Goal: Information Seeking & Learning: Learn about a topic

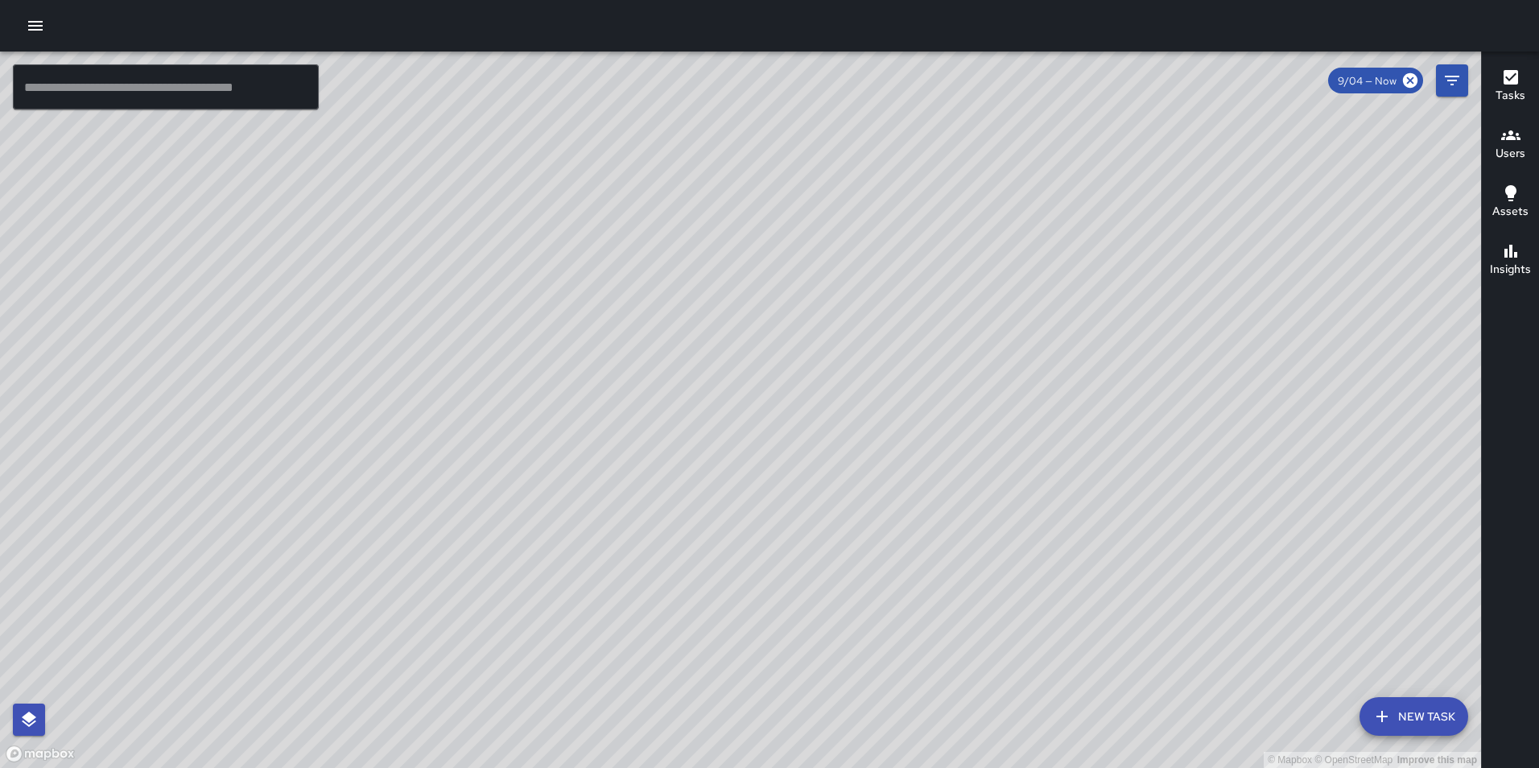
click at [26, 18] on icon "button" at bounding box center [35, 25] width 19 height 19
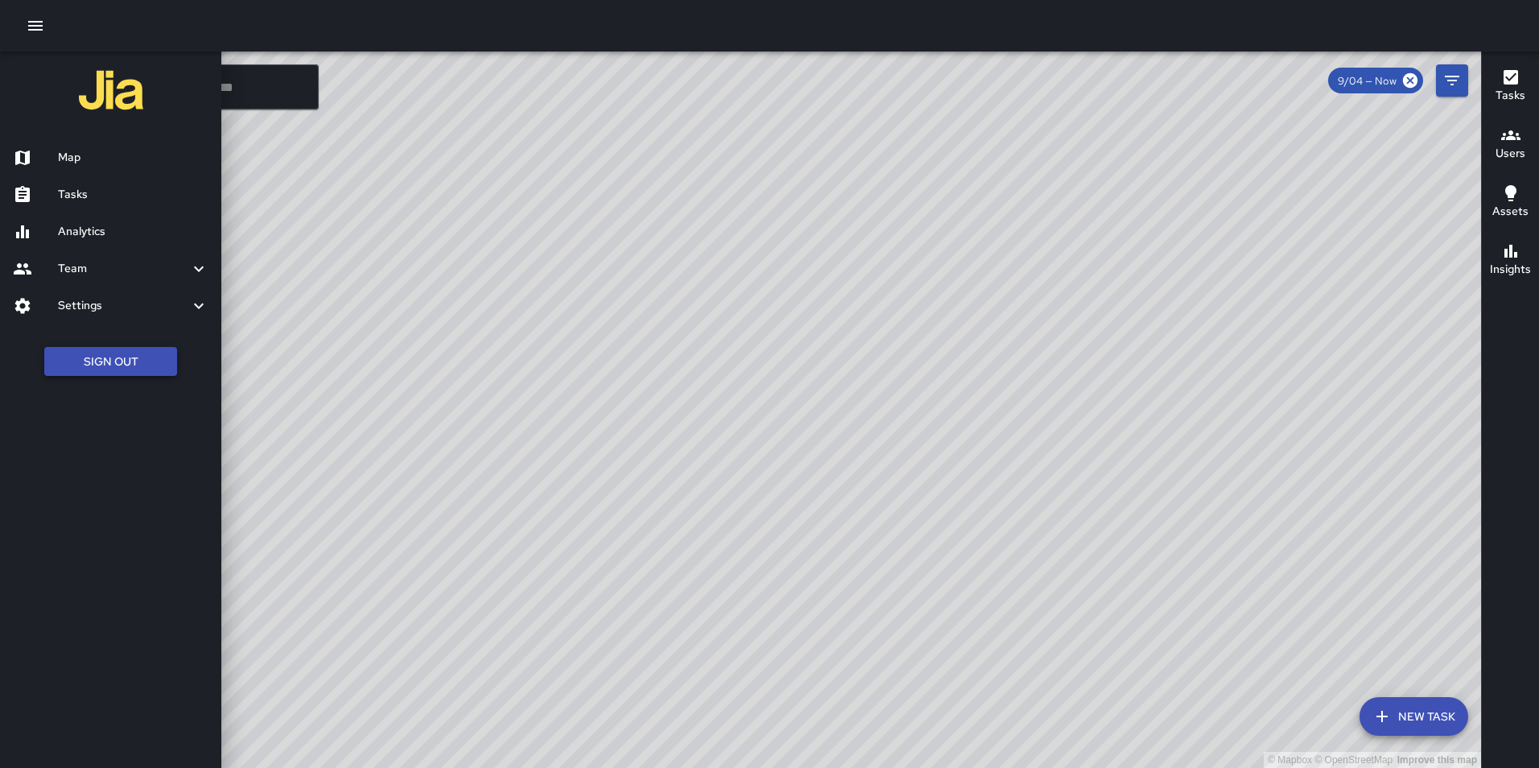
click at [145, 357] on button "Sign Out" at bounding box center [110, 362] width 133 height 30
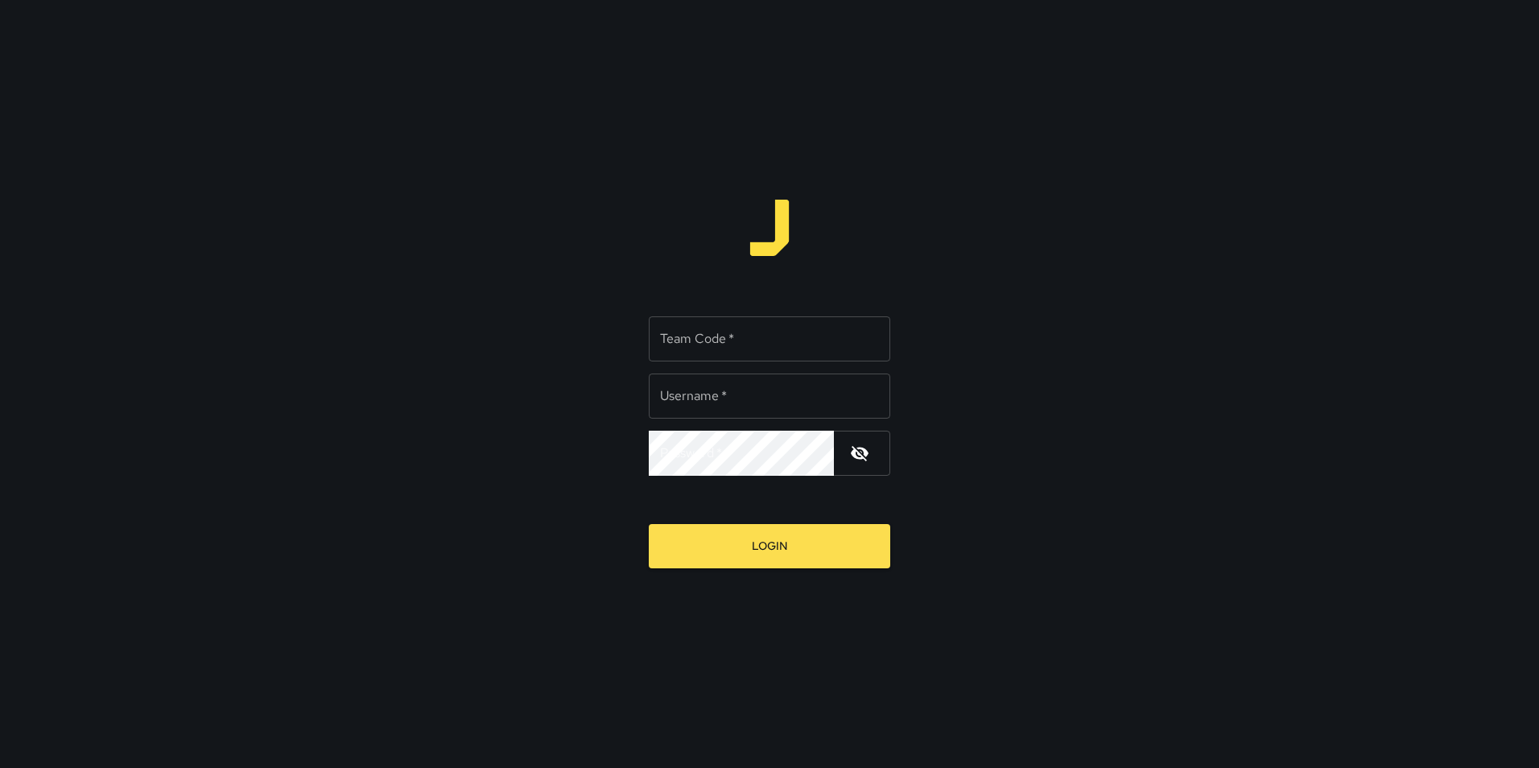
click at [685, 336] on input "Team Code   *" at bounding box center [770, 338] width 242 height 45
type input "**********"
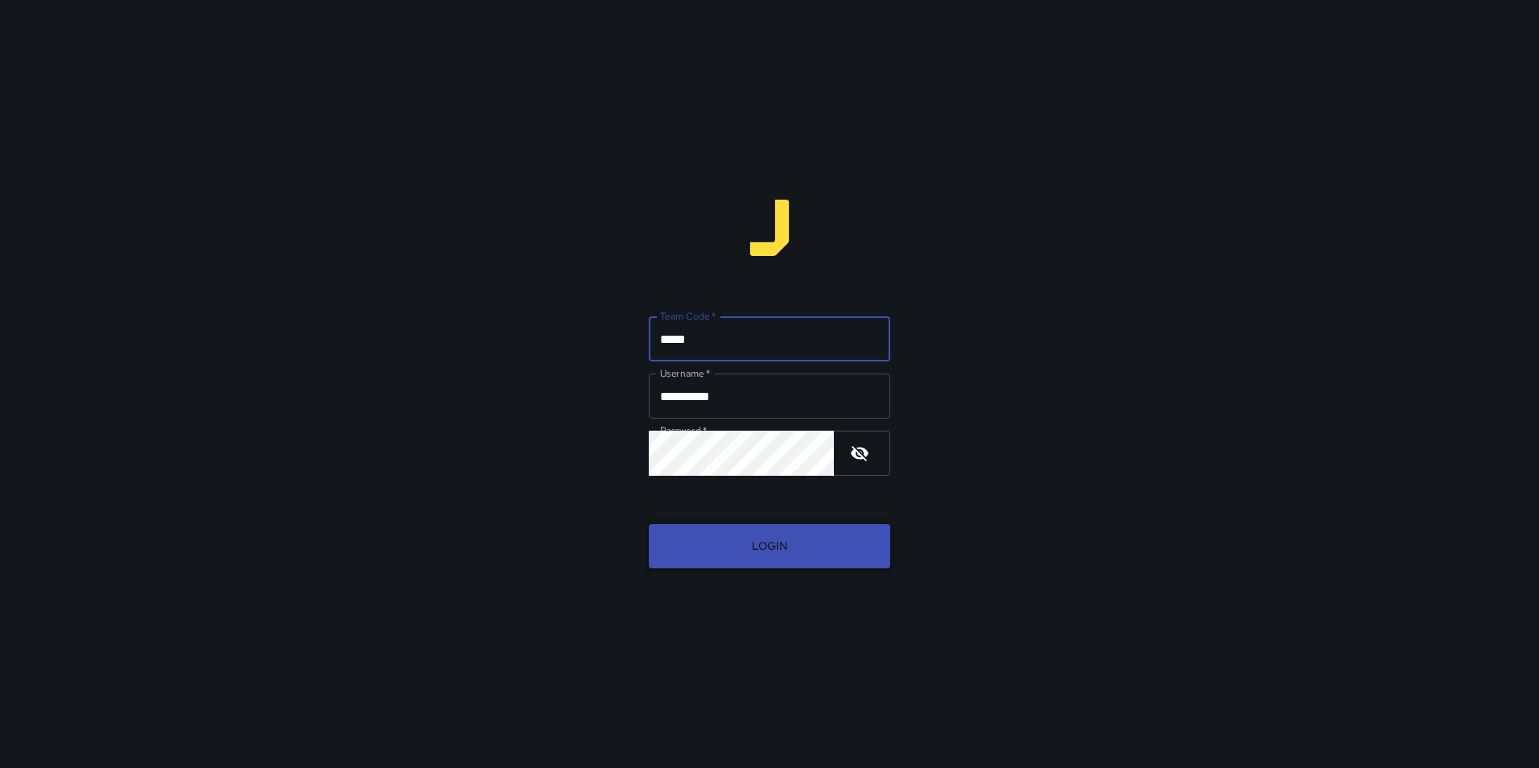
type input "*****"
click at [762, 543] on button "Login" at bounding box center [770, 546] width 242 height 44
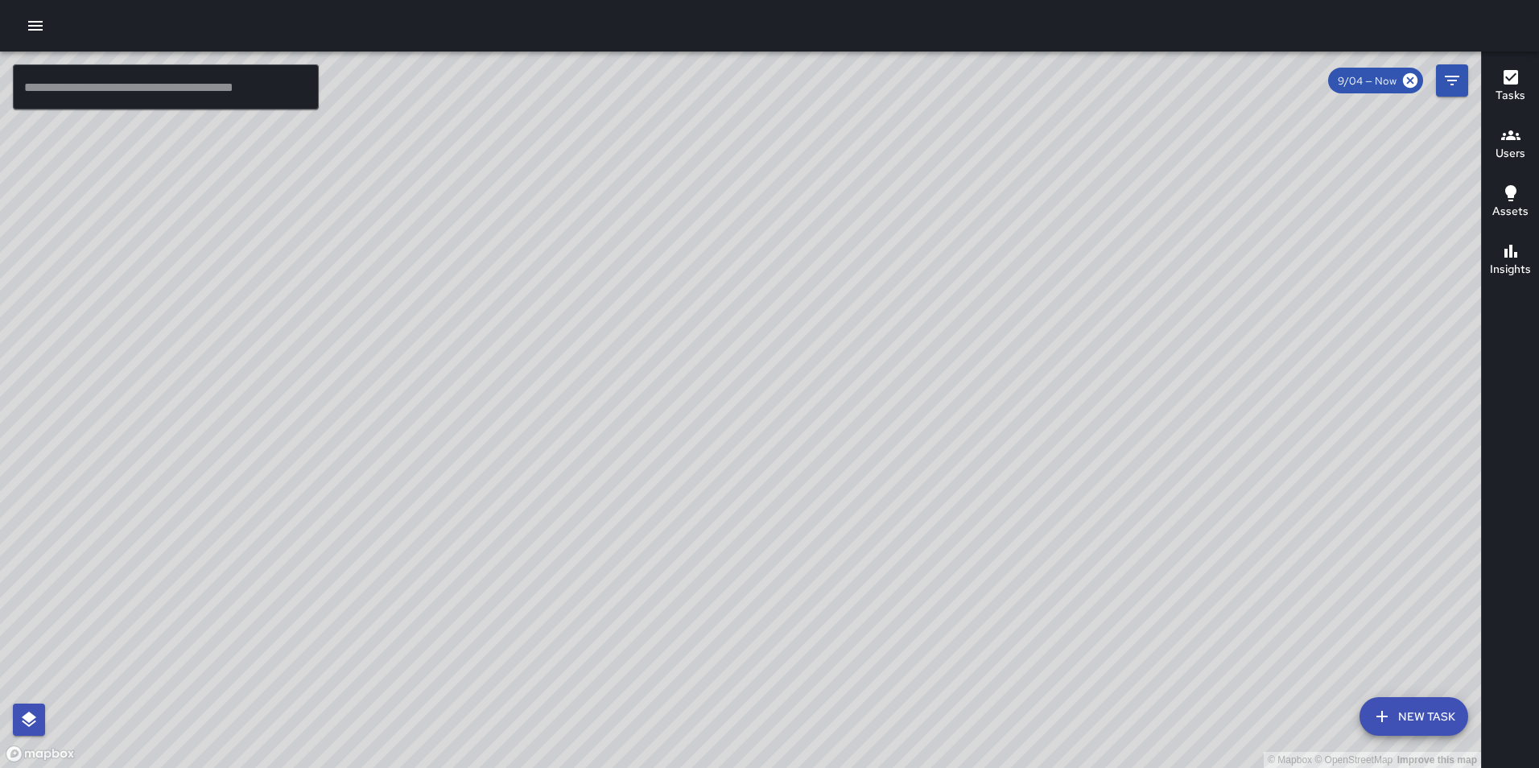
click at [35, 32] on icon "button" at bounding box center [35, 25] width 19 height 19
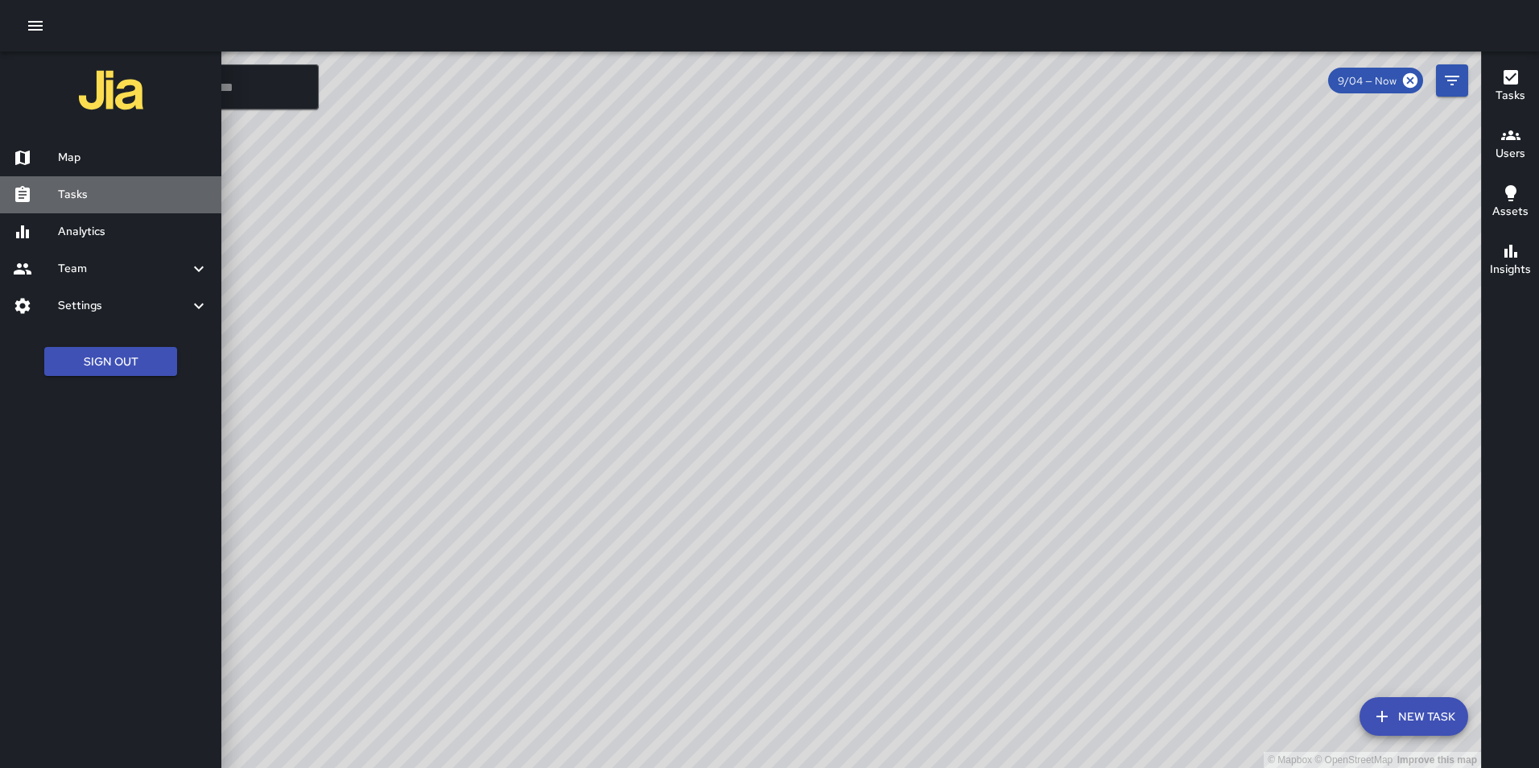
click at [105, 188] on h6 "Tasks" at bounding box center [133, 195] width 151 height 18
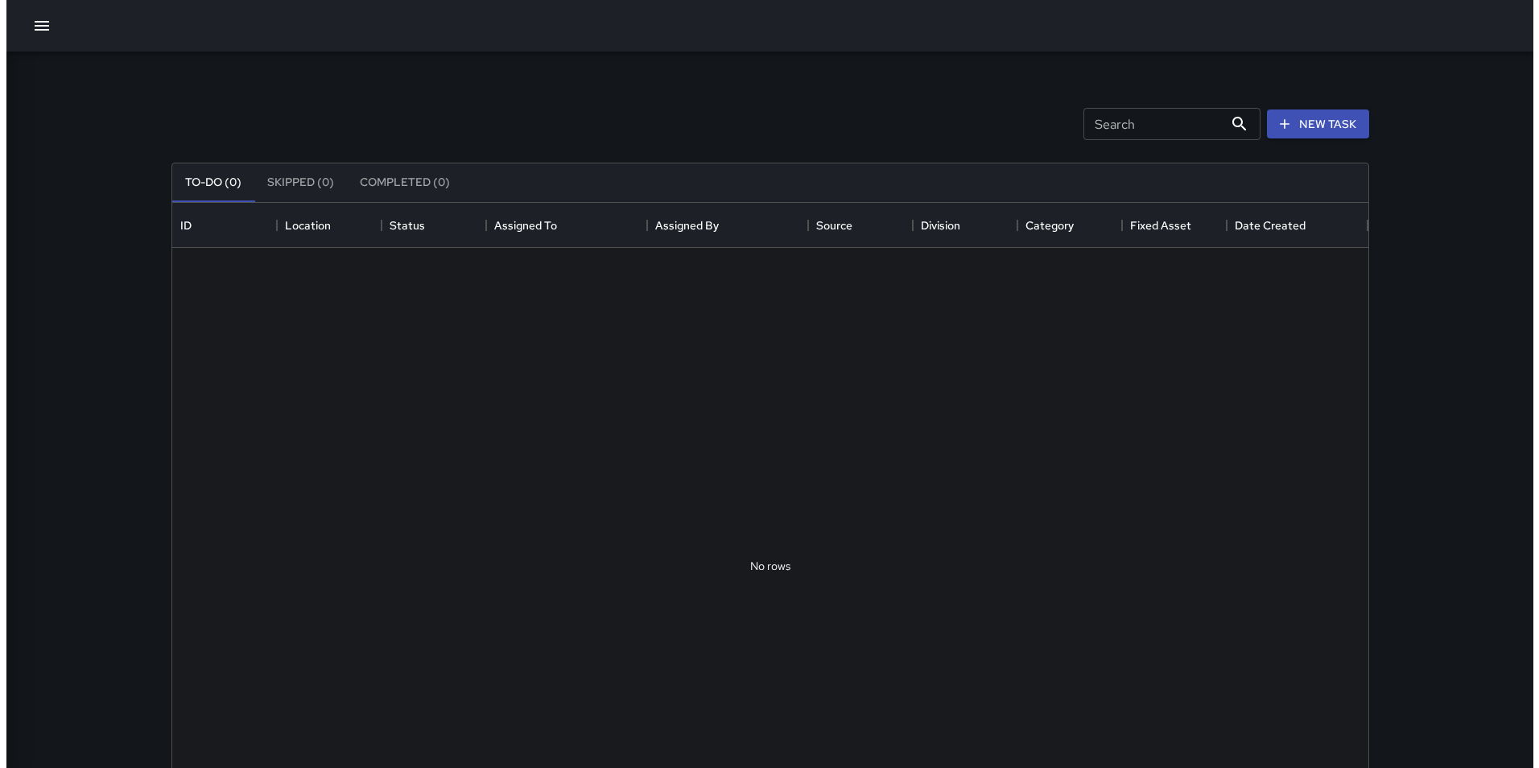
scroll to position [670, 1184]
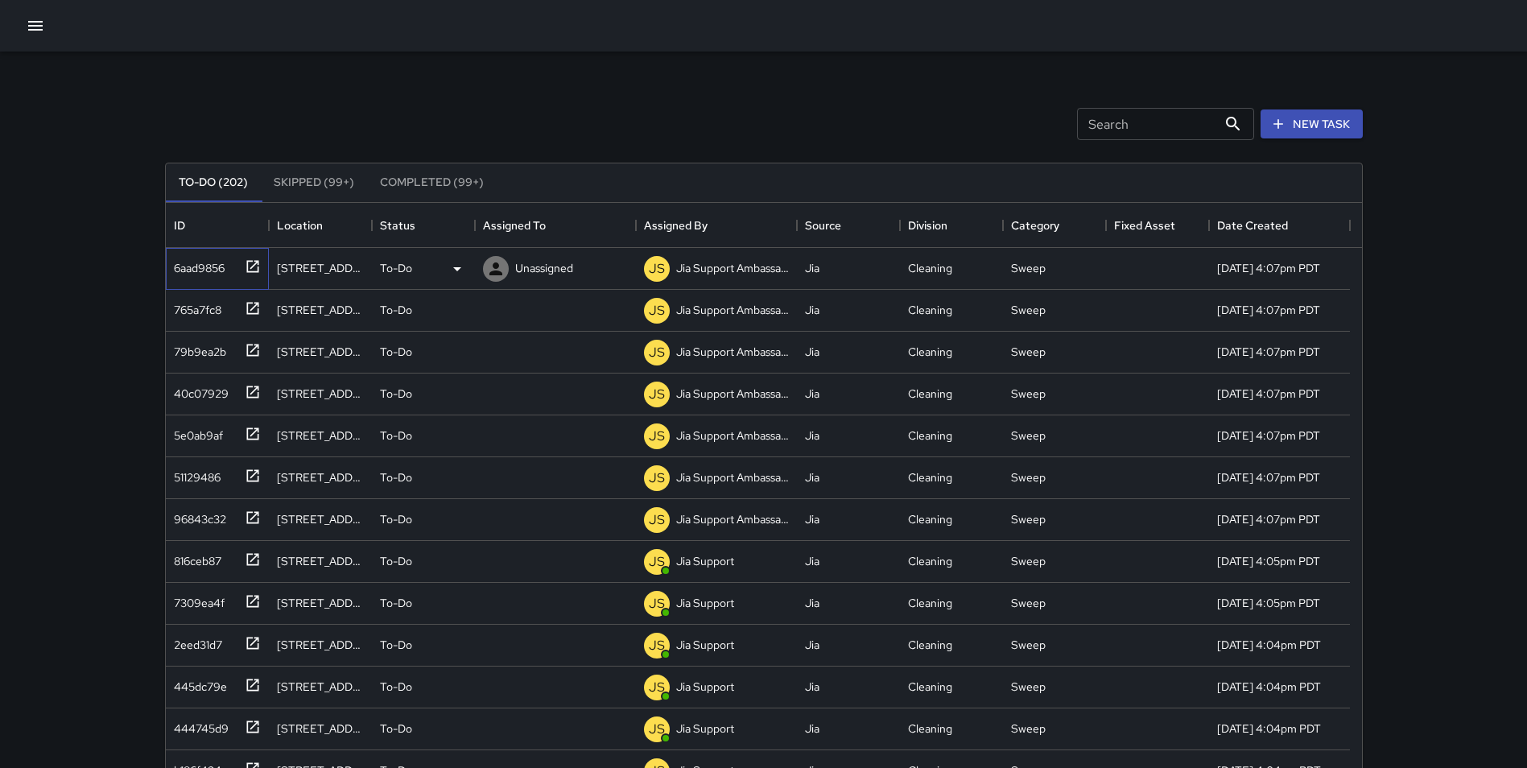
click at [251, 258] on icon at bounding box center [253, 266] width 16 height 16
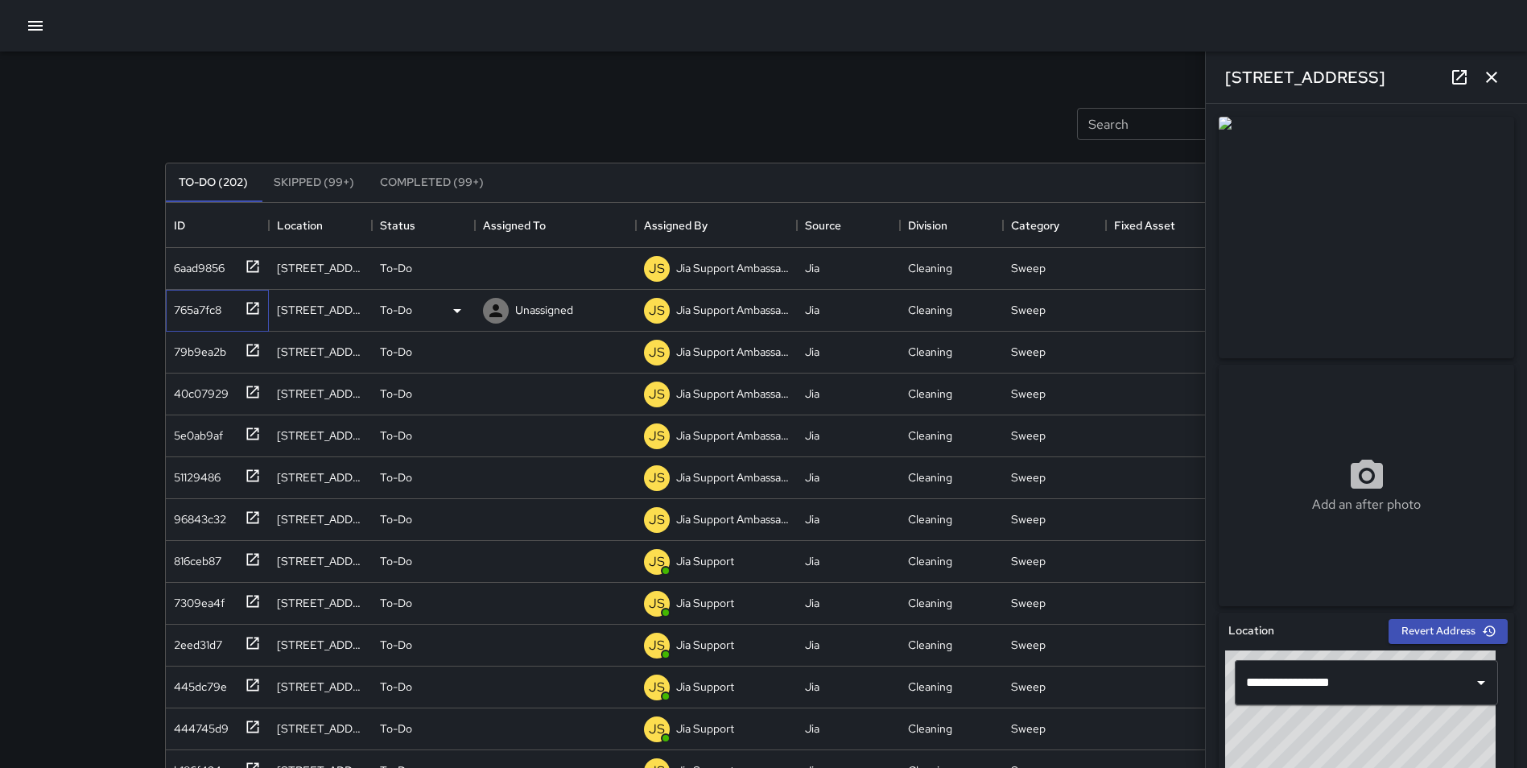
click at [250, 310] on icon at bounding box center [253, 308] width 16 height 16
click at [253, 271] on icon at bounding box center [253, 266] width 16 height 16
type input "**********"
click at [1458, 69] on icon at bounding box center [1459, 77] width 19 height 19
click at [527, 84] on div "Search Search New Task" at bounding box center [764, 124] width 1205 height 84
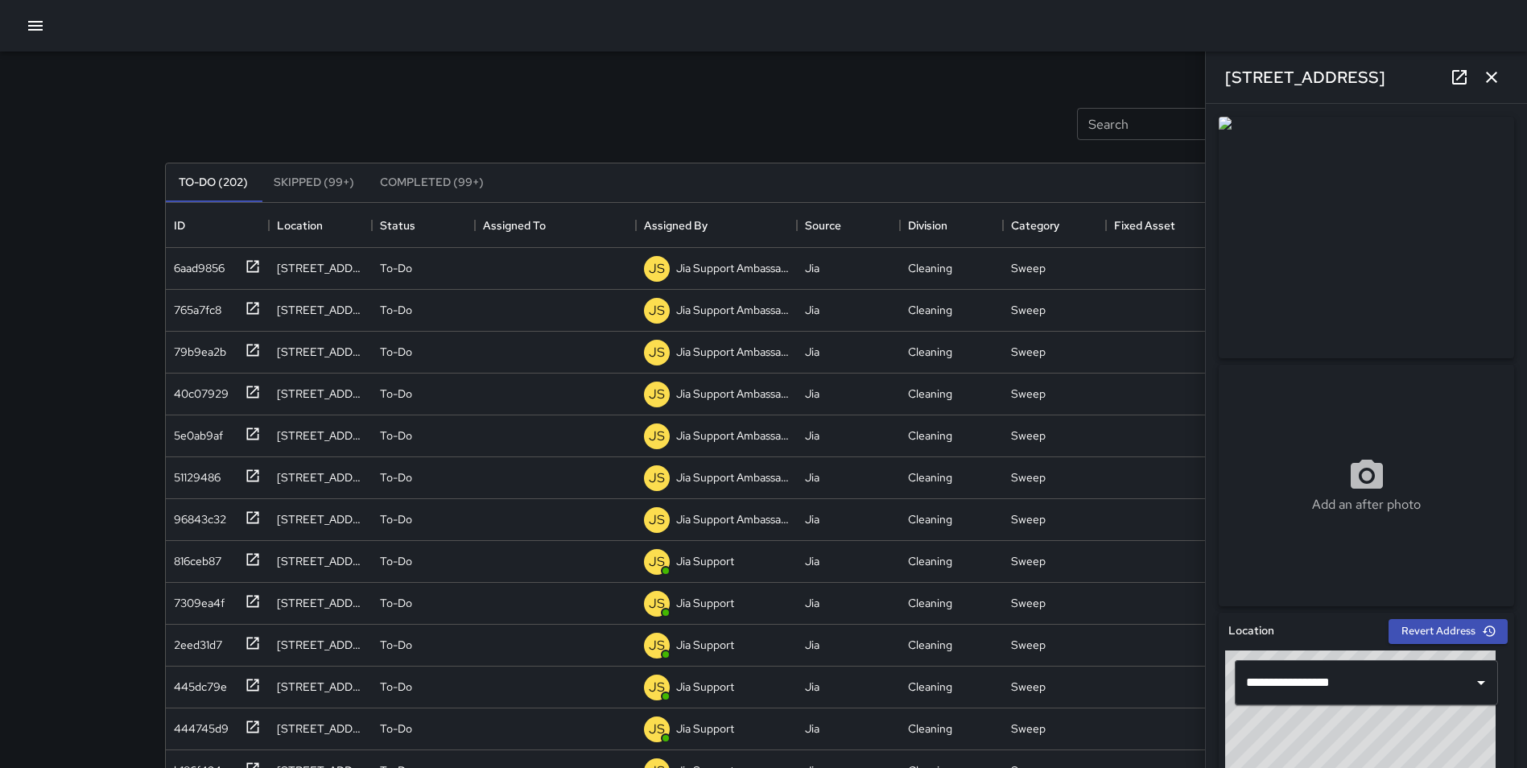
click at [1502, 71] on button "button" at bounding box center [1492, 77] width 32 height 32
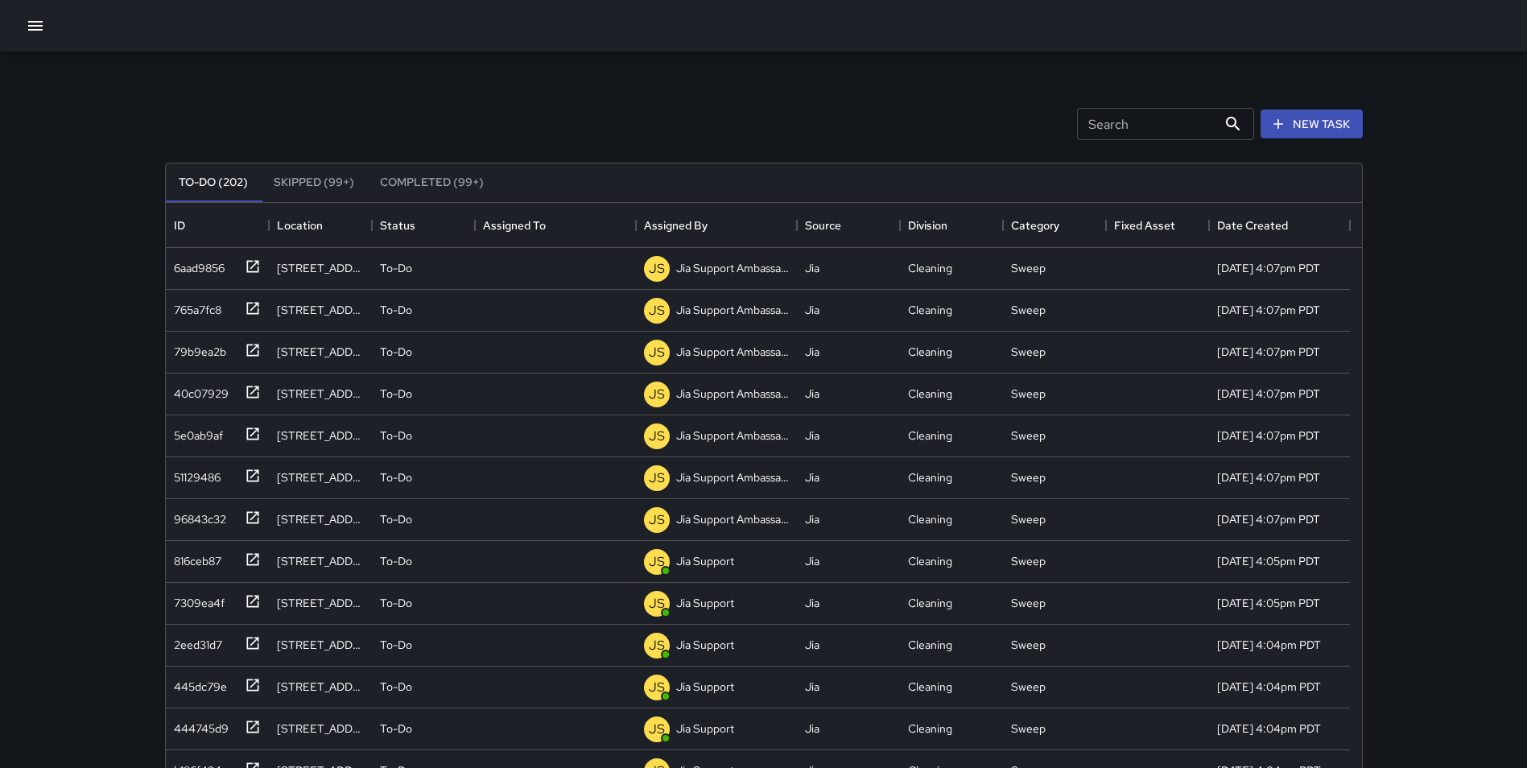
click at [769, 89] on div "Search Search New Task" at bounding box center [764, 124] width 1205 height 84
click at [36, 20] on icon "button" at bounding box center [35, 25] width 19 height 19
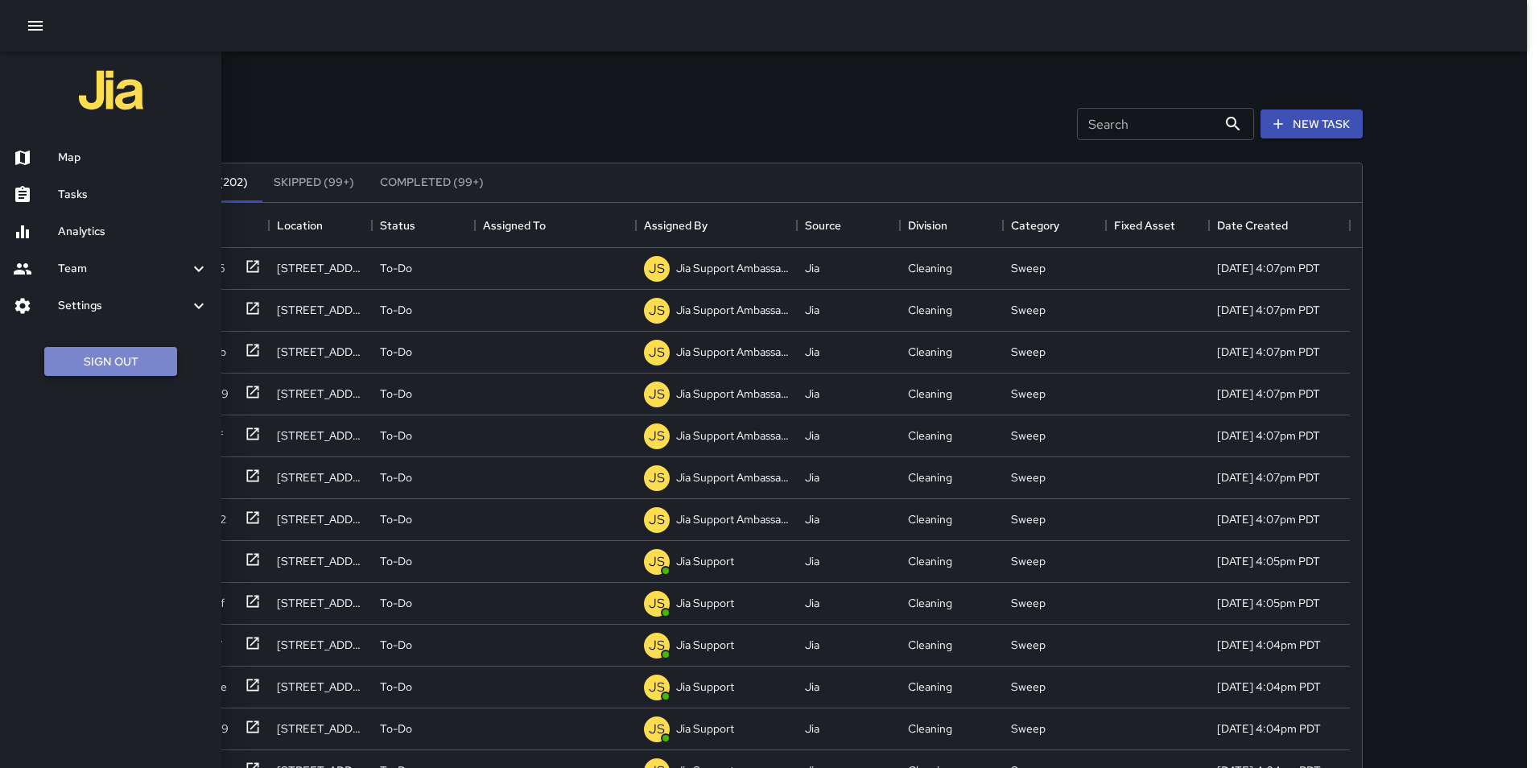
click at [155, 359] on button "Sign Out" at bounding box center [110, 362] width 133 height 30
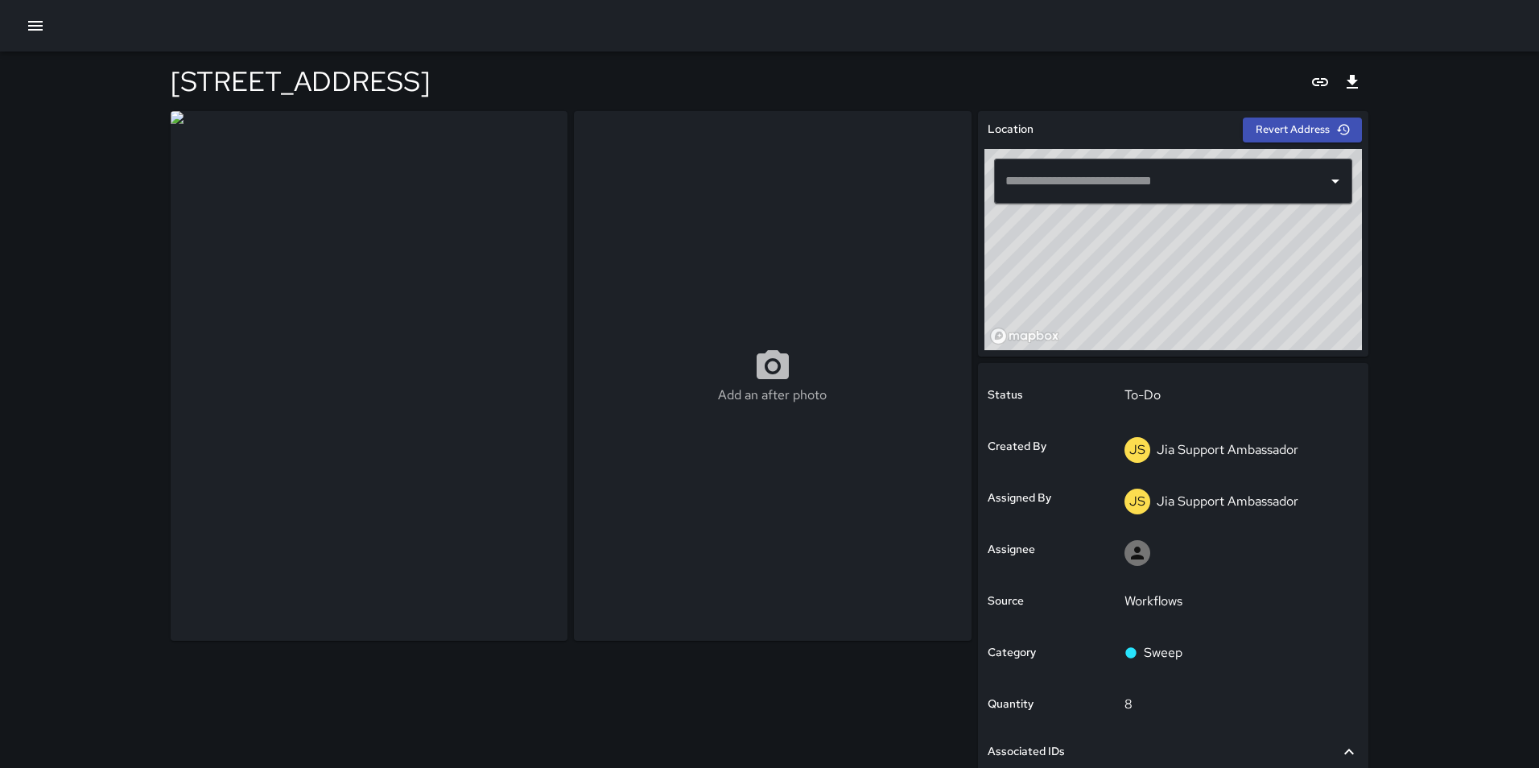
type input "**********"
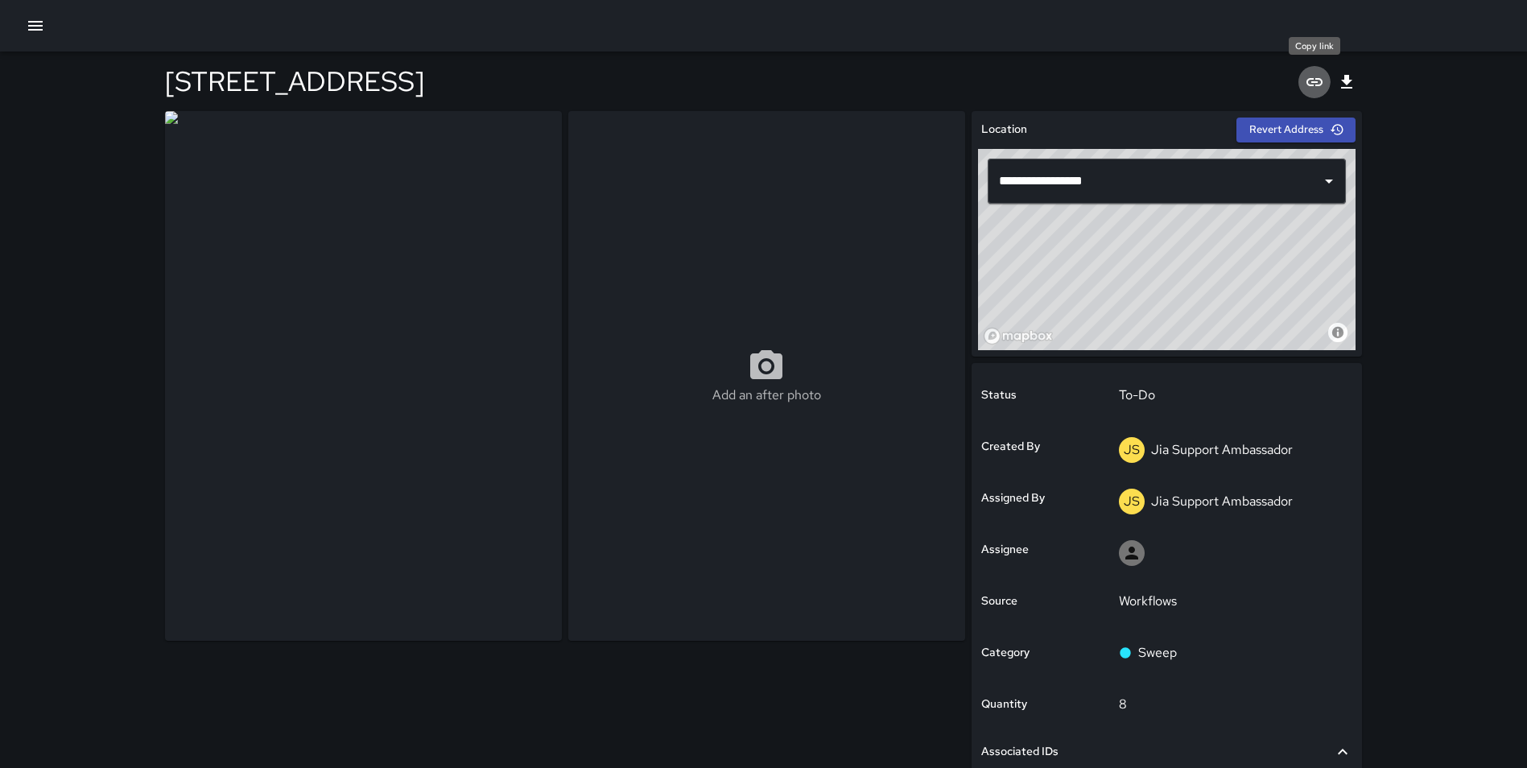
click at [1320, 81] on icon "Copy link" at bounding box center [1314, 81] width 19 height 19
click at [1343, 81] on icon "Export" at bounding box center [1346, 82] width 11 height 14
click at [605, 60] on div "26643 Carly Drive" at bounding box center [764, 82] width 1198 height 60
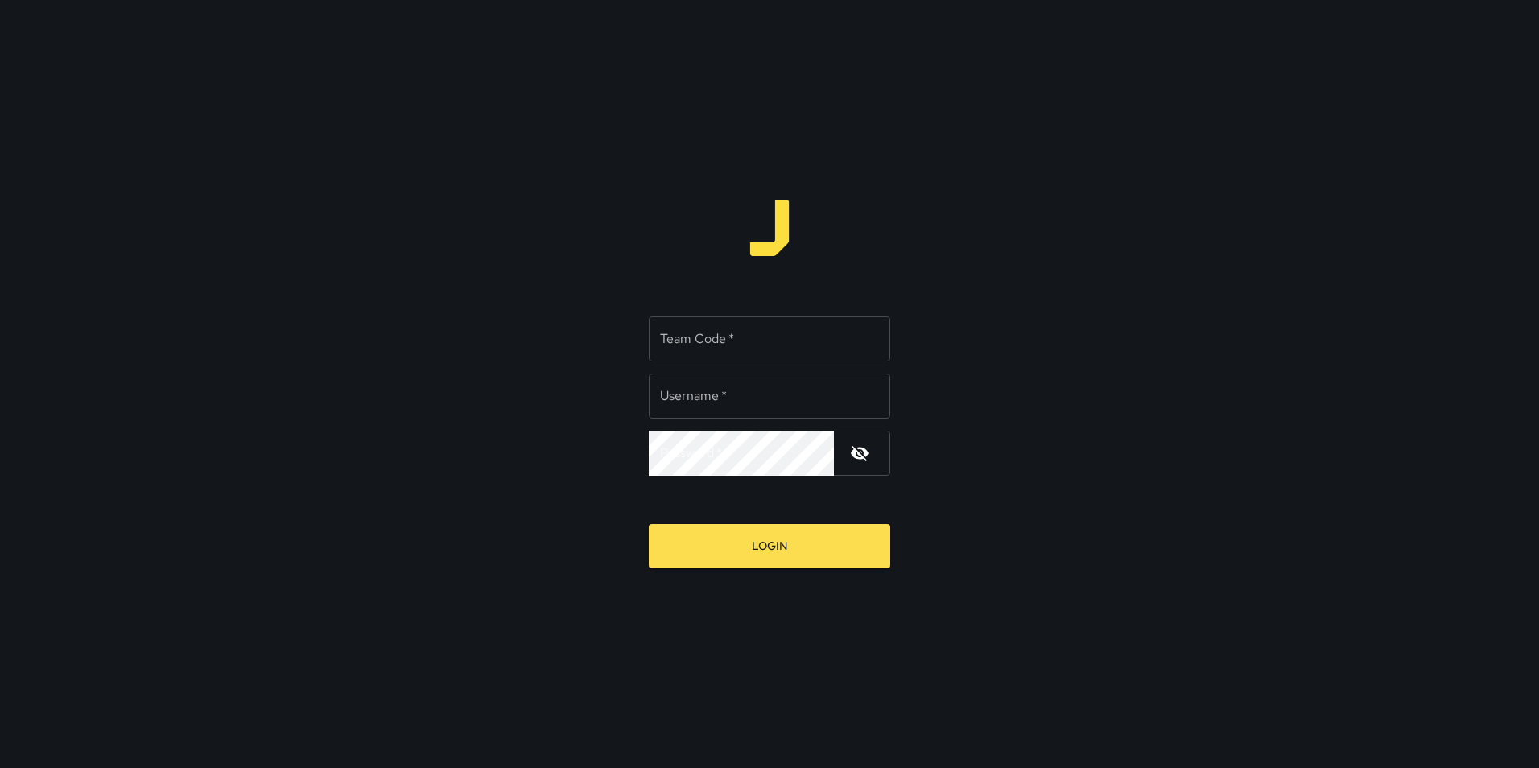
type input "**********"
click at [705, 345] on input "Team Code   *" at bounding box center [770, 338] width 242 height 45
type input "*****"
click at [649, 524] on button "Login" at bounding box center [770, 546] width 242 height 44
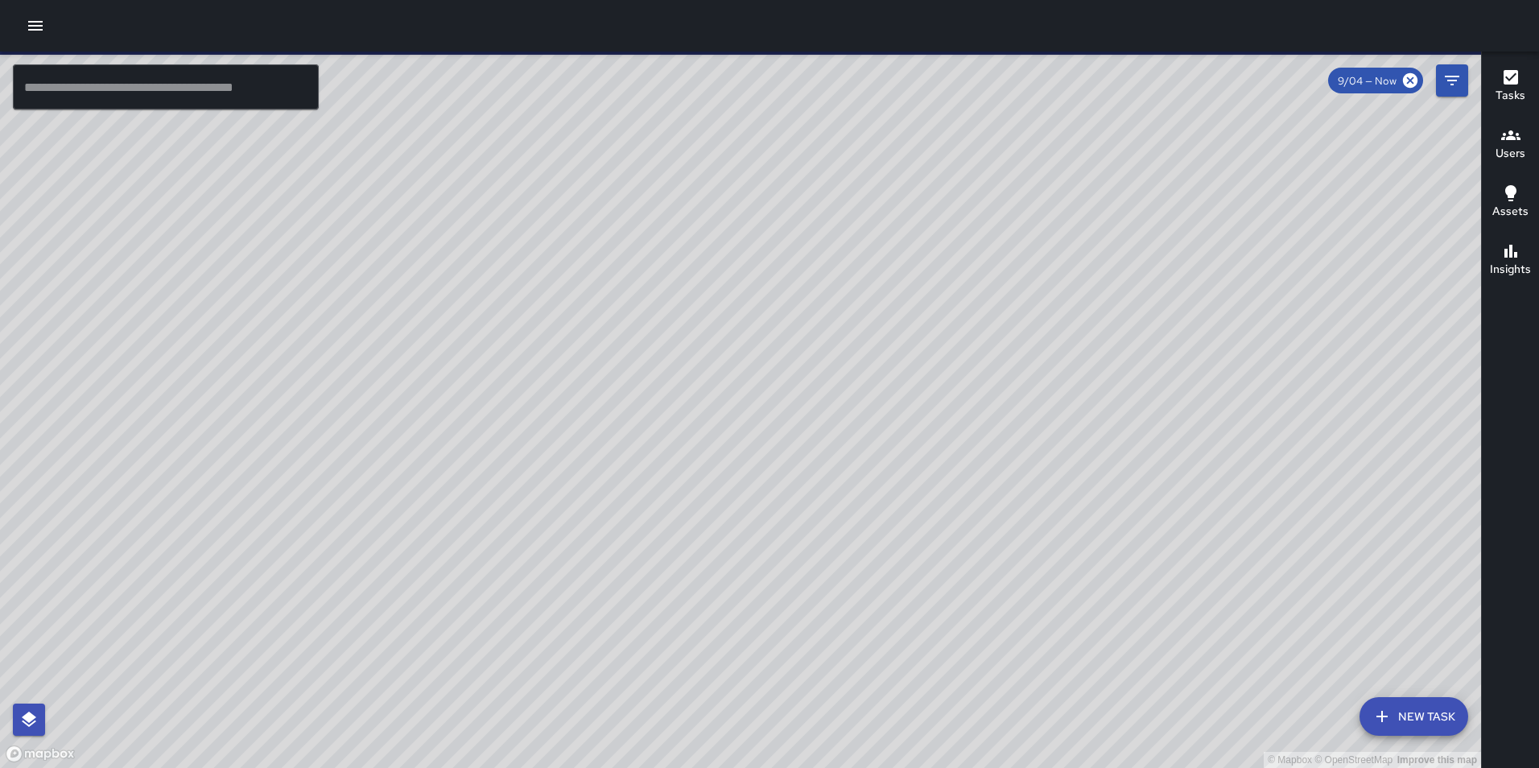
click at [38, 22] on icon "button" at bounding box center [35, 26] width 14 height 10
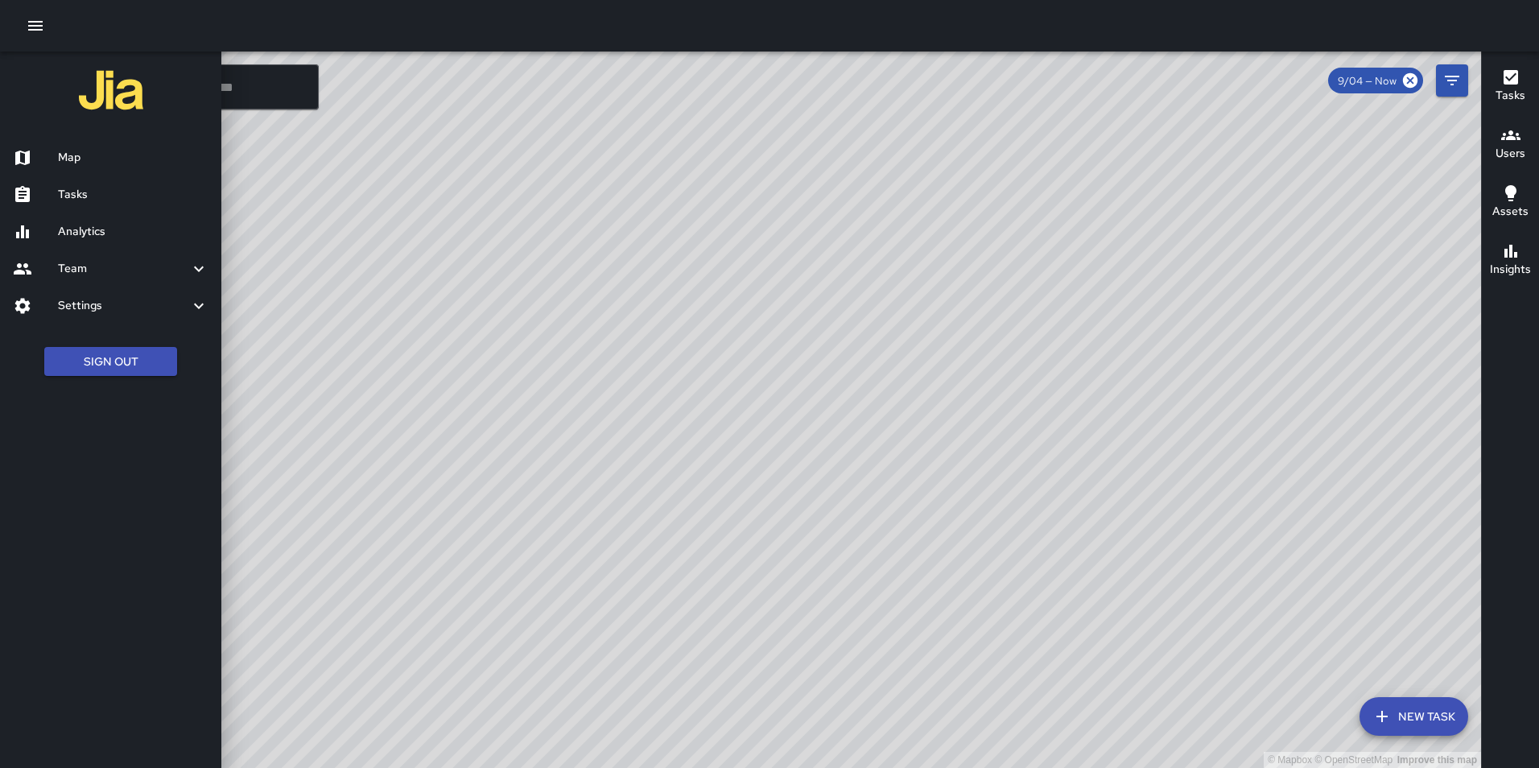
click at [177, 304] on h6 "Settings" at bounding box center [123, 306] width 131 height 18
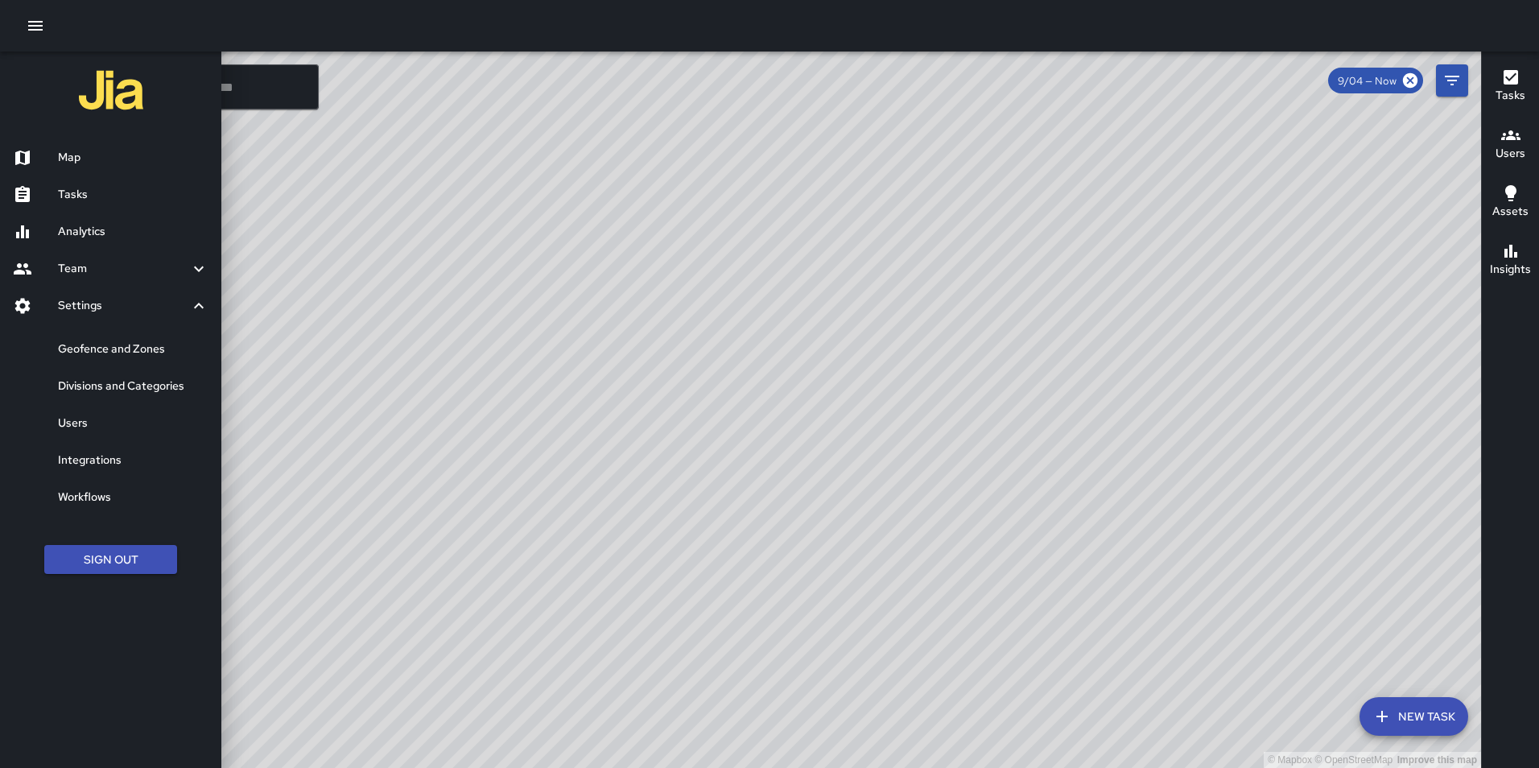
click at [118, 341] on h6 "Geofence and Zones" at bounding box center [133, 350] width 151 height 18
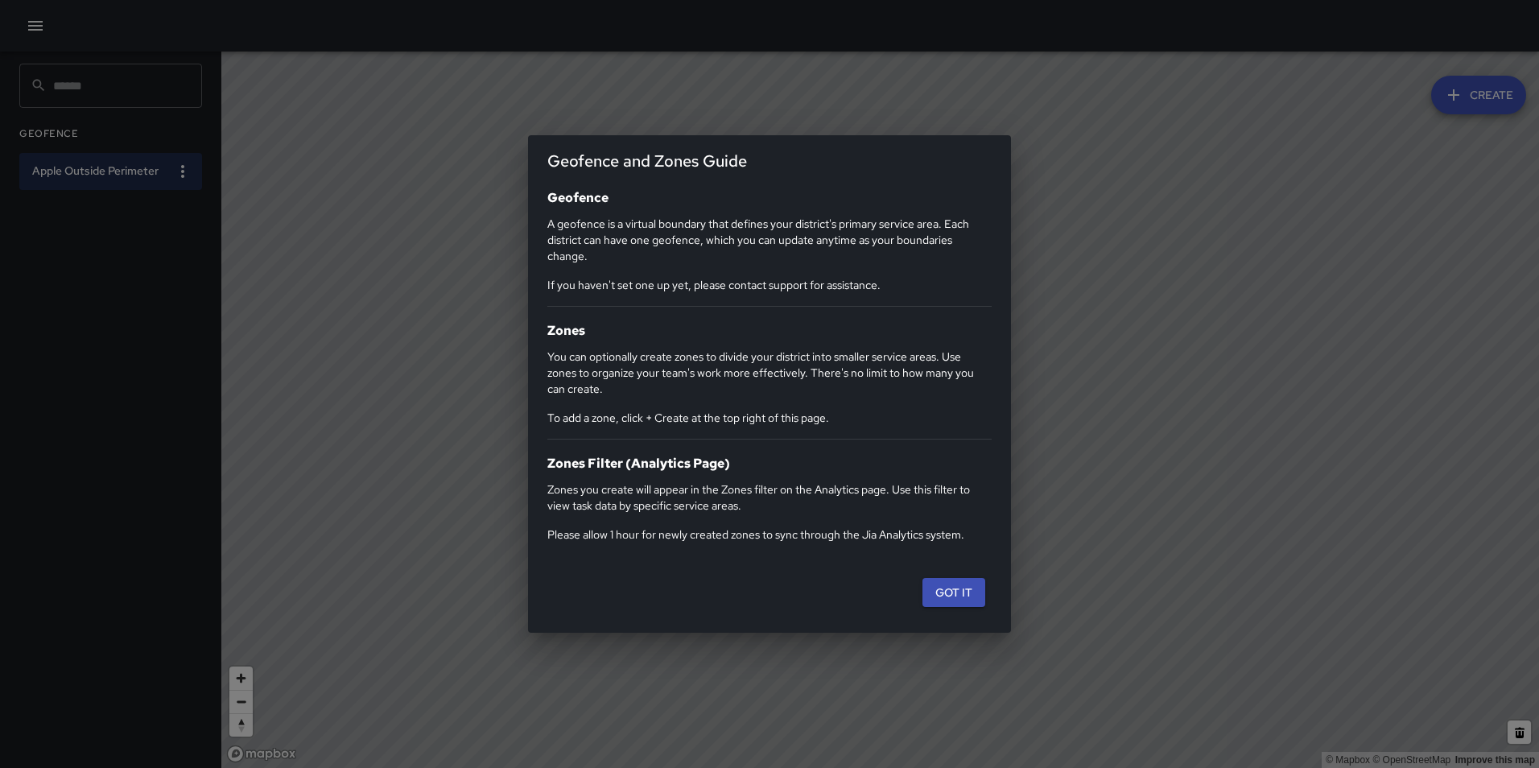
click at [42, 26] on div "Geofence and Zones Guide Geofence A geofence is a virtual boundary that defines…" at bounding box center [769, 384] width 1539 height 768
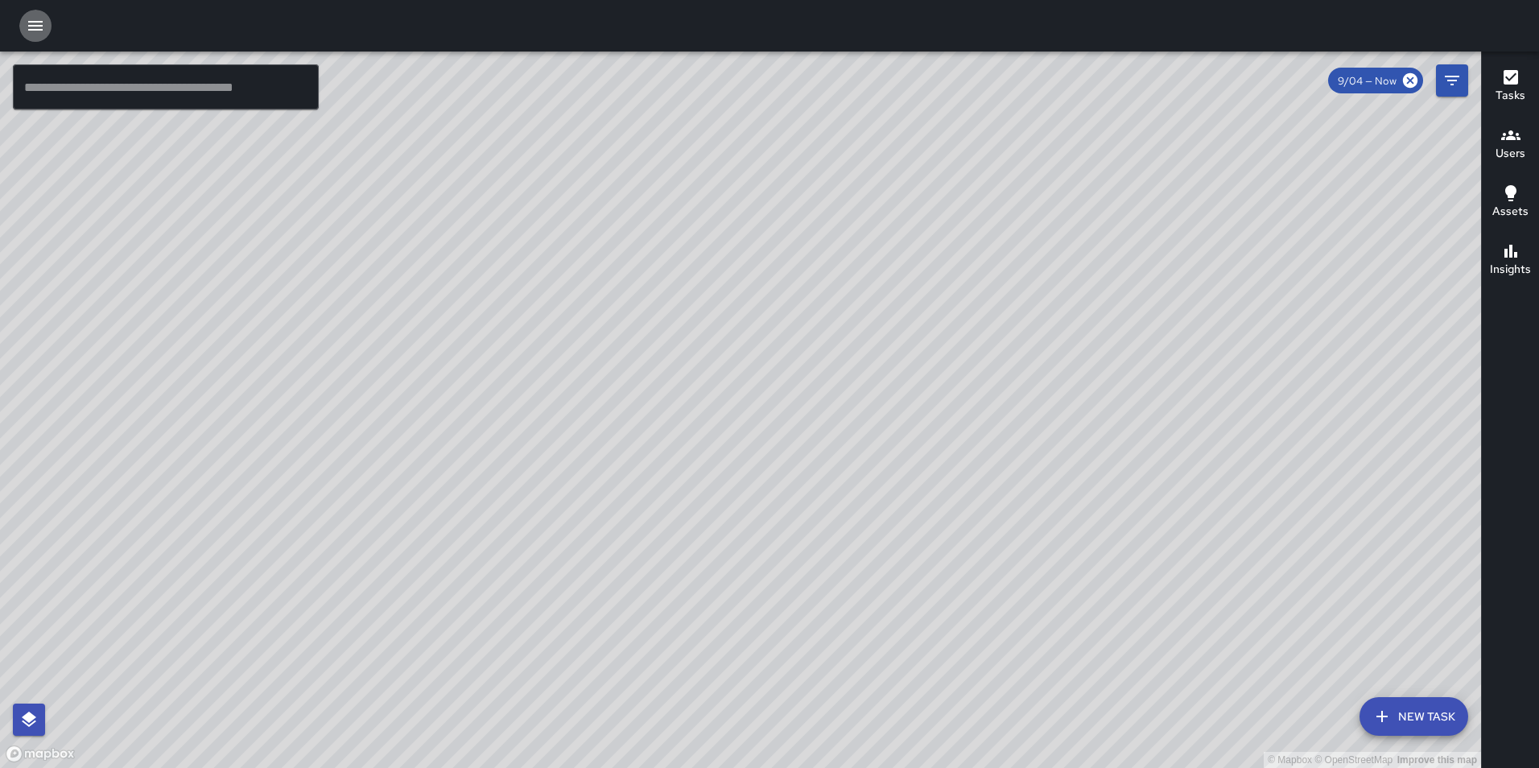
click at [35, 29] on icon "button" at bounding box center [35, 26] width 14 height 10
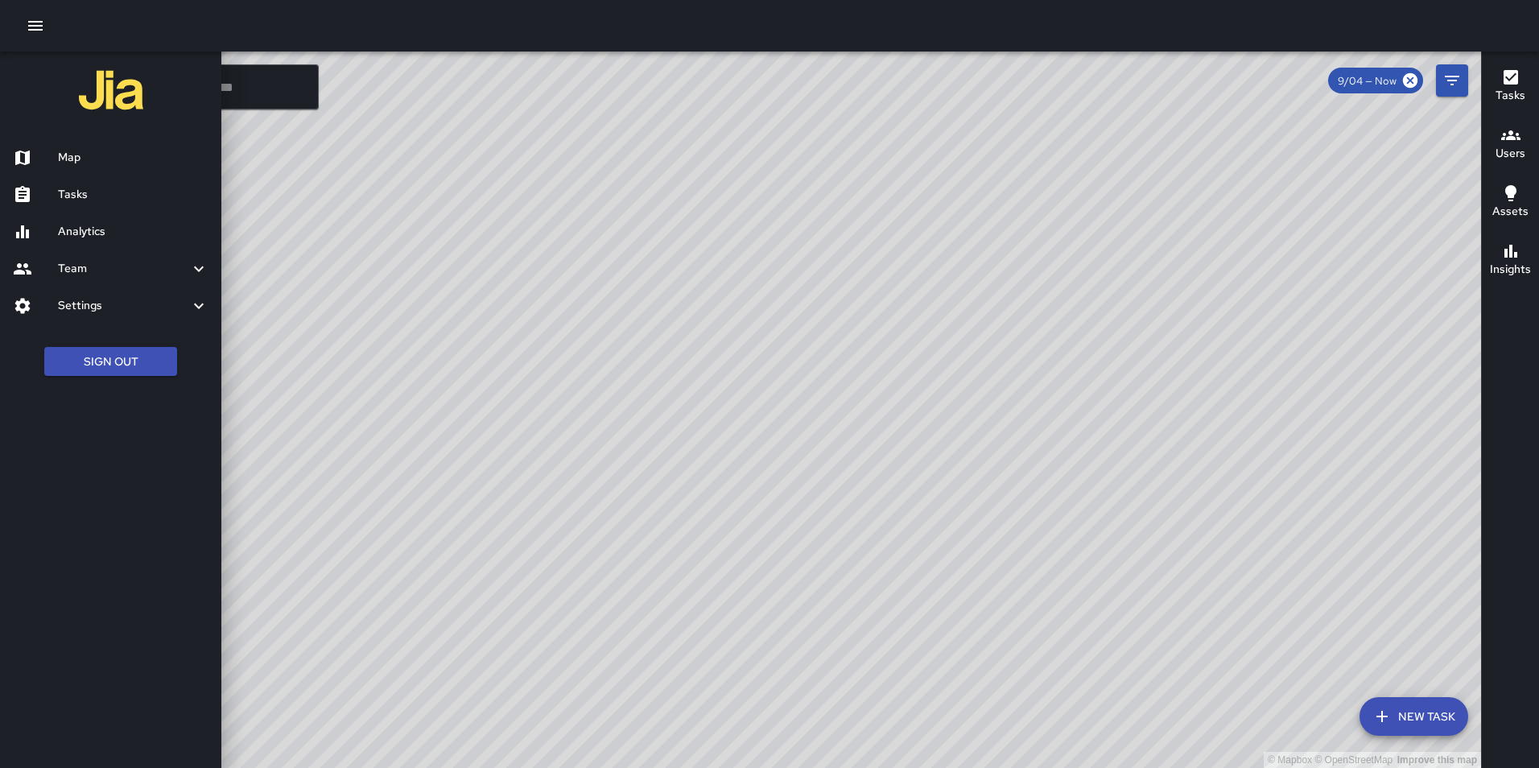
click at [105, 315] on div "Settings" at bounding box center [110, 305] width 221 height 37
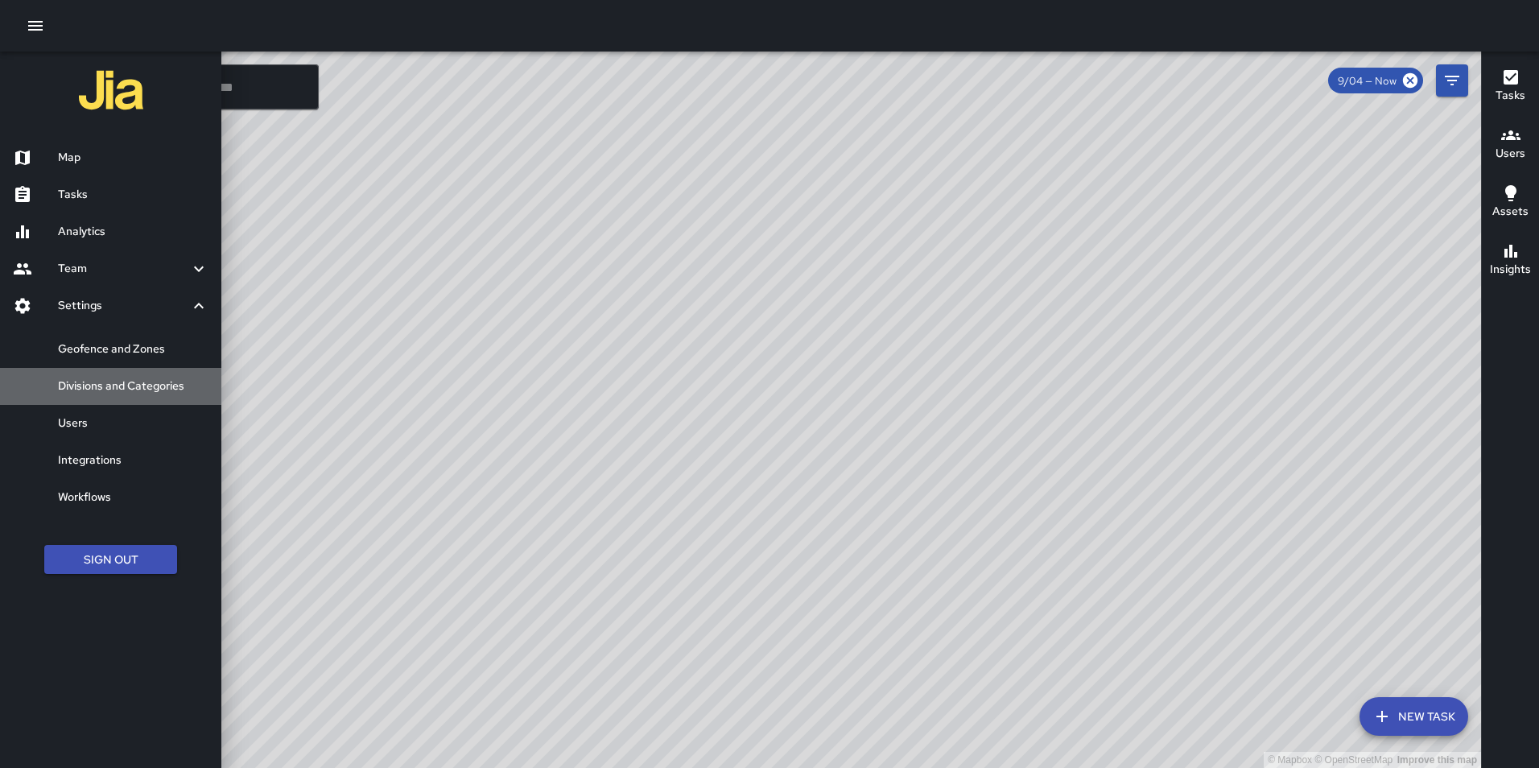
click at [127, 382] on h6 "Divisions and Categories" at bounding box center [133, 387] width 151 height 18
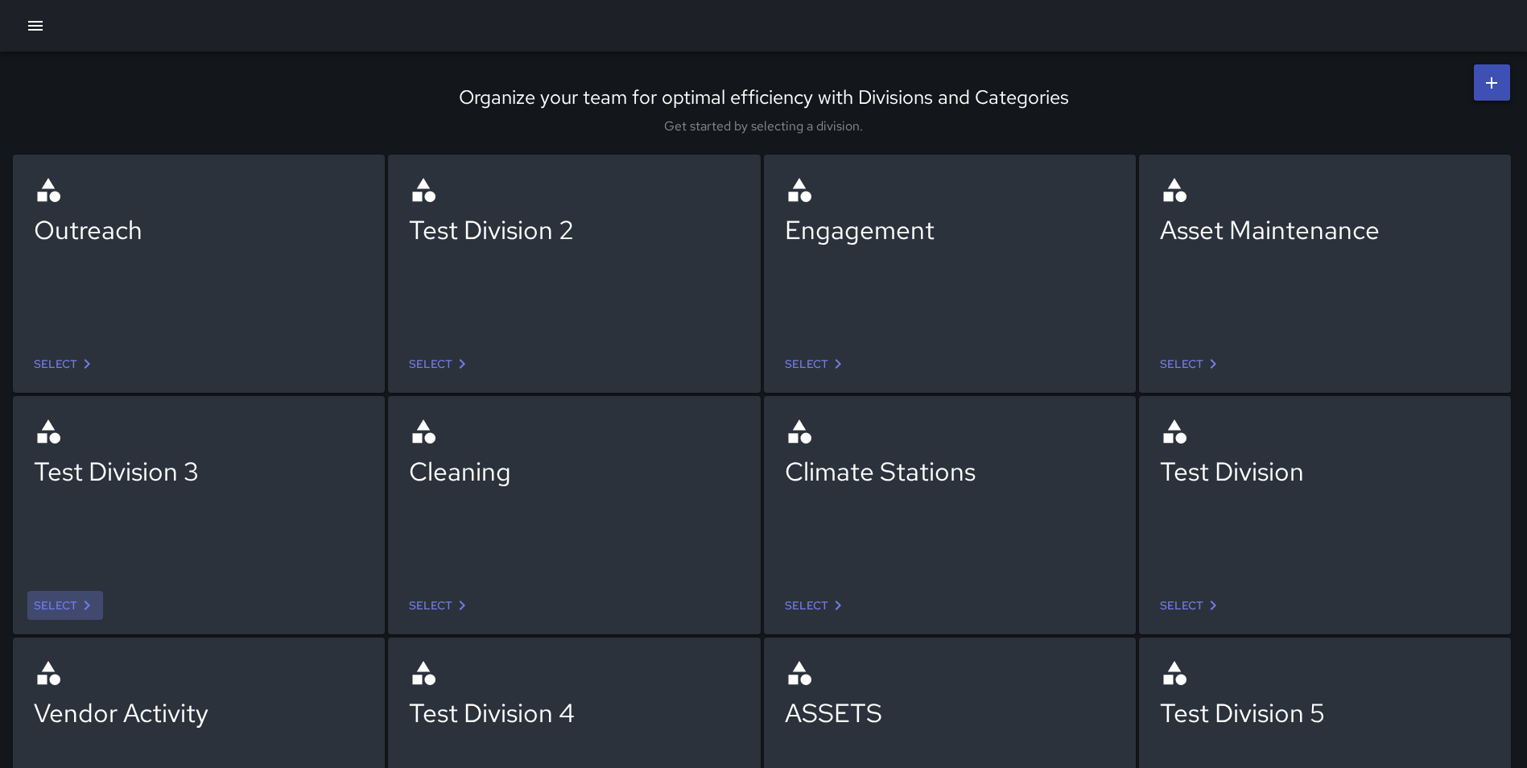
click at [64, 599] on link "Select" at bounding box center [65, 606] width 76 height 30
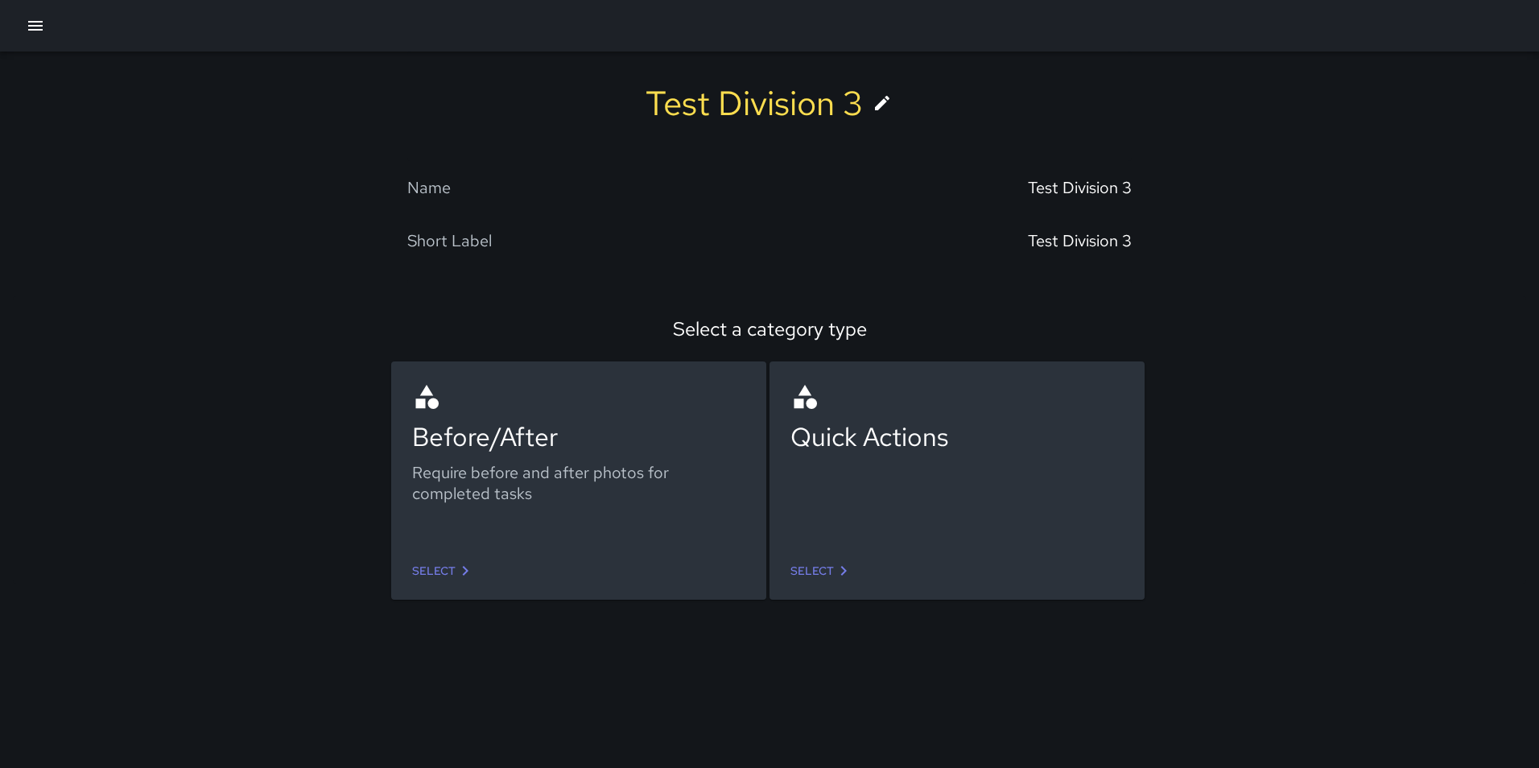
click at [448, 565] on link "Select" at bounding box center [444, 571] width 76 height 30
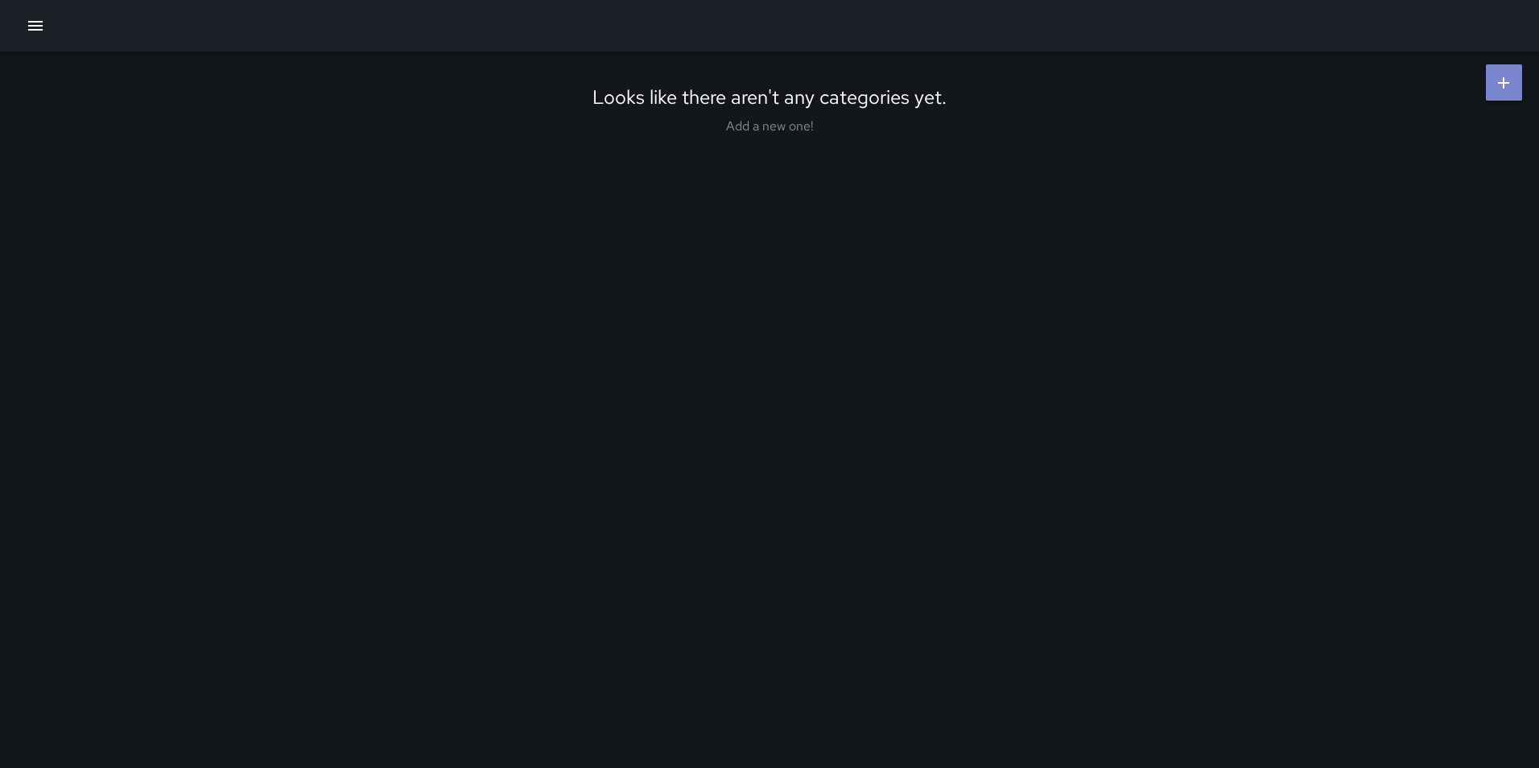
click at [1516, 84] on link at bounding box center [1504, 82] width 36 height 36
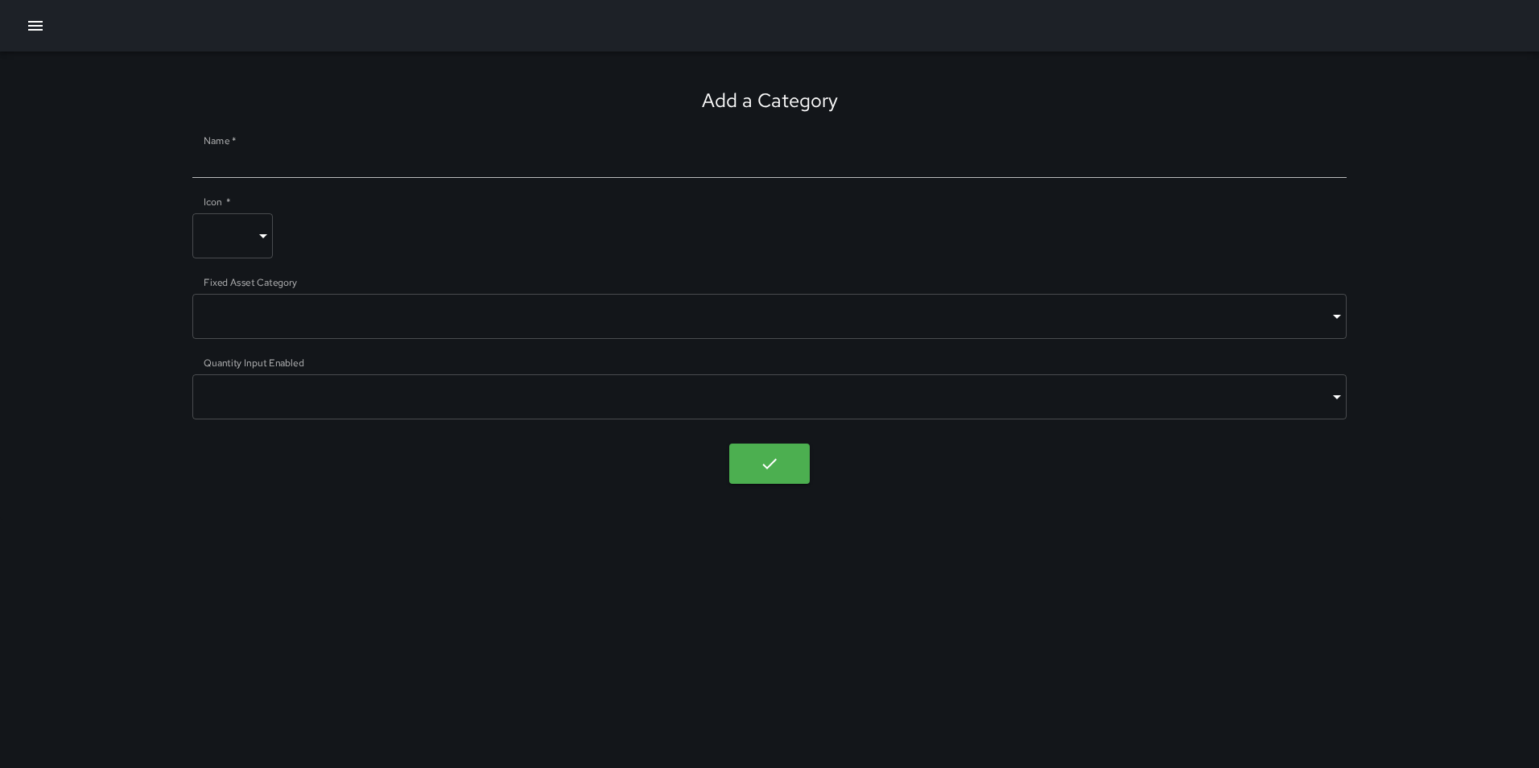
click at [254, 163] on input "Name   *" at bounding box center [769, 165] width 1155 height 26
type input "********"
click at [337, 239] on div "Icon   * ​ ​" at bounding box center [769, 230] width 1155 height 56
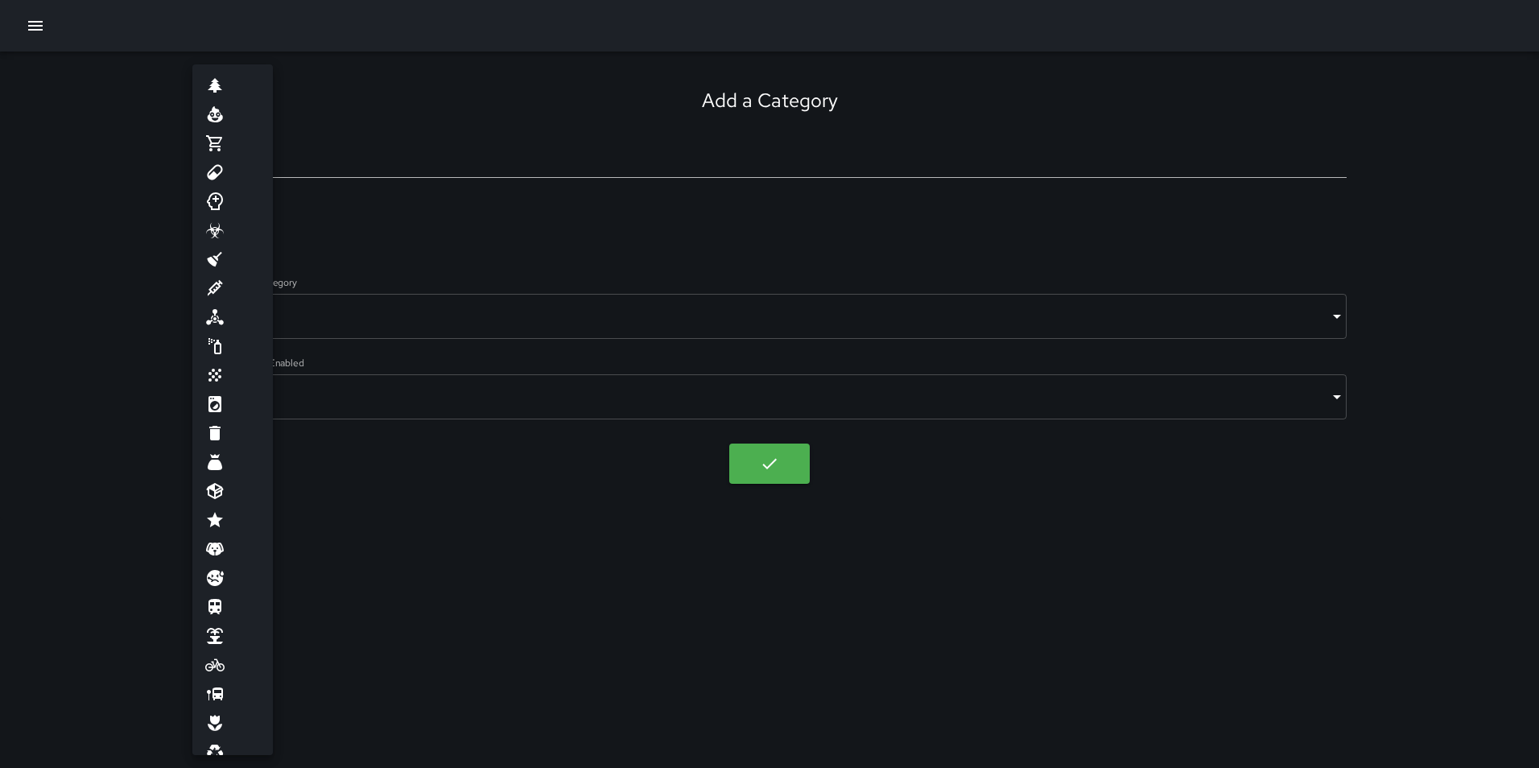
click at [265, 240] on body "Add a Category Name   * ******** Icon   * ​ ​ Fixed Asset Category ​ ​ Quantity…" at bounding box center [769, 384] width 1539 height 768
click at [231, 456] on li at bounding box center [232, 462] width 81 height 29
type input "****"
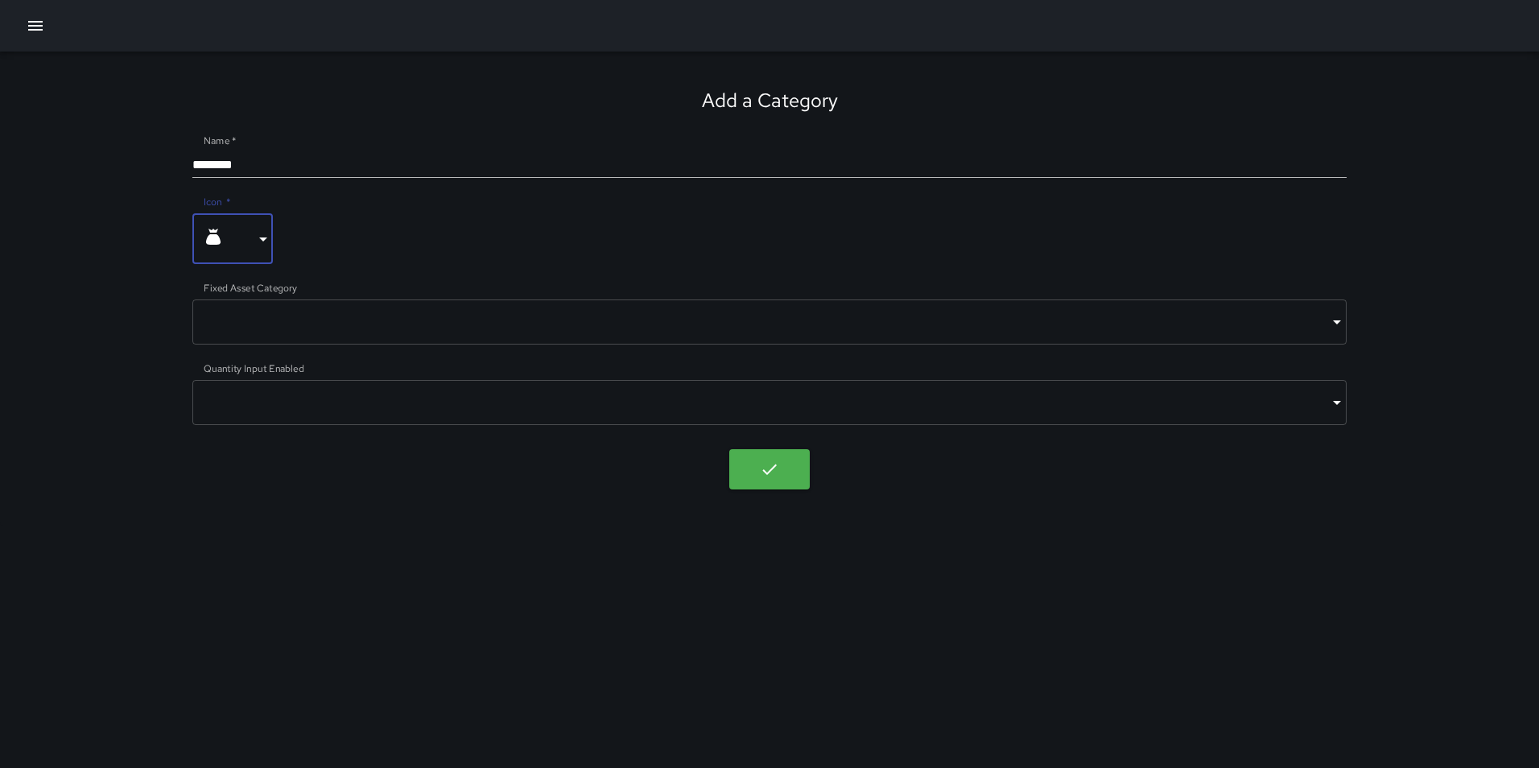
click at [259, 400] on body "Add a Category Name   * ******** Icon   * **** ​ Fixed Asset Category ​ ​ Quant…" at bounding box center [769, 384] width 1539 height 768
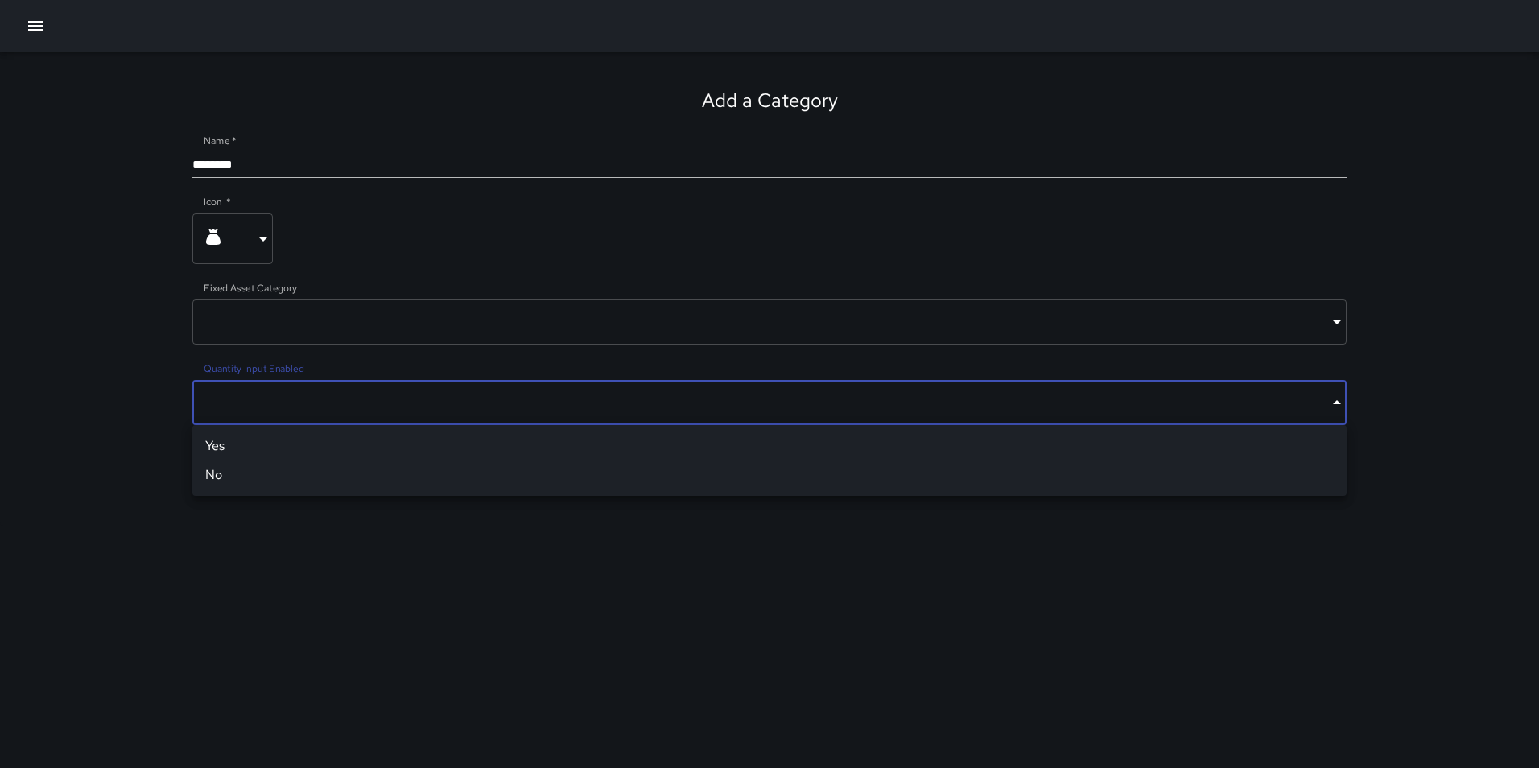
click at [254, 448] on li "Yes" at bounding box center [769, 446] width 1155 height 29
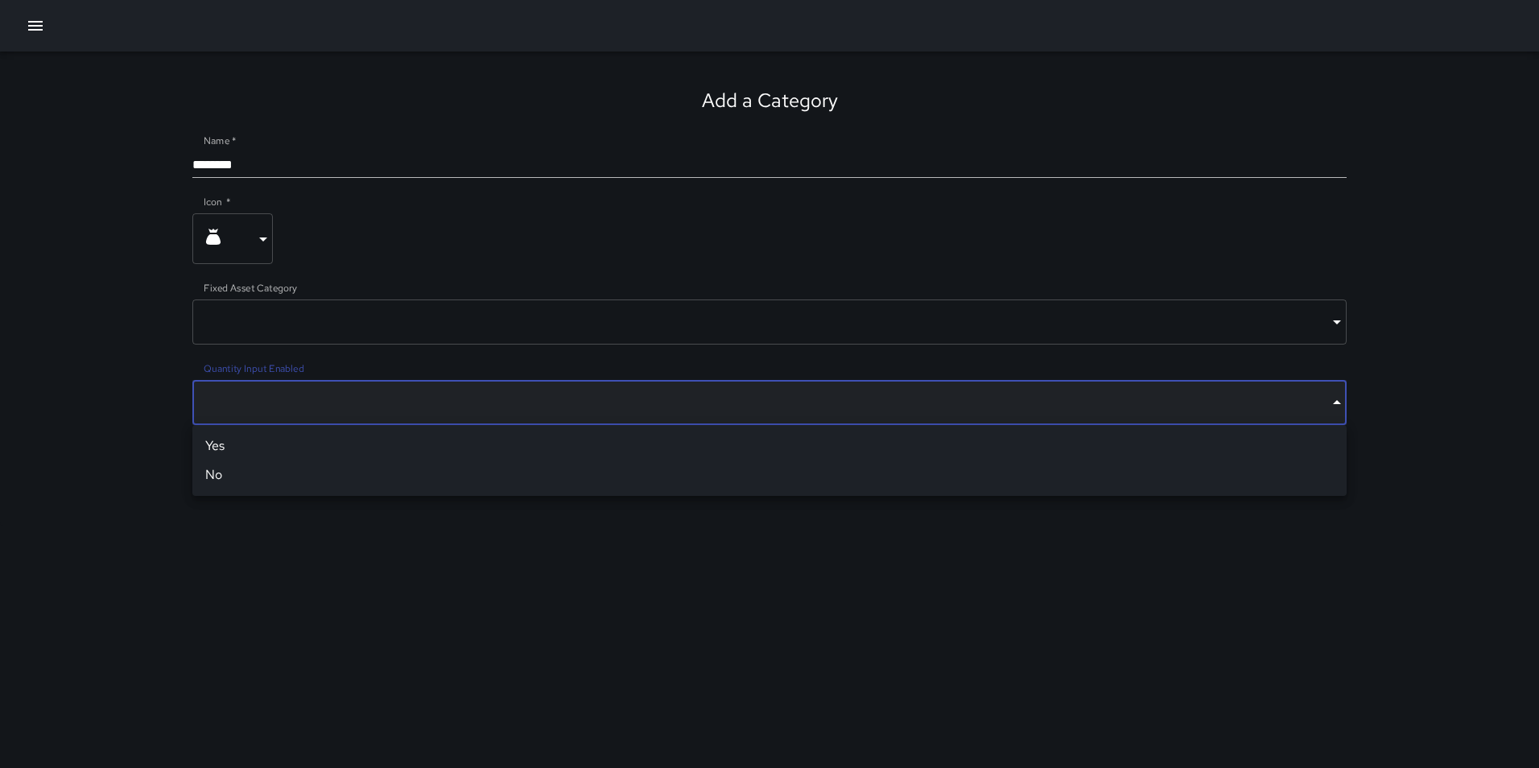
type input "****"
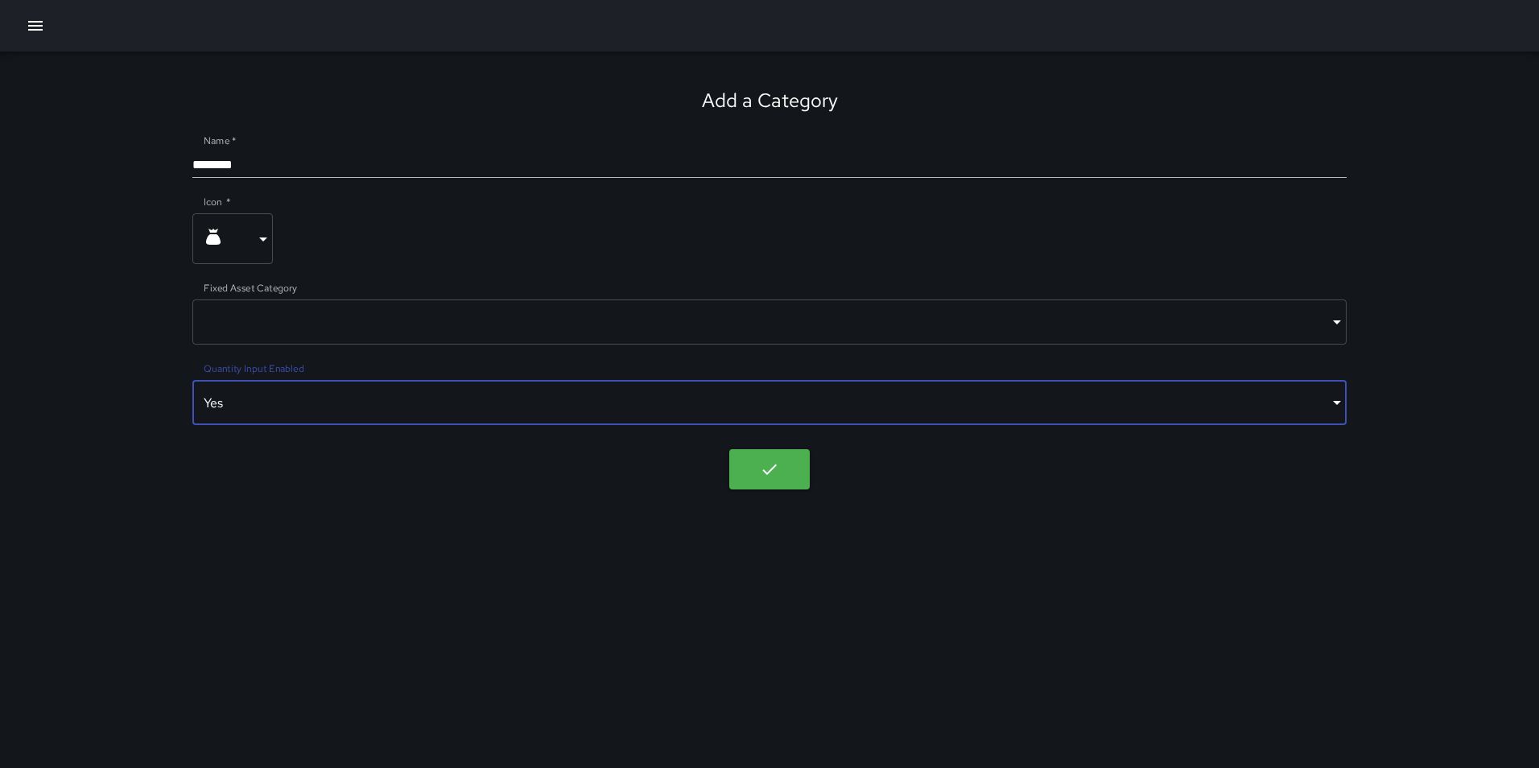
click at [324, 466] on div "Add a Category Name   * ******** Icon   * **** ​ Fixed Asset Category ​ ​ Quant…" at bounding box center [769, 289] width 1539 height 474
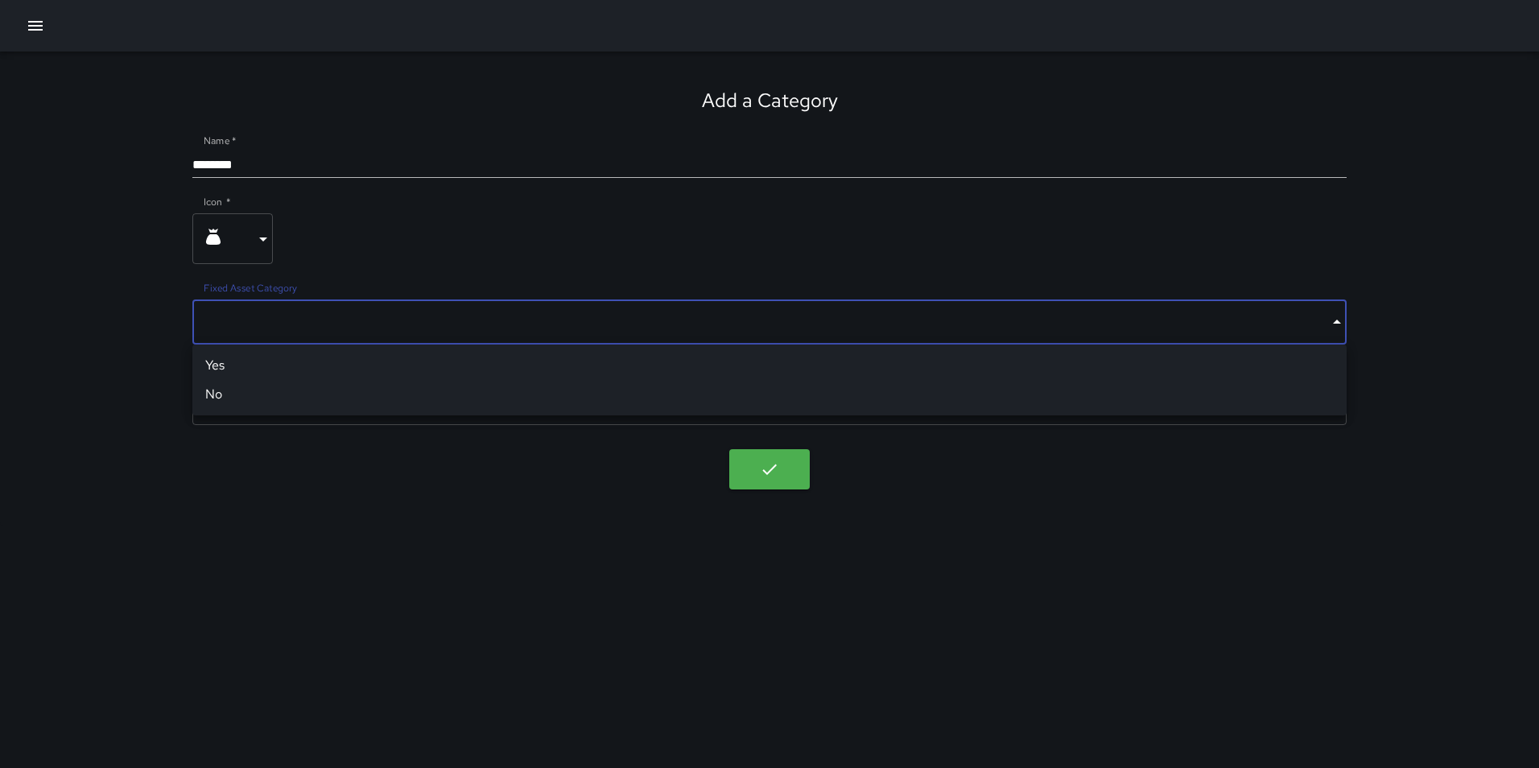
click at [271, 329] on body "Add a Category Name   * ******** Icon   * **** ​ Fixed Asset Category ​ ​ Quant…" at bounding box center [769, 384] width 1539 height 768
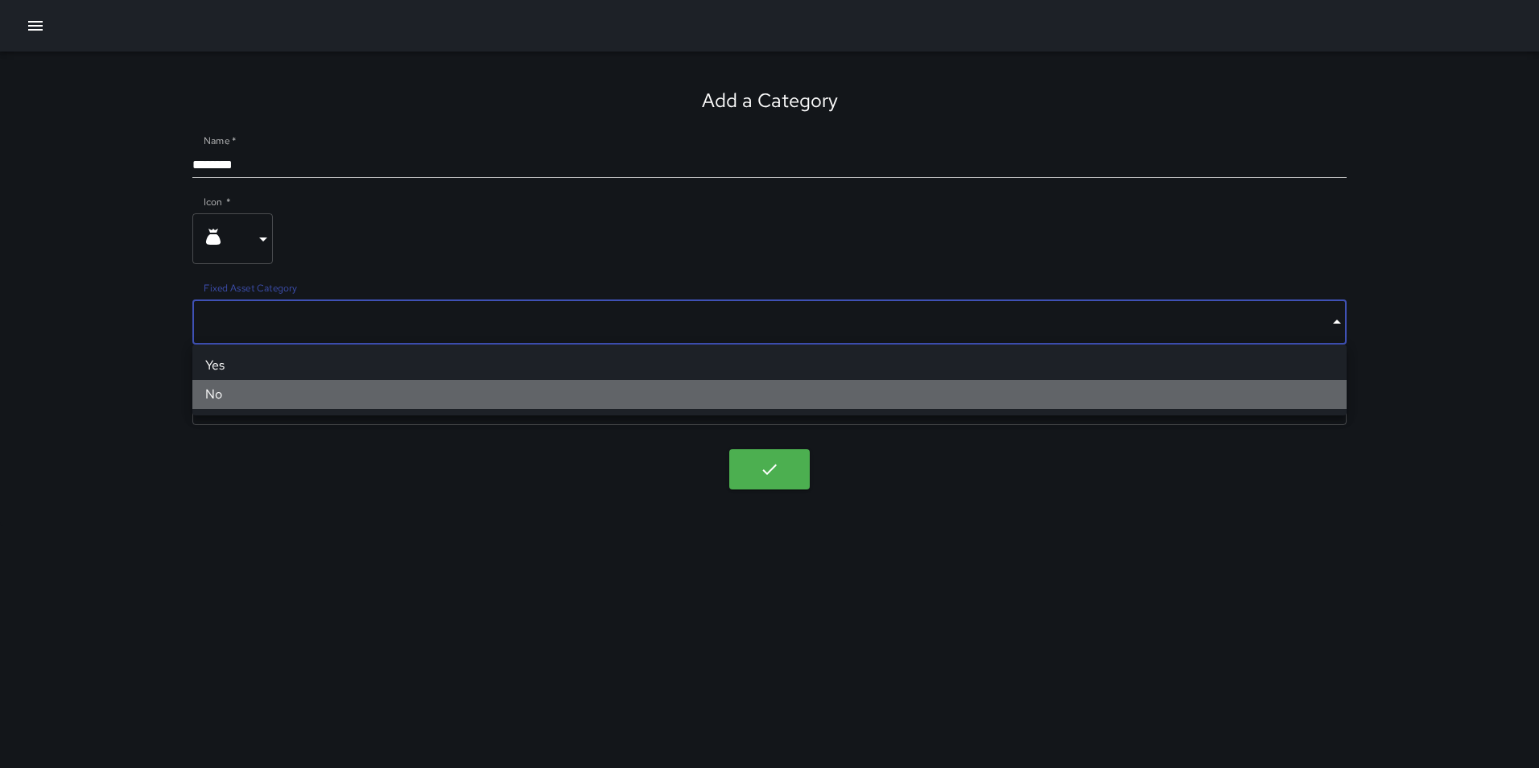
drag, startPoint x: 277, startPoint y: 397, endPoint x: 439, endPoint y: 409, distance: 162.3
click at [278, 397] on li "No" at bounding box center [769, 394] width 1155 height 29
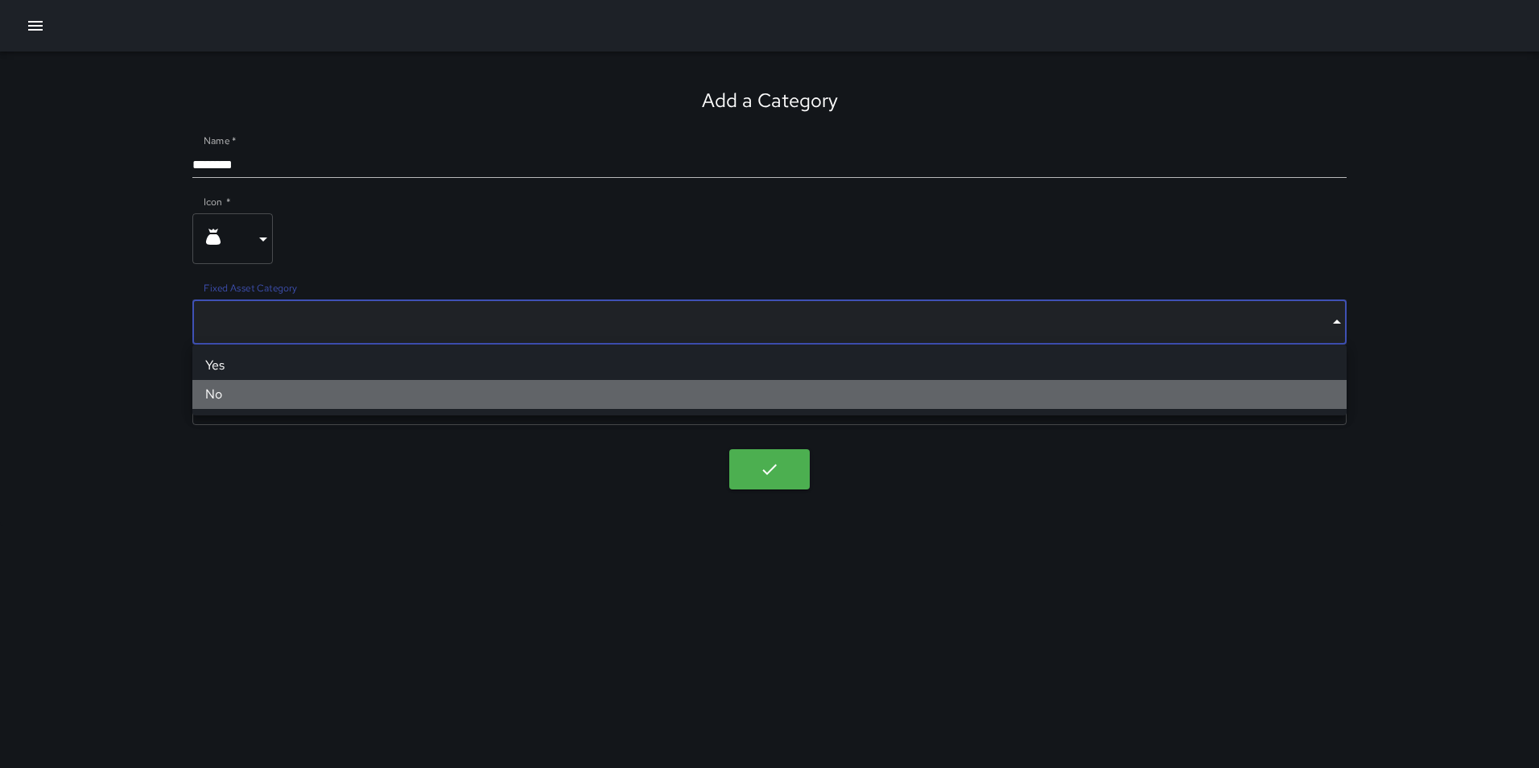
type input "*****"
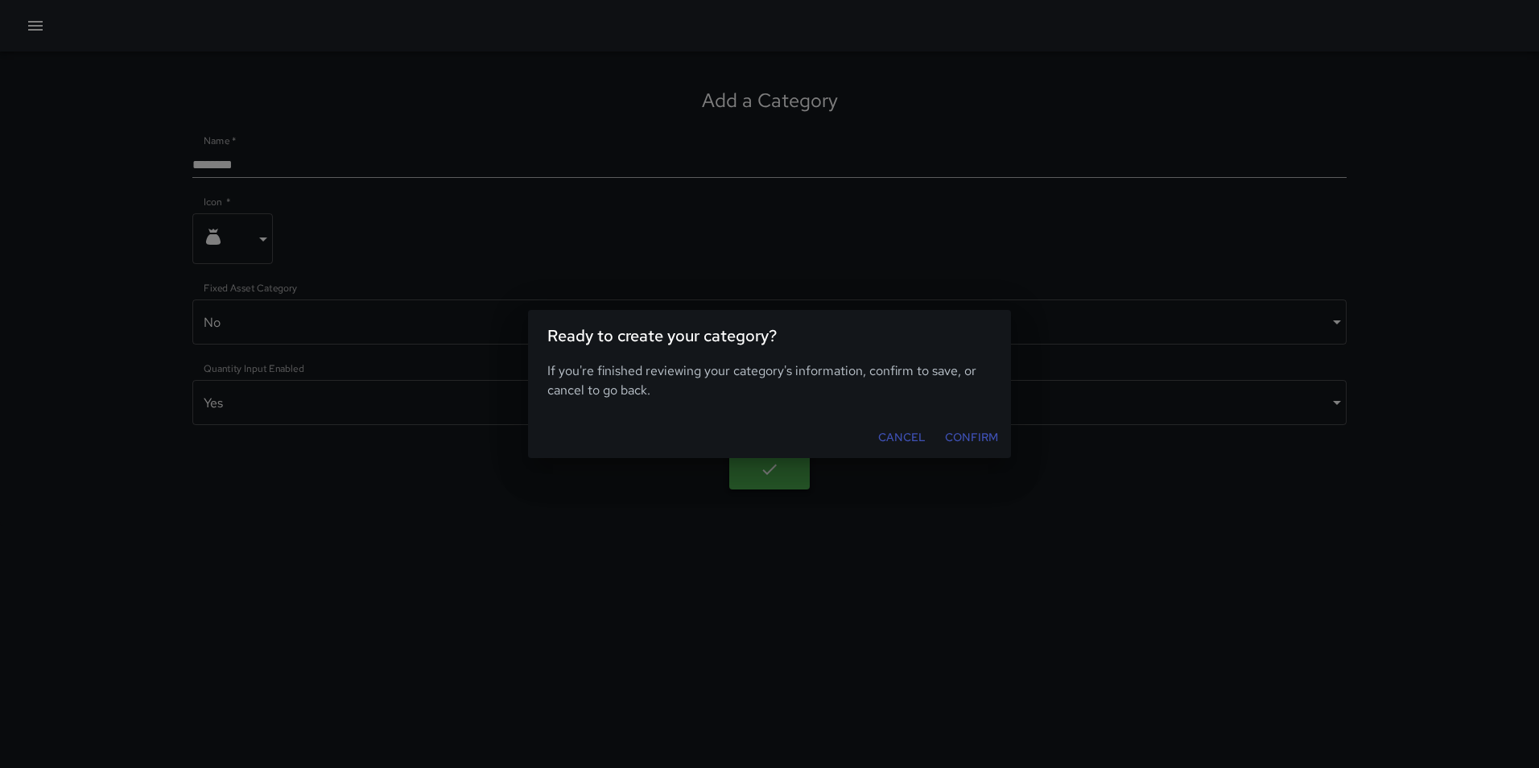
click at [785, 477] on body "Add a Category Name   * ******** Icon   * **** ​ Fixed Asset Category No ***** …" at bounding box center [769, 384] width 1539 height 768
click at [965, 440] on button "Confirm" at bounding box center [972, 438] width 66 height 30
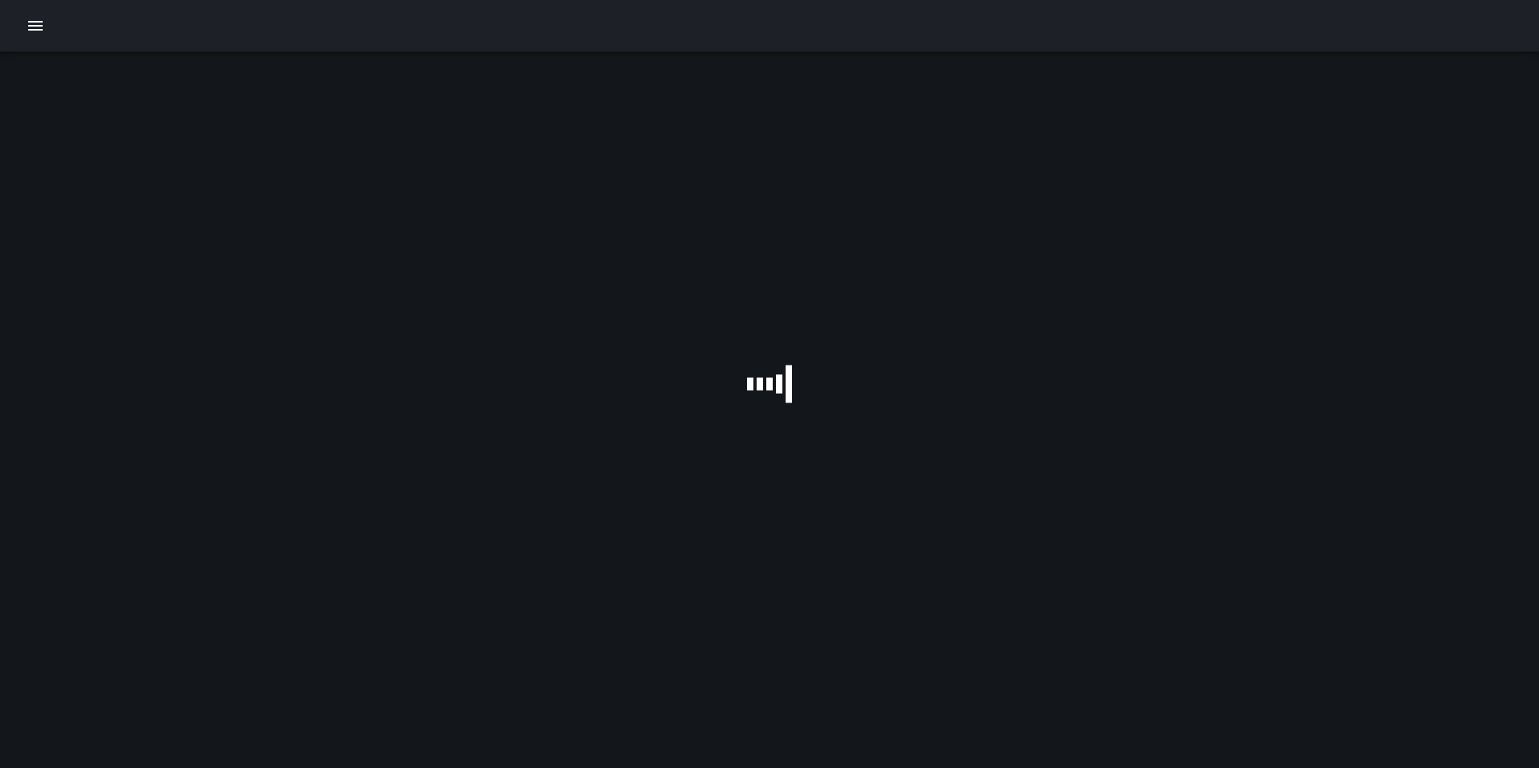
click at [43, 28] on icon "button" at bounding box center [35, 25] width 19 height 19
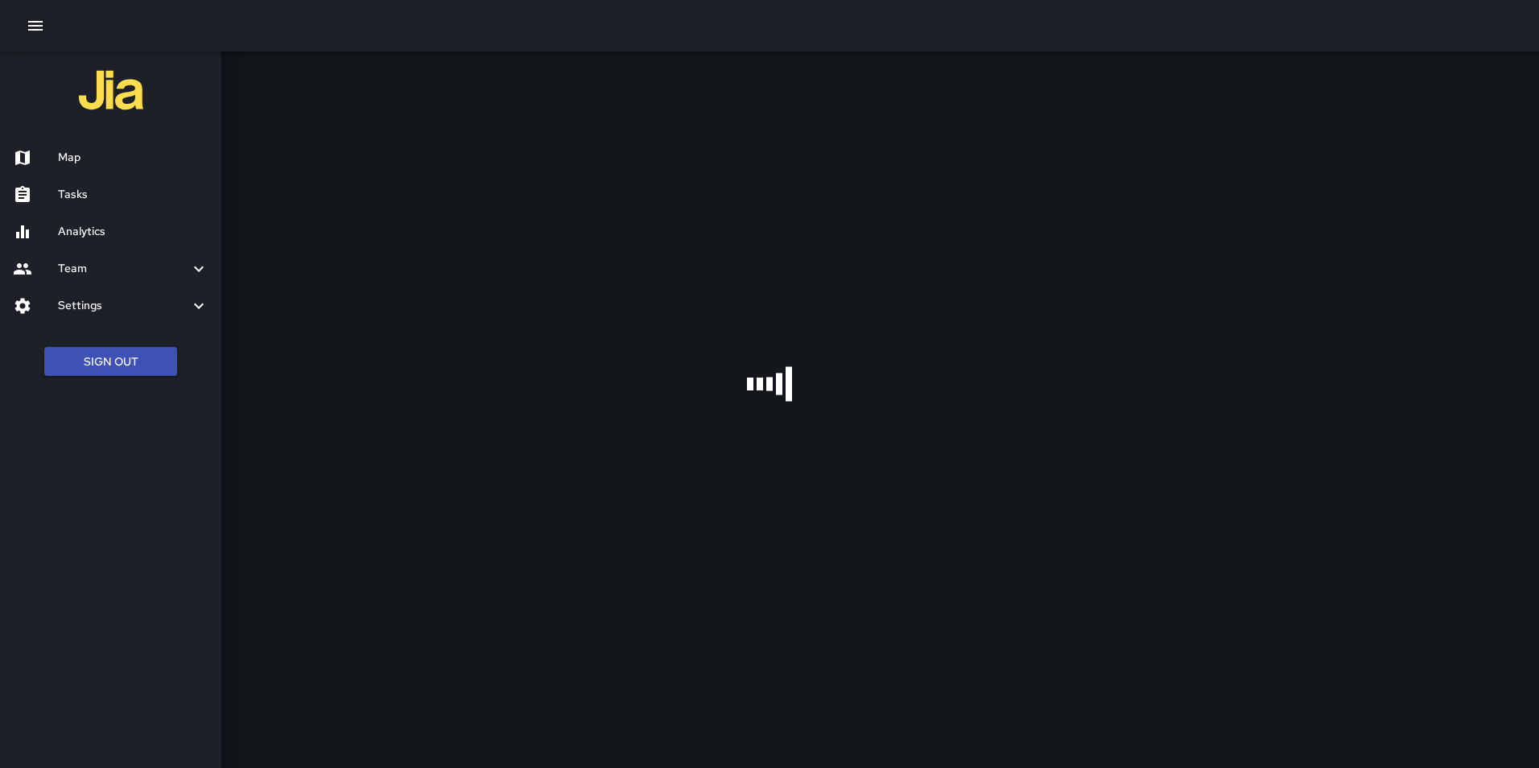
click at [64, 161] on h6 "Map" at bounding box center [133, 158] width 151 height 18
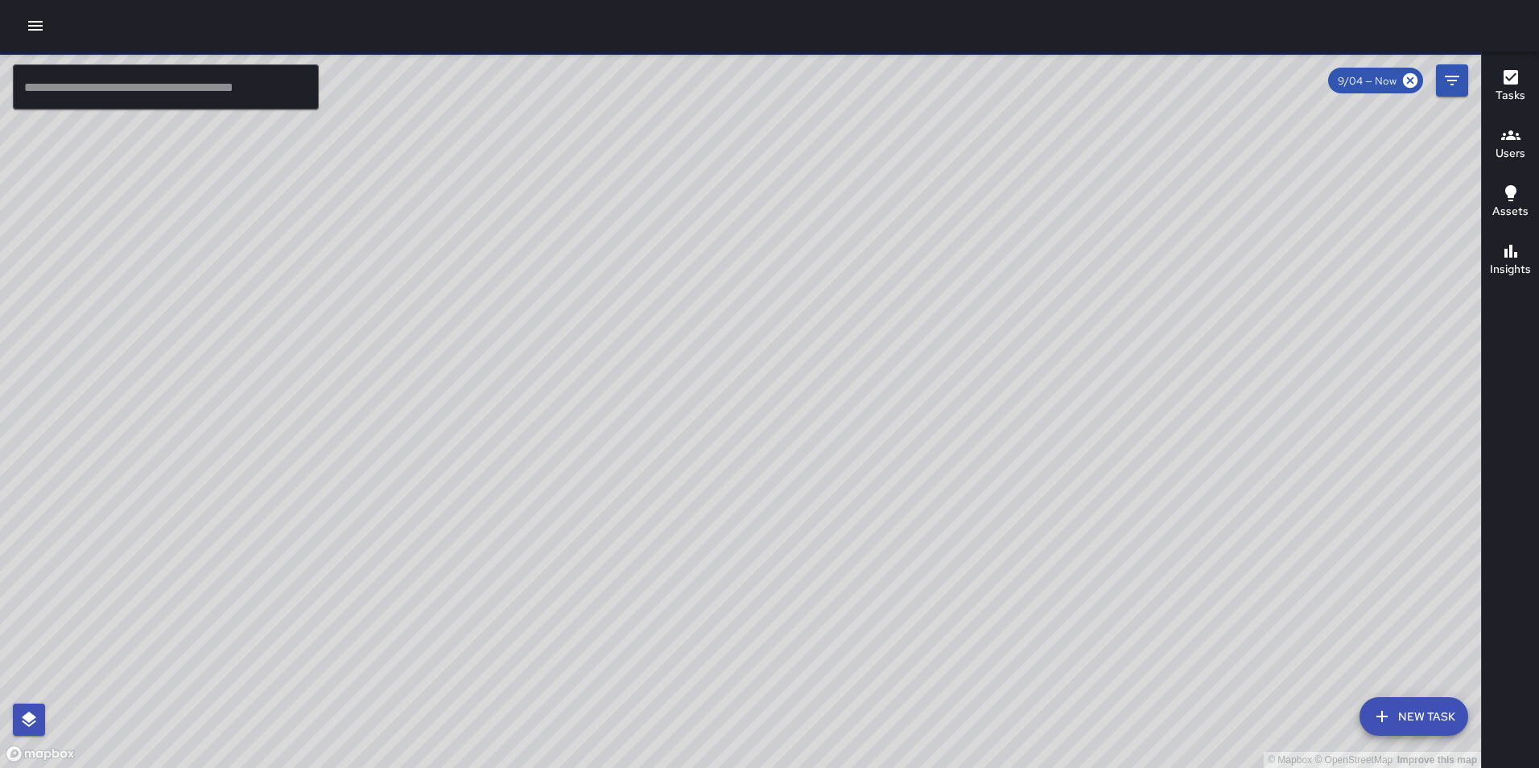
click at [1406, 713] on button "New Task" at bounding box center [1414, 716] width 109 height 39
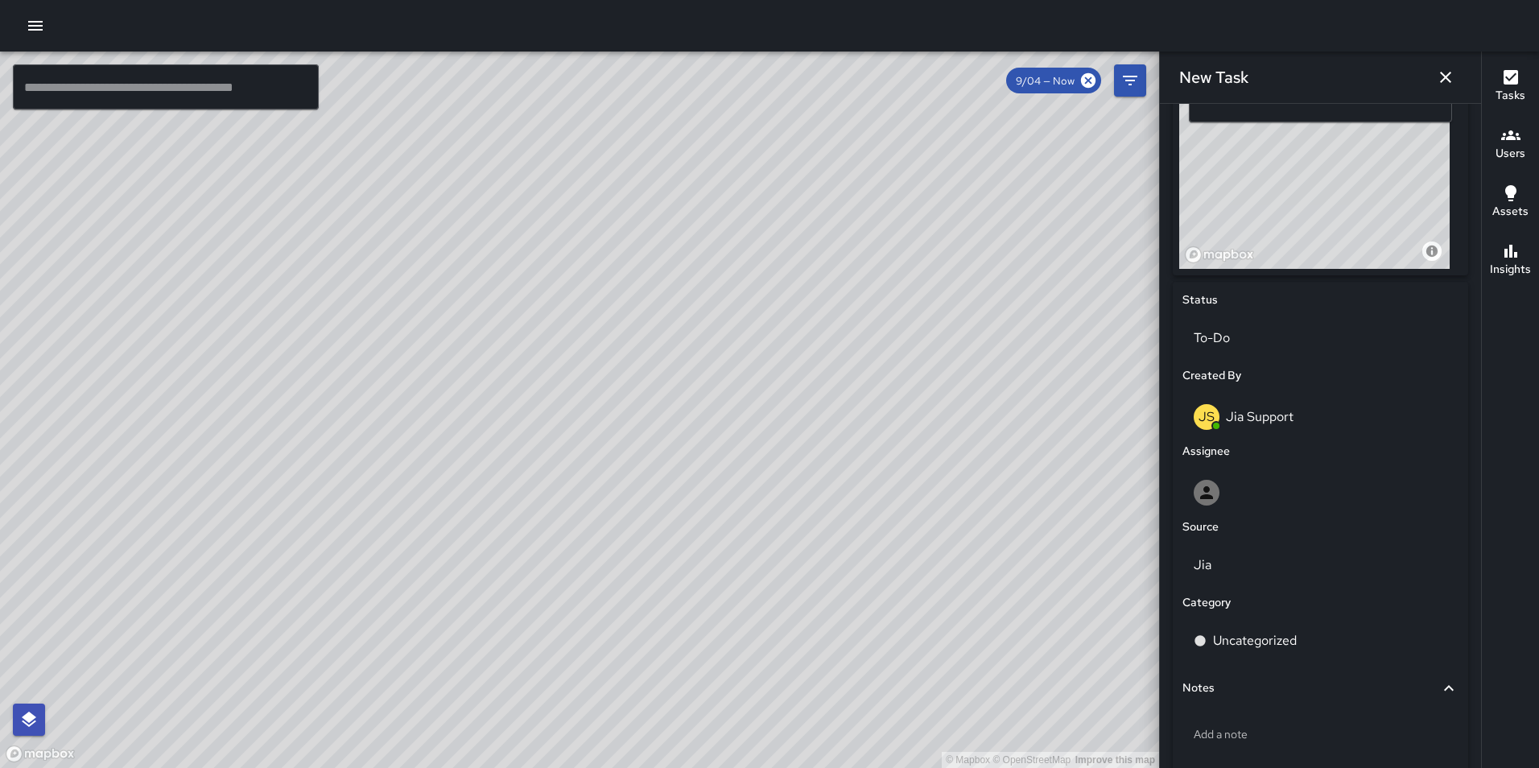
scroll to position [667, 0]
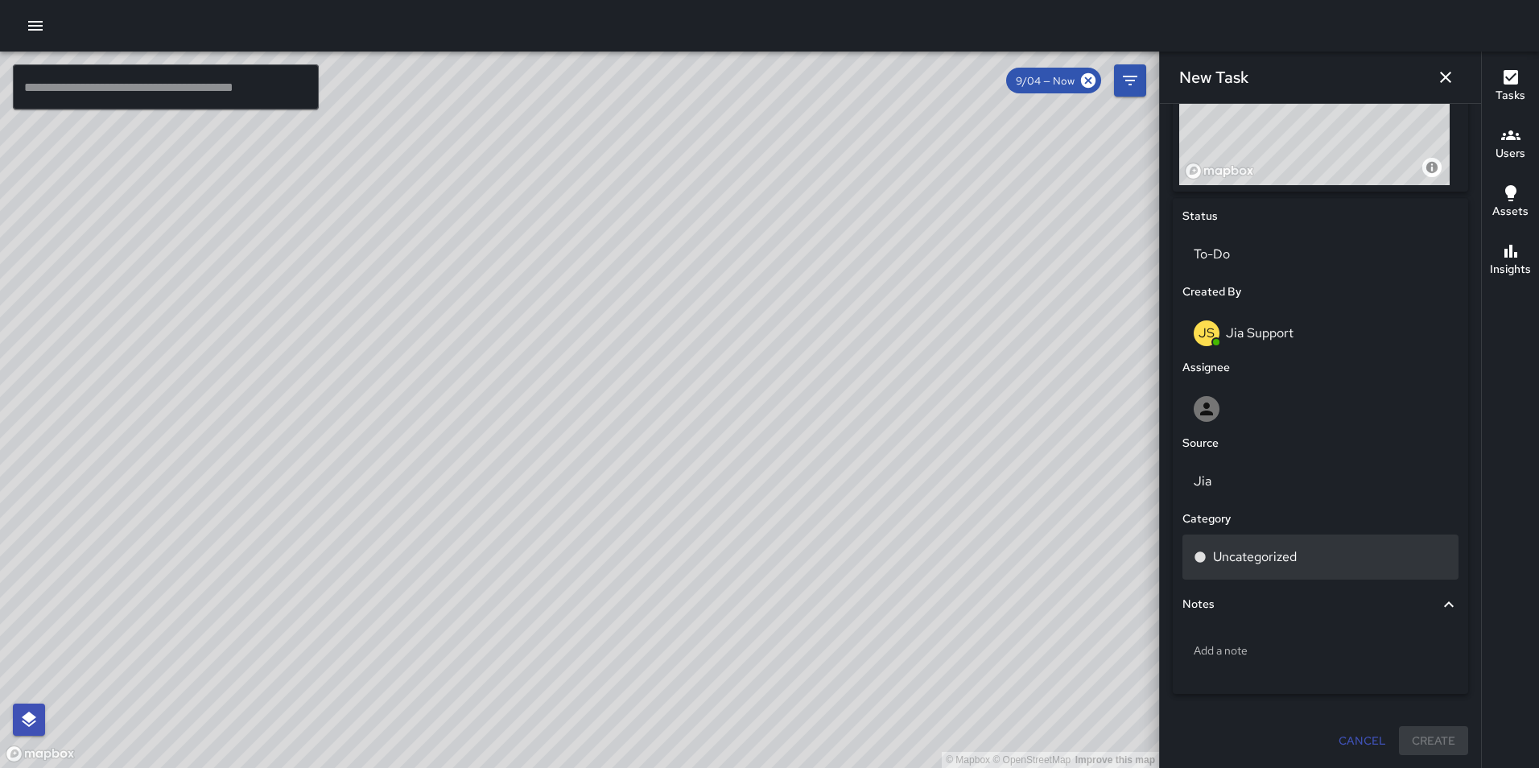
click at [1341, 558] on div "Uncategorized" at bounding box center [1321, 557] width 254 height 19
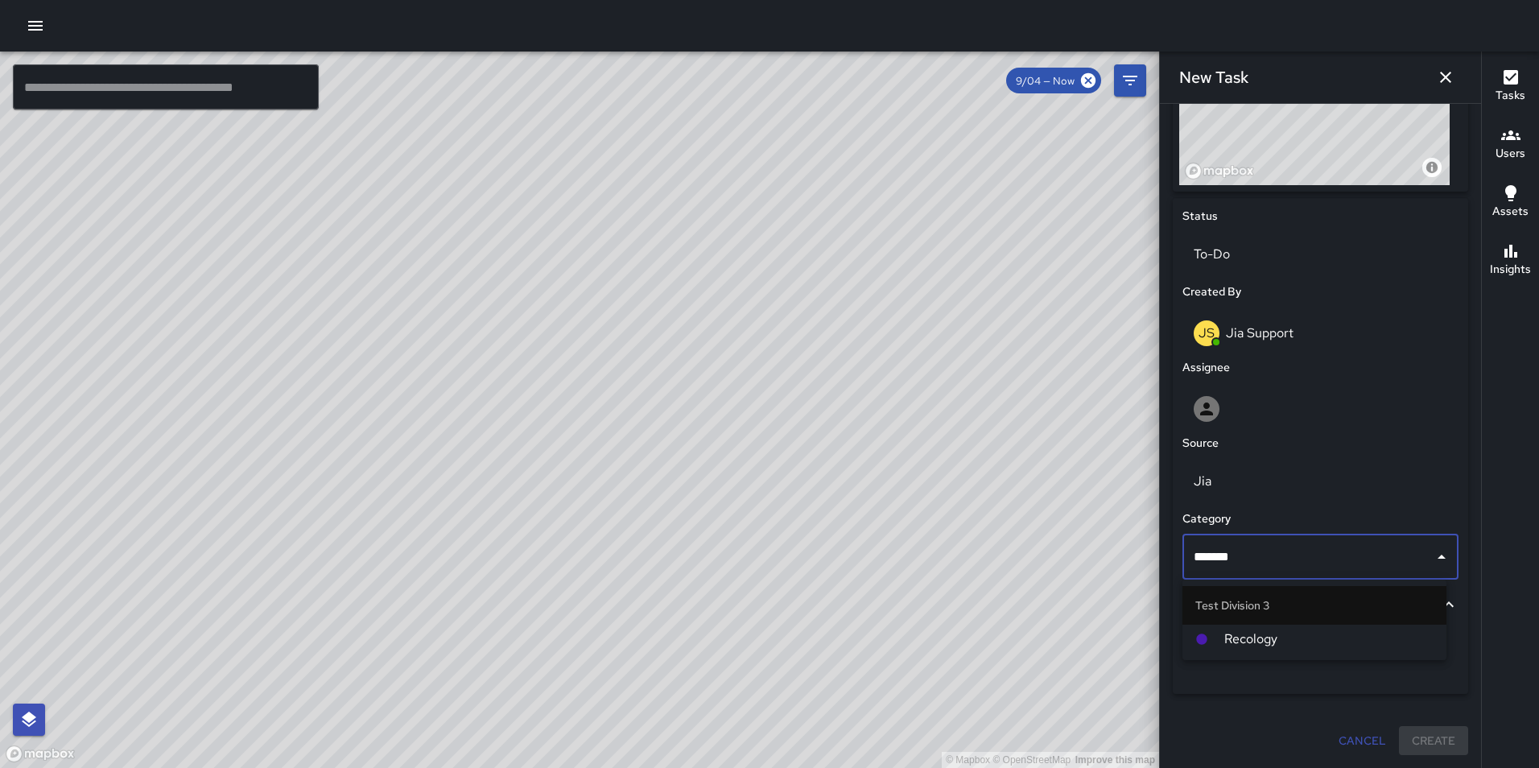
type input "********"
click at [1289, 632] on li "Recology" at bounding box center [1315, 639] width 264 height 29
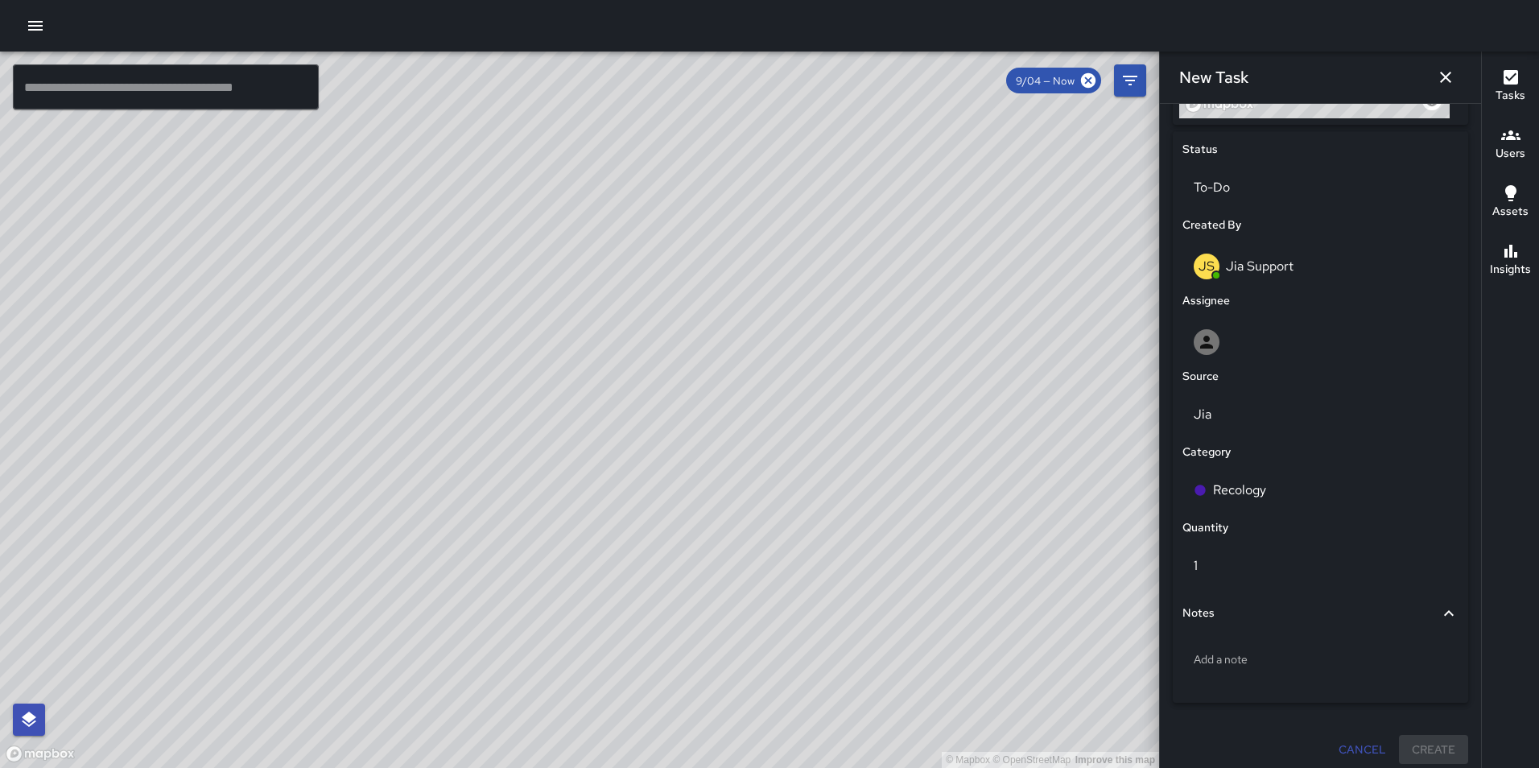
scroll to position [742, 0]
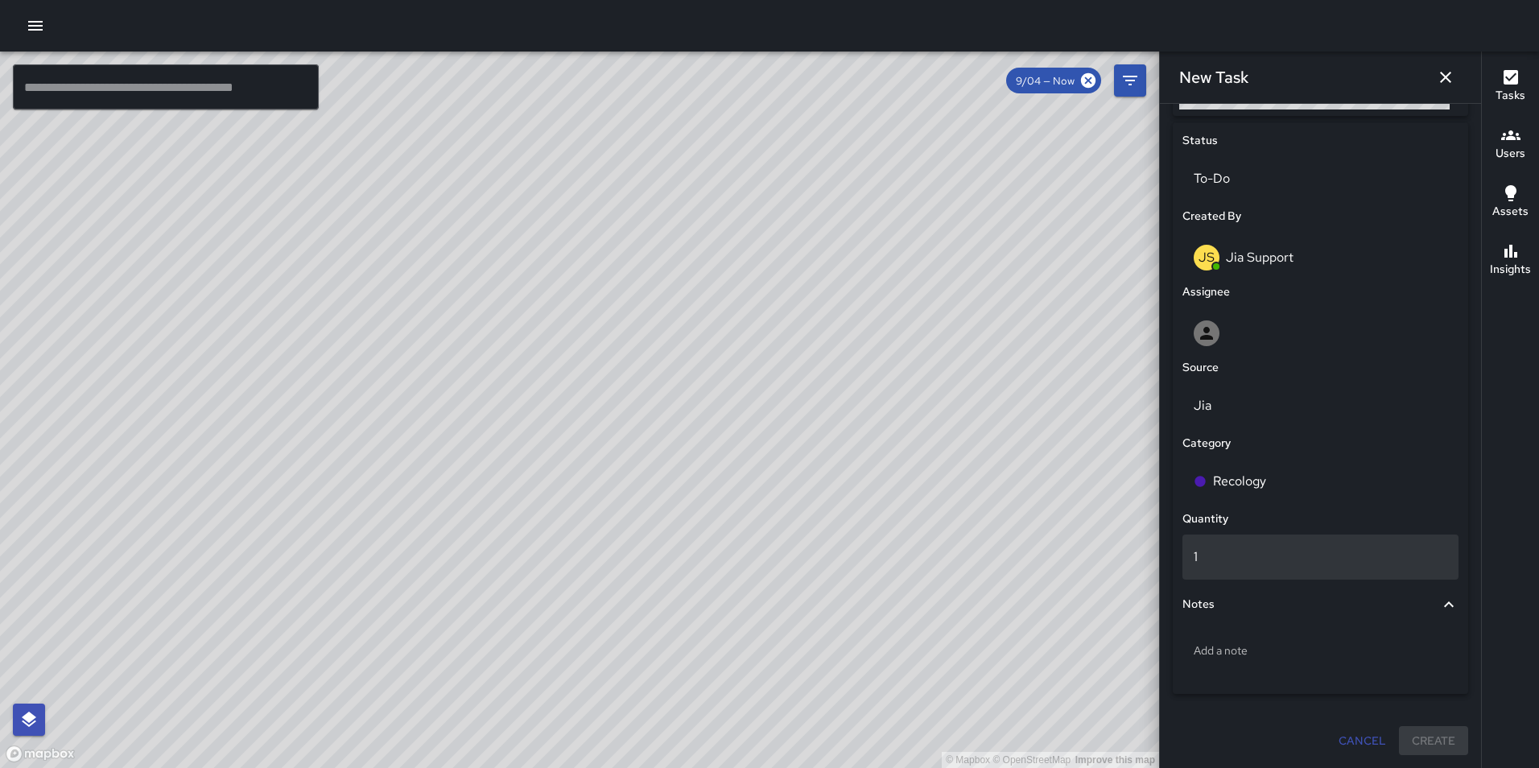
click at [1212, 554] on p "1" at bounding box center [1321, 557] width 254 height 19
type input "****"
drag, startPoint x: 1243, startPoint y: 547, endPoint x: 1188, endPoint y: 548, distance: 55.6
click at [1188, 548] on input "****" at bounding box center [1321, 556] width 276 height 43
click at [1290, 614] on div "Notes" at bounding box center [1321, 604] width 276 height 37
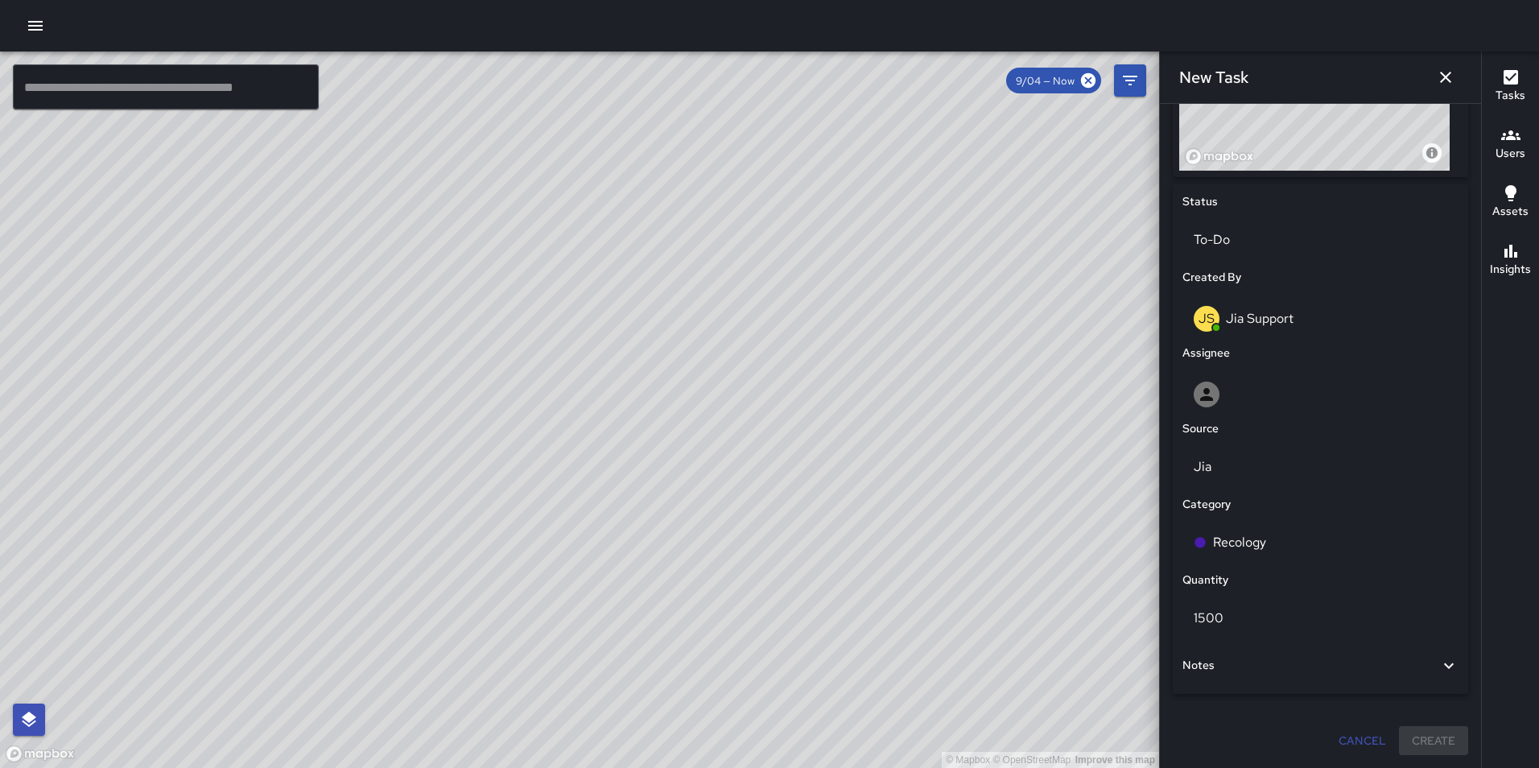
scroll to position [681, 0]
click at [1444, 666] on icon at bounding box center [1449, 666] width 10 height 6
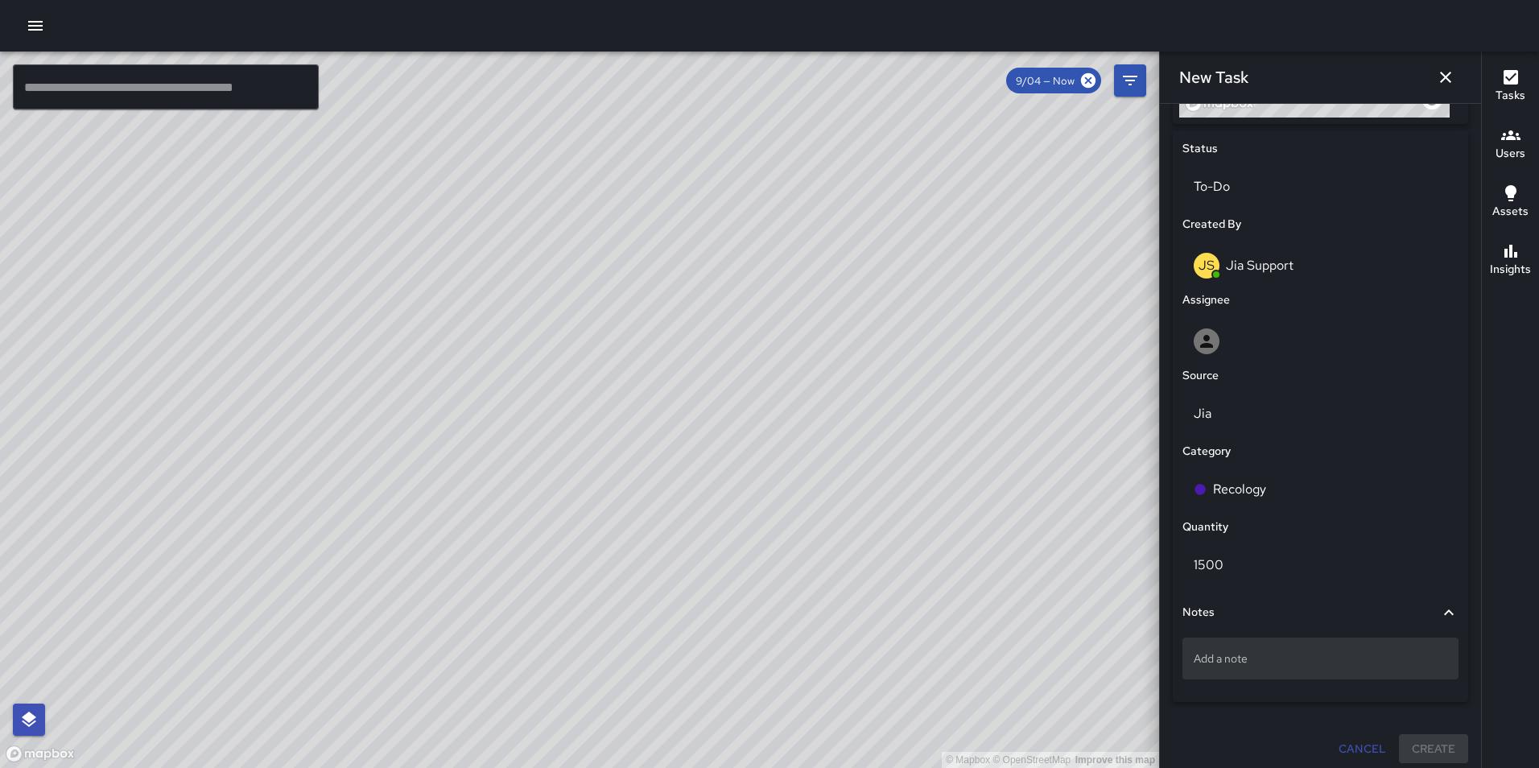
scroll to position [742, 0]
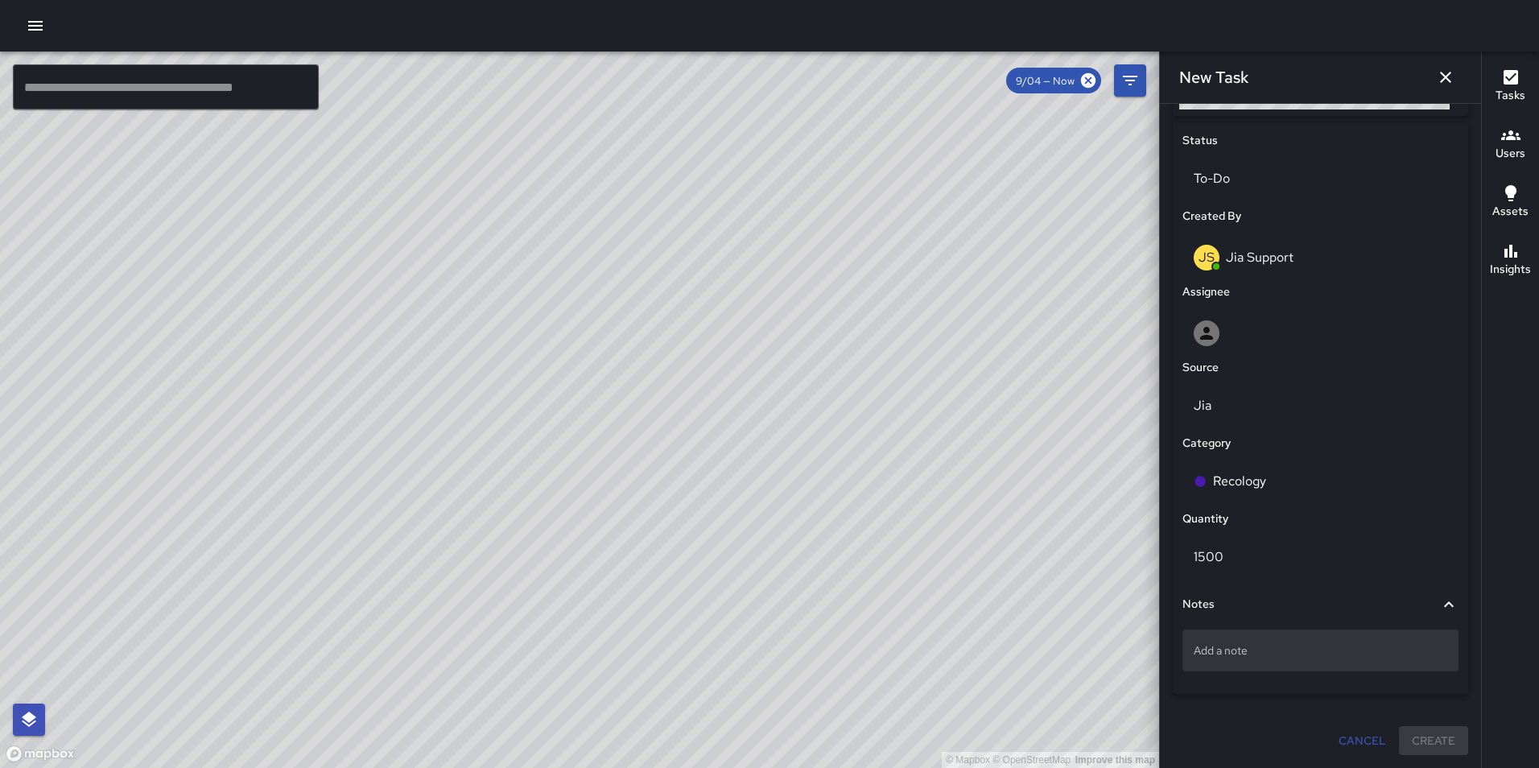
click at [1226, 651] on p "Add a note" at bounding box center [1321, 651] width 254 height 16
type textarea "**********"
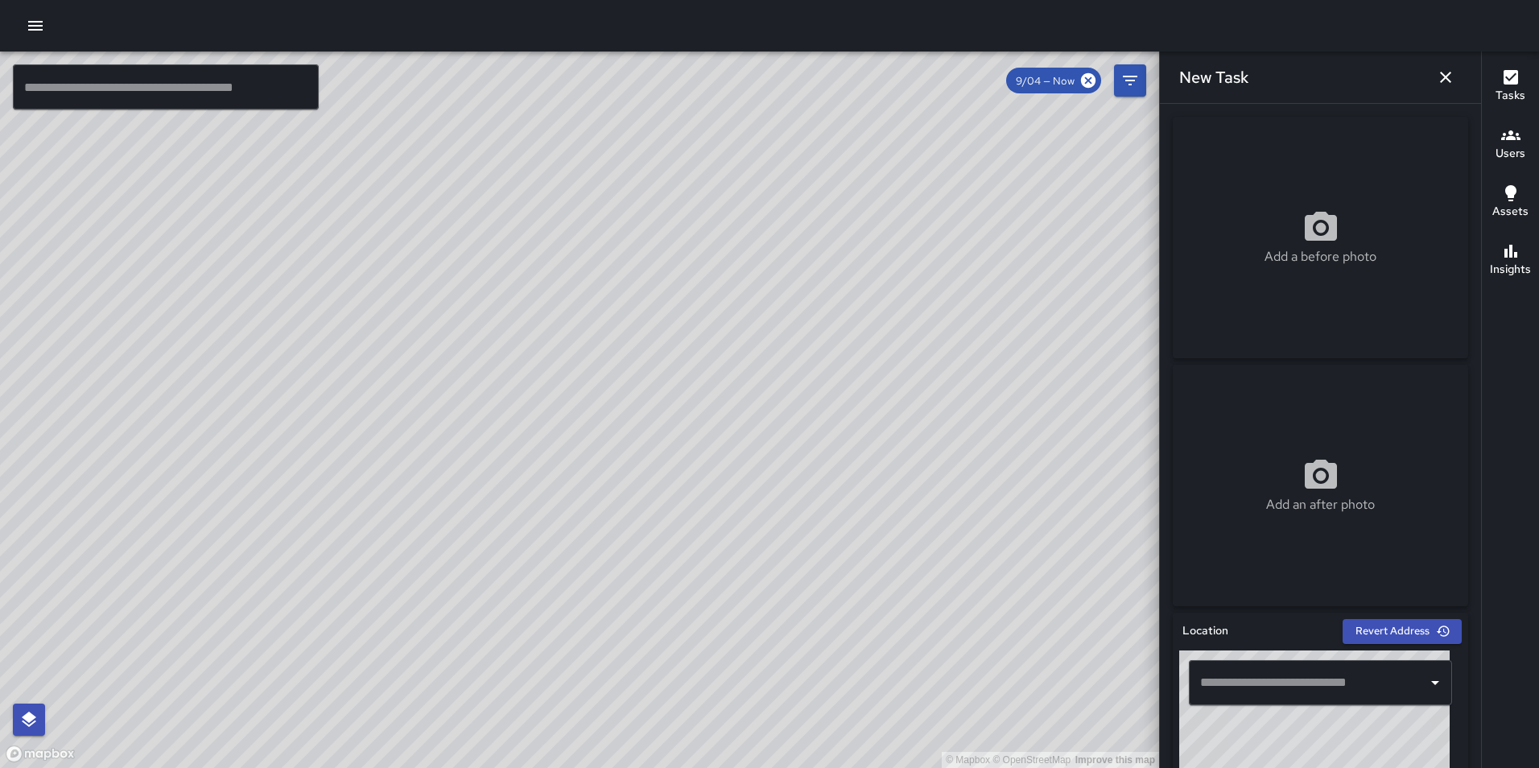
scroll to position [743, 0]
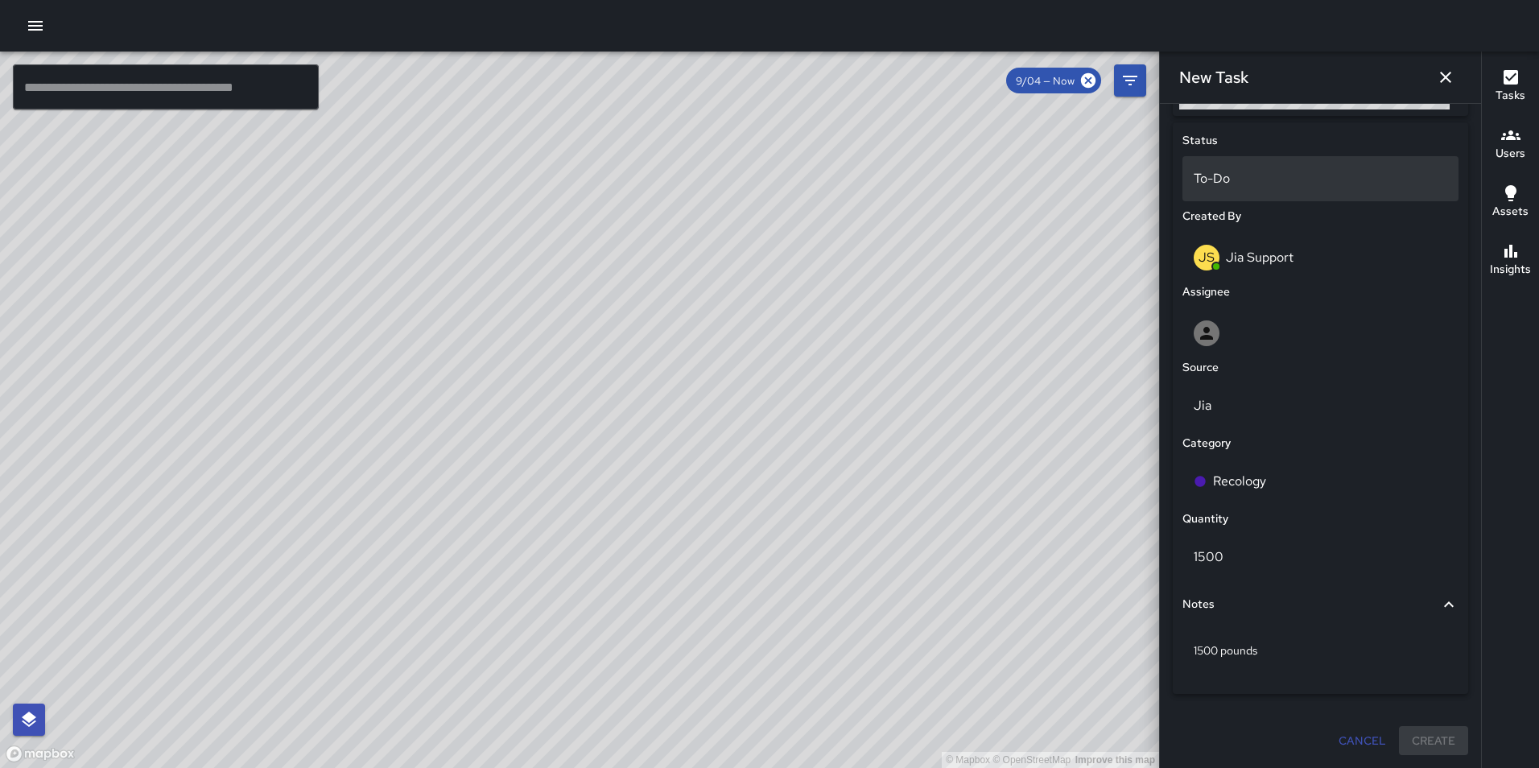
click at [1262, 167] on div "To-Do" at bounding box center [1321, 178] width 276 height 45
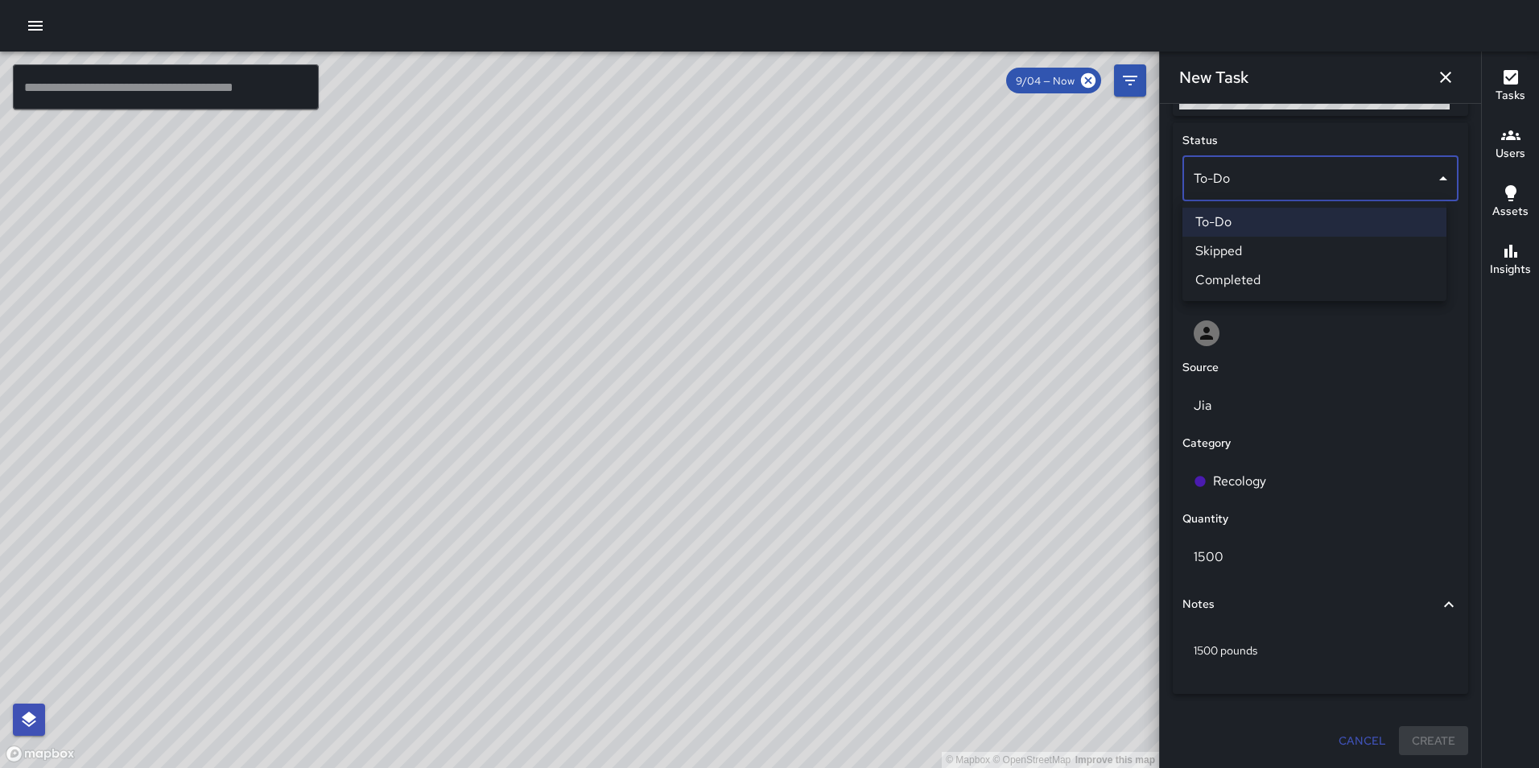
click at [1267, 271] on li "Completed" at bounding box center [1315, 280] width 264 height 29
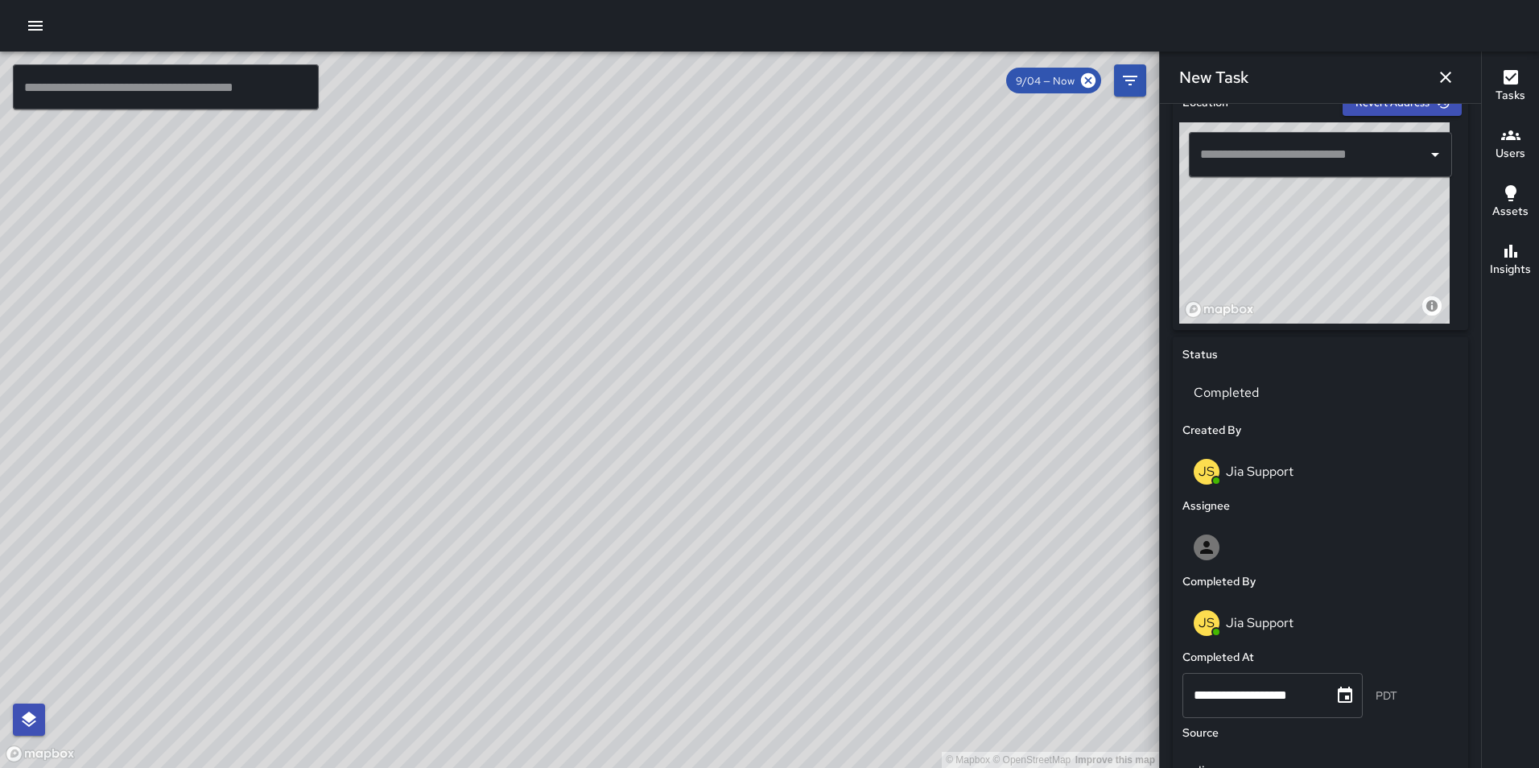
scroll to position [617, 0]
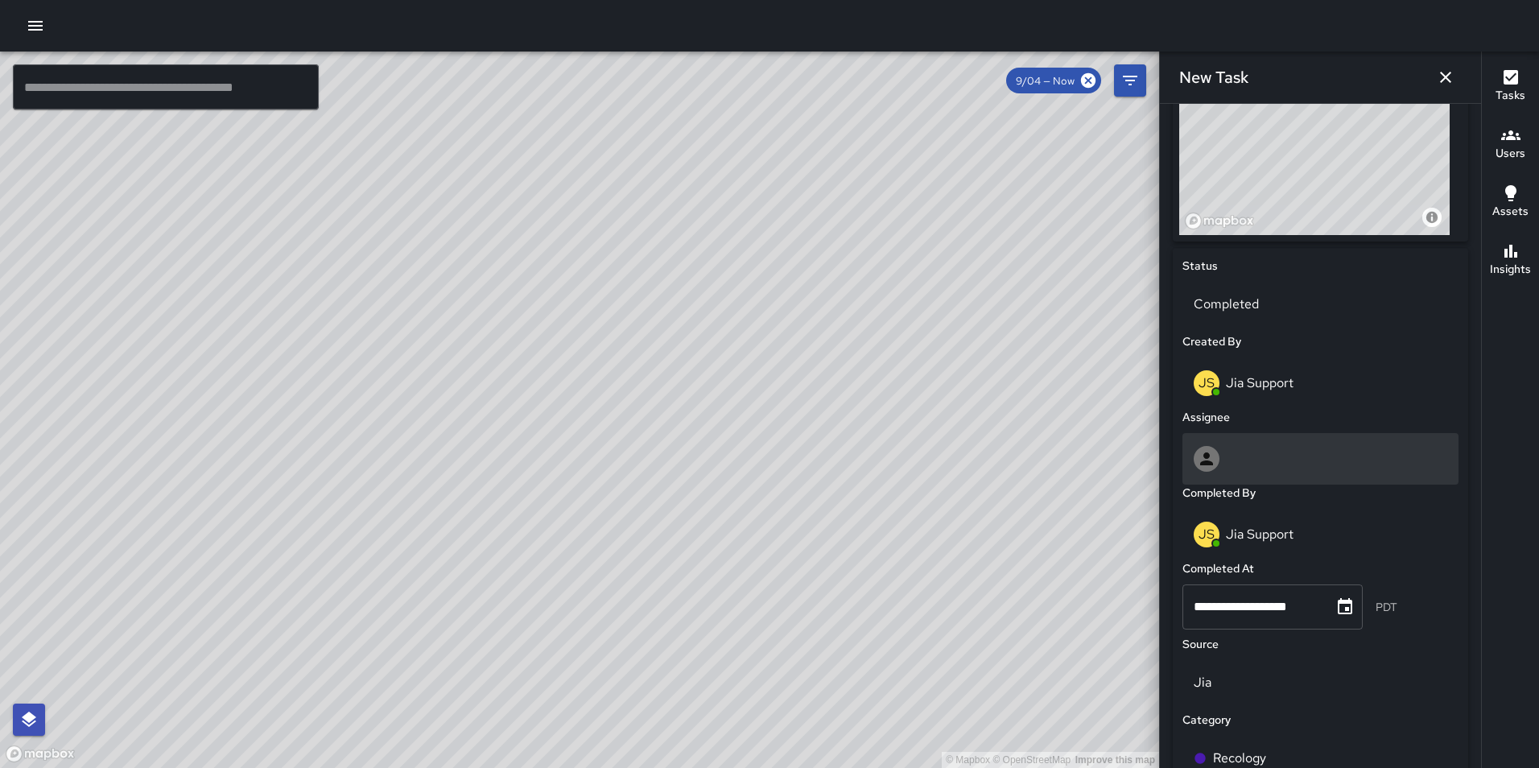
click at [1222, 469] on div at bounding box center [1321, 459] width 254 height 26
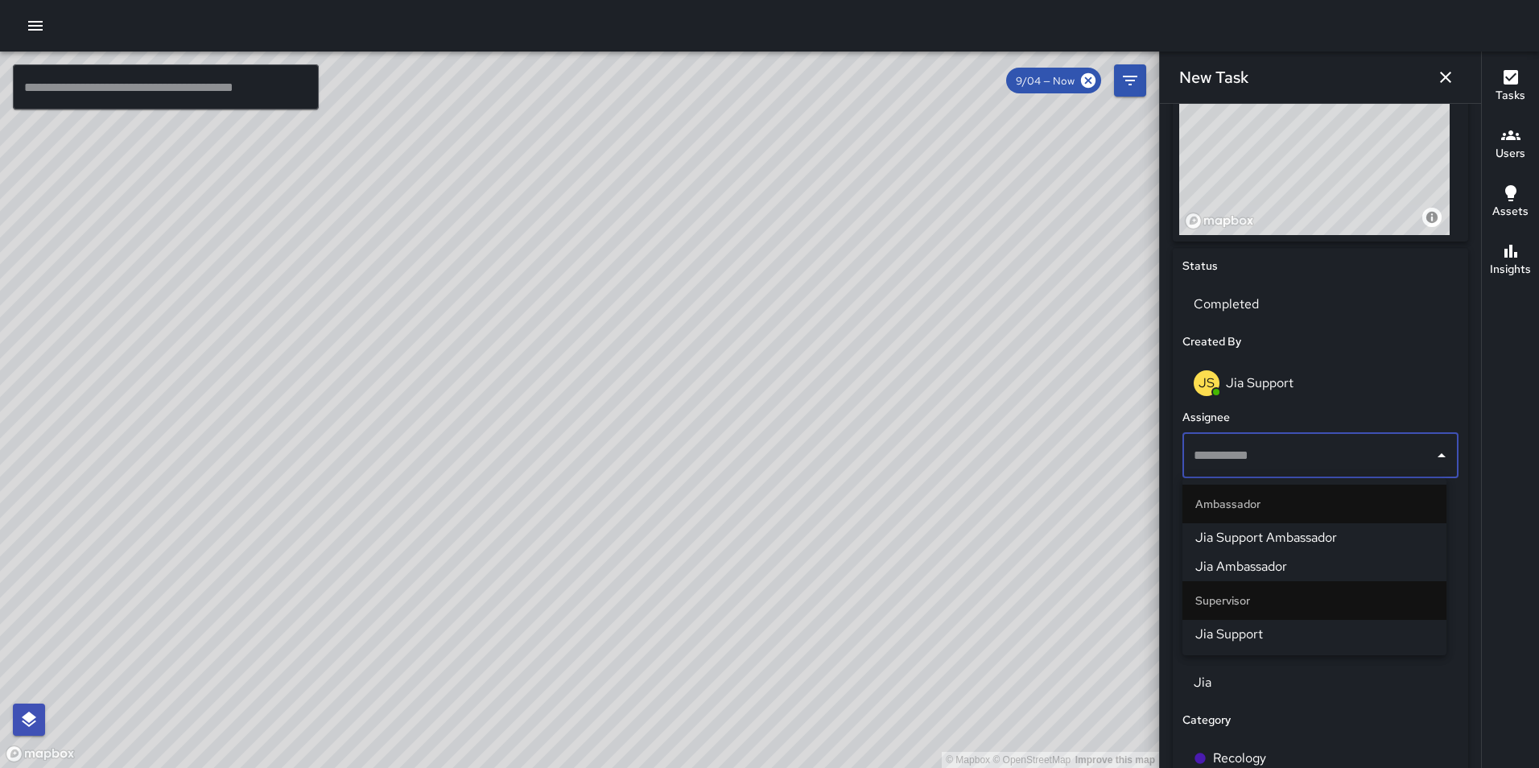
click at [1287, 543] on span "Jia Support Ambassador" at bounding box center [1315, 537] width 238 height 19
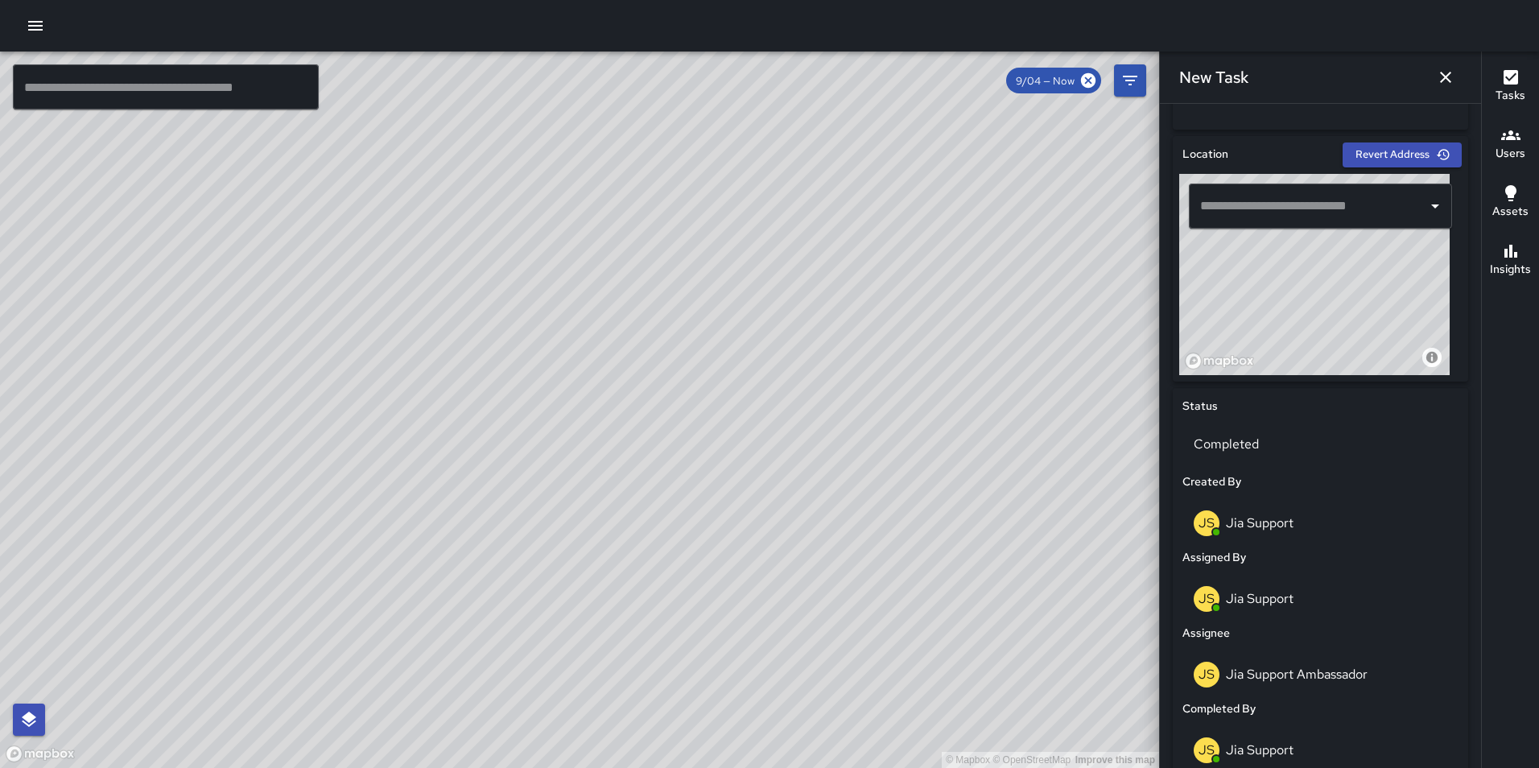
scroll to position [435, 0]
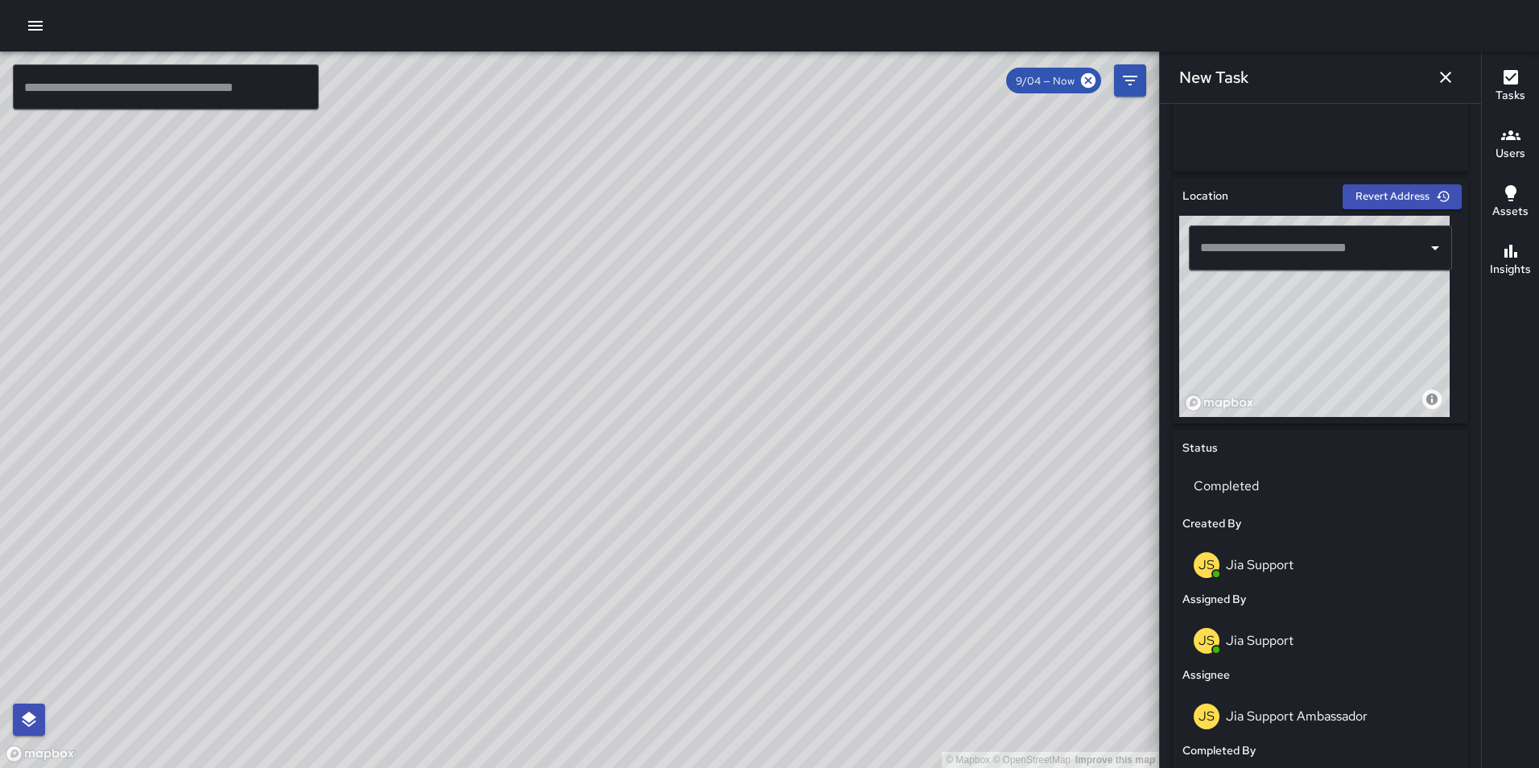
click at [1305, 330] on div "© Mapbox © OpenStreetMap Improve this map" at bounding box center [1315, 316] width 271 height 201
type input "**********"
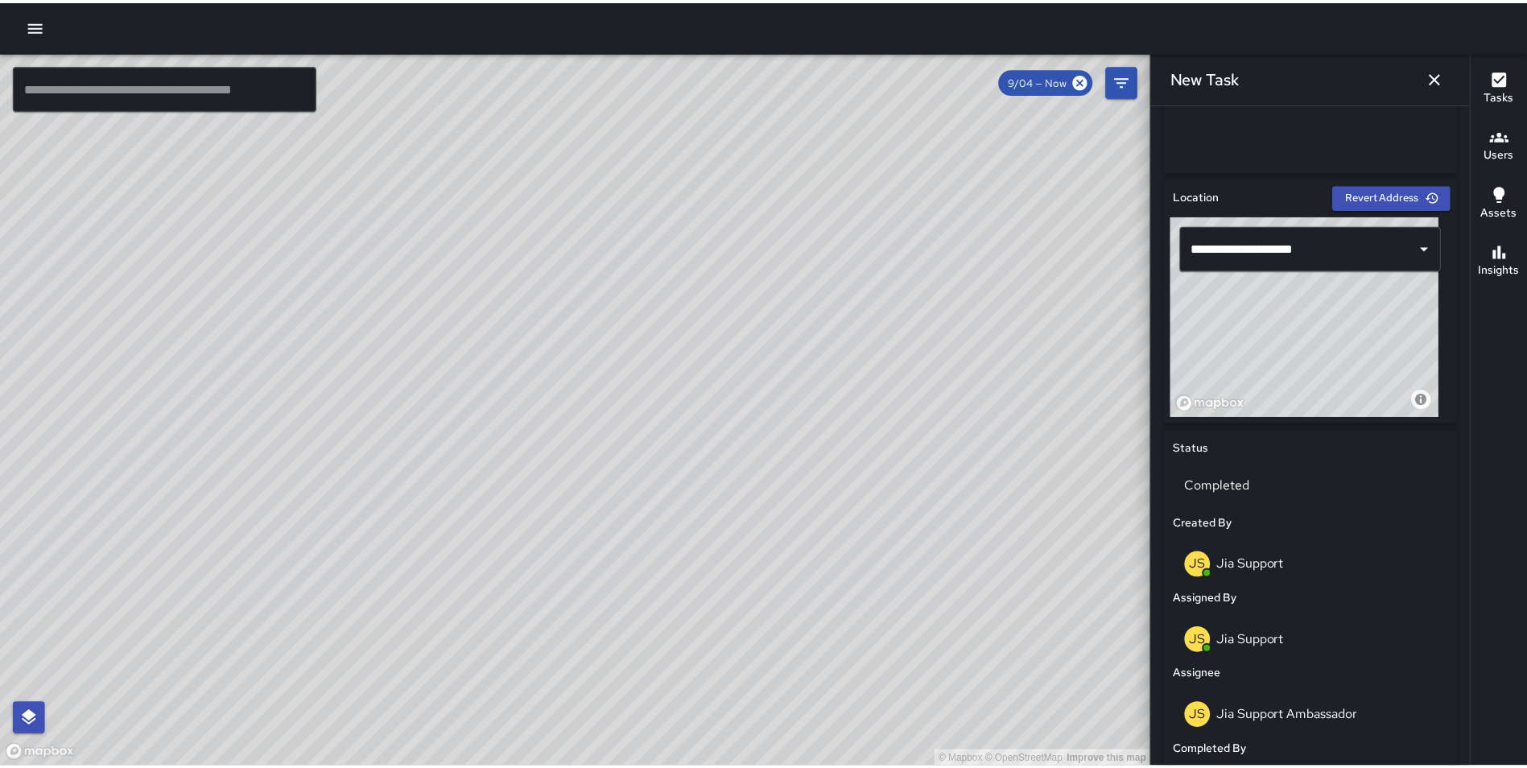
scroll to position [986, 0]
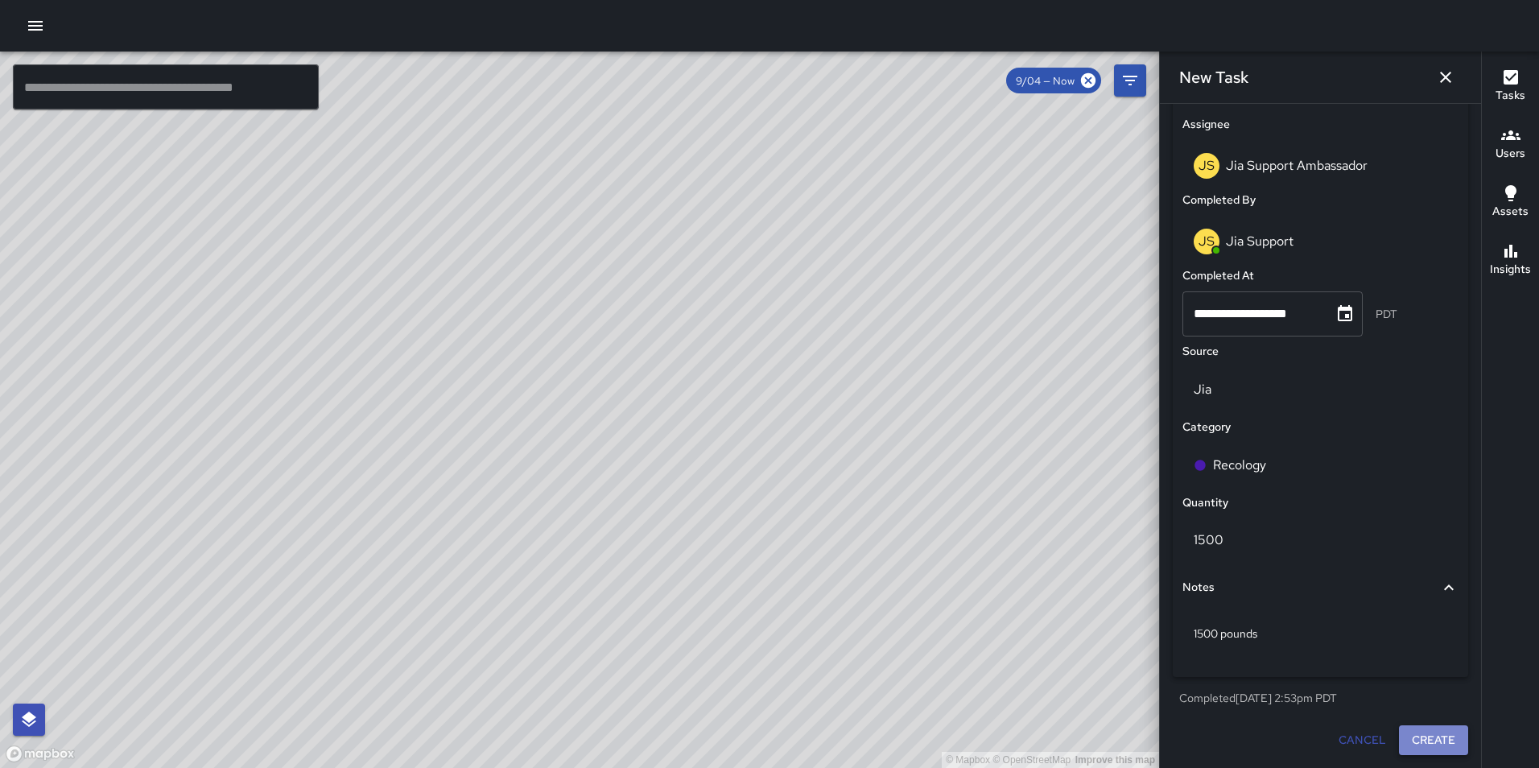
click at [1404, 744] on button "Create" at bounding box center [1433, 740] width 69 height 30
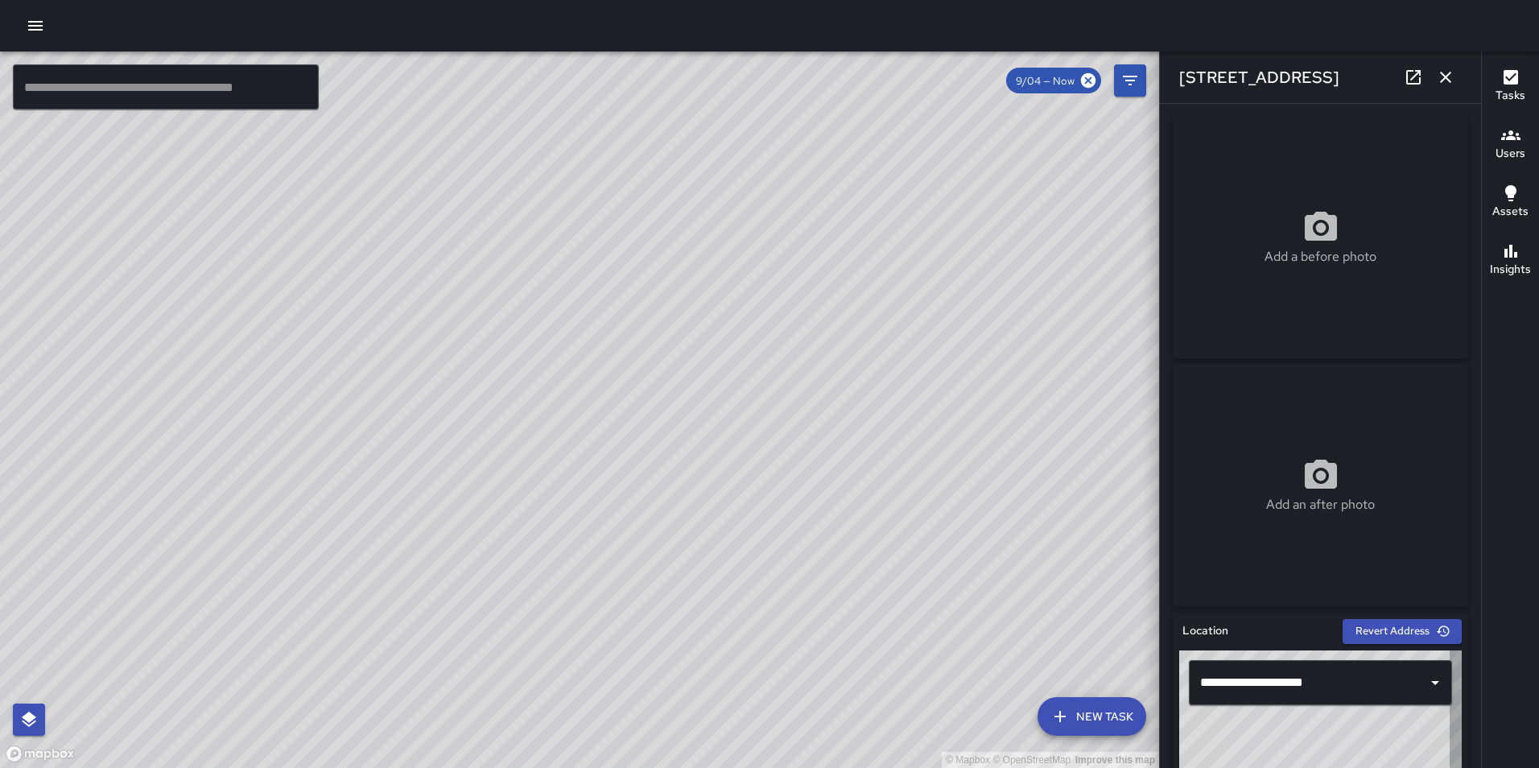
type input "**********"
click at [39, 29] on icon "button" at bounding box center [35, 26] width 14 height 10
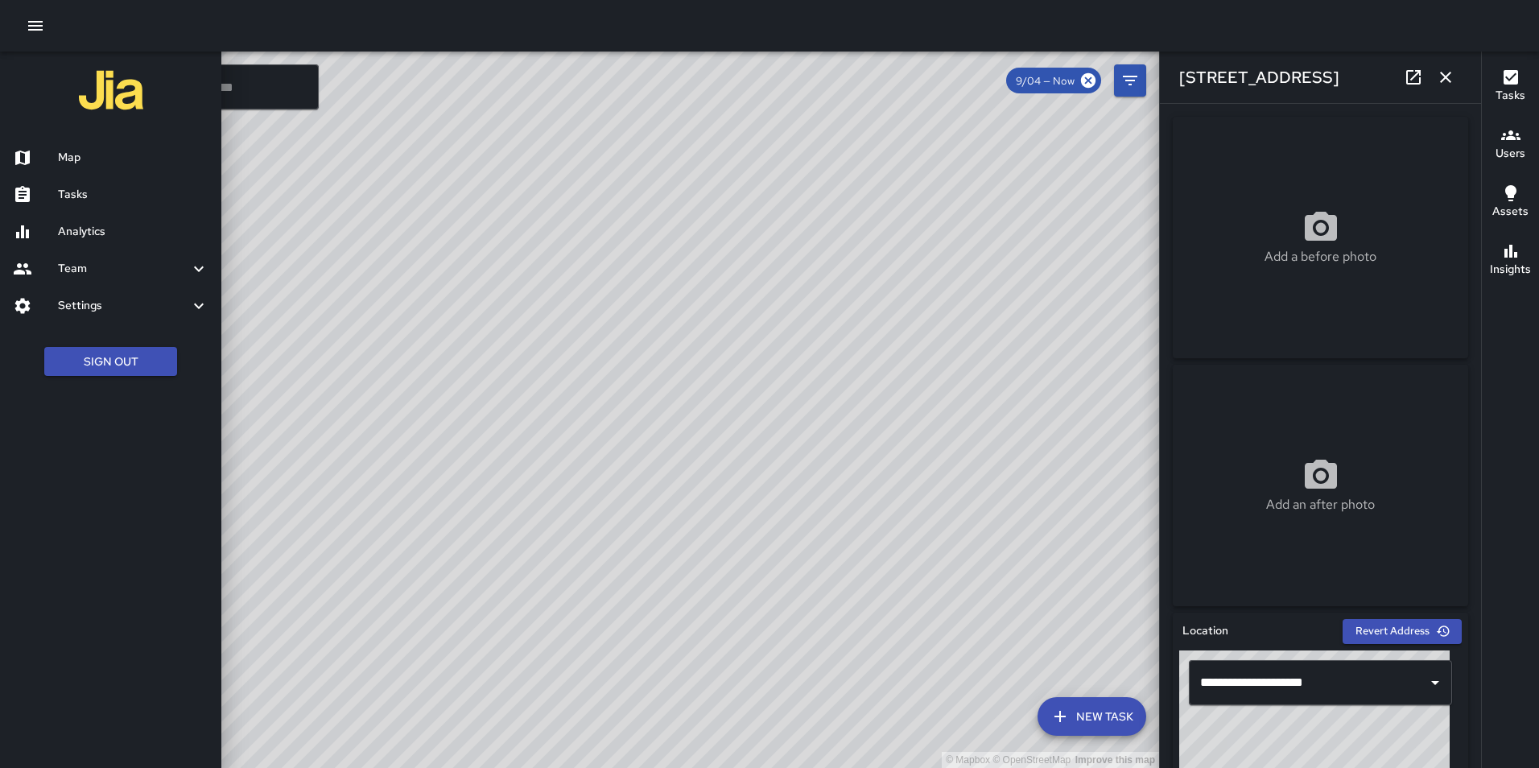
click at [98, 223] on h6 "Analytics" at bounding box center [133, 232] width 151 height 18
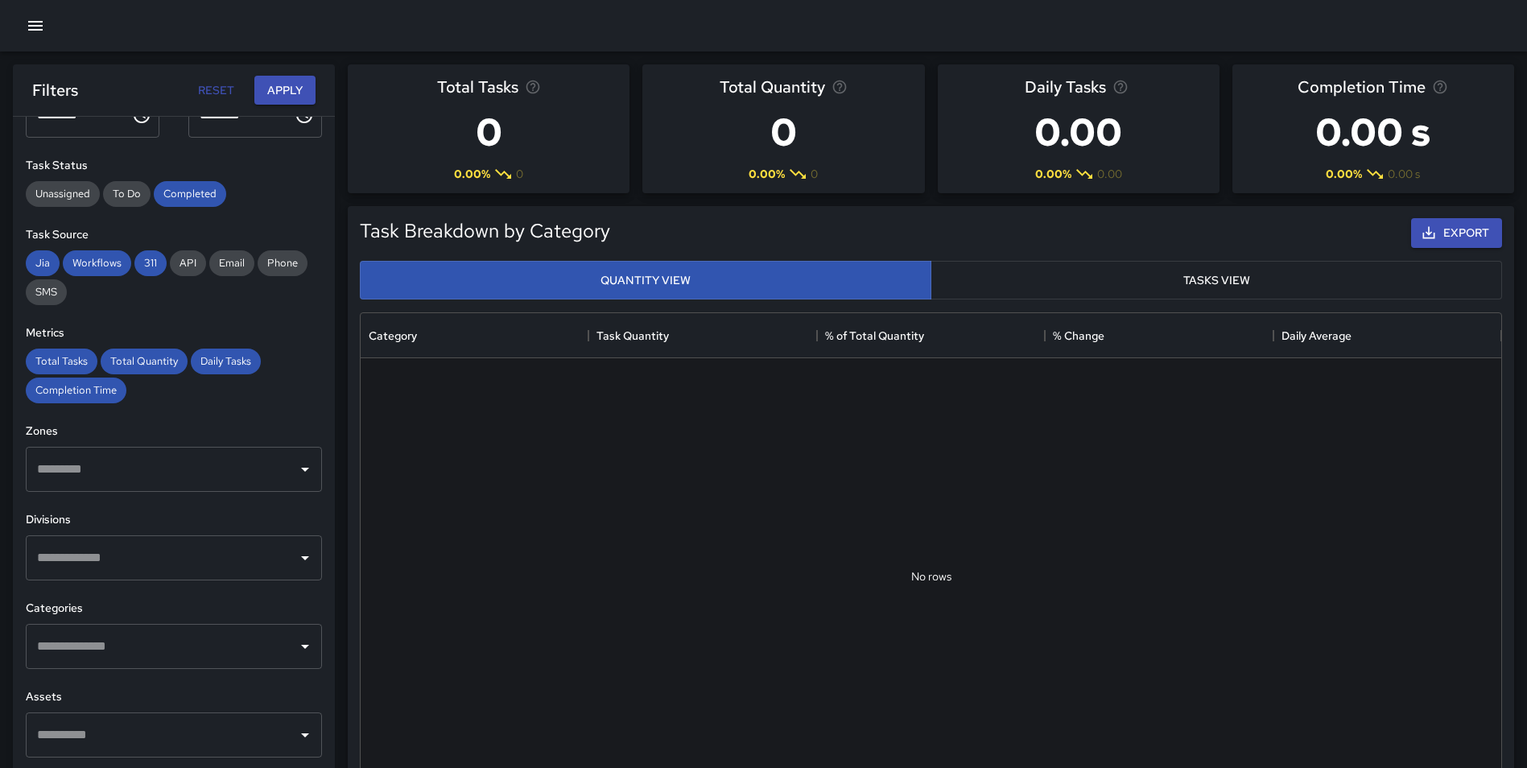
scroll to position [265, 0]
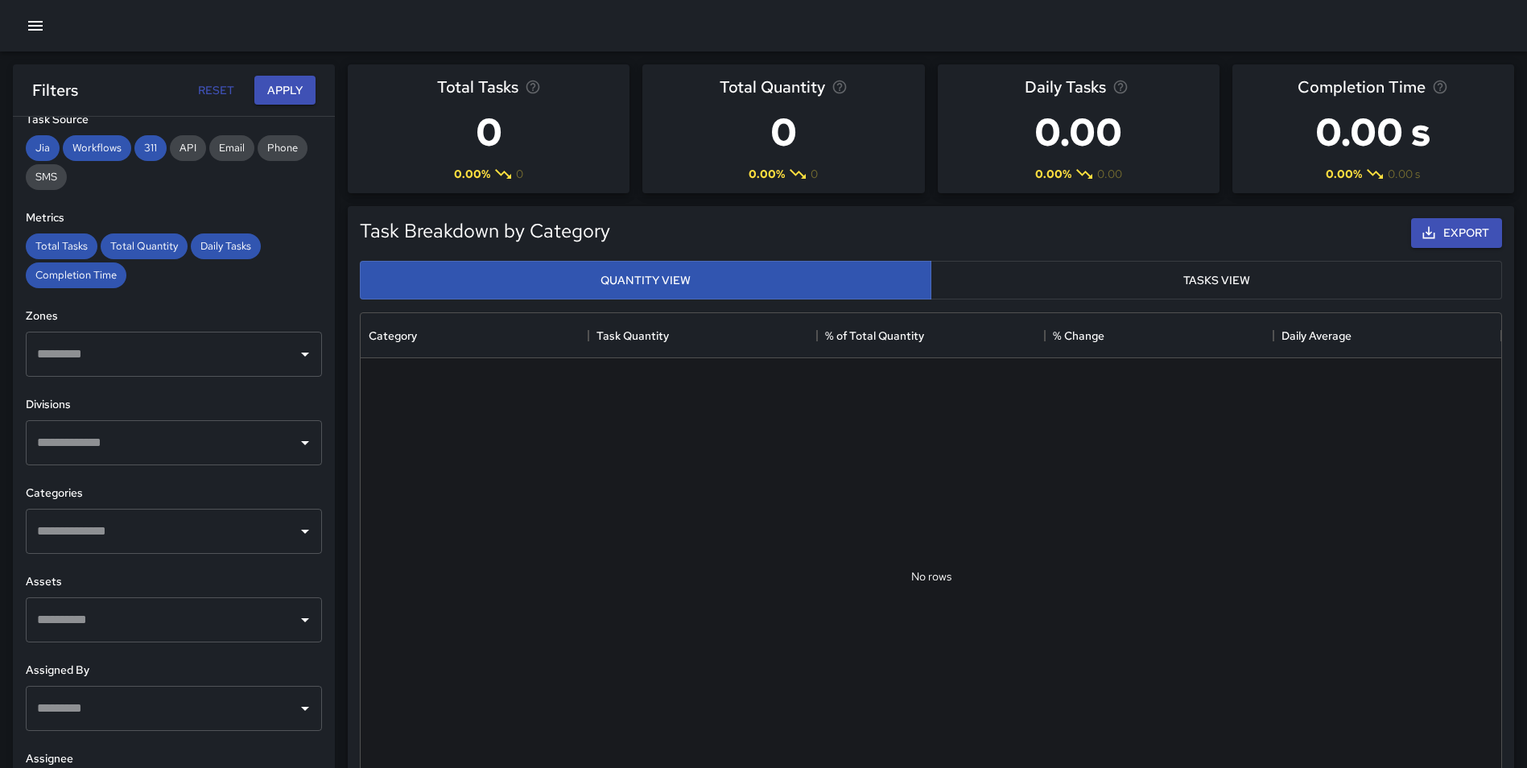
click at [170, 531] on input "text" at bounding box center [162, 531] width 258 height 31
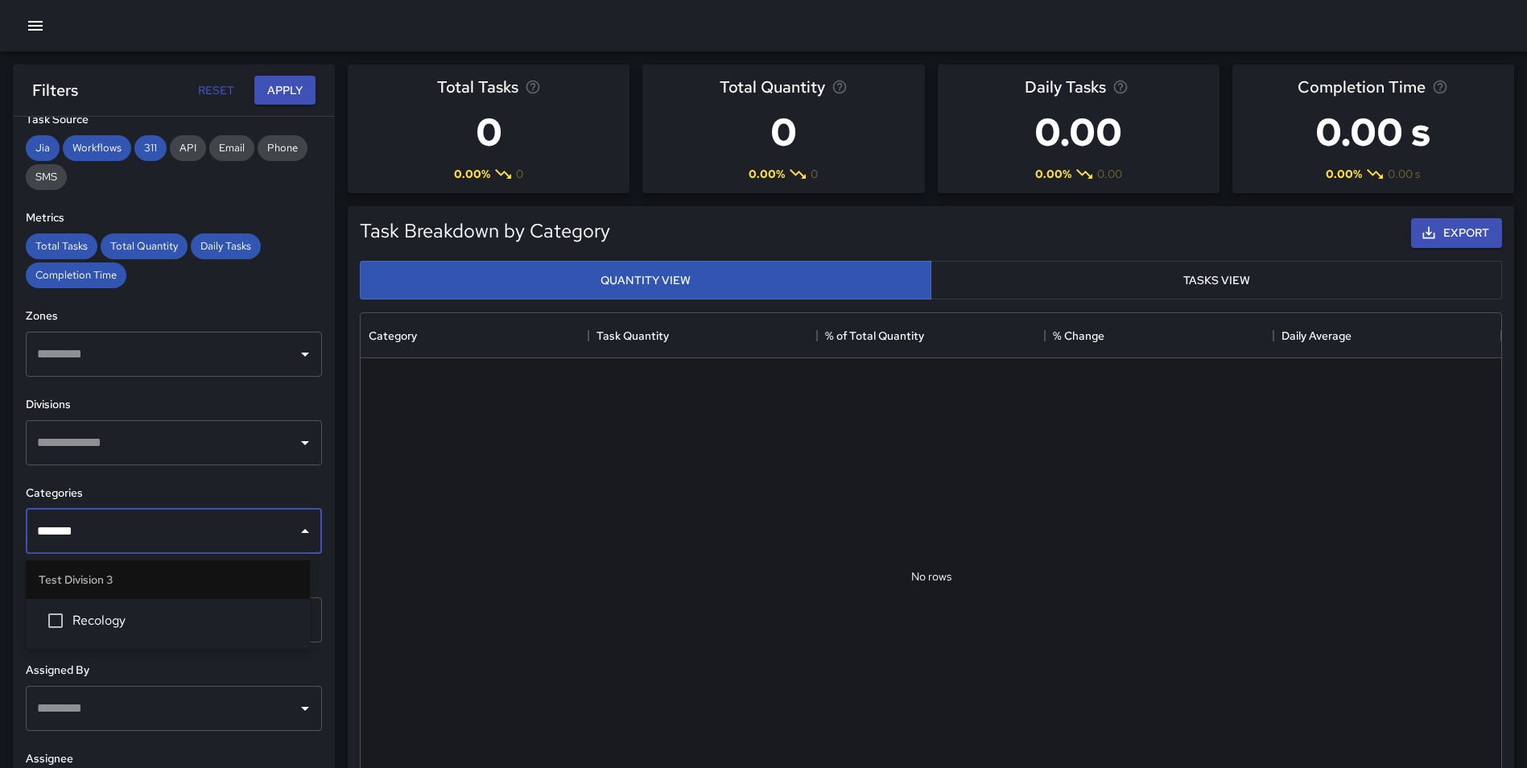
type input "********"
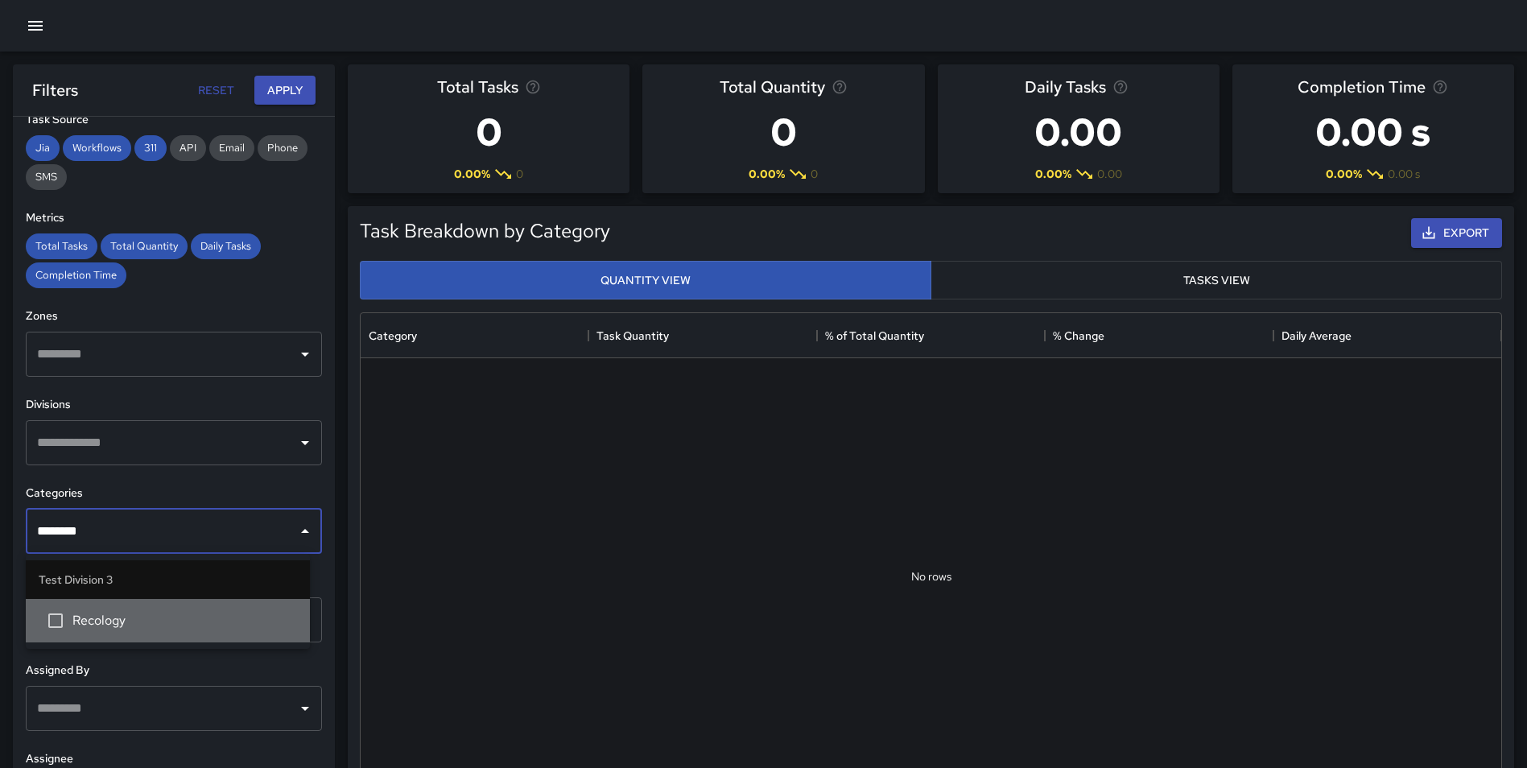
click at [150, 615] on span "Recology" at bounding box center [184, 620] width 225 height 19
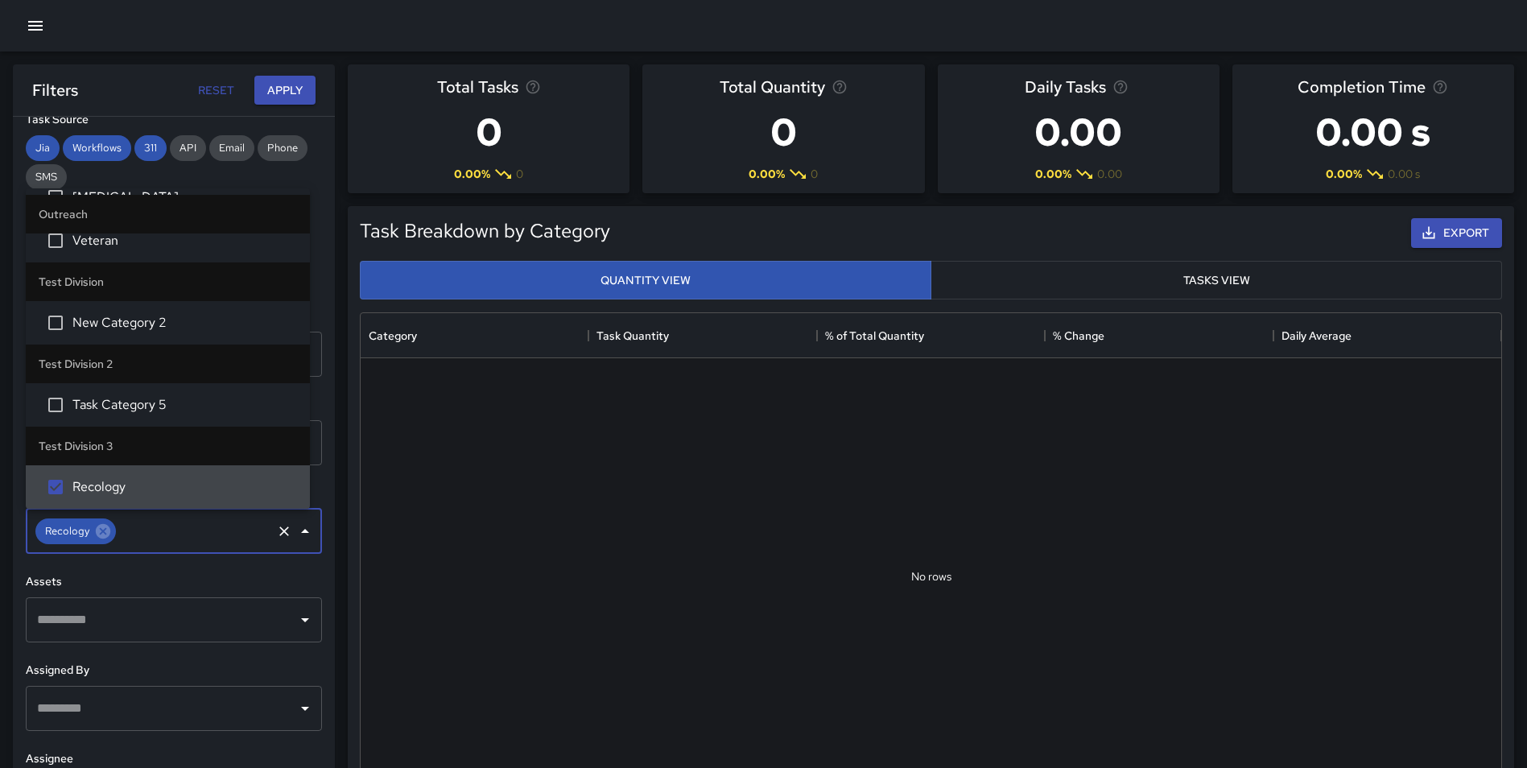
click at [315, 575] on div "**********" at bounding box center [174, 475] width 322 height 716
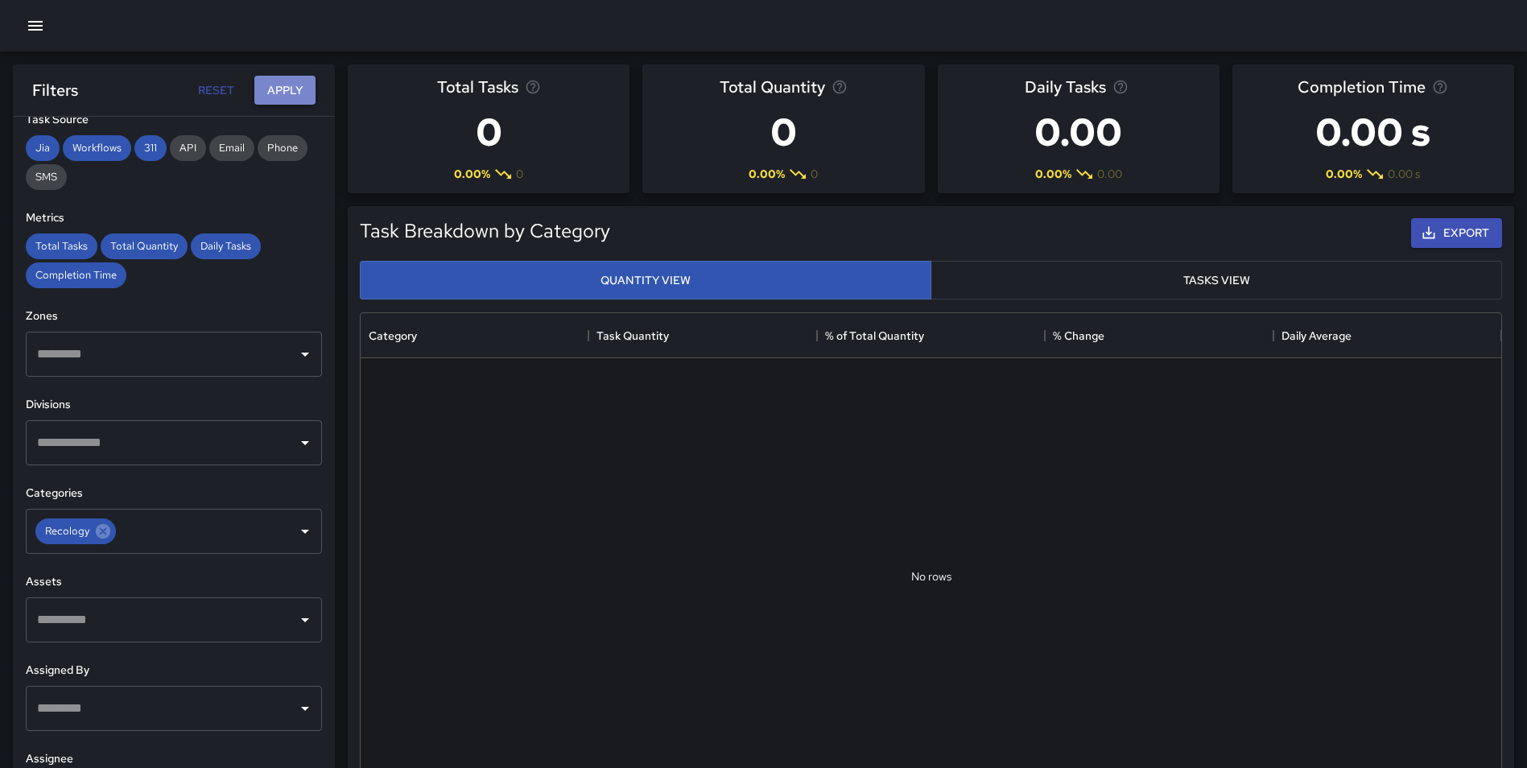
click at [289, 91] on button "Apply" at bounding box center [284, 91] width 61 height 30
click at [299, 78] on button "Apply" at bounding box center [284, 91] width 61 height 30
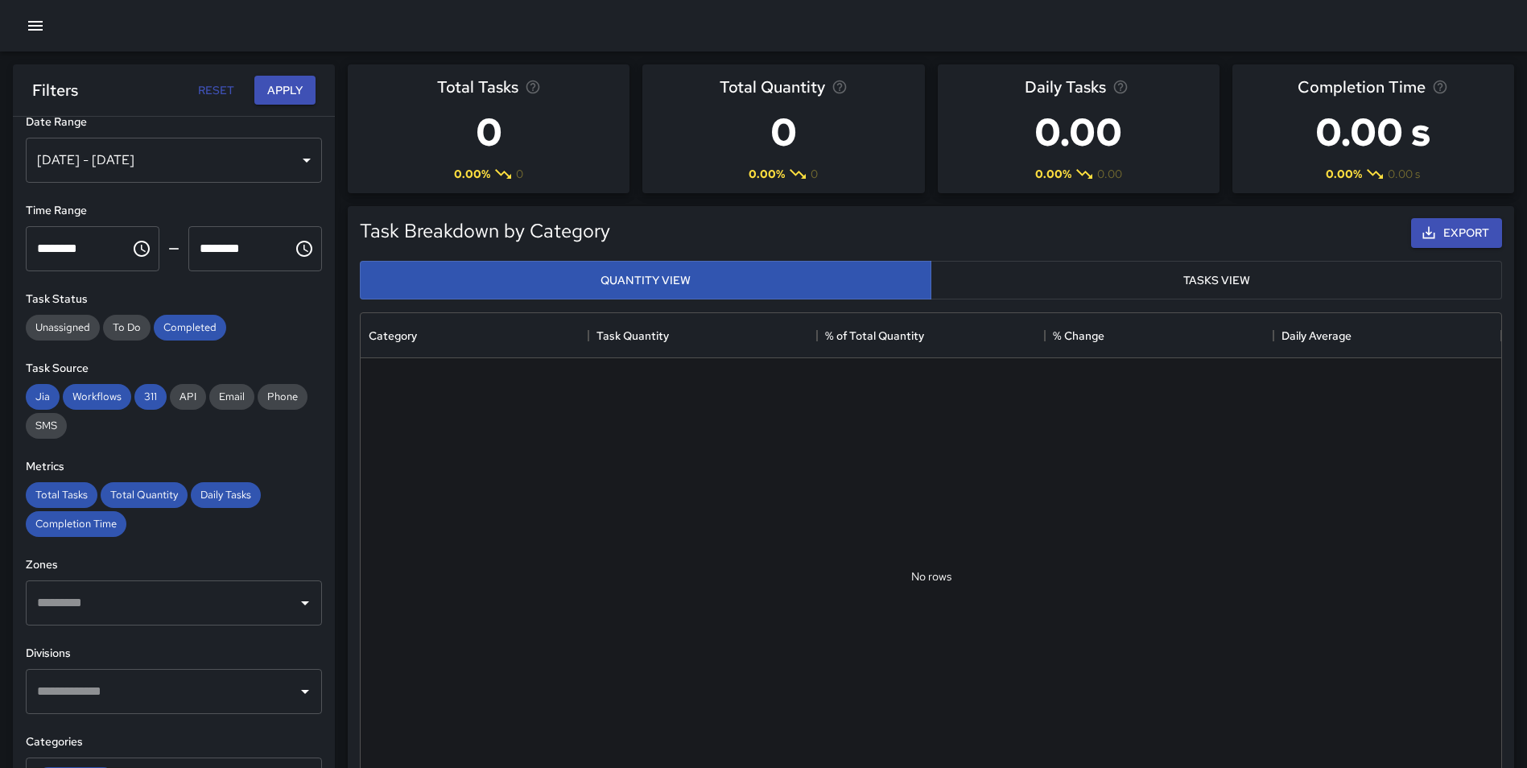
scroll to position [0, 0]
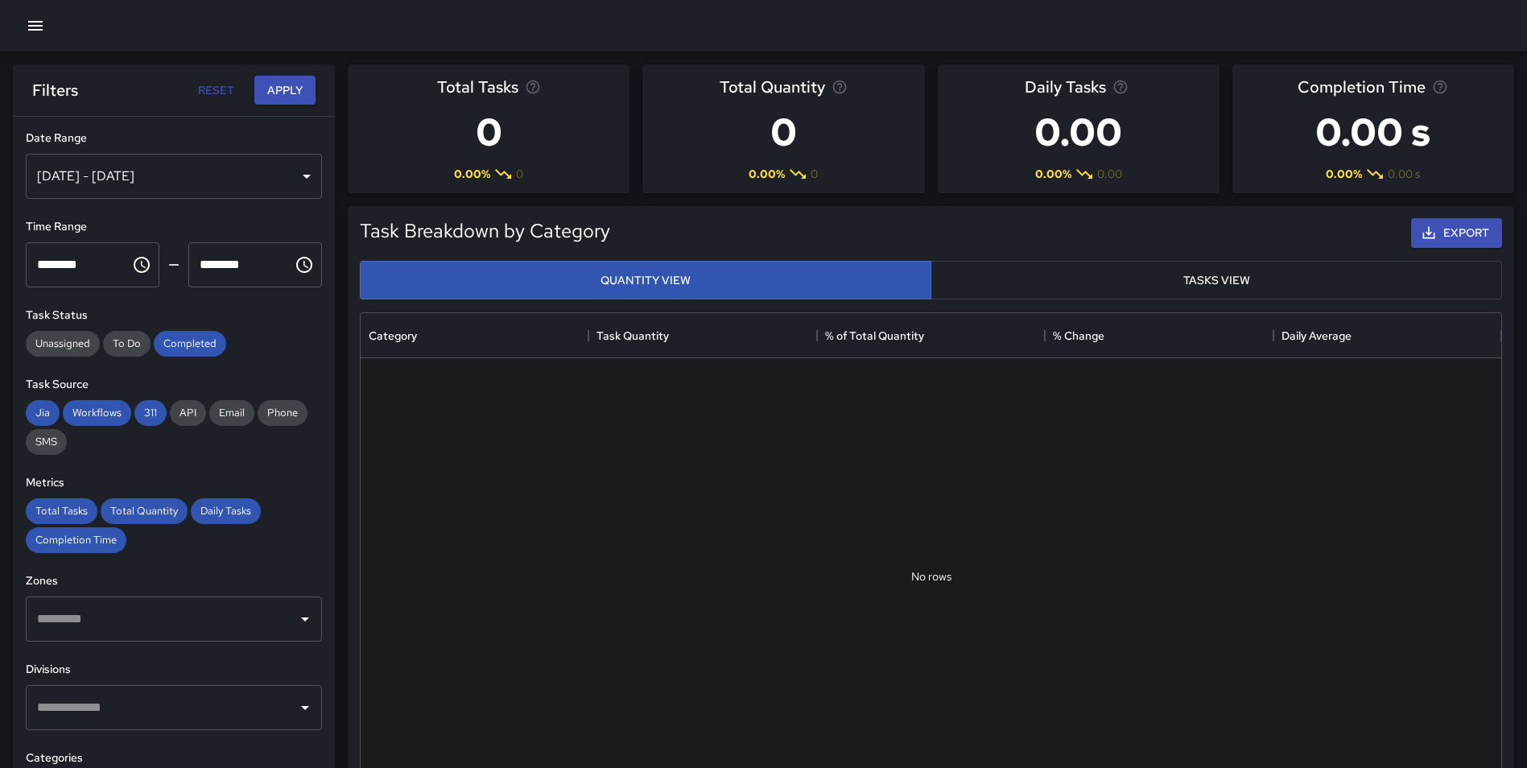
click at [184, 170] on div "[DATE] - [DATE]" at bounding box center [174, 176] width 296 height 45
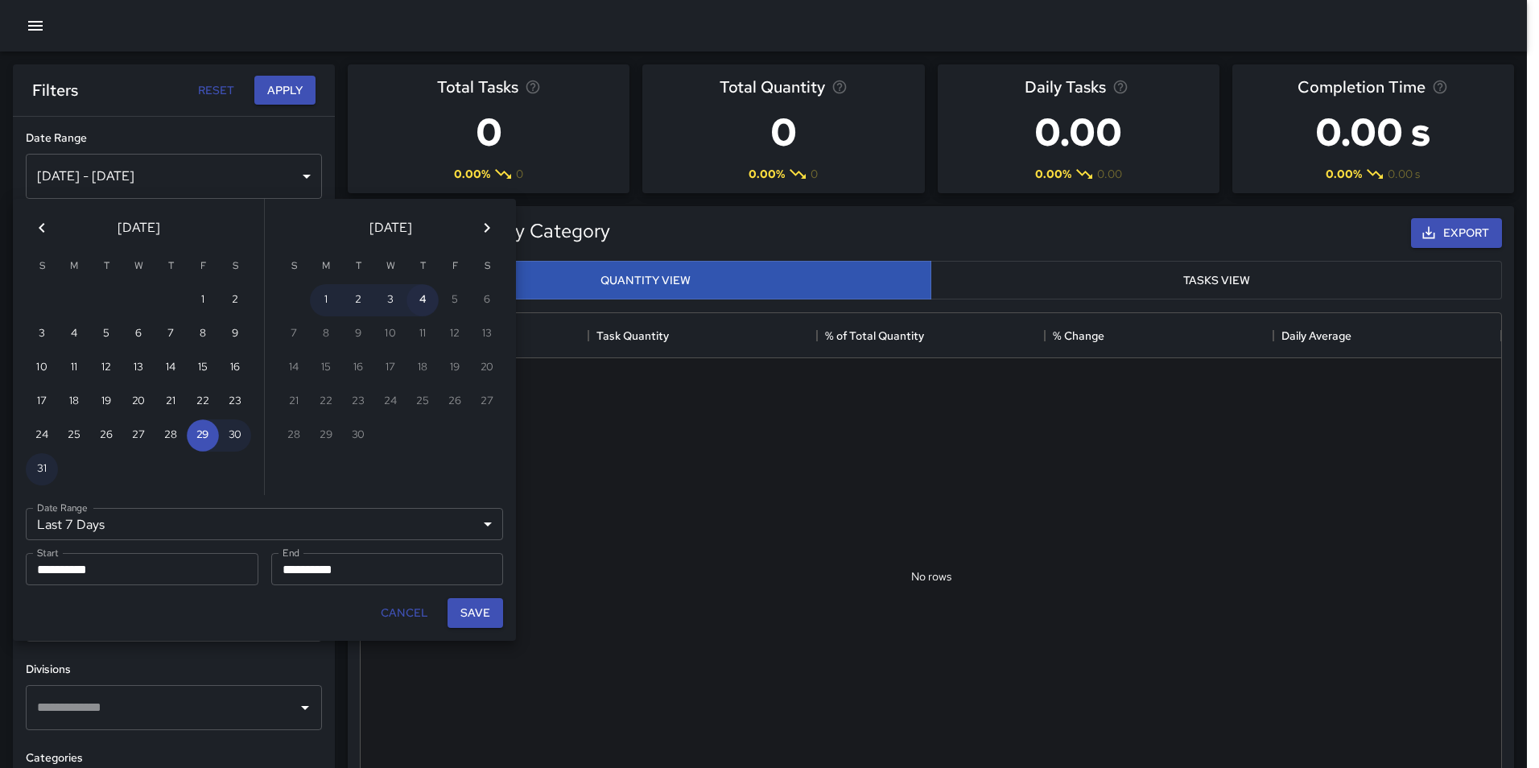
click at [415, 301] on button "4" at bounding box center [423, 300] width 32 height 32
type input "******"
type input "**********"
click at [463, 611] on button "Save" at bounding box center [476, 613] width 56 height 30
type input "**********"
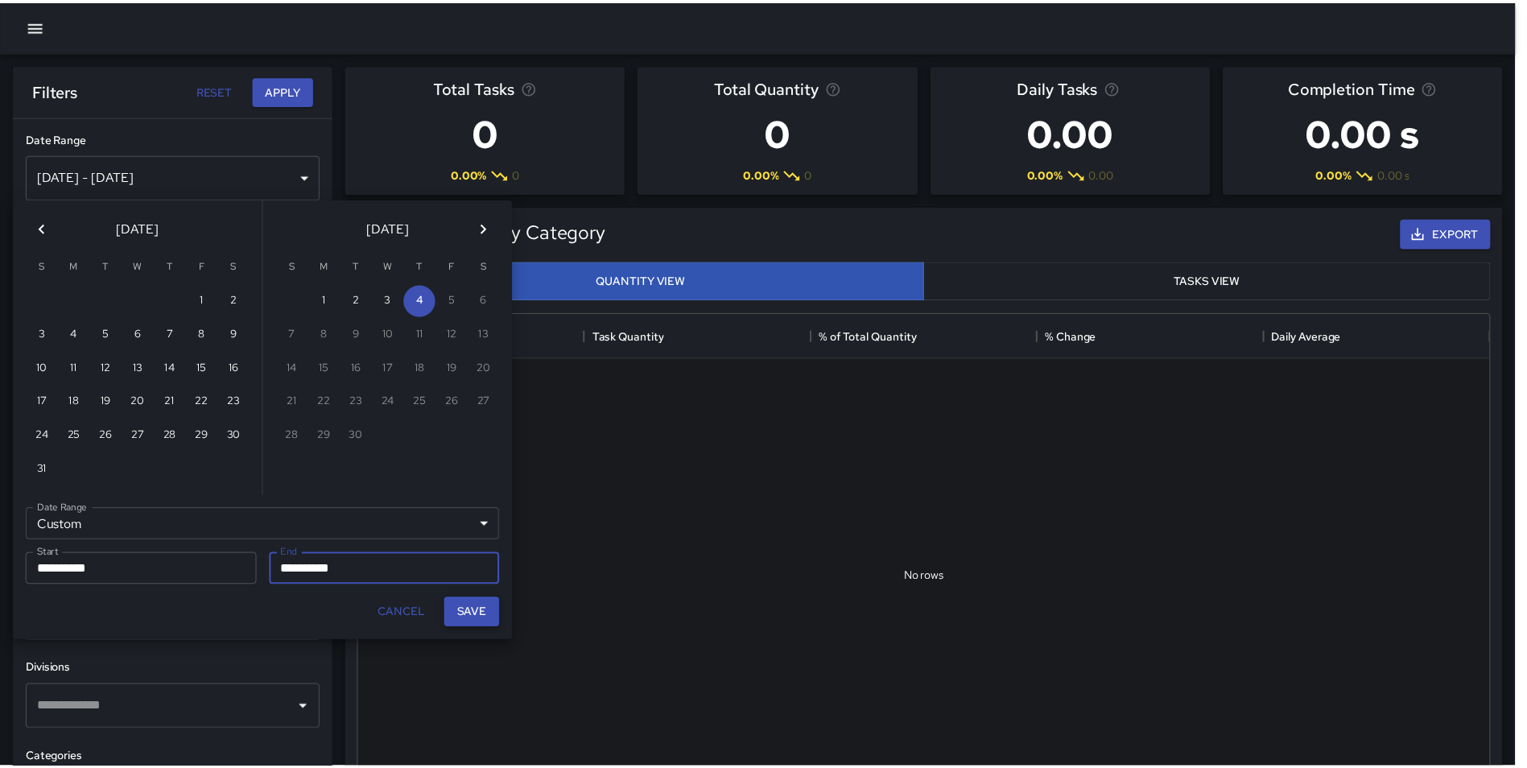
scroll to position [13, 13]
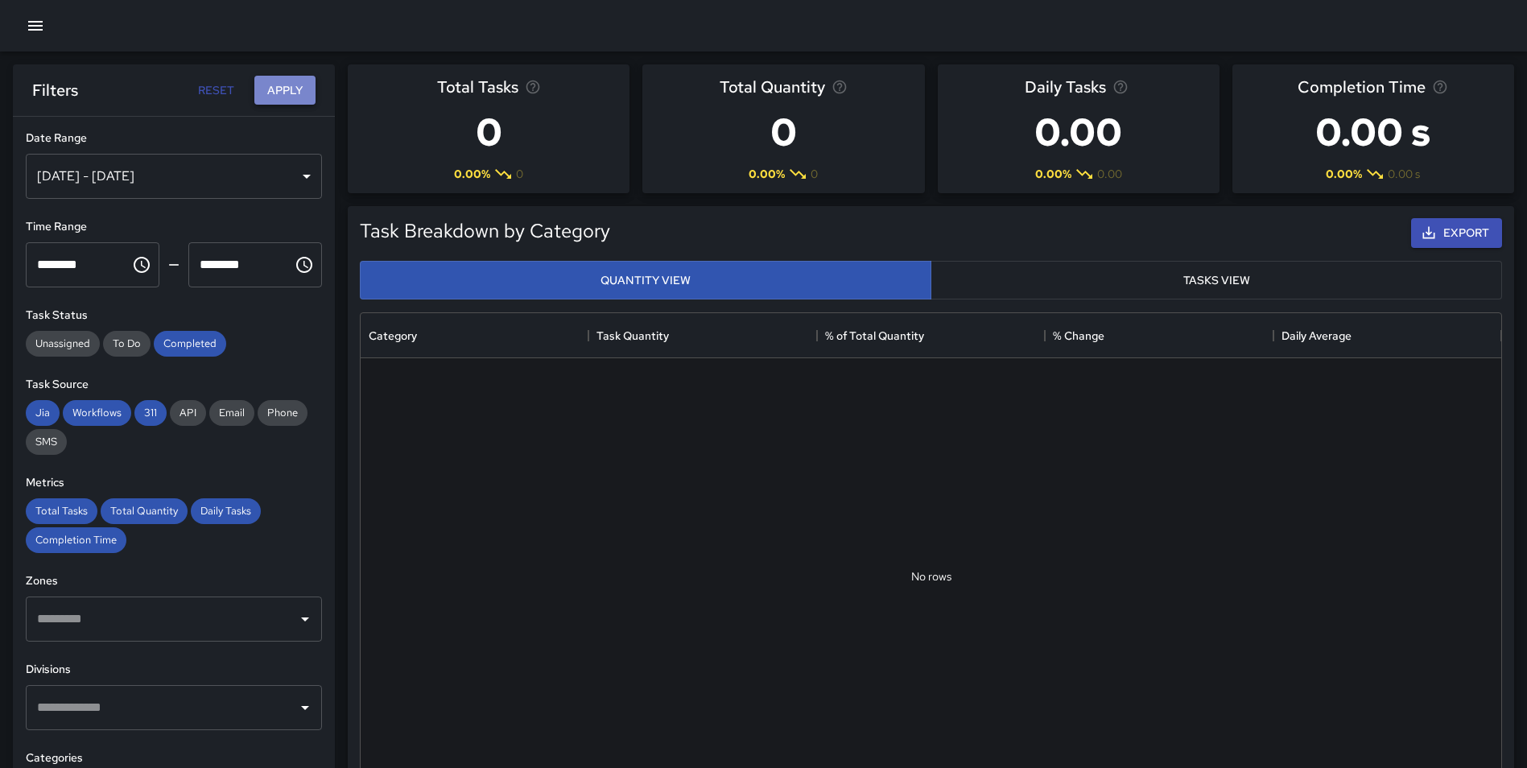
click at [296, 93] on button "Apply" at bounding box center [284, 91] width 61 height 30
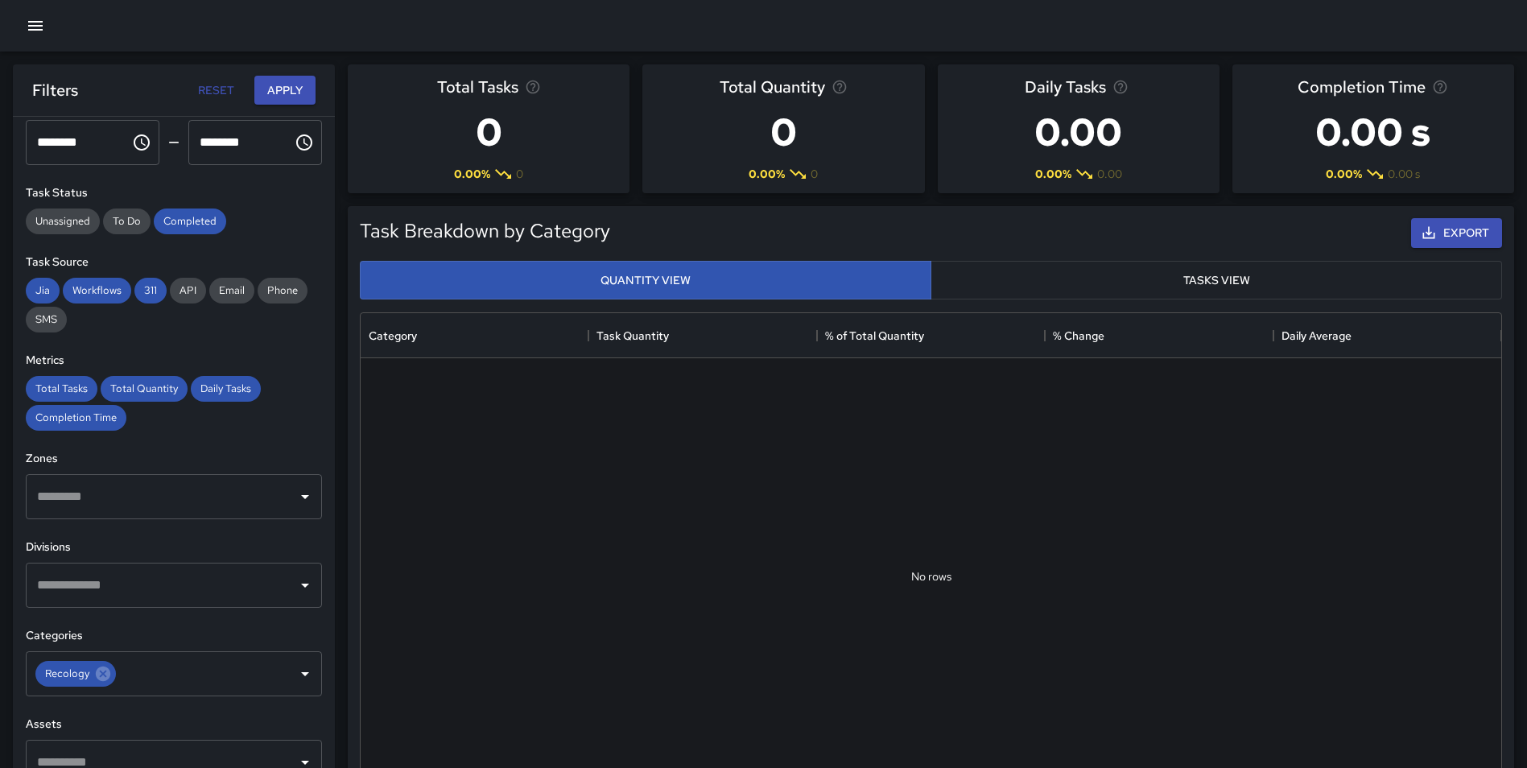
scroll to position [0, 0]
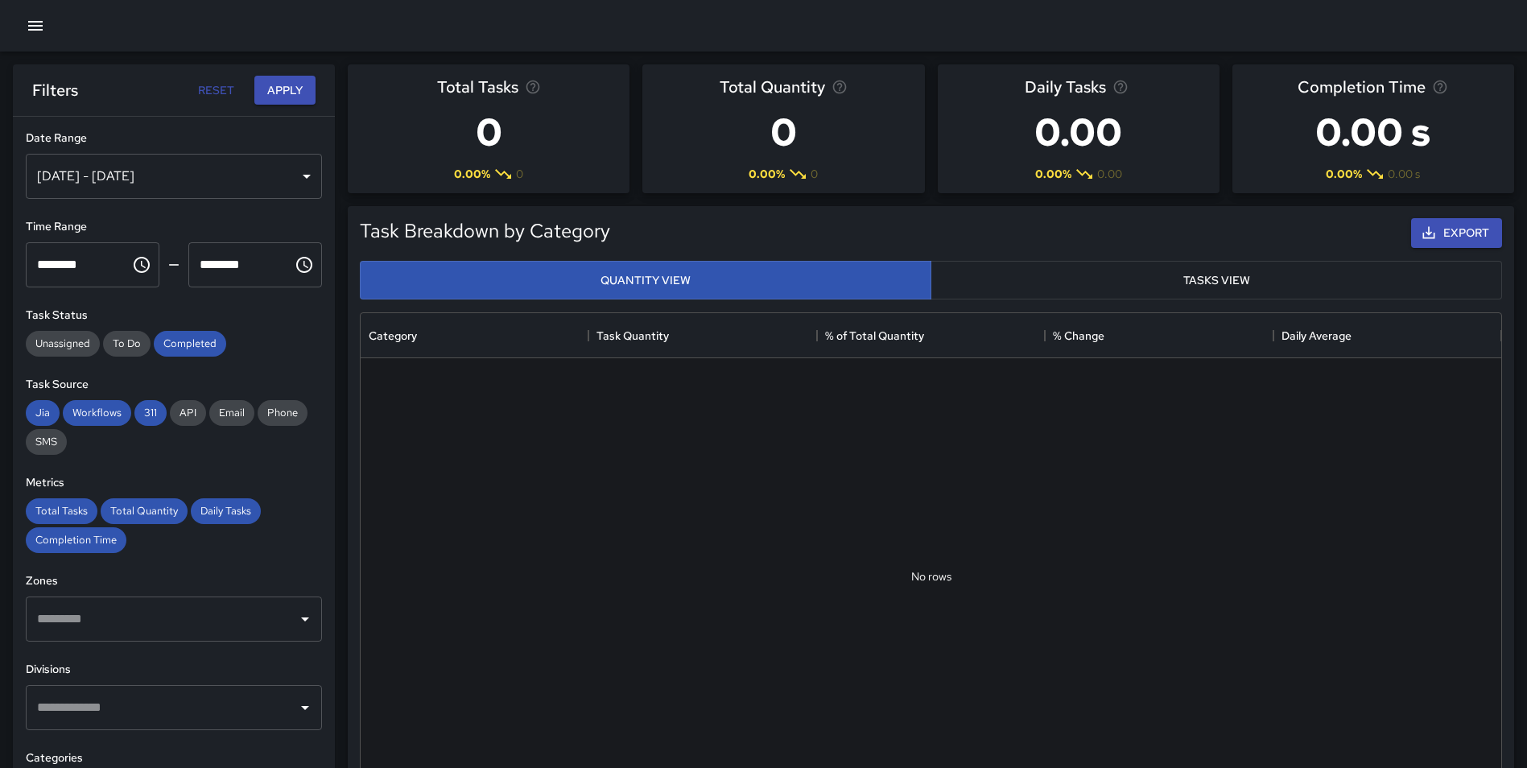
drag, startPoint x: 820, startPoint y: 112, endPoint x: 819, endPoint y: 124, distance: 12.1
click at [820, 114] on h3 "0" at bounding box center [784, 132] width 128 height 64
drag, startPoint x: 819, startPoint y: 126, endPoint x: 749, endPoint y: 128, distance: 70.1
click at [749, 128] on h3 "0" at bounding box center [784, 132] width 128 height 64
click at [749, 129] on h3 "0" at bounding box center [784, 132] width 128 height 64
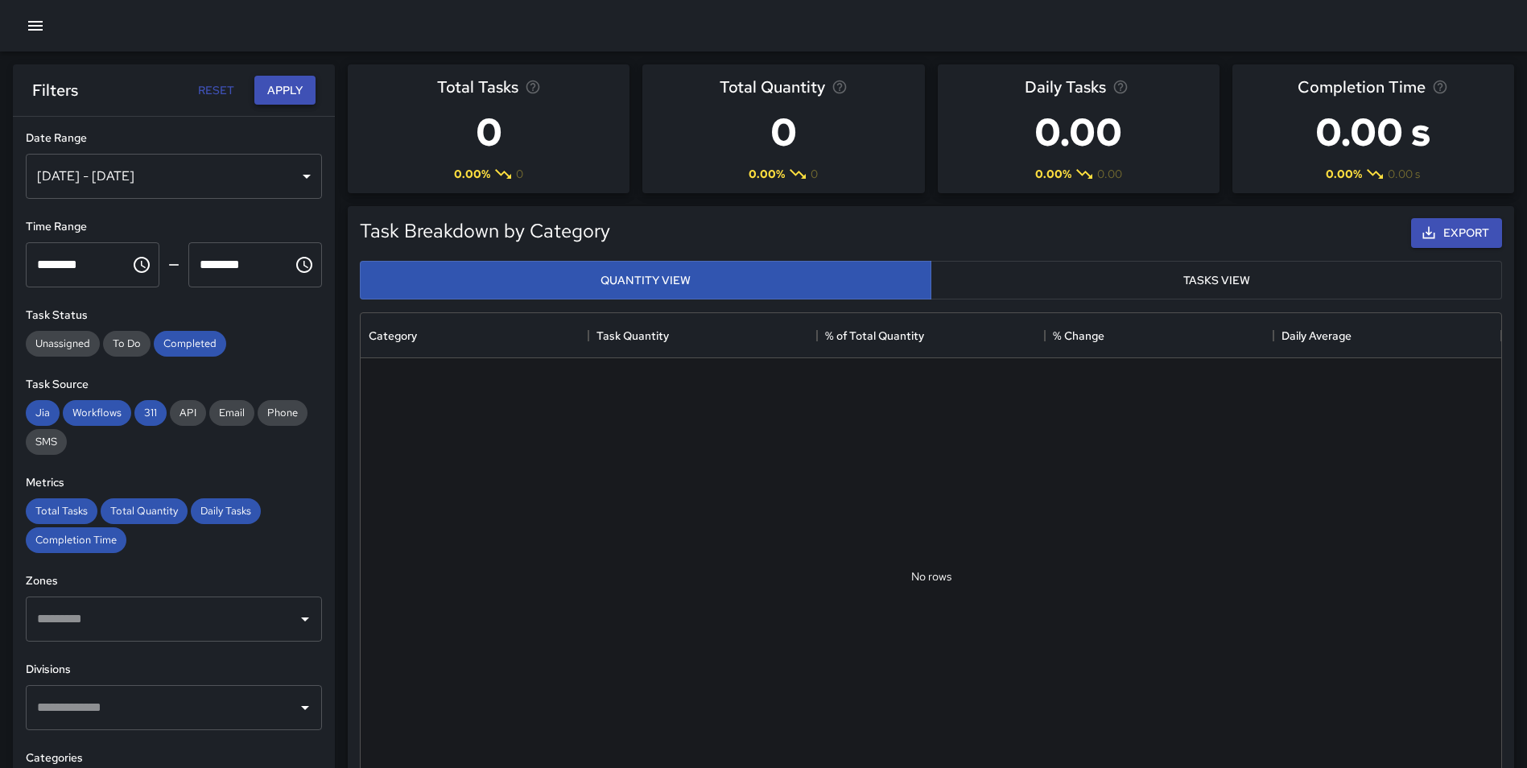
click at [295, 93] on button "Apply" at bounding box center [284, 91] width 61 height 30
click at [196, 172] on div "Sep 04, 2025 - Sep 04, 2025" at bounding box center [174, 176] width 296 height 45
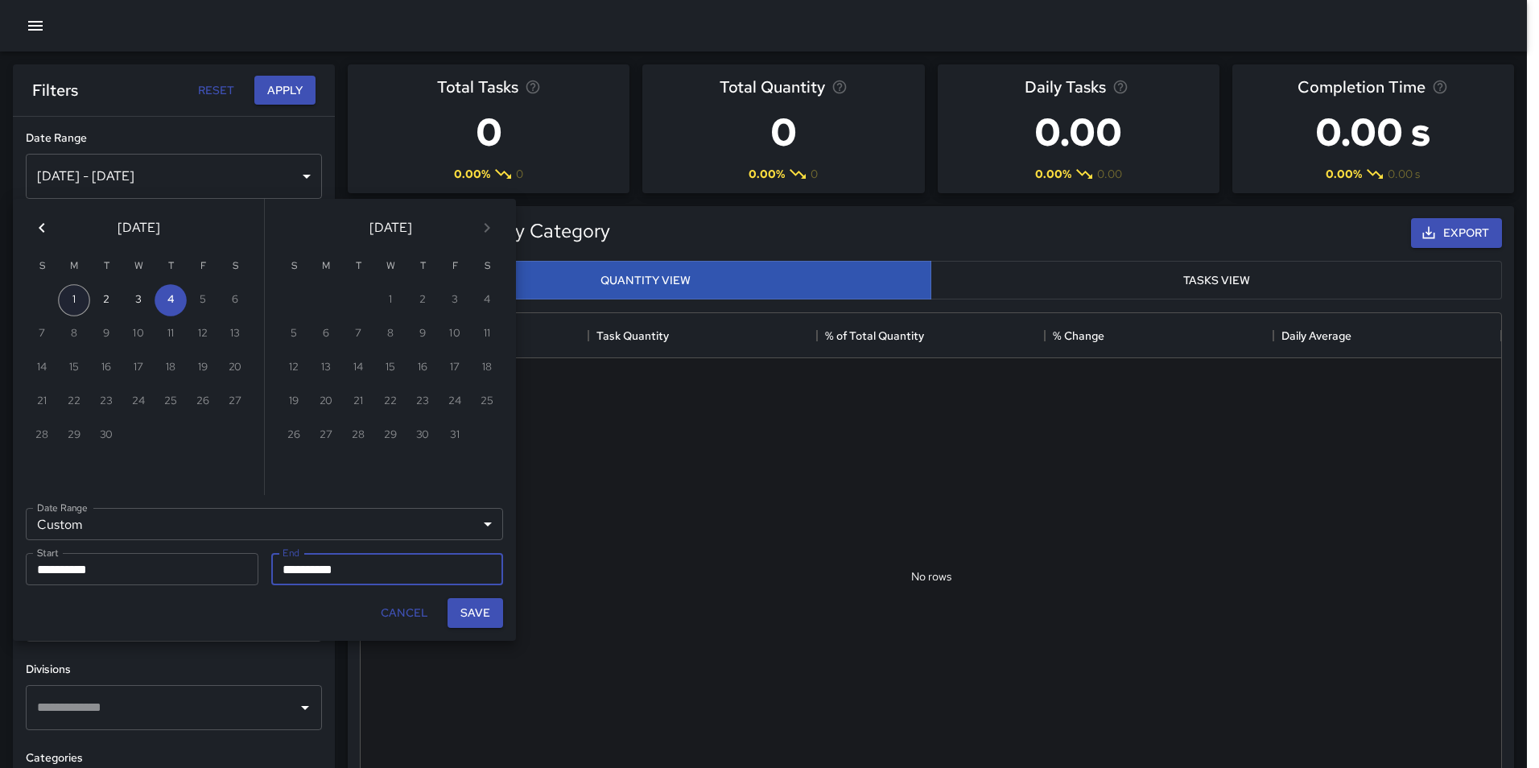
click at [63, 295] on button "1" at bounding box center [74, 300] width 32 height 32
type input "**********"
click at [160, 298] on button "4" at bounding box center [171, 300] width 32 height 32
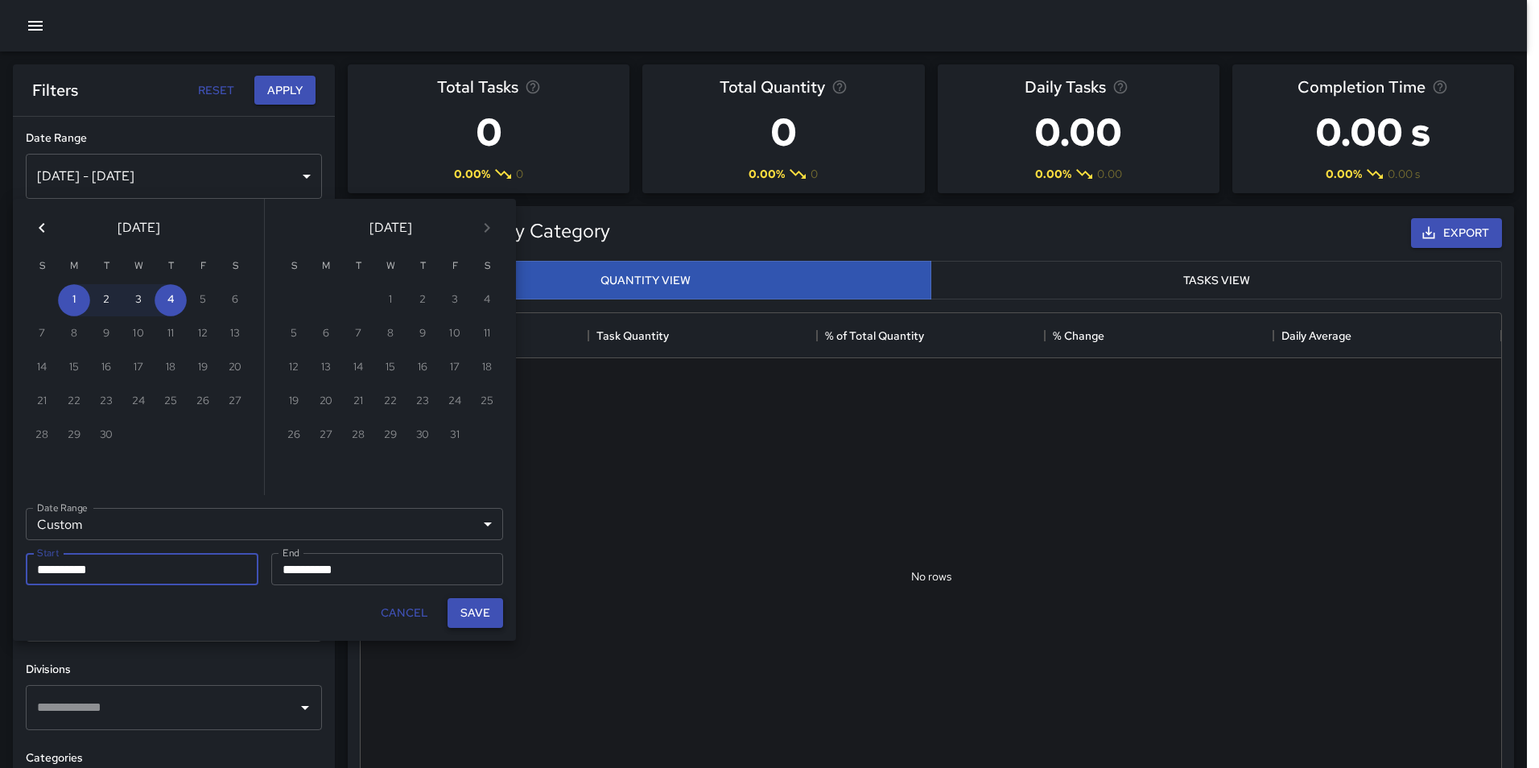
click at [472, 606] on button "Save" at bounding box center [476, 613] width 56 height 30
type input "**********"
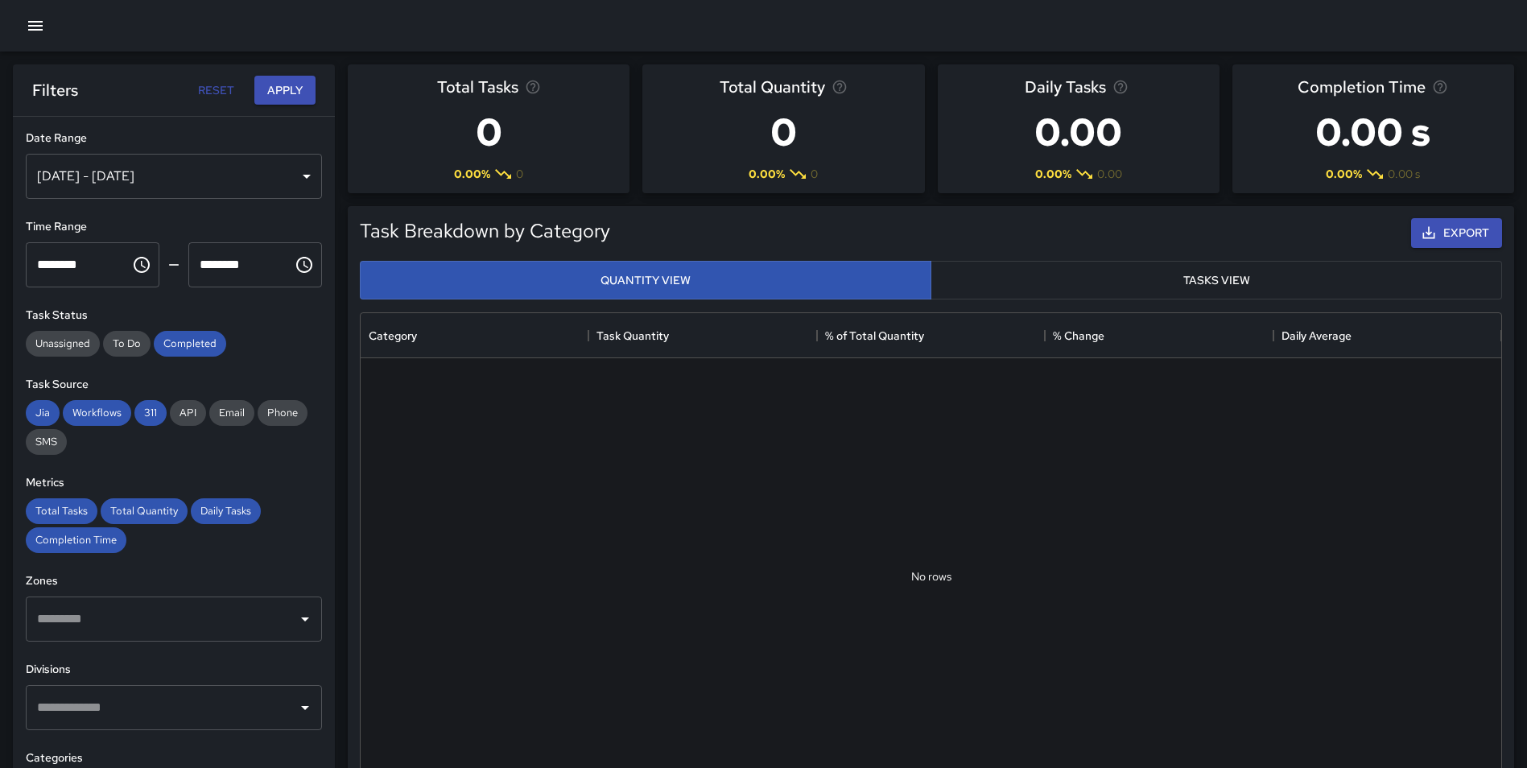
scroll to position [13, 13]
click at [284, 85] on button "Apply" at bounding box center [284, 91] width 61 height 30
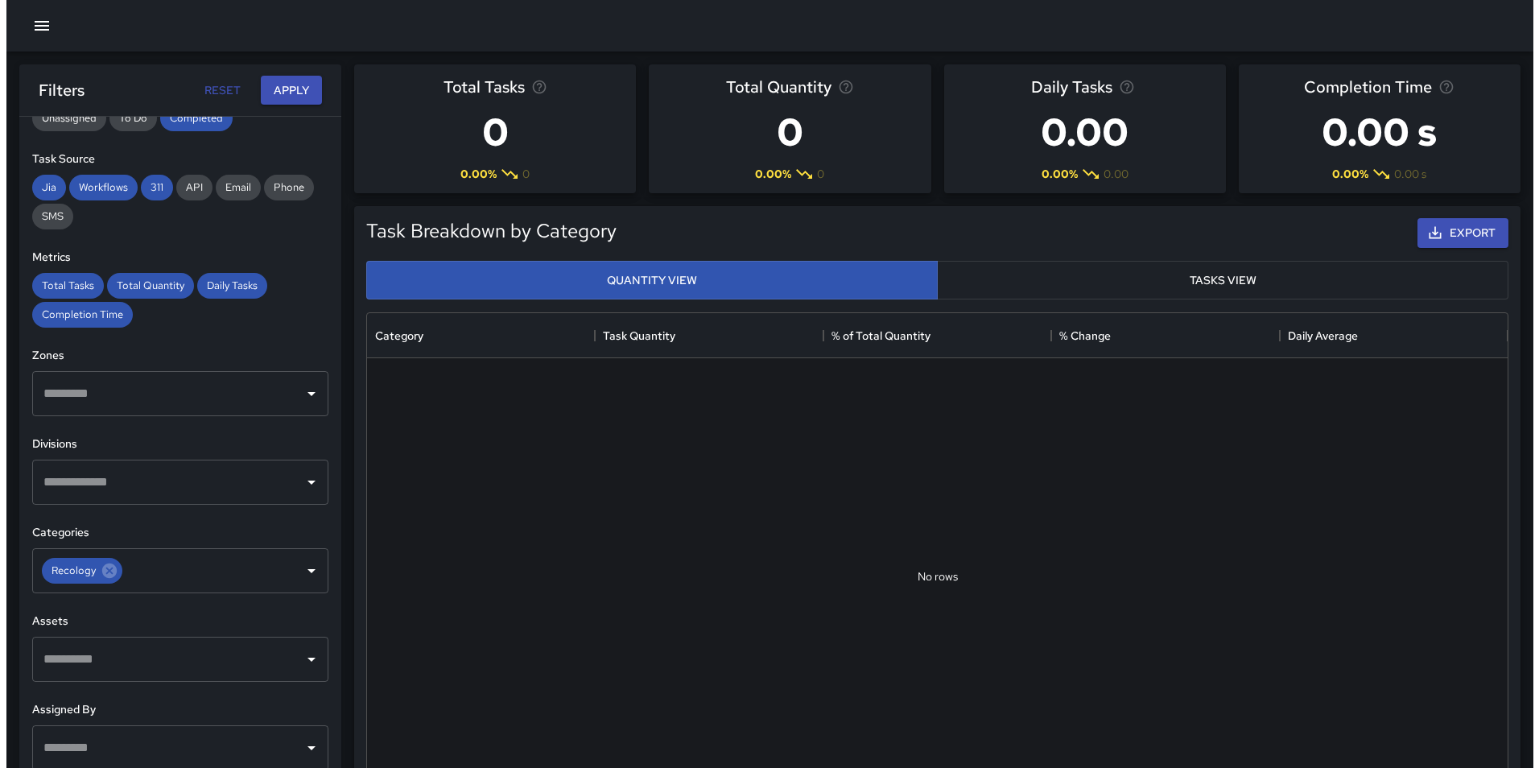
scroll to position [241, 0]
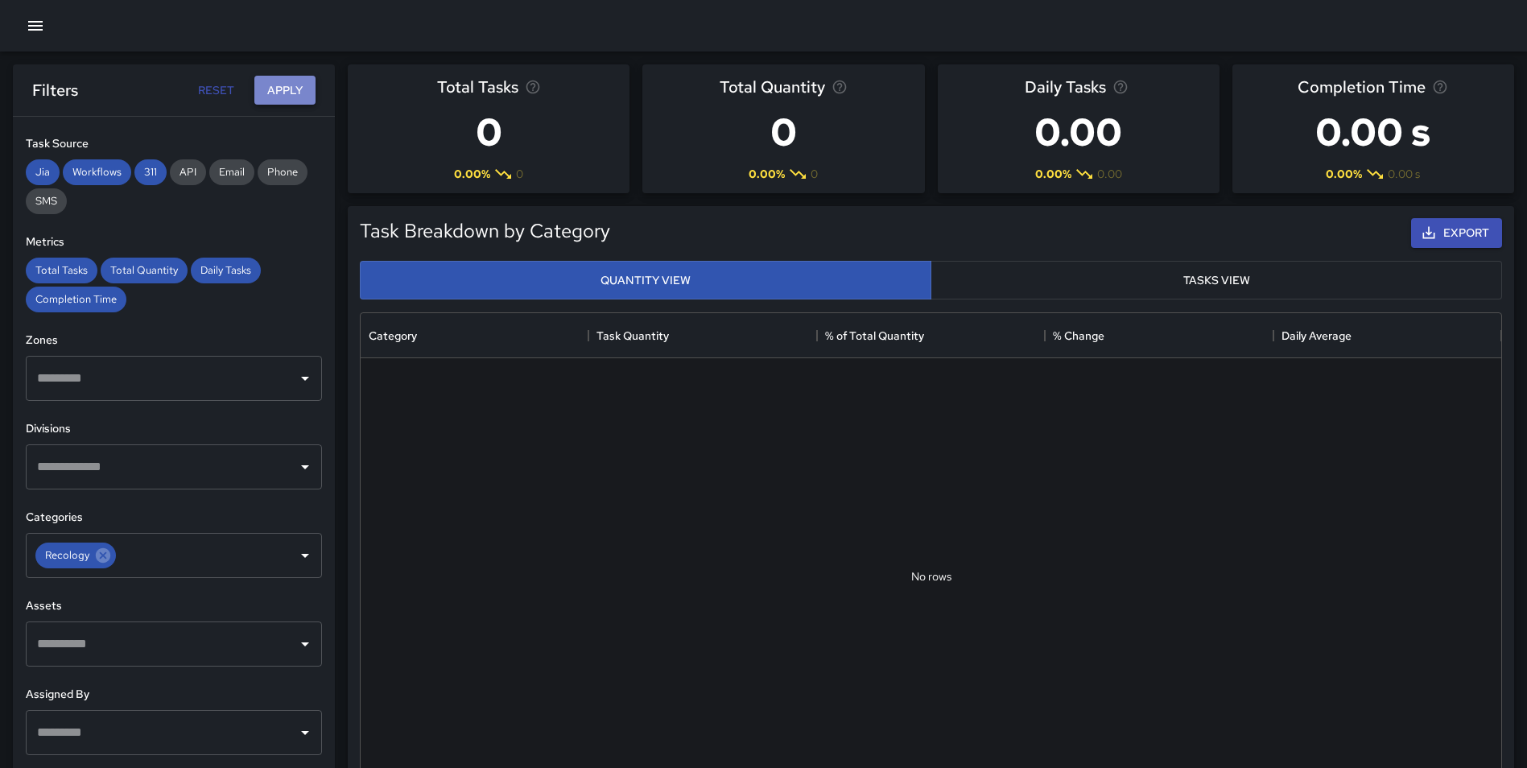
click at [288, 91] on button "Apply" at bounding box center [284, 91] width 61 height 30
click at [41, 26] on icon "button" at bounding box center [35, 26] width 14 height 10
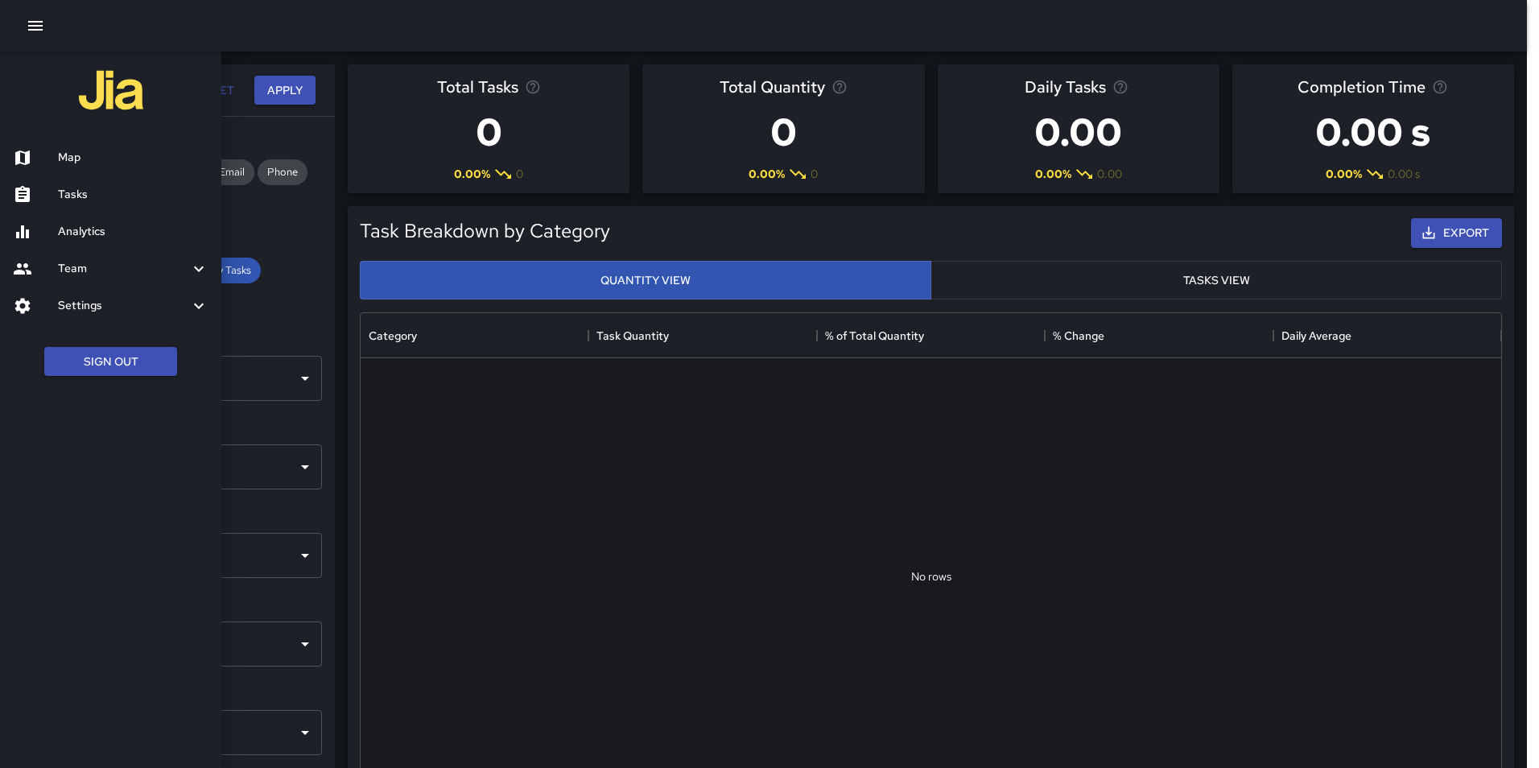
click at [125, 301] on h6 "Settings" at bounding box center [123, 306] width 131 height 18
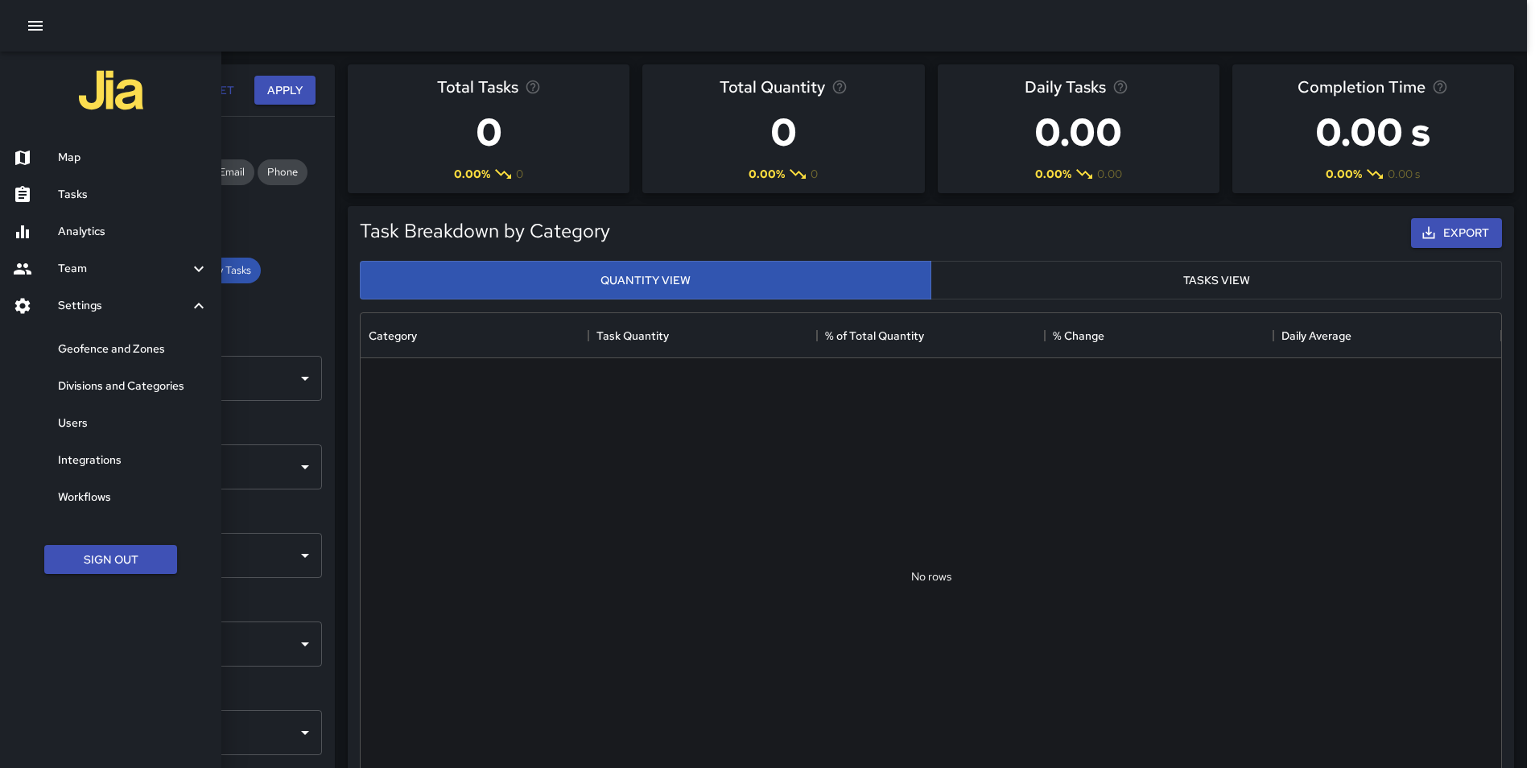
click at [134, 350] on h6 "Geofence and Zones" at bounding box center [133, 350] width 151 height 18
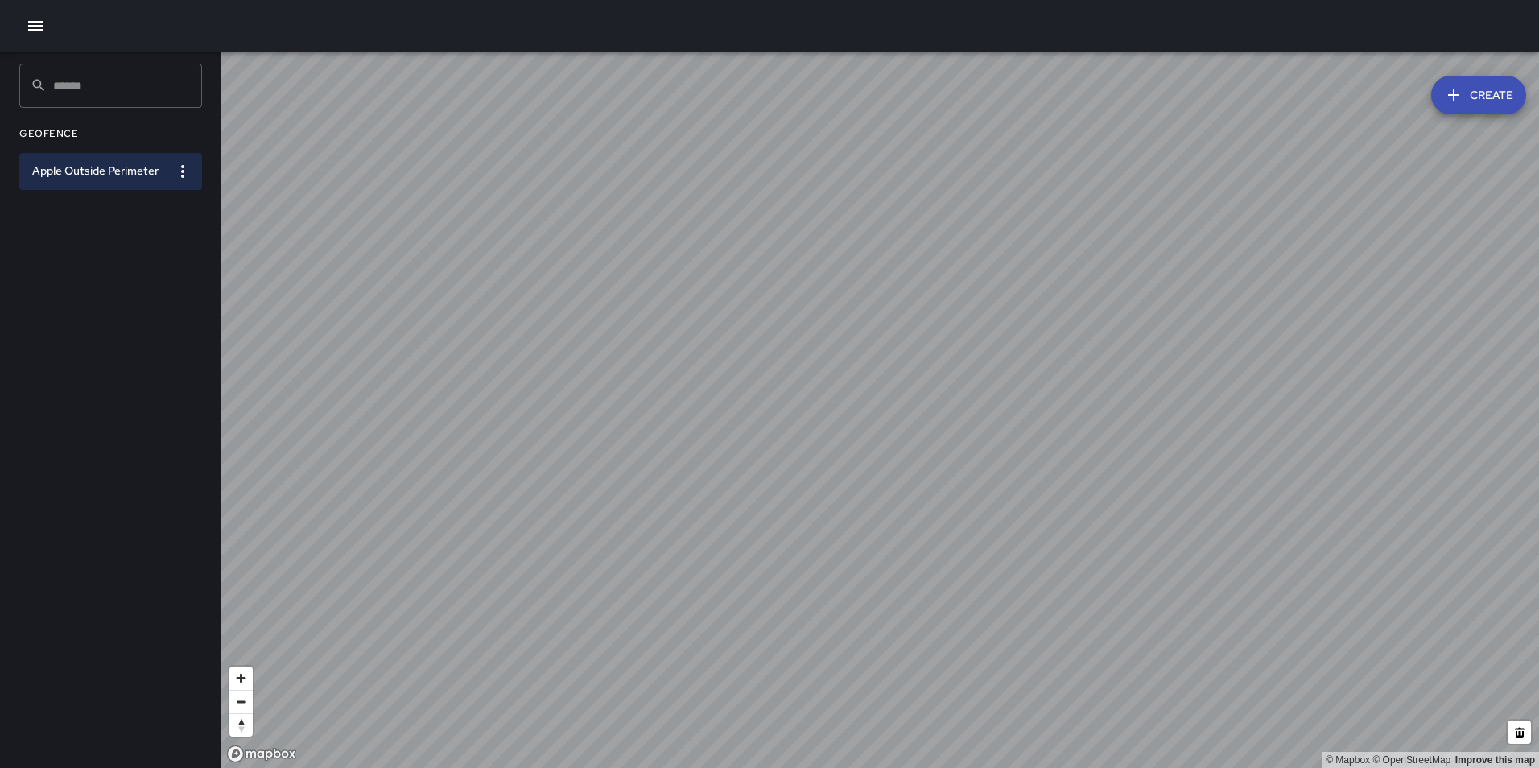
click at [32, 27] on icon "button" at bounding box center [35, 26] width 14 height 10
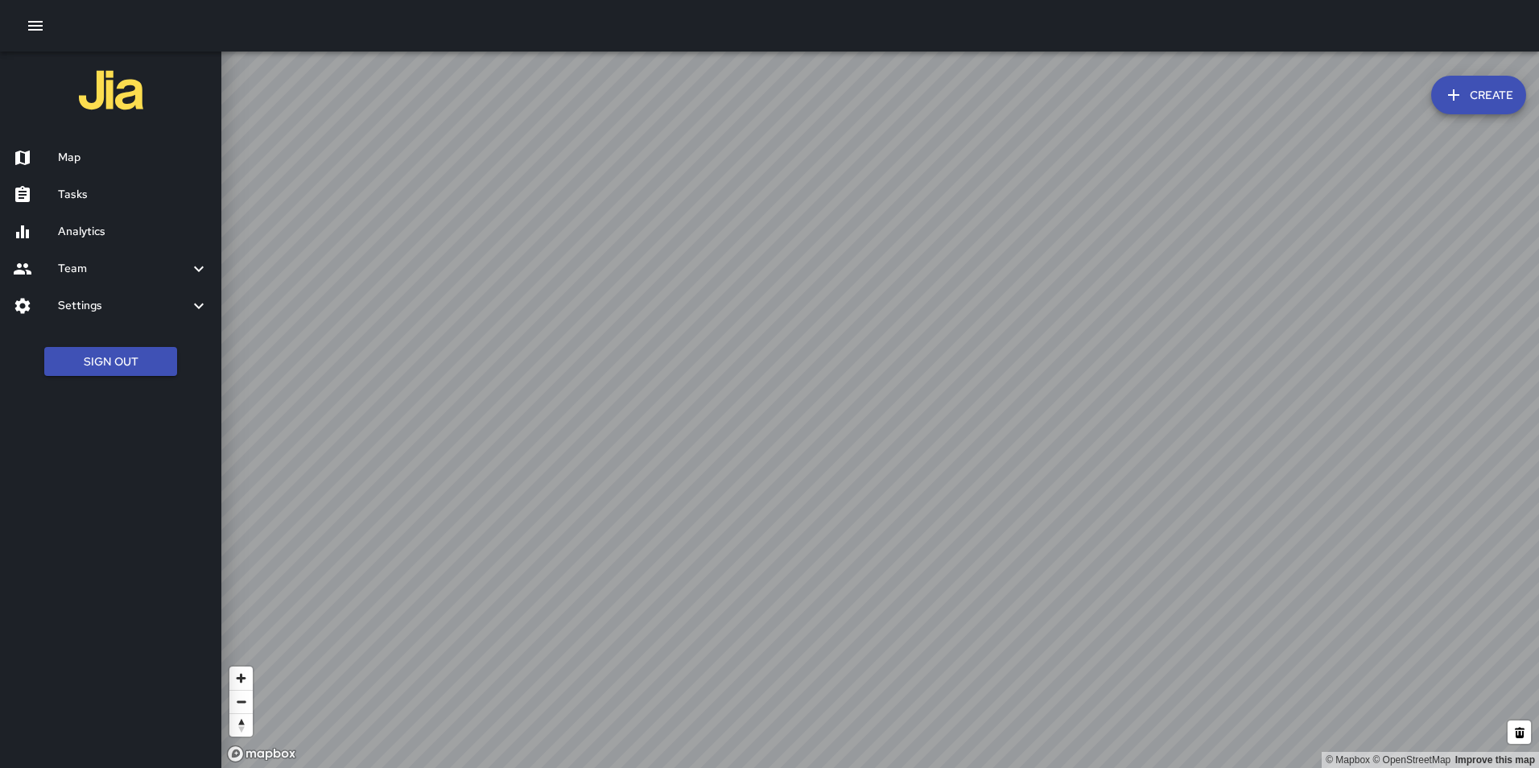
click at [81, 147] on div "Map" at bounding box center [110, 157] width 221 height 37
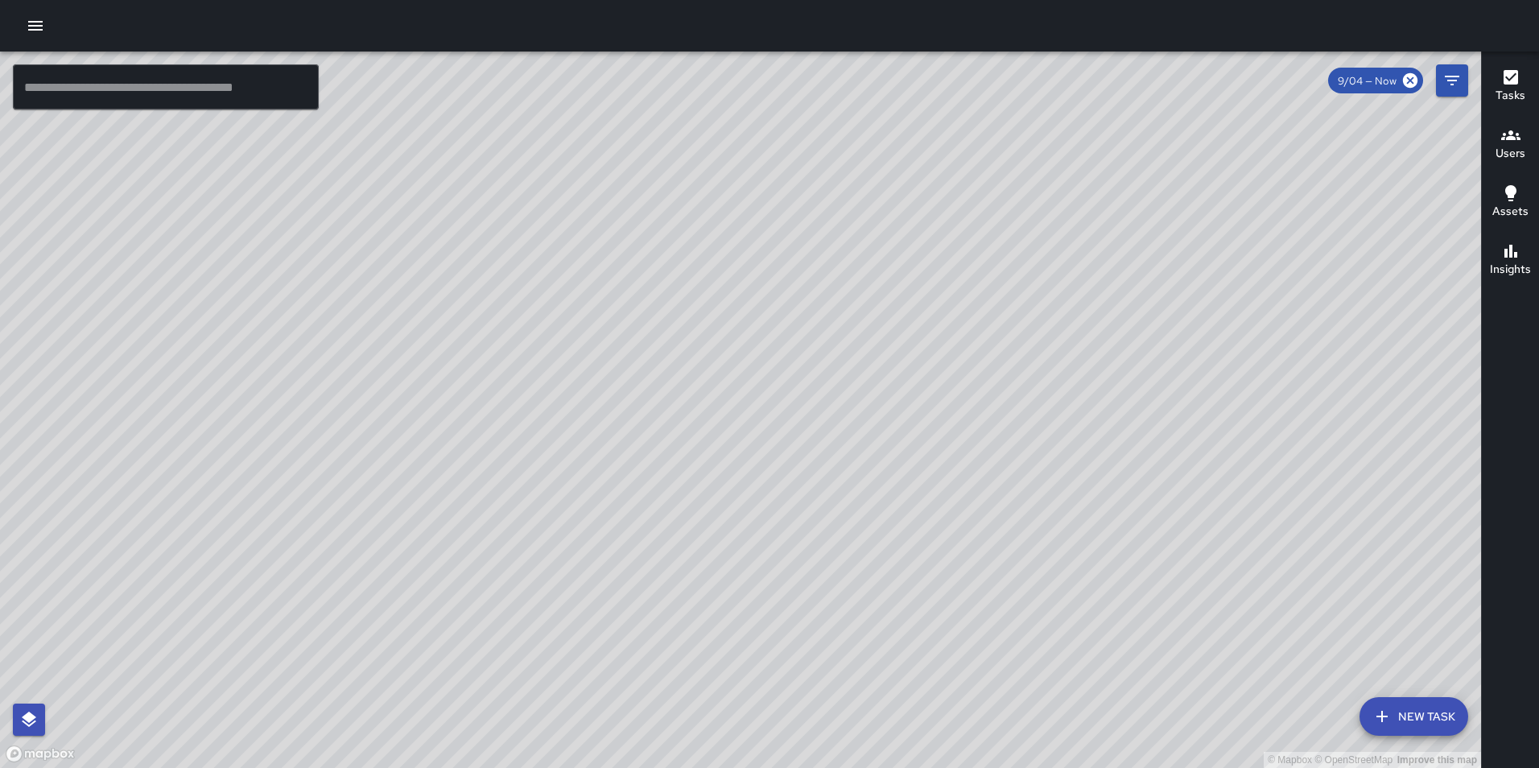
click at [1411, 715] on button "New Task" at bounding box center [1414, 716] width 109 height 39
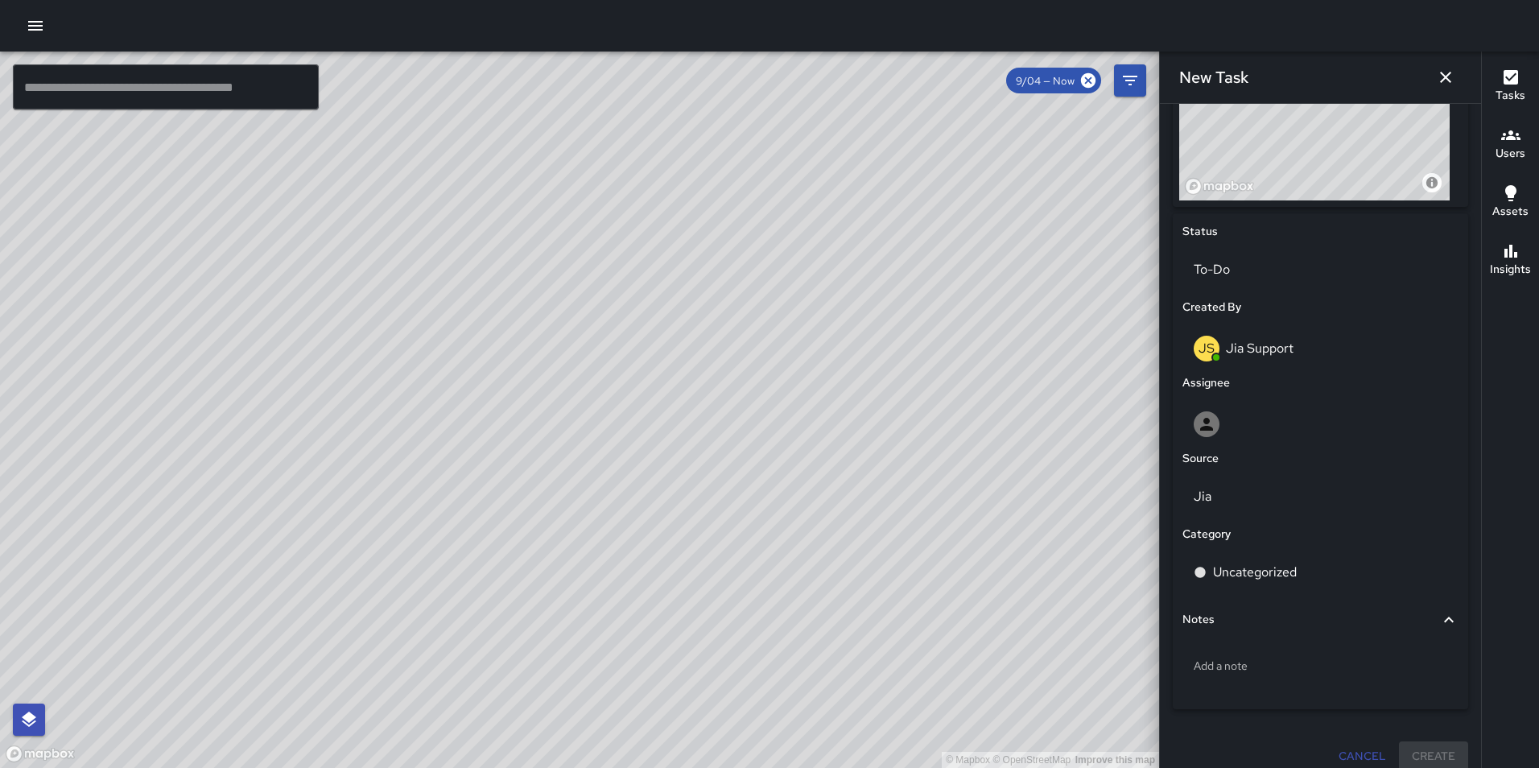
scroll to position [667, 0]
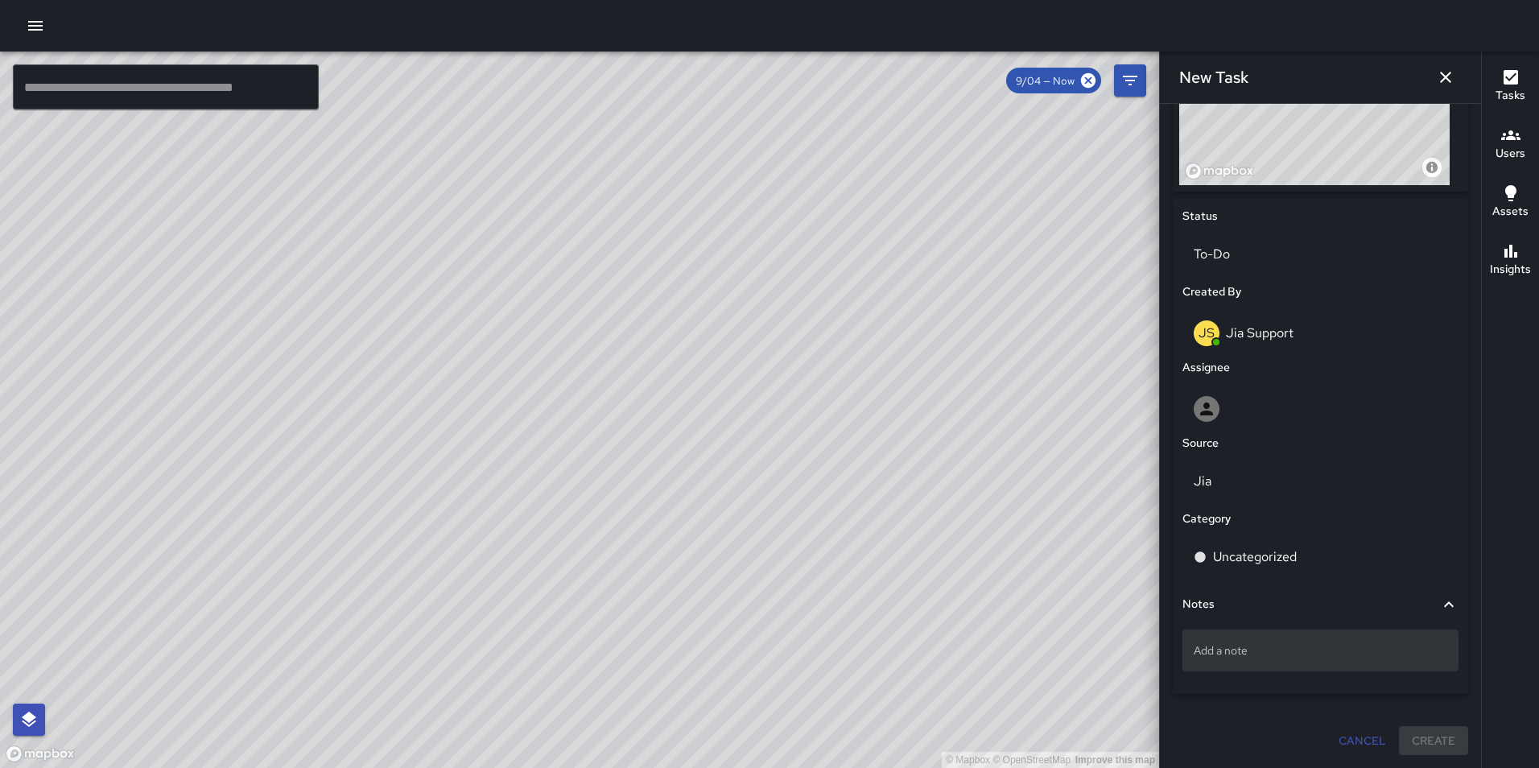
click at [1253, 651] on p "Add a note" at bounding box center [1321, 651] width 254 height 16
drag, startPoint x: 1337, startPoint y: 653, endPoint x: 1262, endPoint y: 640, distance: 75.2
click at [1262, 640] on div "**********" at bounding box center [1321, 651] width 276 height 43
type textarea "**********"
drag, startPoint x: 1309, startPoint y: 650, endPoint x: 1186, endPoint y: 655, distance: 123.3
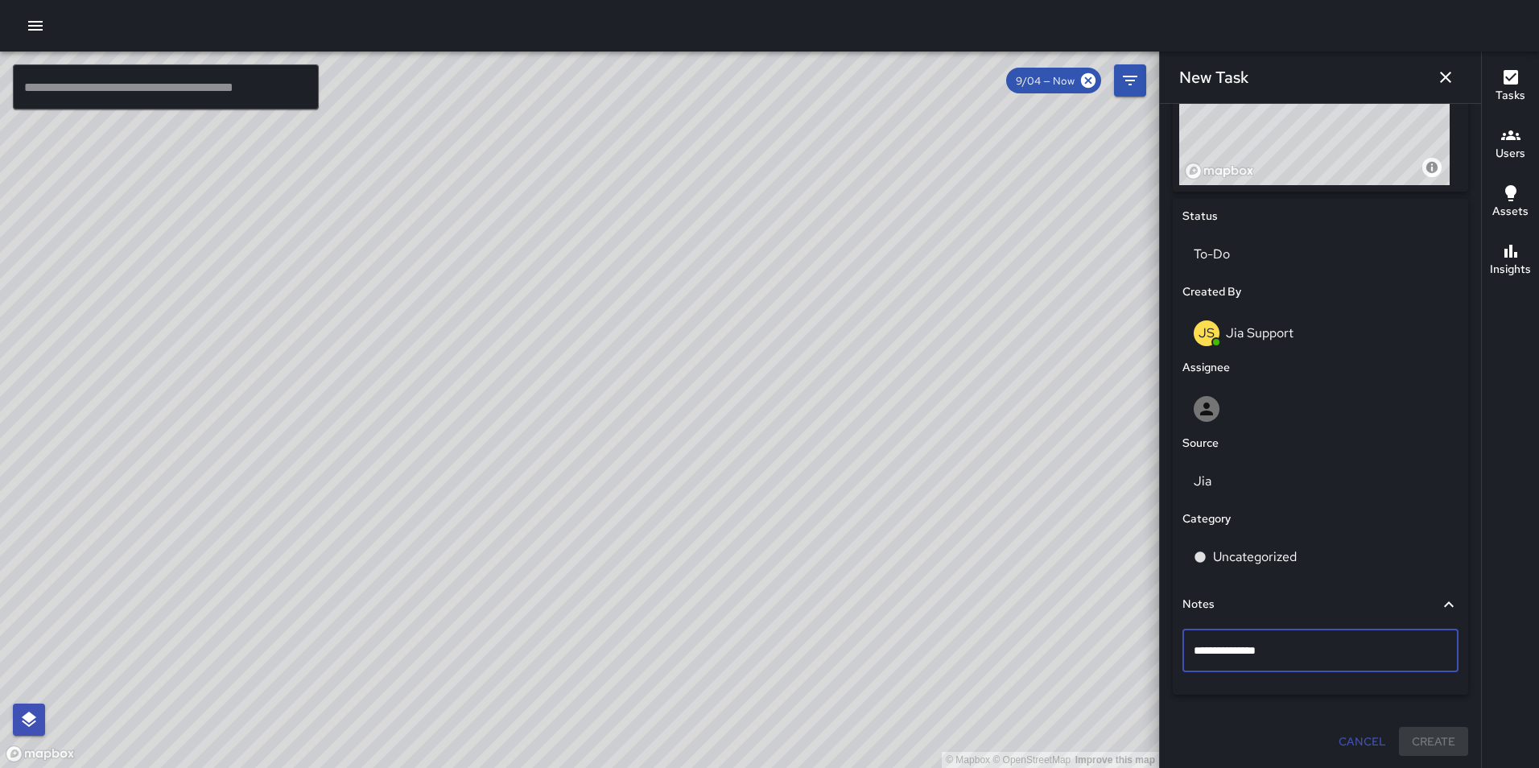
click at [1186, 655] on div "**********" at bounding box center [1321, 651] width 276 height 43
click at [37, 34] on icon "button" at bounding box center [35, 25] width 19 height 19
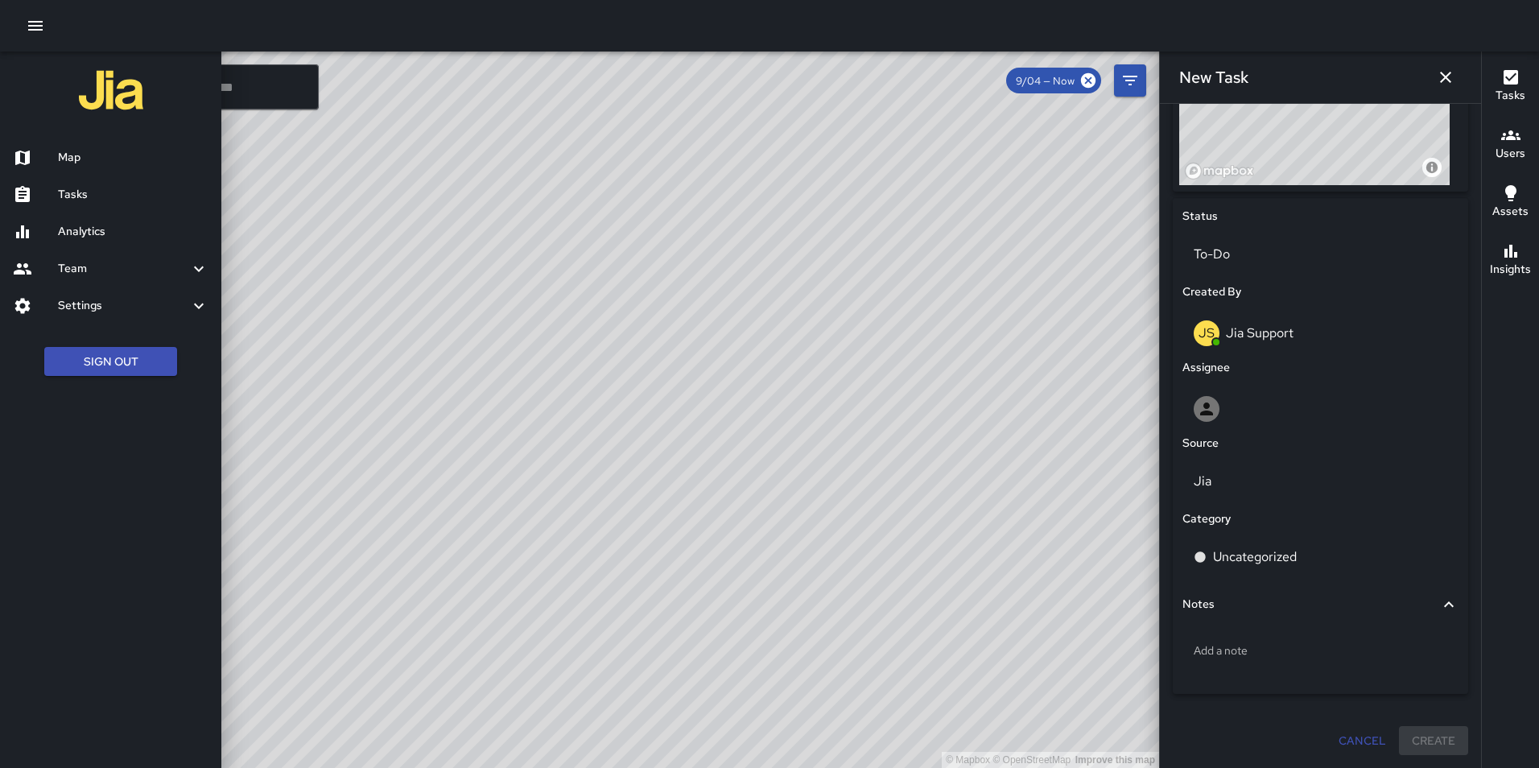
click at [117, 316] on div "Settings" at bounding box center [110, 305] width 221 height 37
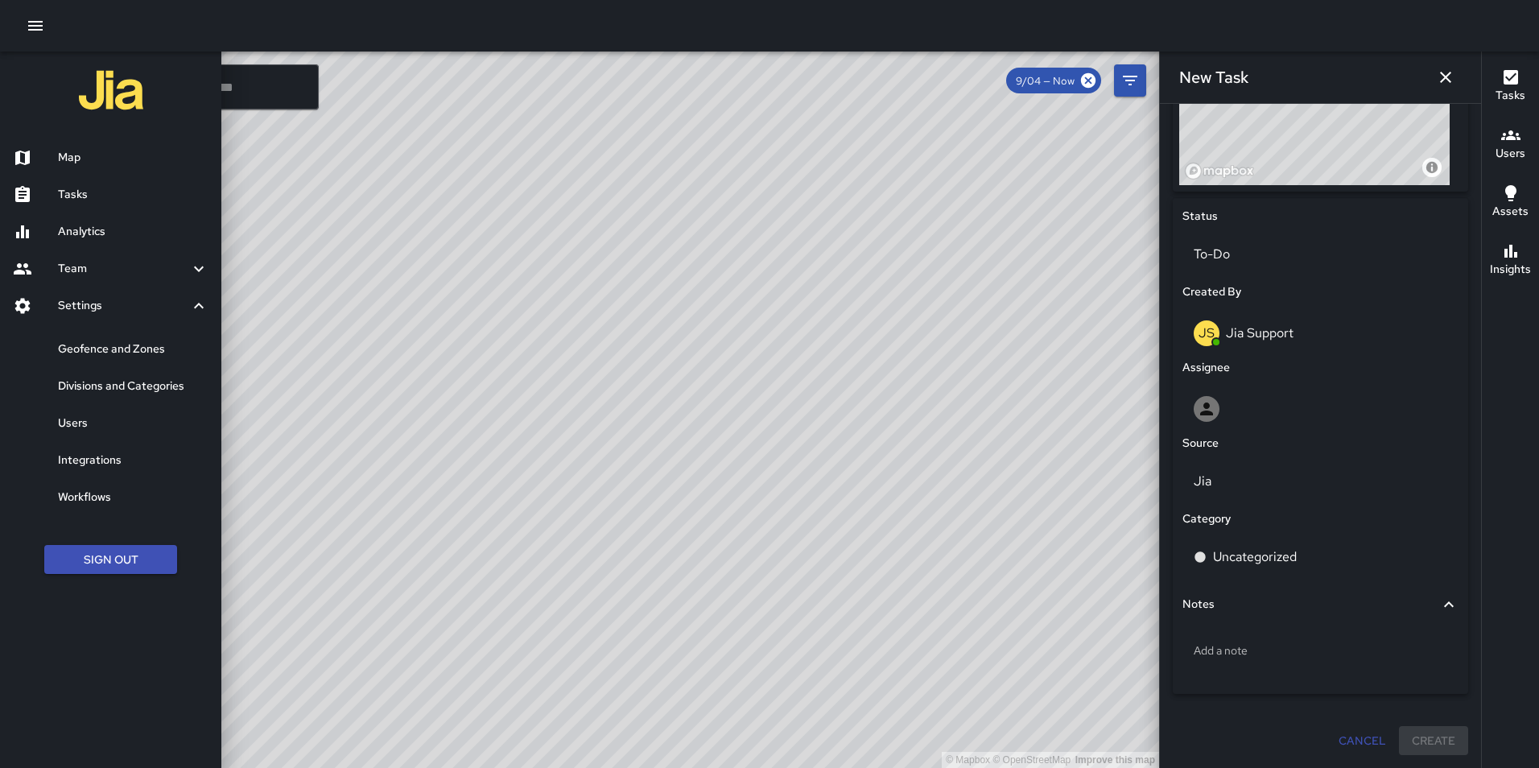
click at [147, 390] on h6 "Divisions and Categories" at bounding box center [133, 387] width 151 height 18
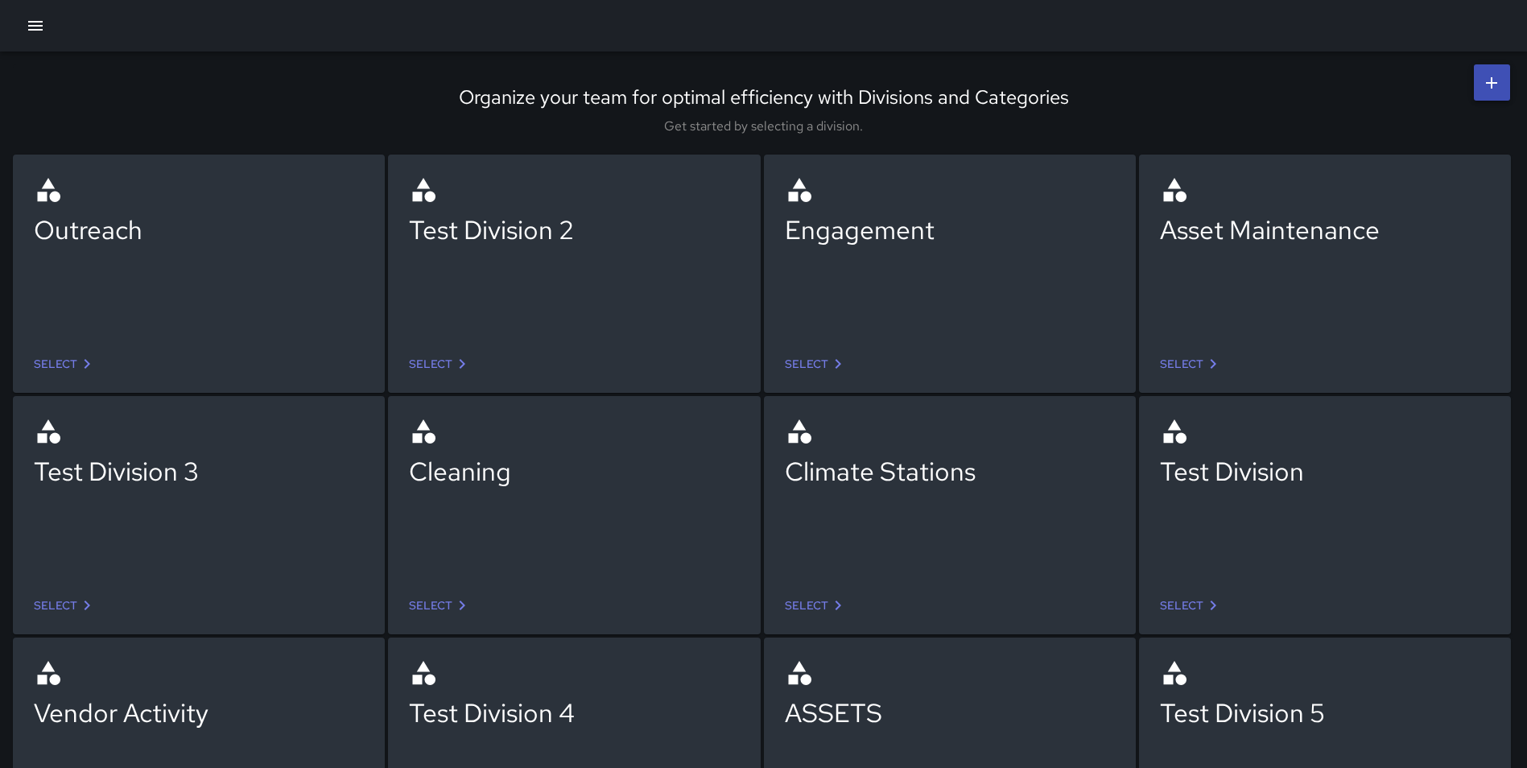
click at [455, 597] on icon at bounding box center [461, 605] width 19 height 19
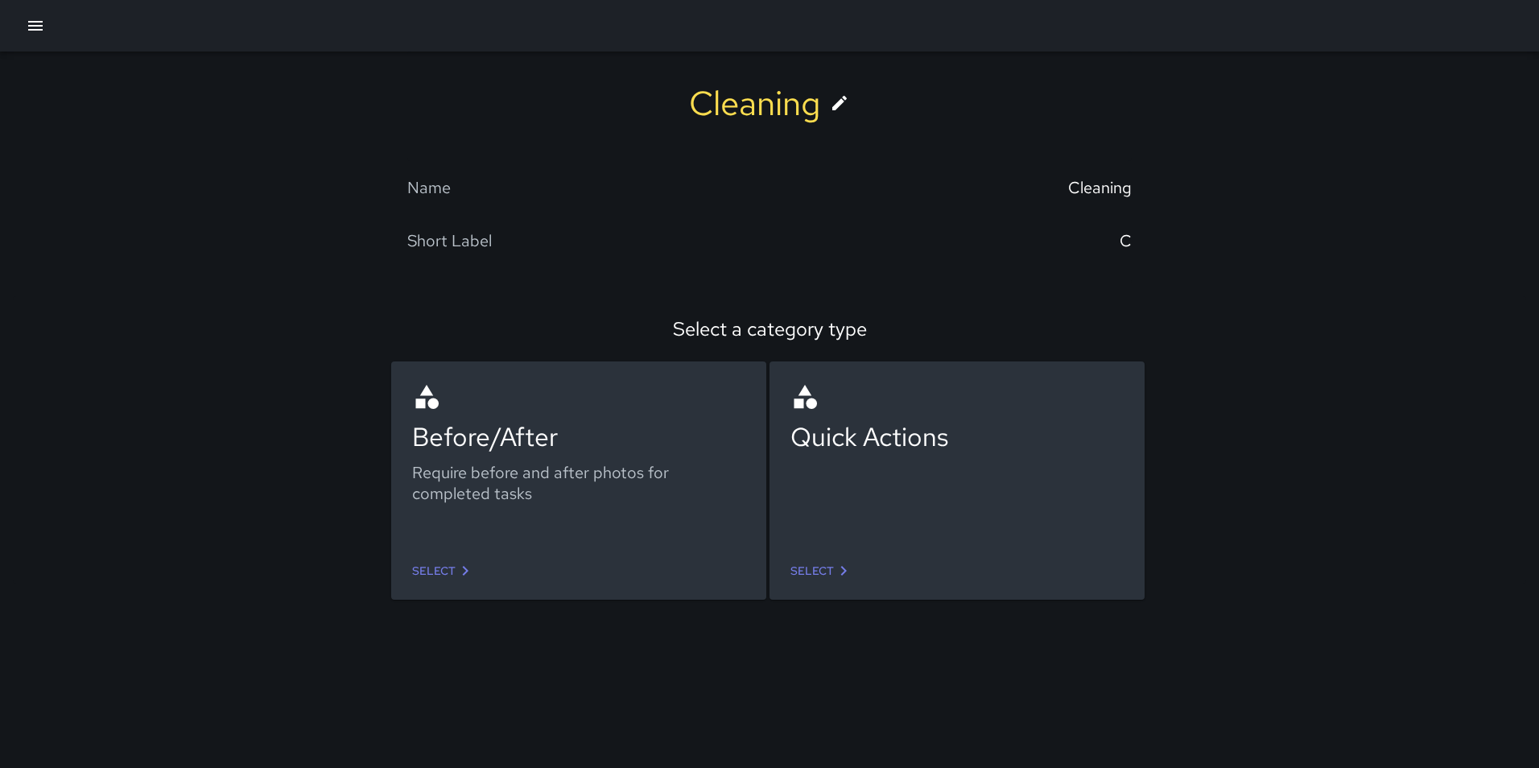
click at [436, 571] on link "Select" at bounding box center [444, 571] width 76 height 30
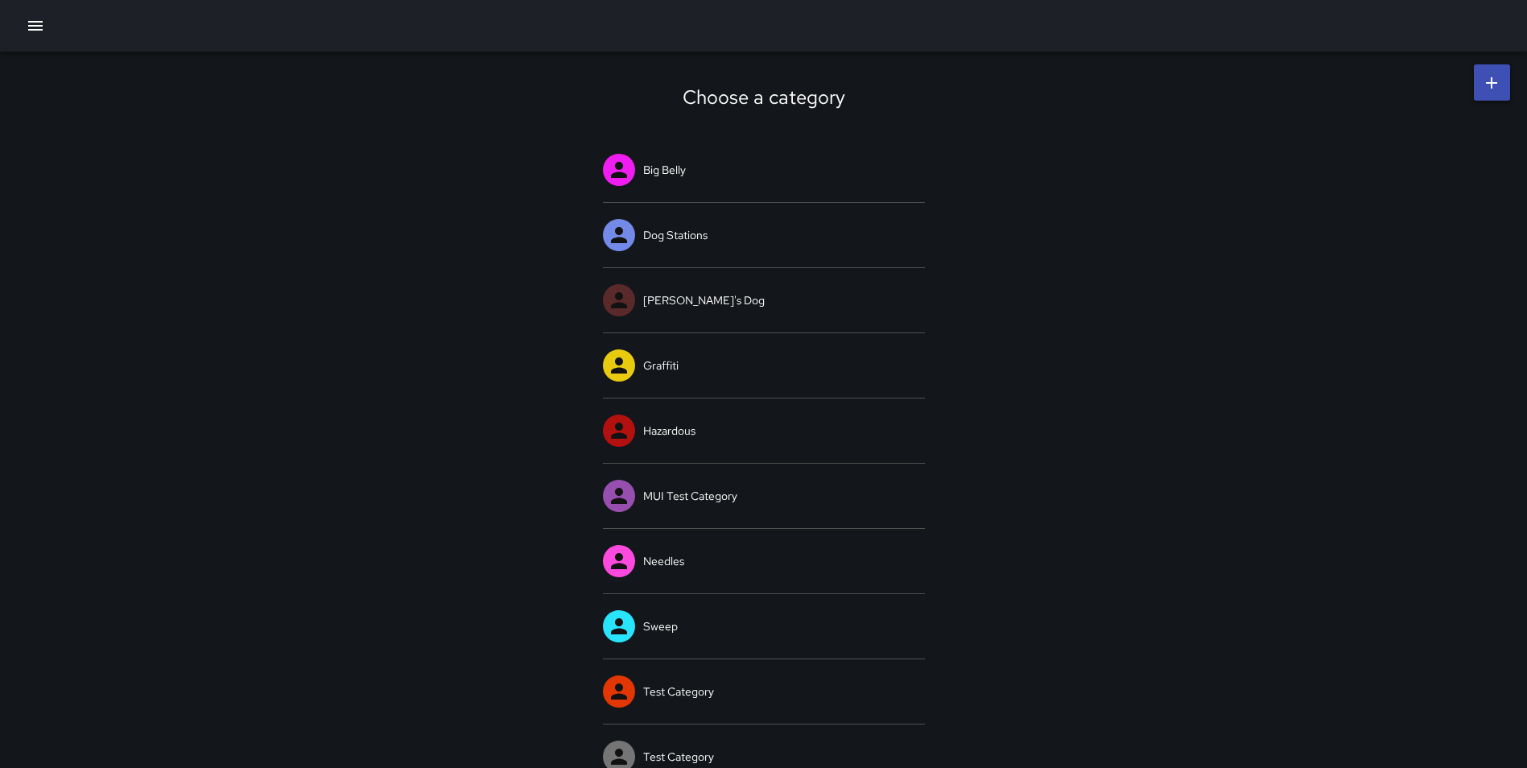
click at [1496, 85] on icon at bounding box center [1491, 82] width 19 height 19
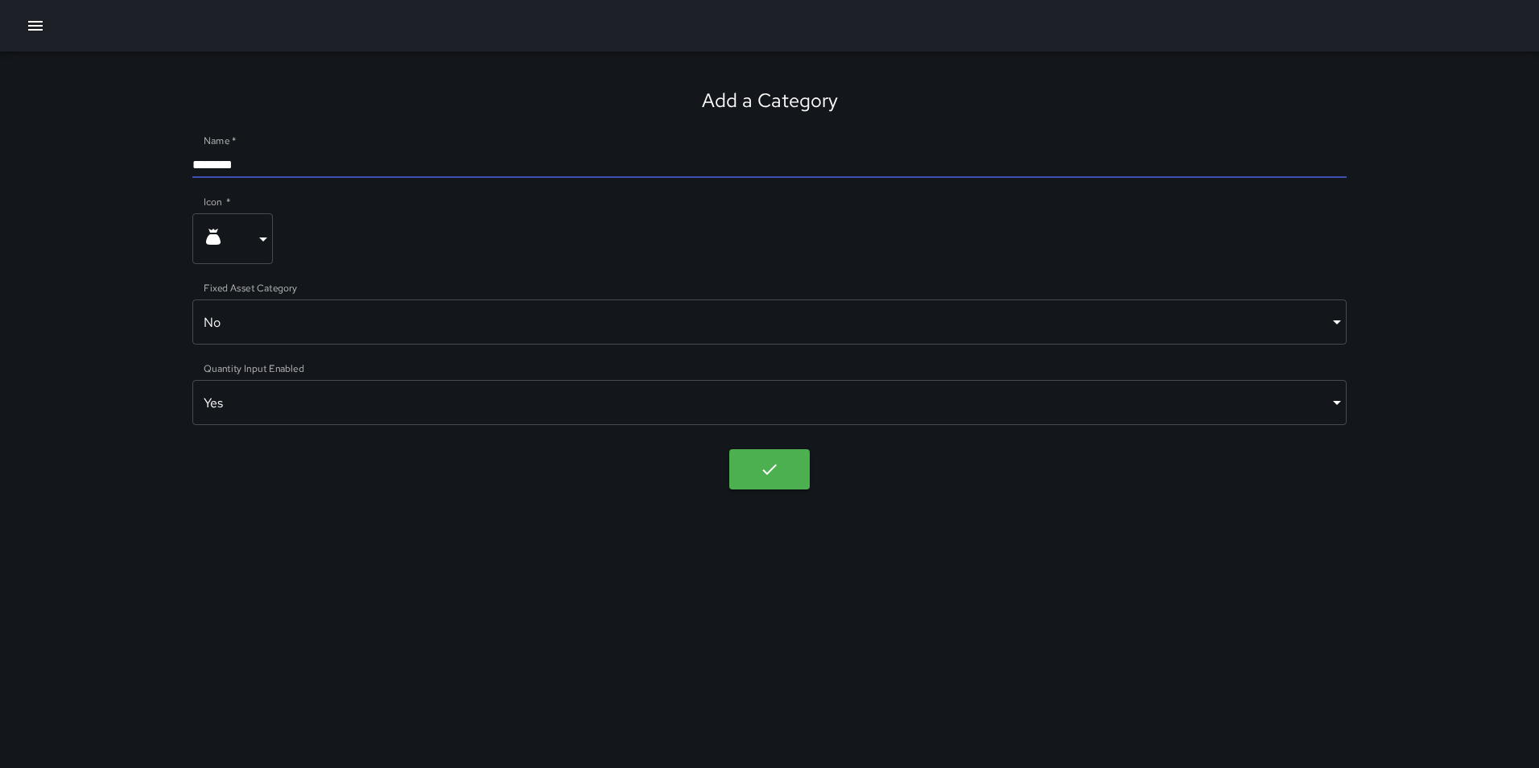
drag, startPoint x: 262, startPoint y: 158, endPoint x: 192, endPoint y: 167, distance: 69.8
click at [192, 167] on input "********" at bounding box center [769, 165] width 1155 height 26
type input "**********"
click at [33, 31] on icon "button" at bounding box center [35, 25] width 19 height 19
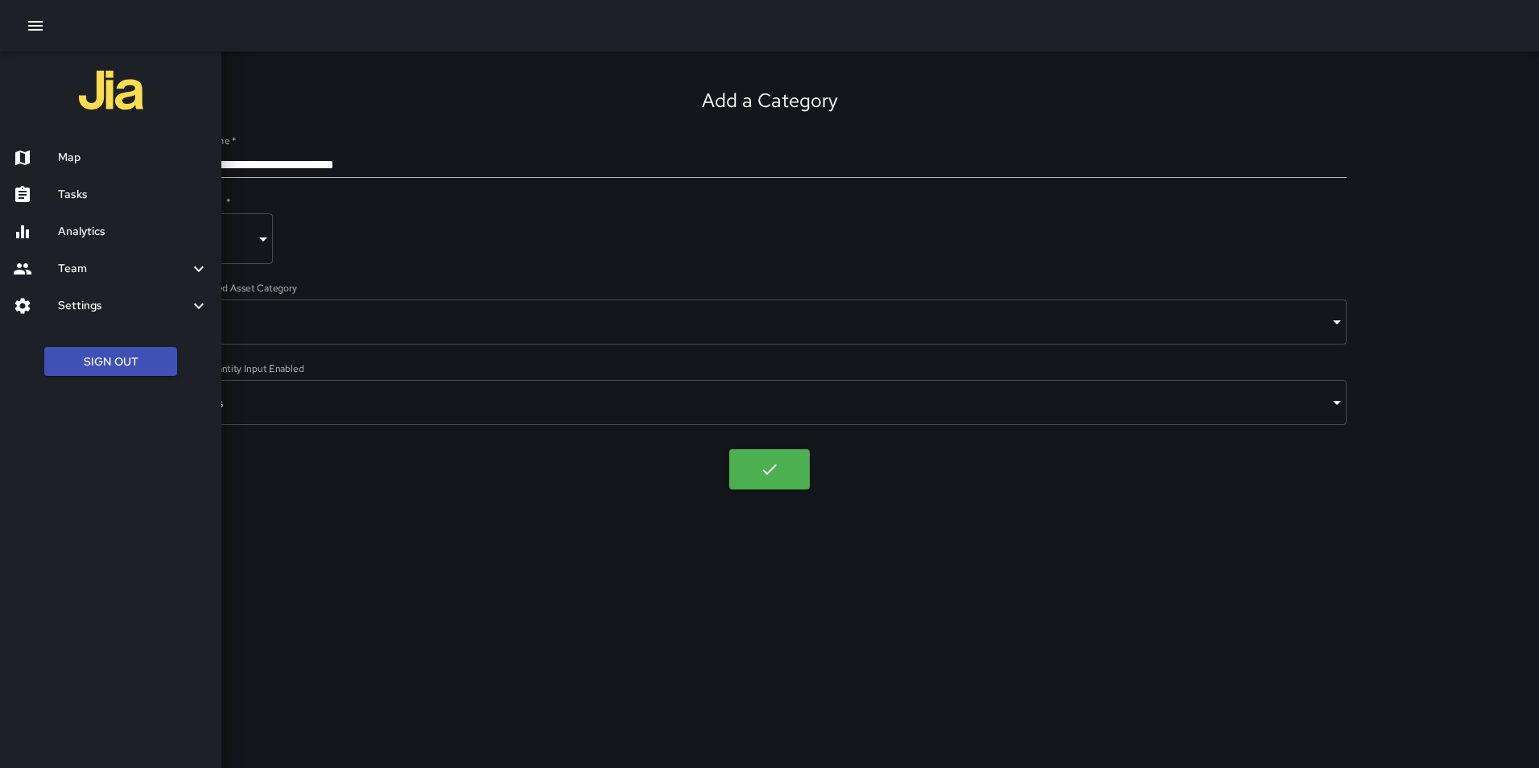
click at [126, 306] on h6 "Settings" at bounding box center [123, 306] width 131 height 18
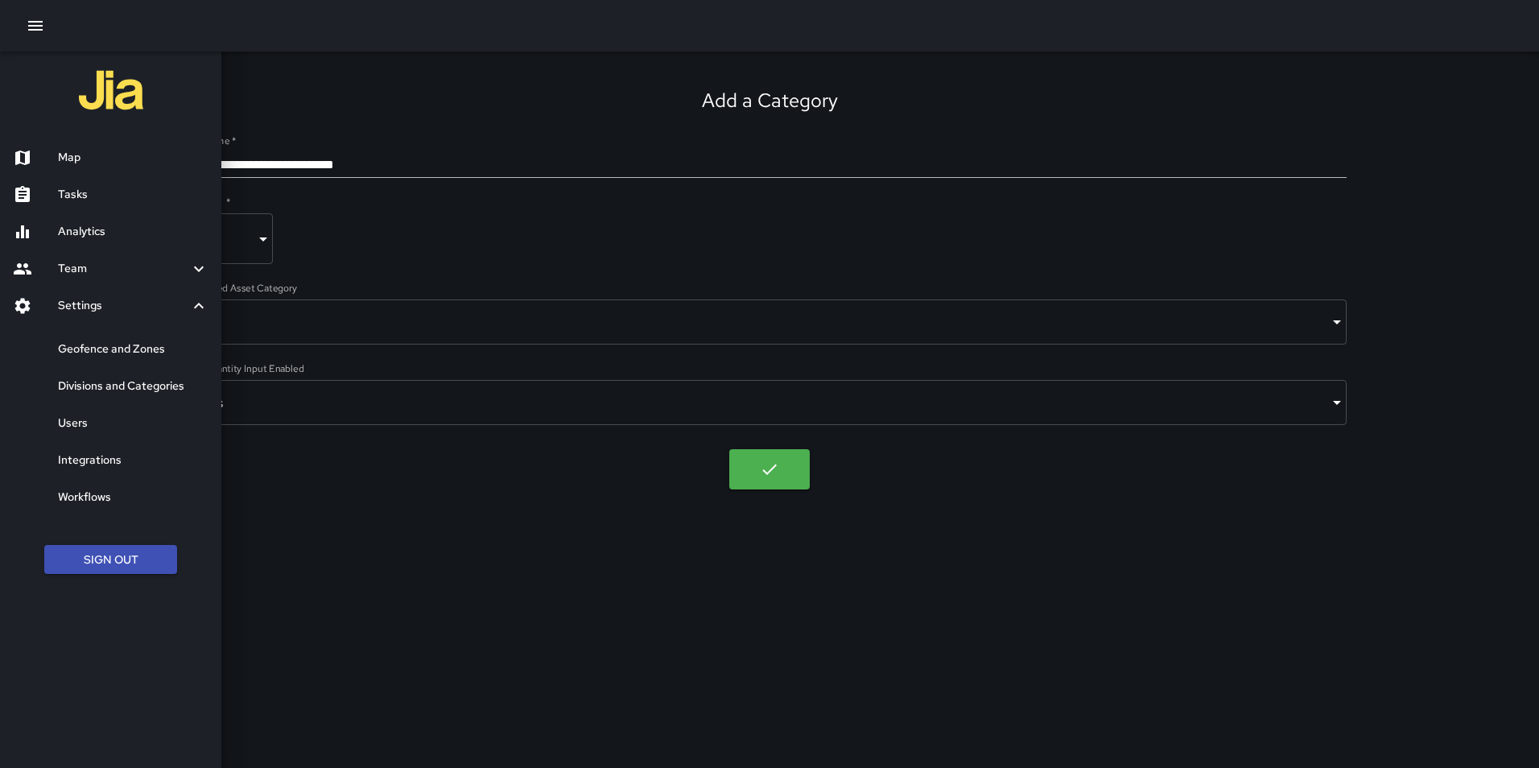
click at [126, 382] on h6 "Divisions and Categories" at bounding box center [133, 387] width 151 height 18
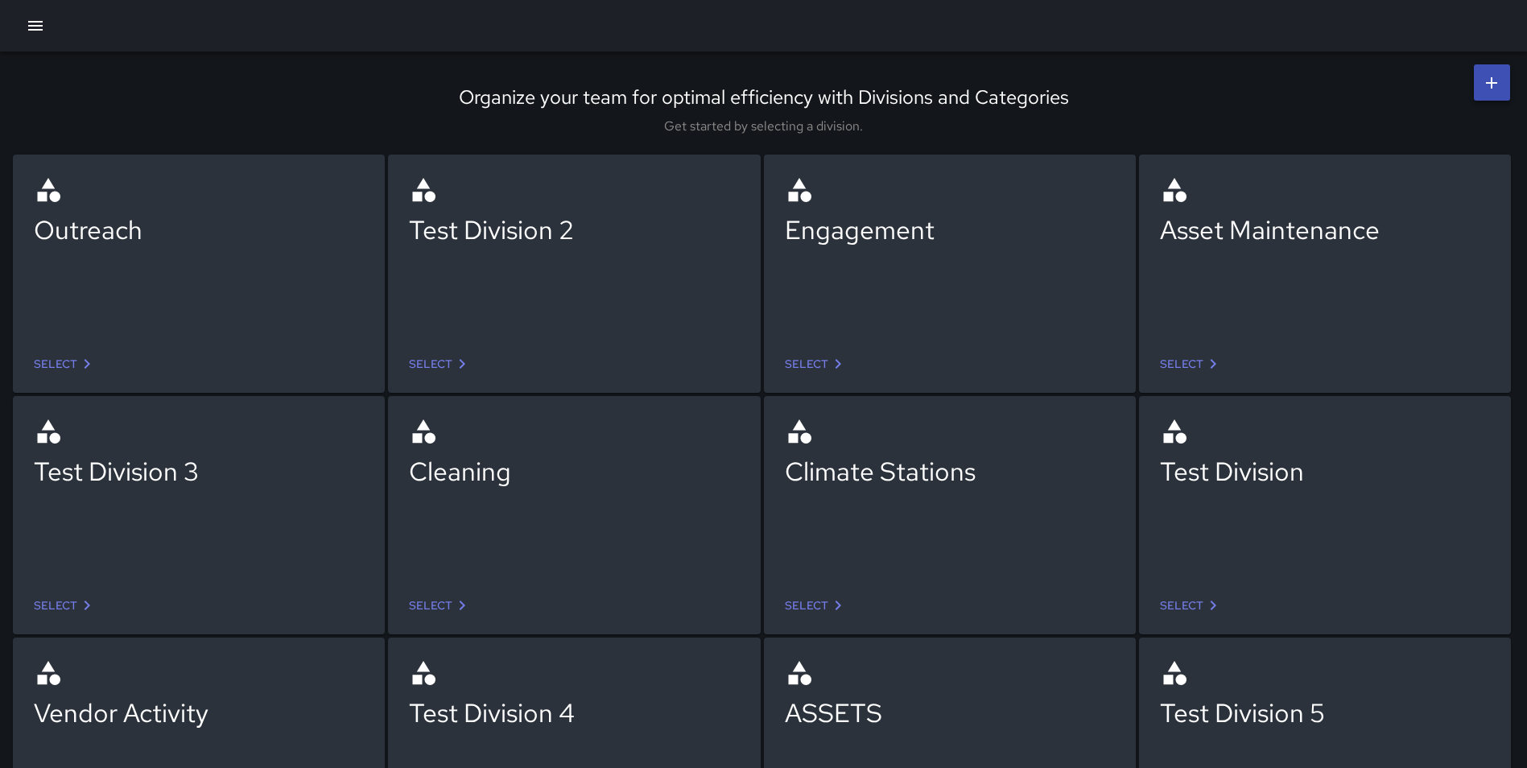
click at [29, 28] on icon "button" at bounding box center [35, 25] width 19 height 19
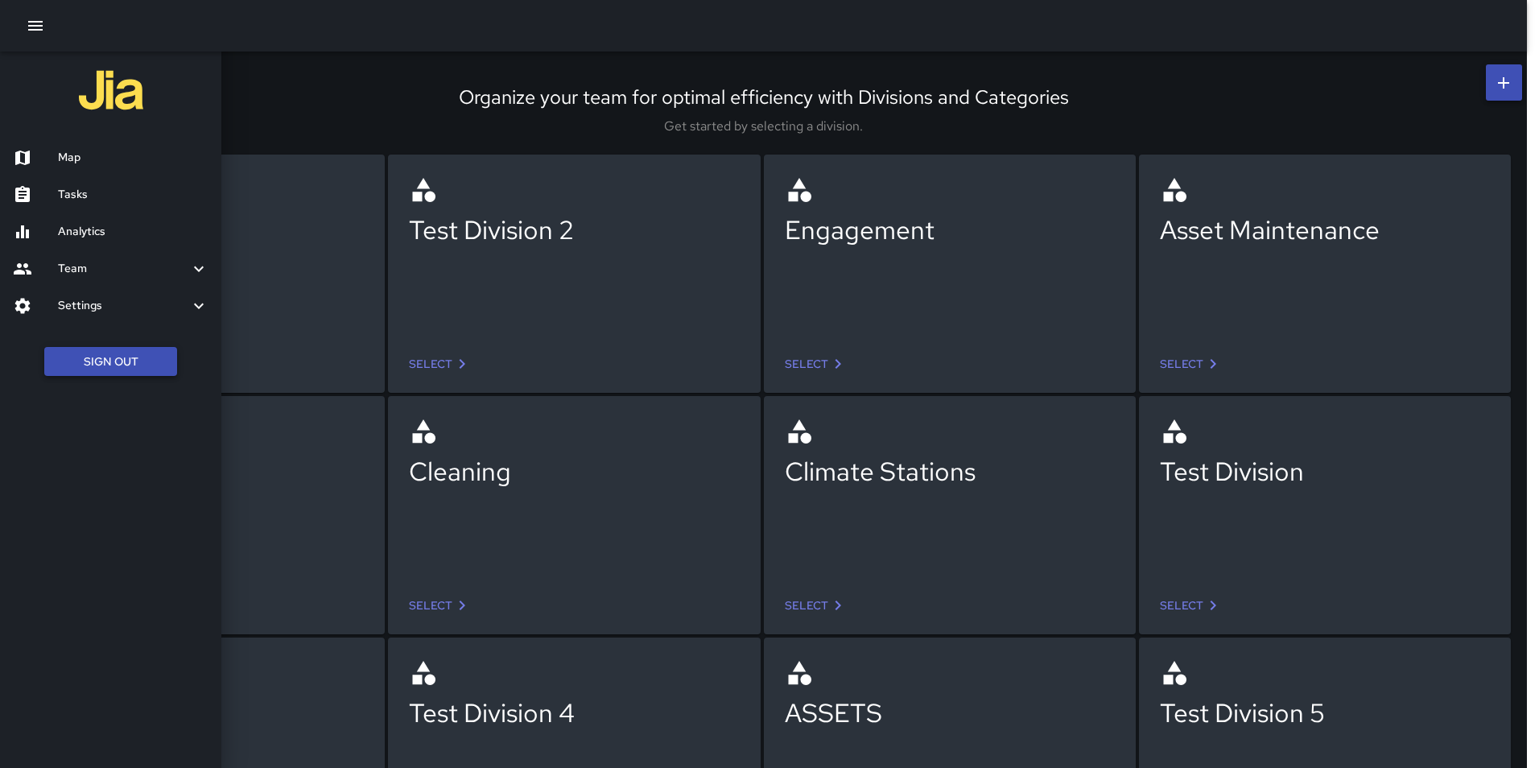
click at [118, 357] on button "Sign Out" at bounding box center [110, 362] width 133 height 30
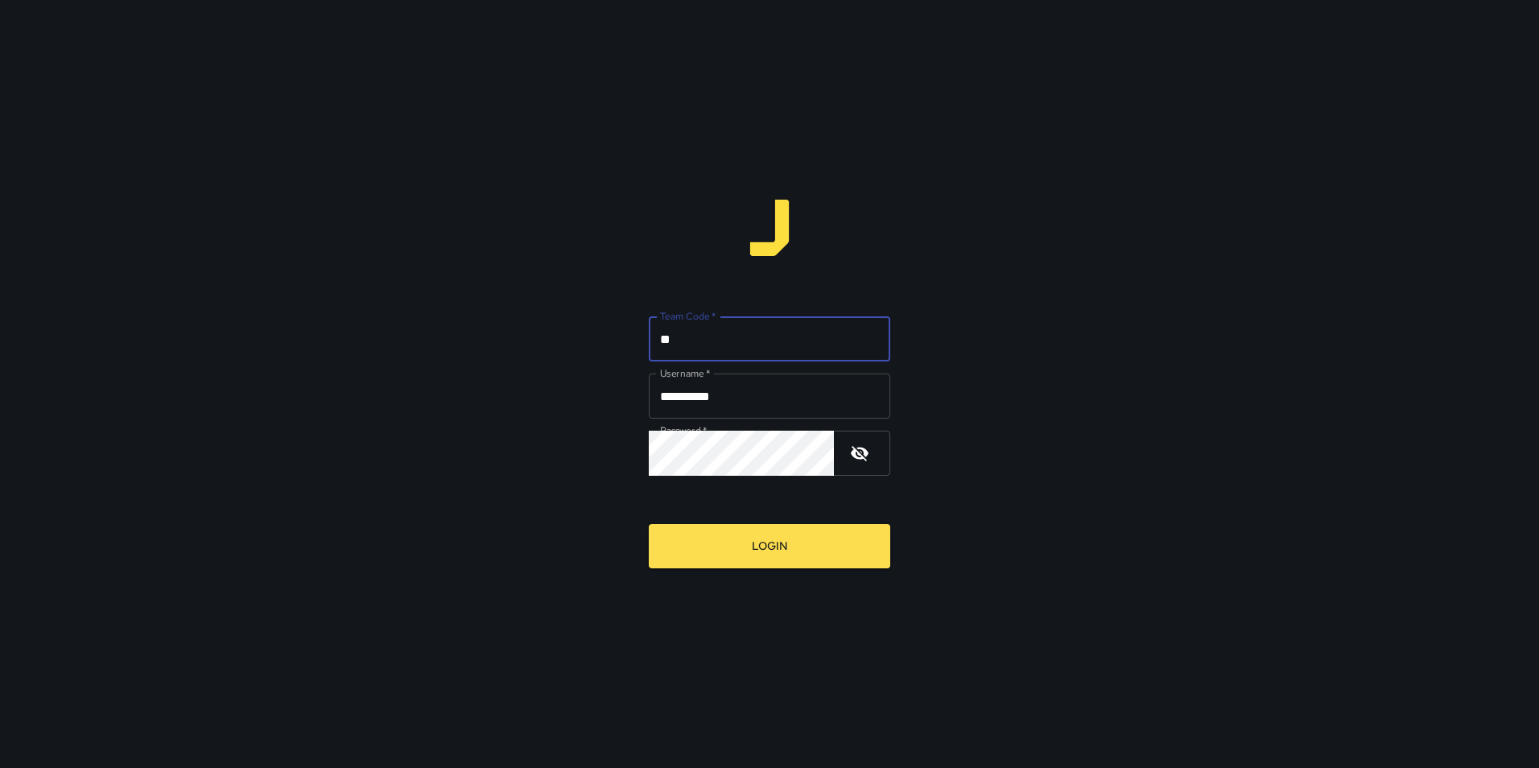
type input "*"
type input "*****"
click at [649, 524] on button "Login" at bounding box center [770, 546] width 242 height 44
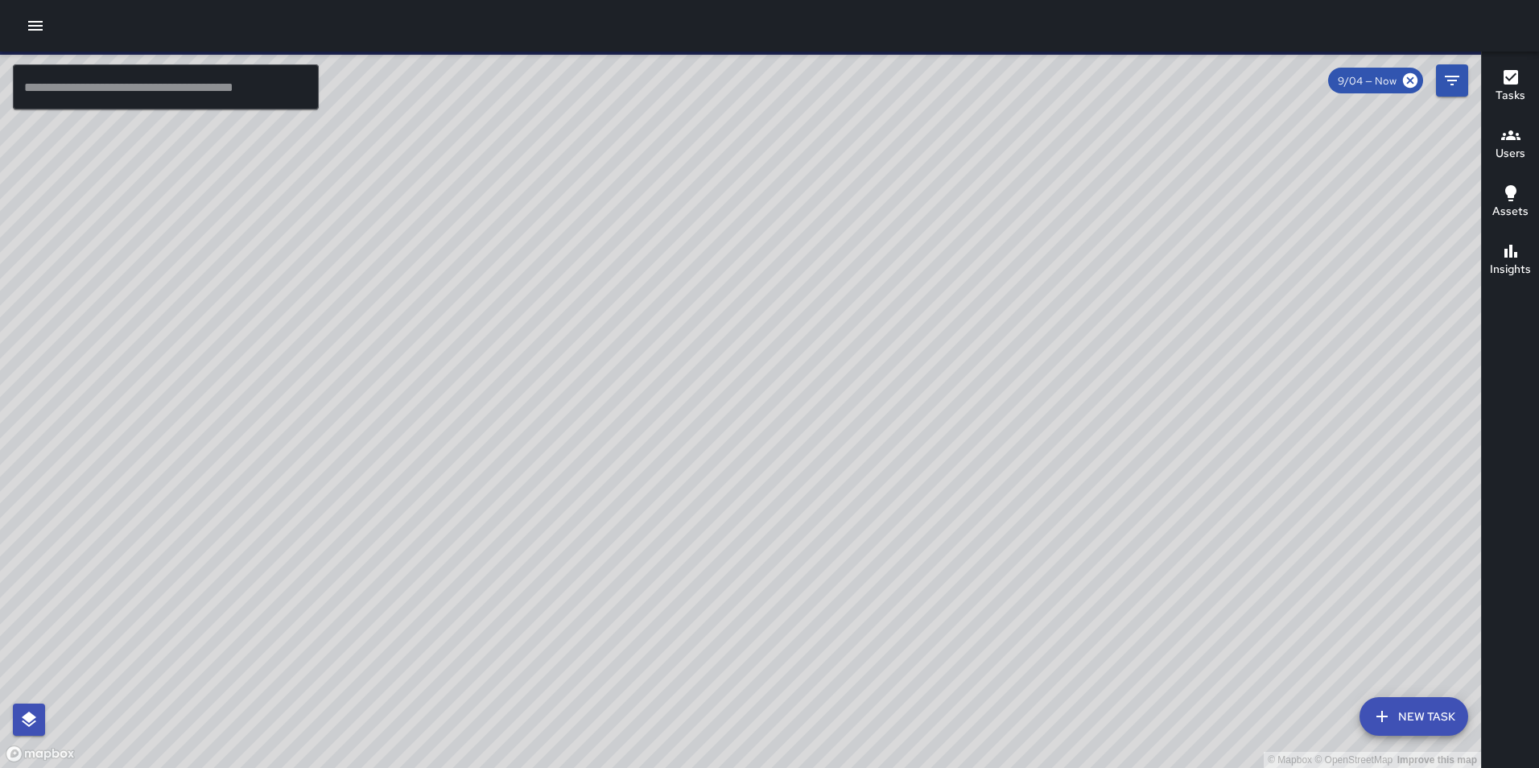
click at [27, 26] on icon "button" at bounding box center [35, 25] width 19 height 19
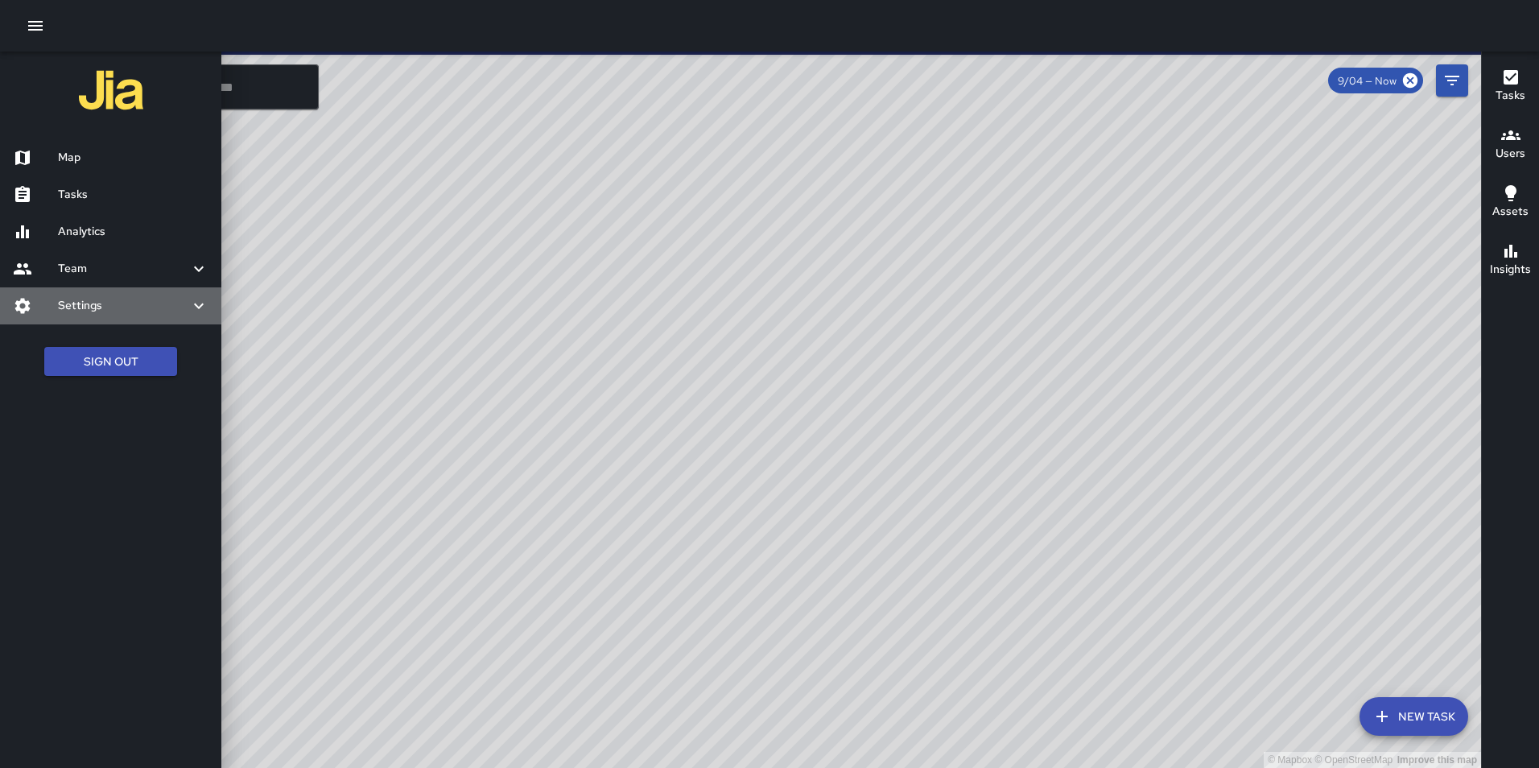
click at [89, 310] on h6 "Settings" at bounding box center [123, 306] width 131 height 18
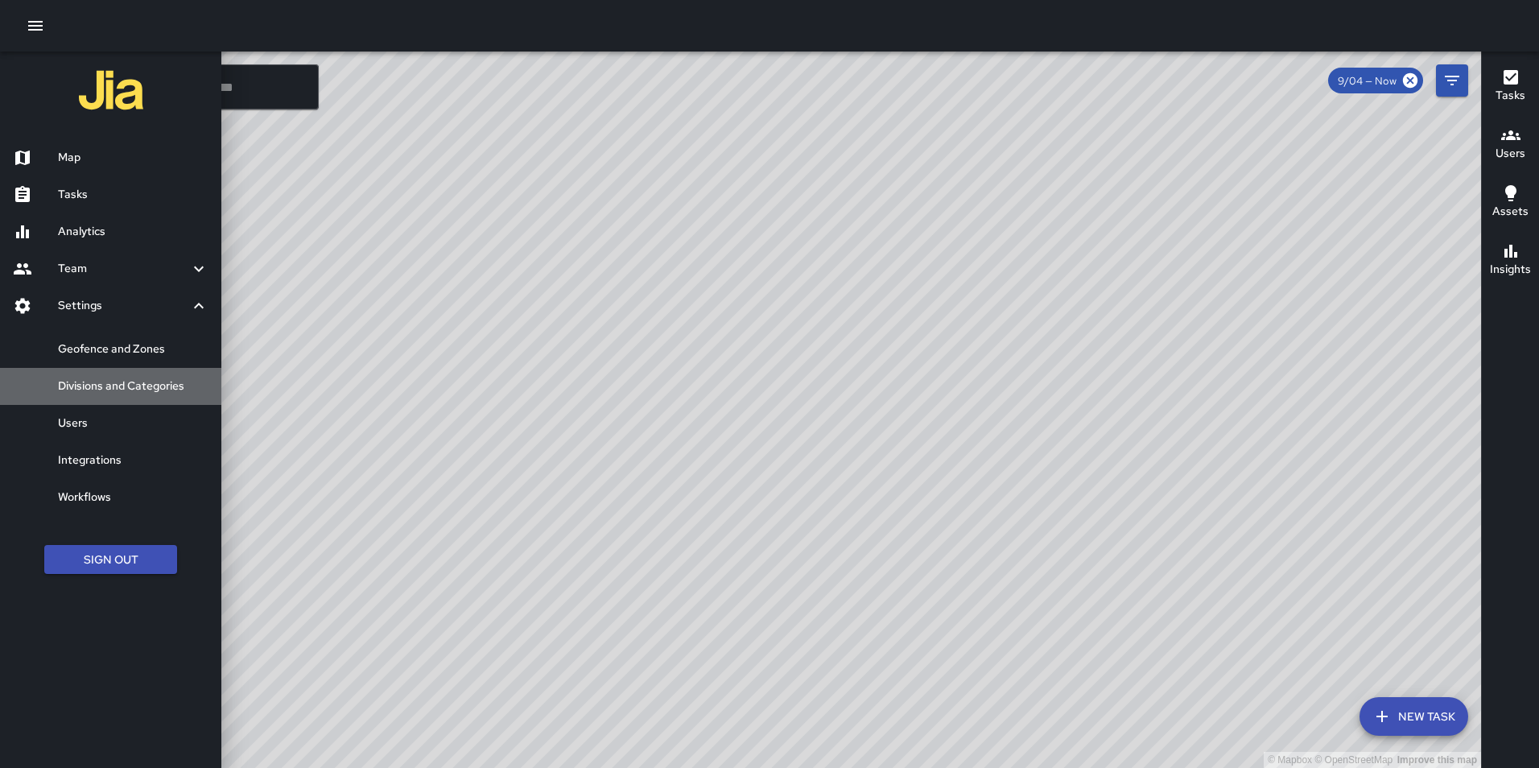
click at [126, 385] on h6 "Divisions and Categories" at bounding box center [133, 387] width 151 height 18
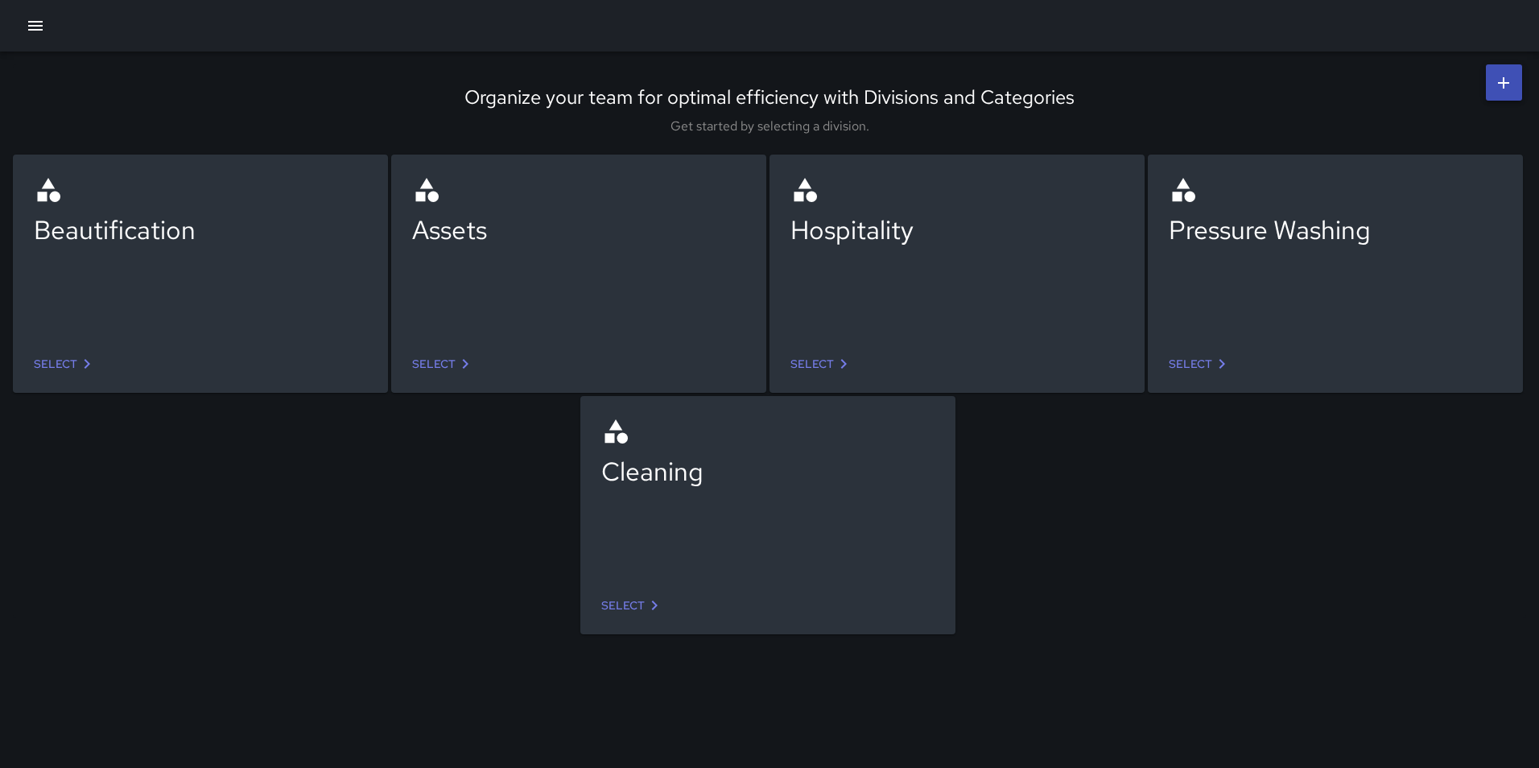
click at [637, 605] on link "Select" at bounding box center [633, 606] width 76 height 30
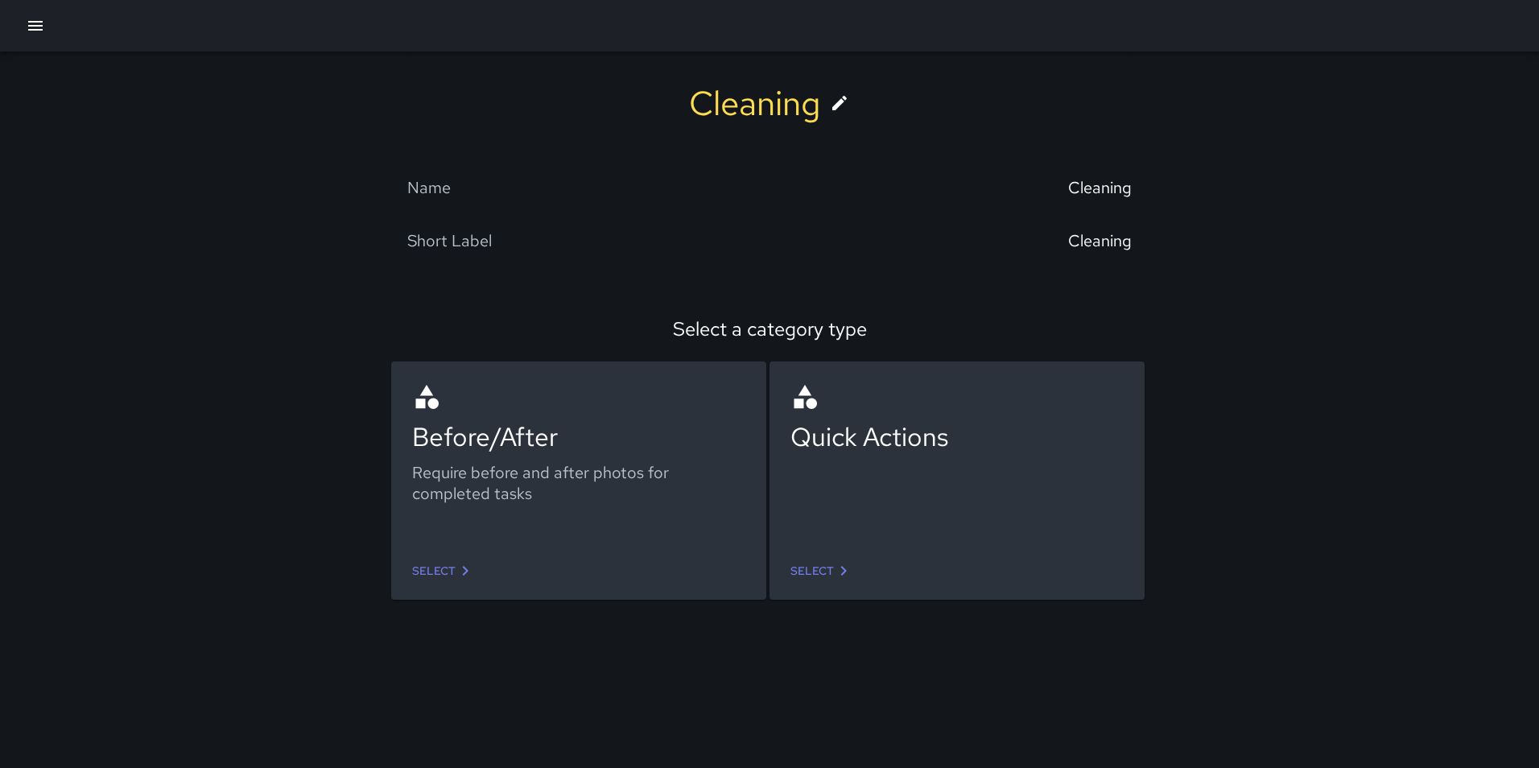
click at [438, 568] on link "Select" at bounding box center [444, 571] width 76 height 30
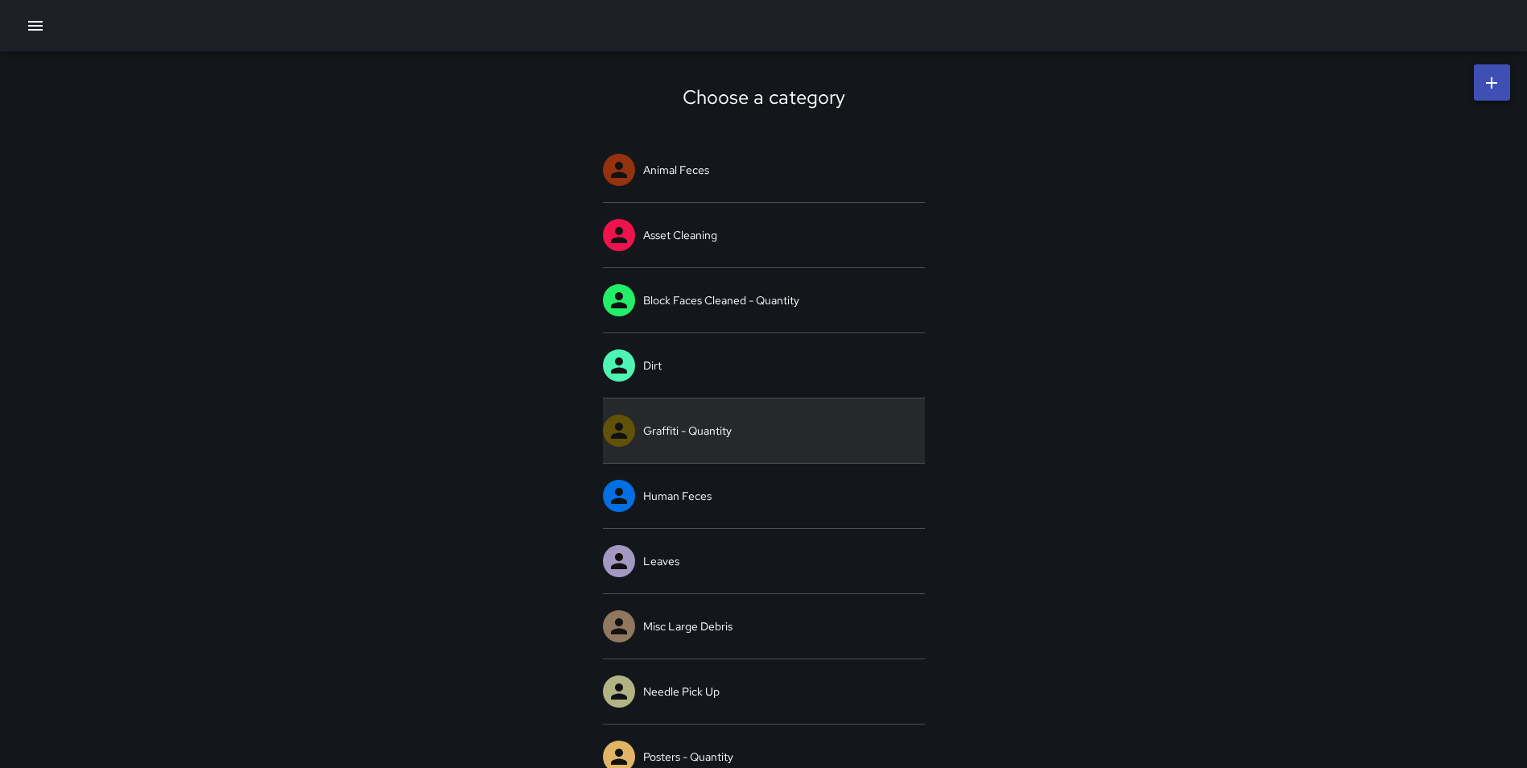
click at [718, 436] on link "Graffiti - Quantity" at bounding box center [764, 431] width 322 height 64
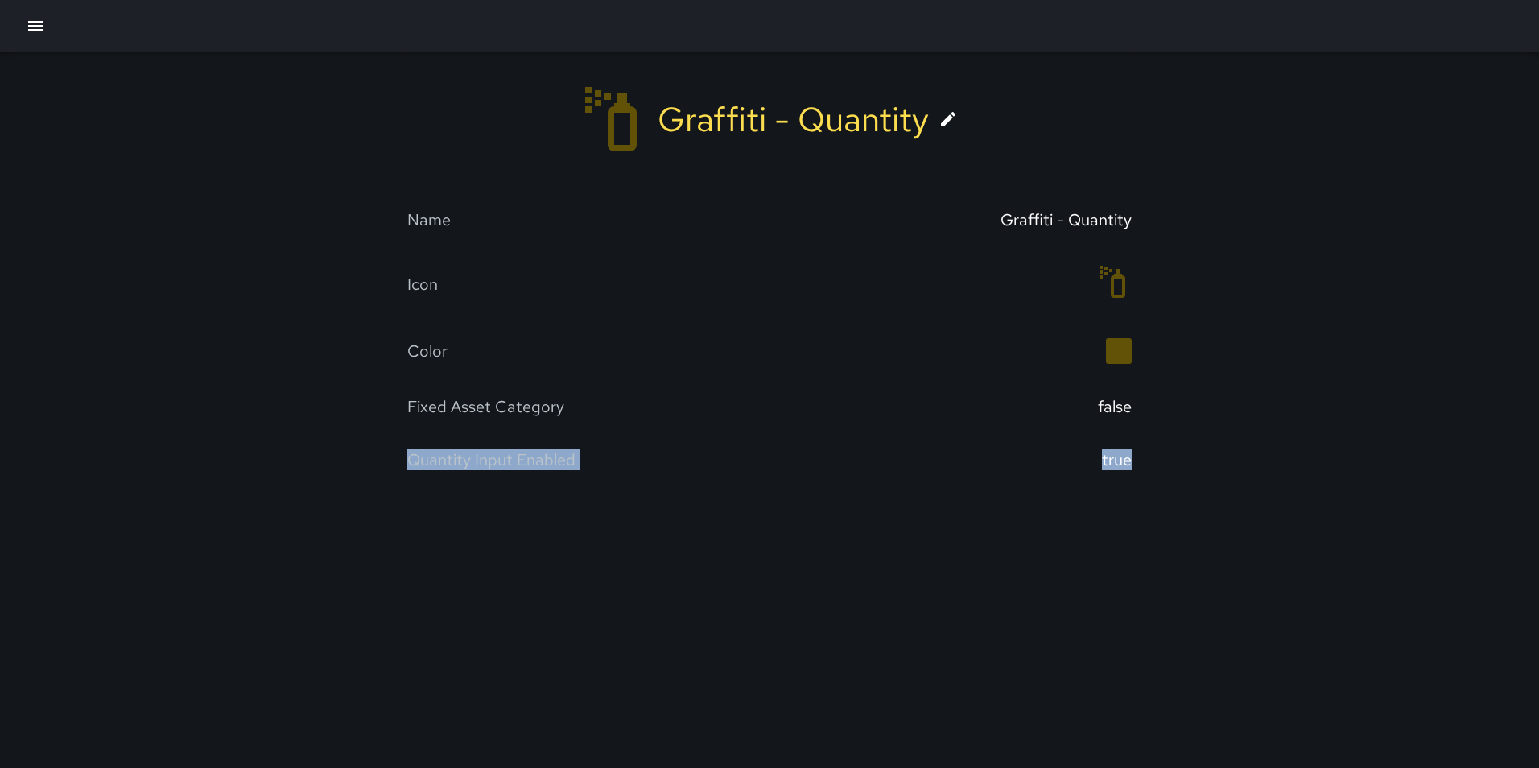
drag, startPoint x: 407, startPoint y: 453, endPoint x: 1156, endPoint y: 464, distance: 749.7
click at [1156, 464] on div "Graffiti - Quantity Name Graffiti - Quantity Icon Color Fixed Asset Category fa…" at bounding box center [769, 277] width 1539 height 451
click at [1189, 461] on div "Graffiti - Quantity Name Graffiti - Quantity Icon Color Fixed Asset Category fa…" at bounding box center [769, 277] width 1539 height 451
drag, startPoint x: 407, startPoint y: 455, endPoint x: 1107, endPoint y: 451, distance: 699.7
click at [1107, 451] on div "Quantity Input Enabled true" at bounding box center [769, 459] width 725 height 53
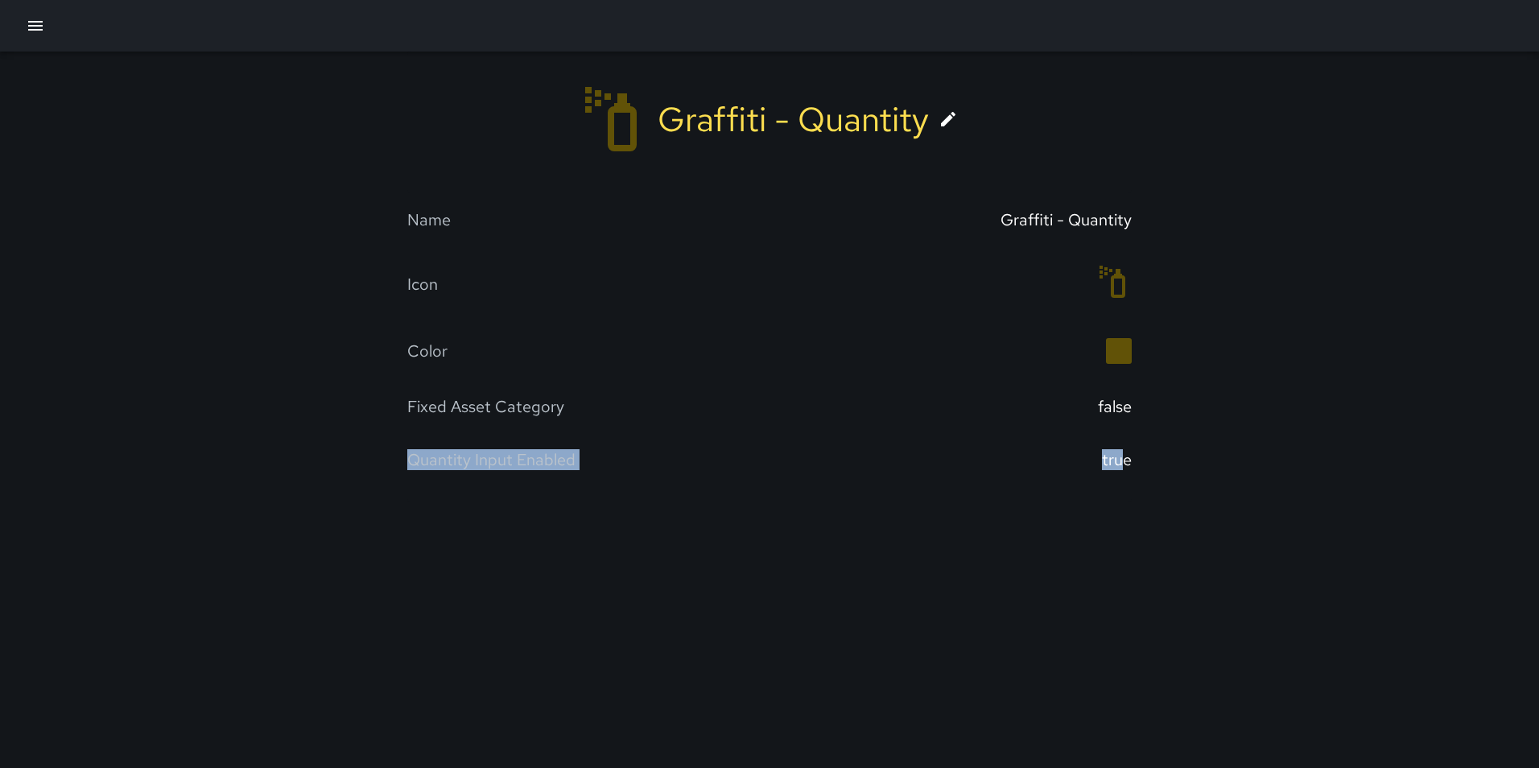
click at [888, 568] on div "Graffiti - Quantity Name Graffiti - Quantity Icon Color Fixed Asset Category fa…" at bounding box center [769, 384] width 1539 height 768
click at [39, 18] on icon "button" at bounding box center [35, 25] width 19 height 19
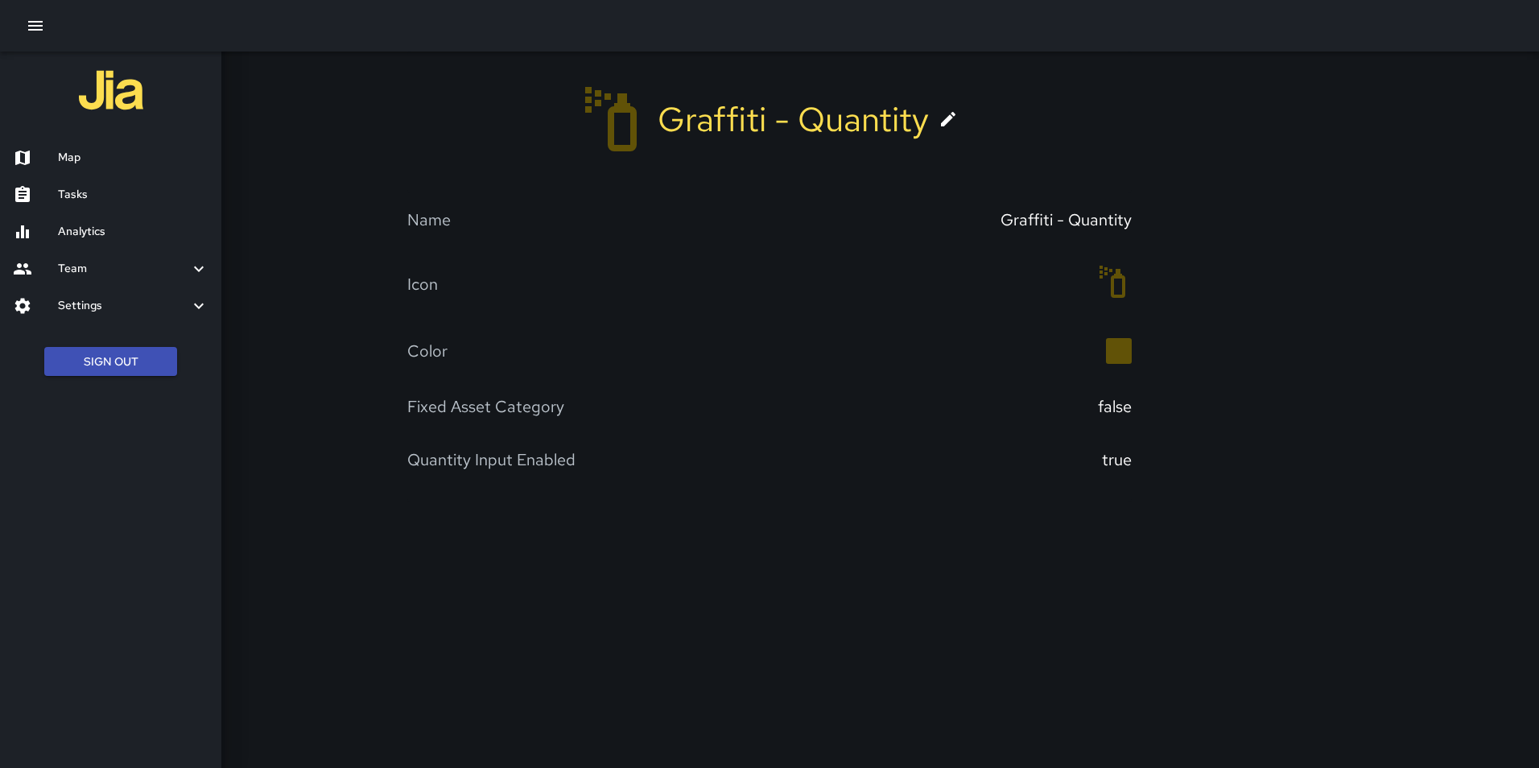
click at [114, 323] on div "Settings" at bounding box center [110, 305] width 221 height 37
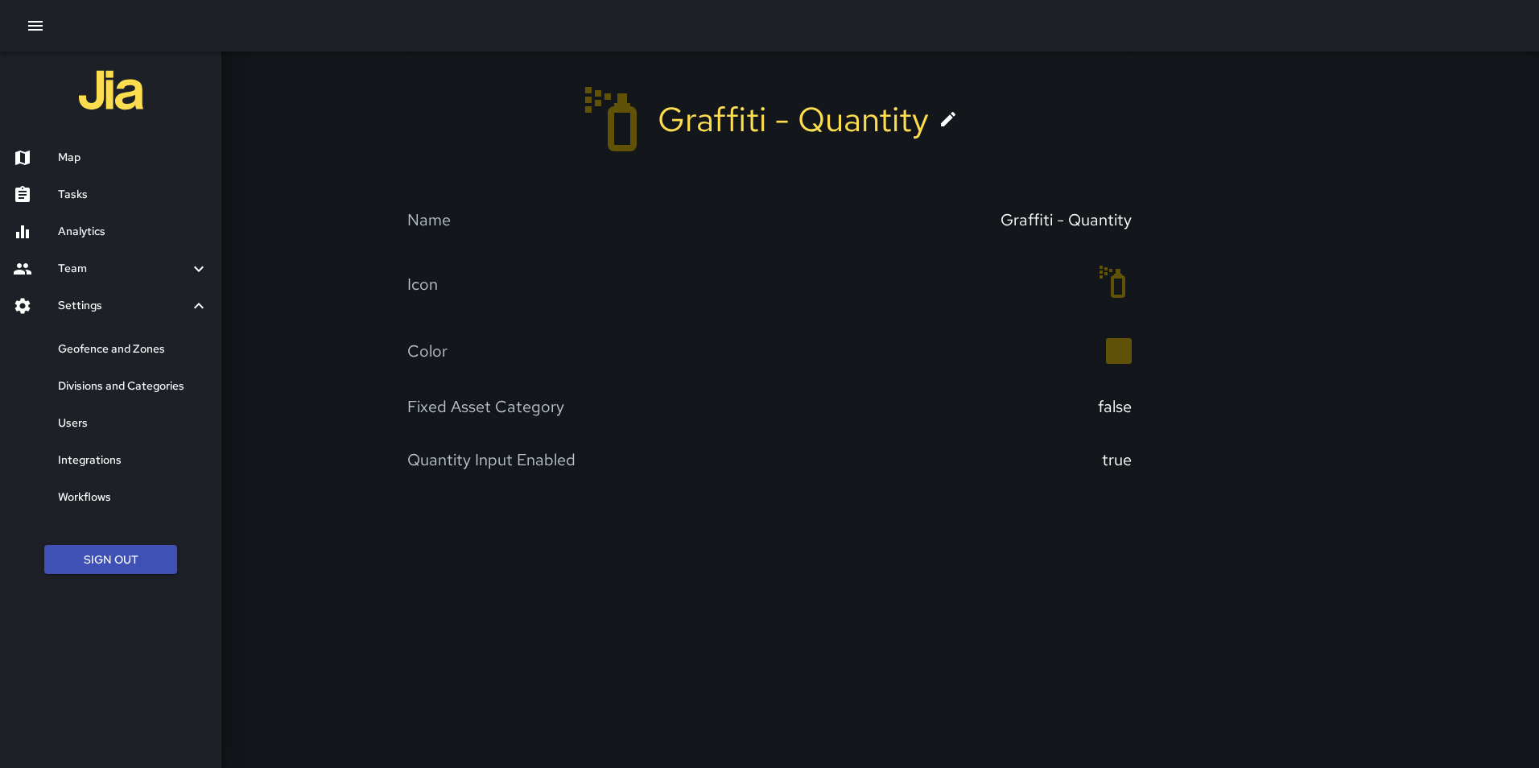
click at [138, 390] on h6 "Divisions and Categories" at bounding box center [133, 387] width 151 height 18
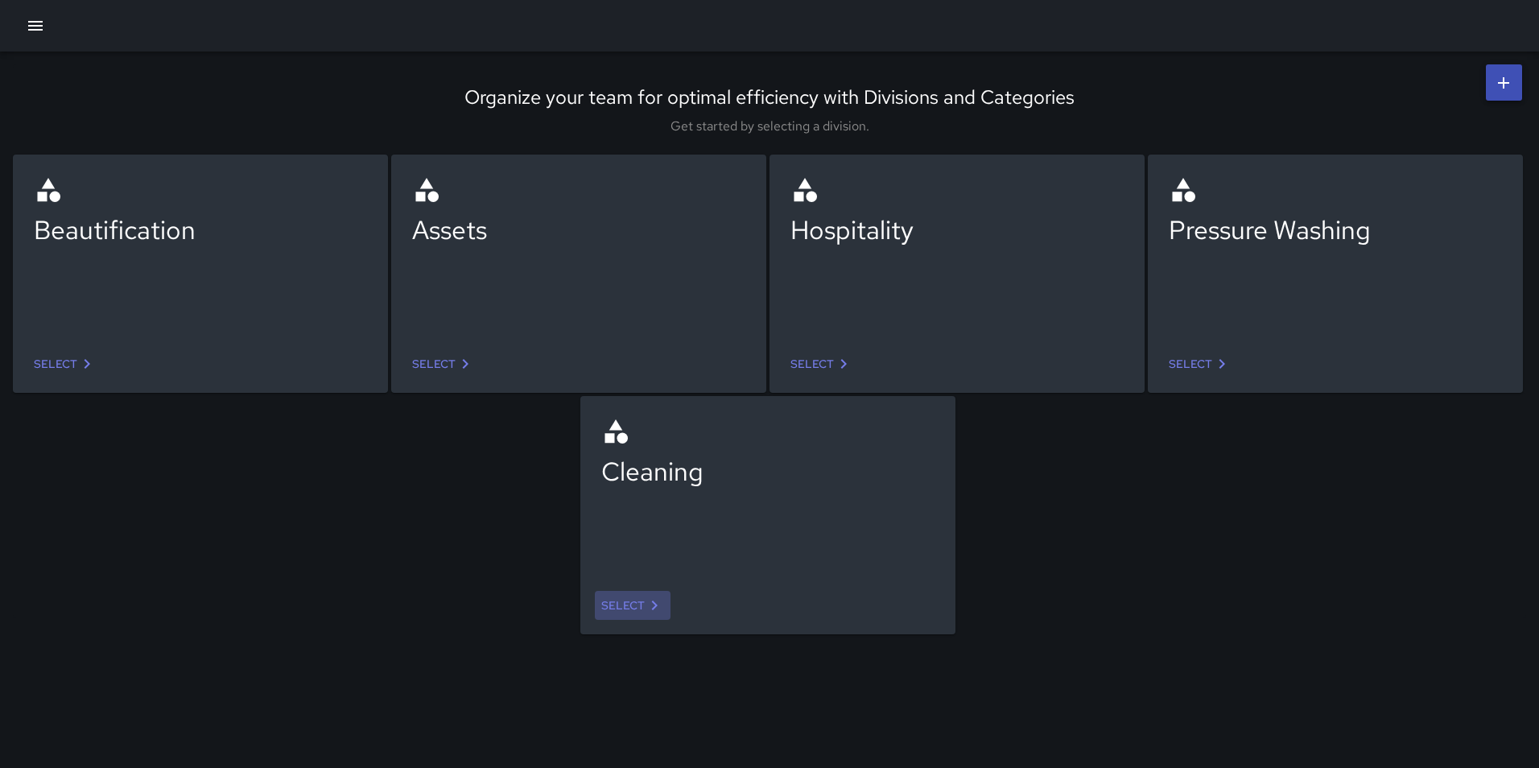
click at [631, 609] on link "Select" at bounding box center [633, 606] width 76 height 30
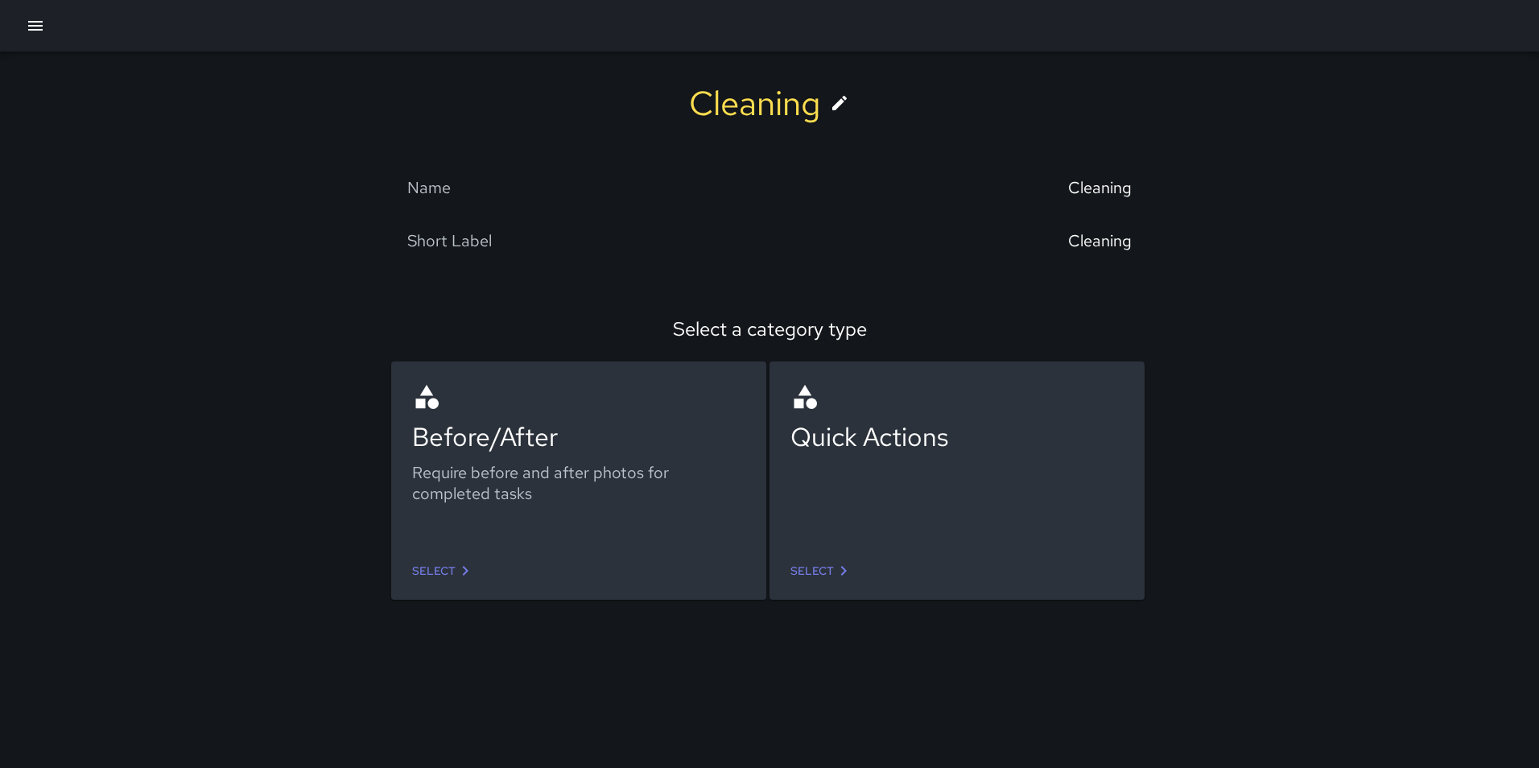
click at [448, 565] on link "Select" at bounding box center [444, 571] width 76 height 30
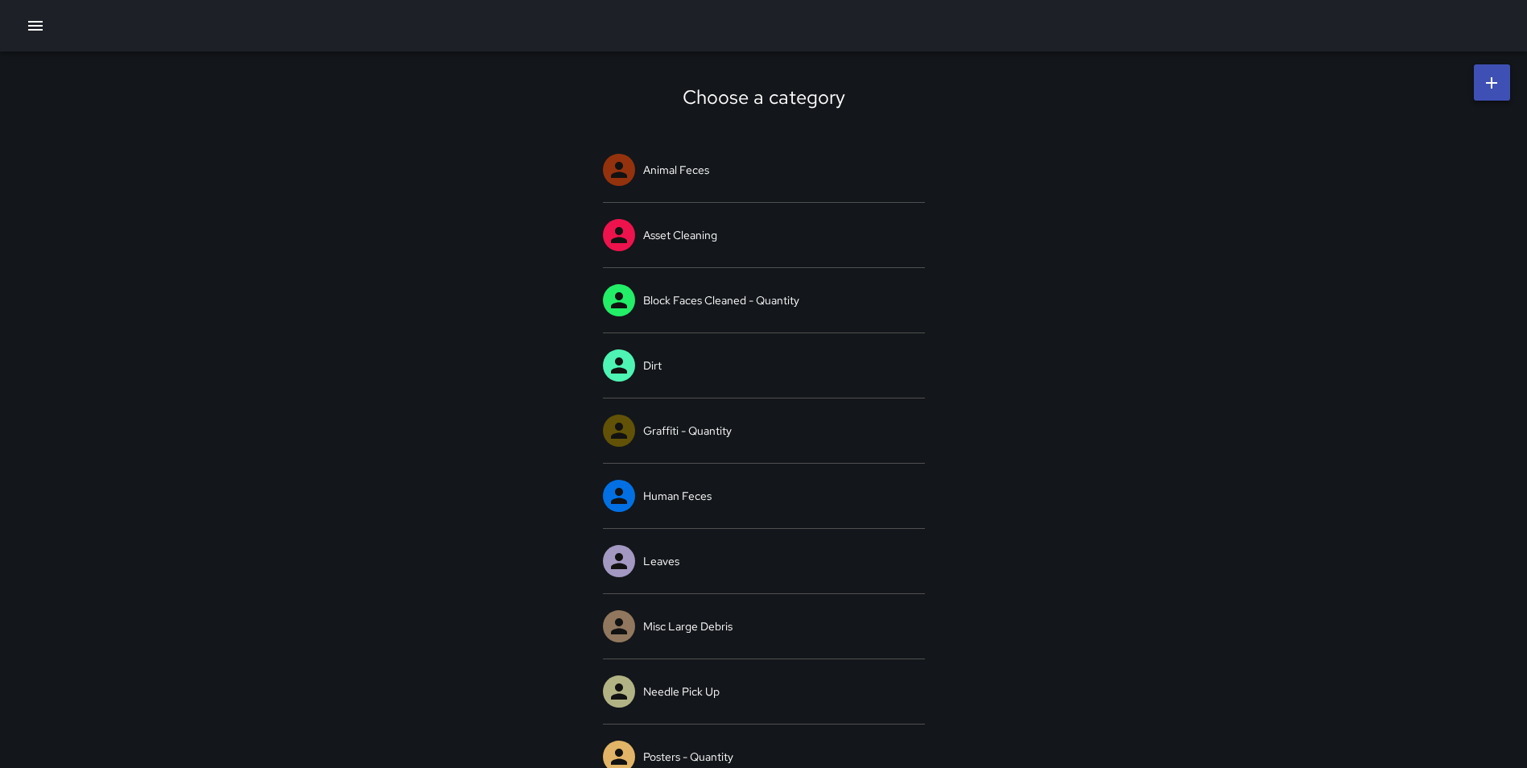
click at [1481, 85] on link at bounding box center [1492, 82] width 36 height 36
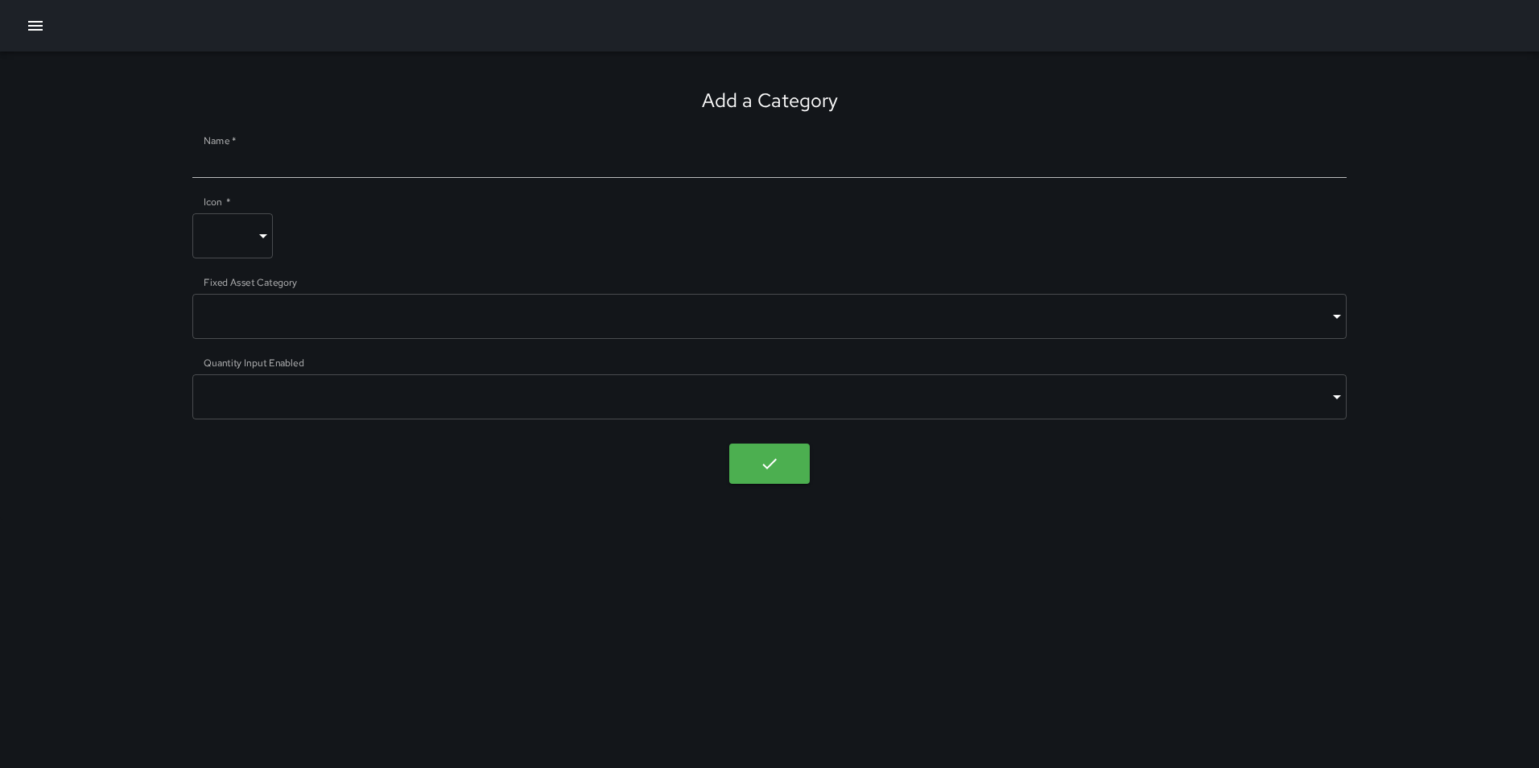
click at [254, 146] on div at bounding box center [769, 159] width 1155 height 37
click at [237, 168] on input "Name   *" at bounding box center [769, 165] width 1155 height 26
type input "**********"
click at [217, 218] on body "**********" at bounding box center [769, 384] width 1539 height 768
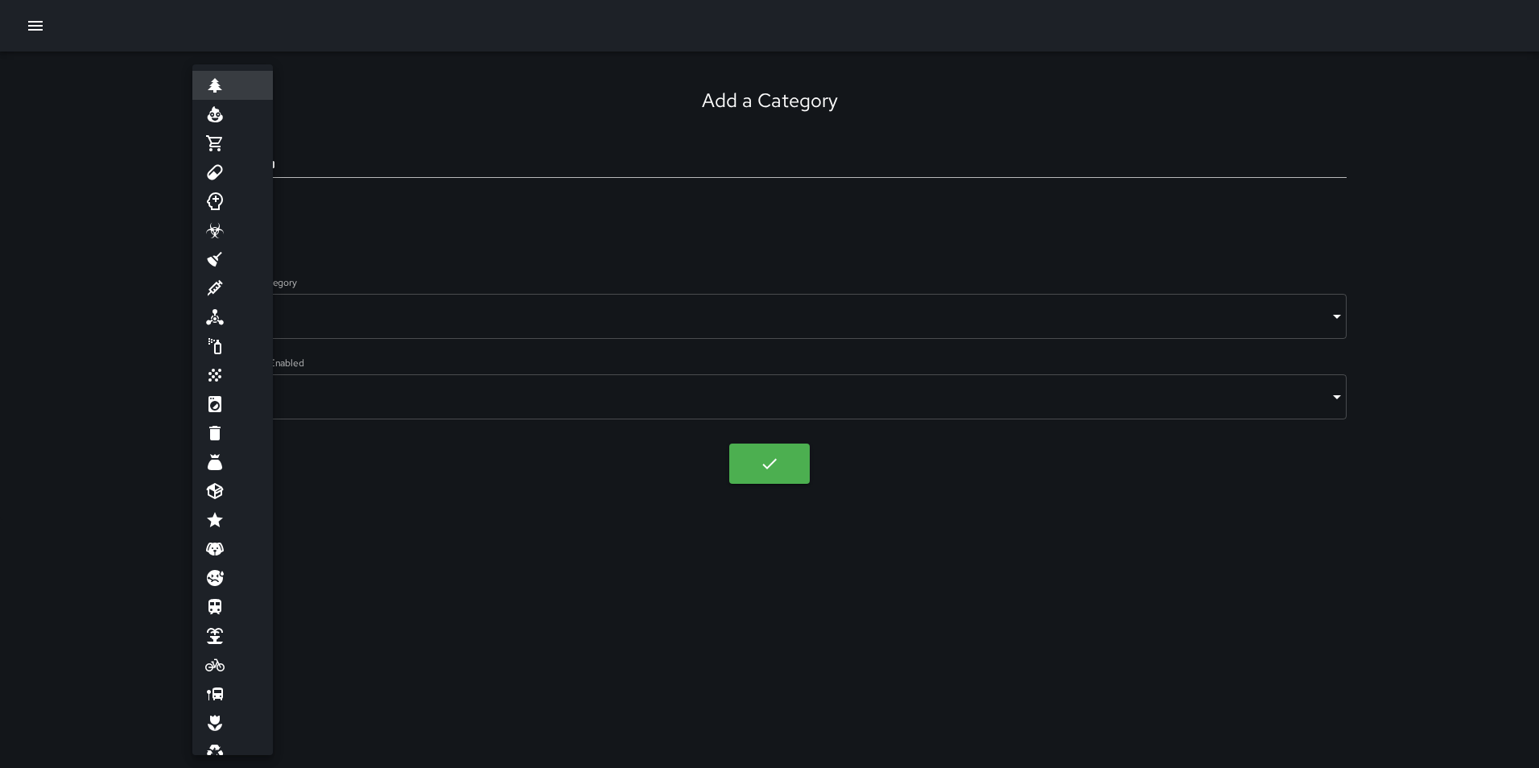
click at [232, 513] on li at bounding box center [232, 520] width 81 height 29
type input "****"
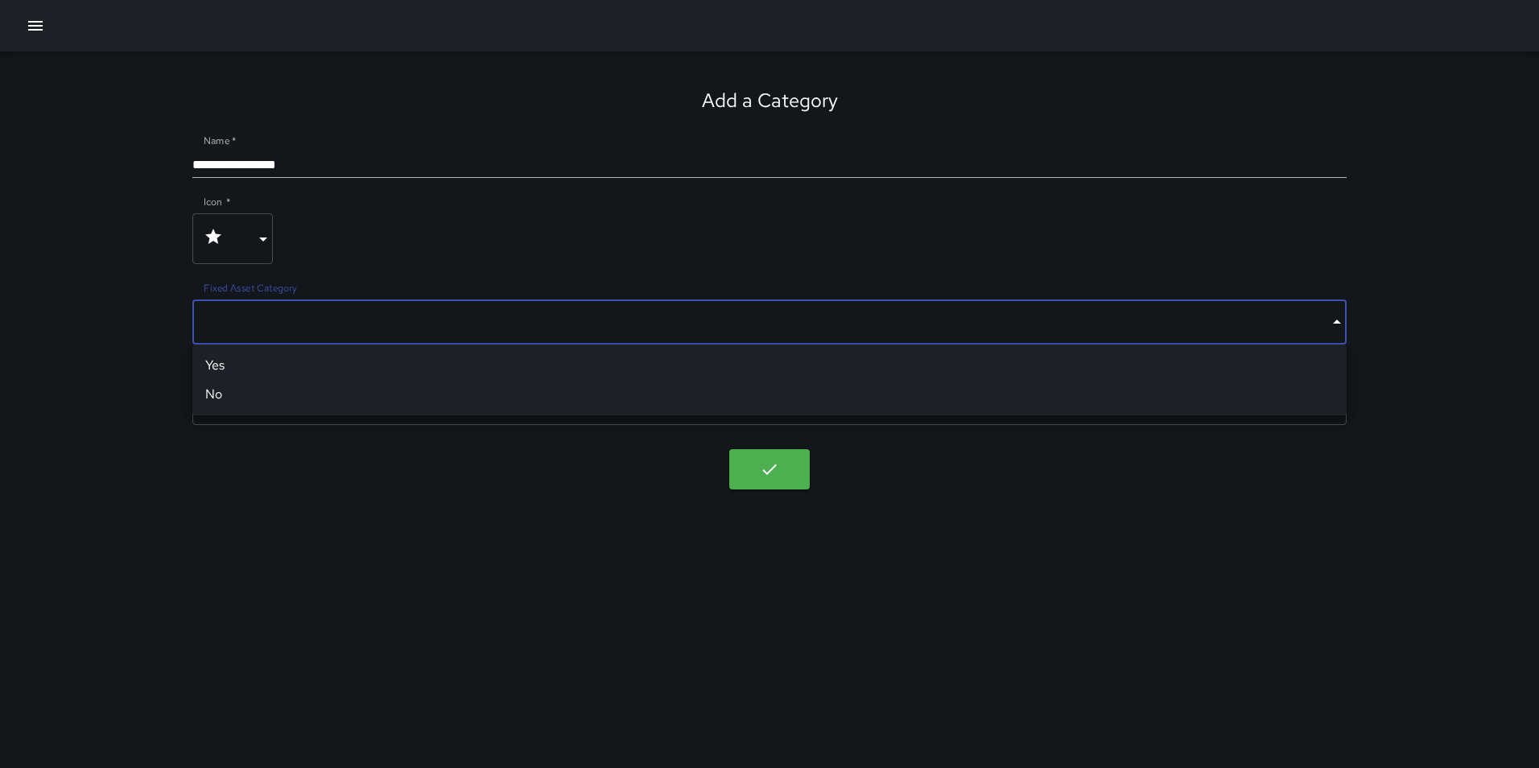
click at [376, 309] on body "**********" at bounding box center [769, 384] width 1539 height 768
click at [354, 390] on li "No" at bounding box center [769, 394] width 1155 height 29
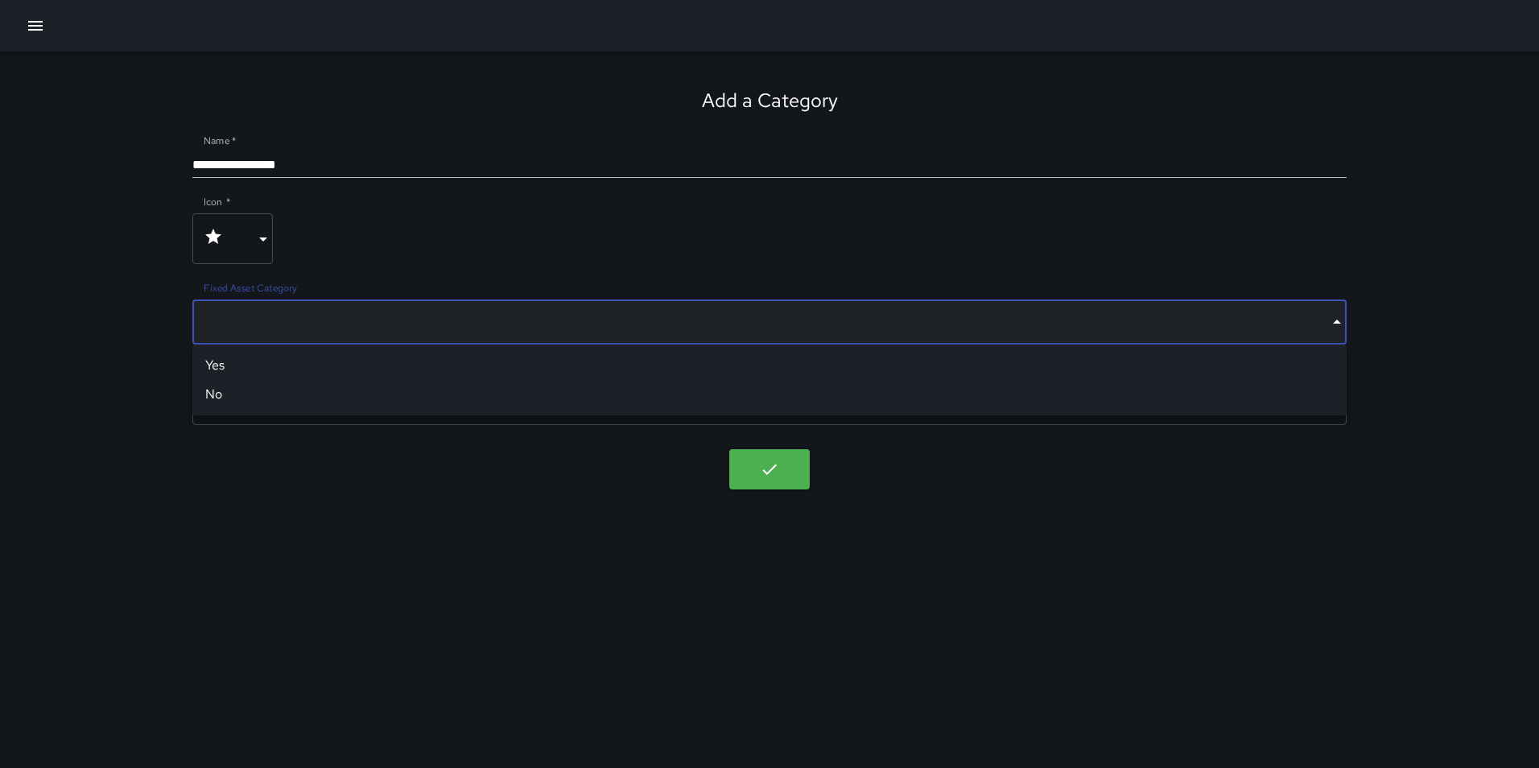
type input "*****"
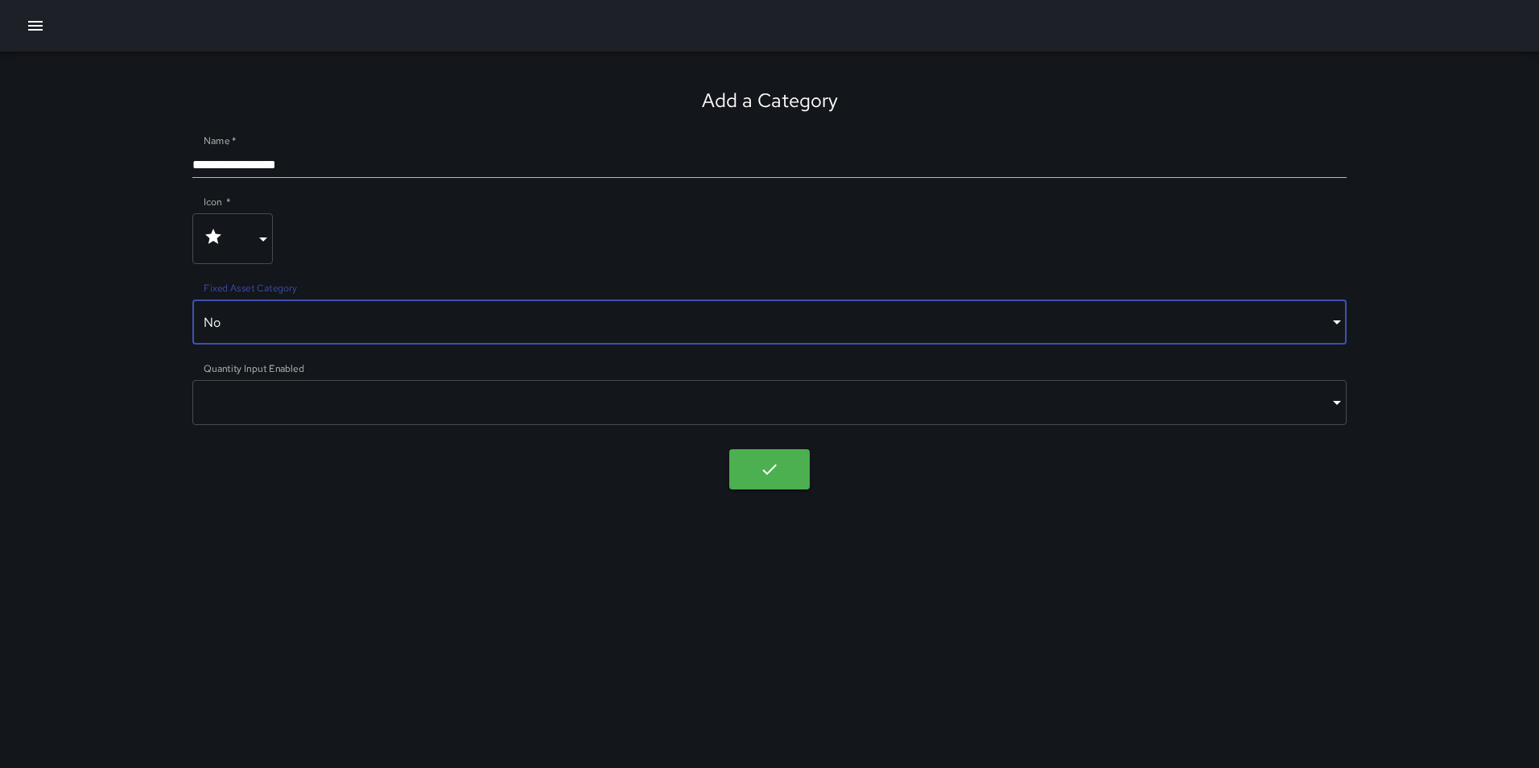
click at [366, 386] on body "**********" at bounding box center [769, 384] width 1539 height 768
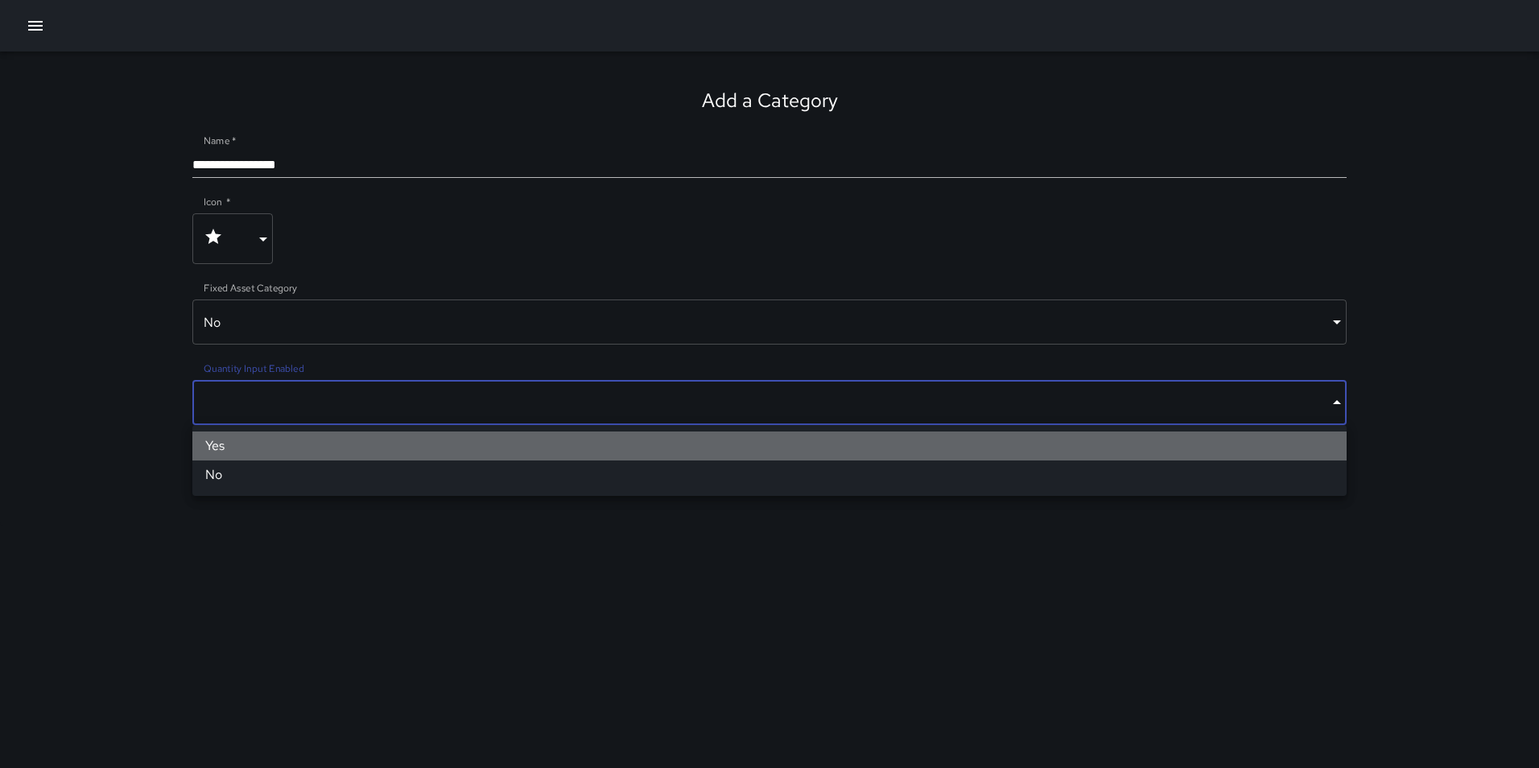
click at [362, 443] on li "Yes" at bounding box center [769, 446] width 1155 height 29
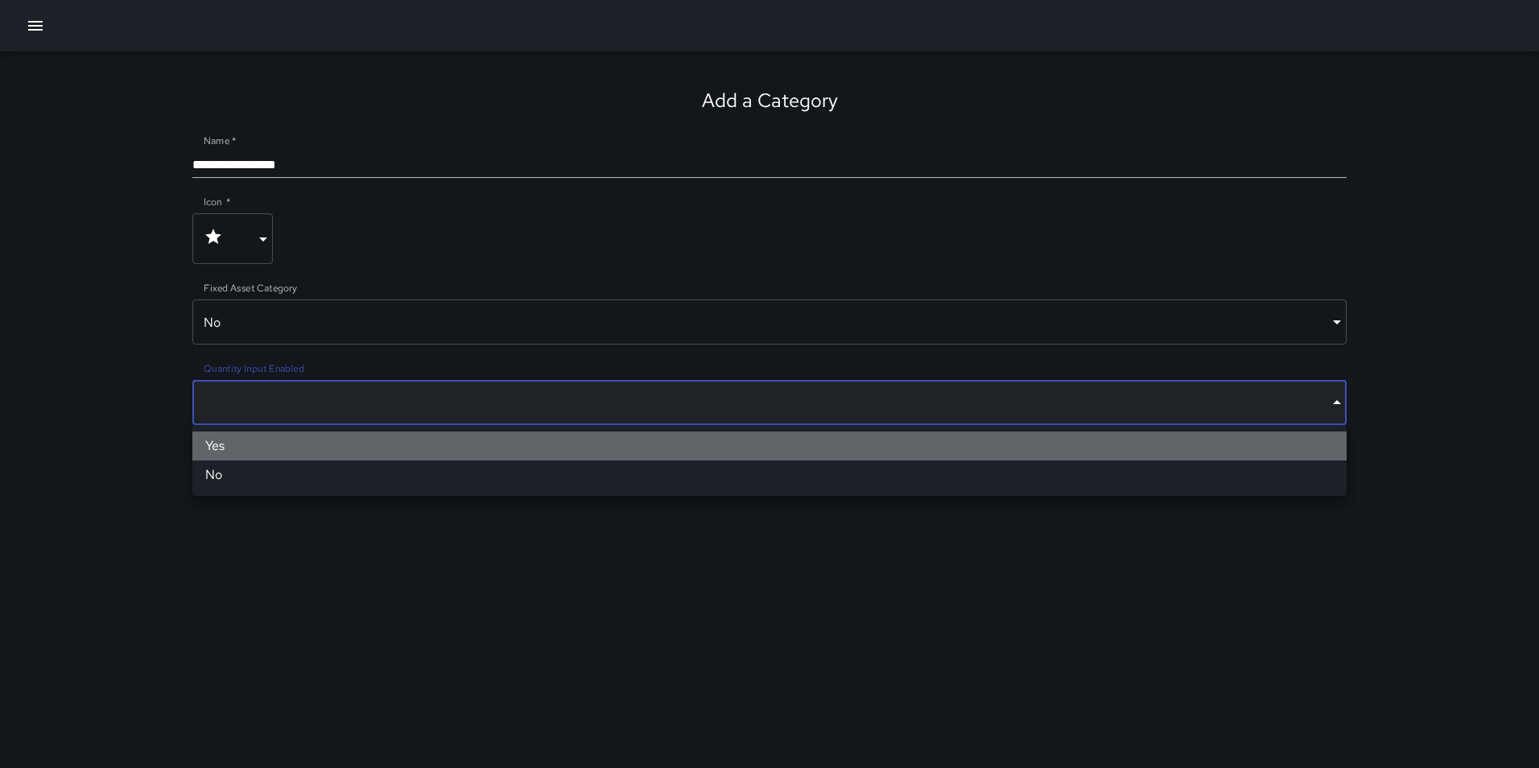
type input "****"
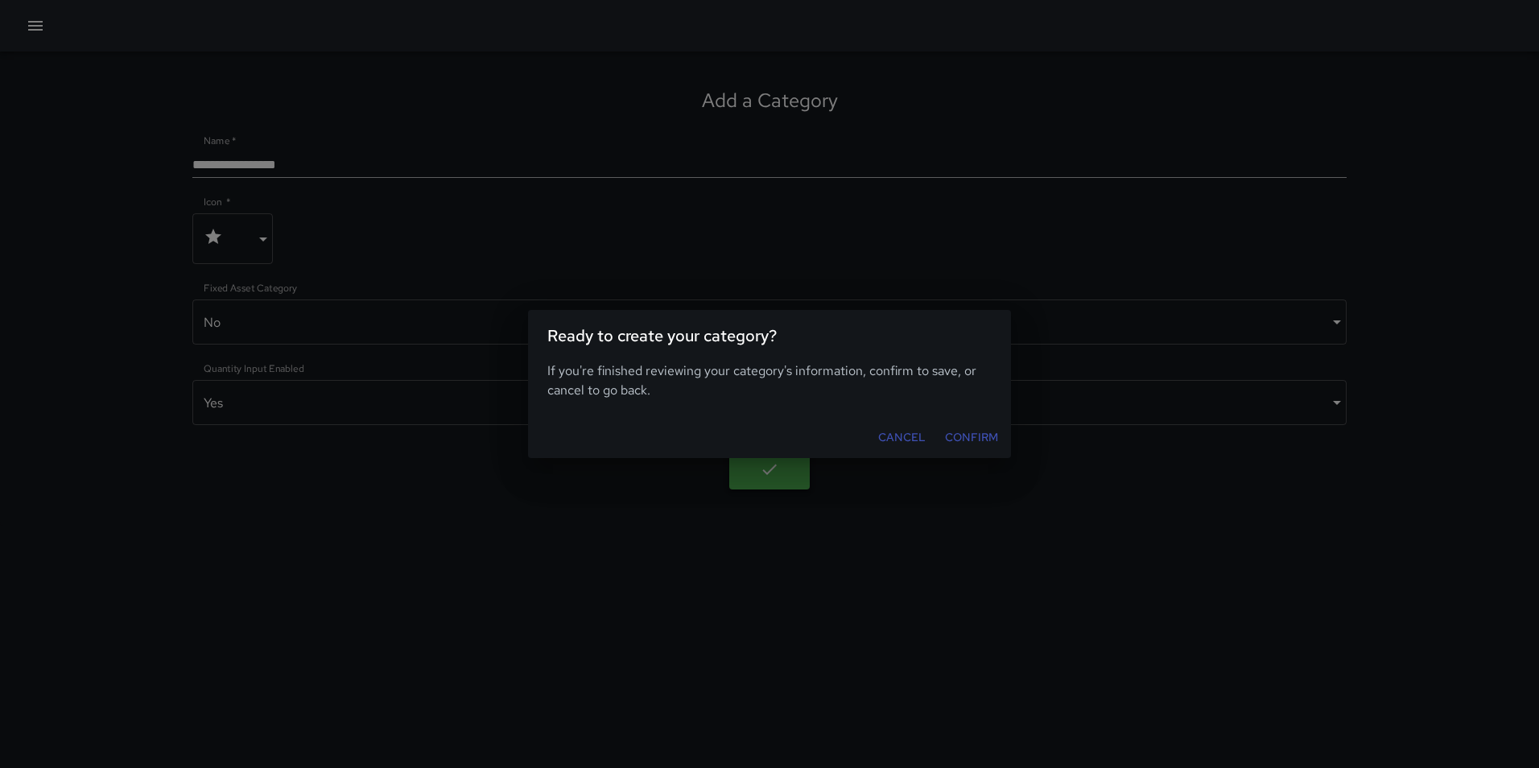
click at [781, 482] on body "**********" at bounding box center [769, 384] width 1539 height 768
click at [971, 440] on button "Confirm" at bounding box center [972, 438] width 66 height 30
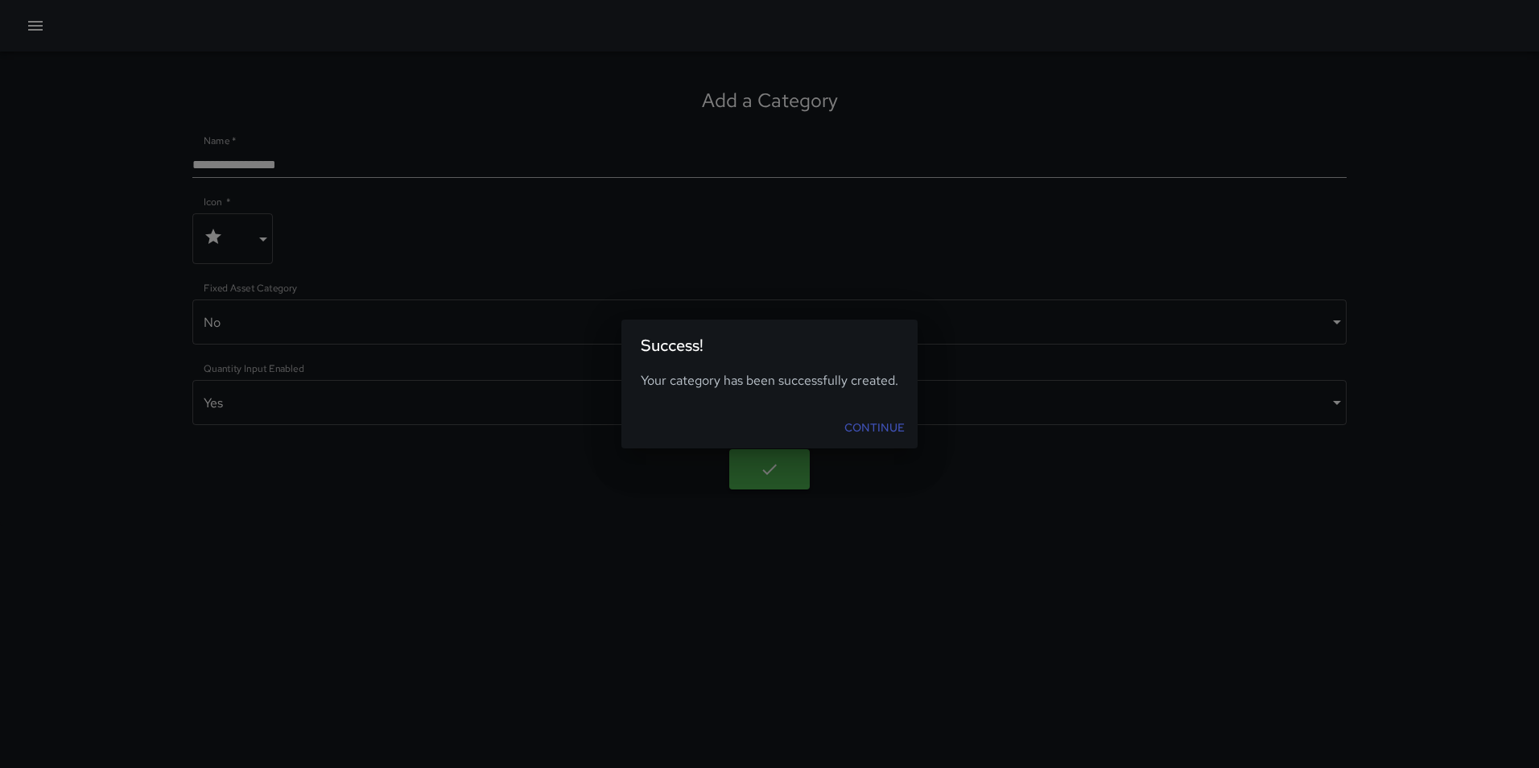
click at [889, 413] on link "Continue" at bounding box center [874, 428] width 73 height 30
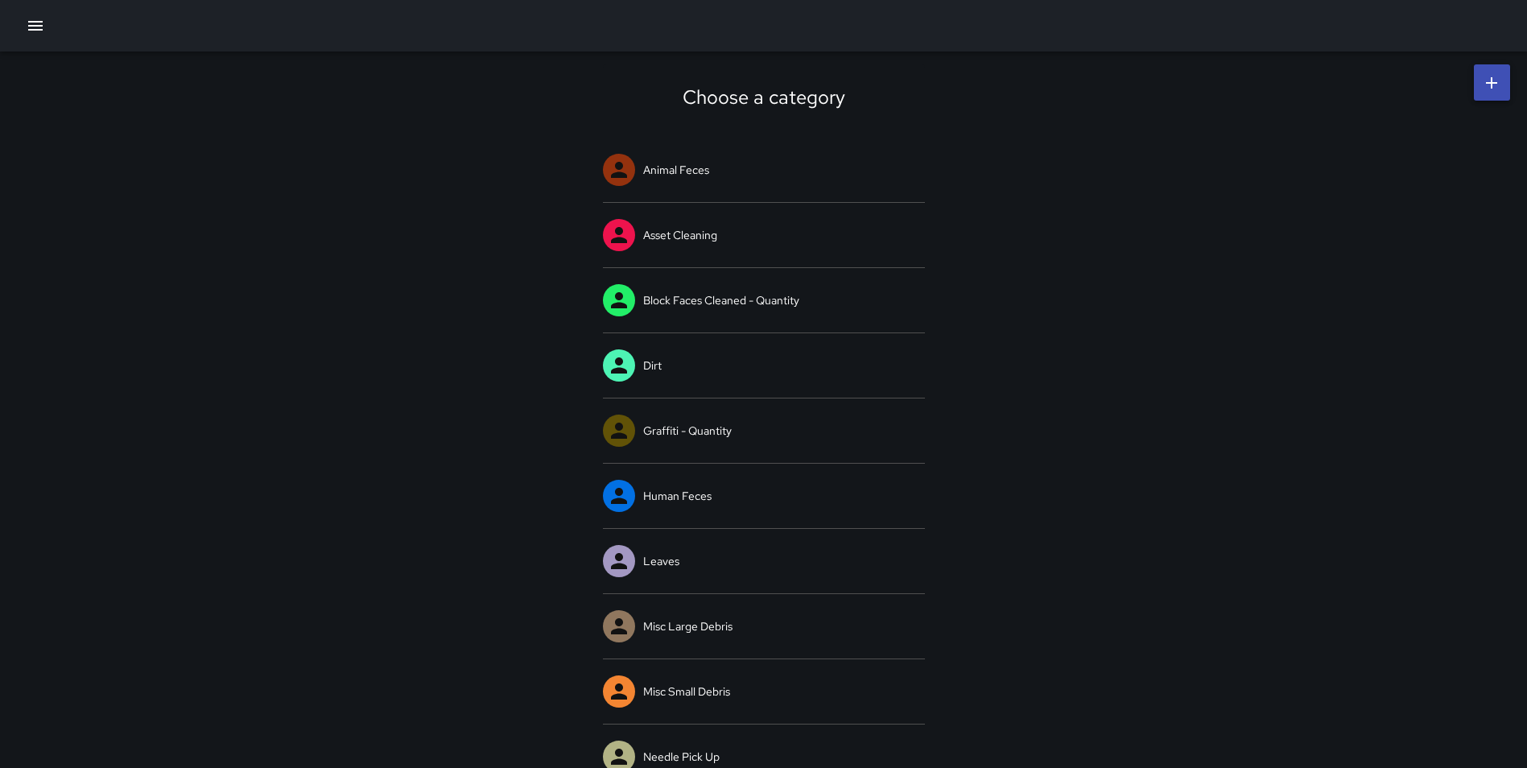
click at [25, 10] on div at bounding box center [763, 26] width 1527 height 52
click at [31, 30] on icon "button" at bounding box center [35, 26] width 14 height 10
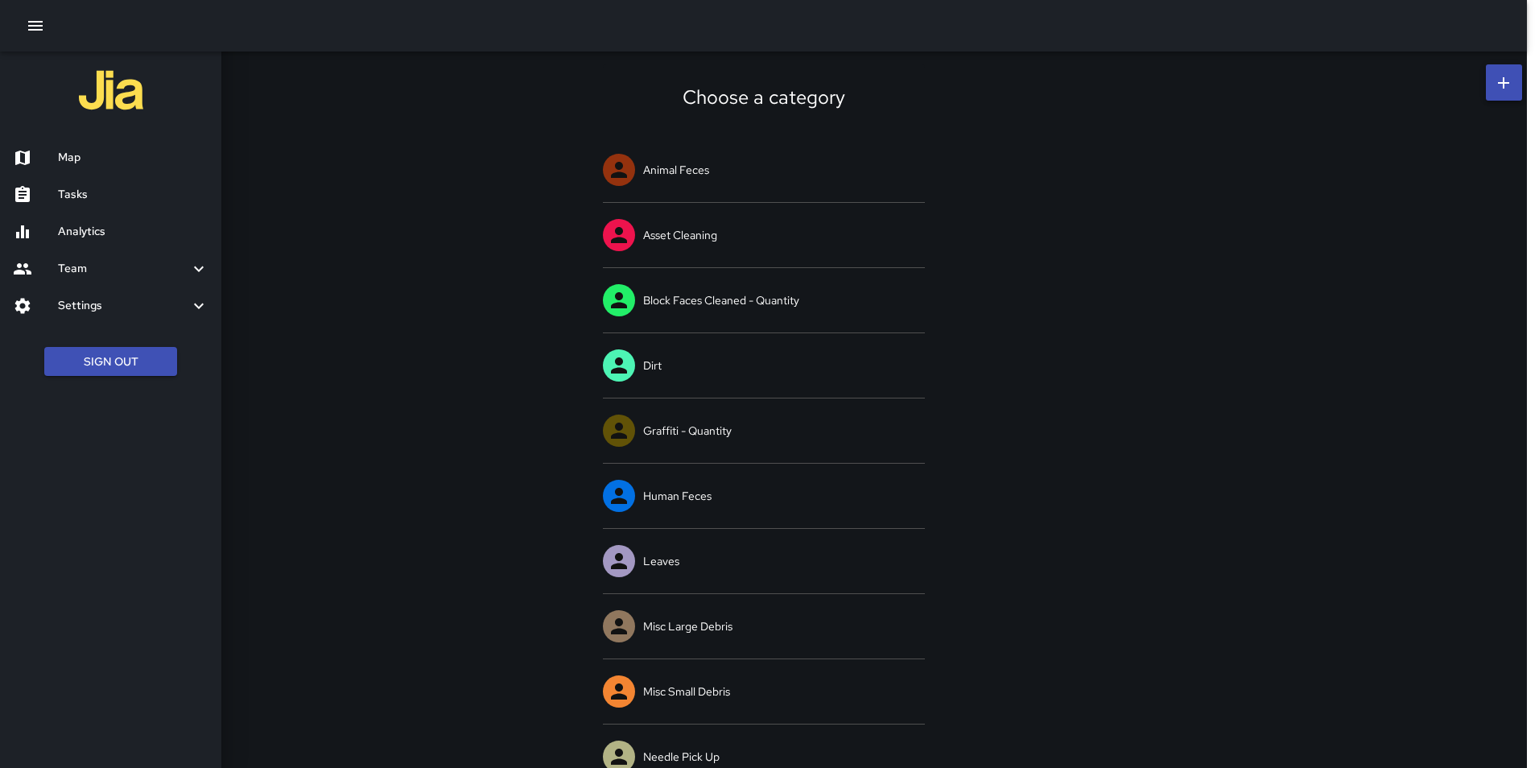
click at [122, 308] on h6 "Settings" at bounding box center [123, 306] width 131 height 18
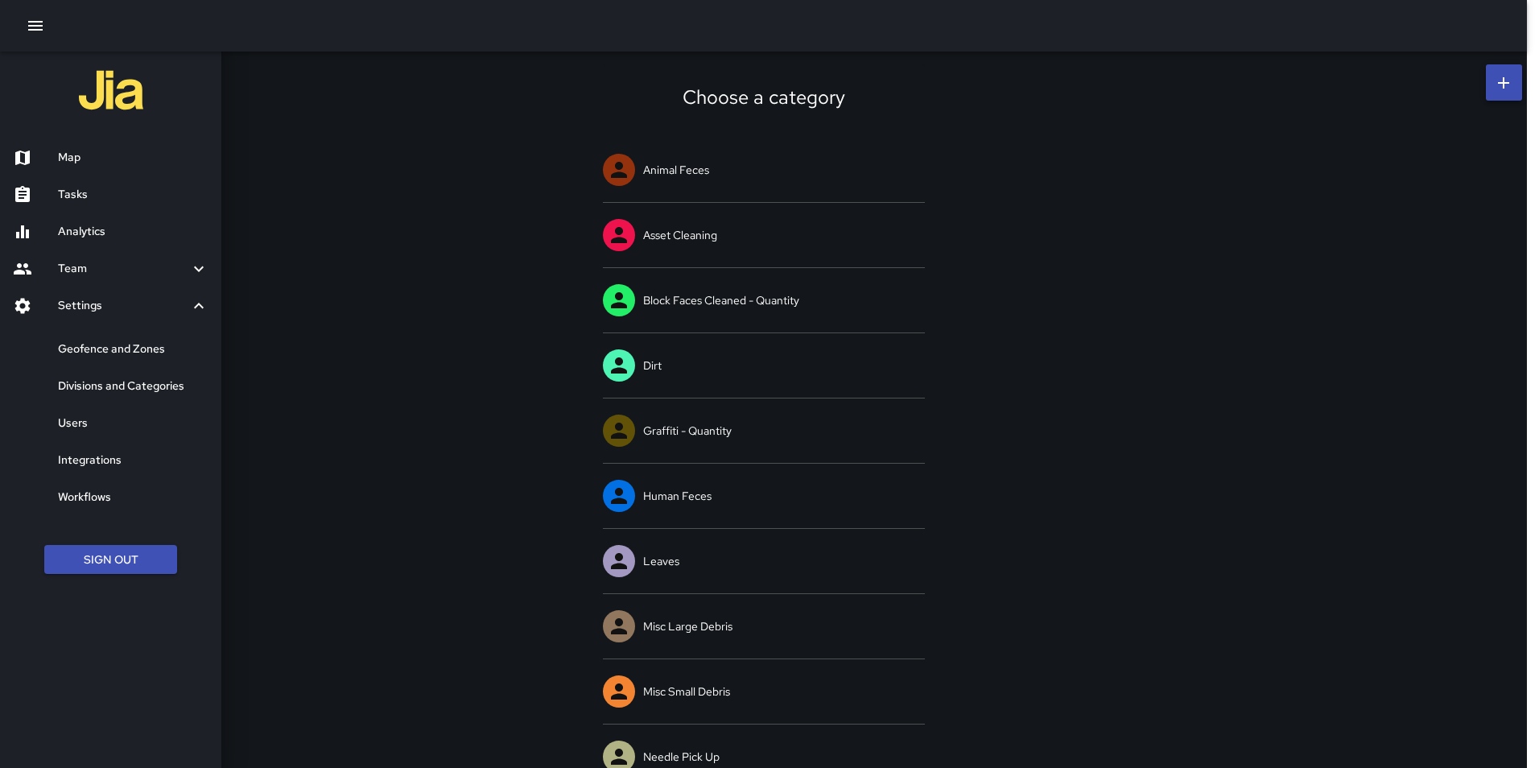
click at [141, 344] on h6 "Geofence and Zones" at bounding box center [133, 350] width 151 height 18
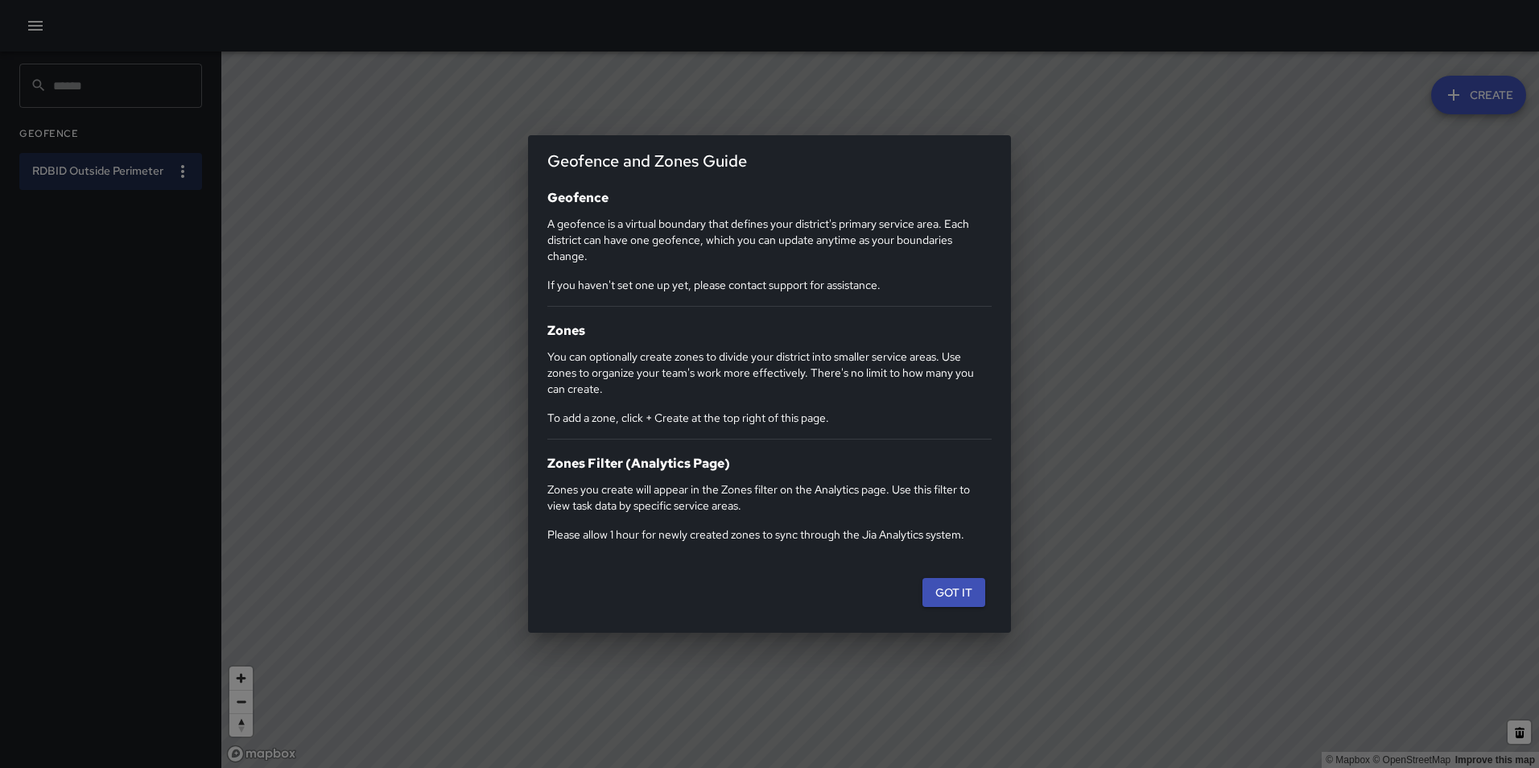
click at [40, 26] on div "Geofence and Zones Guide Geofence A geofence is a virtual boundary that defines…" at bounding box center [769, 384] width 1539 height 768
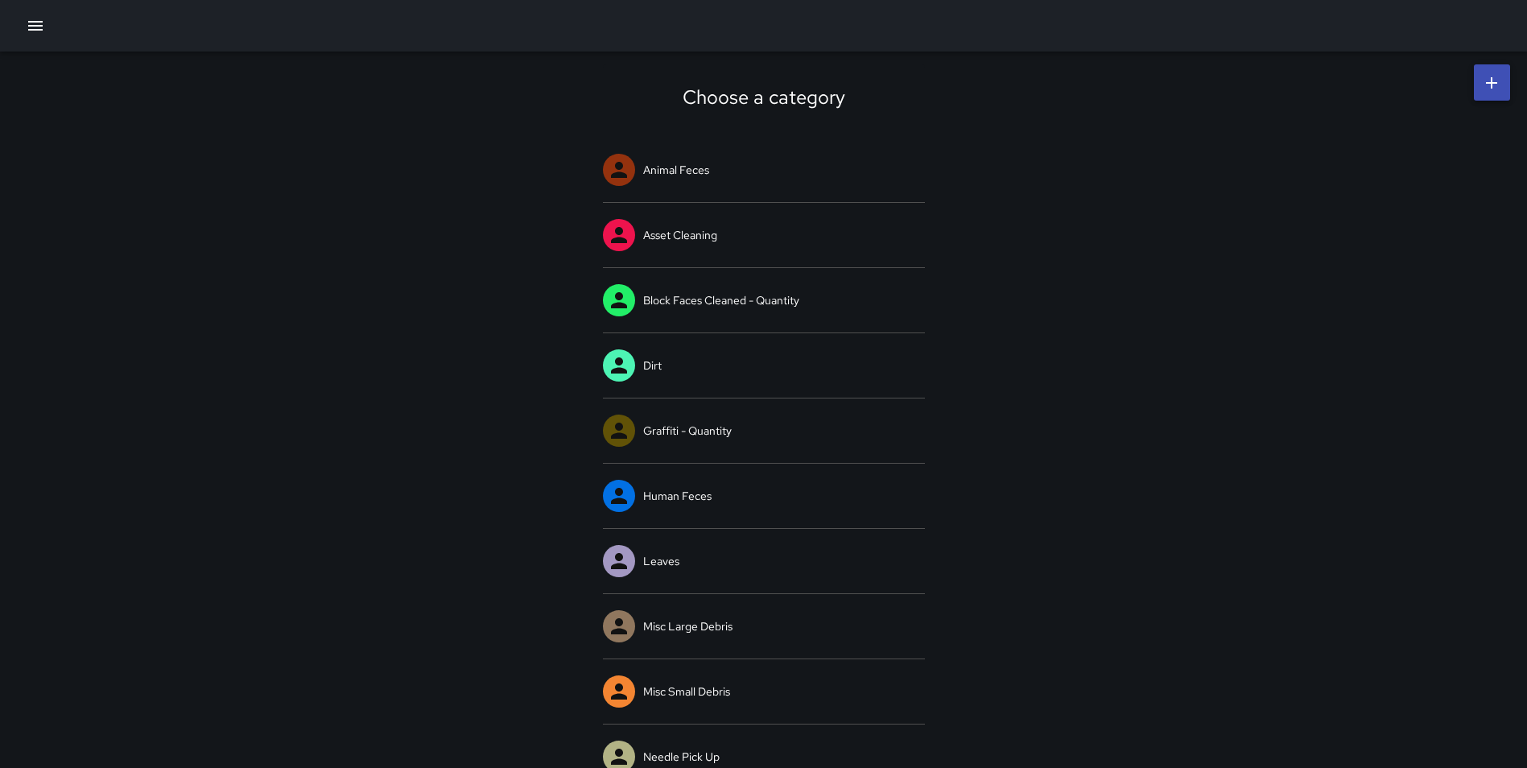
click at [36, 30] on icon "button" at bounding box center [35, 26] width 14 height 10
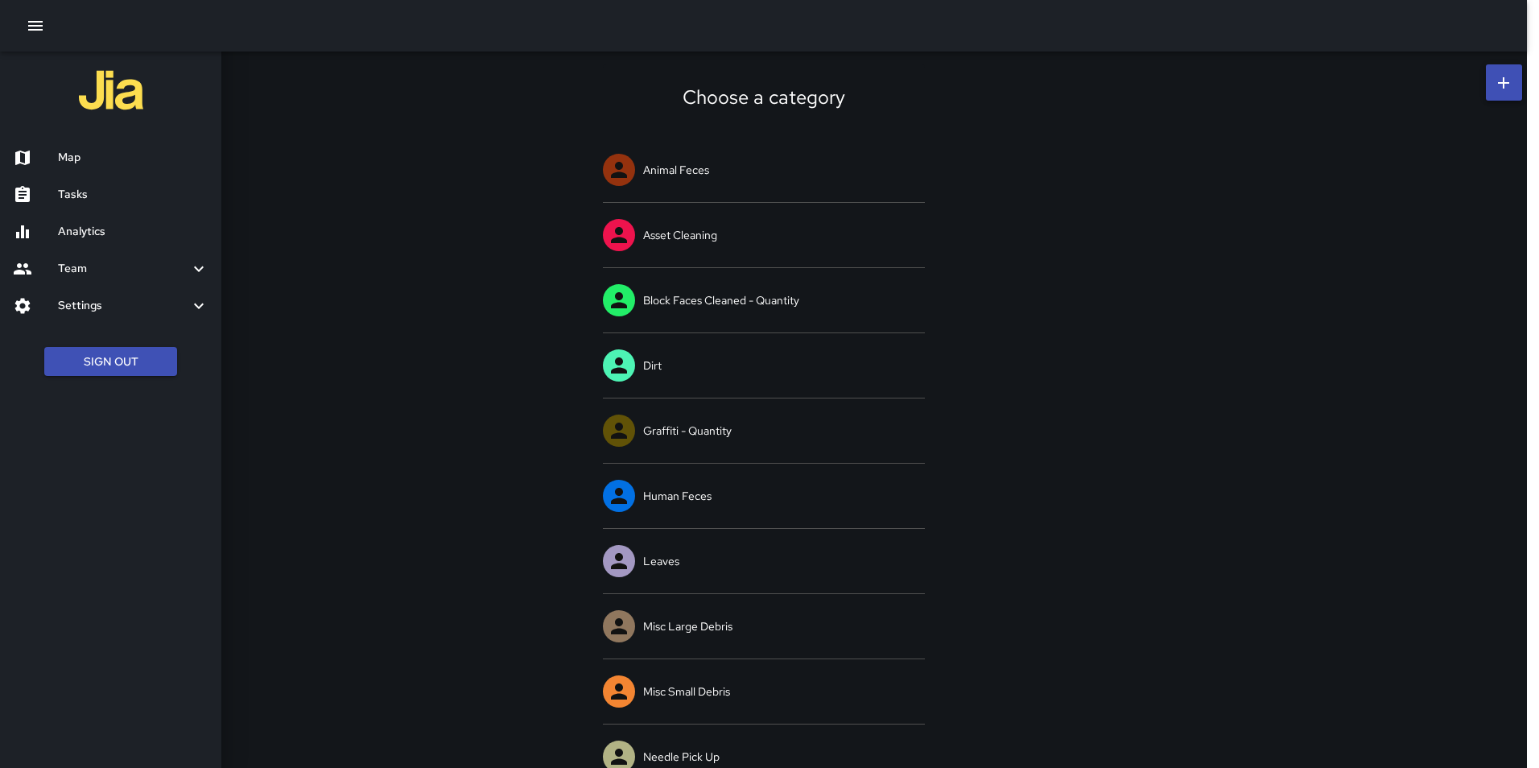
click at [92, 309] on h6 "Settings" at bounding box center [123, 306] width 131 height 18
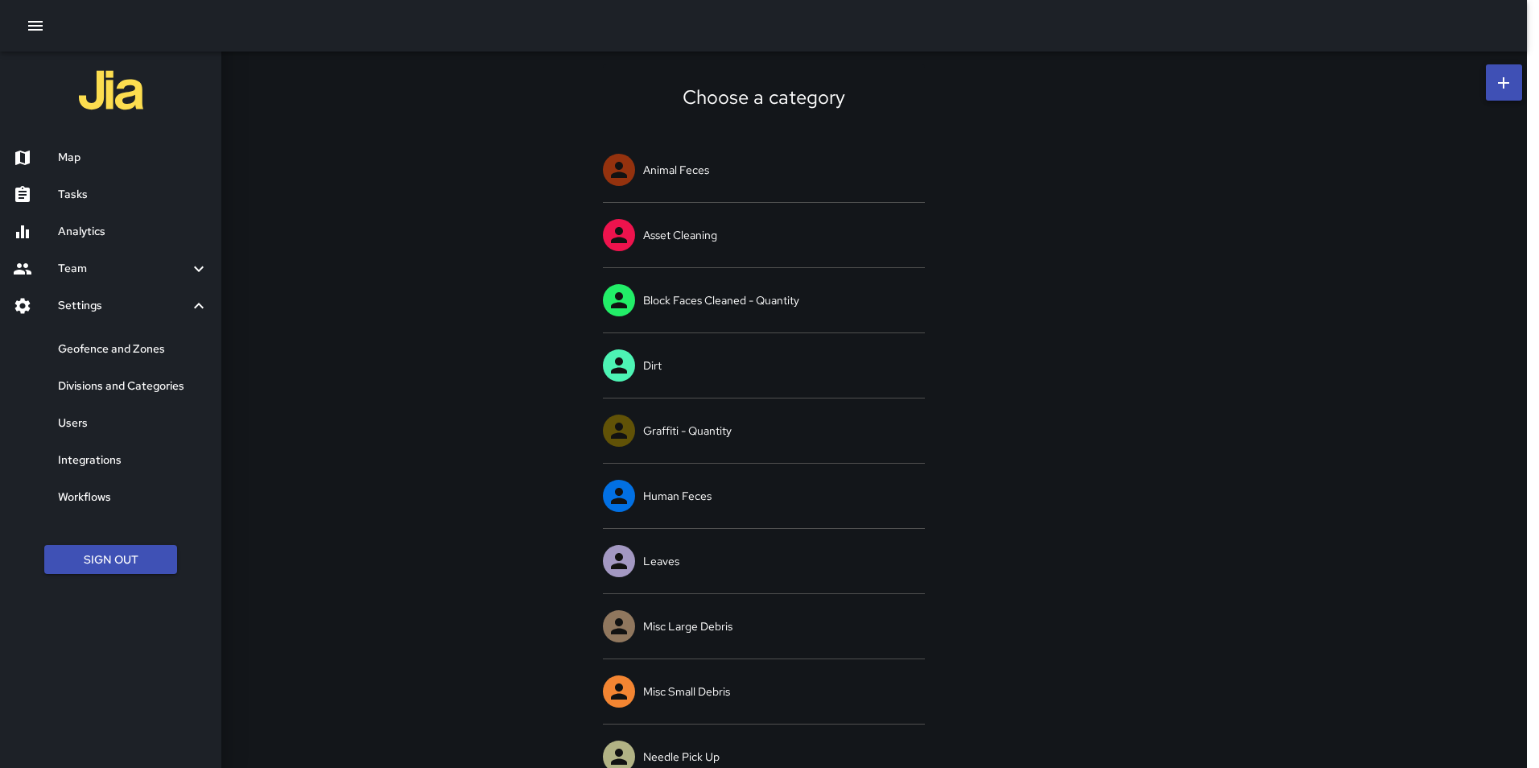
click at [110, 390] on h6 "Divisions and Categories" at bounding box center [133, 387] width 151 height 18
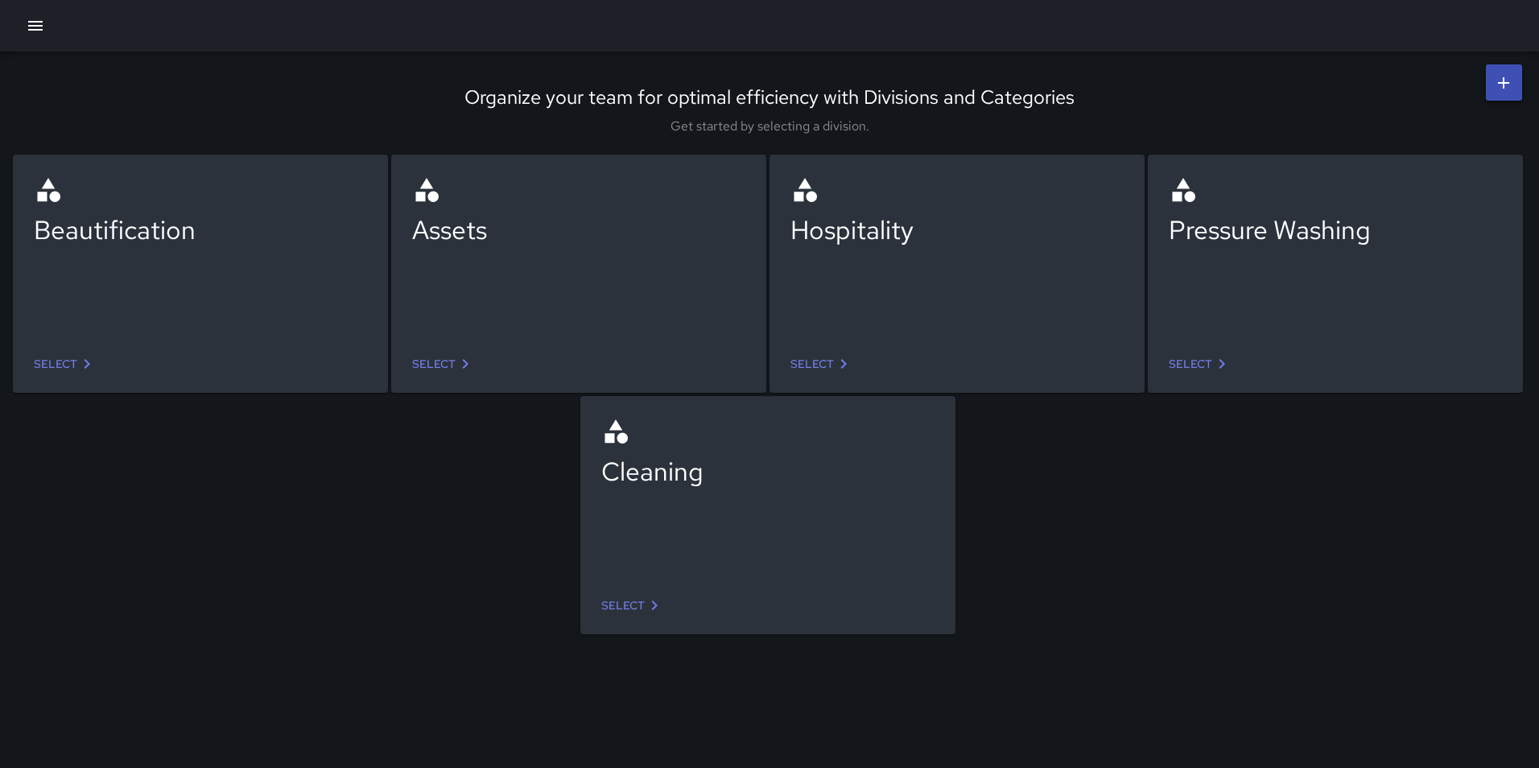
click at [443, 361] on link "Select" at bounding box center [444, 364] width 76 height 30
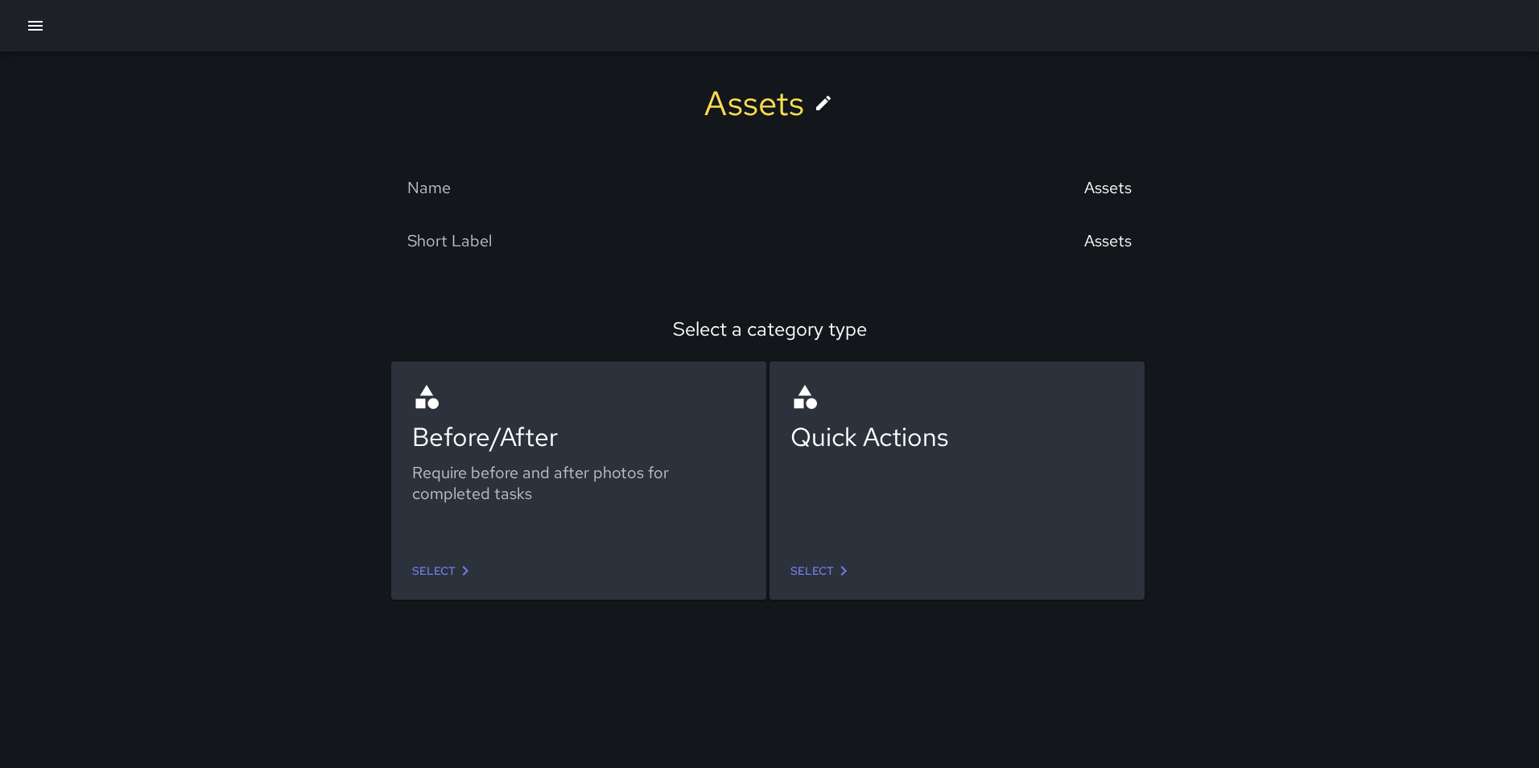
click at [432, 570] on link "Select" at bounding box center [444, 571] width 76 height 30
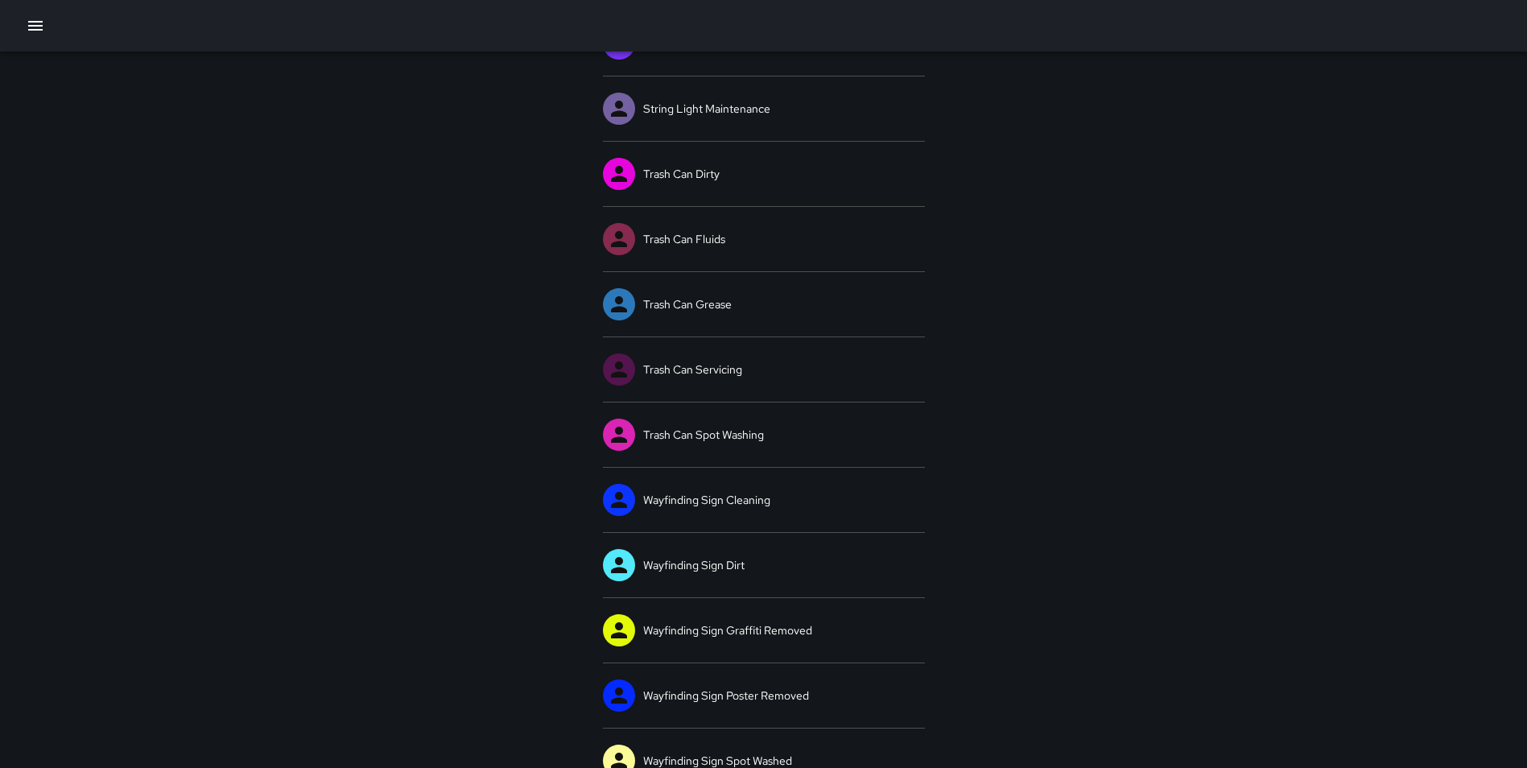
scroll to position [838, 0]
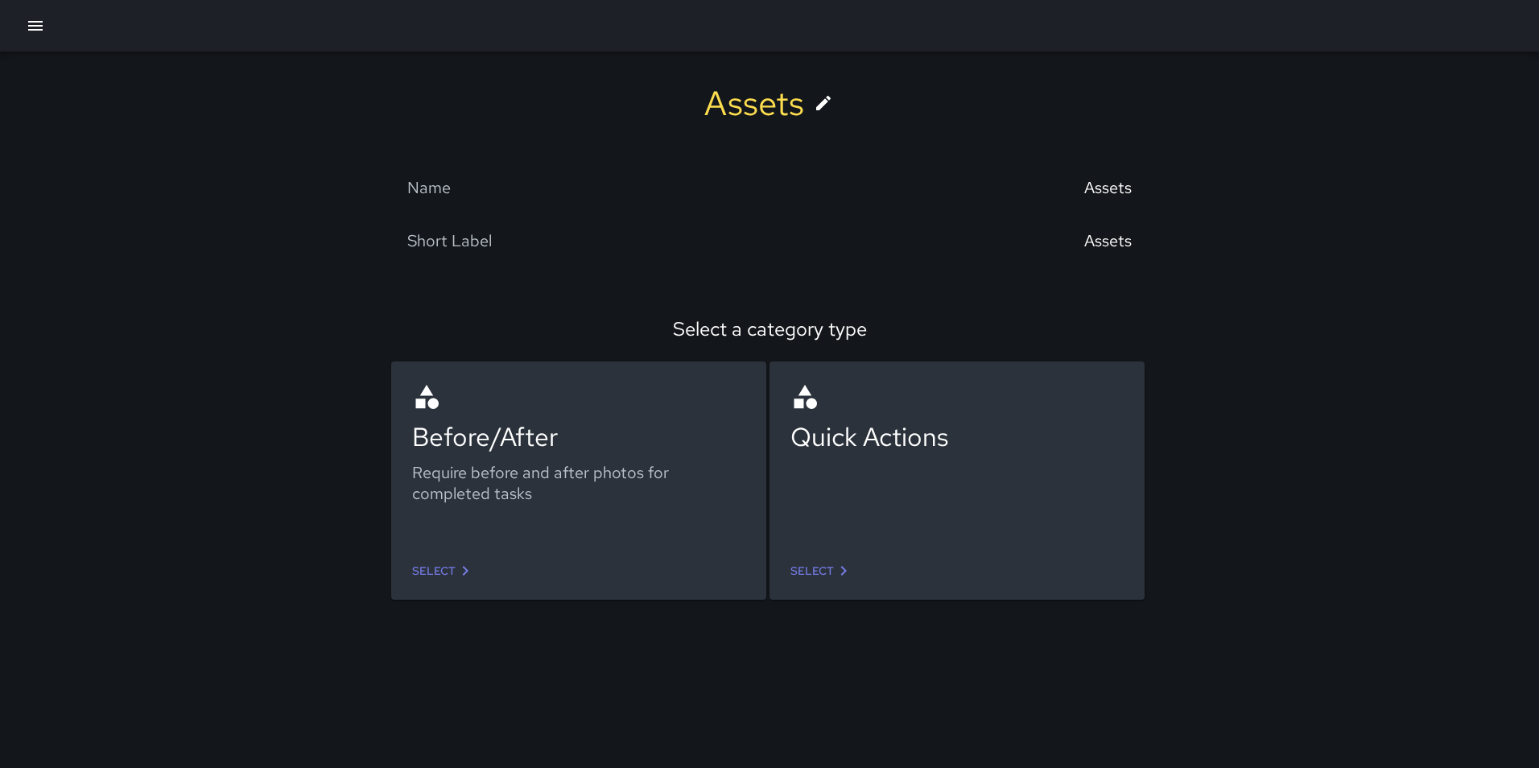
click at [32, 21] on icon "button" at bounding box center [35, 26] width 14 height 10
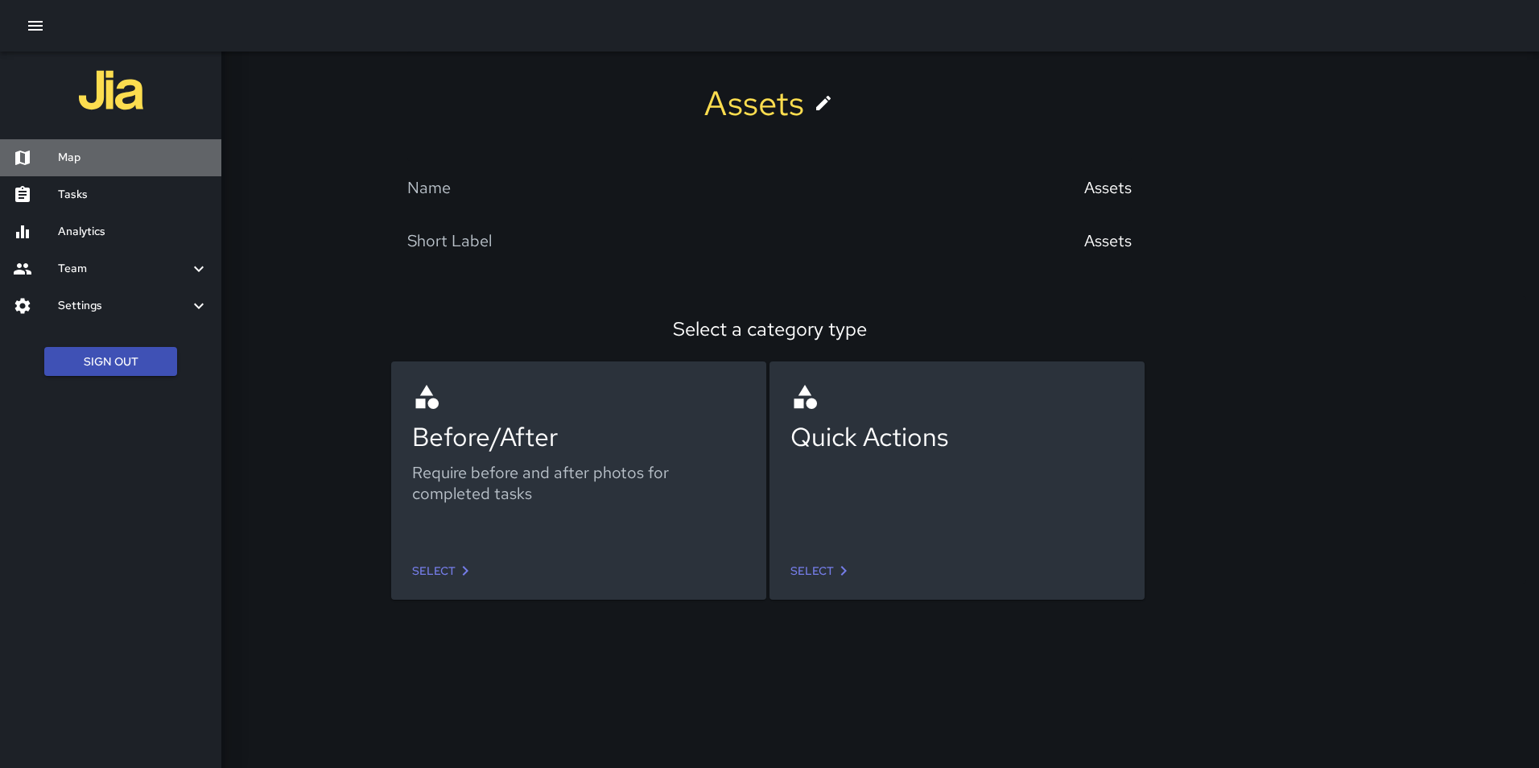
click at [72, 152] on h6 "Map" at bounding box center [133, 158] width 151 height 18
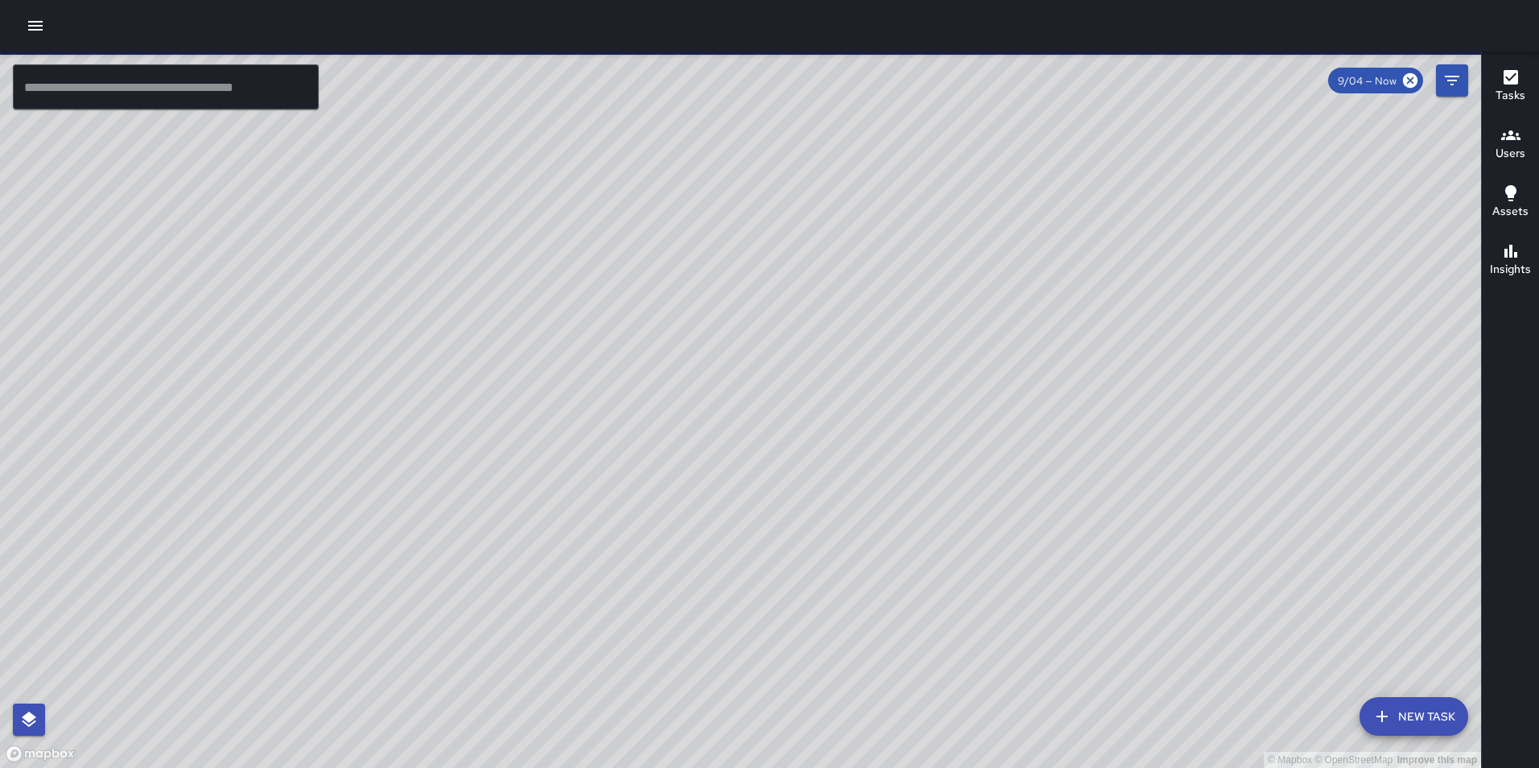
drag, startPoint x: 750, startPoint y: 622, endPoint x: 774, endPoint y: 391, distance: 232.3
click at [774, 391] on div "© Mapbox © OpenStreetMap Improve this map" at bounding box center [740, 410] width 1481 height 717
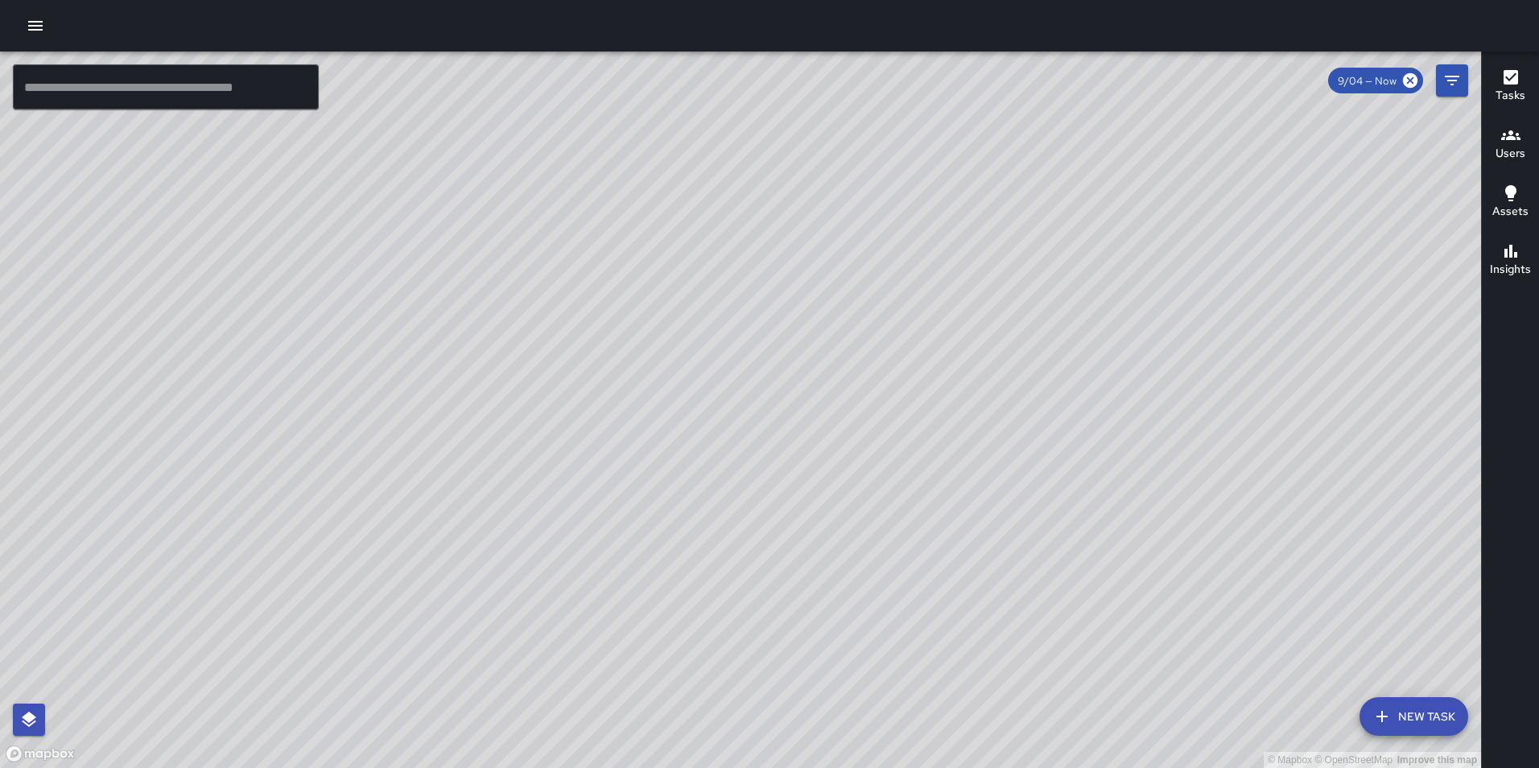
click at [680, 124] on div "© Mapbox © OpenStreetMap Improve this map" at bounding box center [740, 410] width 1481 height 717
drag, startPoint x: 627, startPoint y: 182, endPoint x: 607, endPoint y: 687, distance: 505.2
click at [607, 688] on div "© Mapbox © OpenStreetMap Improve this map" at bounding box center [740, 410] width 1481 height 717
drag, startPoint x: 680, startPoint y: 213, endPoint x: 571, endPoint y: 446, distance: 257.2
click at [581, 509] on div "© Mapbox © OpenStreetMap Improve this map" at bounding box center [740, 410] width 1481 height 717
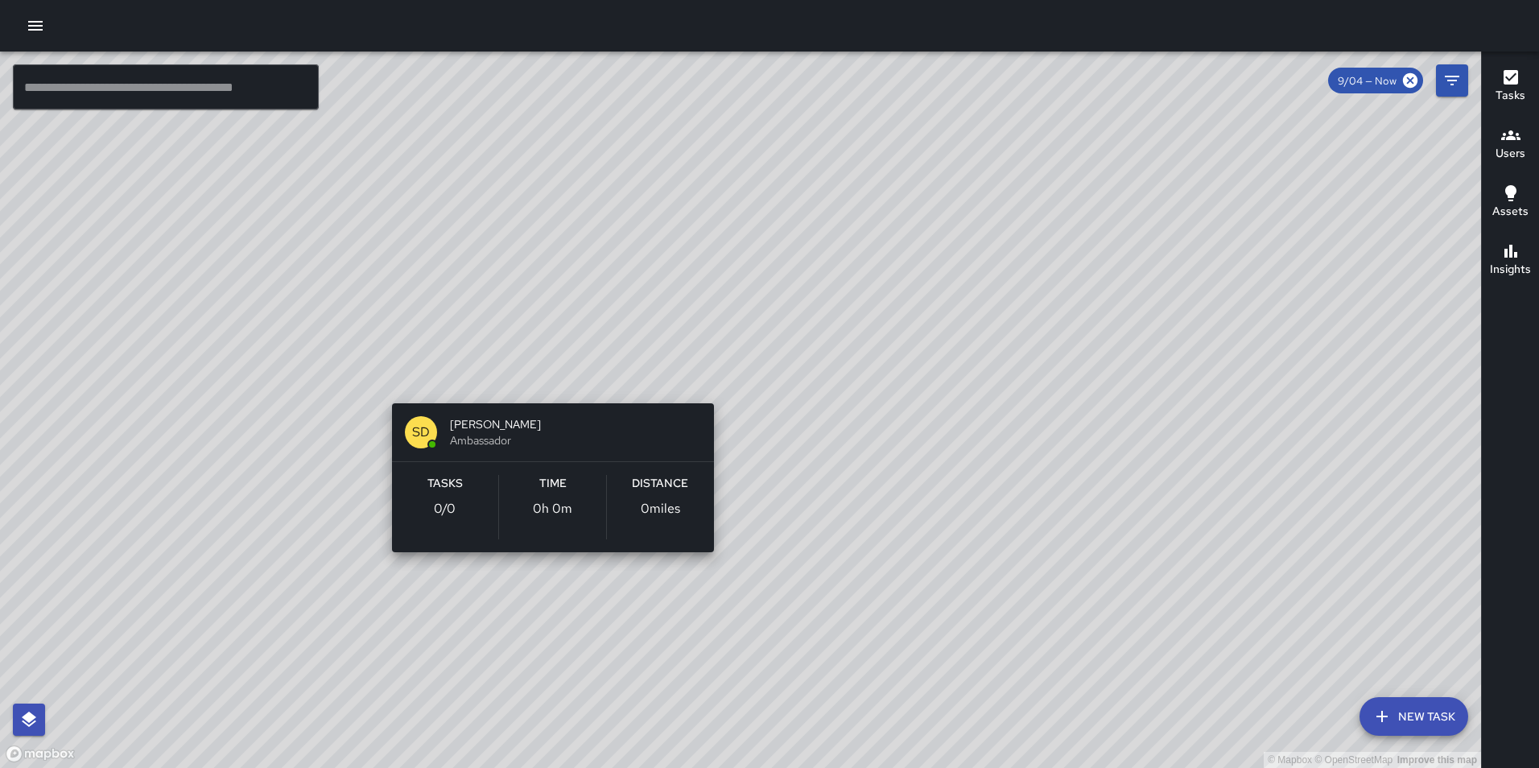
click at [549, 384] on div "© Mapbox © OpenStreetMap Improve this map SD Sheldon Dorey Ambassador Tasks 0 /…" at bounding box center [740, 410] width 1481 height 717
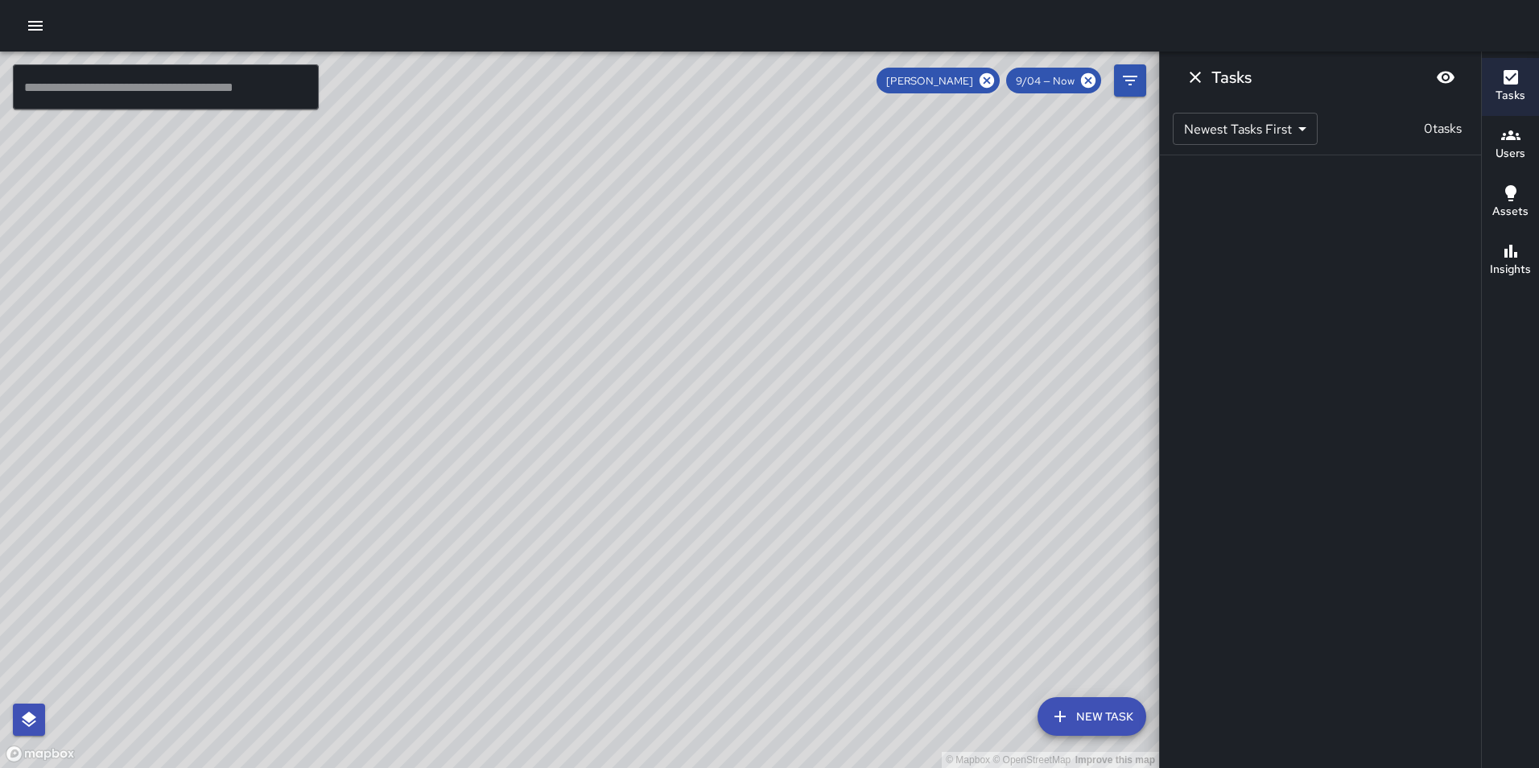
click at [26, 31] on icon "button" at bounding box center [35, 25] width 19 height 19
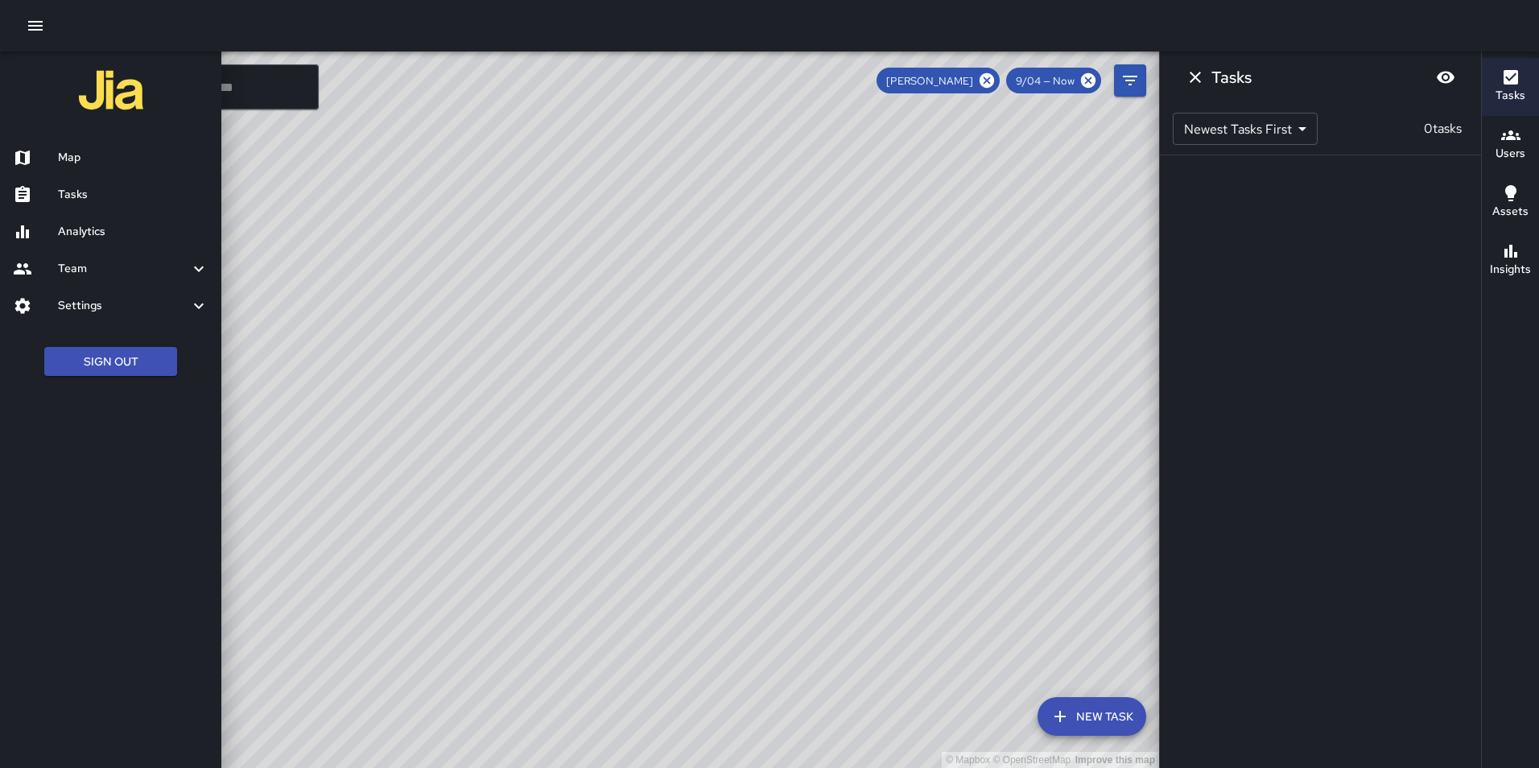
click at [26, 31] on icon "button" at bounding box center [35, 25] width 19 height 19
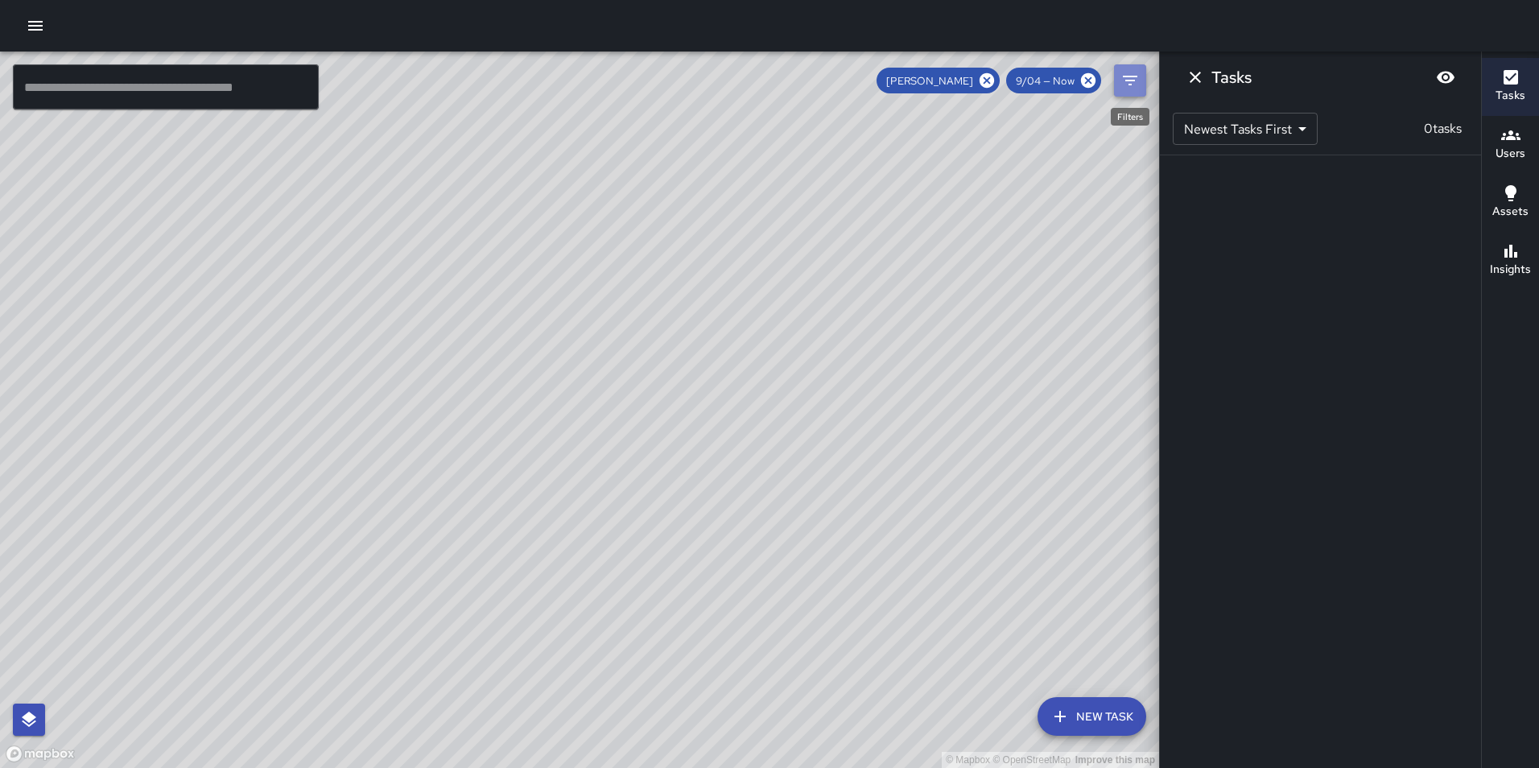
click at [1139, 83] on button "Filters" at bounding box center [1130, 80] width 32 height 32
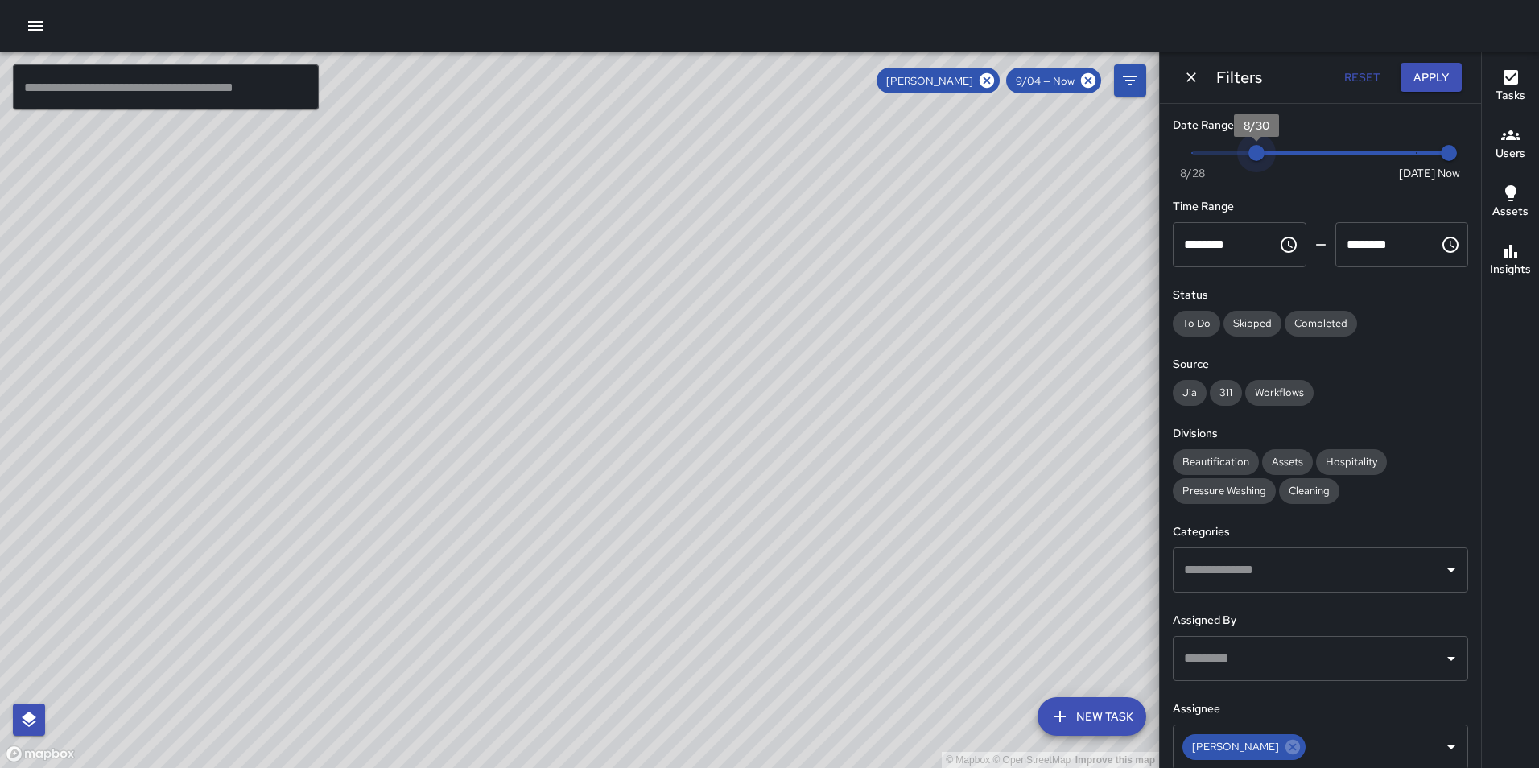
type input "*"
drag, startPoint x: 1318, startPoint y: 157, endPoint x: 1199, endPoint y: 157, distance: 119.2
click at [1199, 157] on span "8/28" at bounding box center [1192, 153] width 16 height 16
click at [1440, 81] on button "Apply" at bounding box center [1431, 78] width 61 height 30
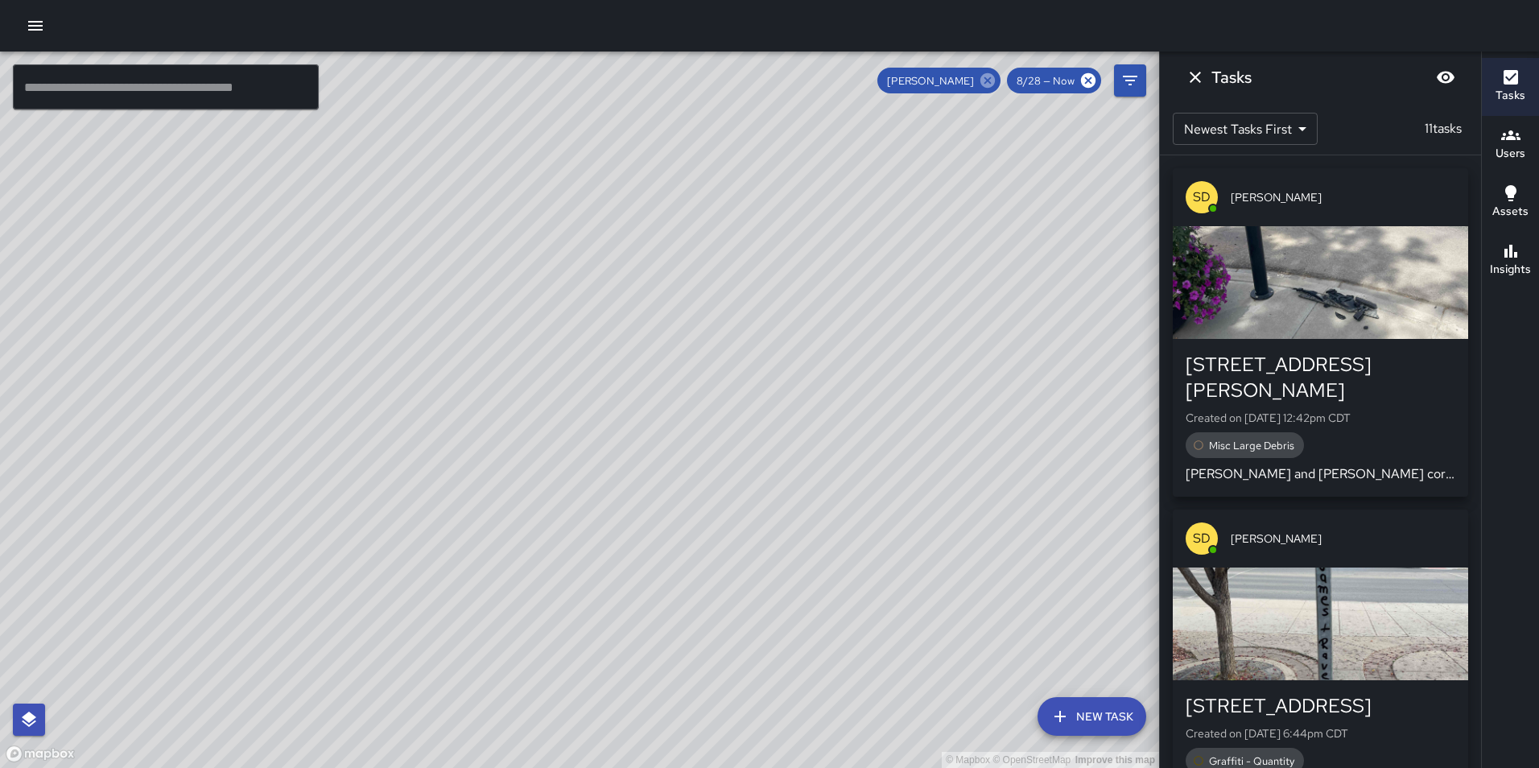
click at [988, 81] on icon at bounding box center [988, 81] width 18 height 18
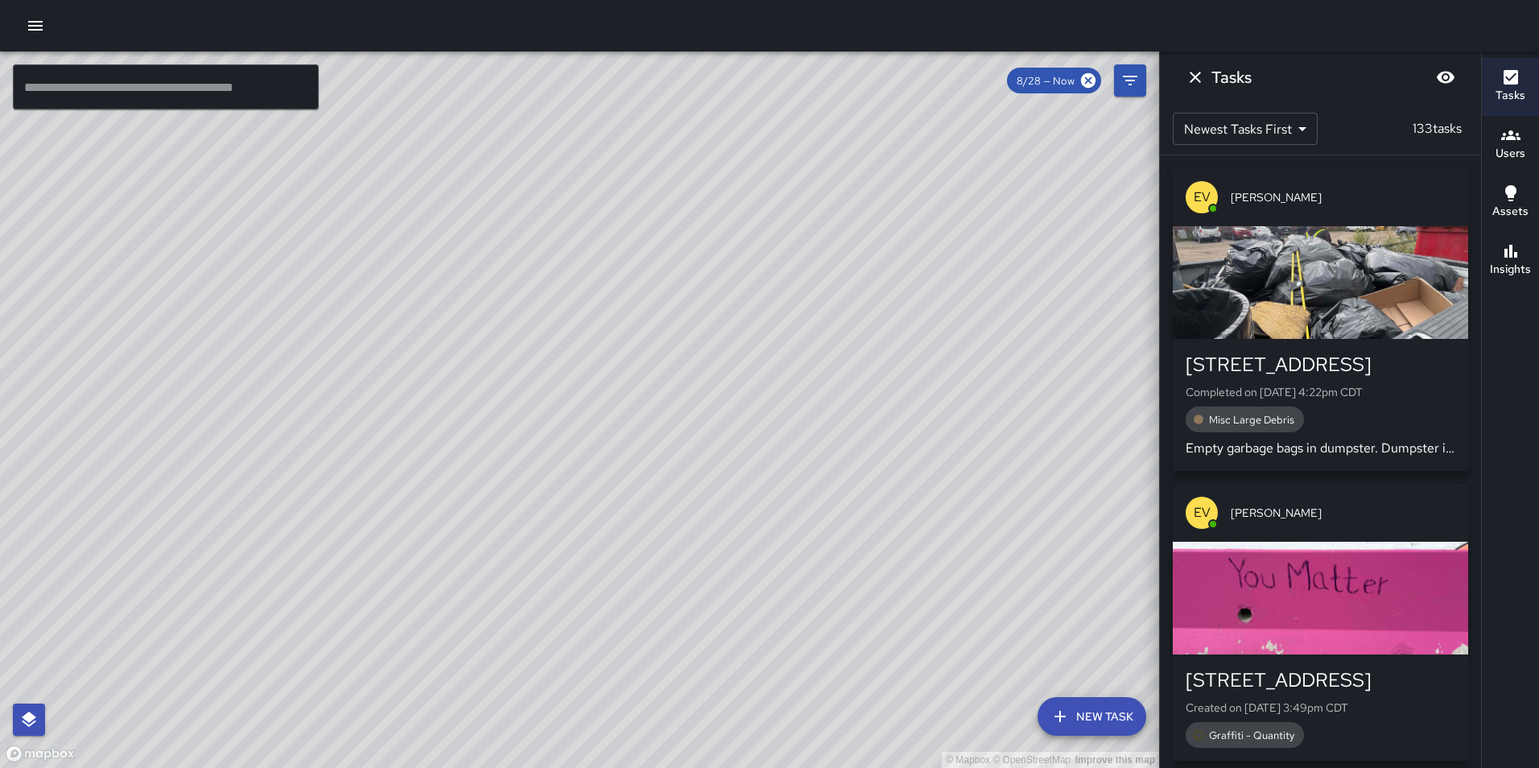
click at [1369, 321] on div "button" at bounding box center [1320, 282] width 295 height 113
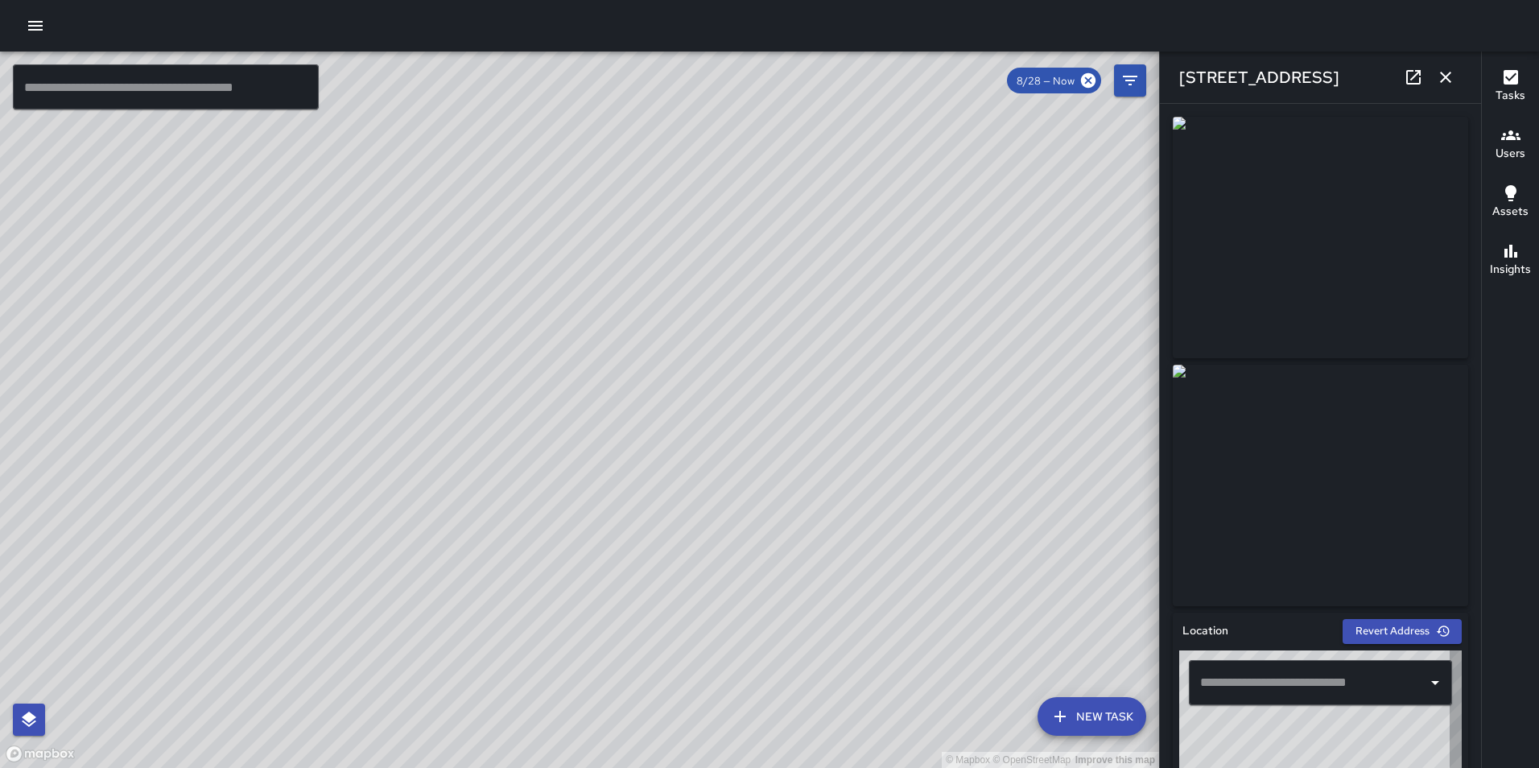
type input "**********"
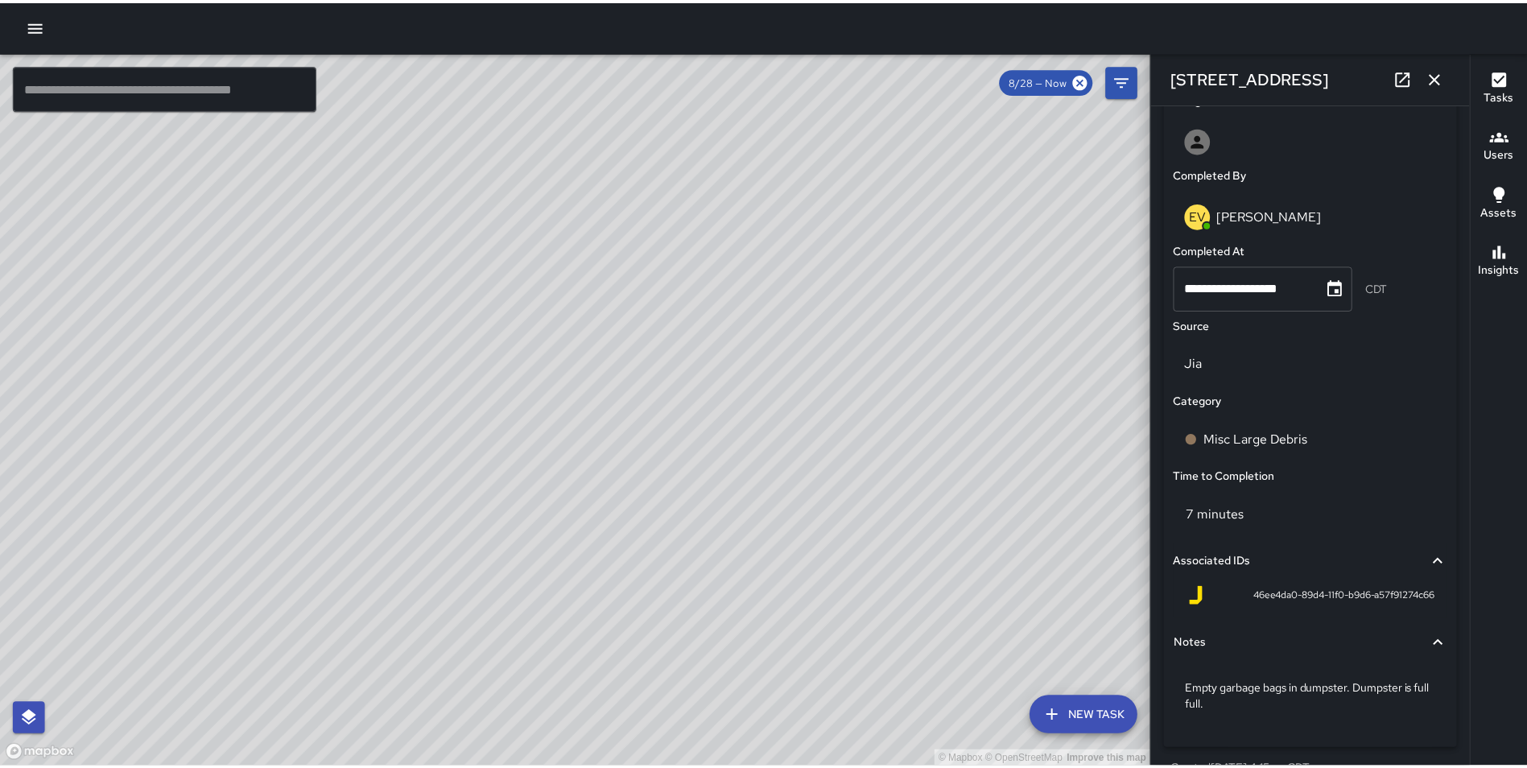
scroll to position [989, 0]
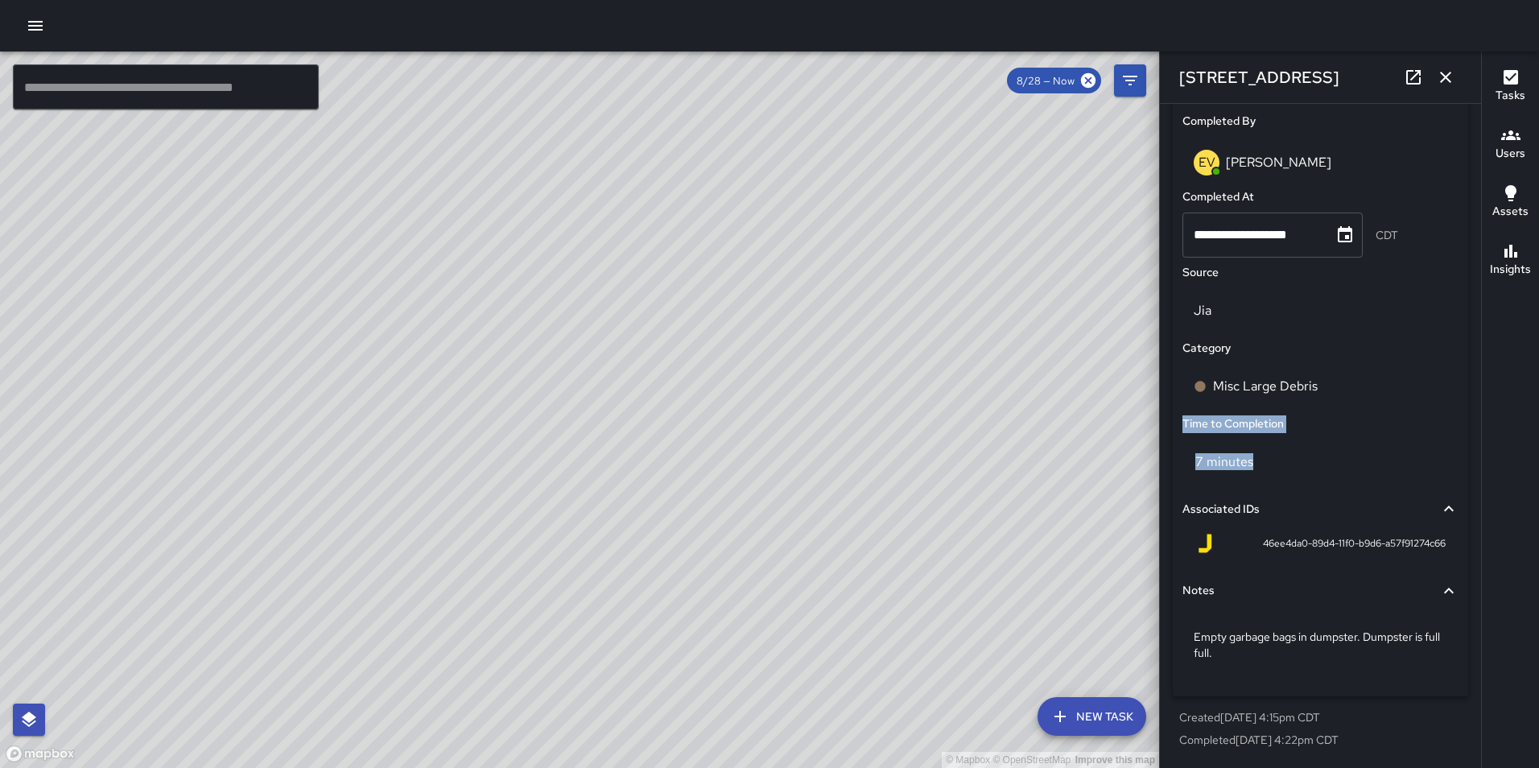
drag, startPoint x: 1279, startPoint y: 464, endPoint x: 1179, endPoint y: 417, distance: 110.2
click at [1179, 417] on div "**********" at bounding box center [1320, 286] width 295 height 821
click at [1340, 427] on div "Time to Completion" at bounding box center [1321, 424] width 283 height 24
drag, startPoint x: 1284, startPoint y: 475, endPoint x: 1181, endPoint y: 432, distance: 111.9
click at [1181, 432] on div "**********" at bounding box center [1320, 286] width 295 height 821
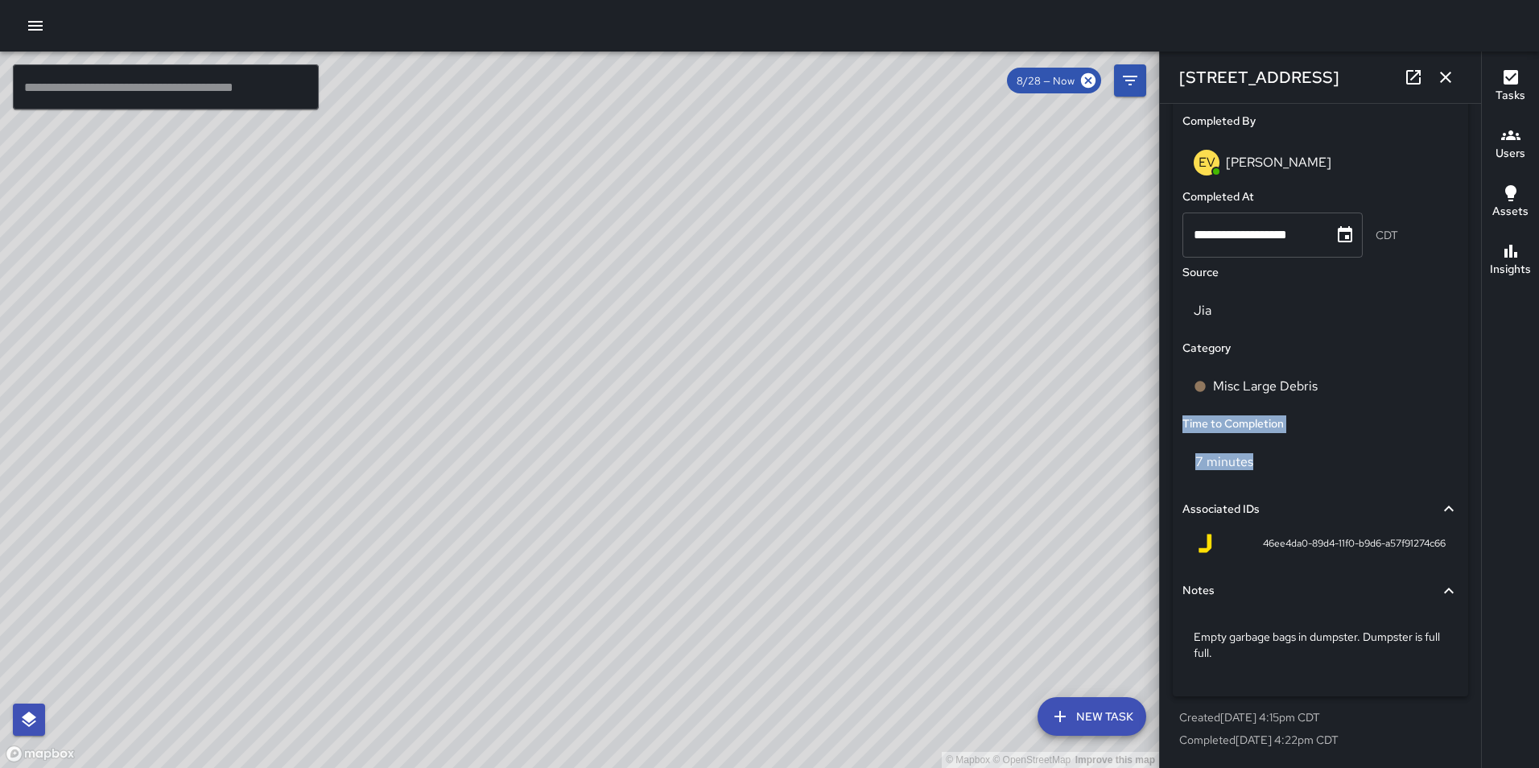
click at [1291, 416] on div "Time to Completion" at bounding box center [1321, 424] width 283 height 24
drag, startPoint x: 1181, startPoint y: 421, endPoint x: 1293, endPoint y: 461, distance: 118.7
click at [1293, 461] on div "**********" at bounding box center [1320, 286] width 295 height 821
click at [1294, 461] on div "7 minutes" at bounding box center [1321, 462] width 276 height 45
click at [1292, 461] on div "7 minutes" at bounding box center [1321, 462] width 276 height 45
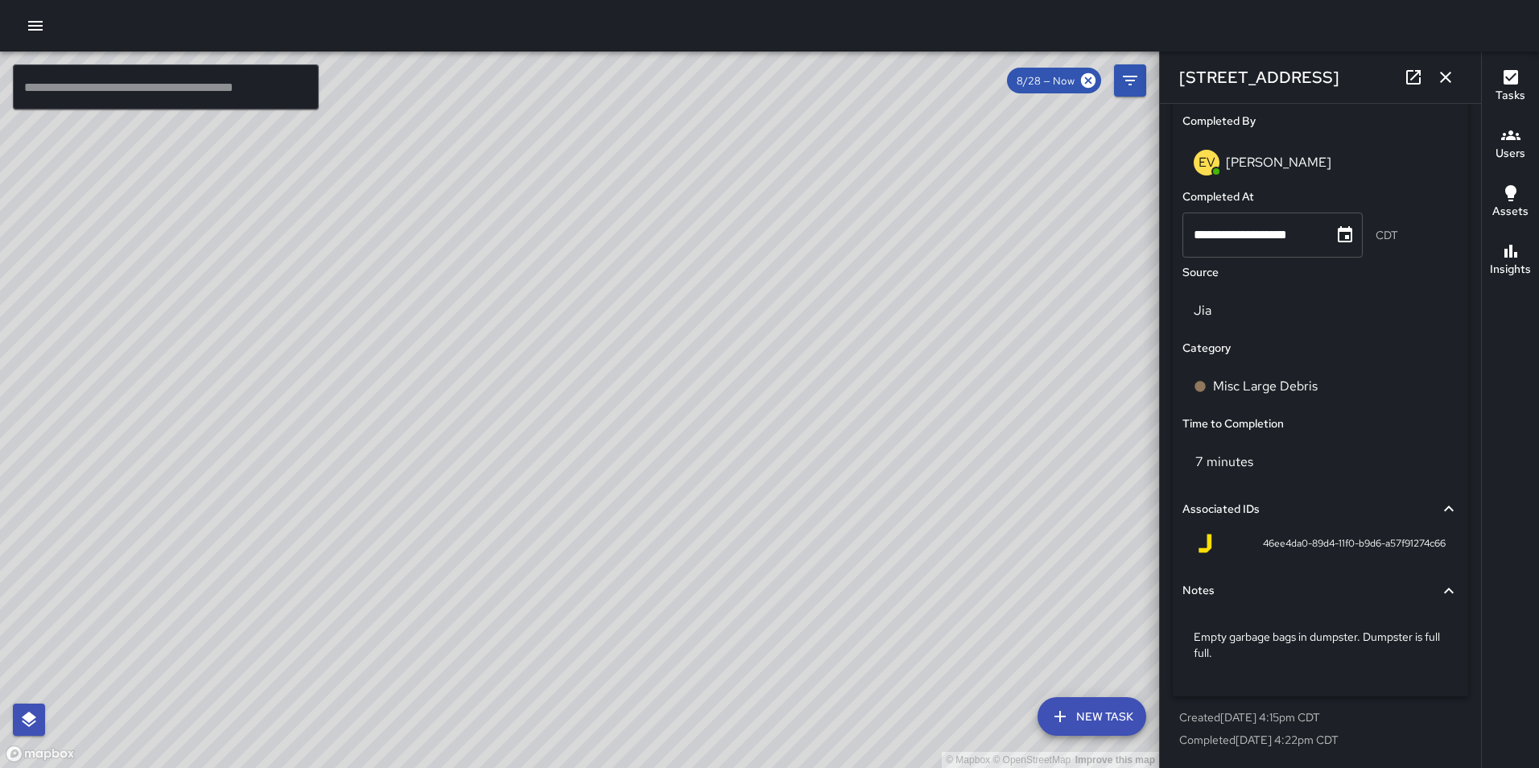
click at [1292, 461] on div "7 minutes" at bounding box center [1321, 462] width 276 height 45
click at [1293, 462] on div "7 minutes" at bounding box center [1321, 462] width 276 height 45
drag, startPoint x: 1293, startPoint y: 462, endPoint x: 1166, endPoint y: 432, distance: 130.7
click at [1166, 432] on div "**********" at bounding box center [1320, 436] width 321 height 664
click at [1225, 456] on p "7 minutes" at bounding box center [1225, 461] width 58 height 17
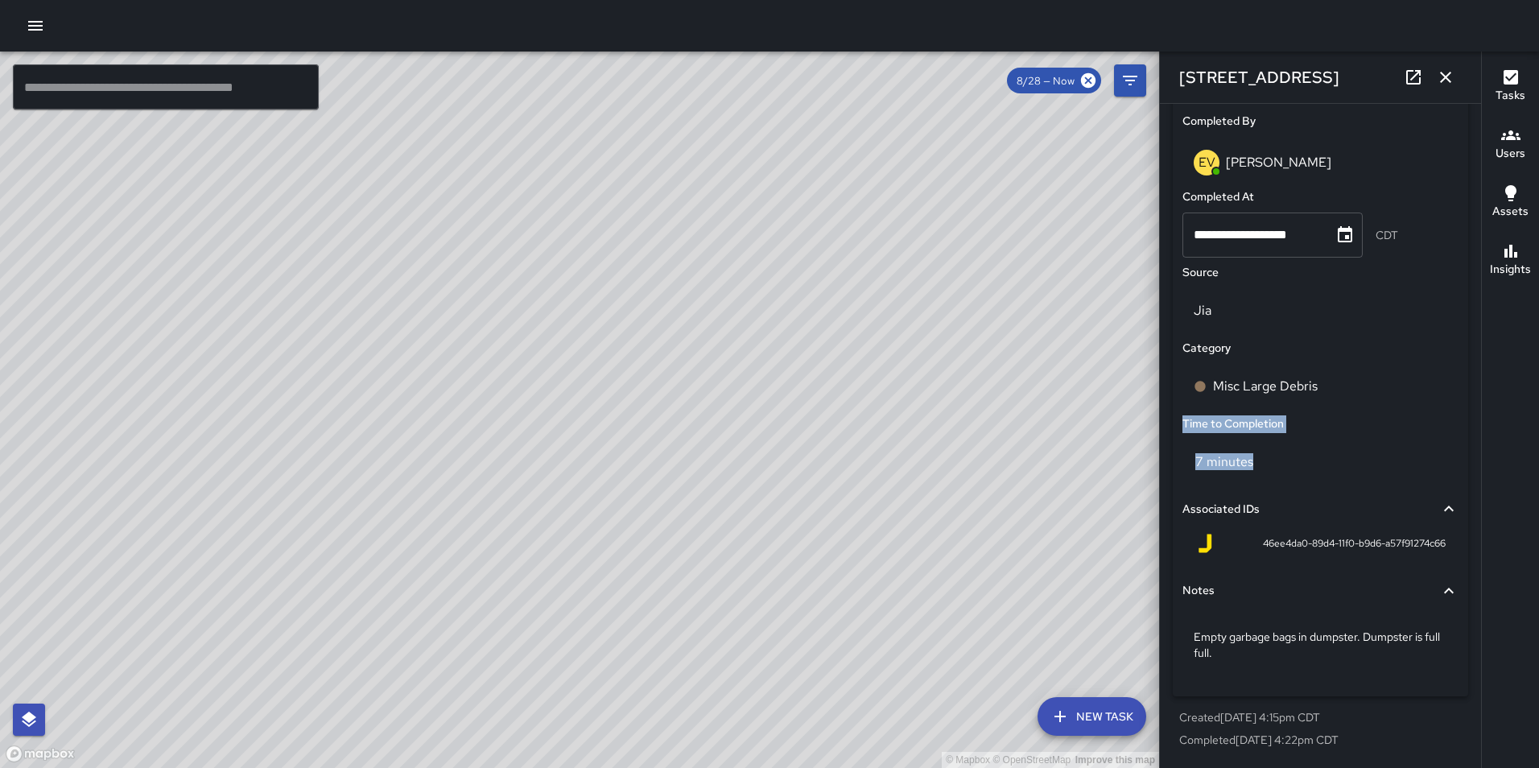
click at [1279, 468] on div "7 minutes" at bounding box center [1321, 462] width 276 height 45
click at [1247, 461] on p "7 minutes" at bounding box center [1225, 461] width 58 height 17
click at [1236, 469] on p "7 minutes" at bounding box center [1225, 461] width 58 height 17
drag, startPoint x: 1271, startPoint y: 453, endPoint x: 1184, endPoint y: 420, distance: 93.8
click at [1184, 420] on div "**********" at bounding box center [1320, 286] width 295 height 821
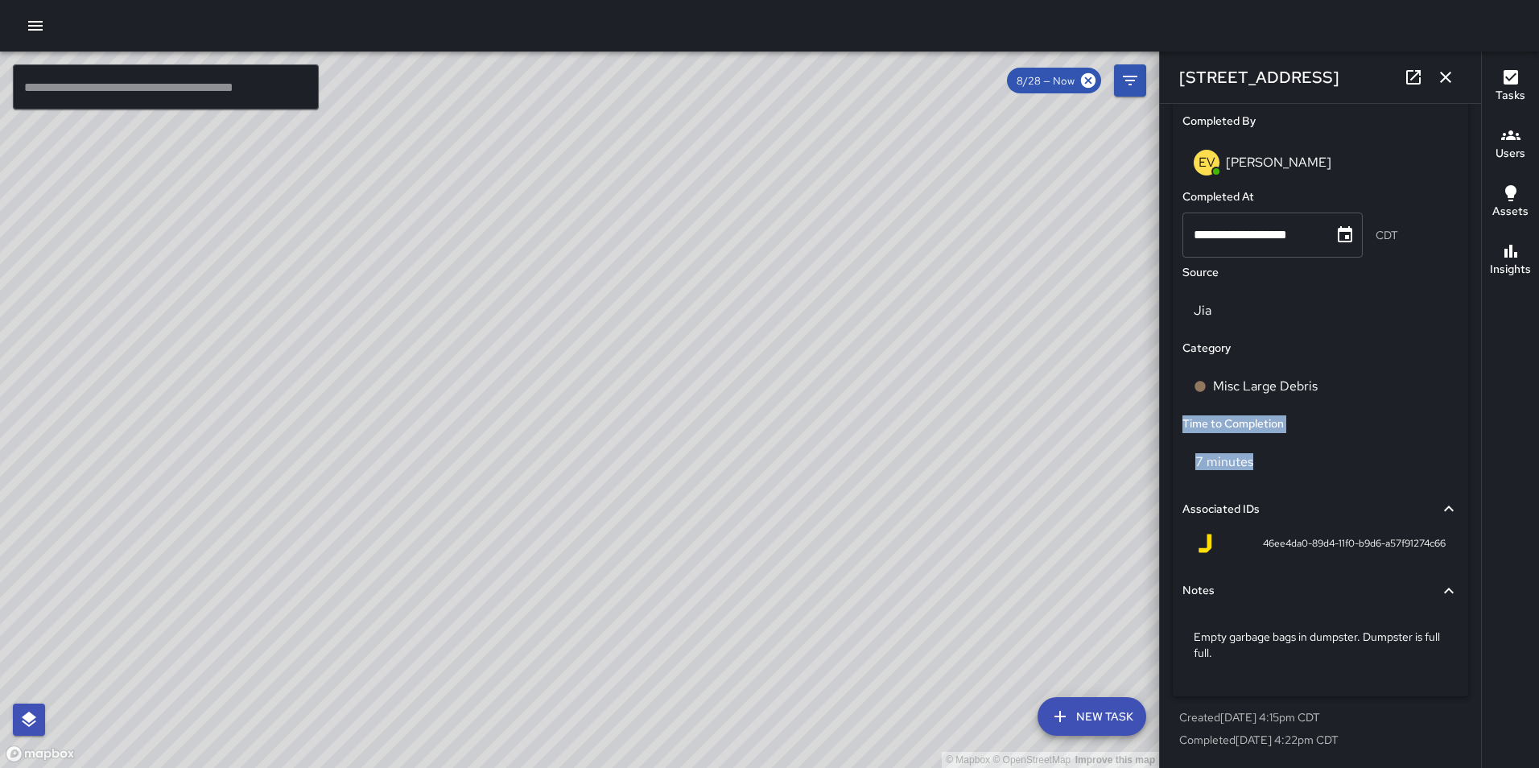
click at [35, 27] on icon "button" at bounding box center [35, 25] width 19 height 19
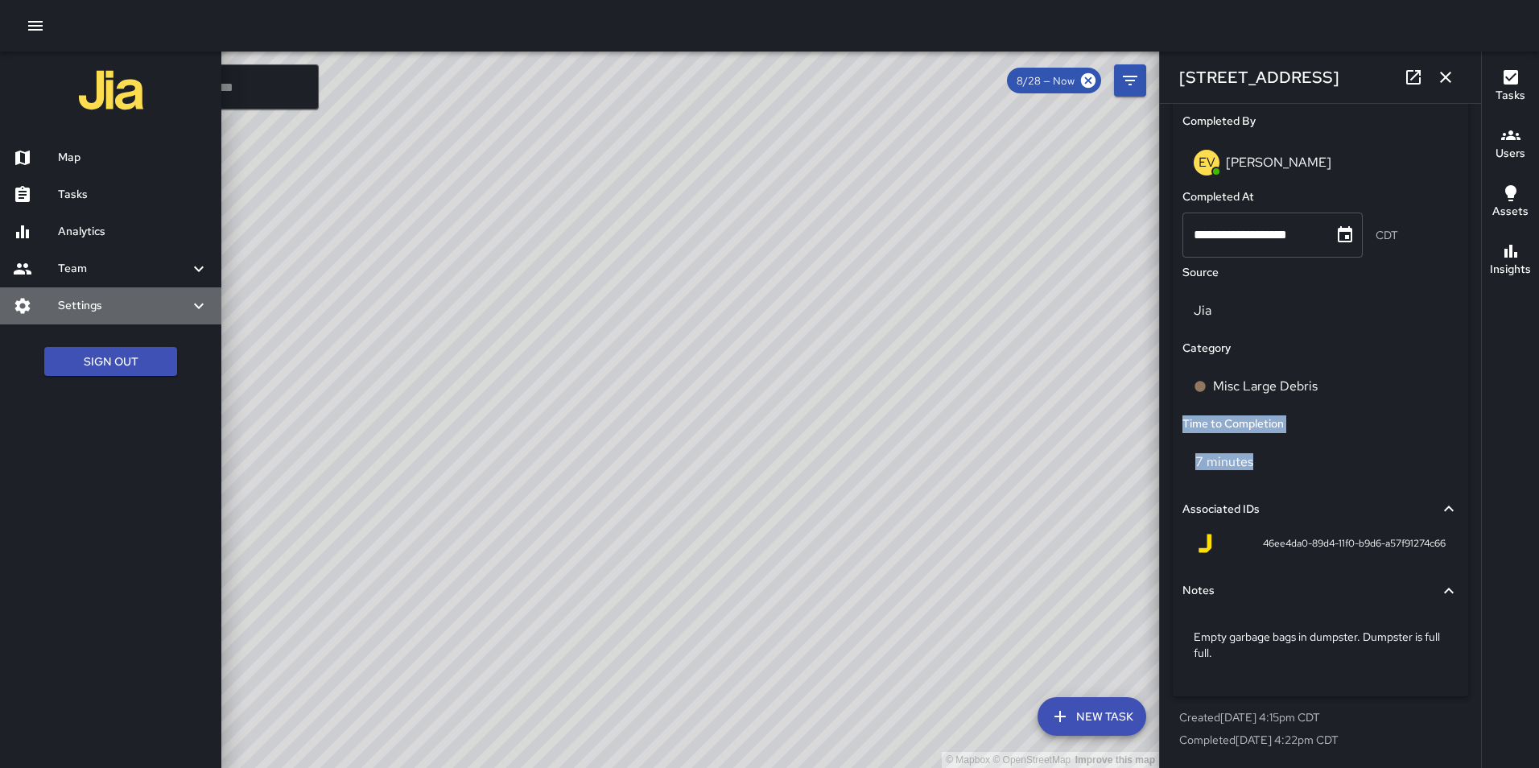
click at [121, 319] on div "Settings" at bounding box center [110, 305] width 221 height 37
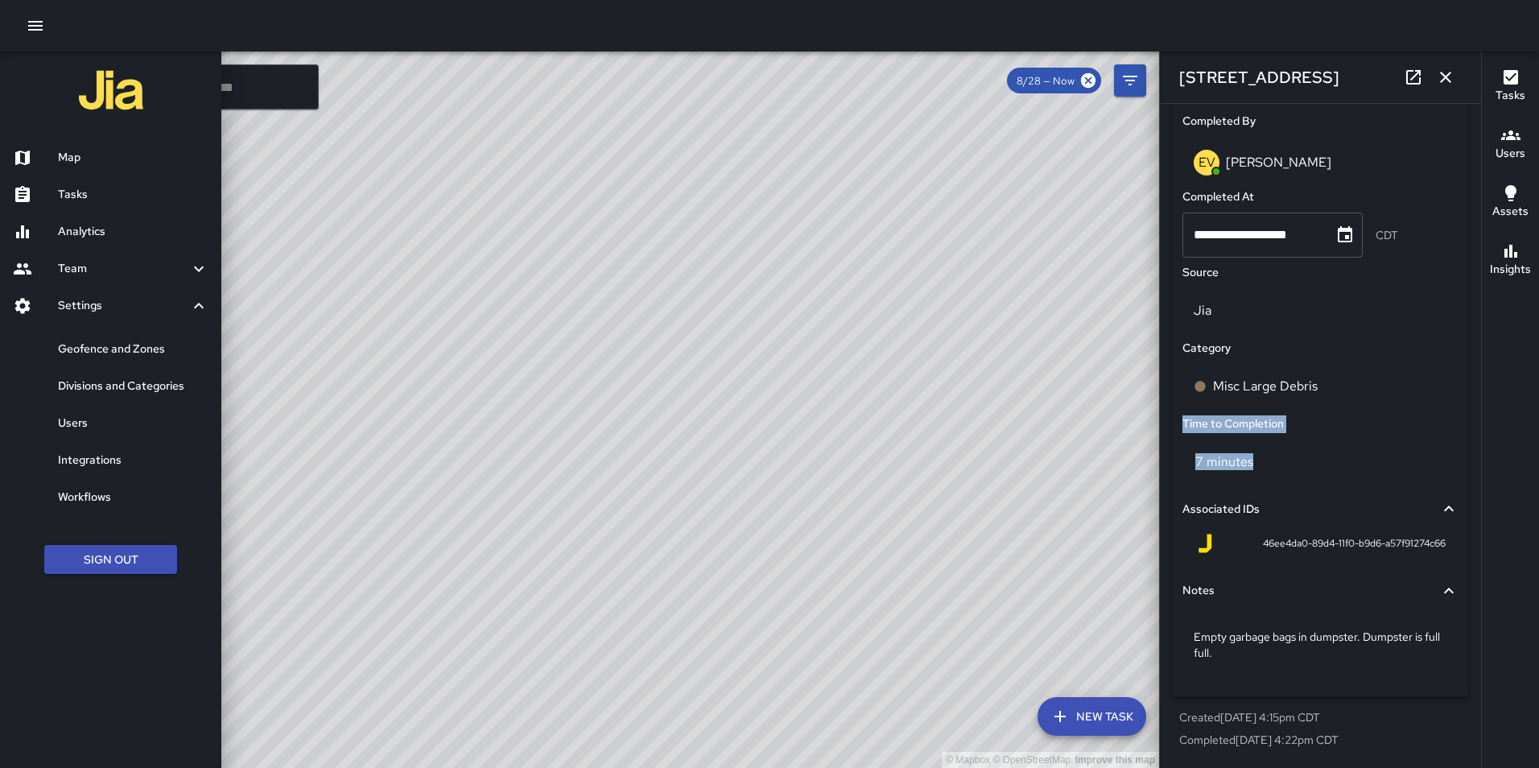
click at [138, 388] on h6 "Divisions and Categories" at bounding box center [133, 387] width 151 height 18
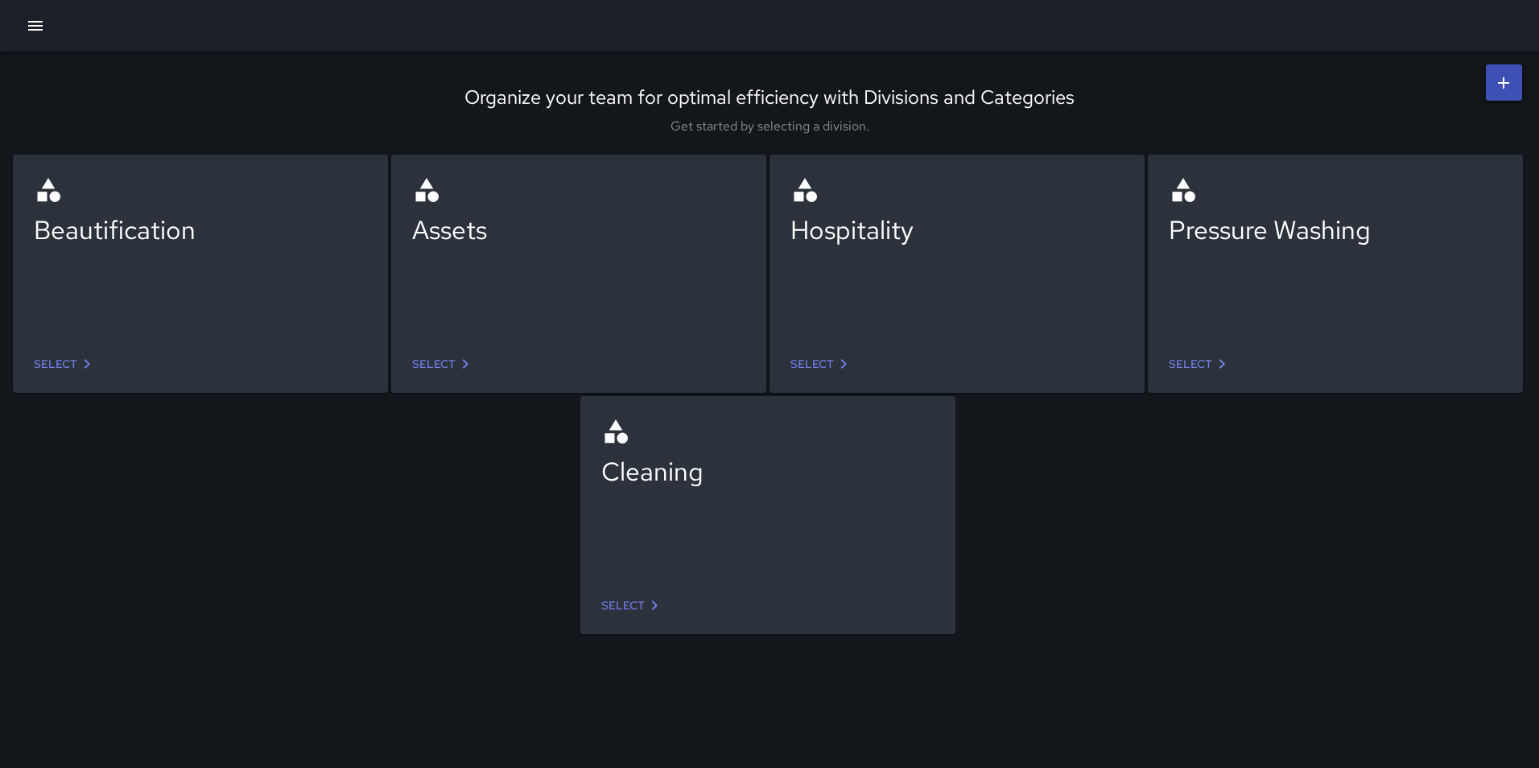
click at [66, 367] on link "Select" at bounding box center [65, 364] width 76 height 30
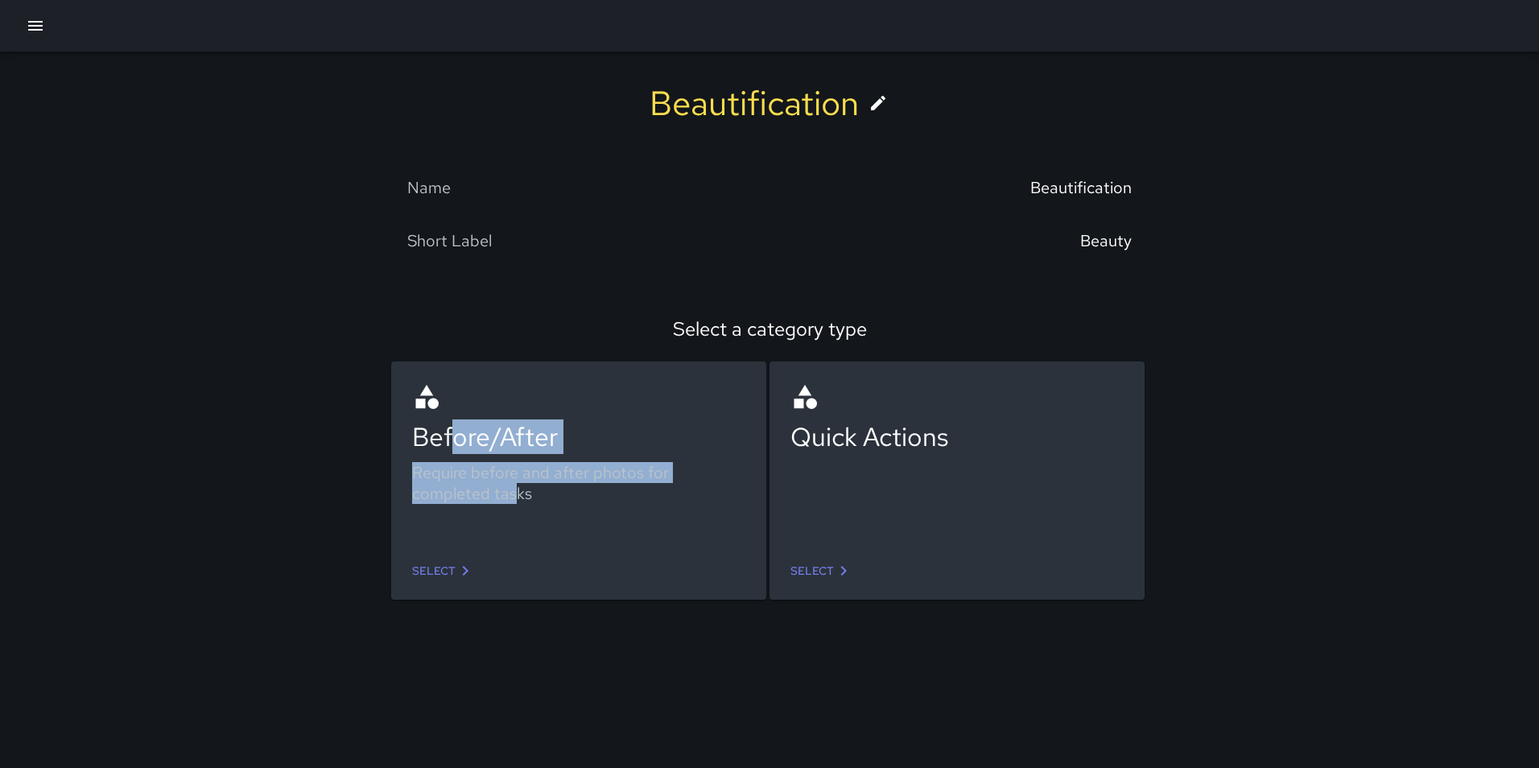
drag, startPoint x: 466, startPoint y: 424, endPoint x: 602, endPoint y: 461, distance: 141.2
click at [512, 495] on div "Before/After Require before and after photos for completed tasks" at bounding box center [578, 459] width 333 height 155
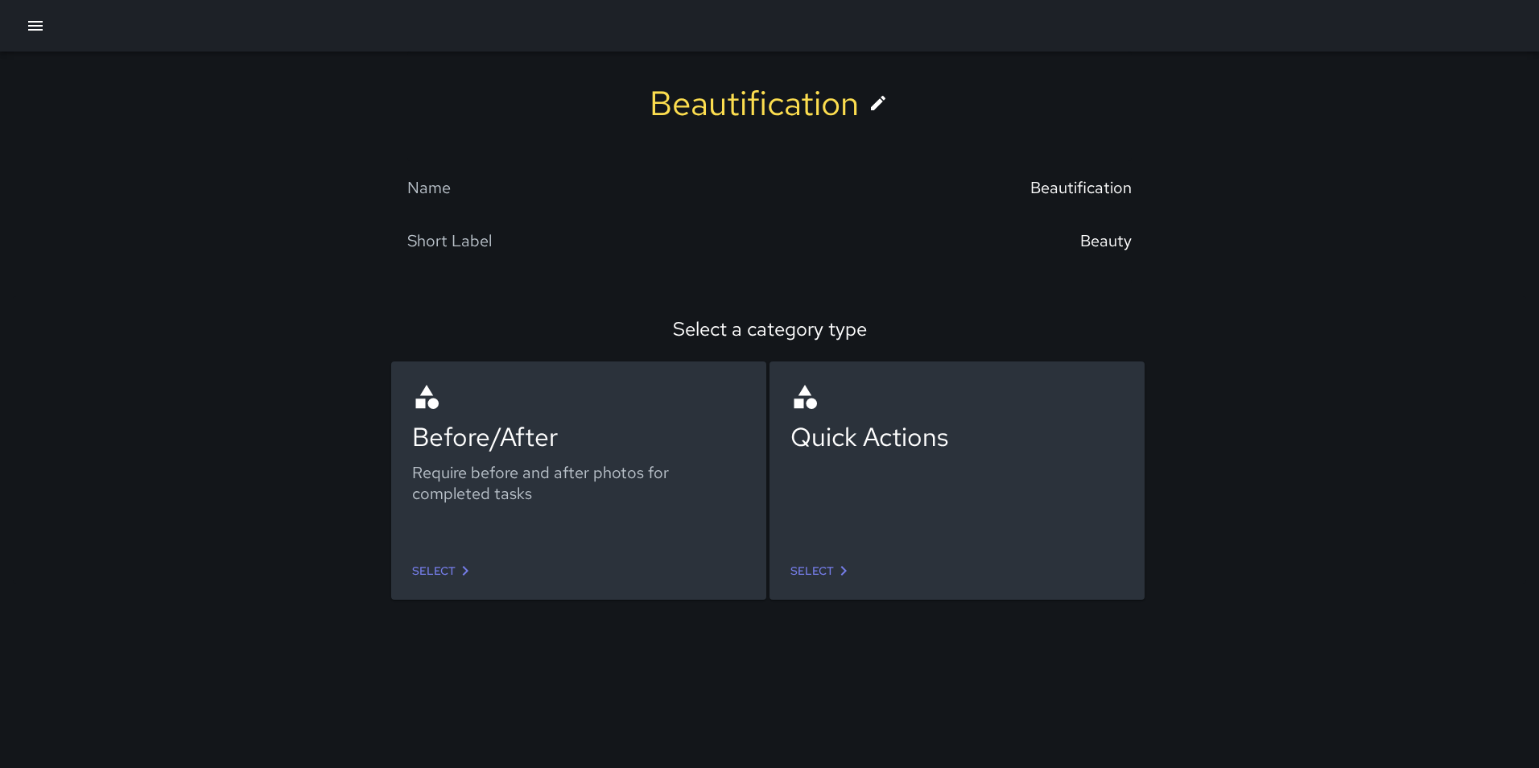
click at [843, 426] on div "Quick Actions" at bounding box center [957, 436] width 333 height 35
click at [560, 457] on div "Before/After Require before and after photos for completed tasks" at bounding box center [578, 459] width 333 height 155
click at [194, 399] on div "Before/After Require before and after photos for completed tasks Select Quick A…" at bounding box center [751, 463] width 1514 height 242
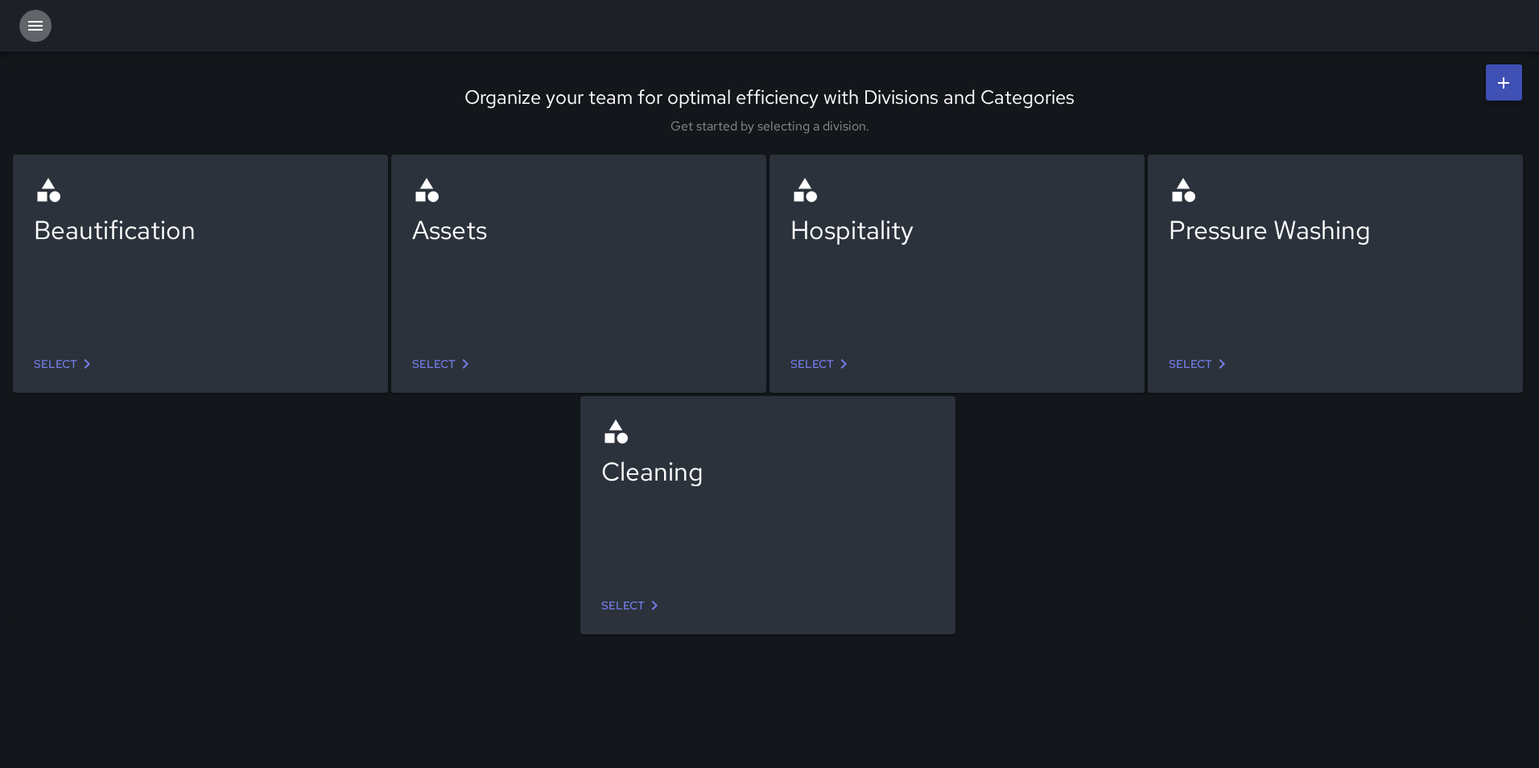
click at [36, 25] on icon "button" at bounding box center [35, 26] width 14 height 10
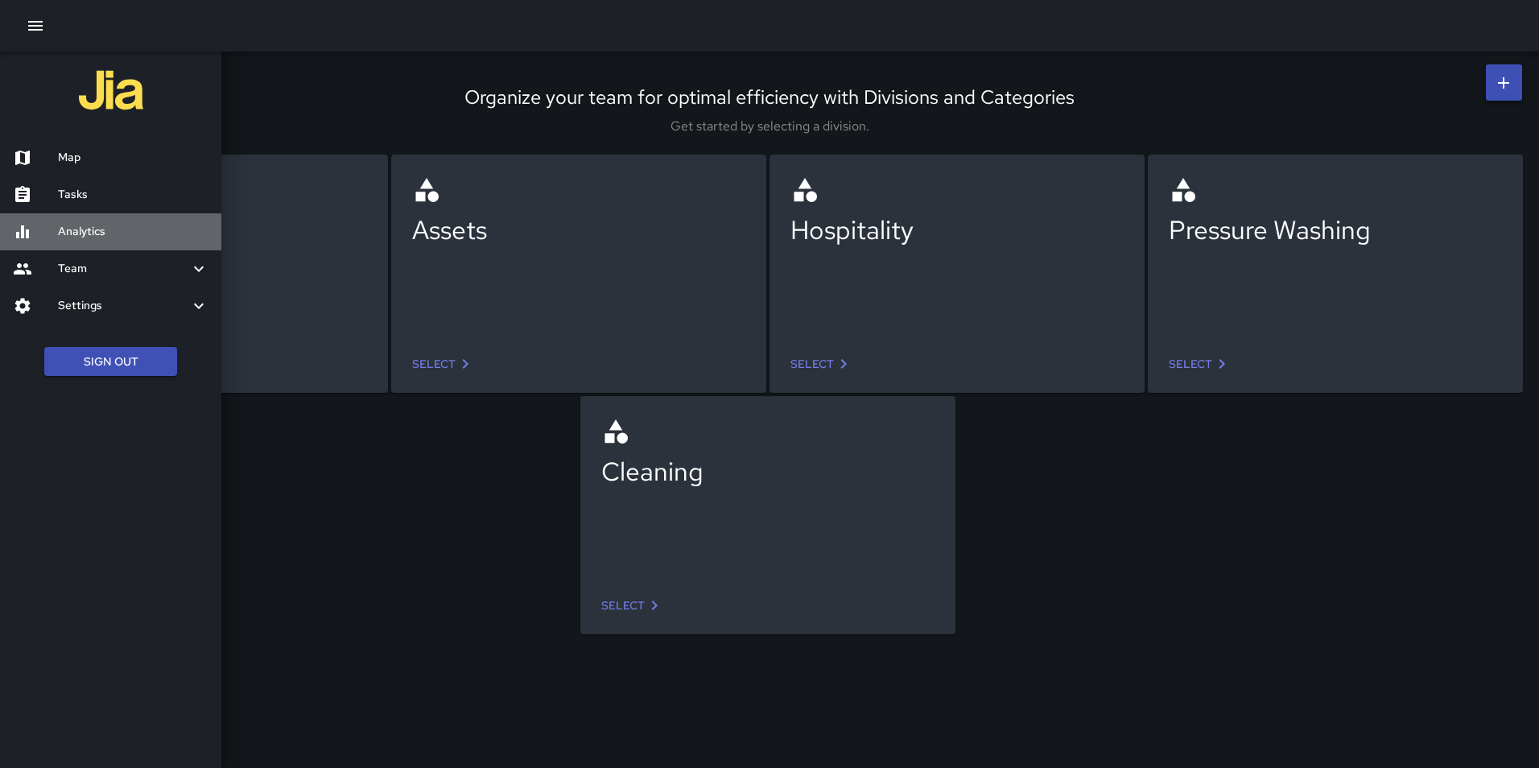
click at [98, 228] on h6 "Analytics" at bounding box center [133, 232] width 151 height 18
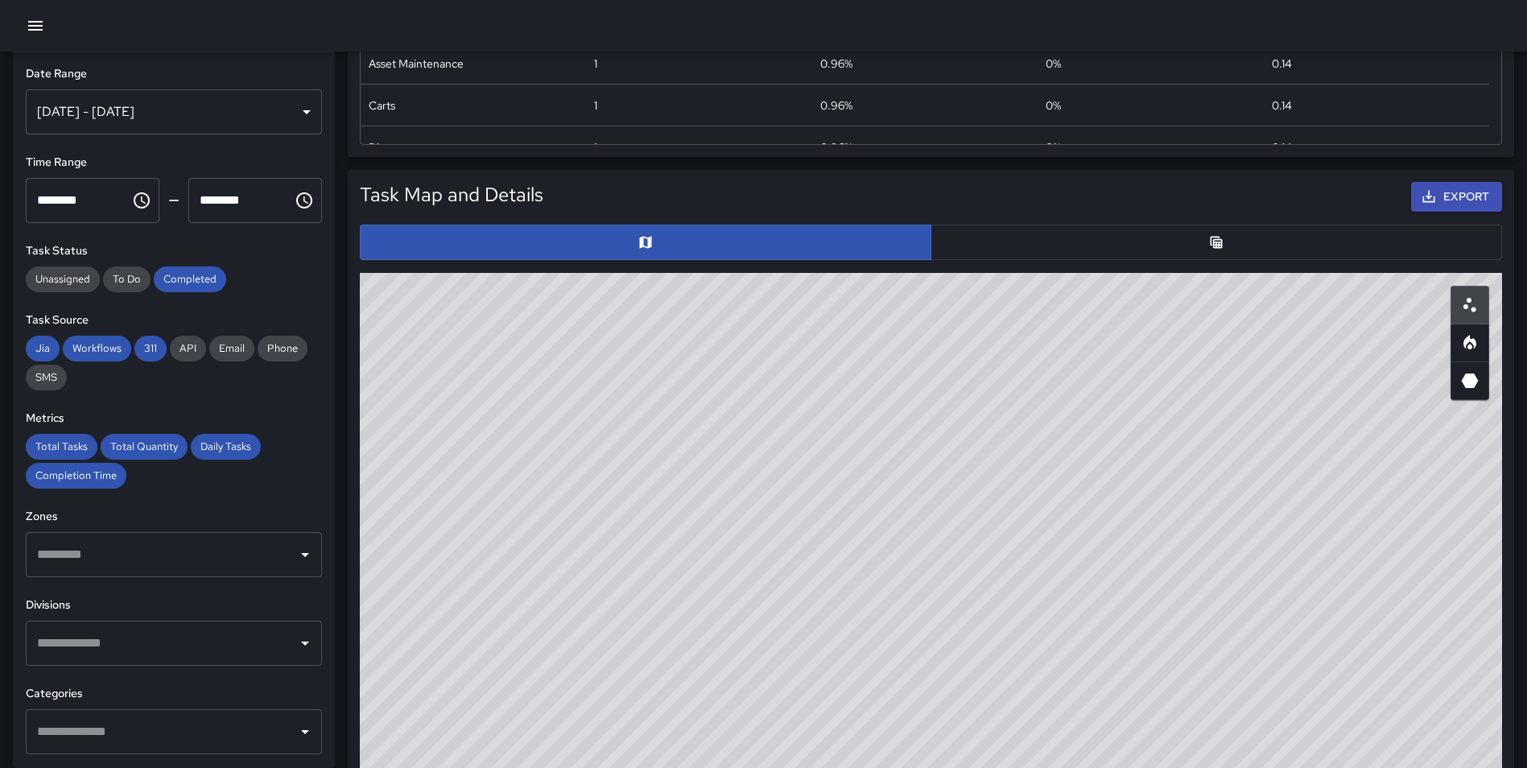
scroll to position [648, 0]
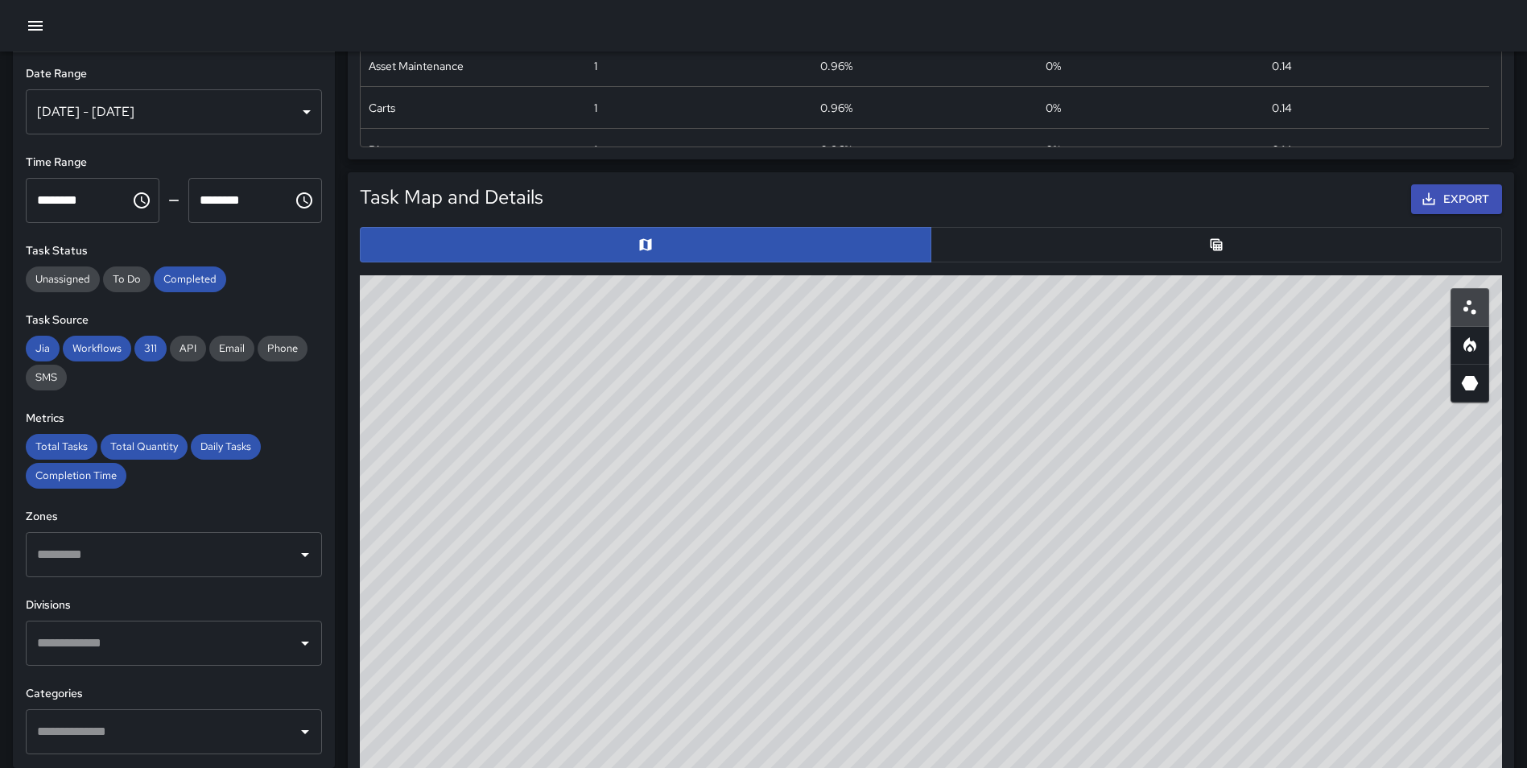
drag, startPoint x: 1523, startPoint y: 275, endPoint x: 1522, endPoint y: 190, distance: 84.5
click at [1522, 190] on div "Total Tasks 104 + 36.84 % 76 Total Quantity 104 + 30.00 % 80 Daily Tasks 20.80 …" at bounding box center [931, 513] width 1192 height 2221
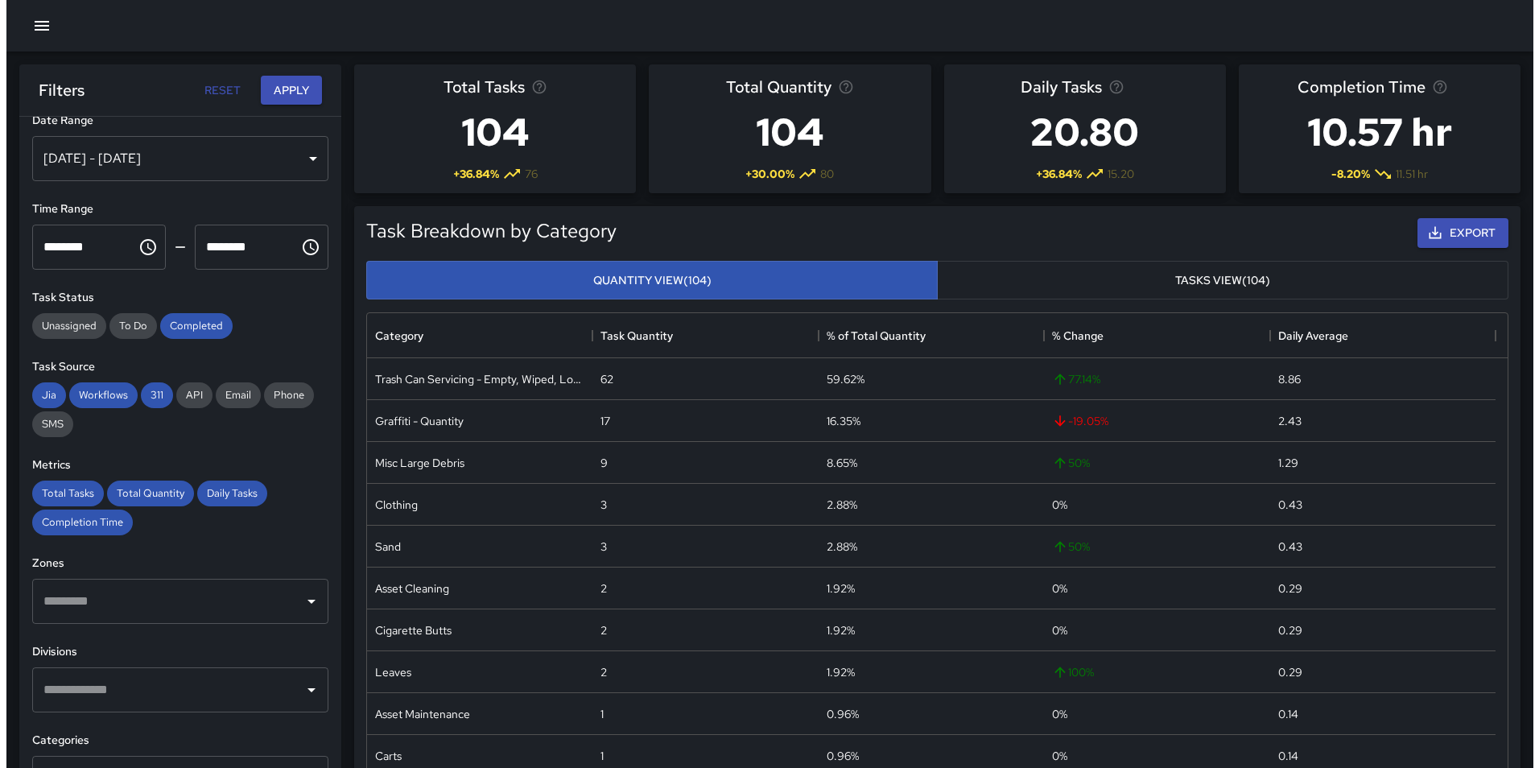
scroll to position [0, 0]
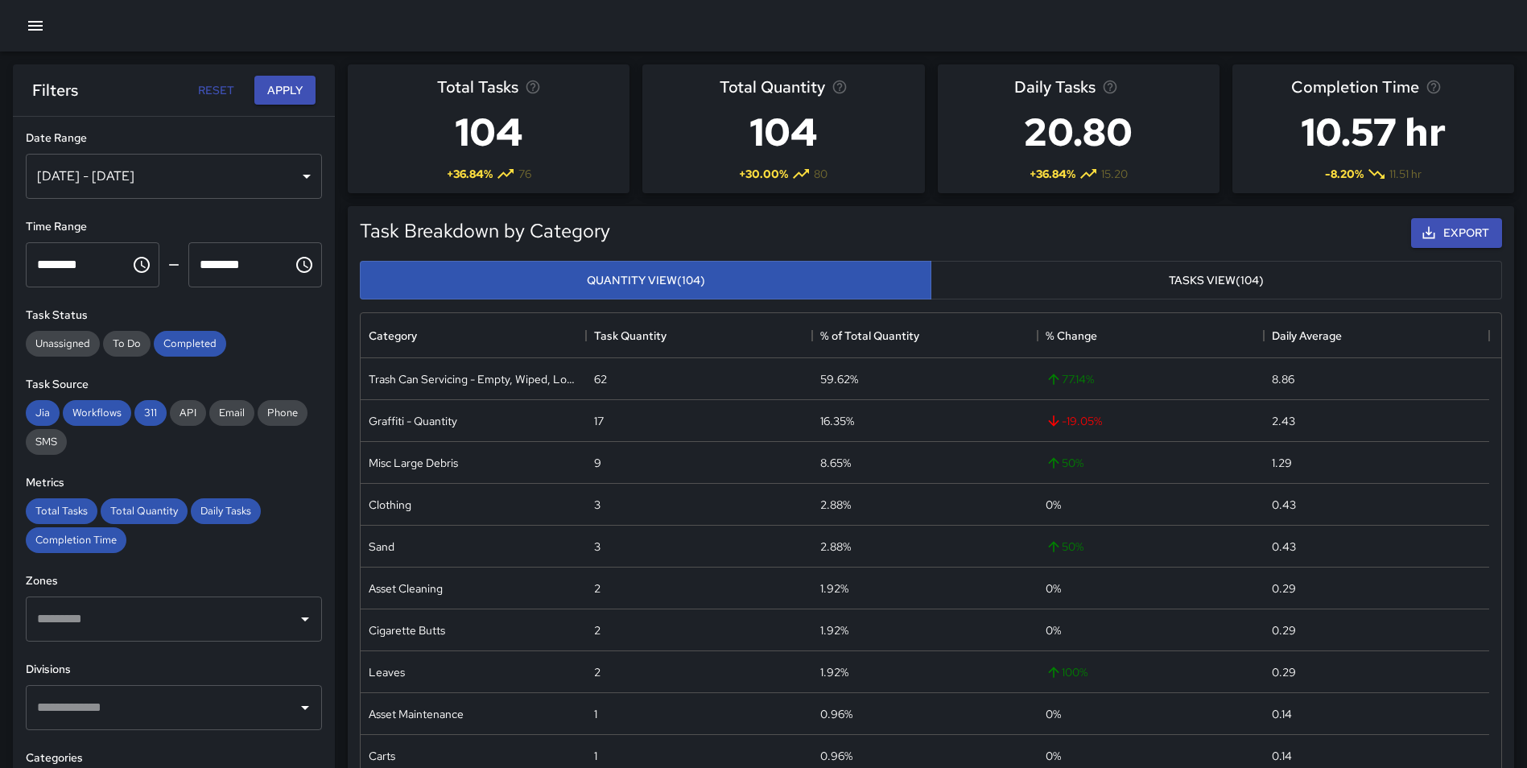
drag, startPoint x: 32, startPoint y: 27, endPoint x: 36, endPoint y: 39, distance: 12.0
click at [35, 30] on icon "button" at bounding box center [35, 25] width 19 height 19
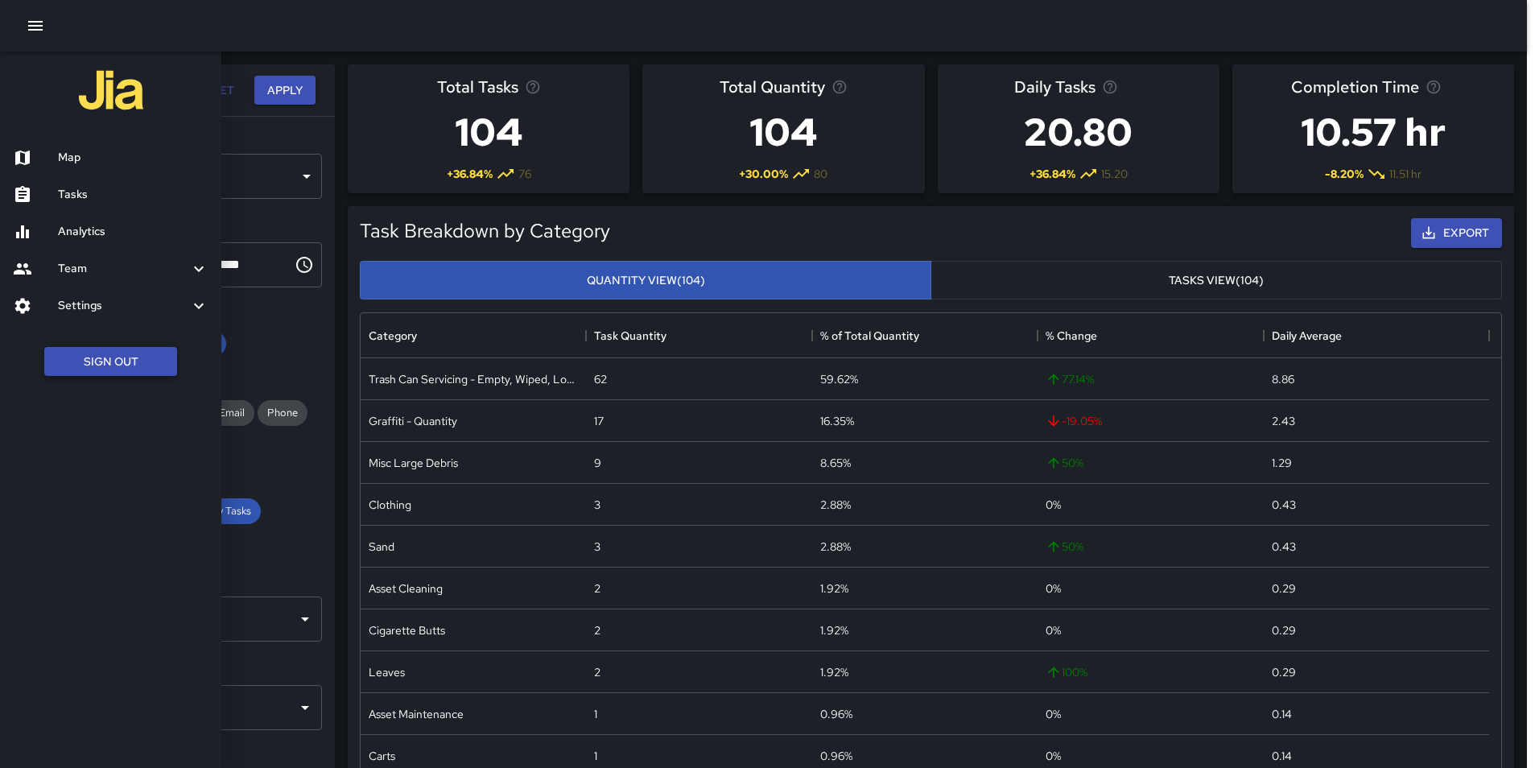
click at [97, 370] on button "Sign Out" at bounding box center [110, 362] width 133 height 30
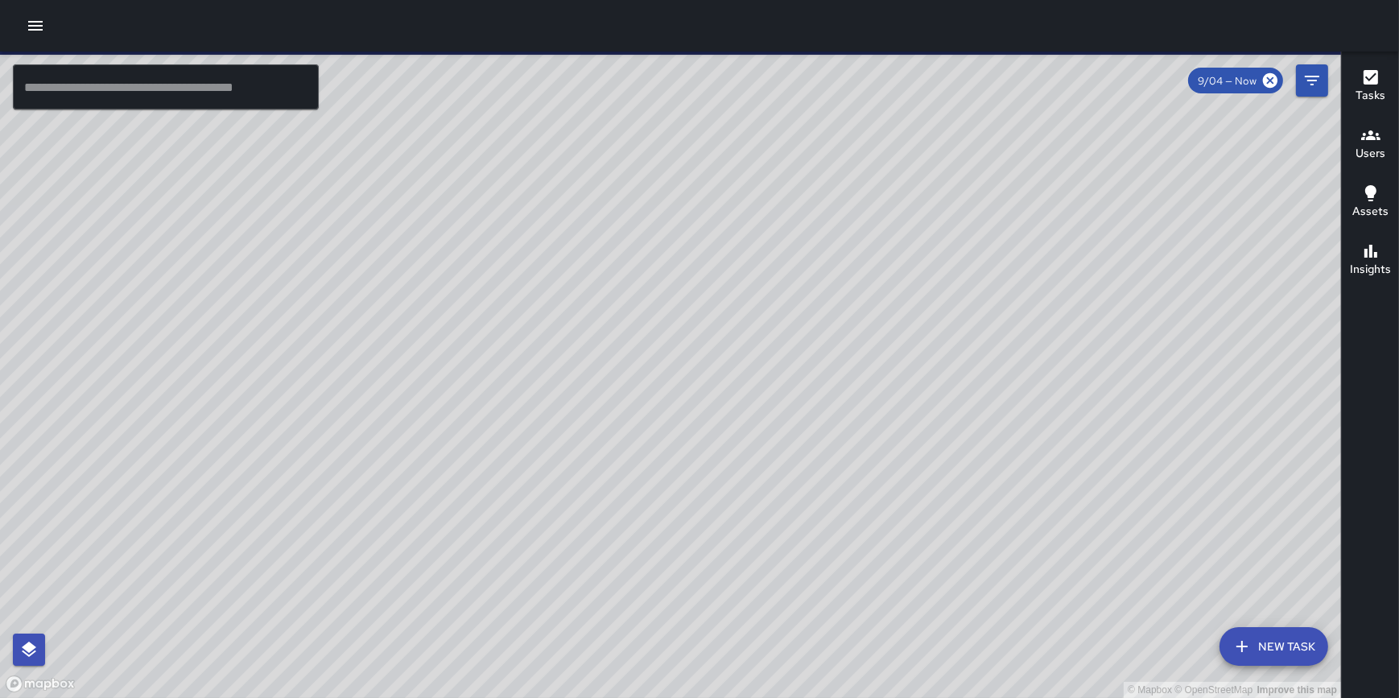
click at [36, 31] on icon "button" at bounding box center [35, 25] width 19 height 19
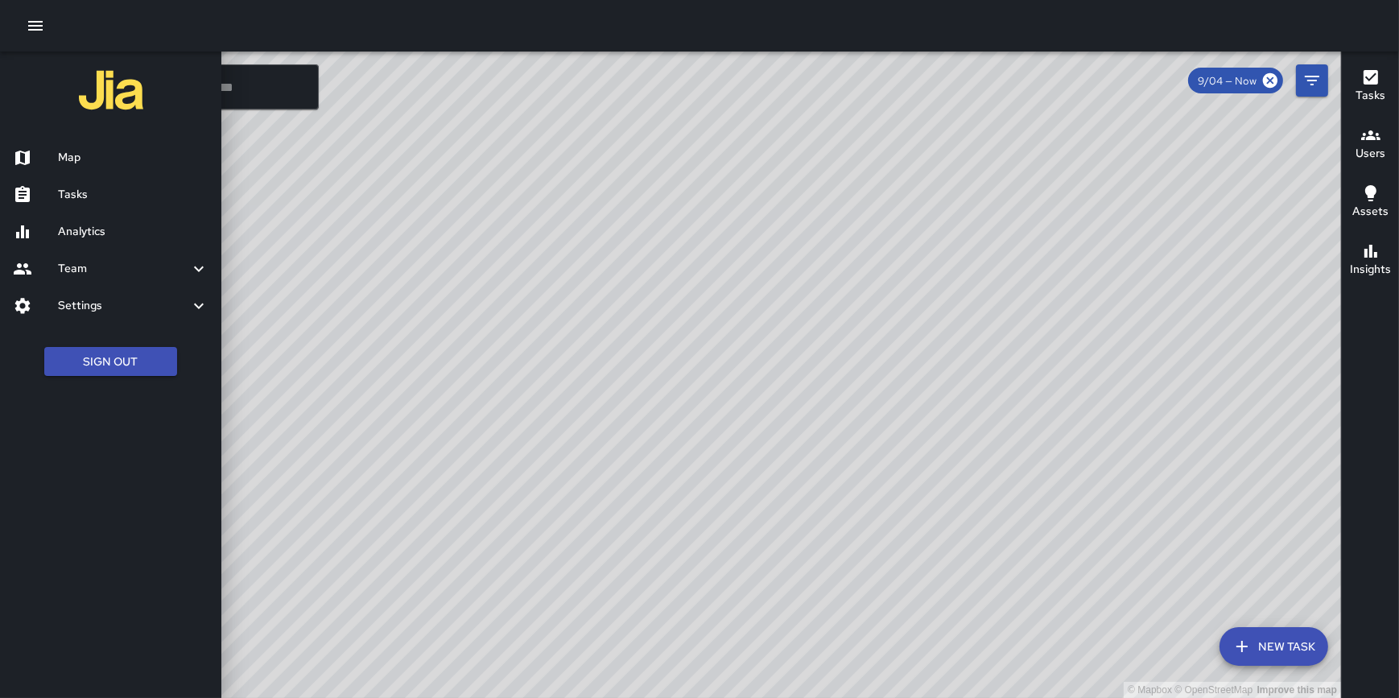
click at [95, 228] on h6 "Analytics" at bounding box center [133, 232] width 151 height 18
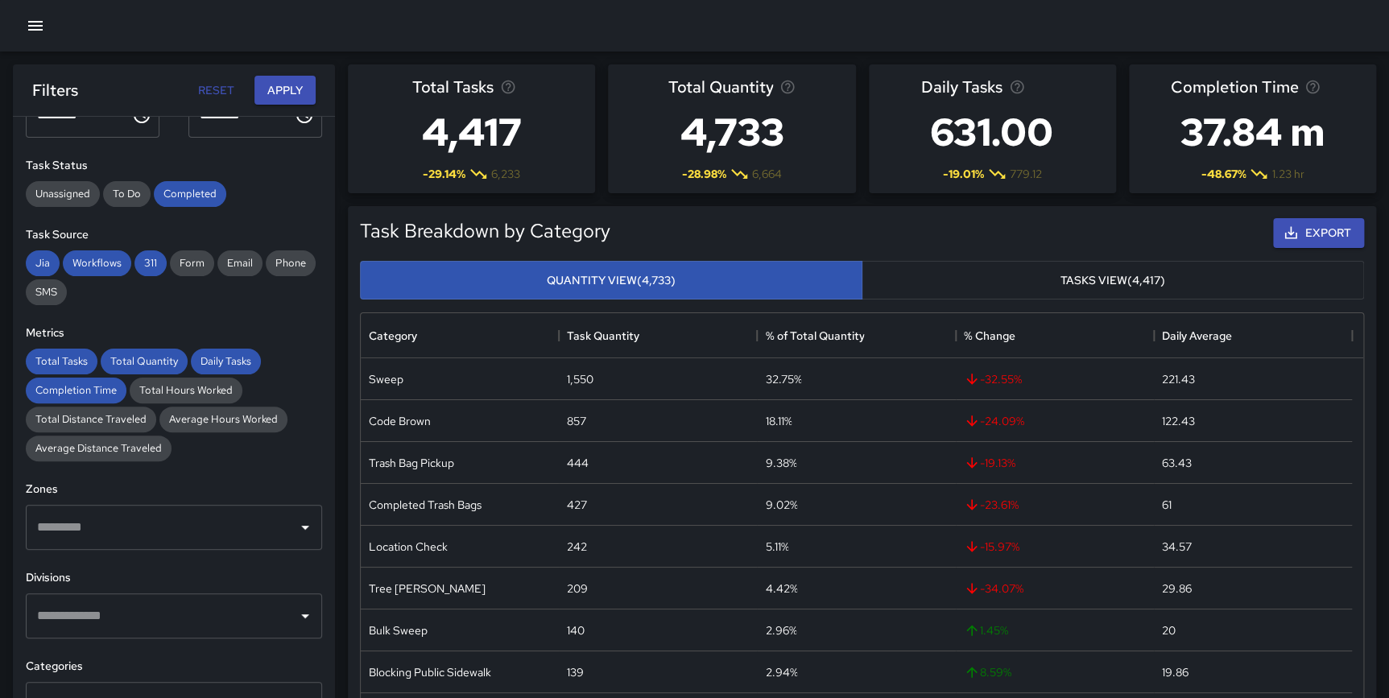
scroll to position [161, 0]
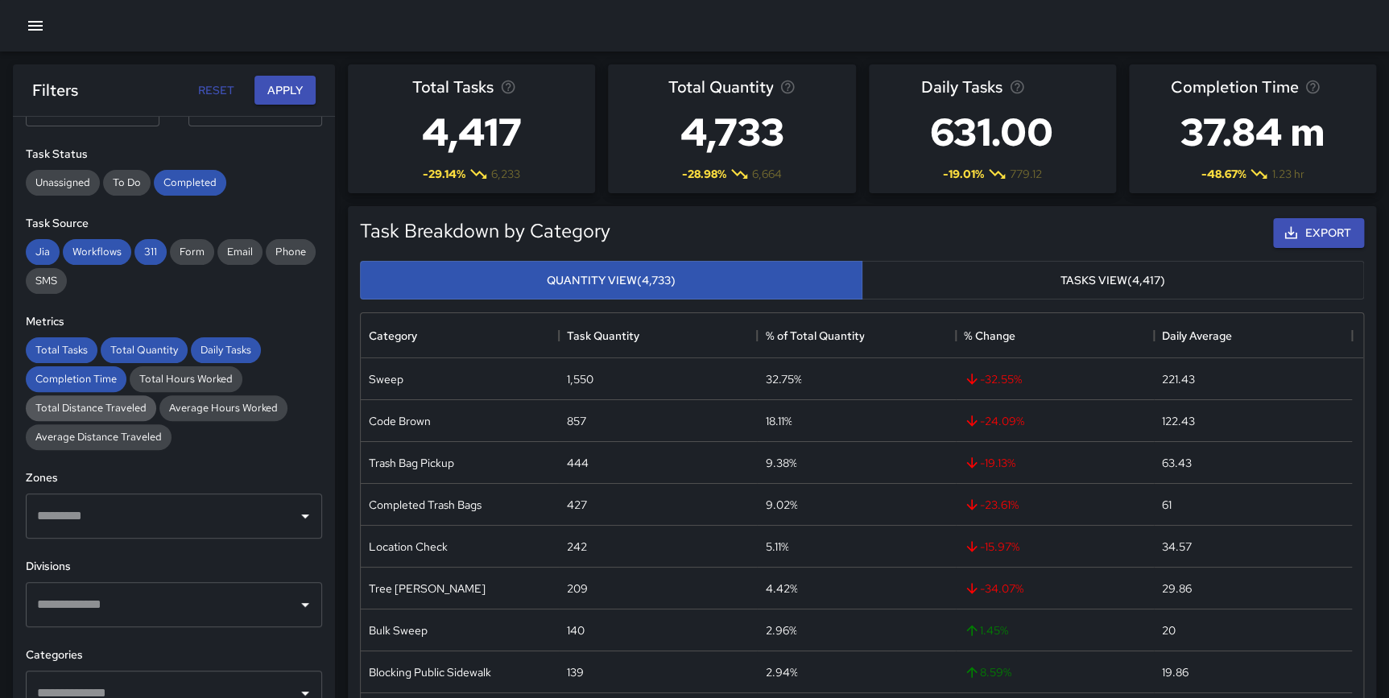
click at [68, 411] on span "Total Distance Traveled" at bounding box center [91, 408] width 130 height 14
click at [178, 386] on div "Total Hours Worked" at bounding box center [186, 379] width 113 height 26
drag, startPoint x: 76, startPoint y: 321, endPoint x: 21, endPoint y: 320, distance: 54.8
click at [21, 320] on div "**********" at bounding box center [174, 440] width 322 height 646
click at [130, 316] on h6 "Metrics" at bounding box center [174, 322] width 296 height 18
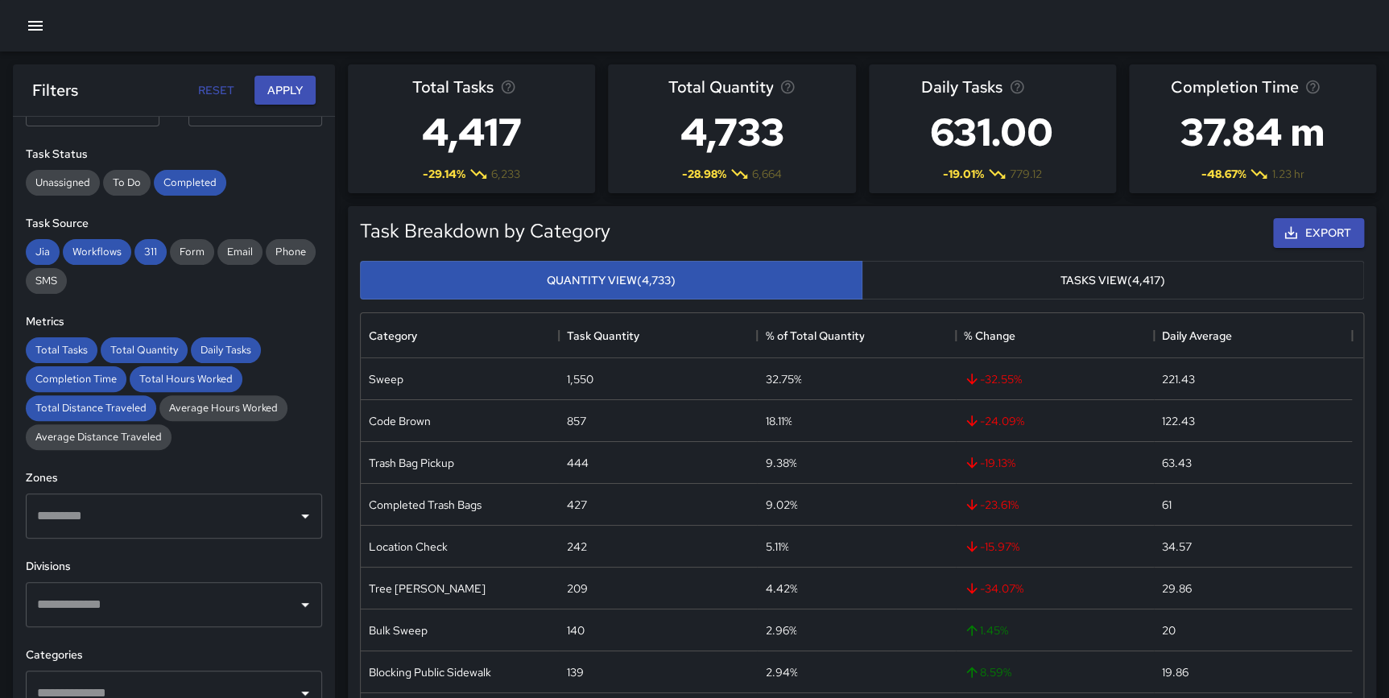
click at [192, 311] on div "**********" at bounding box center [174, 440] width 322 height 646
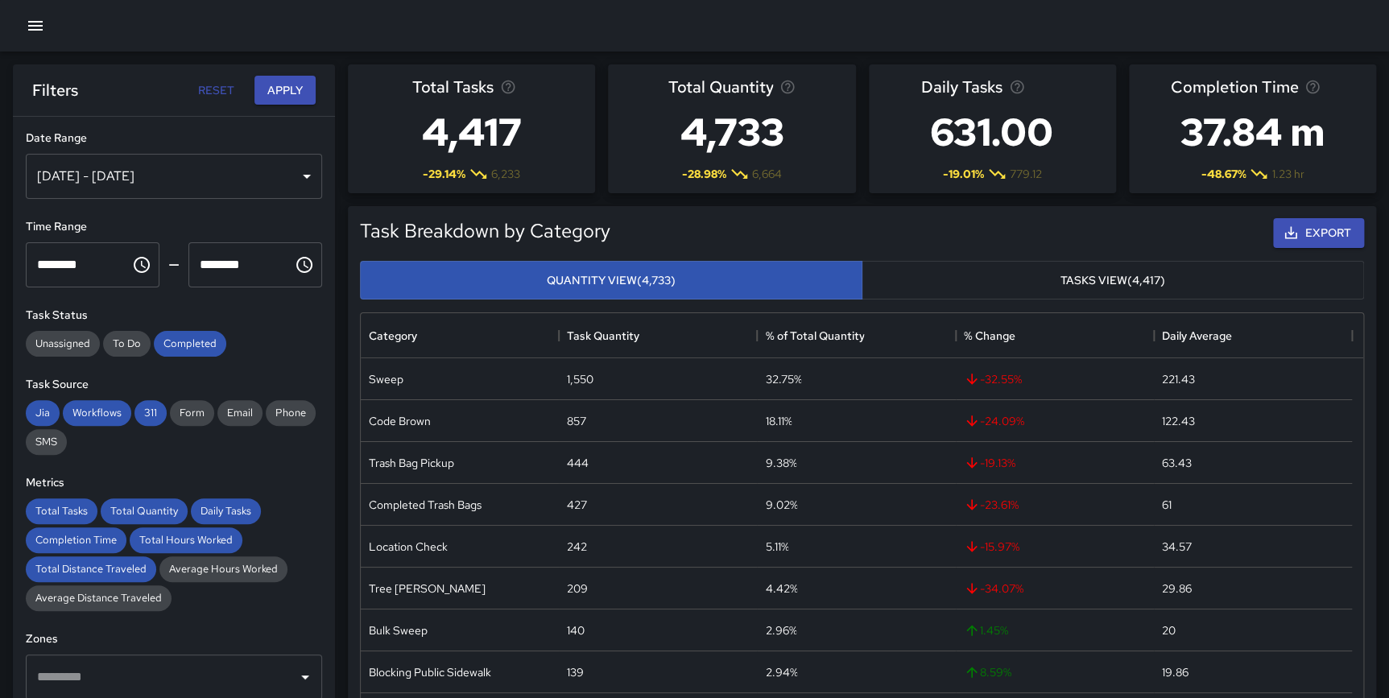
scroll to position [391, 0]
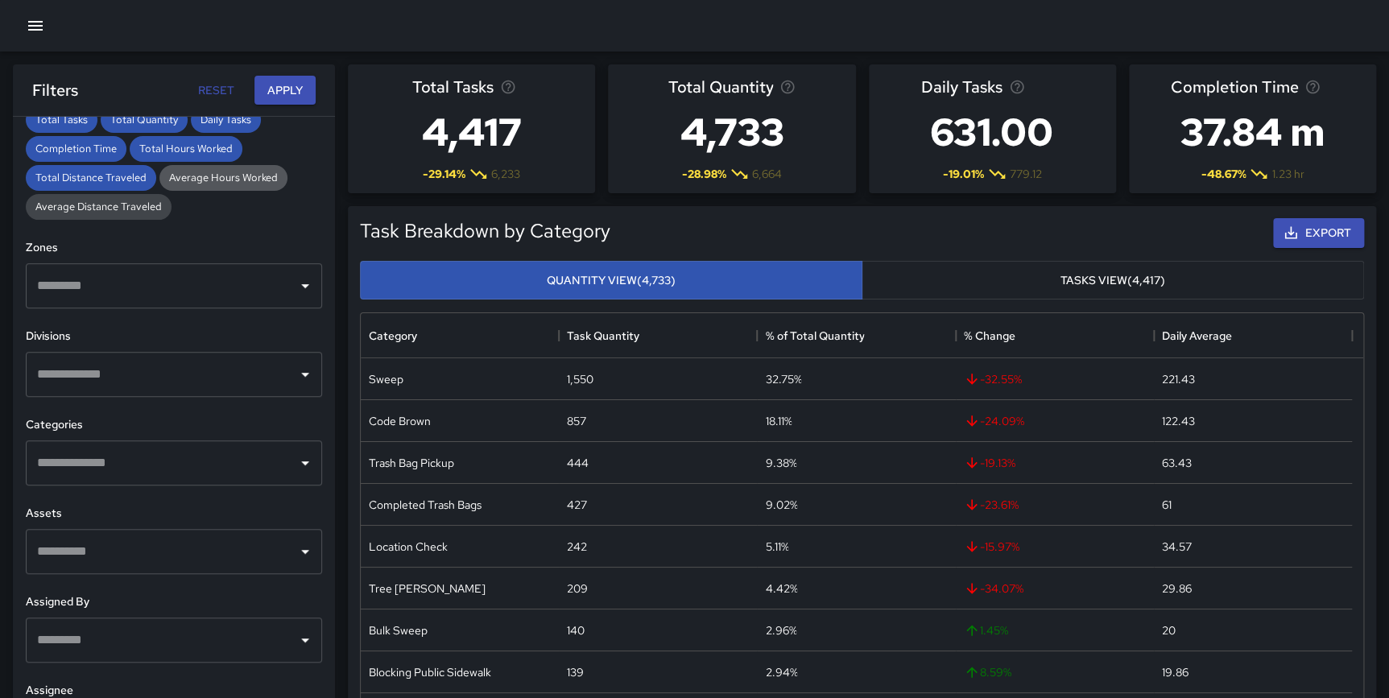
click at [257, 167] on div "Average Hours Worked" at bounding box center [223, 178] width 128 height 26
click at [119, 208] on span "Average Distance Traveled" at bounding box center [99, 207] width 146 height 14
click at [279, 85] on button "Apply" at bounding box center [284, 91] width 61 height 30
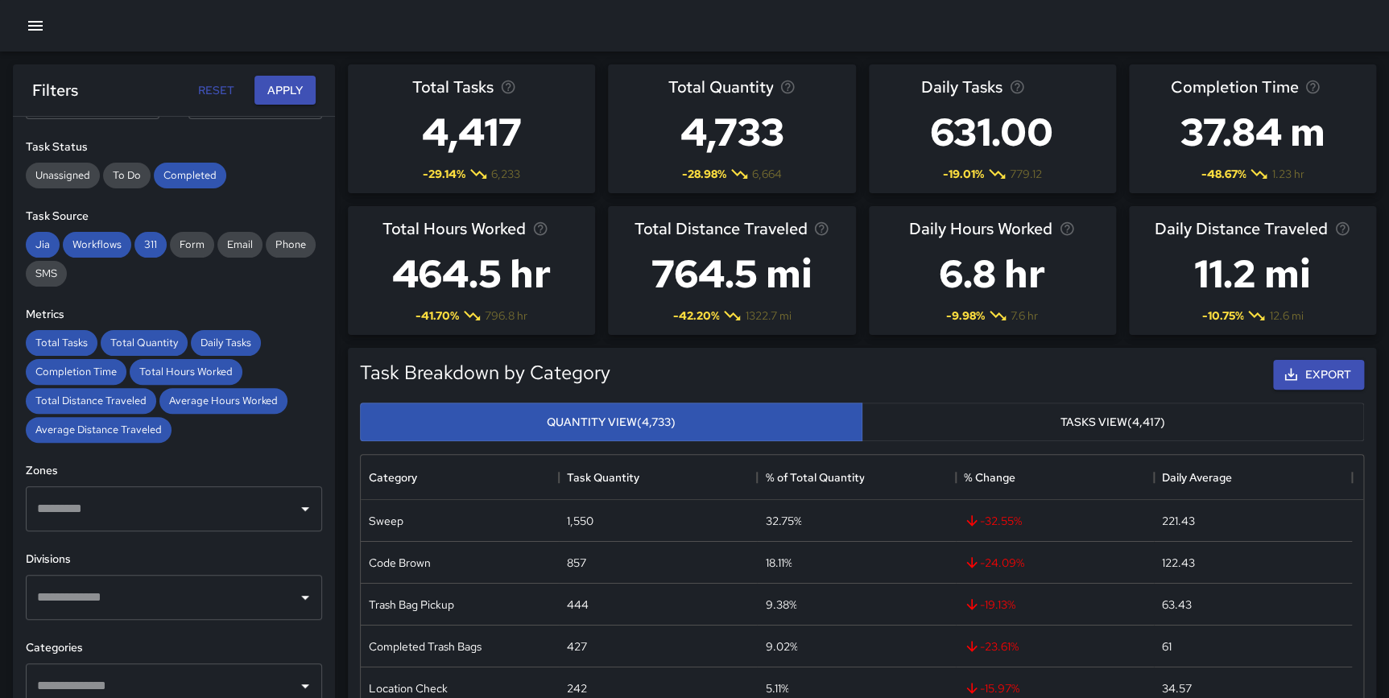
scroll to position [164, 0]
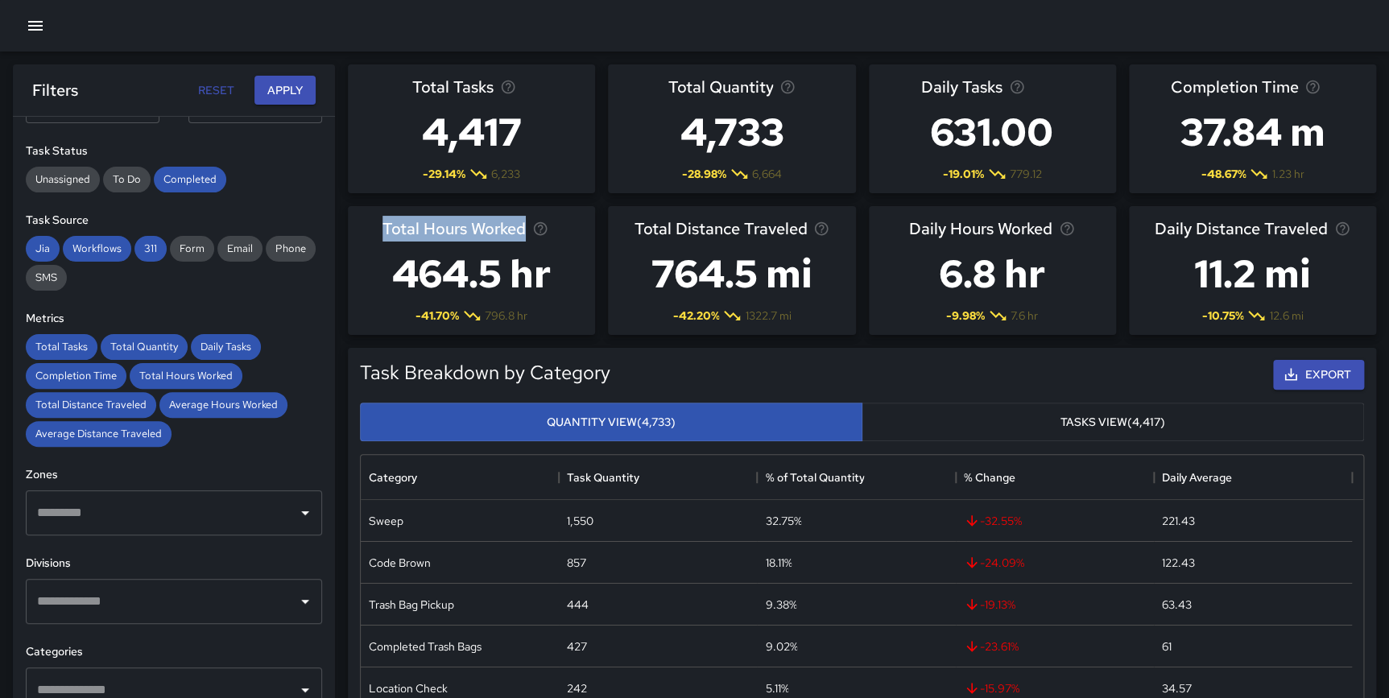
drag, startPoint x: 376, startPoint y: 230, endPoint x: 531, endPoint y: 225, distance: 155.5
click at [531, 225] on div "Total Hours Worked 464.5 hr -41.70 % 796.8 hr" at bounding box center [471, 270] width 247 height 129
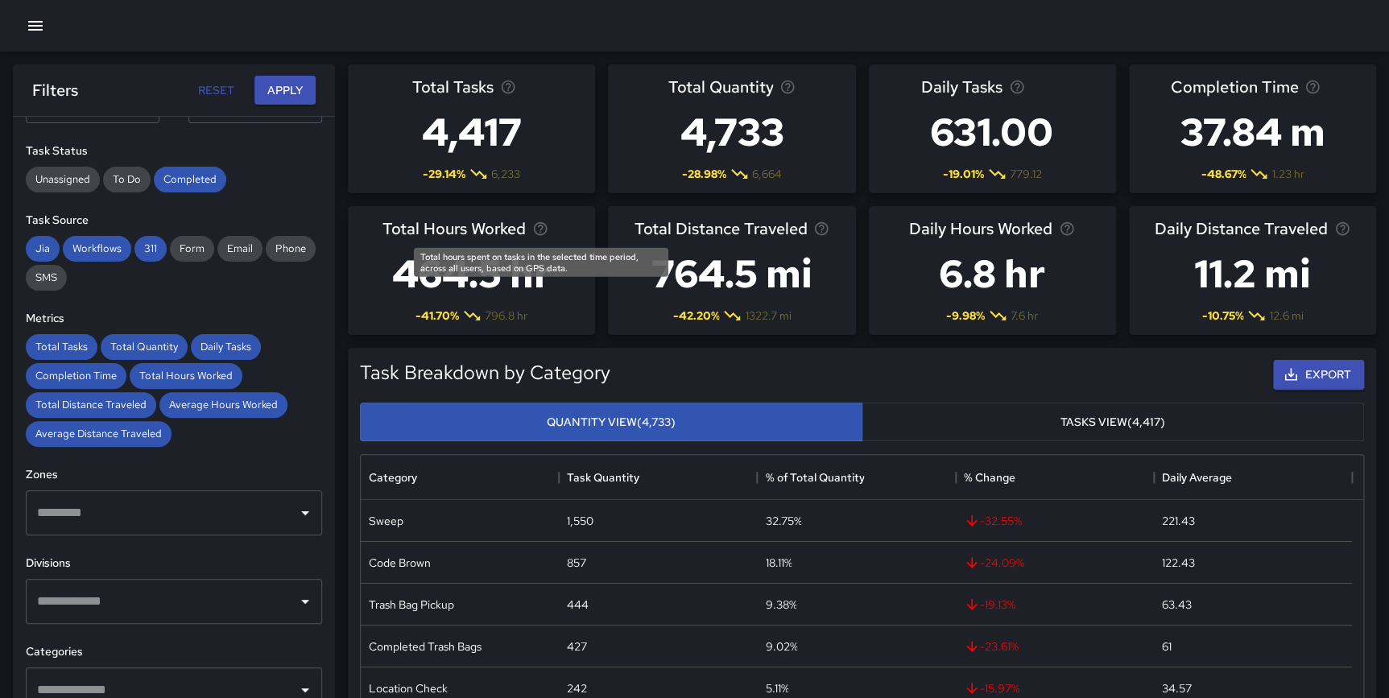
click at [555, 252] on div "Total hours spent on tasks in the selected time period, across all users, based…" at bounding box center [541, 262] width 254 height 29
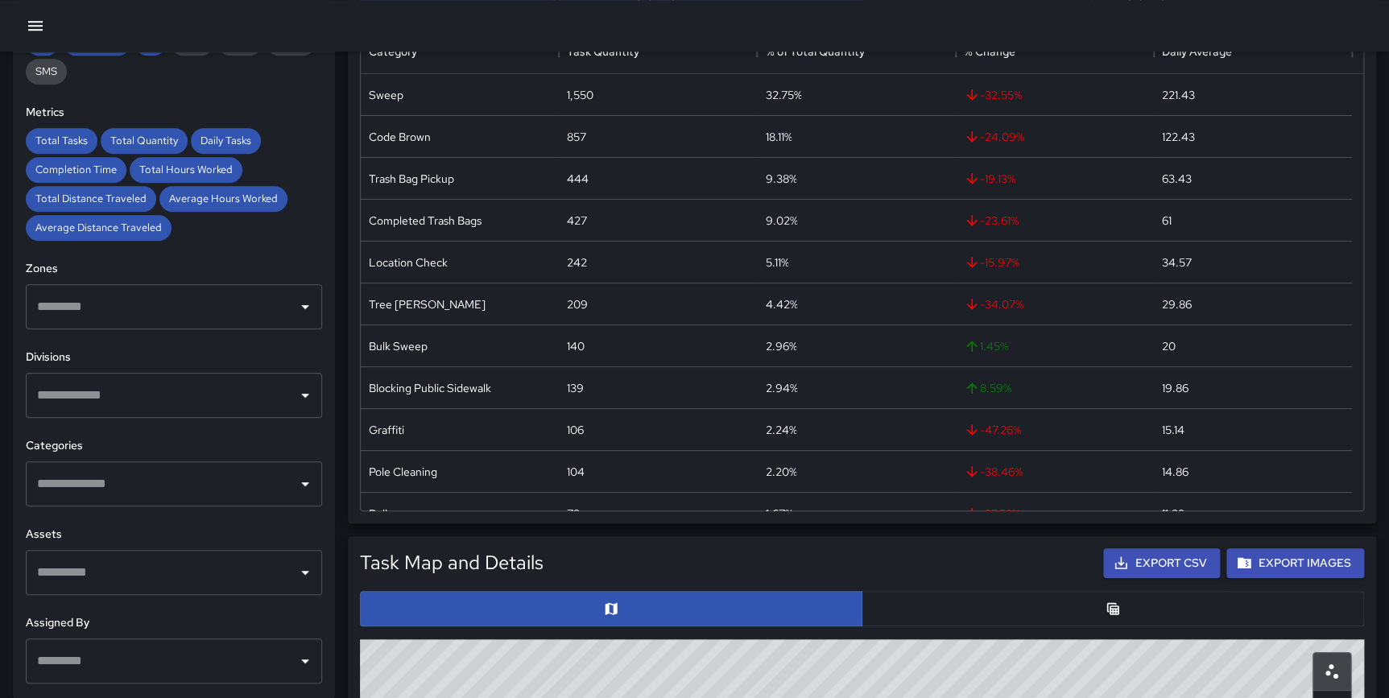
scroll to position [332, 0]
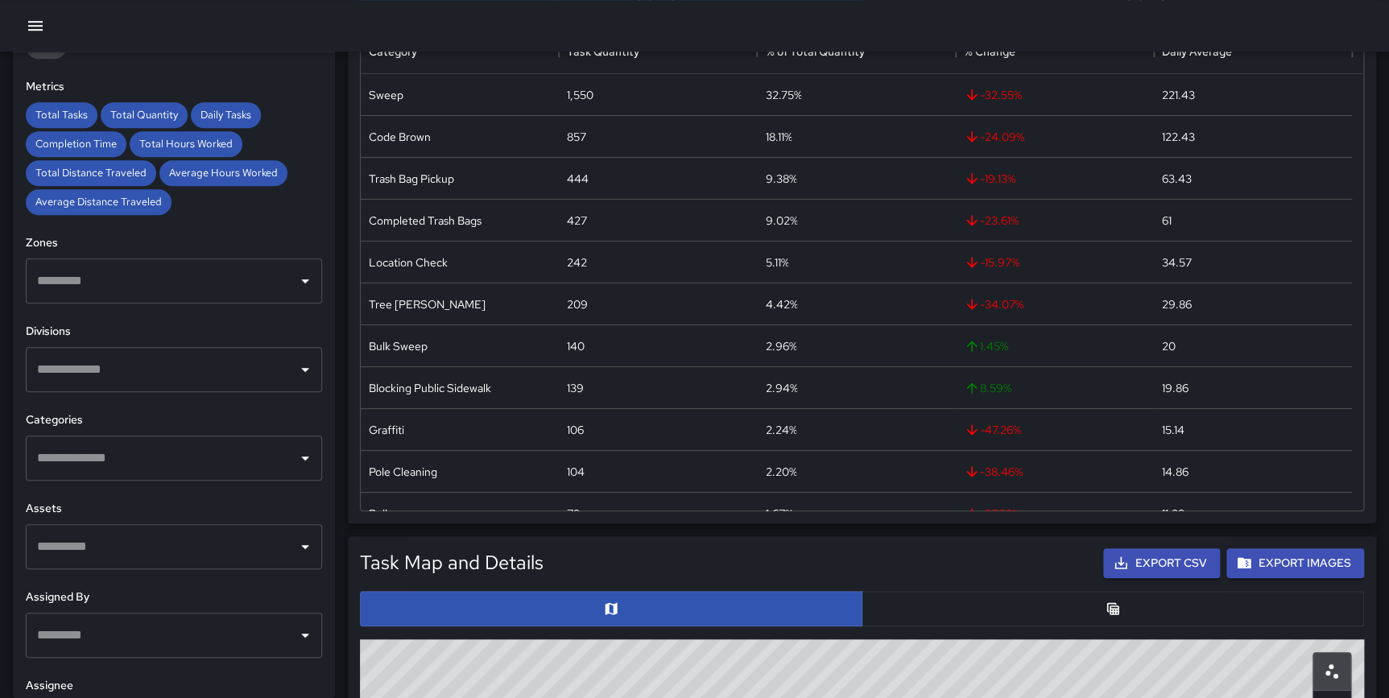
click at [102, 452] on input "text" at bounding box center [162, 458] width 258 height 31
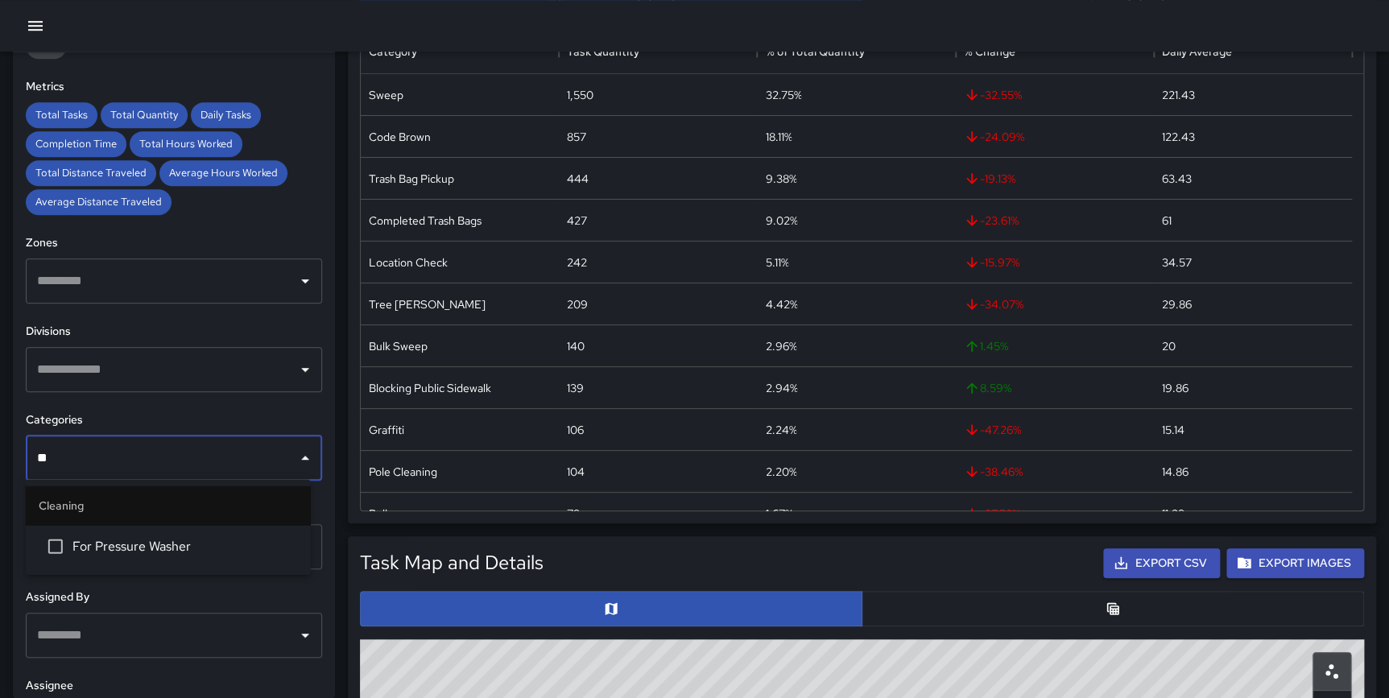
type input "*"
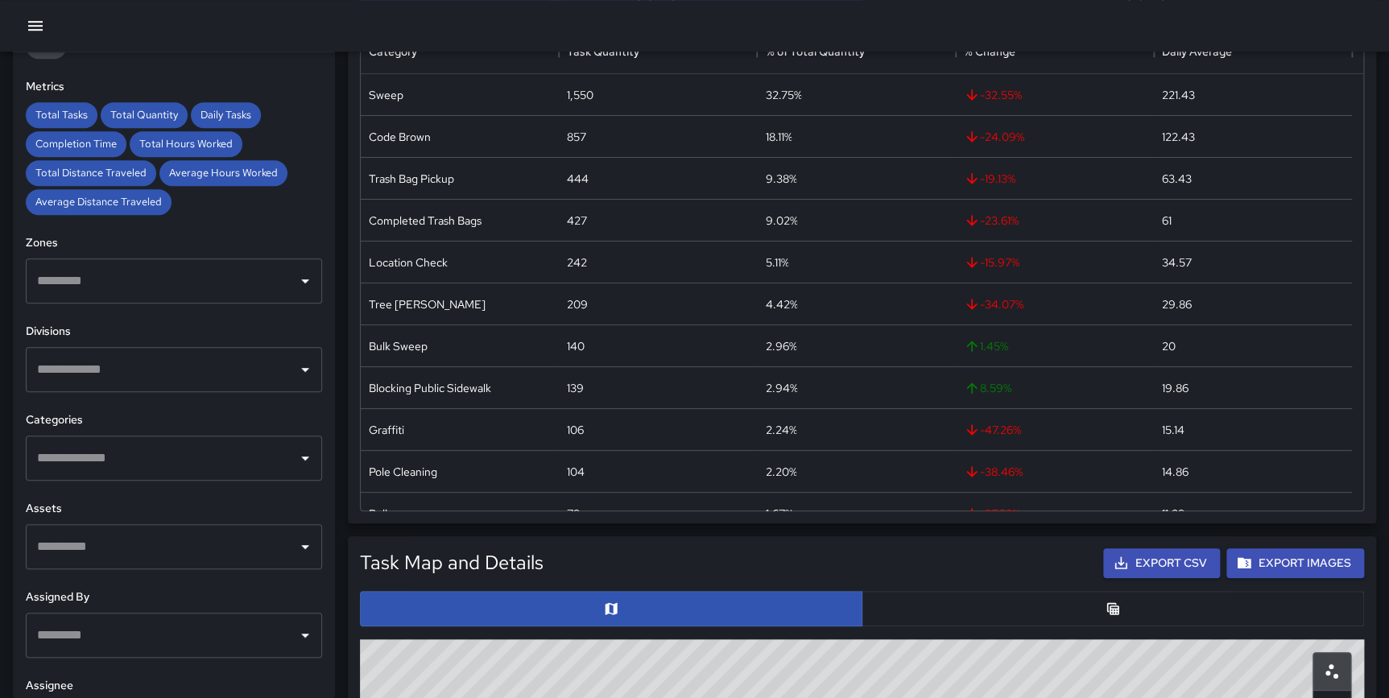
click at [315, 428] on div "**********" at bounding box center [174, 375] width 322 height 646
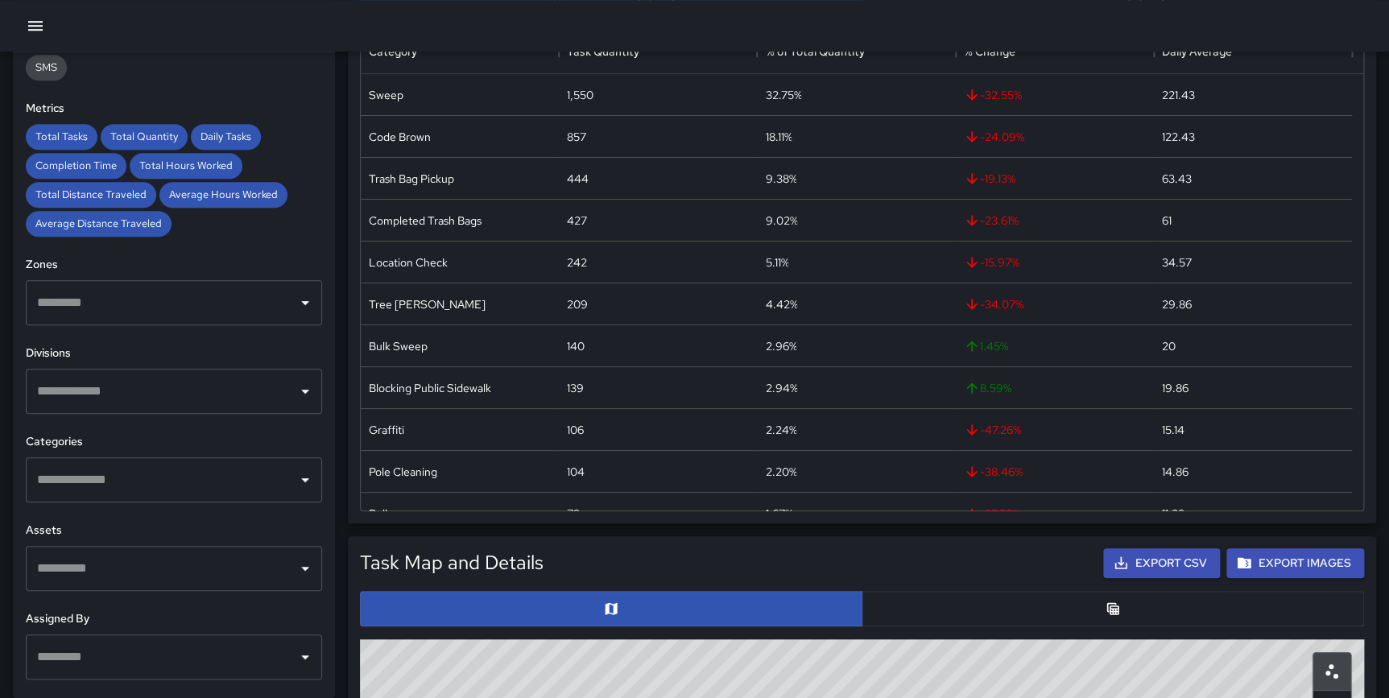
scroll to position [312, 0]
click at [133, 468] on input "text" at bounding box center [162, 478] width 258 height 31
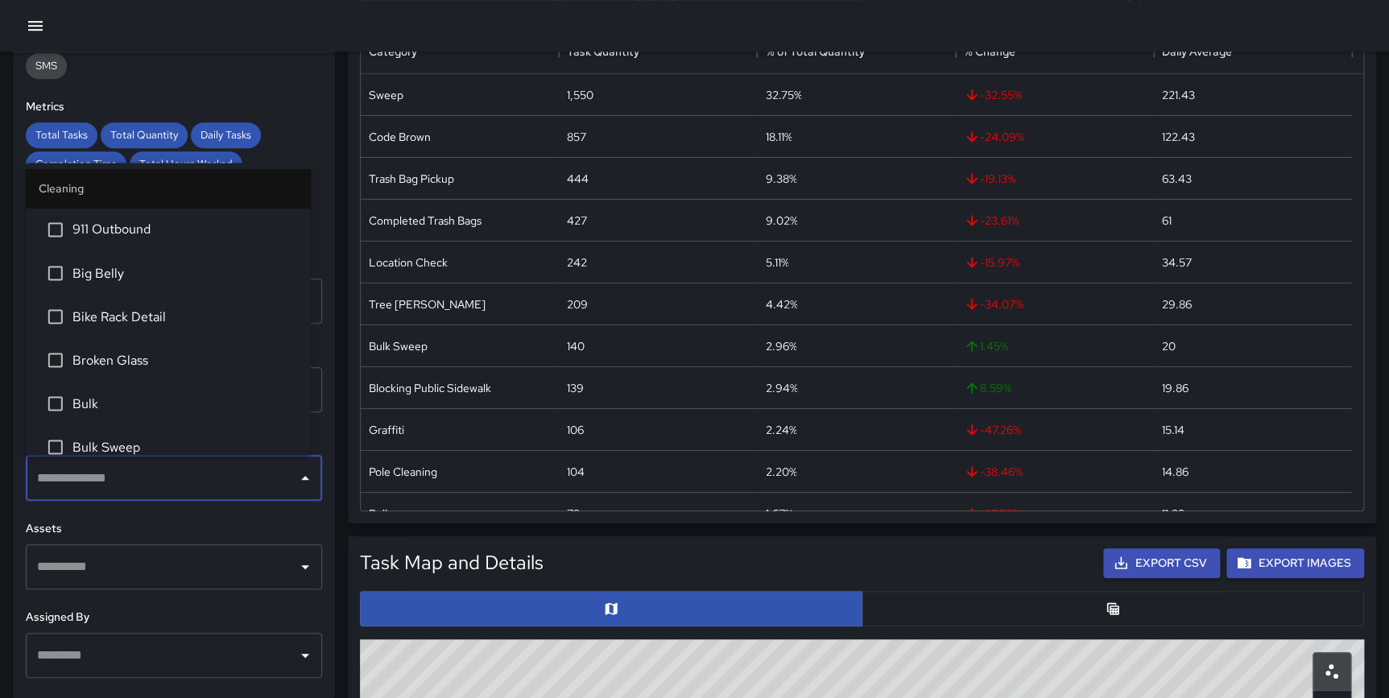
click at [143, 436] on li "Bulk Sweep" at bounding box center [168, 446] width 285 height 43
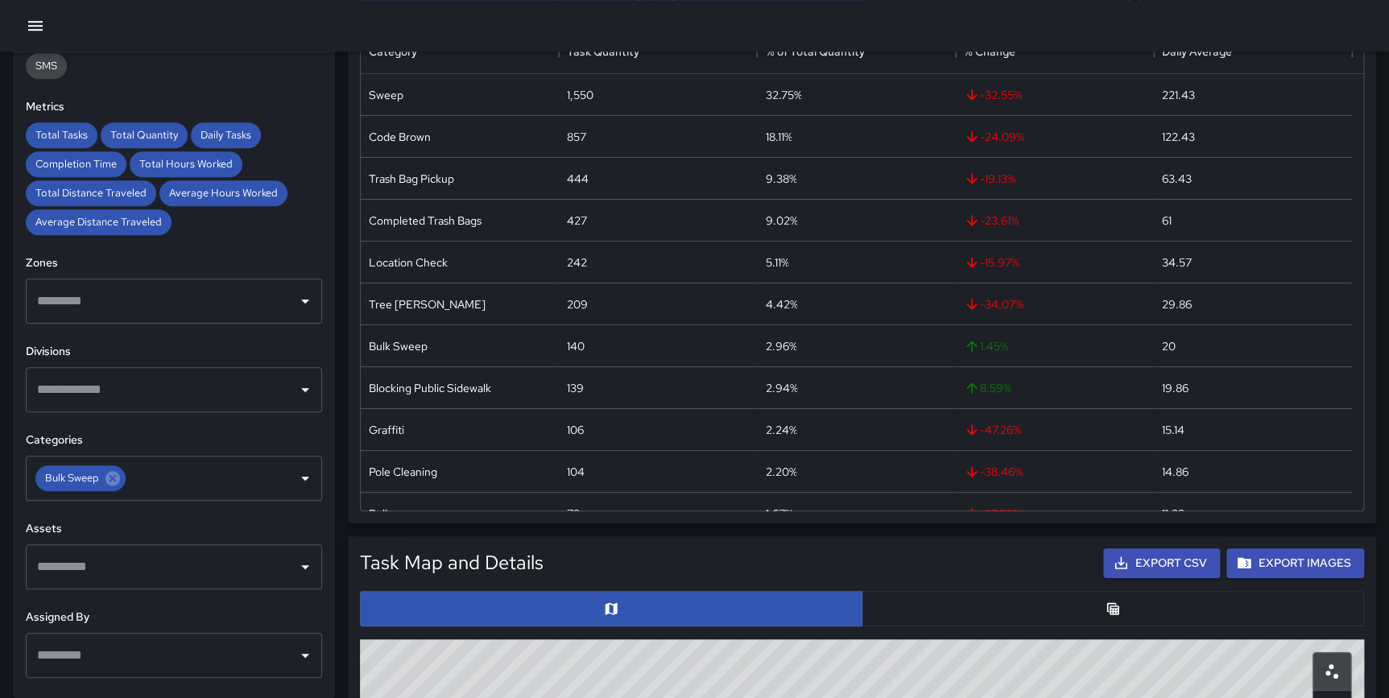
click at [312, 428] on div "**********" at bounding box center [174, 375] width 322 height 646
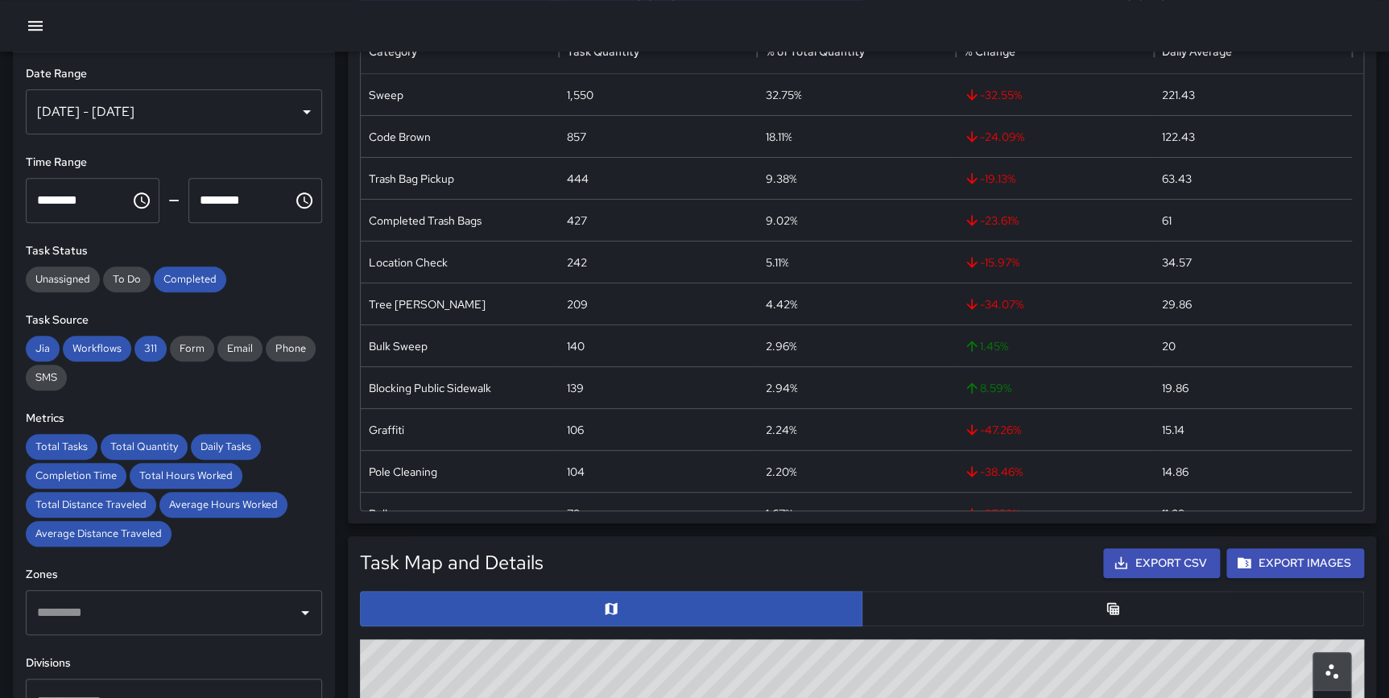
scroll to position [0, 0]
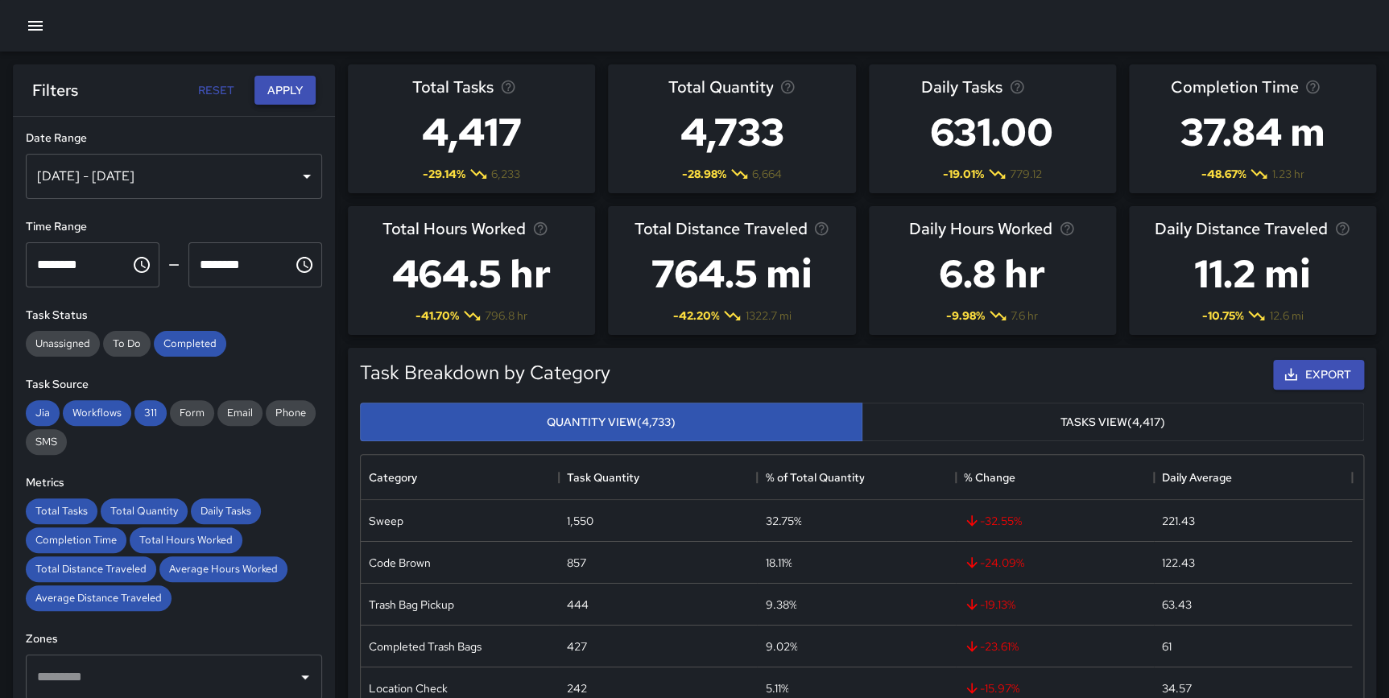
click at [299, 89] on button "Apply" at bounding box center [284, 91] width 61 height 30
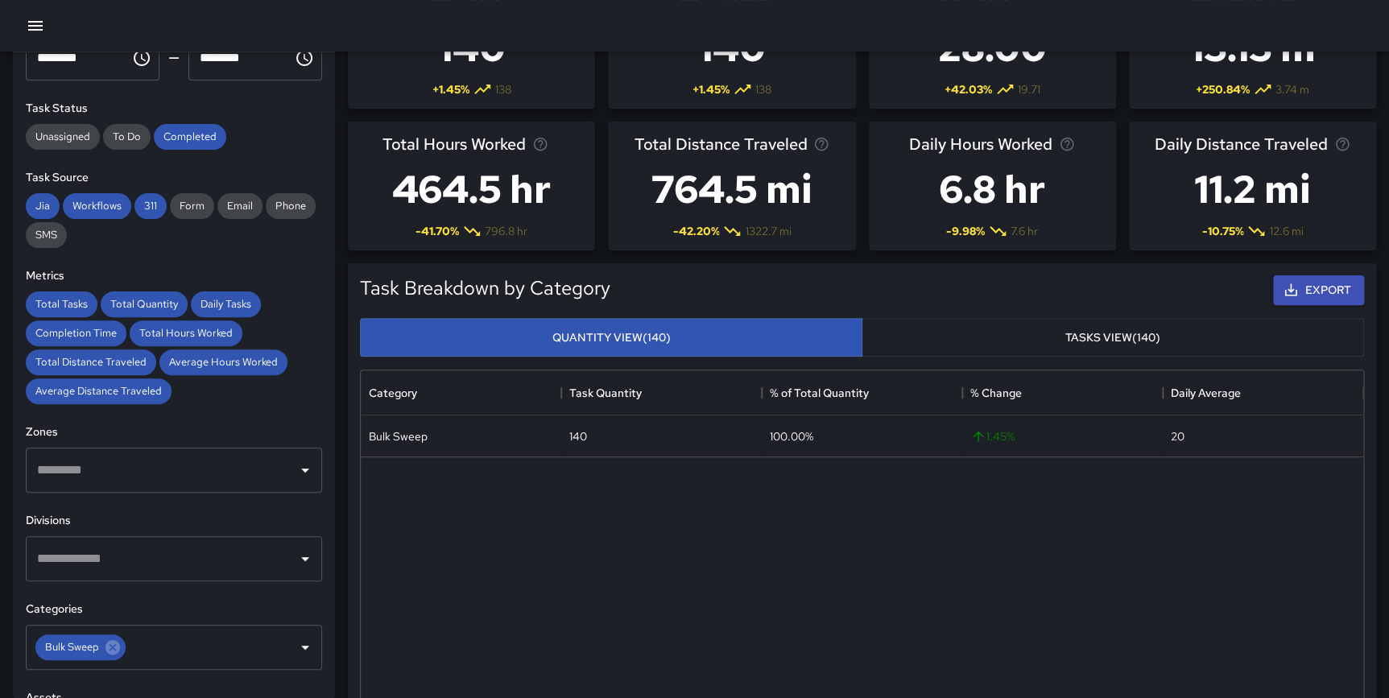
scroll to position [197, 0]
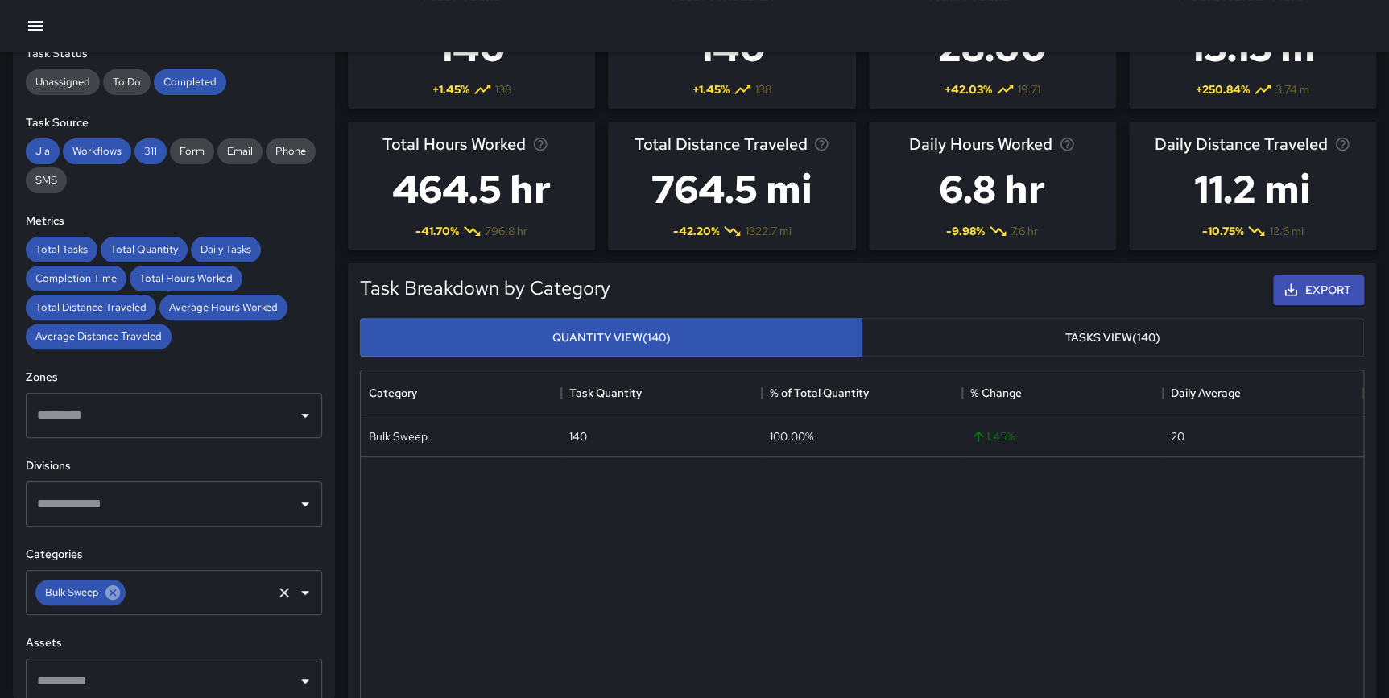
click at [118, 591] on icon at bounding box center [112, 592] width 14 height 14
click at [131, 581] on input "text" at bounding box center [162, 592] width 258 height 31
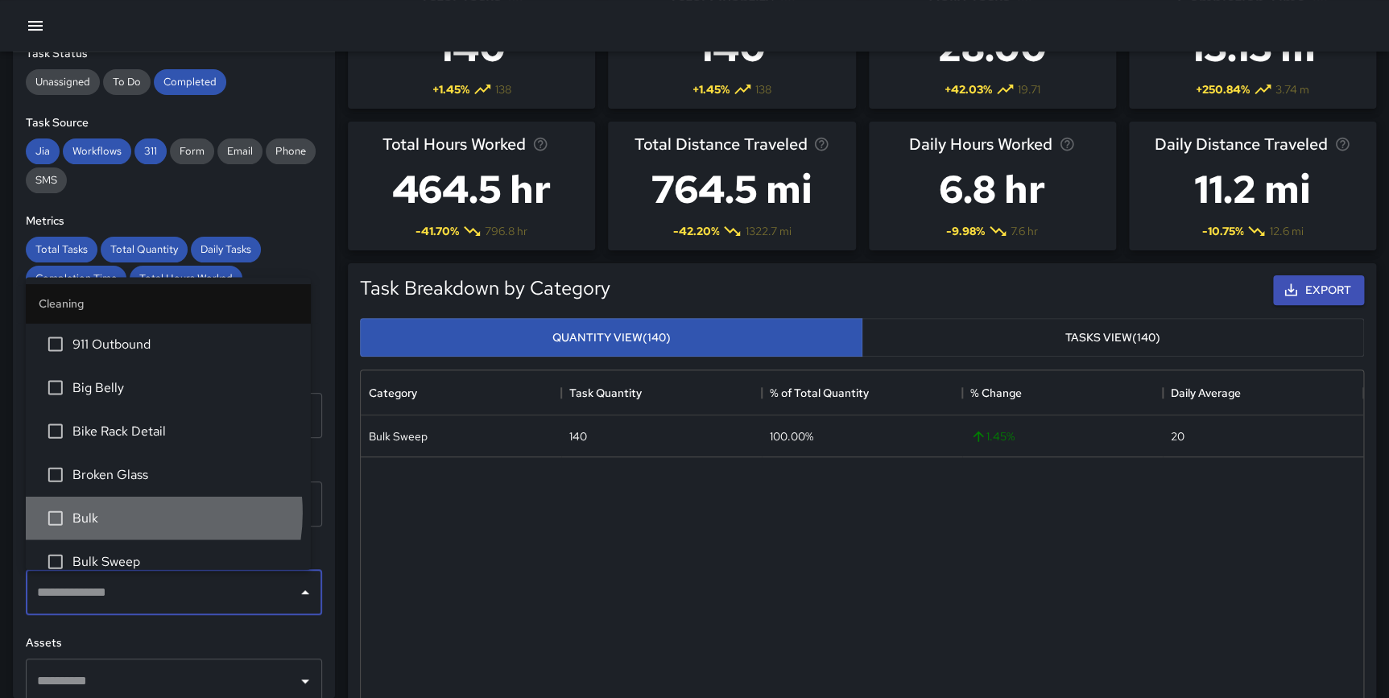
click at [115, 512] on span "Bulk" at bounding box center [184, 518] width 225 height 19
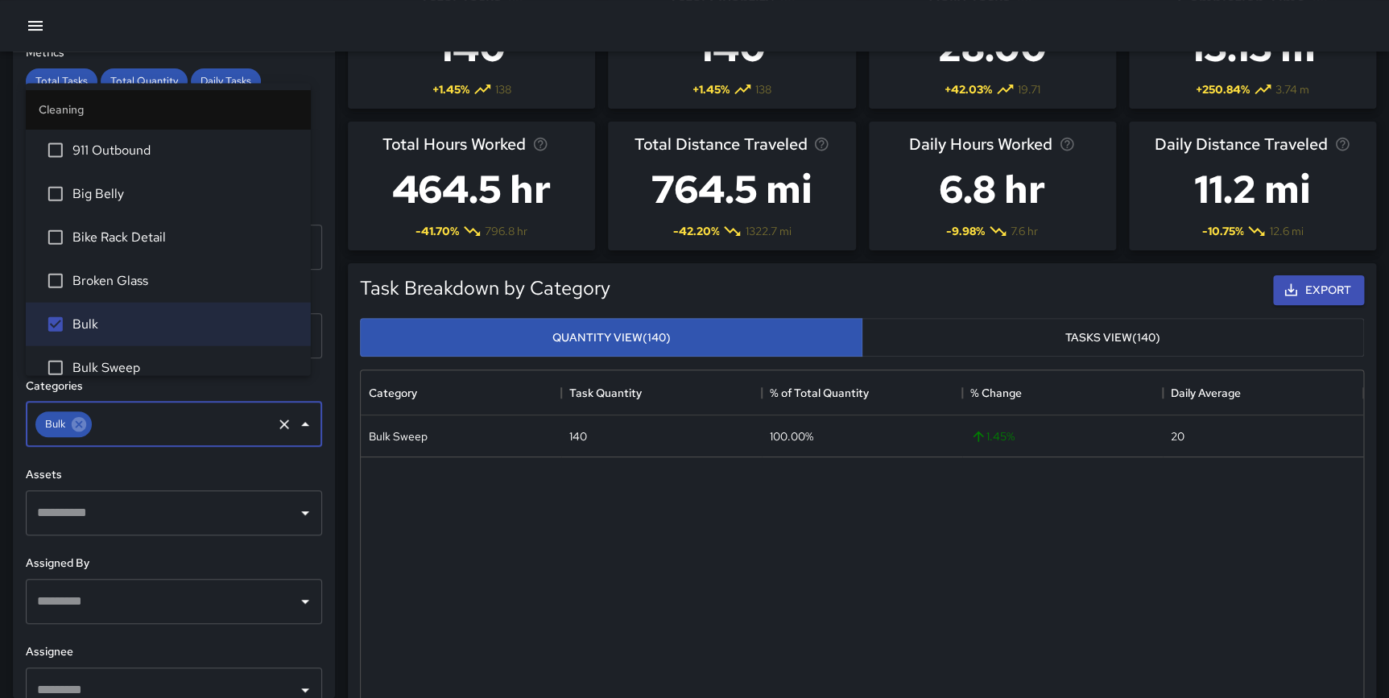
scroll to position [391, 0]
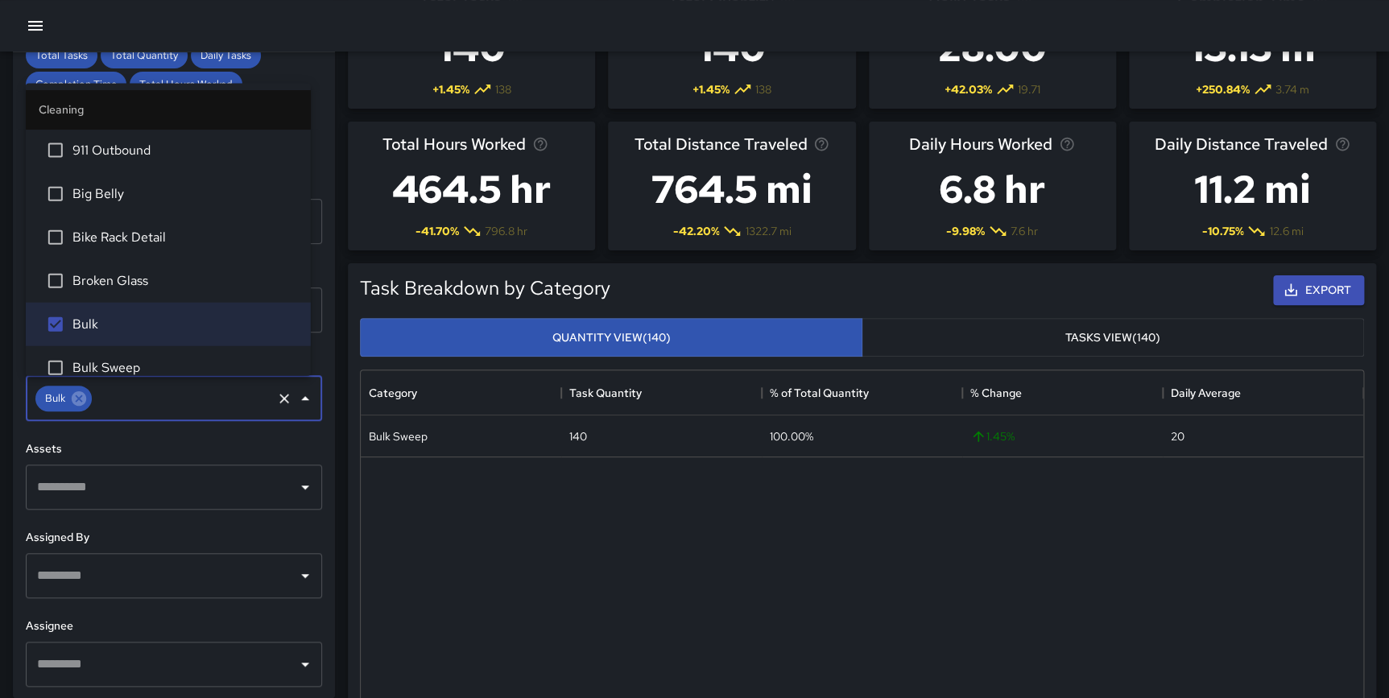
click at [316, 593] on div "**********" at bounding box center [174, 375] width 322 height 646
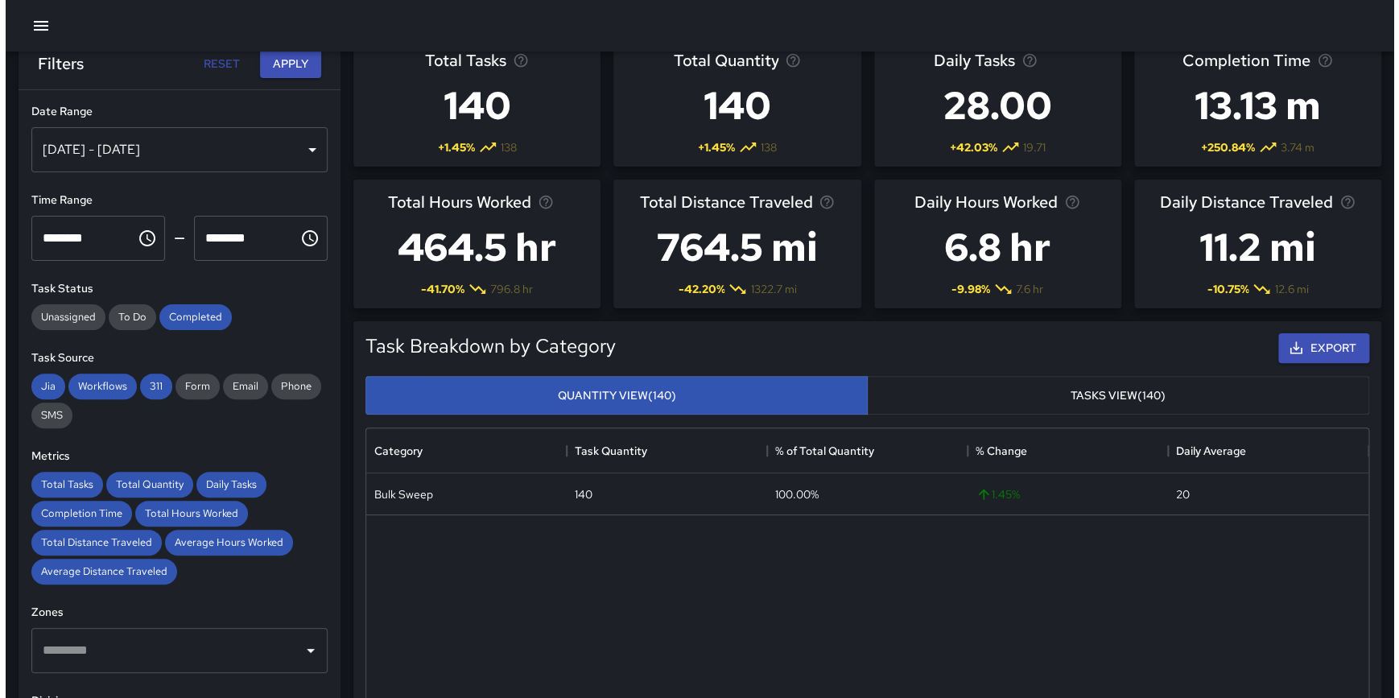
scroll to position [0, 0]
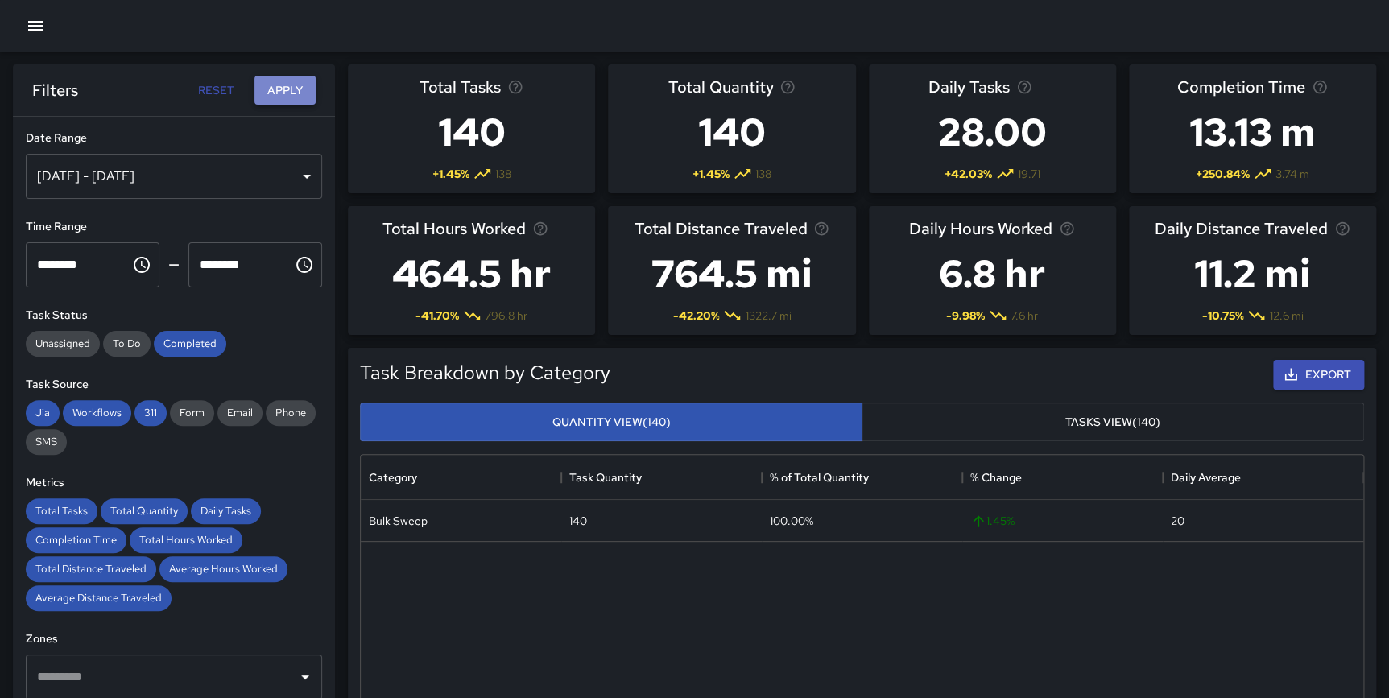
click at [300, 91] on button "Apply" at bounding box center [284, 91] width 61 height 30
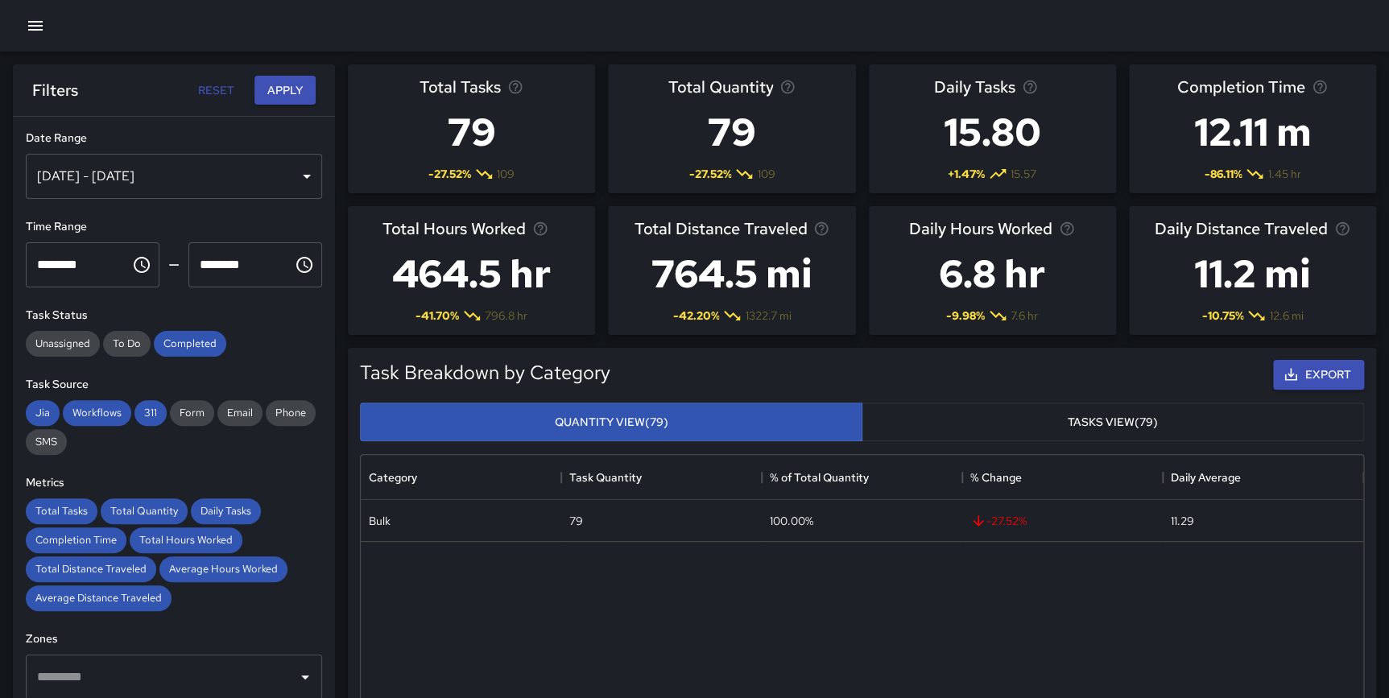
click at [36, 27] on icon "button" at bounding box center [35, 25] width 19 height 19
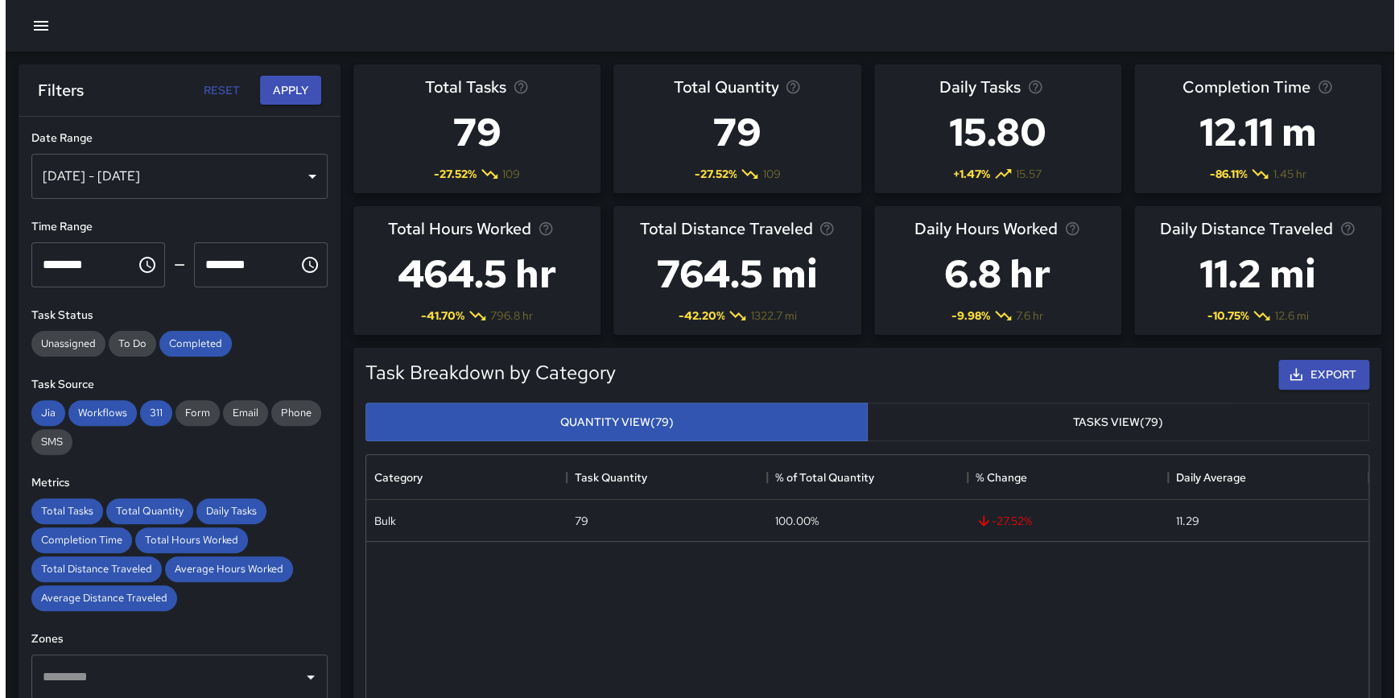
scroll to position [470, 991]
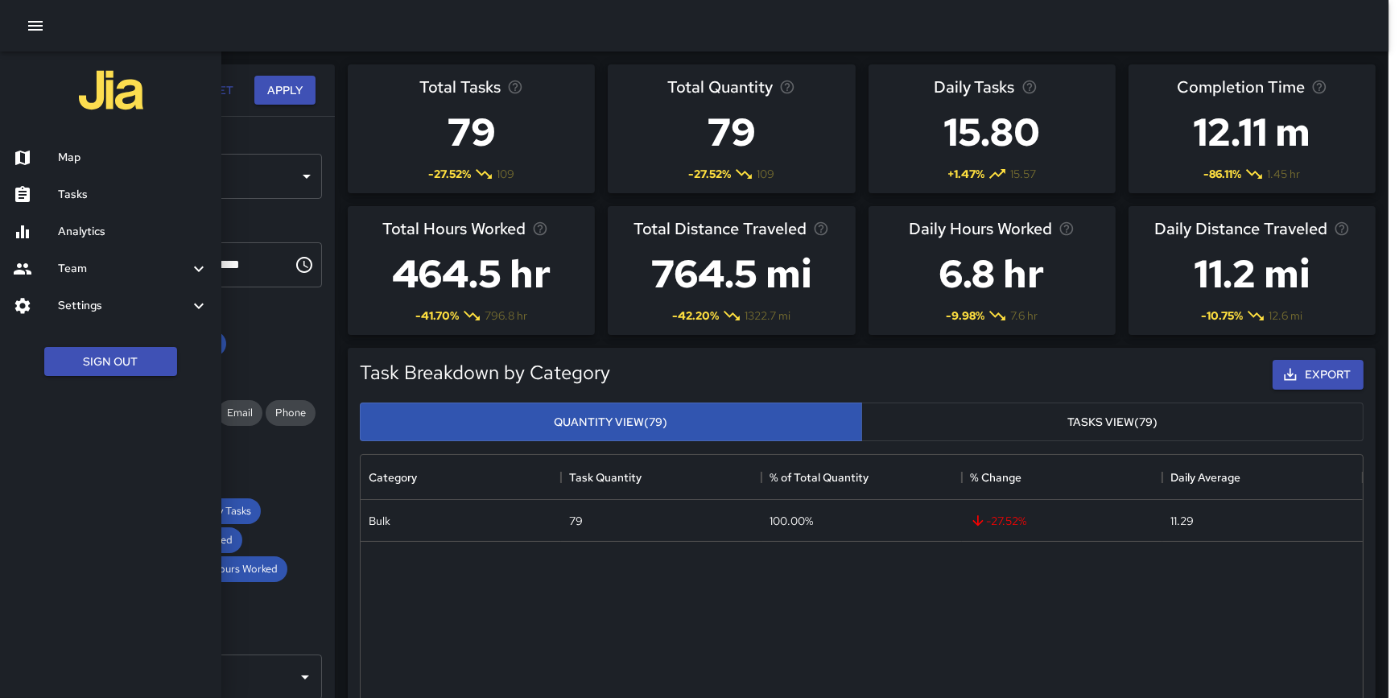
click at [99, 153] on h6 "Map" at bounding box center [133, 158] width 151 height 18
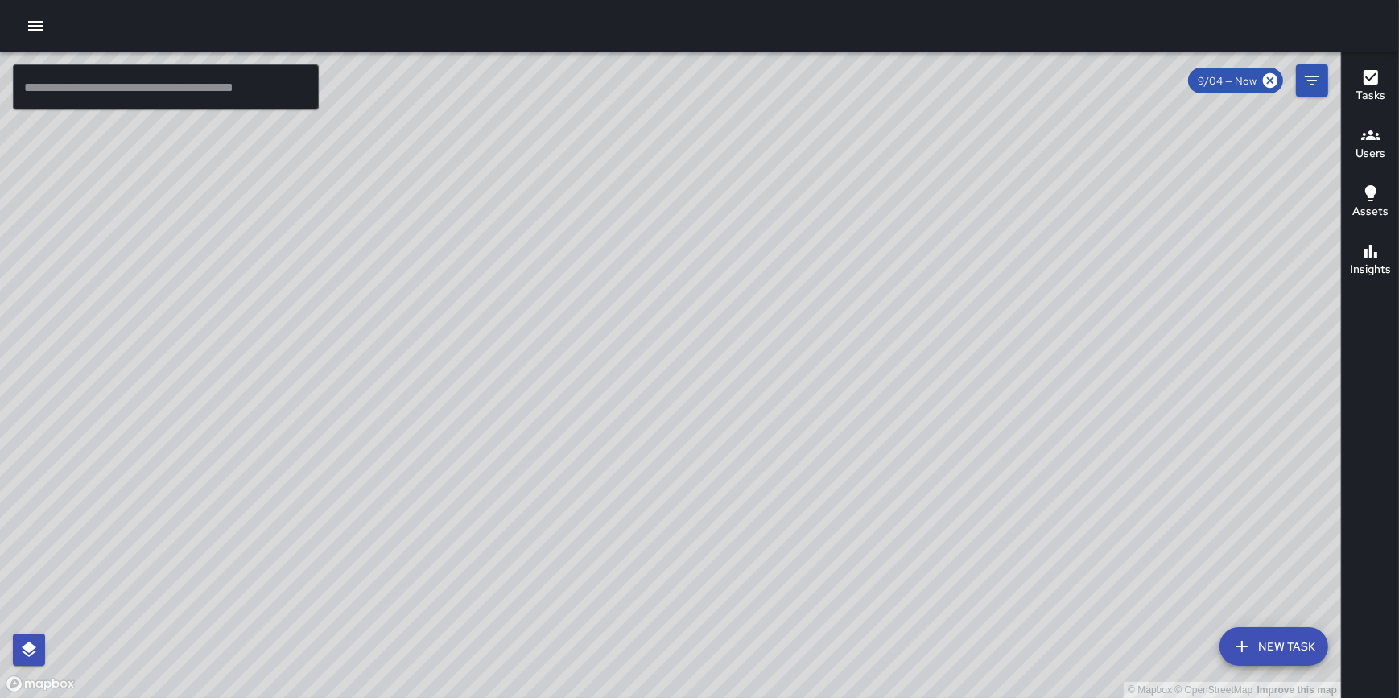
click at [48, 32] on button "button" at bounding box center [35, 26] width 32 height 32
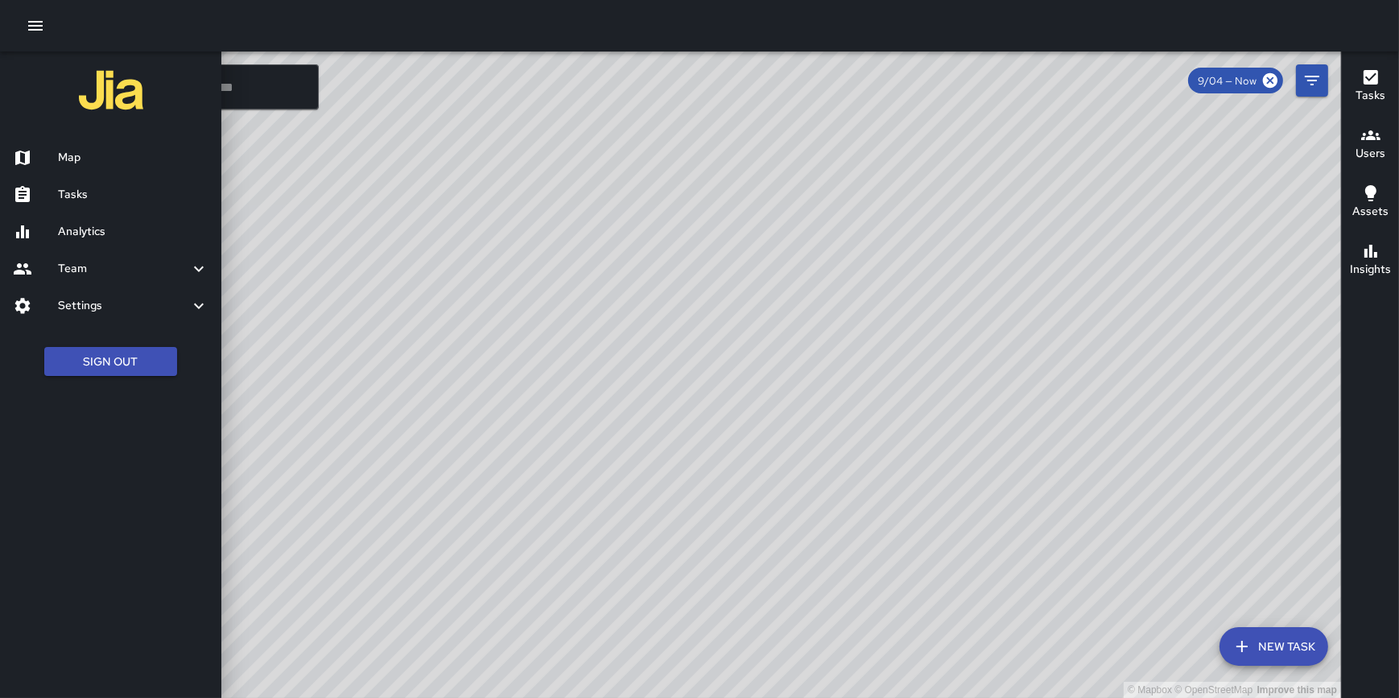
click at [76, 152] on h6 "Map" at bounding box center [133, 158] width 151 height 18
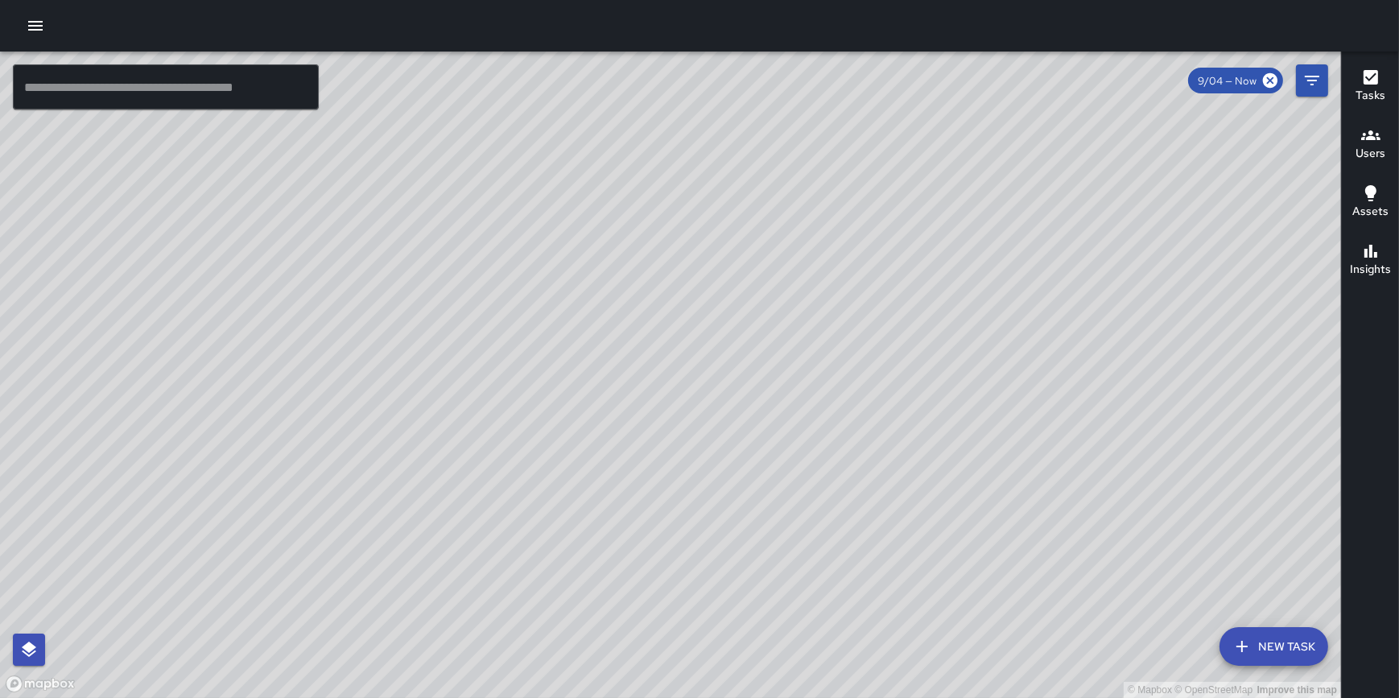
click at [1271, 636] on button "New Task" at bounding box center [1274, 646] width 109 height 39
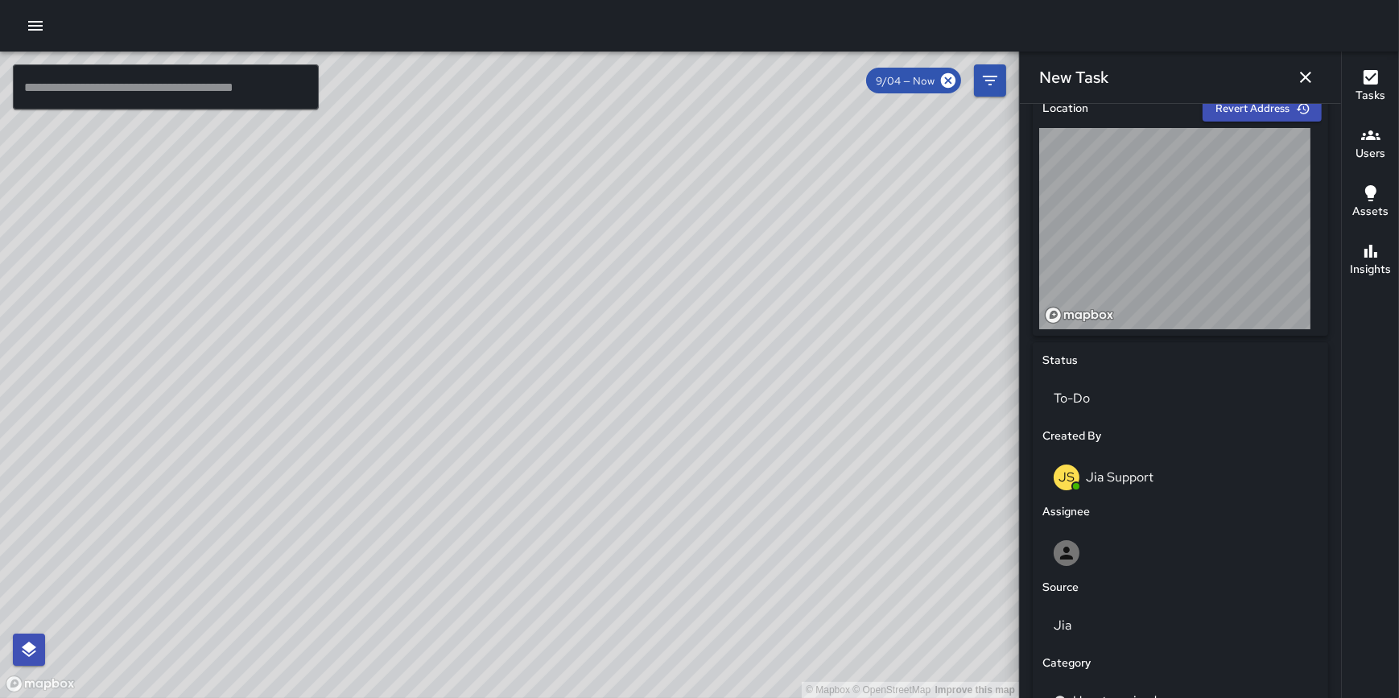
scroll to position [736, 0]
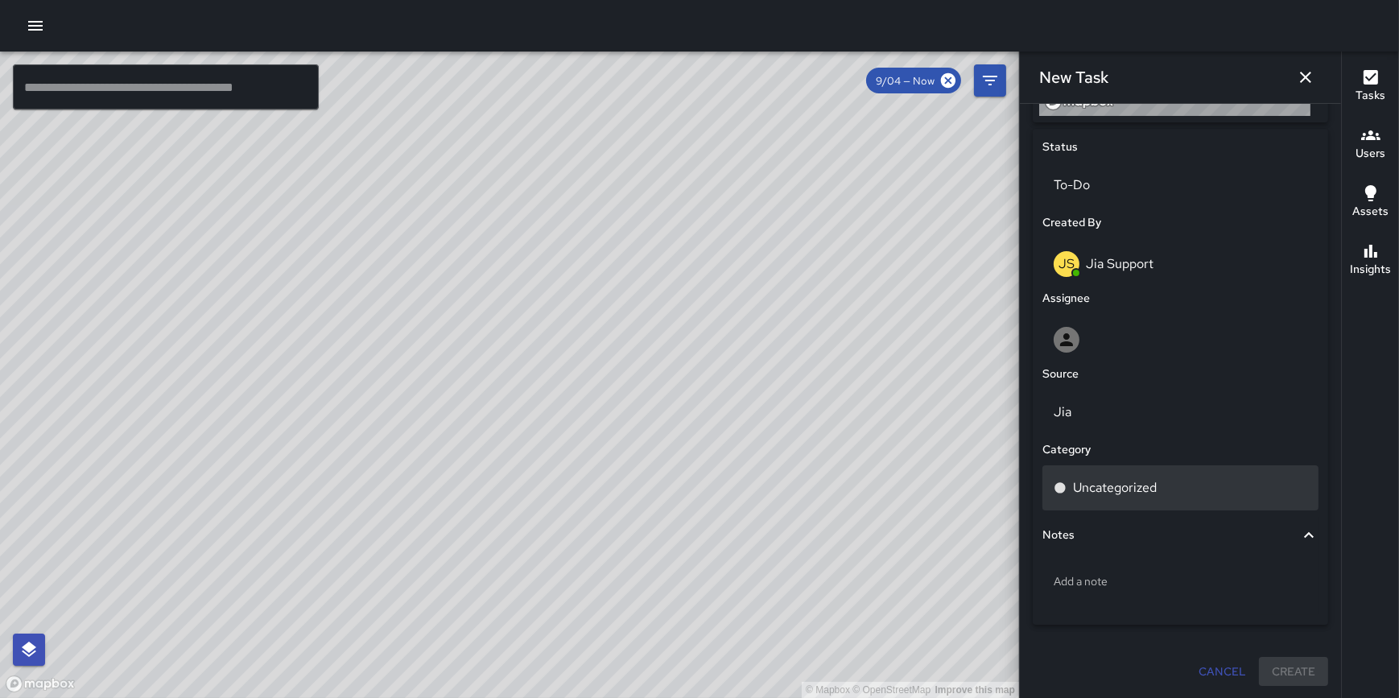
click at [1158, 478] on div "Uncategorized" at bounding box center [1181, 487] width 254 height 19
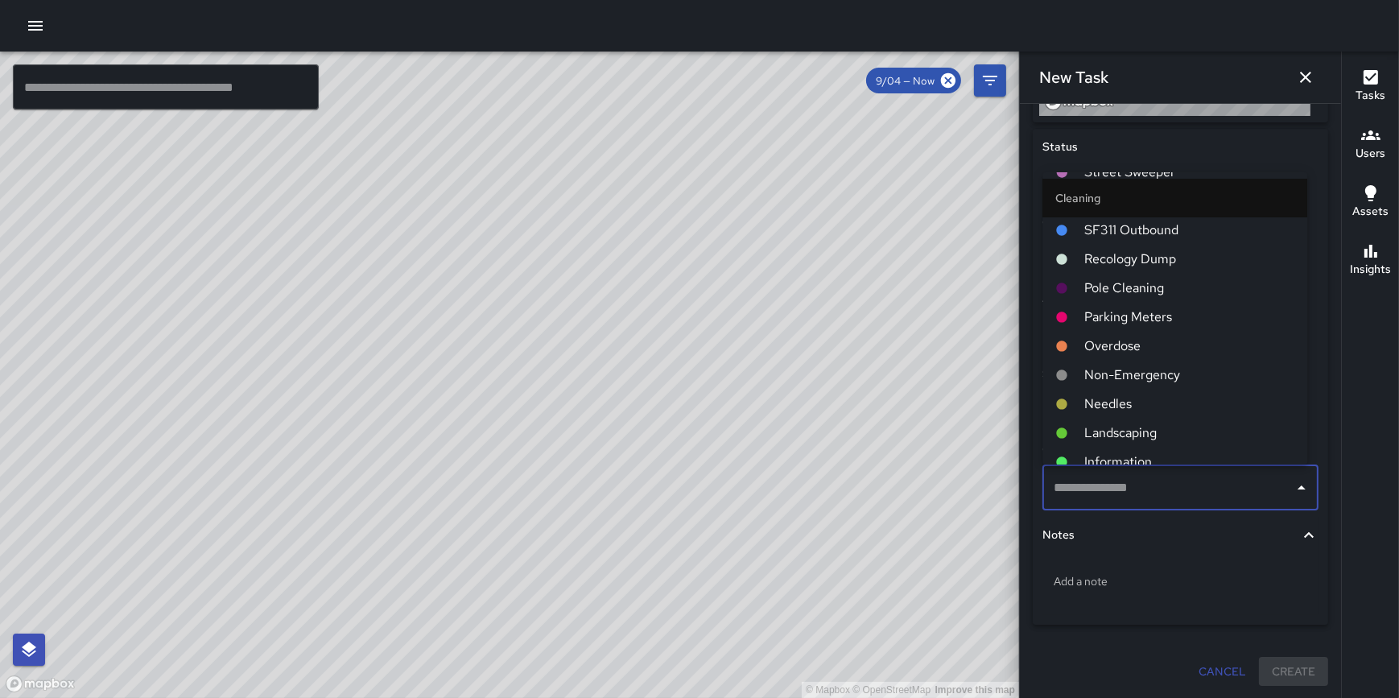
scroll to position [0, 0]
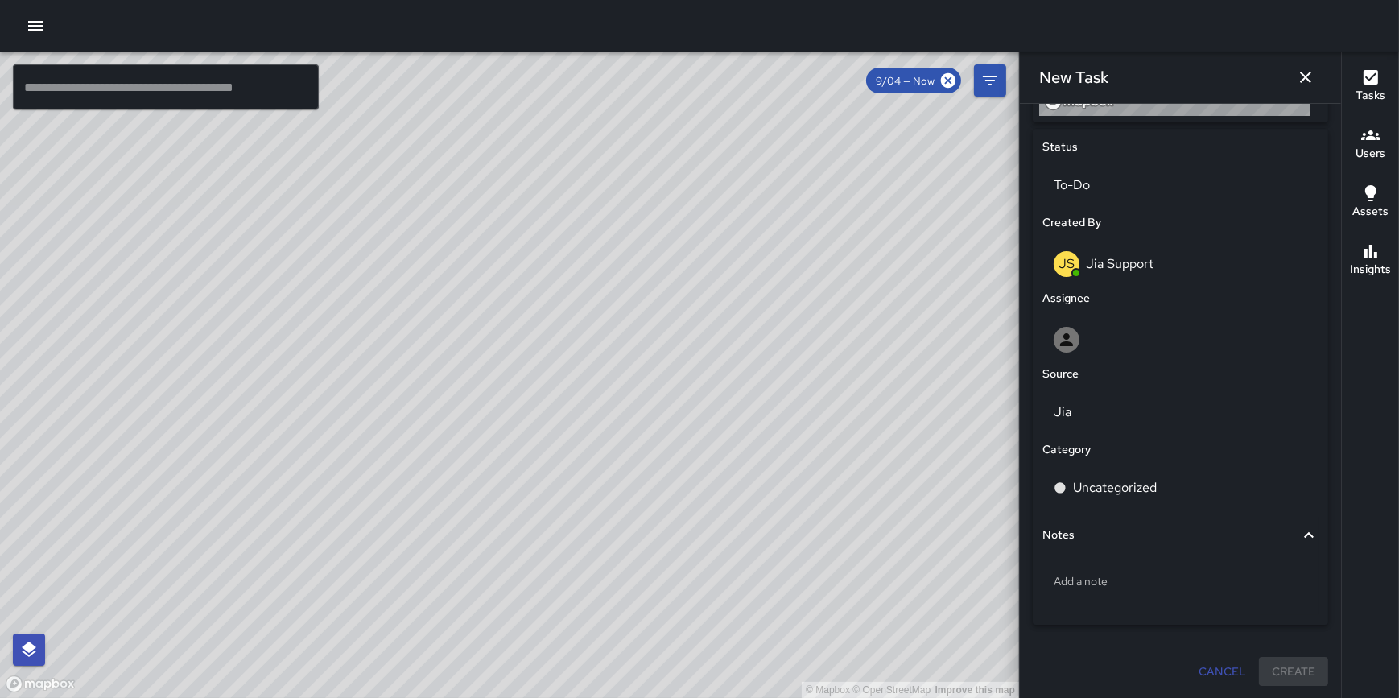
click at [1312, 261] on div "Status To-Do Created By JS Jia Support Assignee Source Jia Category Uncategoriz…" at bounding box center [1180, 377] width 295 height 496
click at [1179, 487] on div "Uncategorized" at bounding box center [1181, 487] width 254 height 19
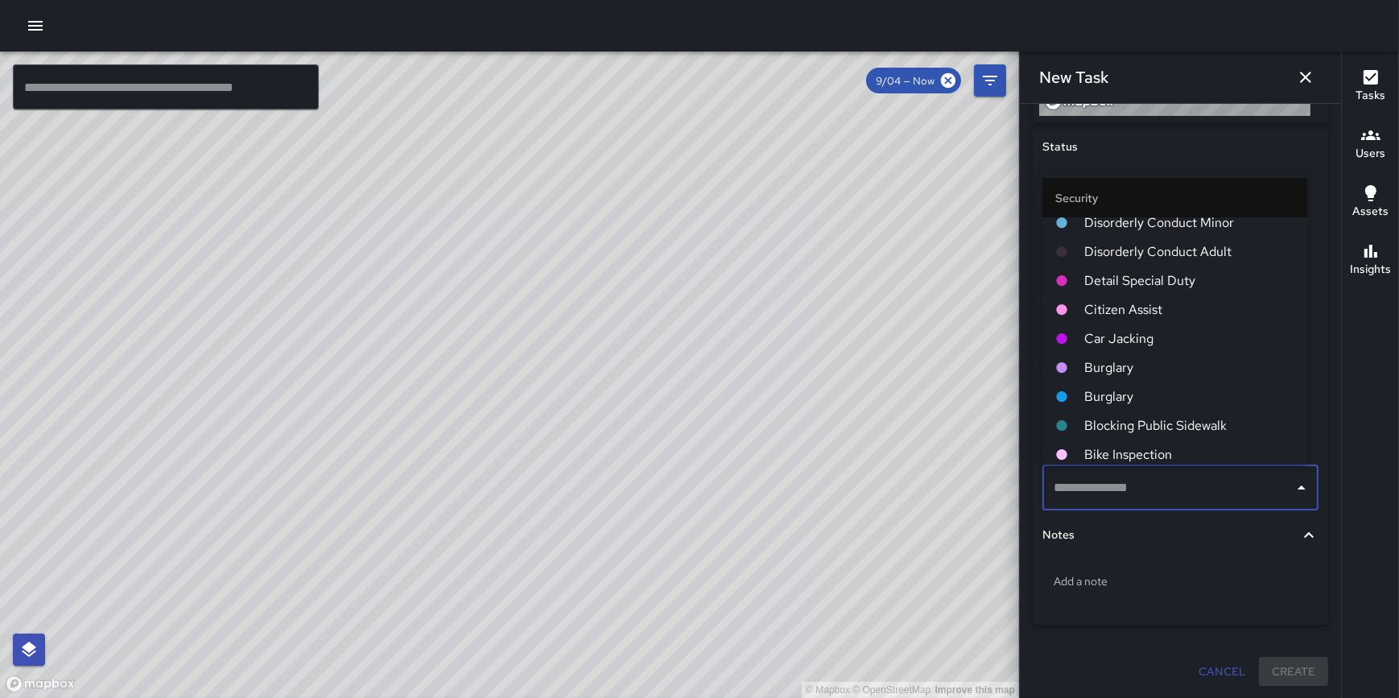
scroll to position [3960, 0]
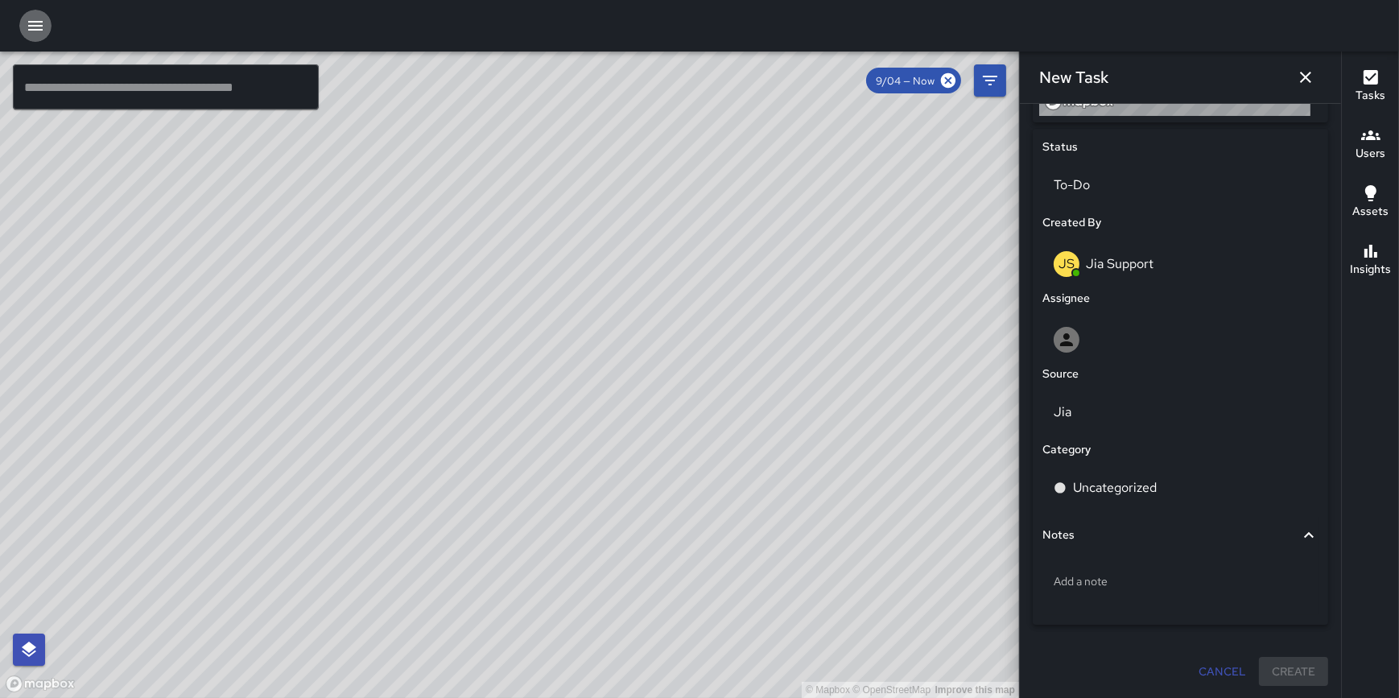
click at [33, 30] on icon "button" at bounding box center [35, 26] width 14 height 10
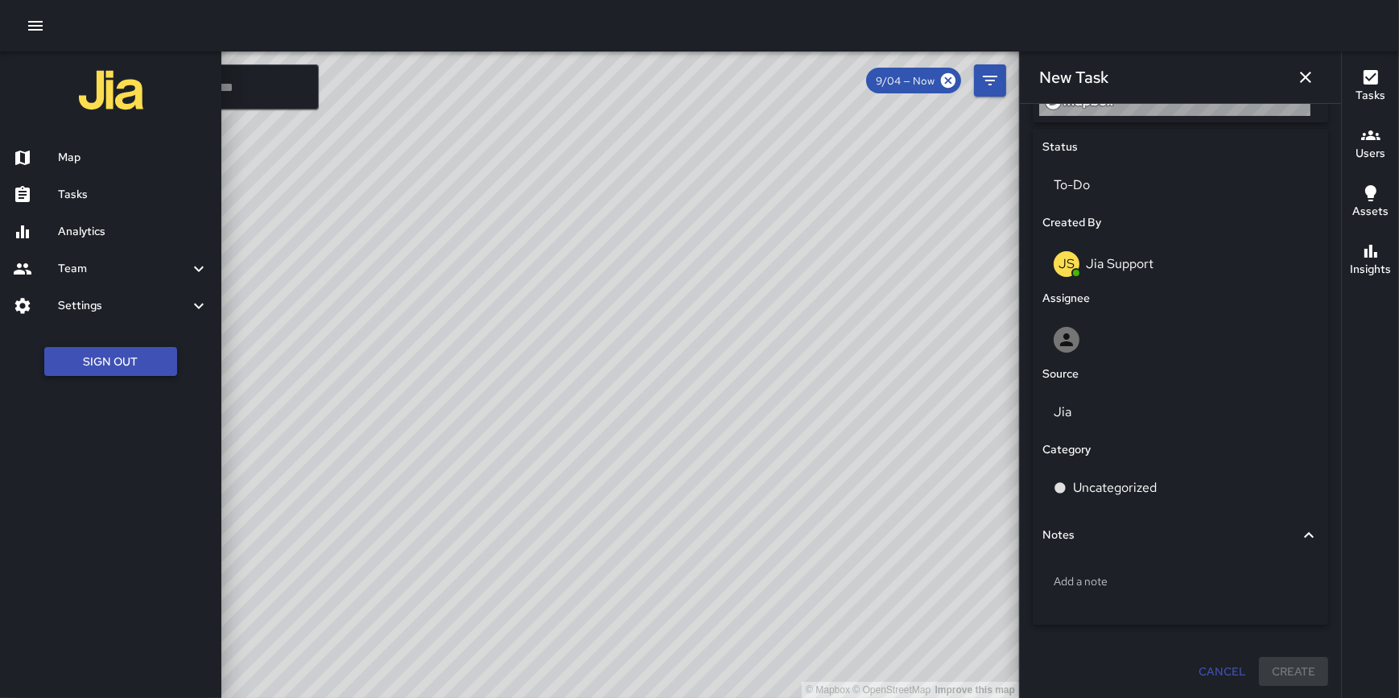
click at [114, 366] on button "Sign Out" at bounding box center [110, 362] width 133 height 30
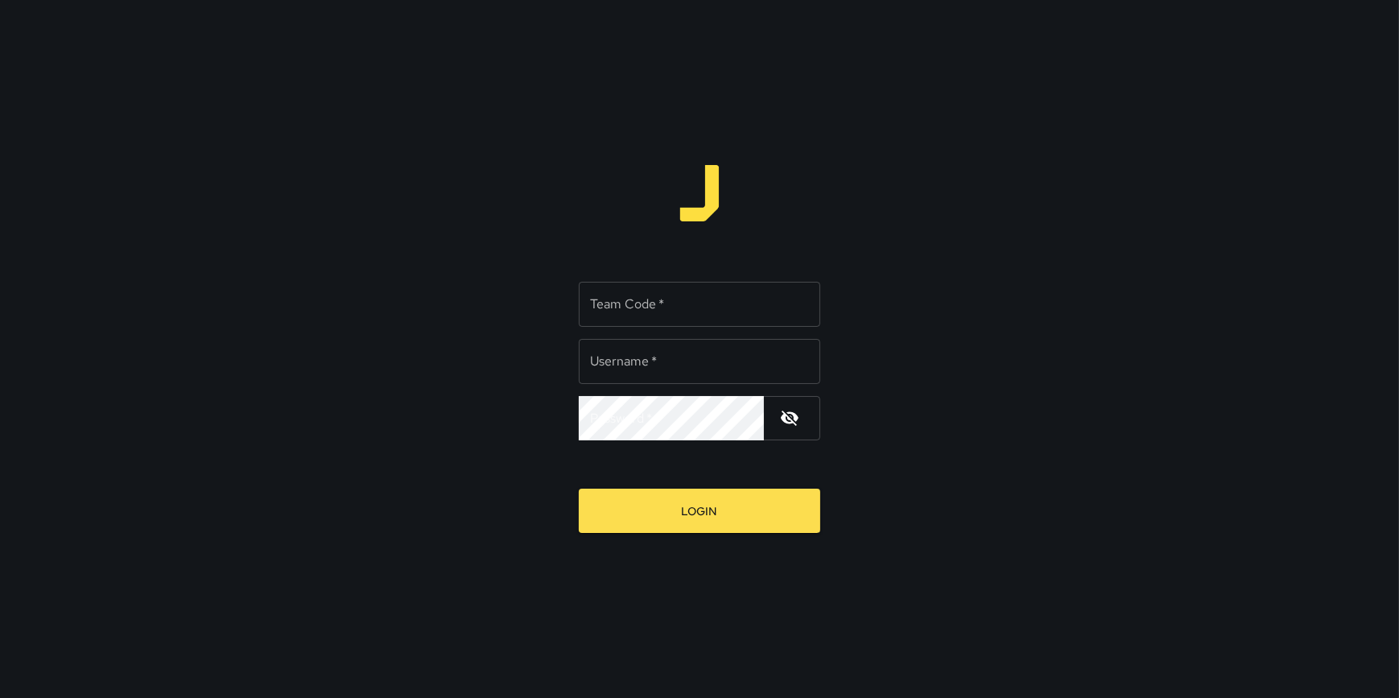
type input "**********"
click at [635, 304] on input "Team Code   *" at bounding box center [700, 304] width 242 height 45
click at [579, 489] on button "Login" at bounding box center [700, 511] width 242 height 44
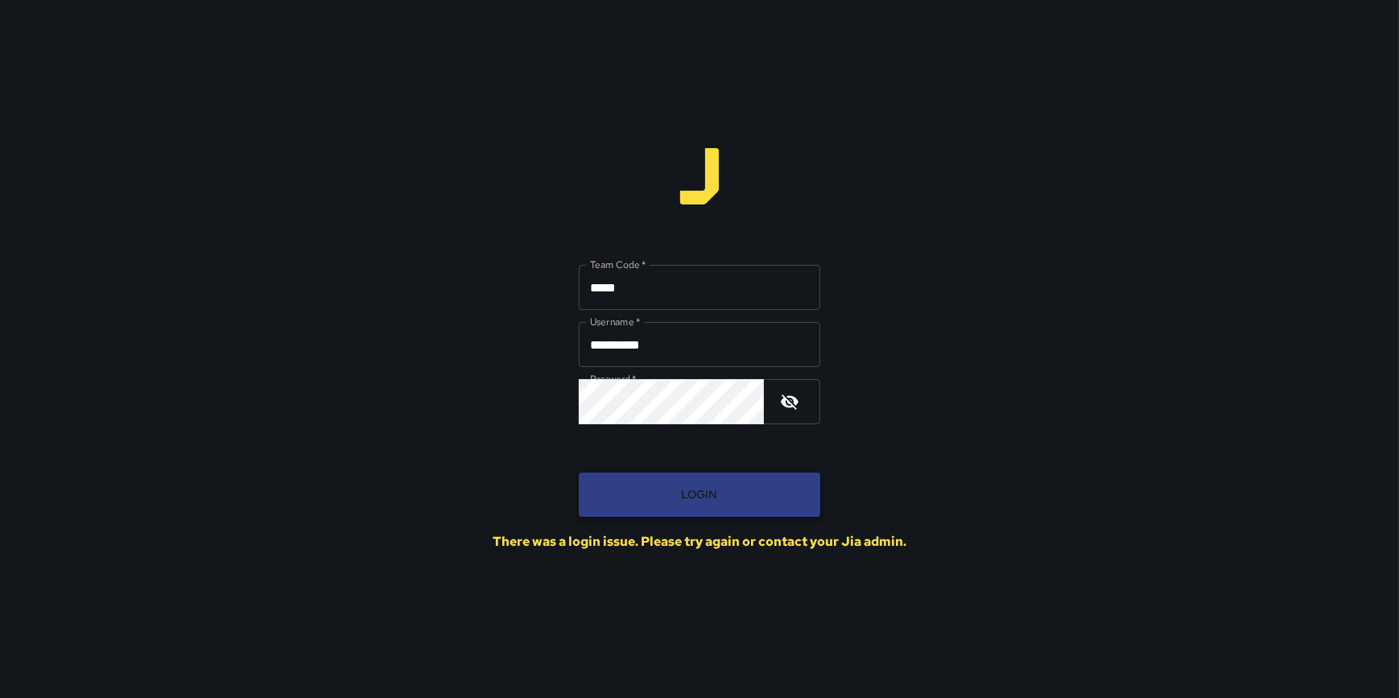
click at [713, 494] on button "Login" at bounding box center [700, 495] width 242 height 44
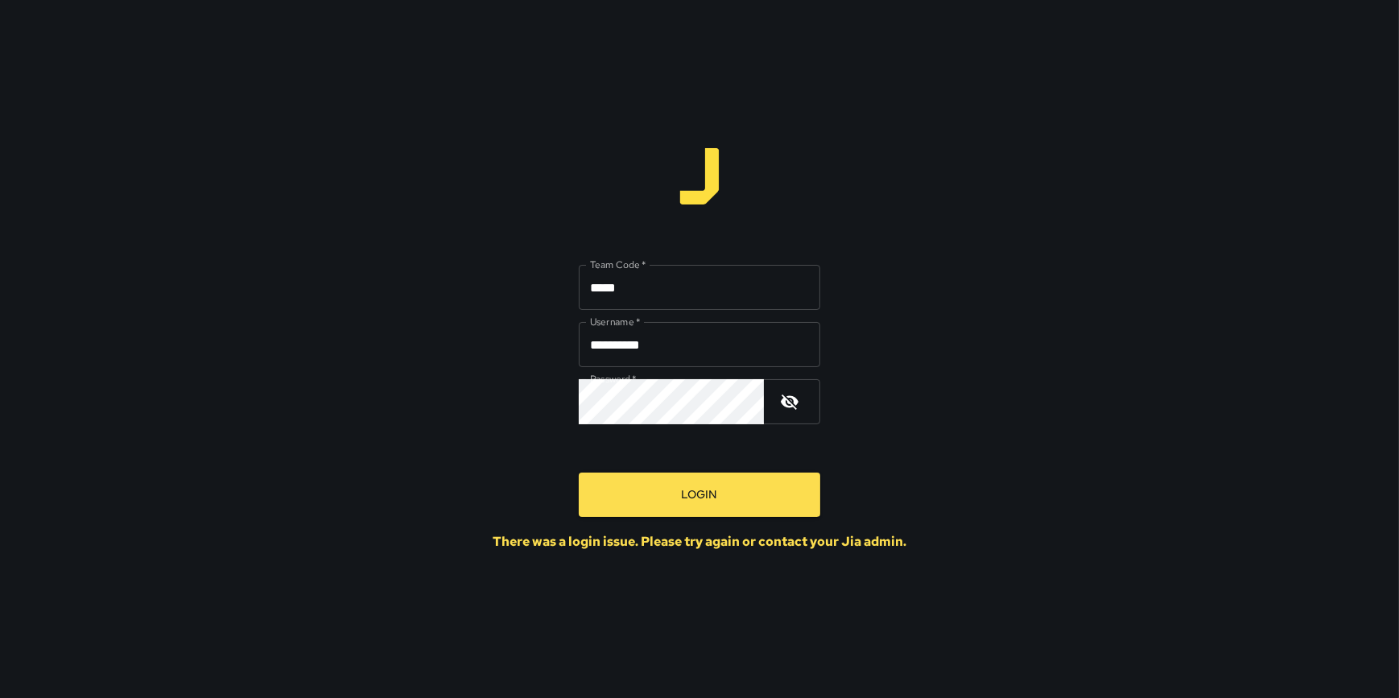
click at [636, 282] on input "*****" at bounding box center [700, 287] width 242 height 45
drag, startPoint x: 626, startPoint y: 286, endPoint x: 574, endPoint y: 279, distance: 52.0
click at [573, 291] on div "**********" at bounding box center [700, 349] width 414 height 402
type input "*****"
click at [579, 473] on button "Login" at bounding box center [700, 495] width 242 height 44
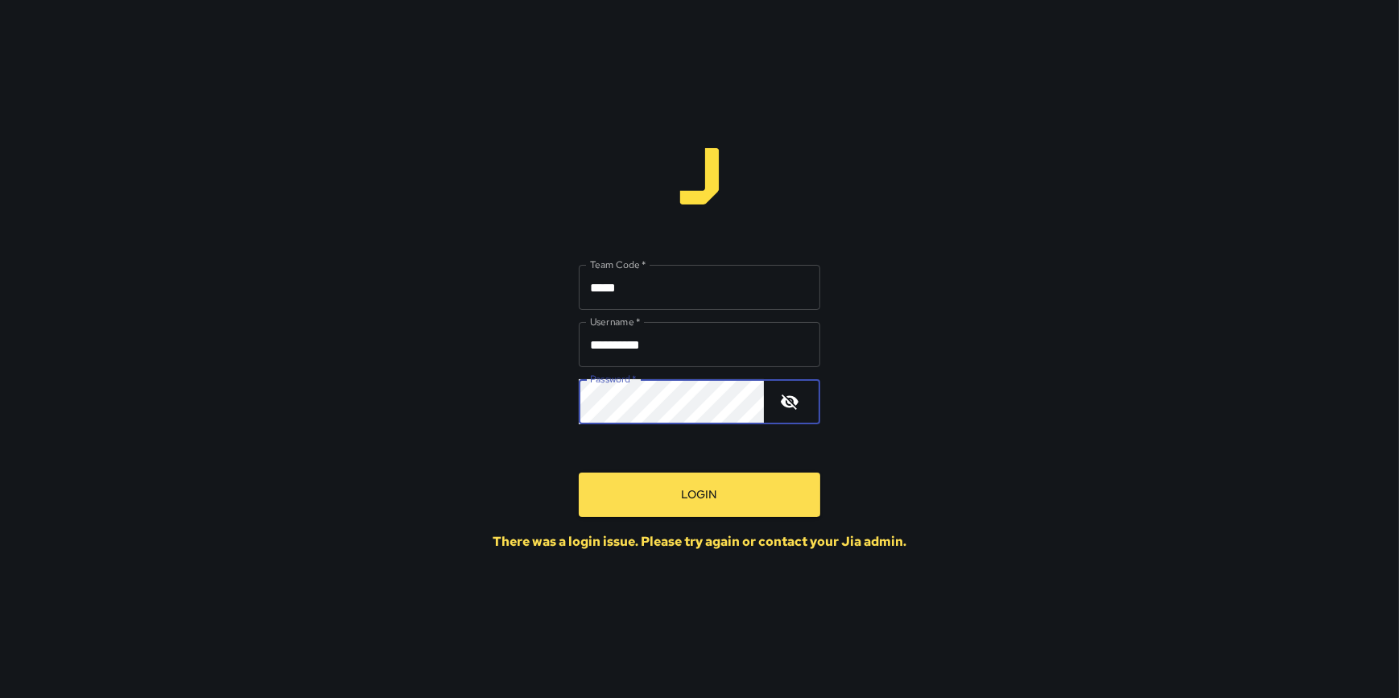
click at [1000, 374] on div "**********" at bounding box center [699, 349] width 1399 height 698
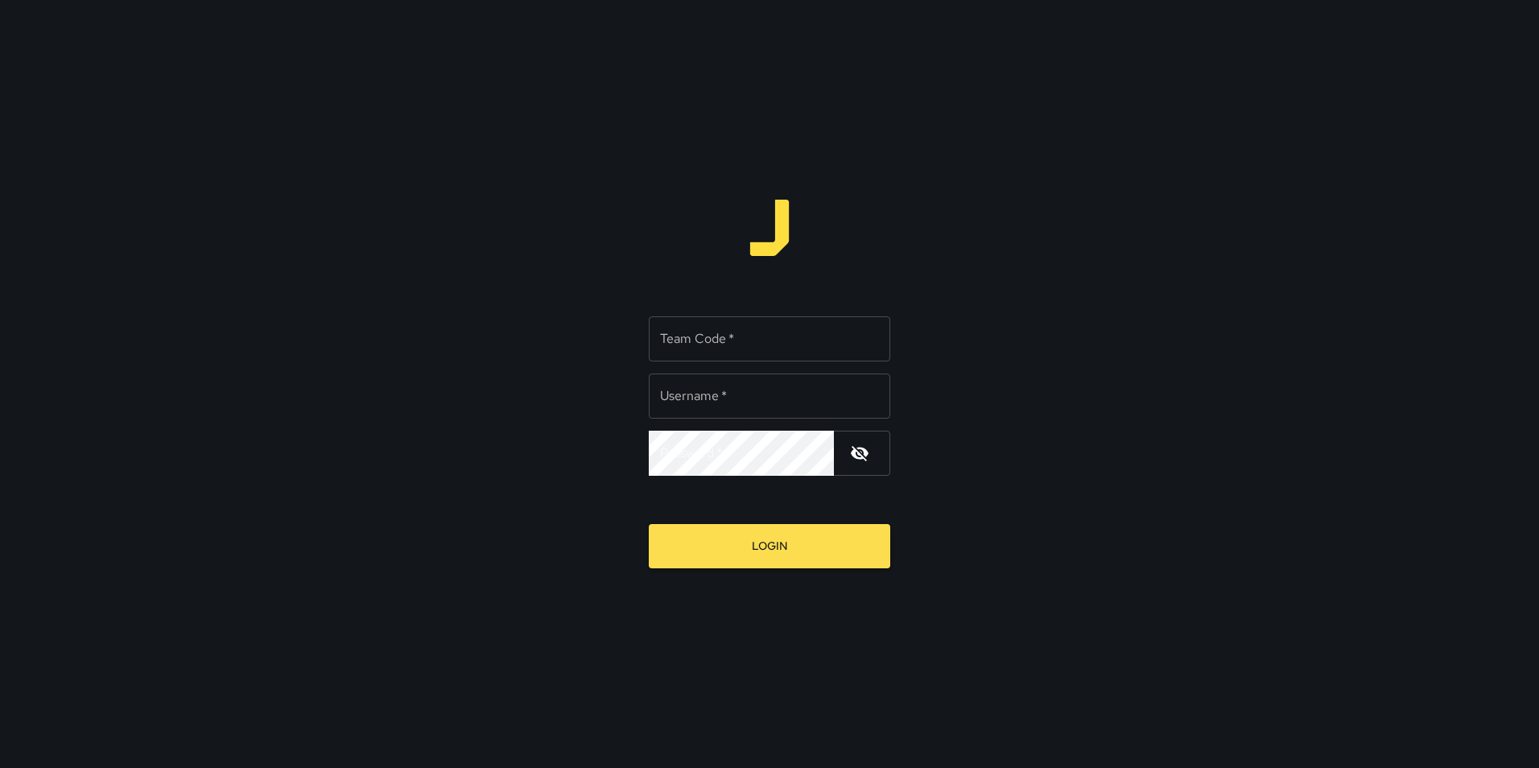
type input "**********"
click at [709, 347] on input "Team Code   *" at bounding box center [770, 338] width 242 height 45
type input "*****"
click at [649, 524] on button "Login" at bounding box center [770, 546] width 242 height 44
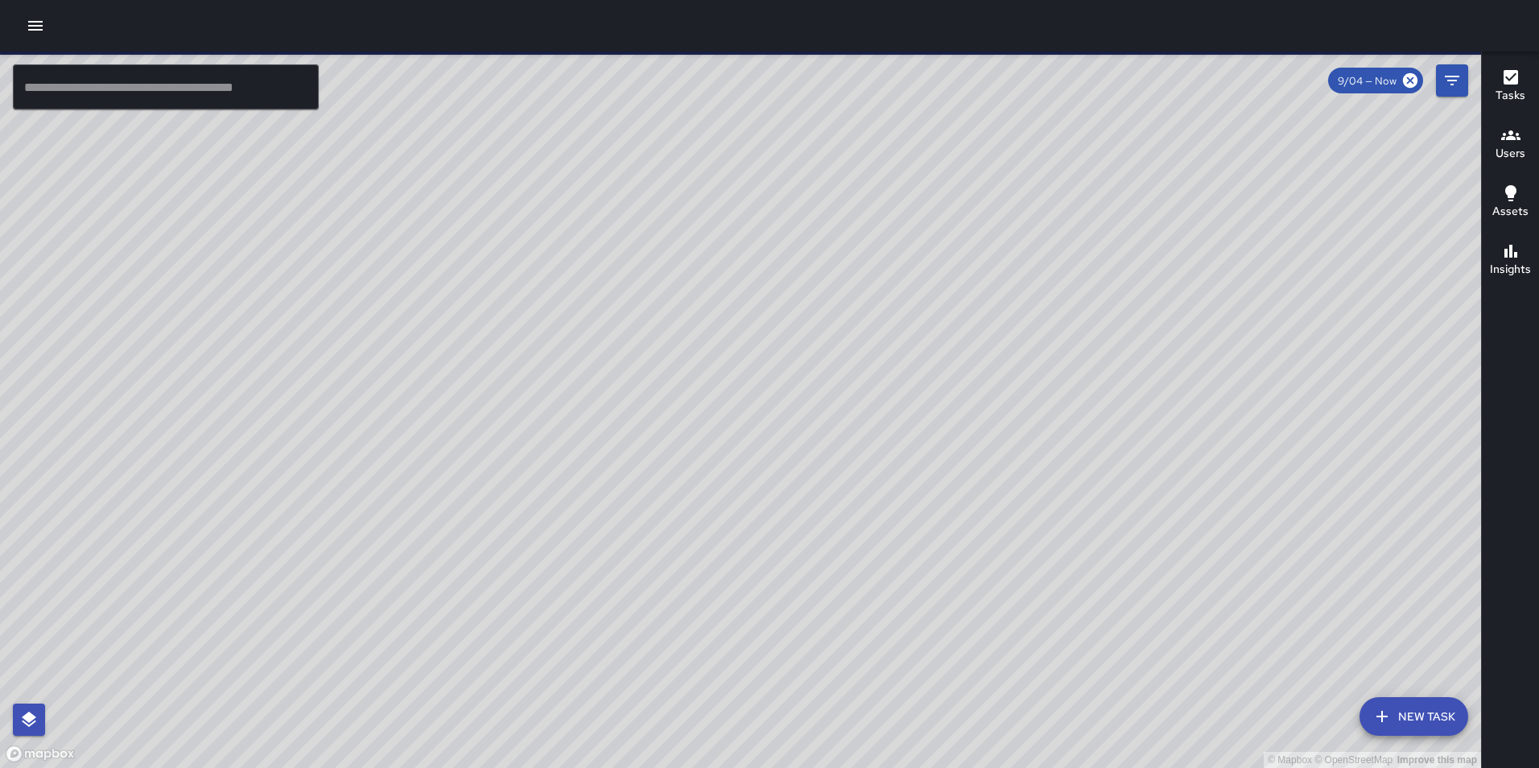
click at [43, 25] on icon "button" at bounding box center [35, 26] width 14 height 10
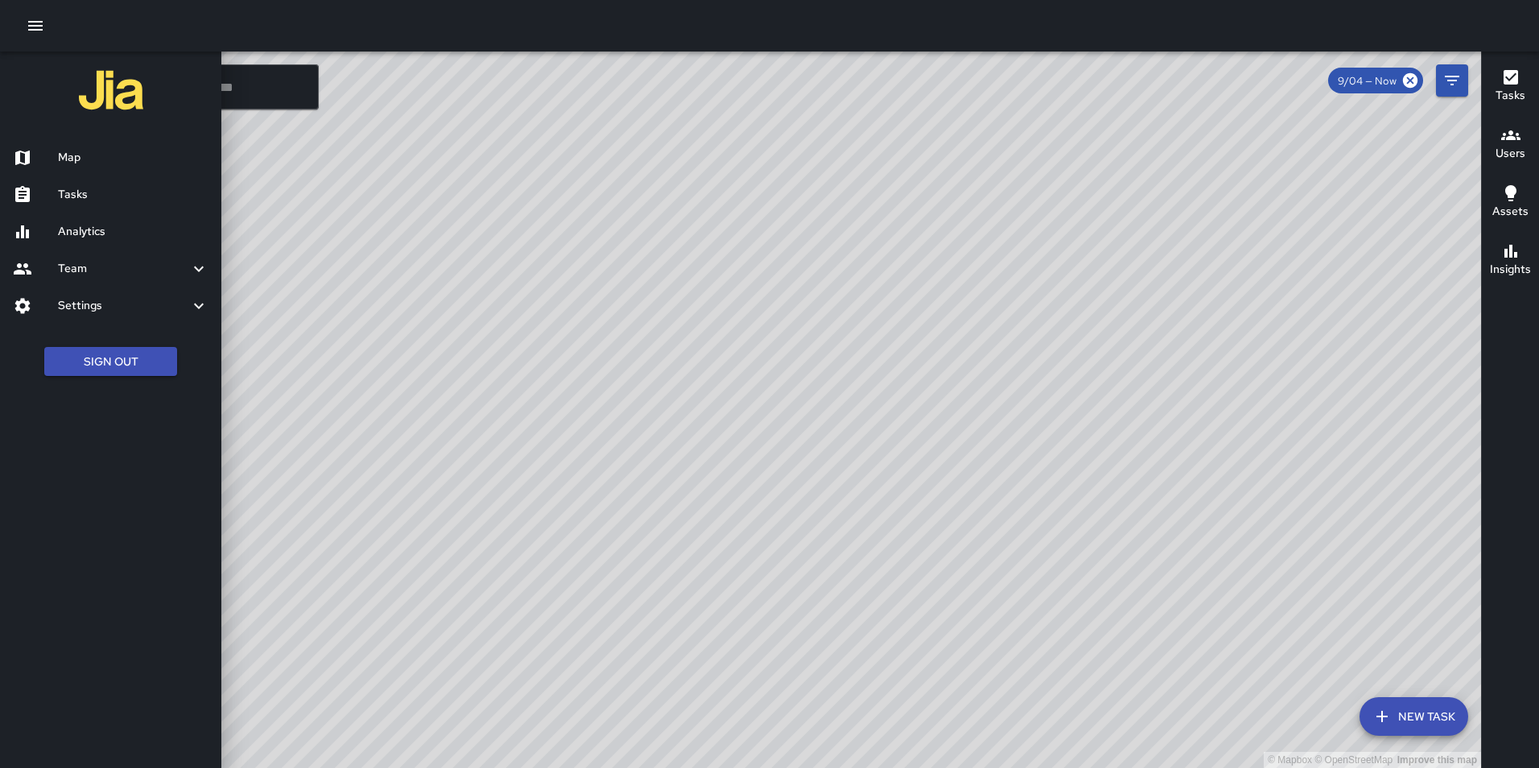
click at [1406, 709] on button "New Task" at bounding box center [1414, 716] width 109 height 39
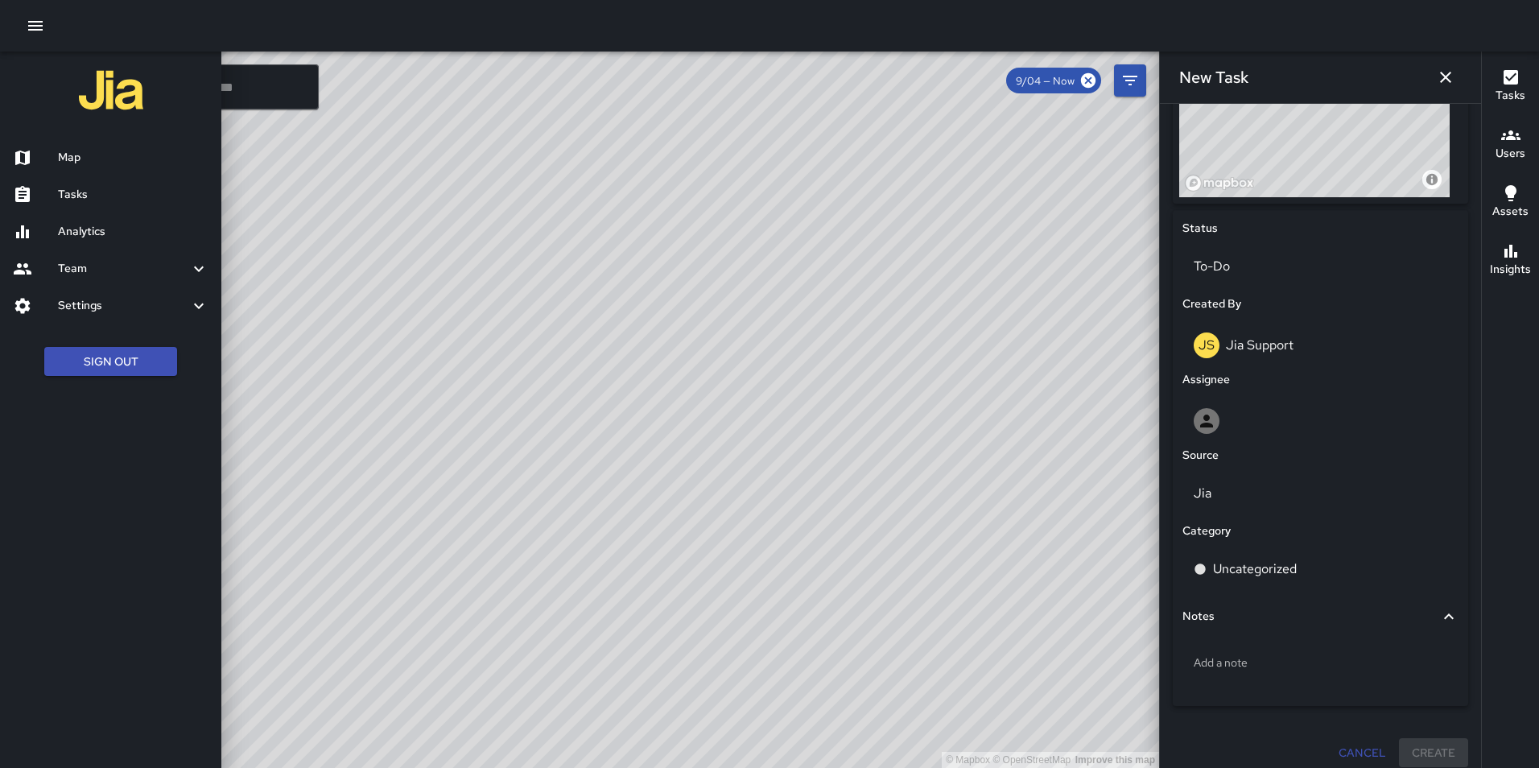
scroll to position [667, 0]
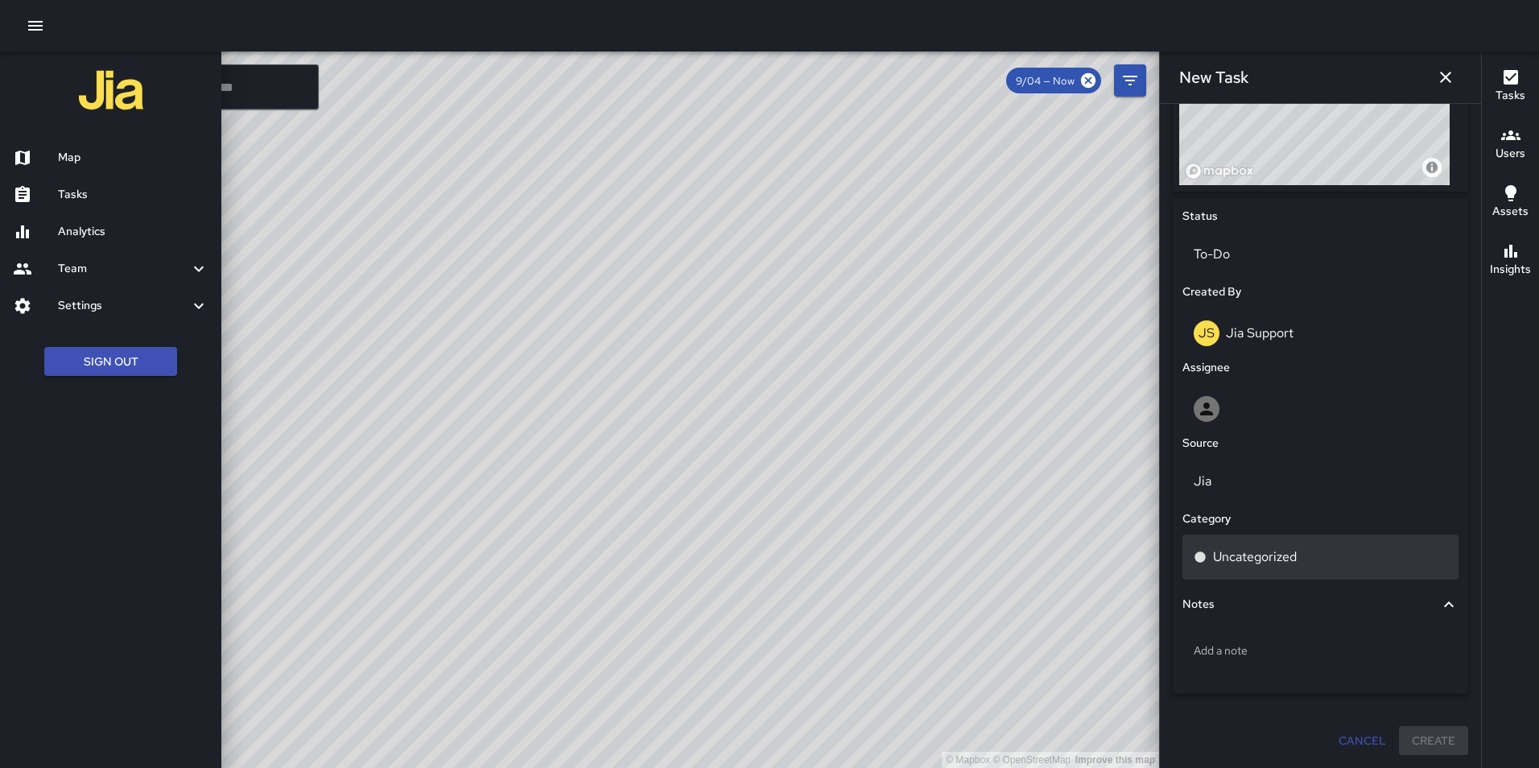
click at [1247, 553] on p "Uncategorized" at bounding box center [1255, 557] width 84 height 19
click at [1314, 557] on div "Uncategorized" at bounding box center [1321, 557] width 254 height 19
click at [1300, 558] on div "Uncategorized" at bounding box center [1321, 557] width 254 height 19
click at [1318, 558] on div "Uncategorized" at bounding box center [1321, 557] width 254 height 19
click at [1244, 550] on p "Uncategorized" at bounding box center [1255, 557] width 84 height 19
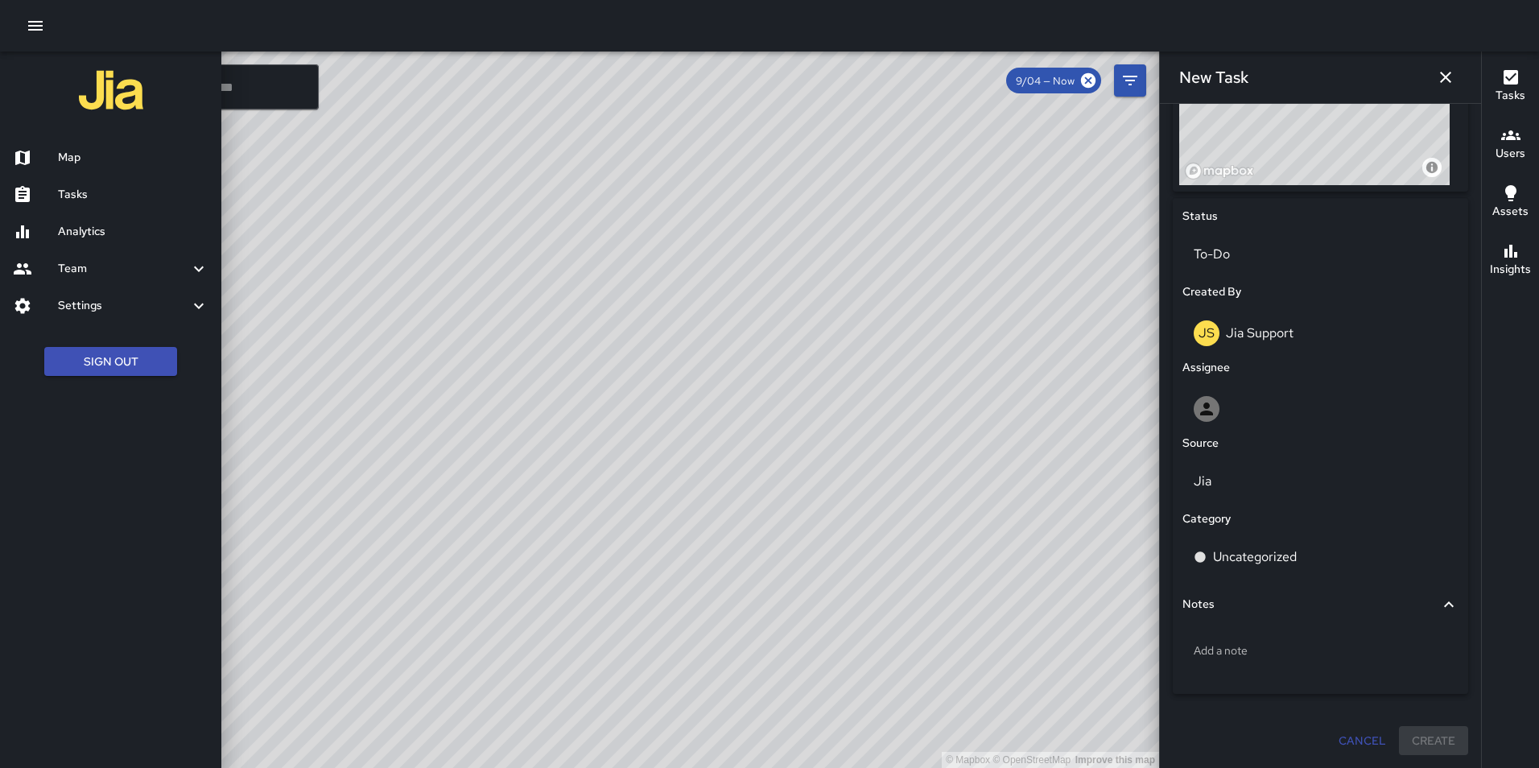
scroll to position [641, 0]
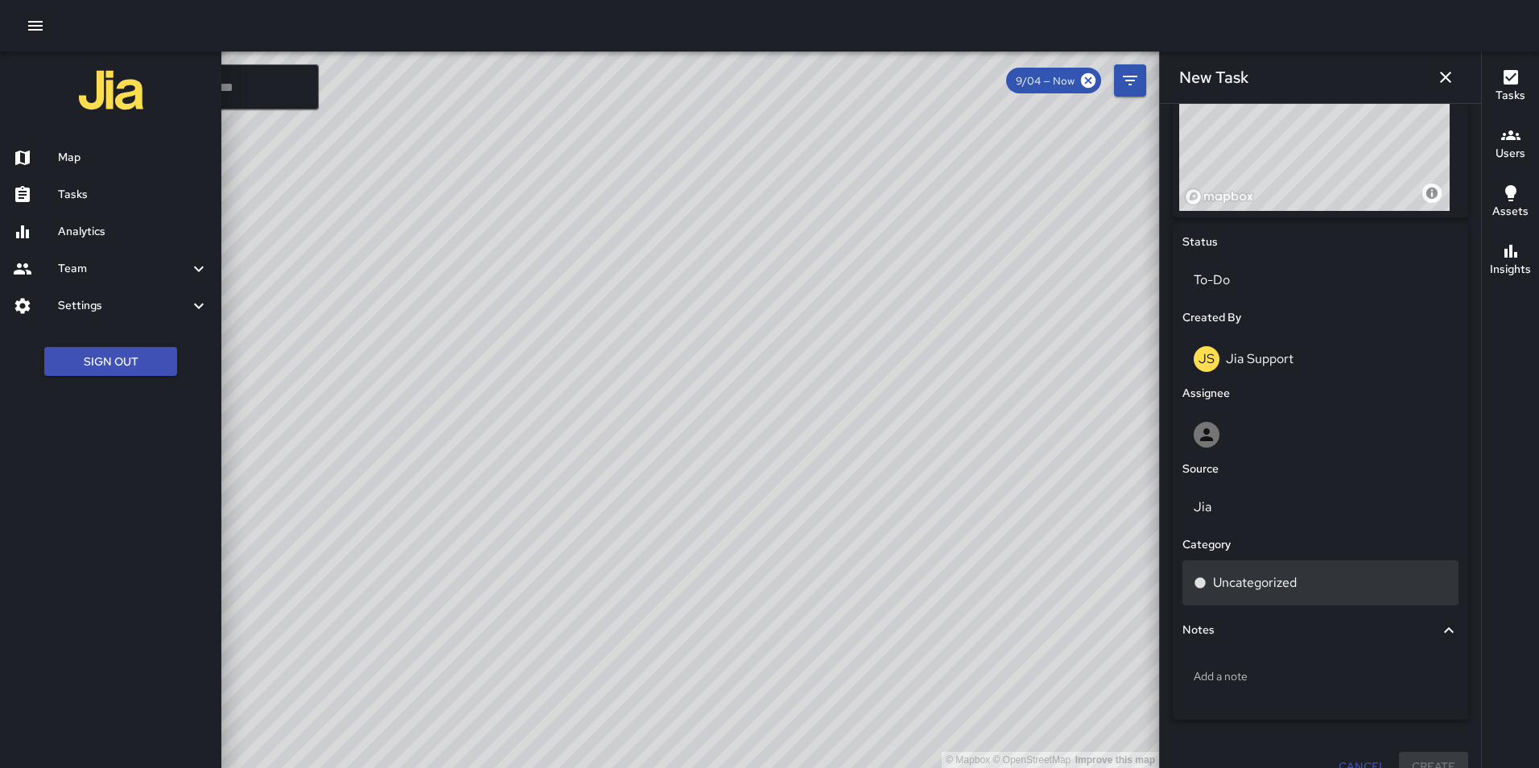
click at [1314, 579] on div "Uncategorized" at bounding box center [1321, 582] width 254 height 19
click at [1312, 580] on div "Uncategorized" at bounding box center [1321, 582] width 254 height 19
click at [1252, 589] on p "Uncategorized" at bounding box center [1255, 582] width 84 height 19
click at [1268, 586] on p "Uncategorized" at bounding box center [1255, 582] width 84 height 19
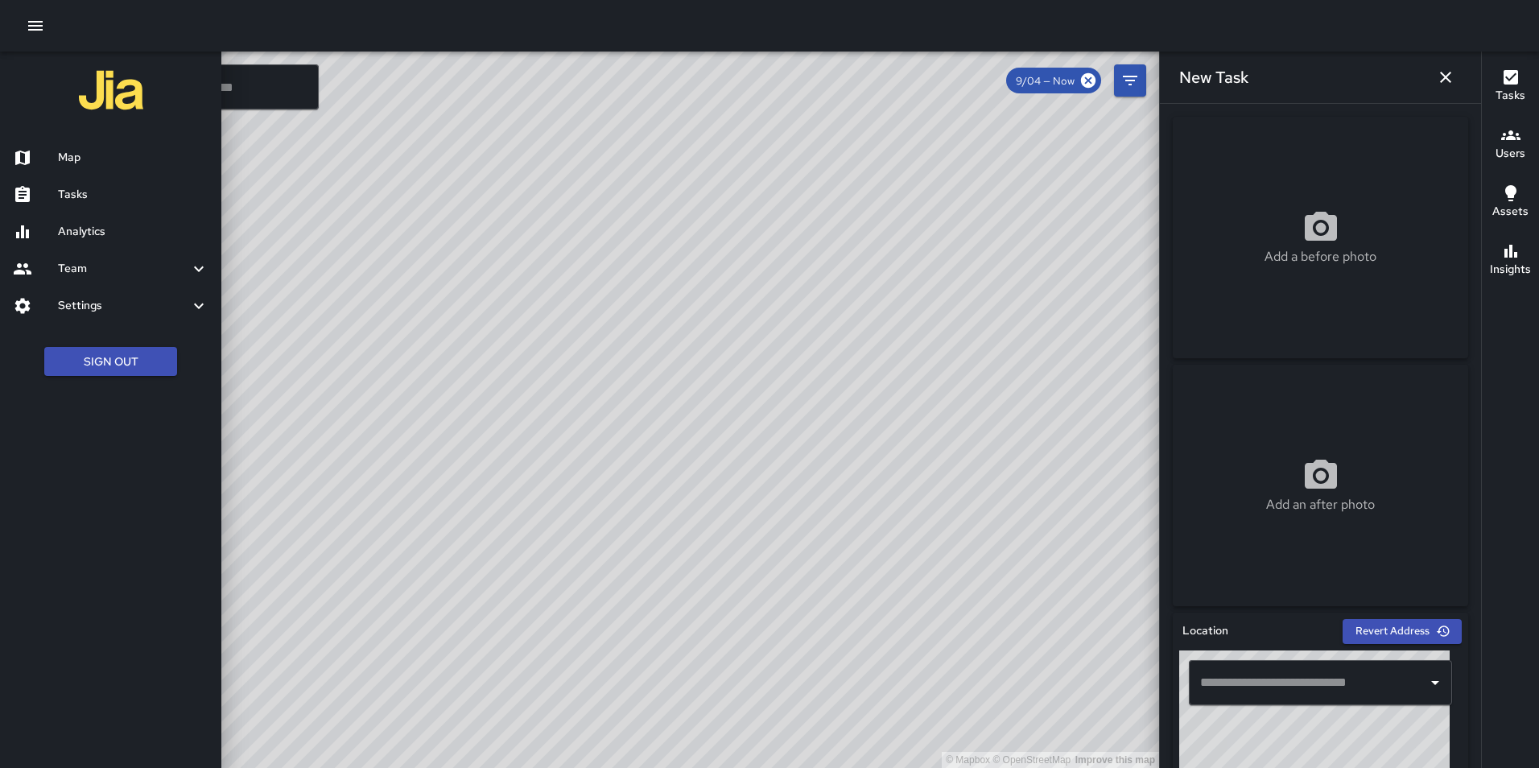
scroll to position [667, 0]
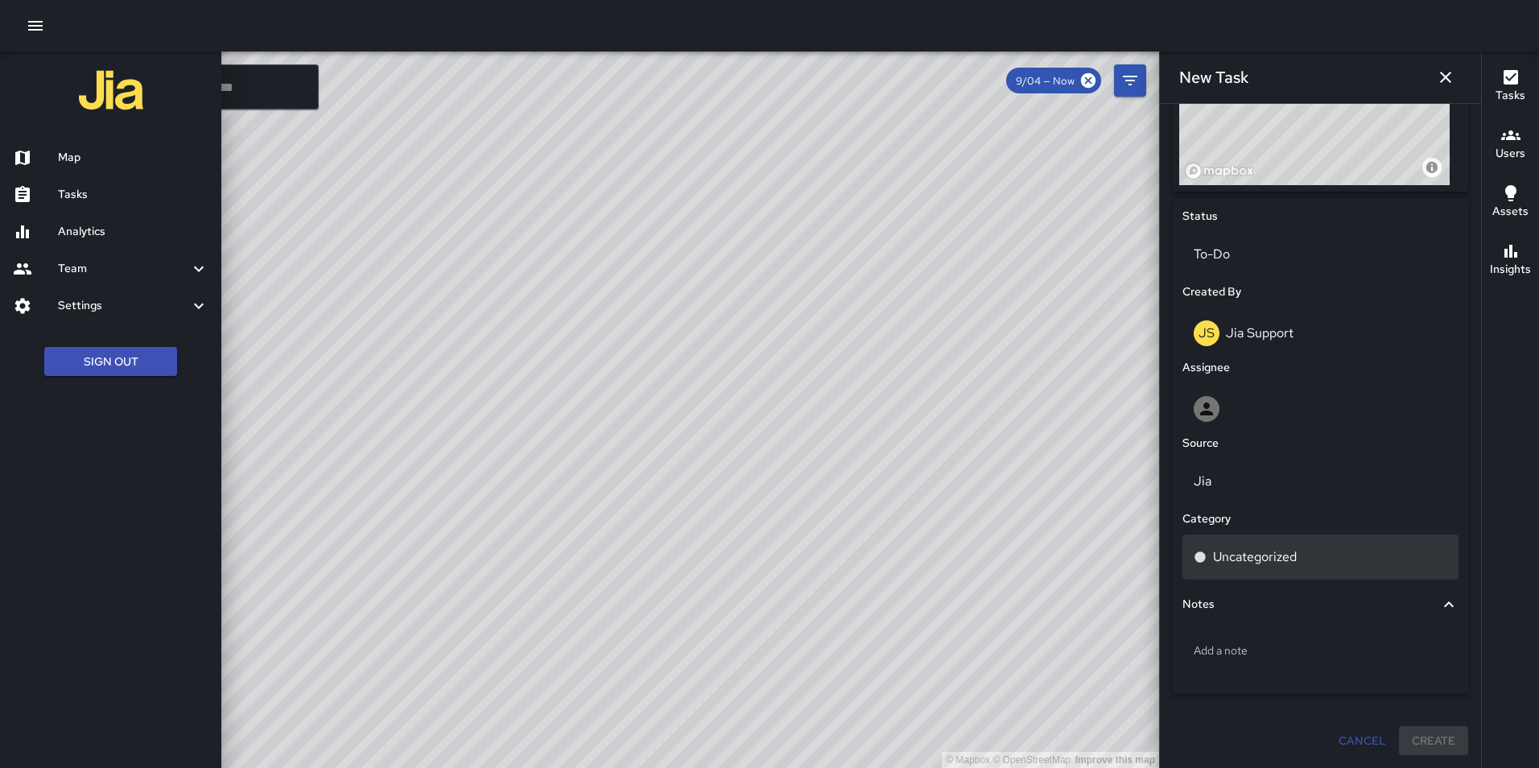
click at [1252, 555] on p "Uncategorized" at bounding box center [1255, 557] width 84 height 19
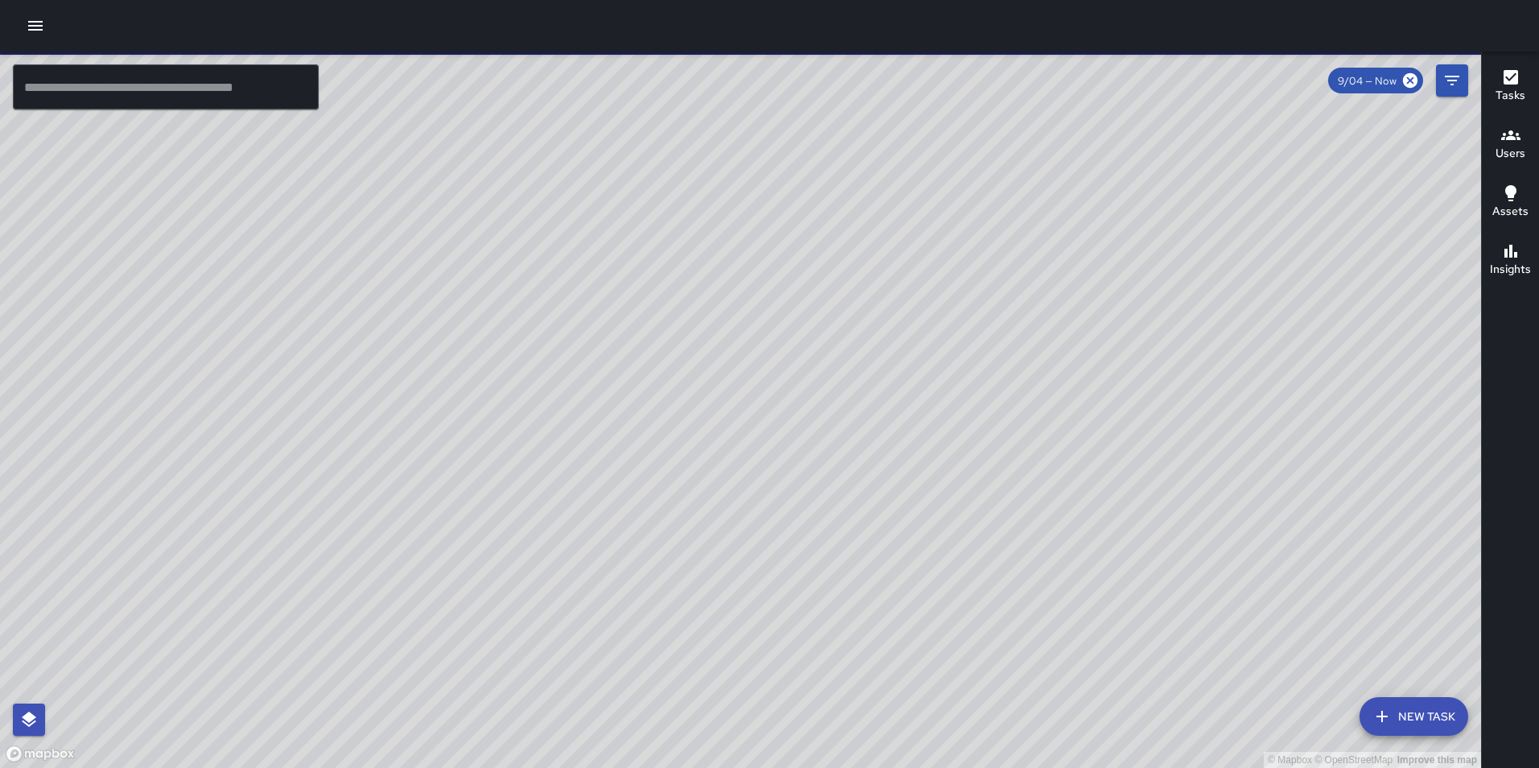
click at [1404, 721] on button "New Task" at bounding box center [1414, 716] width 109 height 39
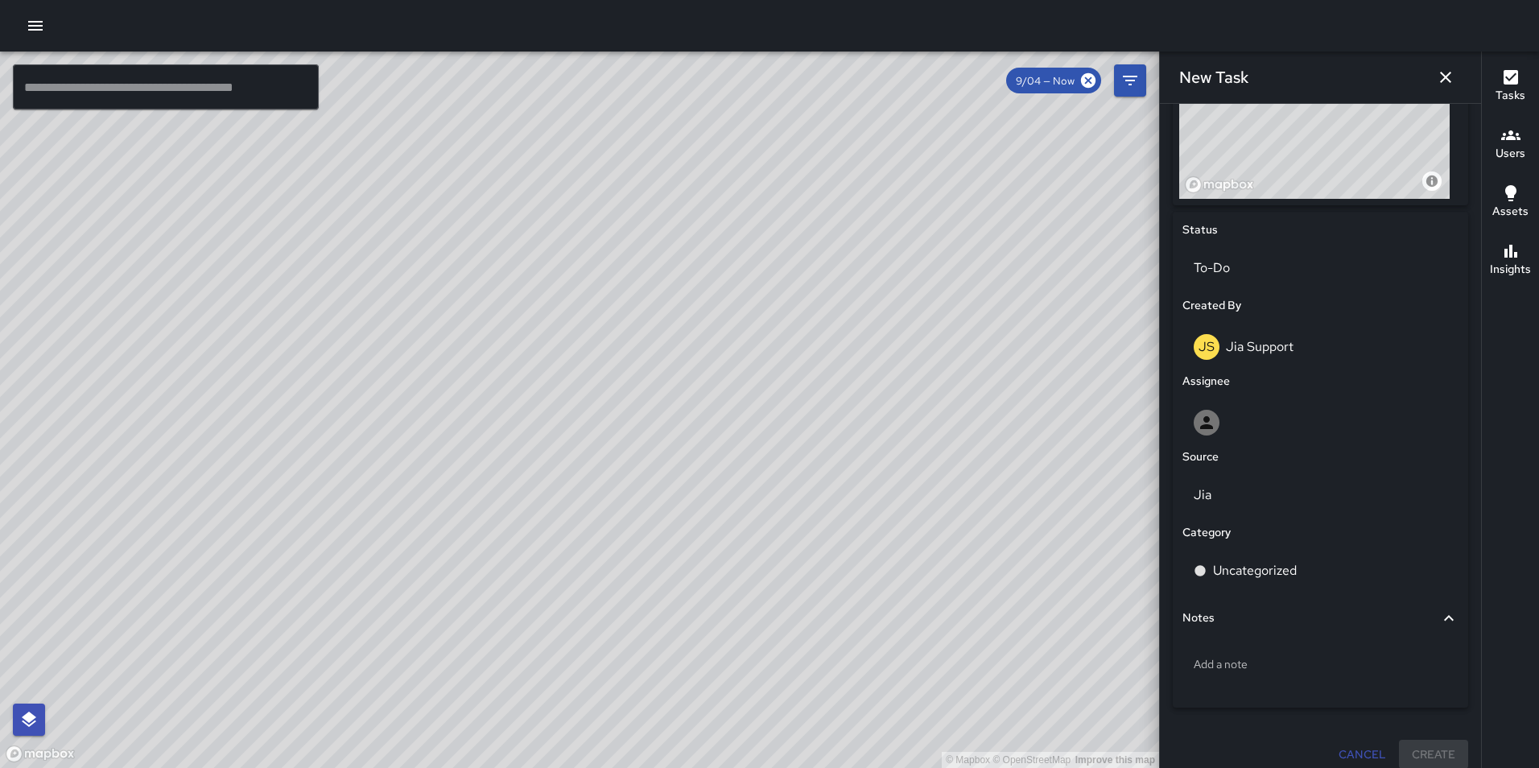
scroll to position [667, 0]
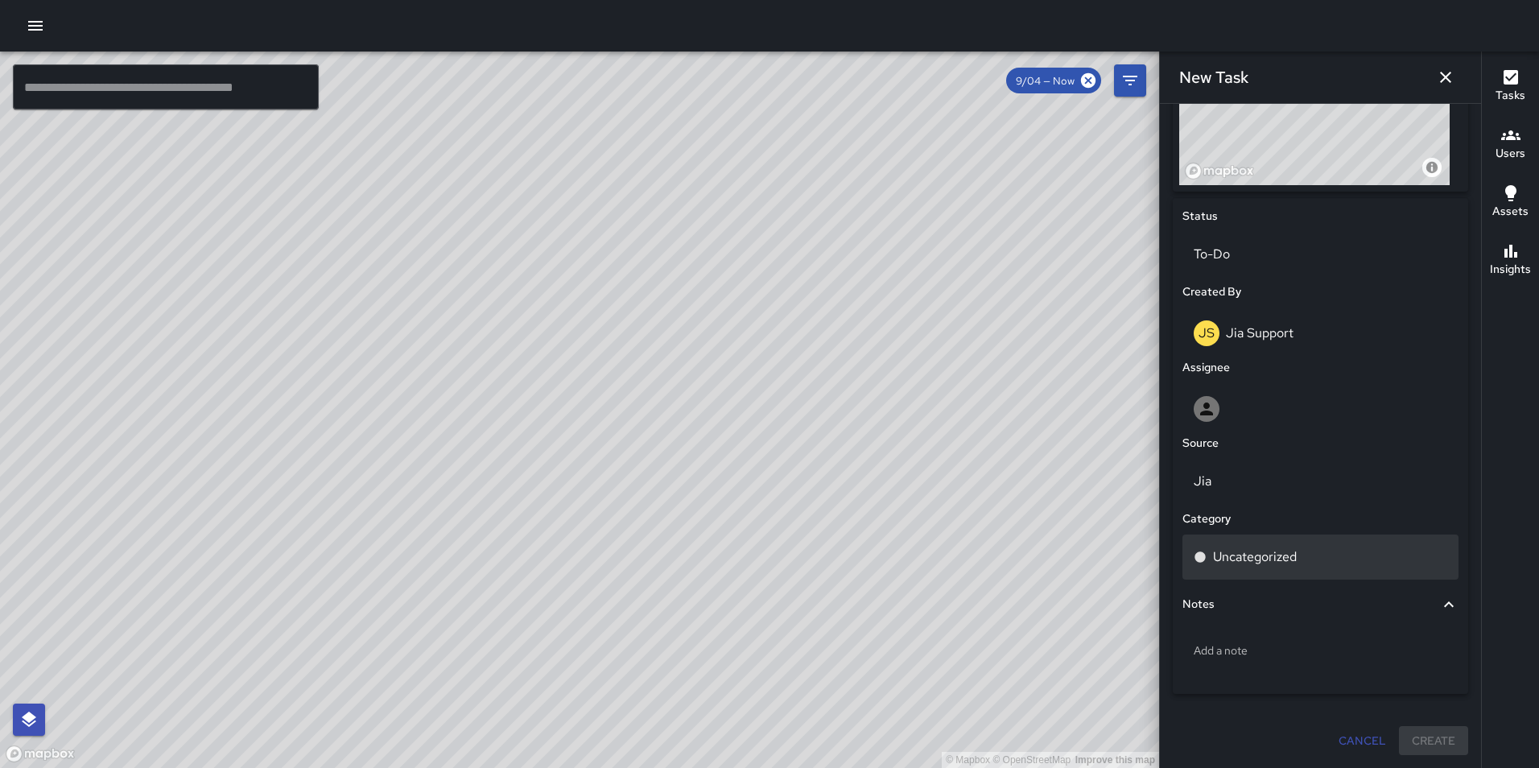
click at [1288, 555] on p "Uncategorized" at bounding box center [1255, 557] width 84 height 19
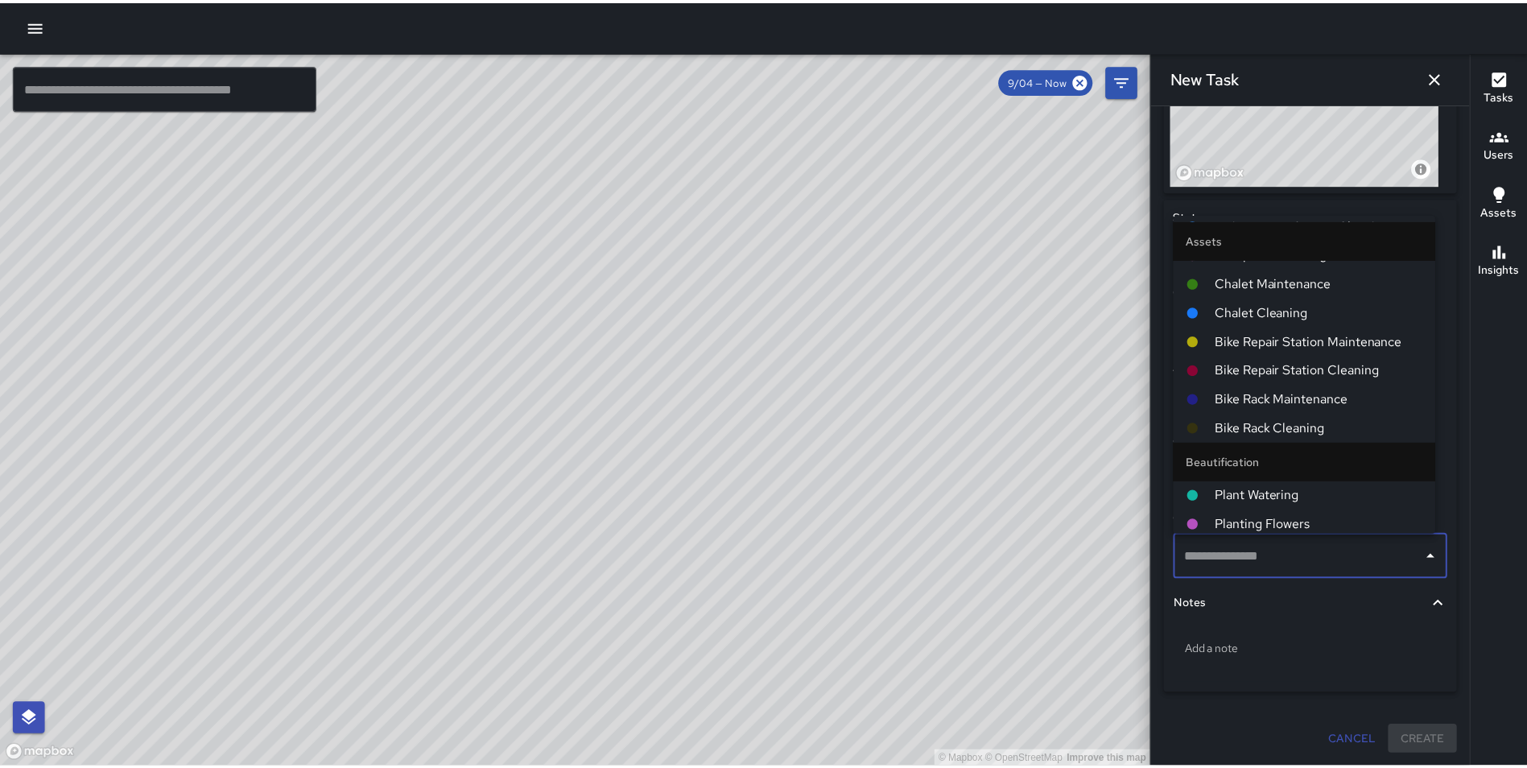
scroll to position [544, 0]
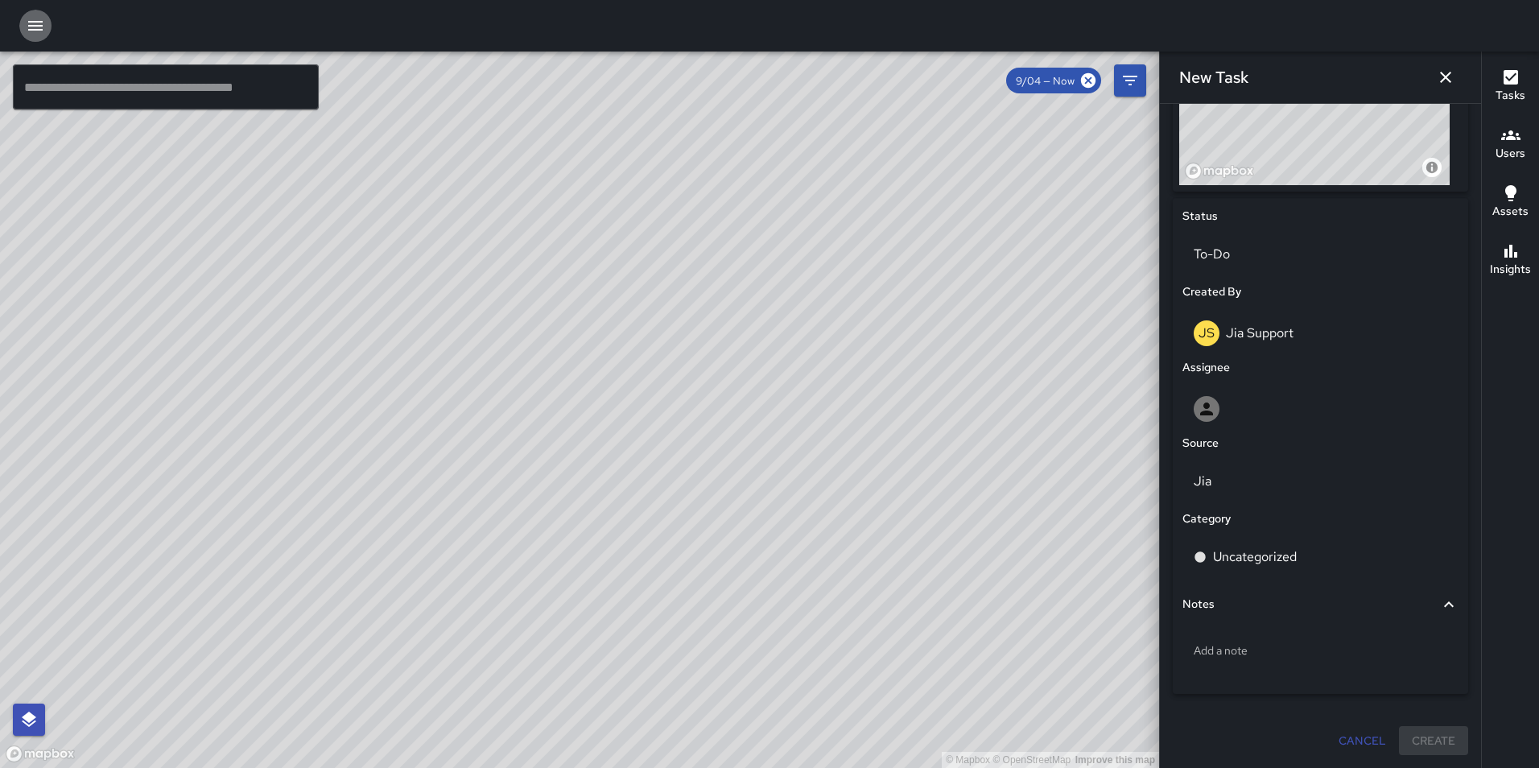
click at [33, 31] on icon "button" at bounding box center [35, 26] width 14 height 10
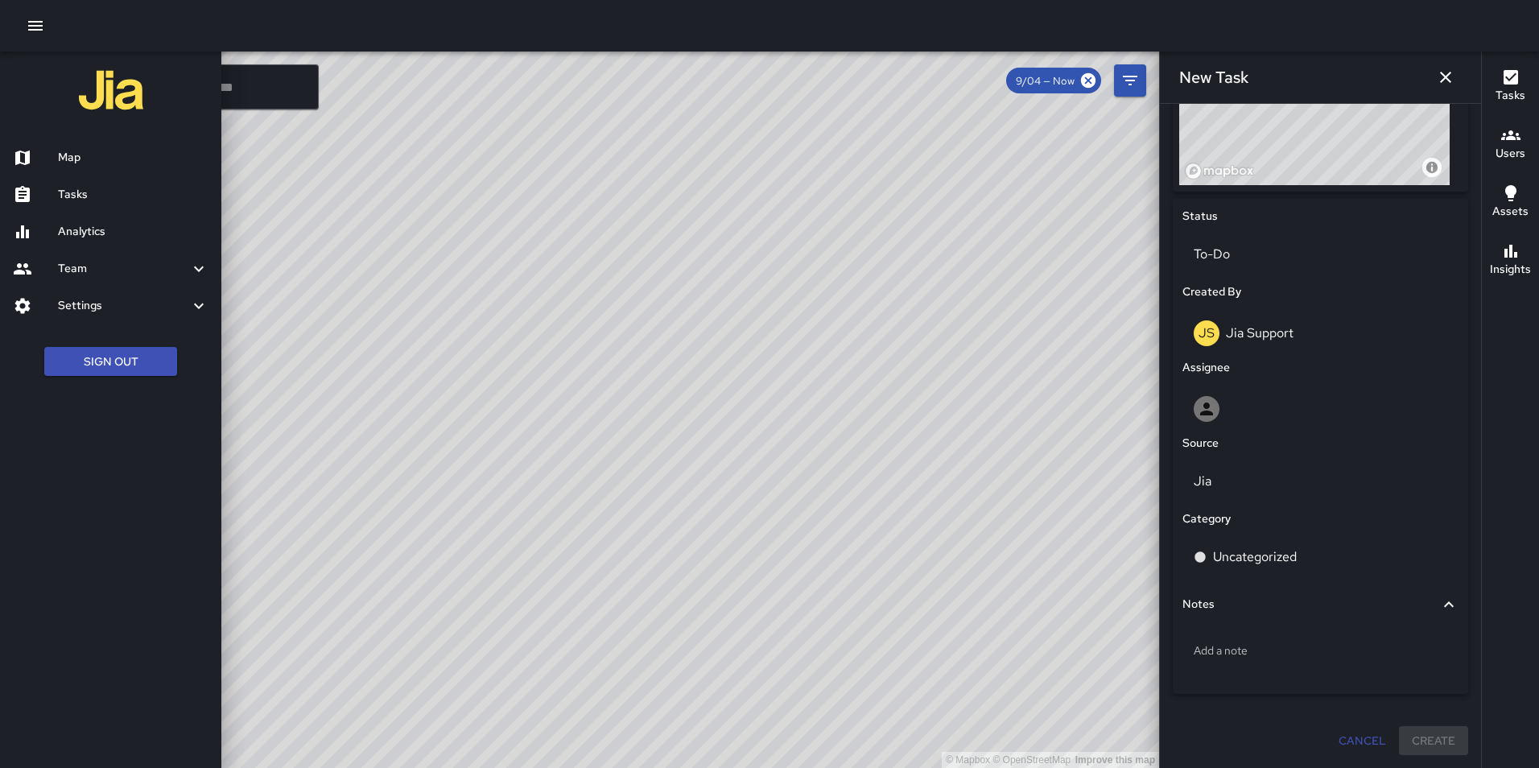
click at [52, 228] on div at bounding box center [35, 231] width 45 height 19
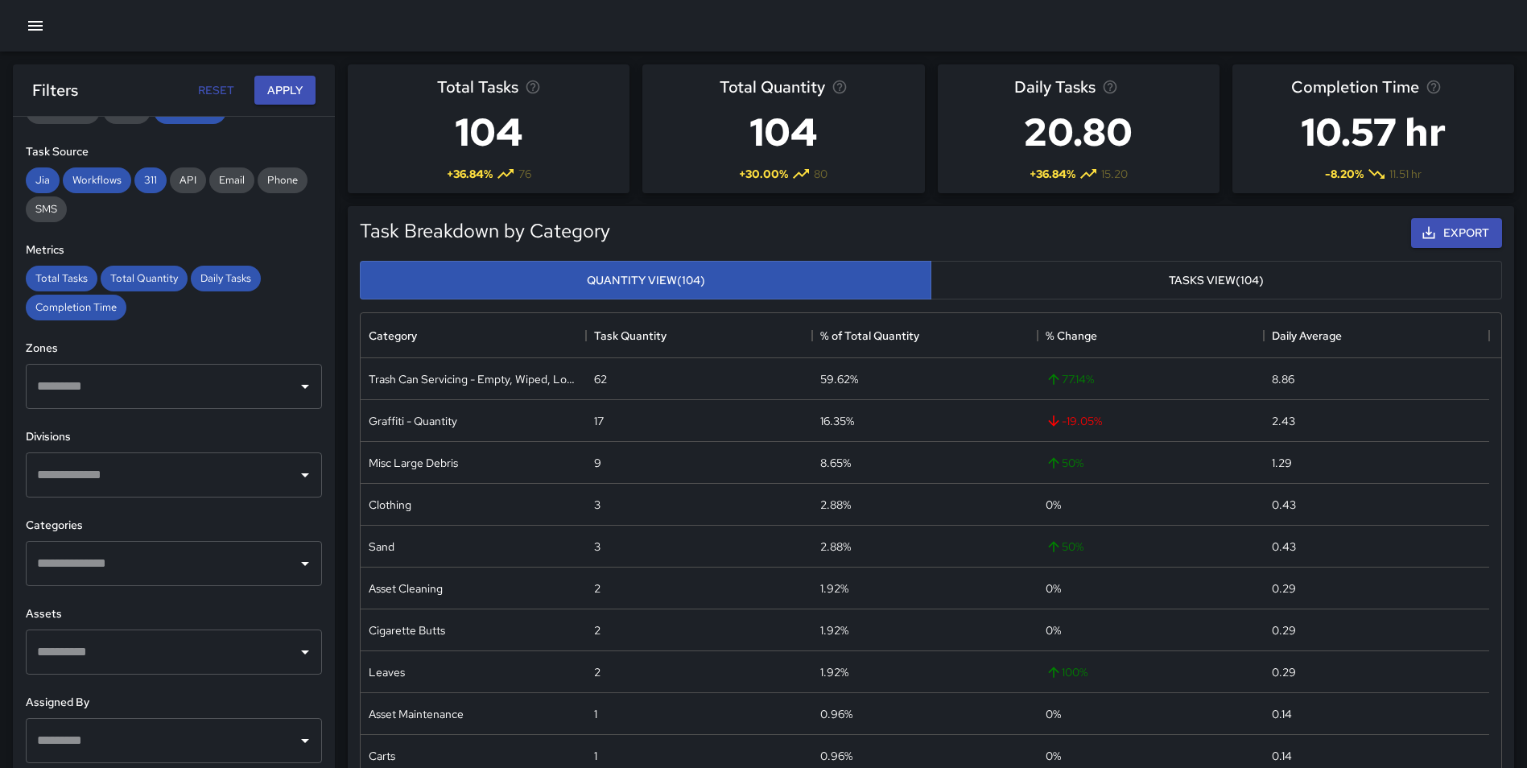
scroll to position [265, 0]
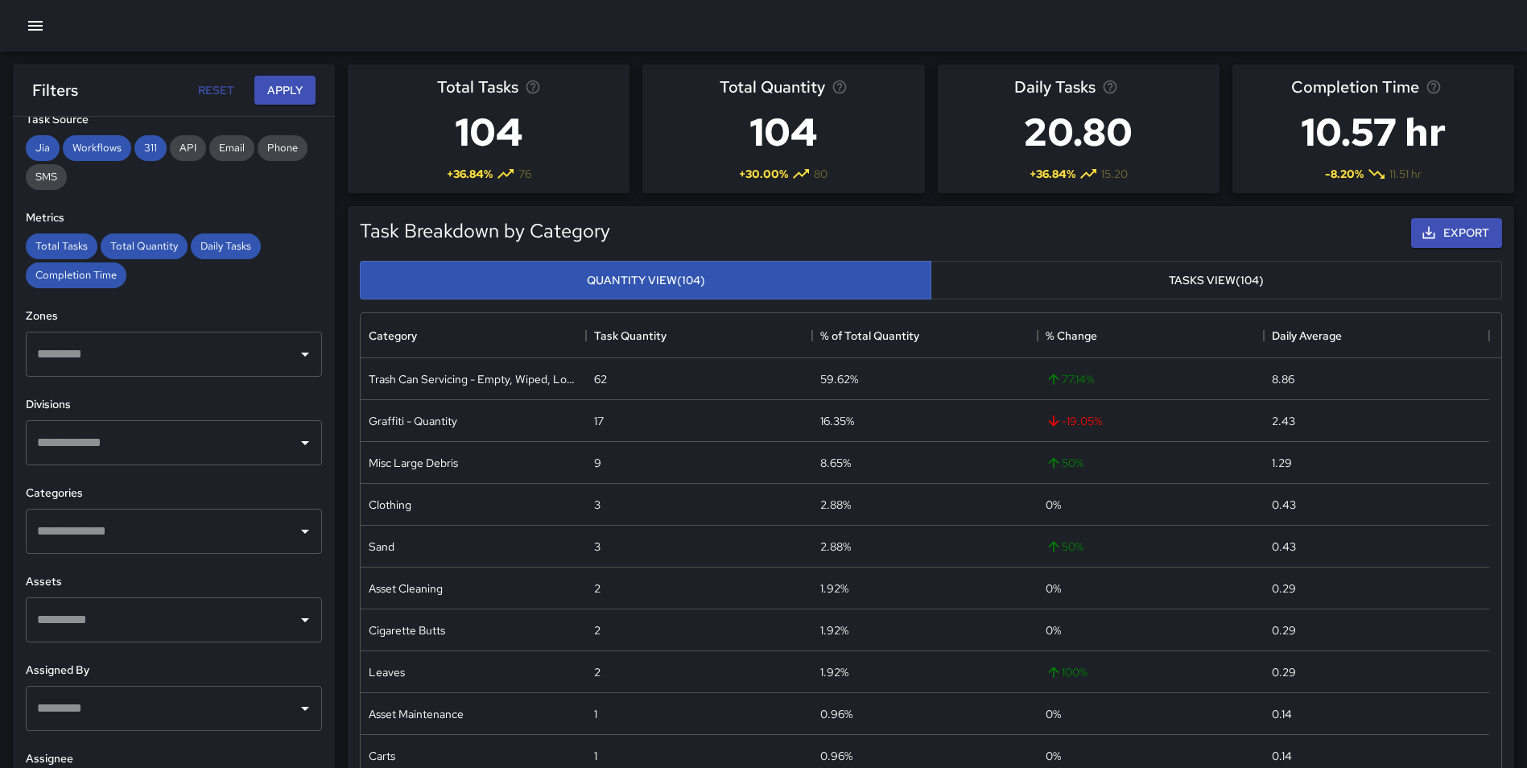
click at [184, 614] on input "text" at bounding box center [162, 620] width 258 height 31
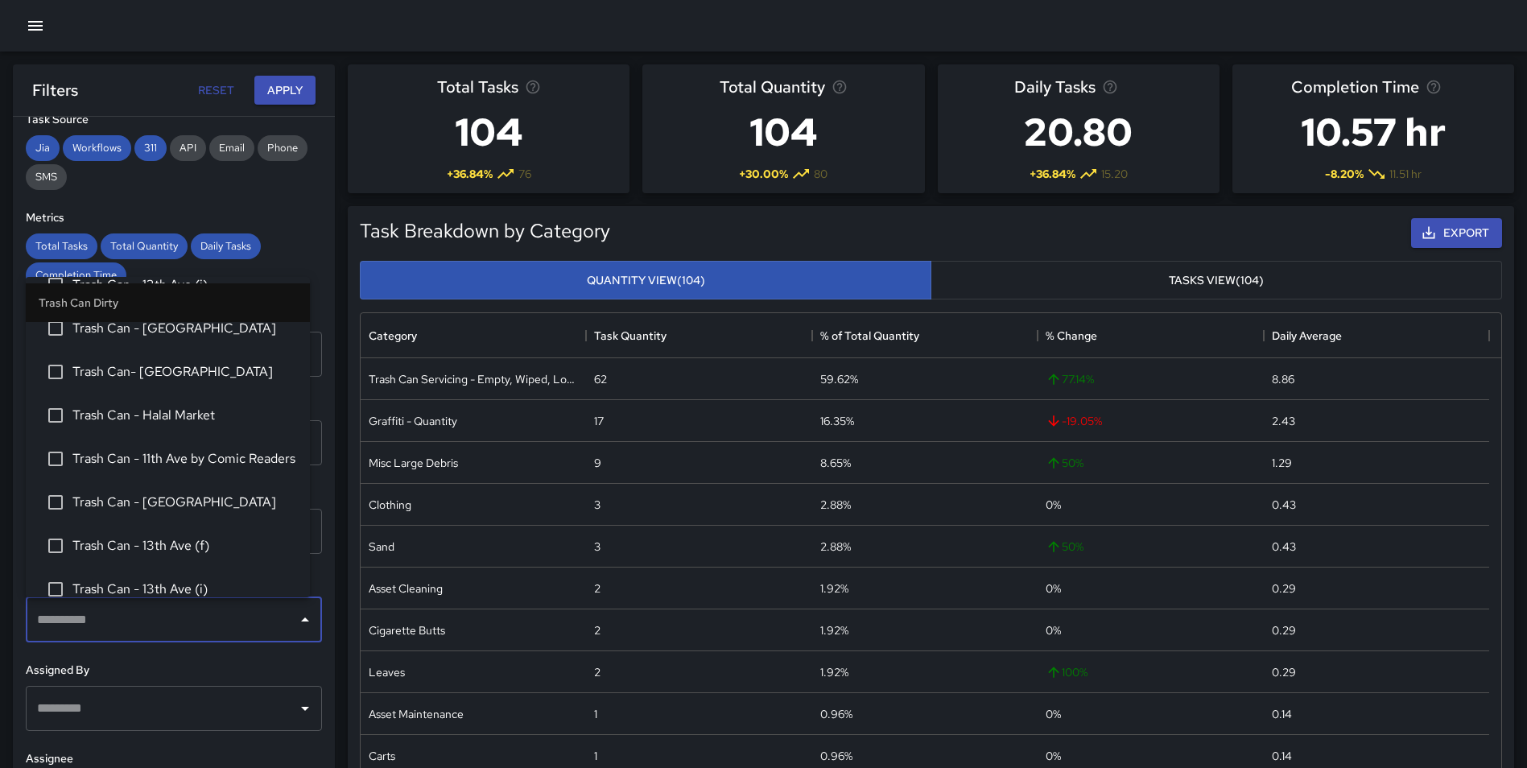
scroll to position [1958, 0]
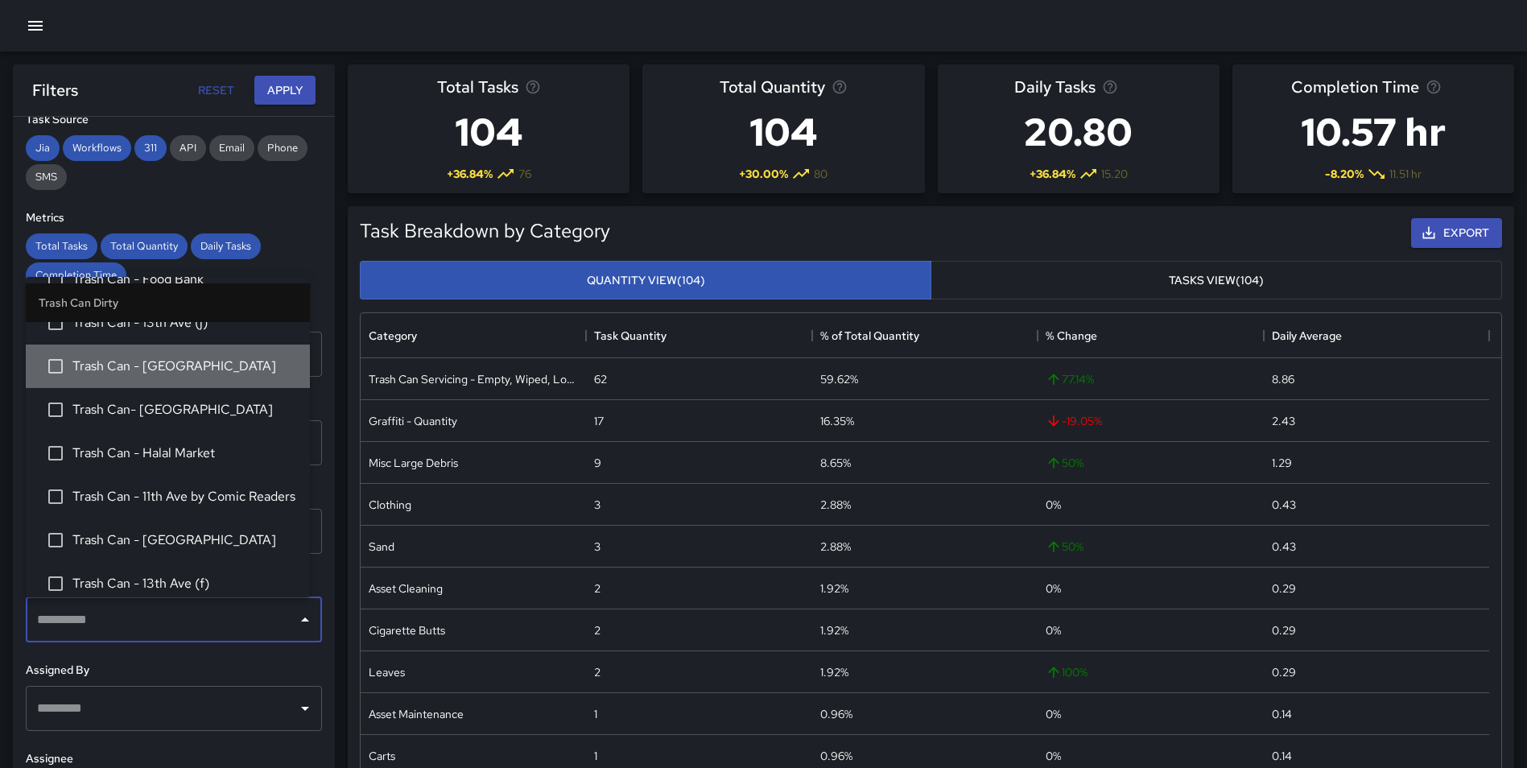
click at [167, 364] on span "Trash Can - [GEOGRAPHIC_DATA]" at bounding box center [184, 366] width 225 height 19
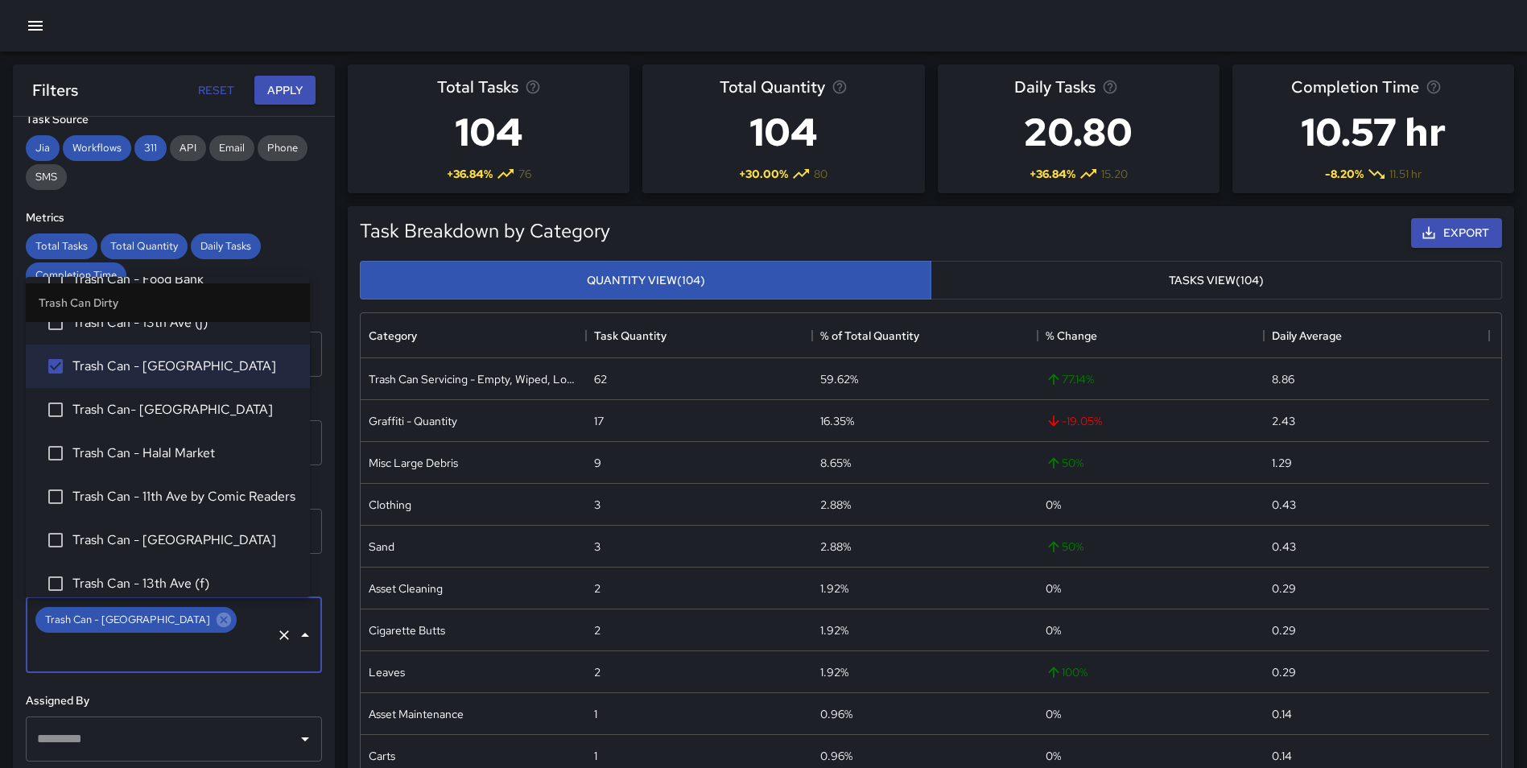
click at [313, 424] on div "**********" at bounding box center [174, 475] width 322 height 716
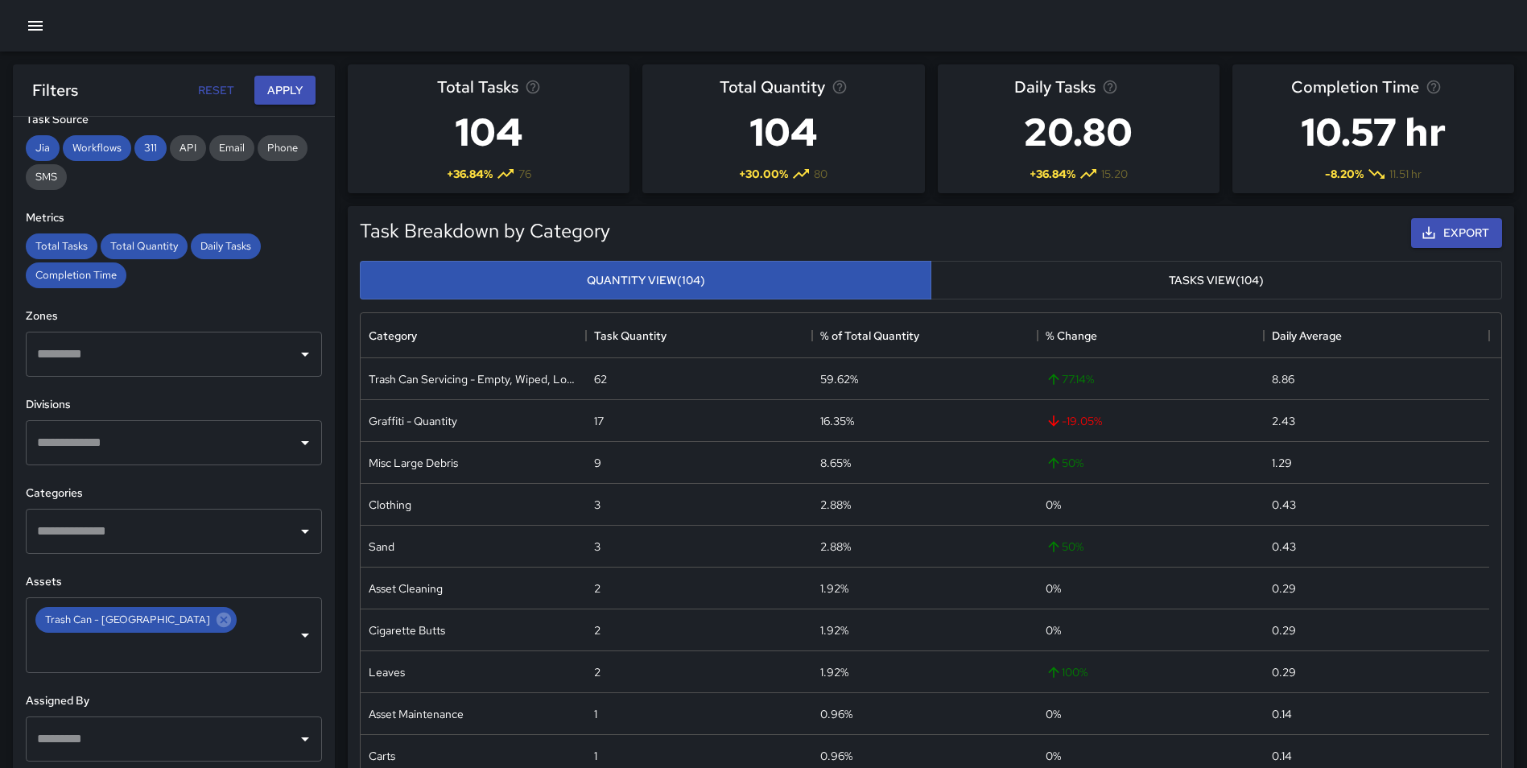
scroll to position [0, 0]
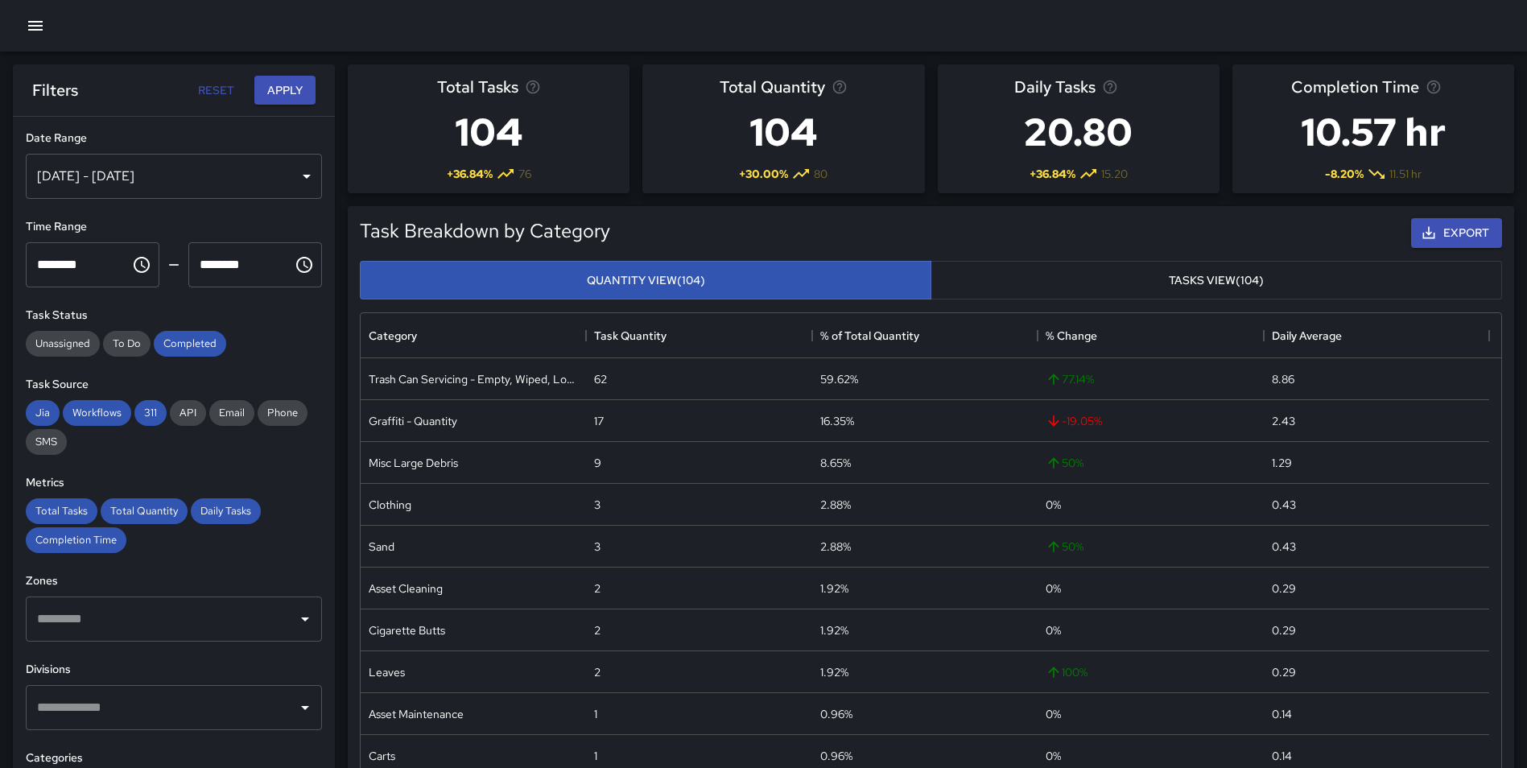
click at [159, 171] on div "[DATE] - [DATE]" at bounding box center [174, 176] width 296 height 45
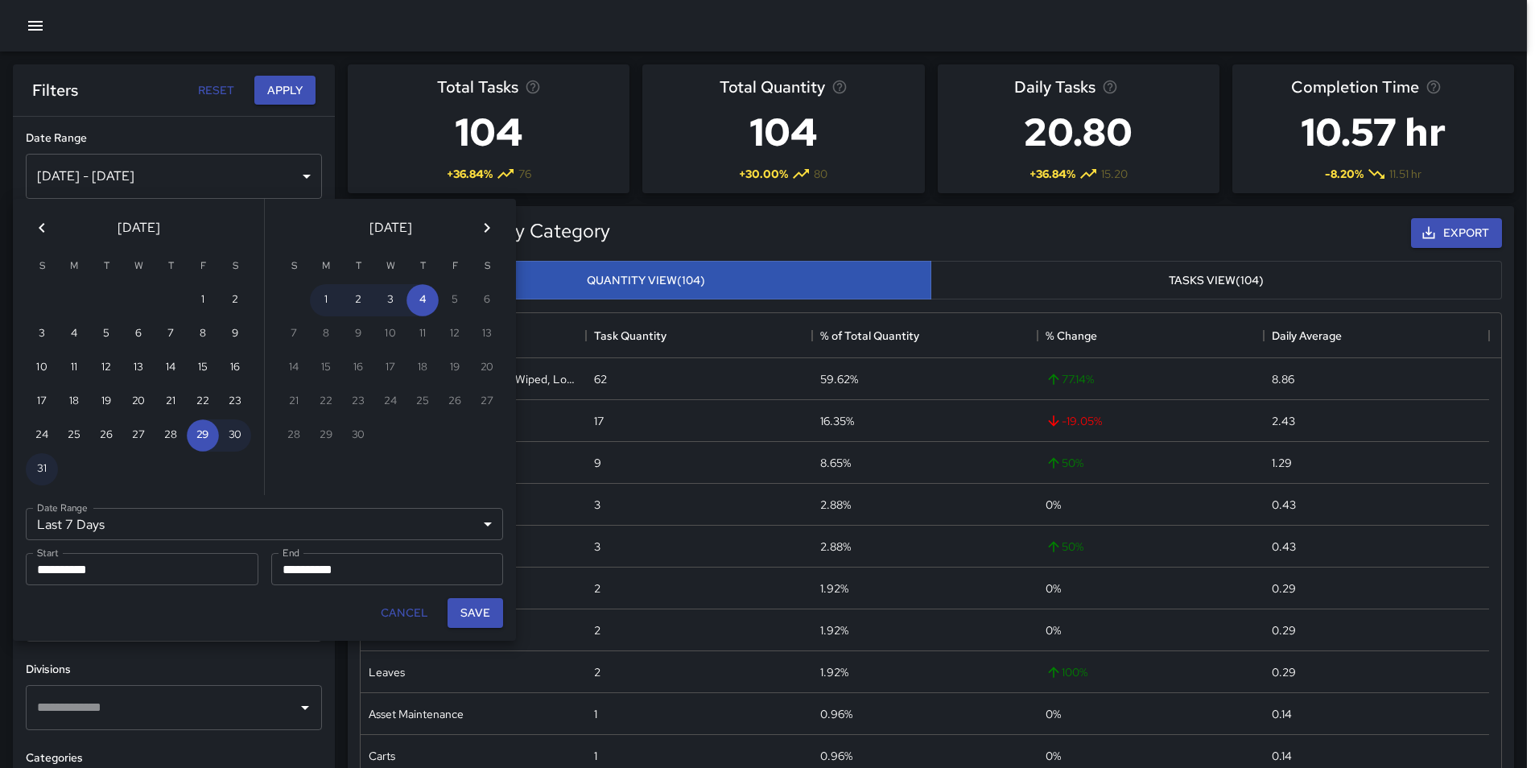
click at [50, 229] on icon "Previous month" at bounding box center [41, 227] width 19 height 19
click at [114, 297] on button "1" at bounding box center [106, 300] width 32 height 32
type input "******"
type input "**********"
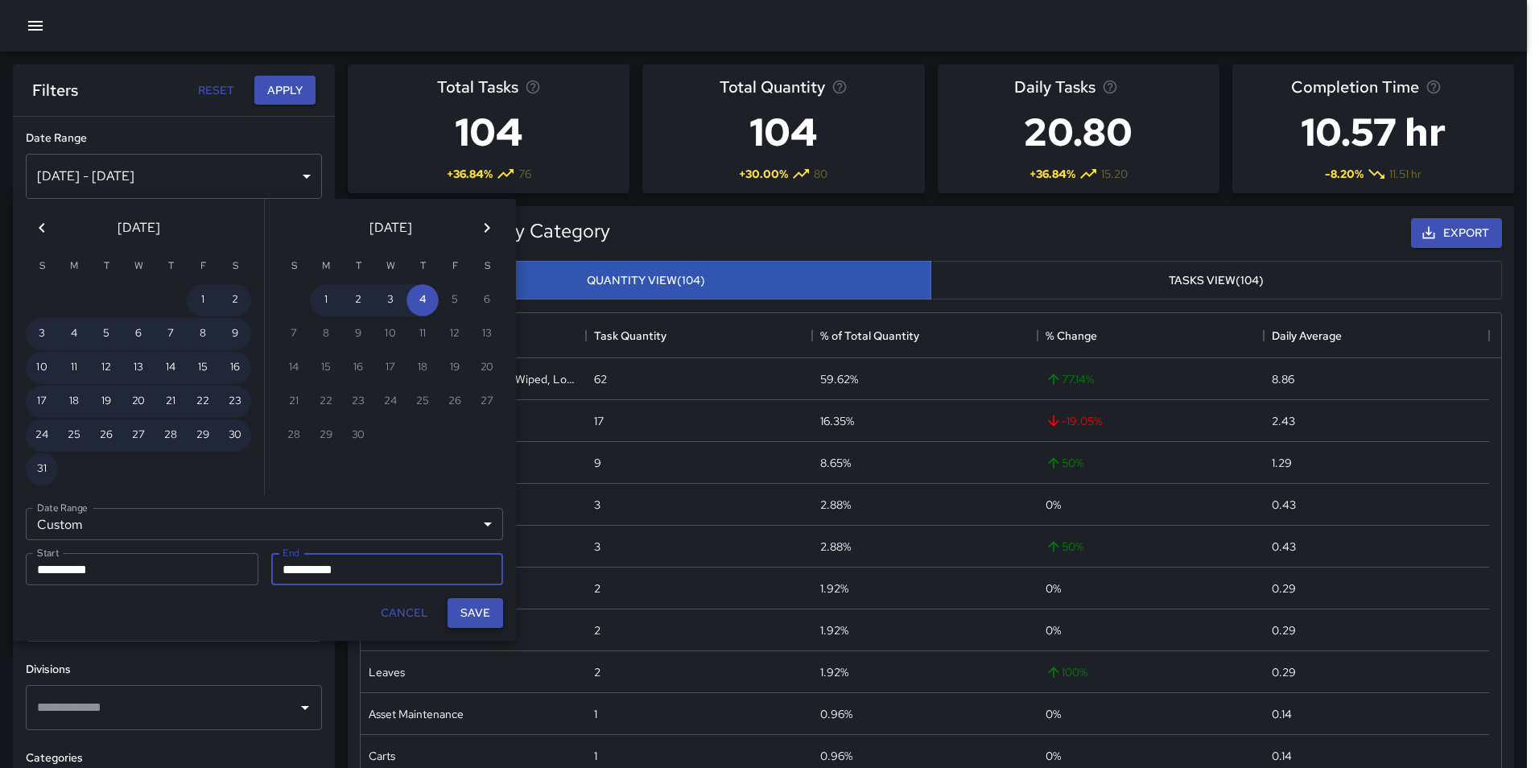
click at [480, 618] on button "Save" at bounding box center [476, 613] width 56 height 30
type input "**********"
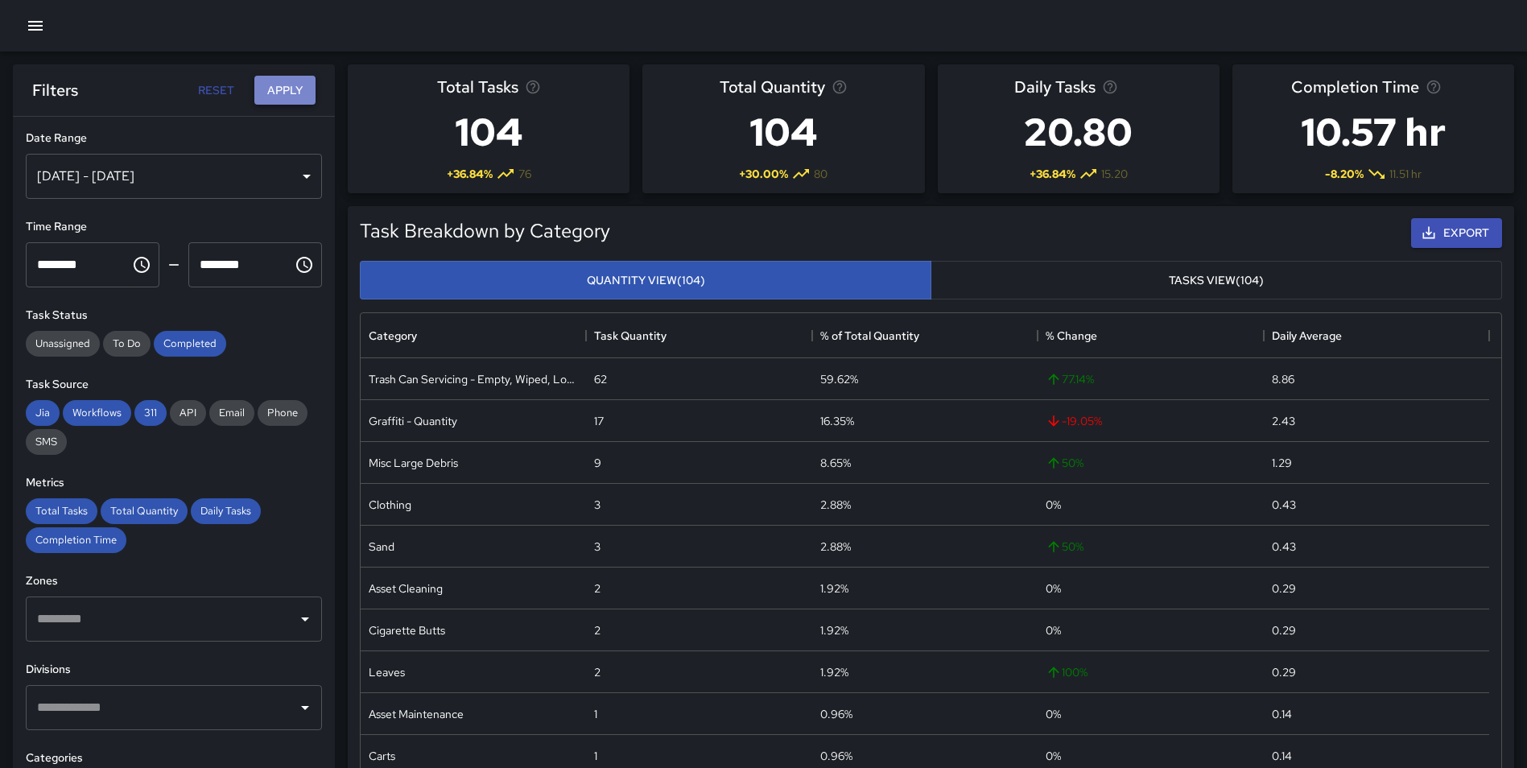
click at [275, 93] on button "Apply" at bounding box center [284, 91] width 61 height 30
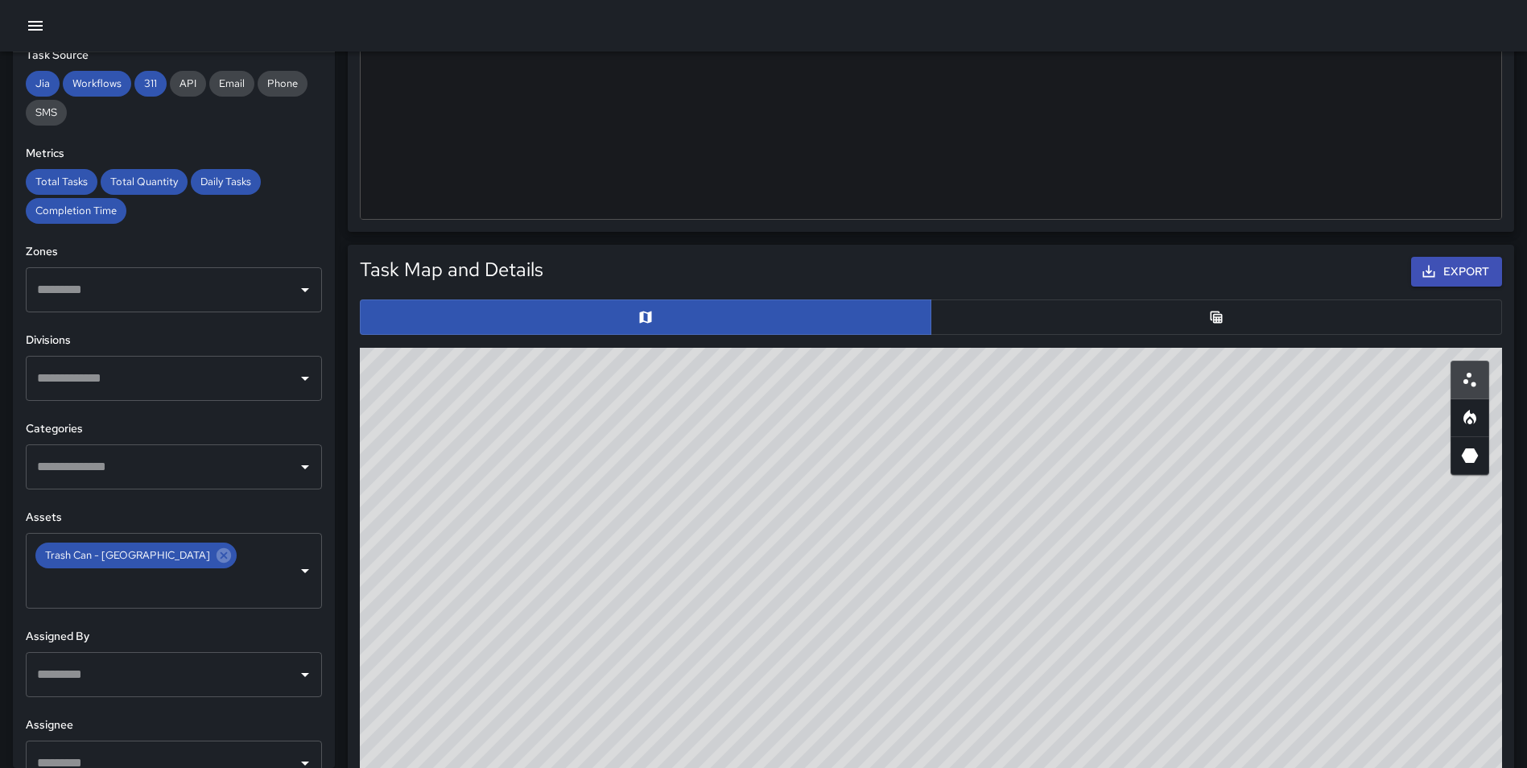
scroll to position [666, 0]
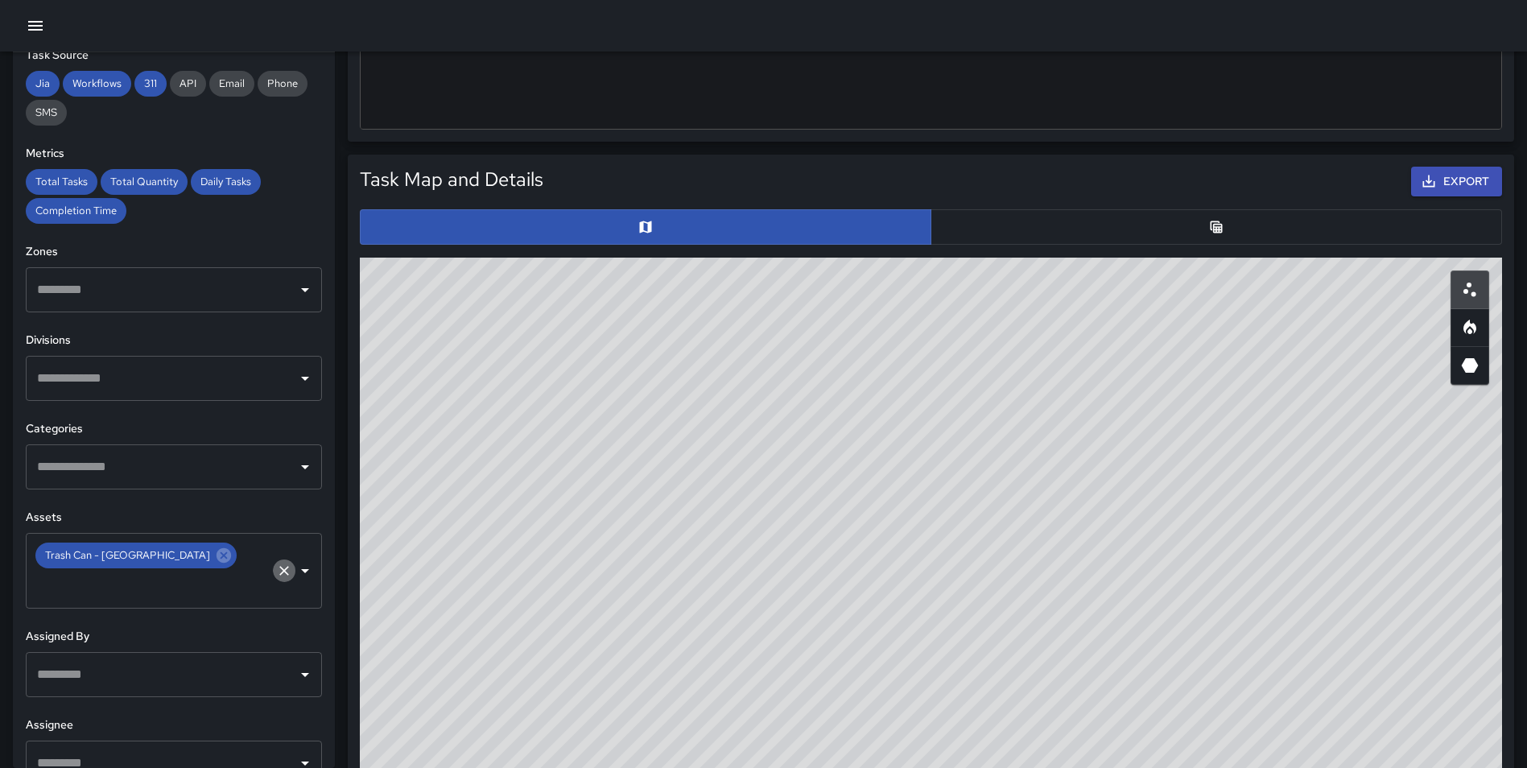
click at [276, 563] on icon "Clear" at bounding box center [284, 571] width 16 height 16
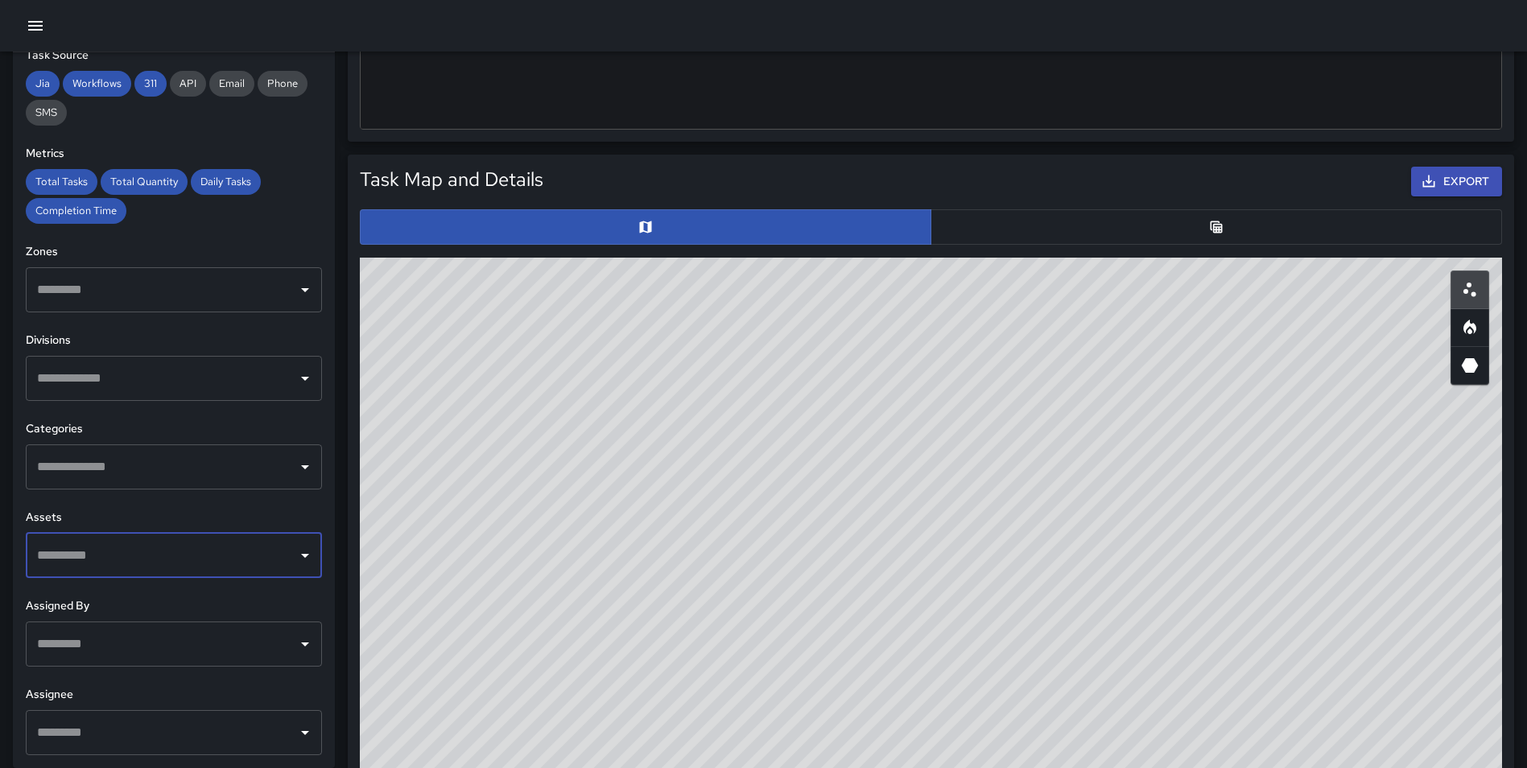
click at [157, 554] on input "text" at bounding box center [162, 555] width 258 height 31
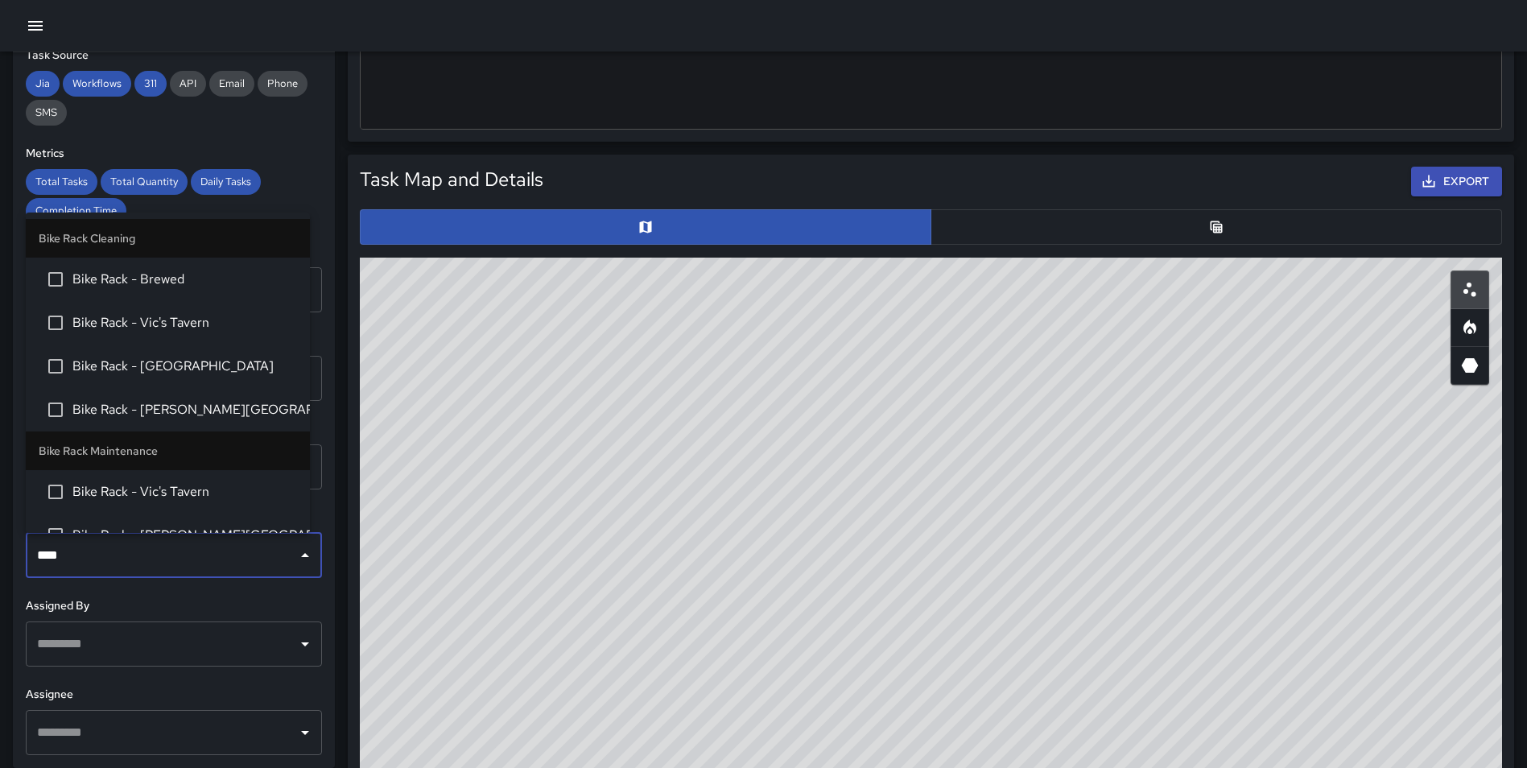
type input "*****"
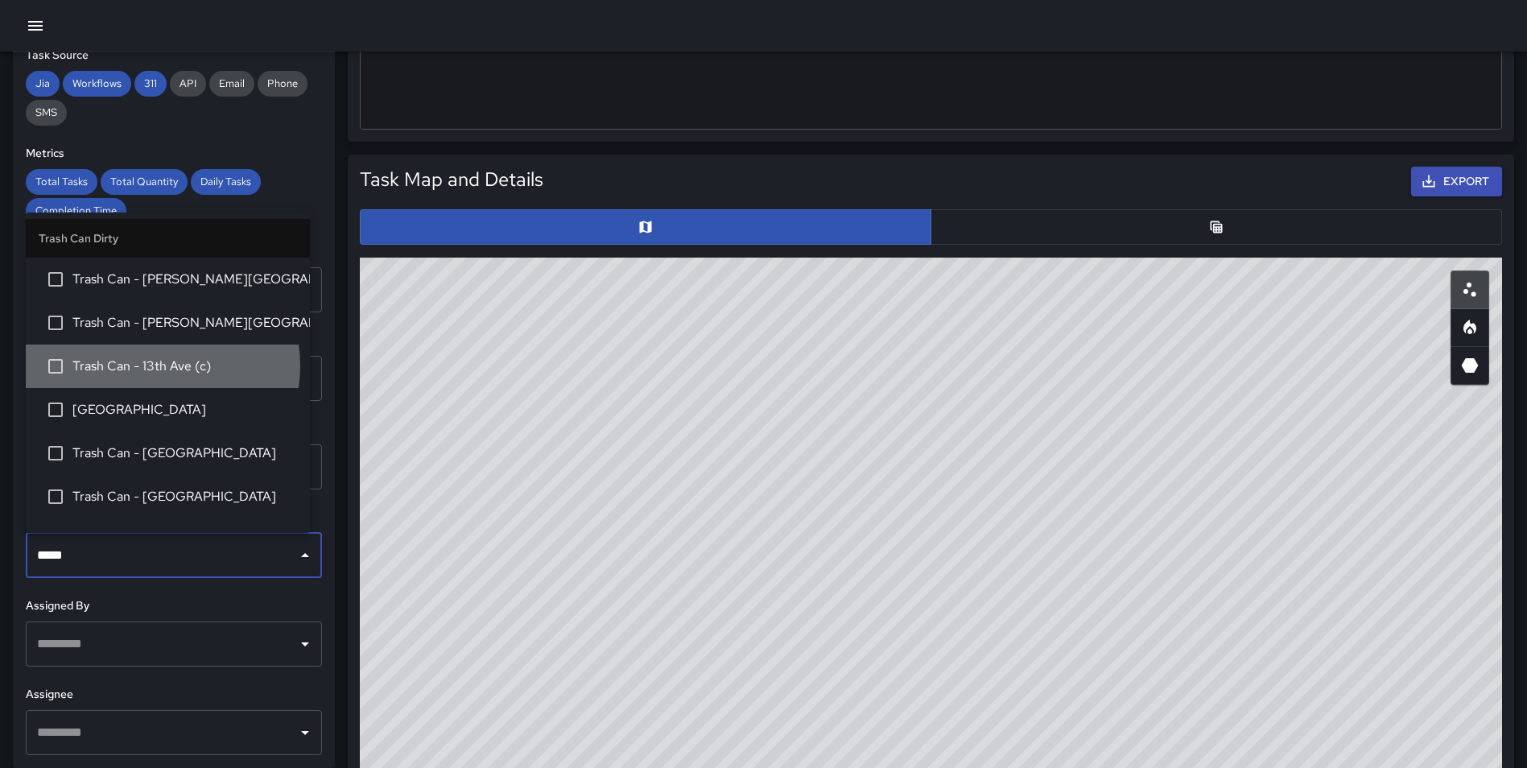
click at [156, 366] on span "Trash Can - 13th Ave (c)" at bounding box center [184, 366] width 225 height 19
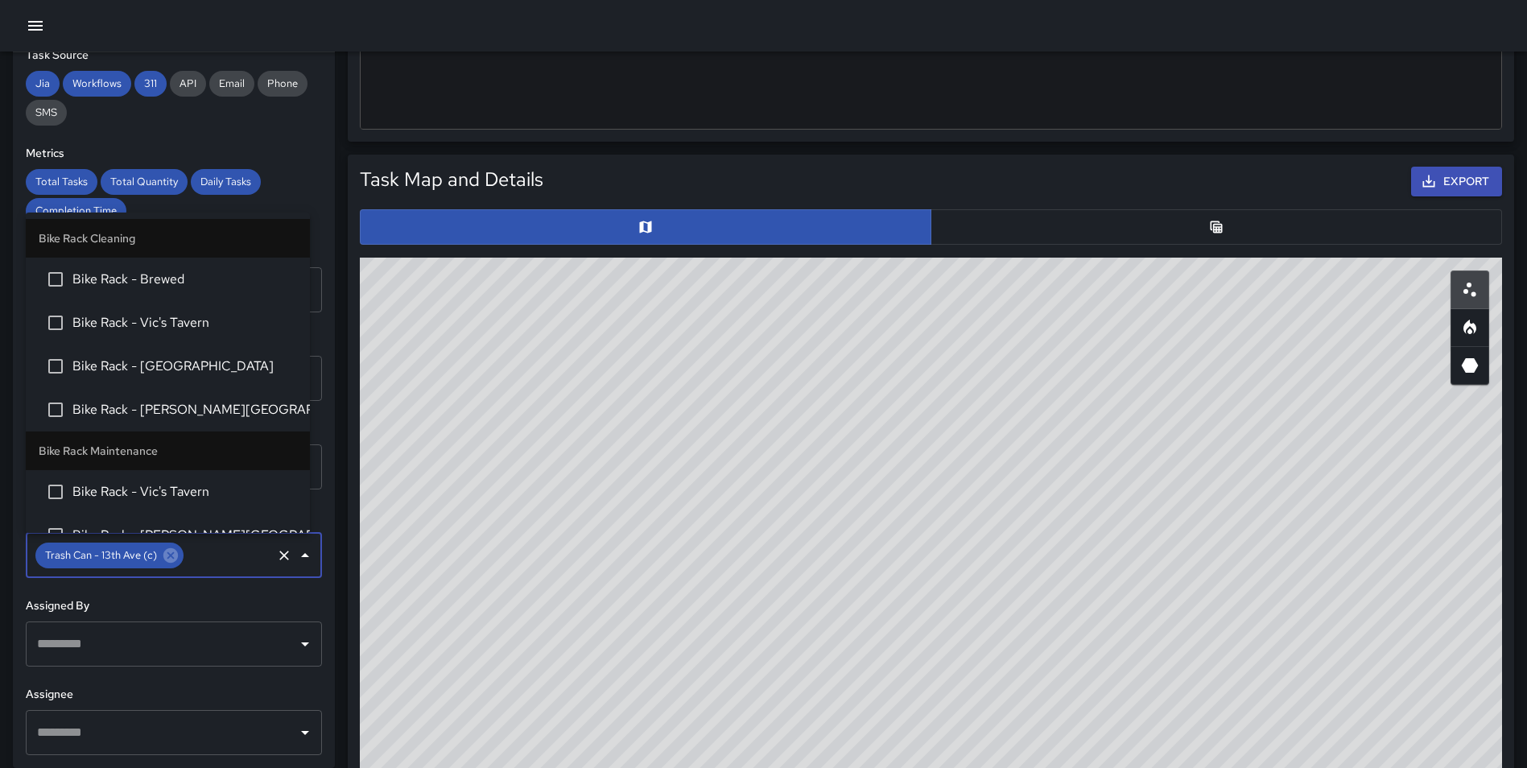
scroll to position [1444, 0]
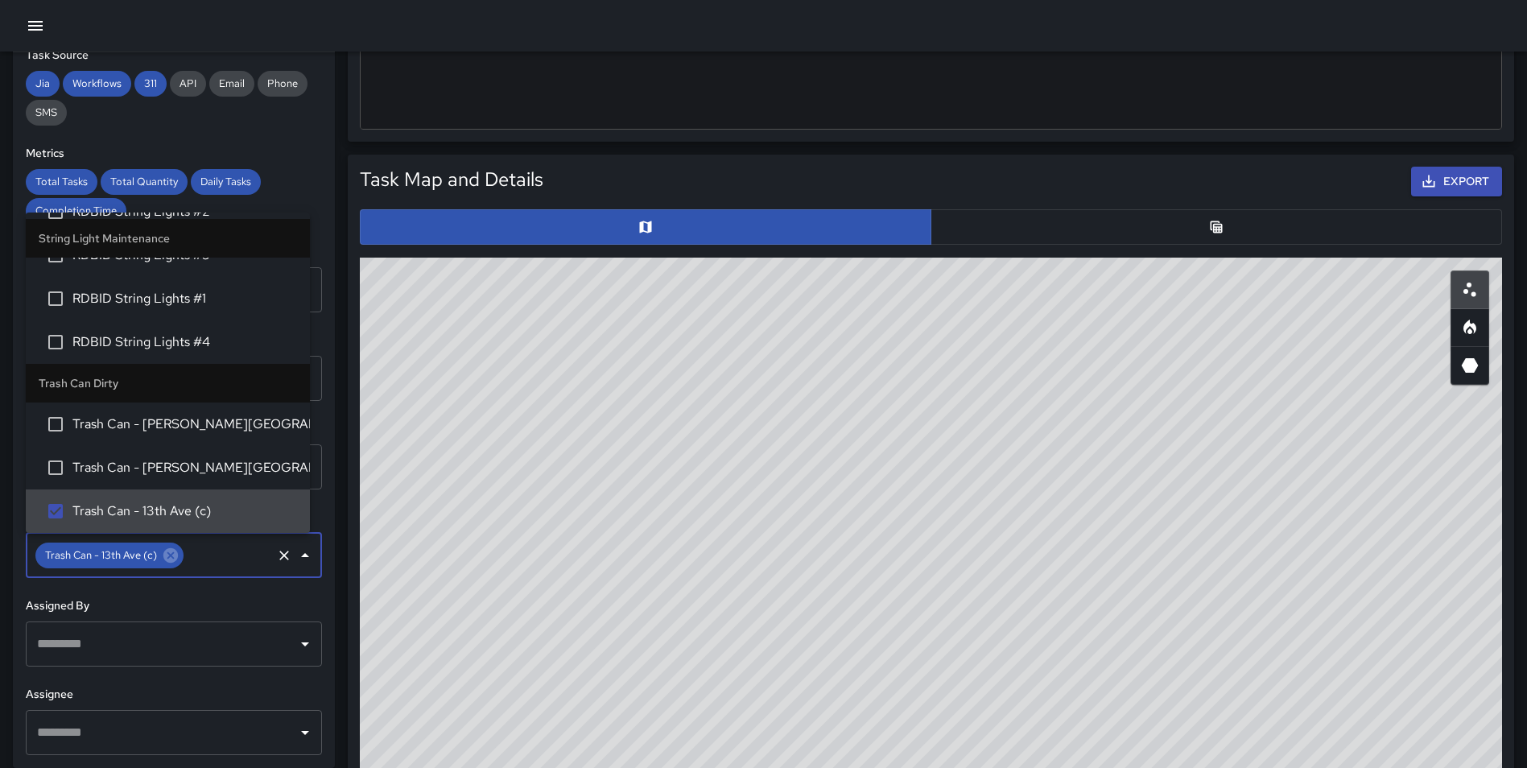
click at [316, 466] on div "**********" at bounding box center [174, 410] width 322 height 716
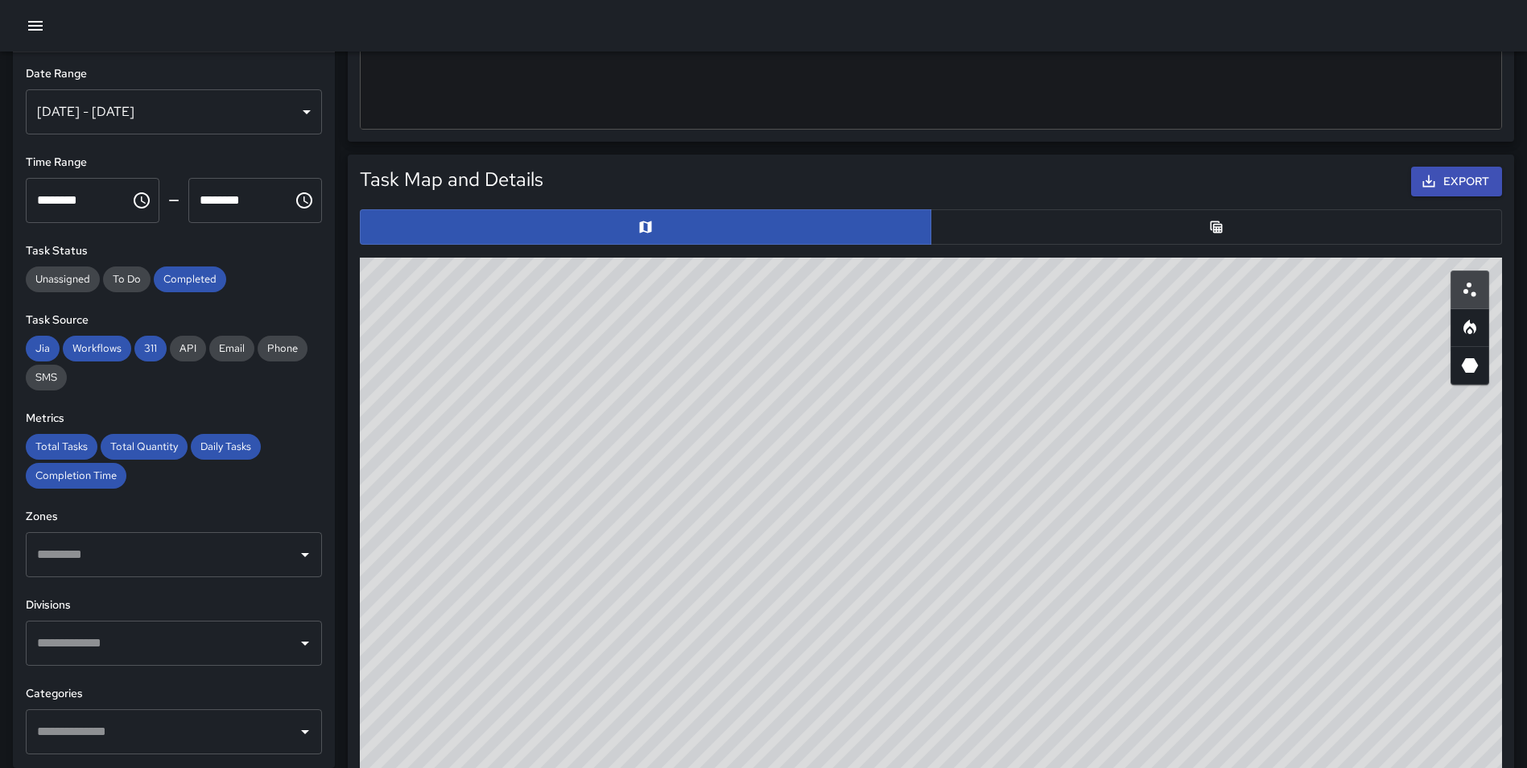
scroll to position [0, 0]
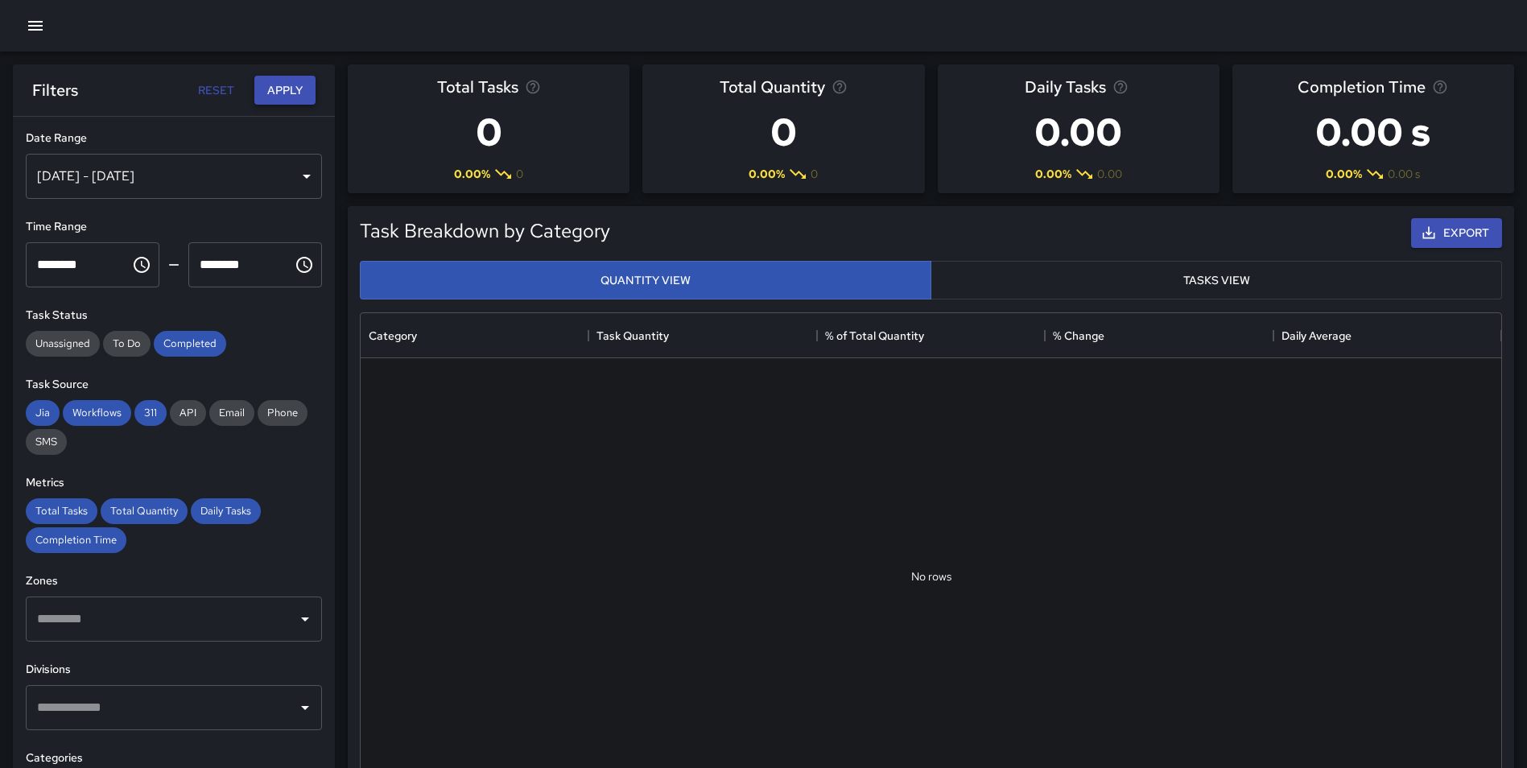
click at [271, 89] on button "Apply" at bounding box center [284, 91] width 61 height 30
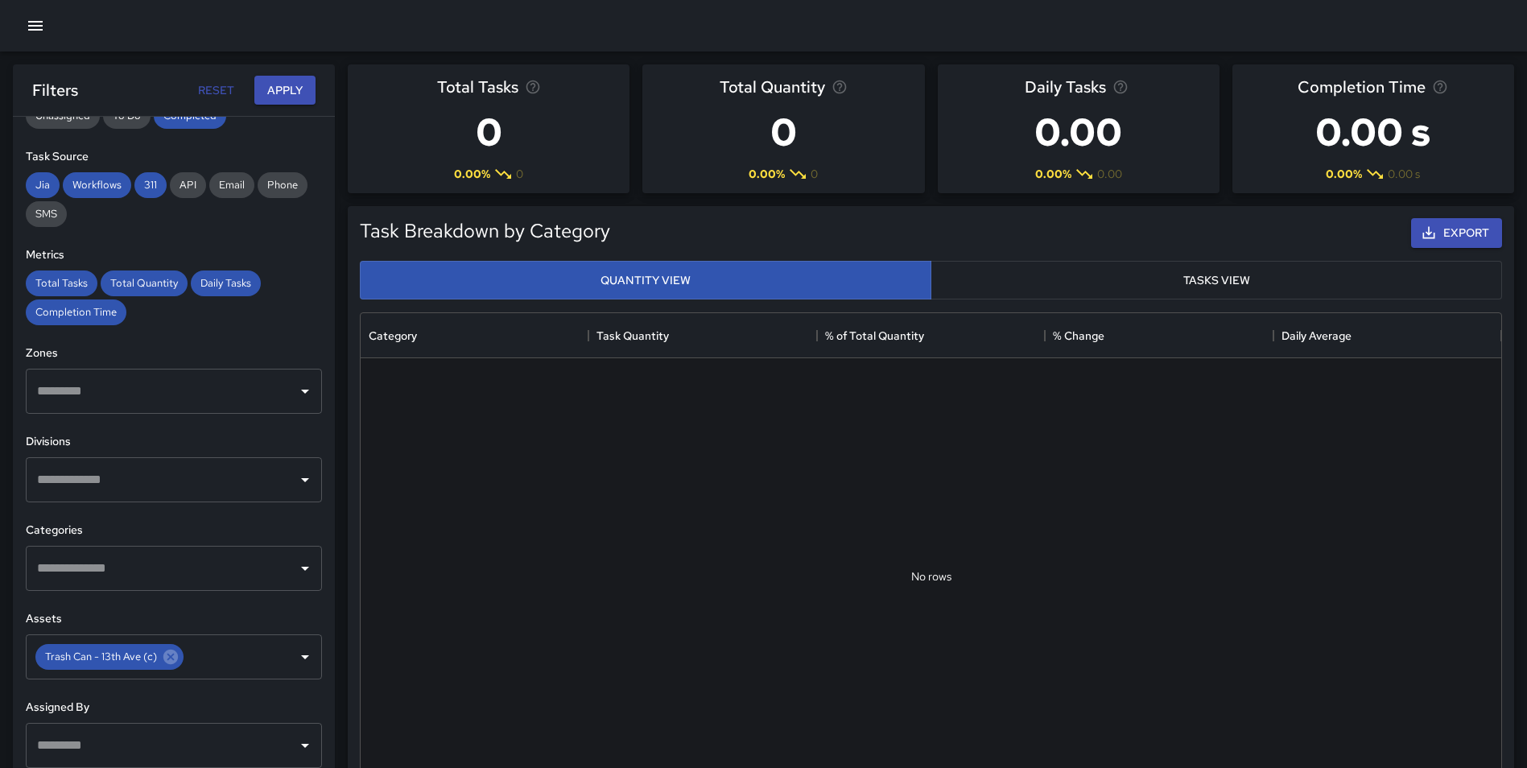
scroll to position [265, 0]
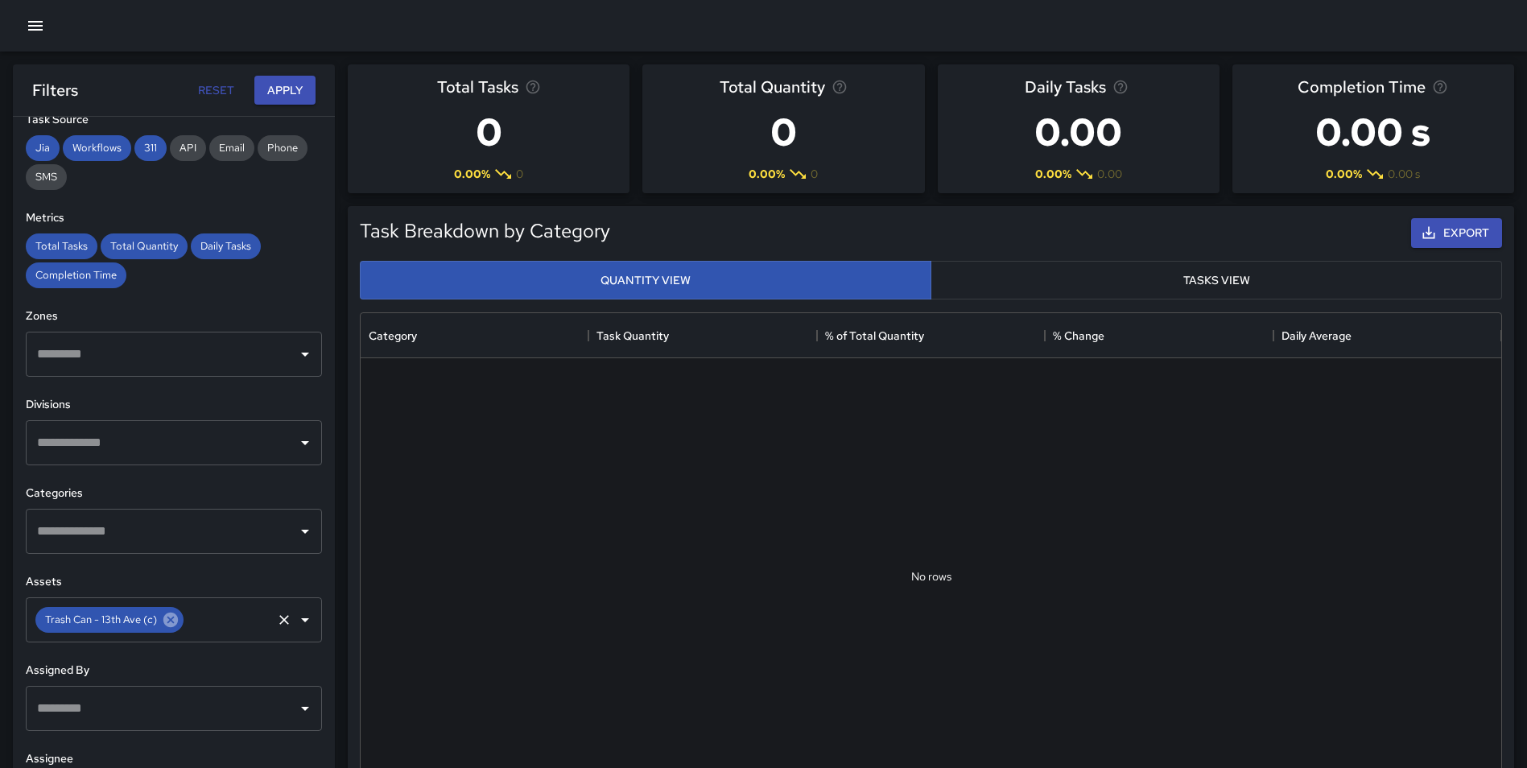
click at [172, 621] on icon at bounding box center [170, 620] width 14 height 14
click at [171, 618] on input "text" at bounding box center [162, 620] width 258 height 31
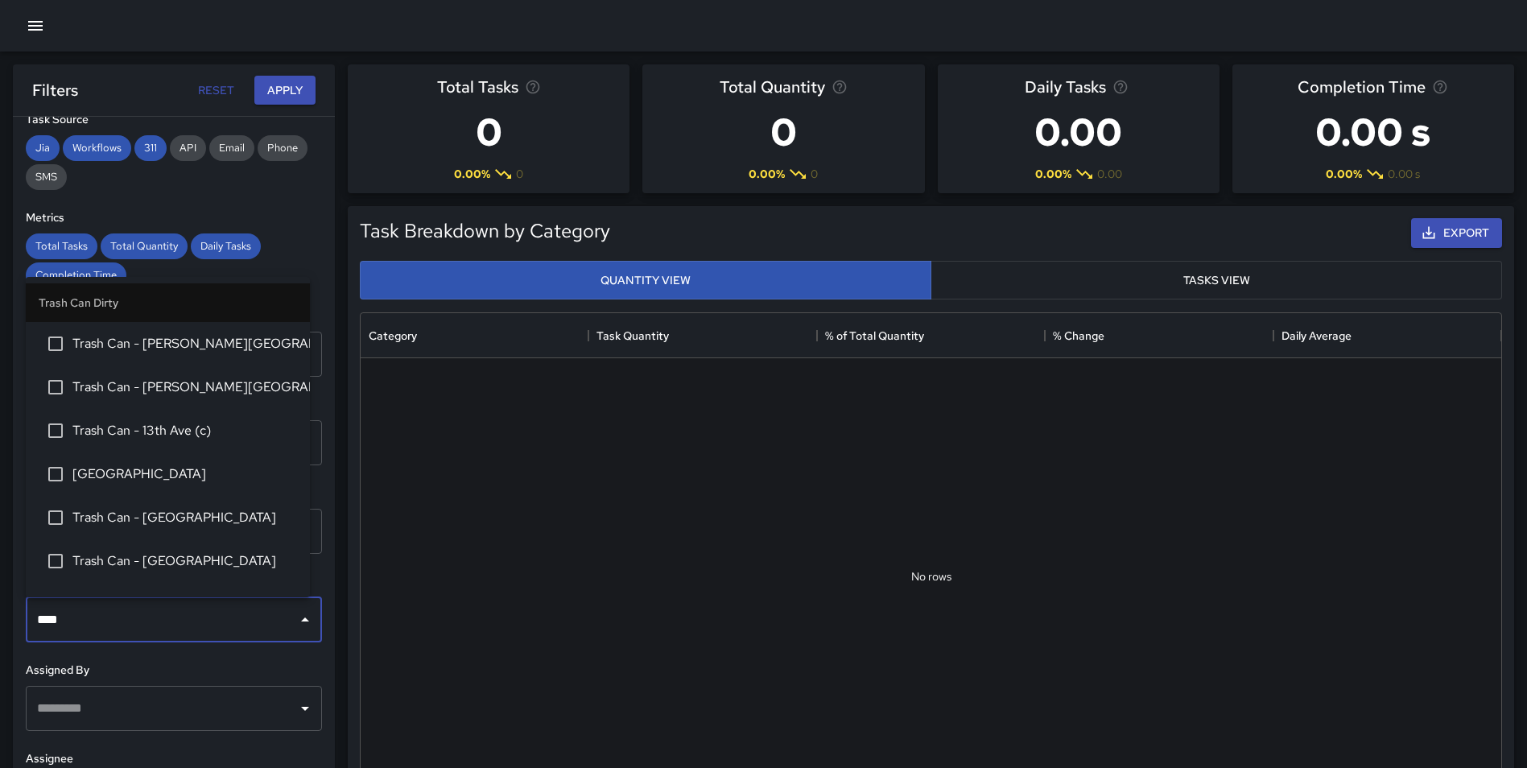
type input "*****"
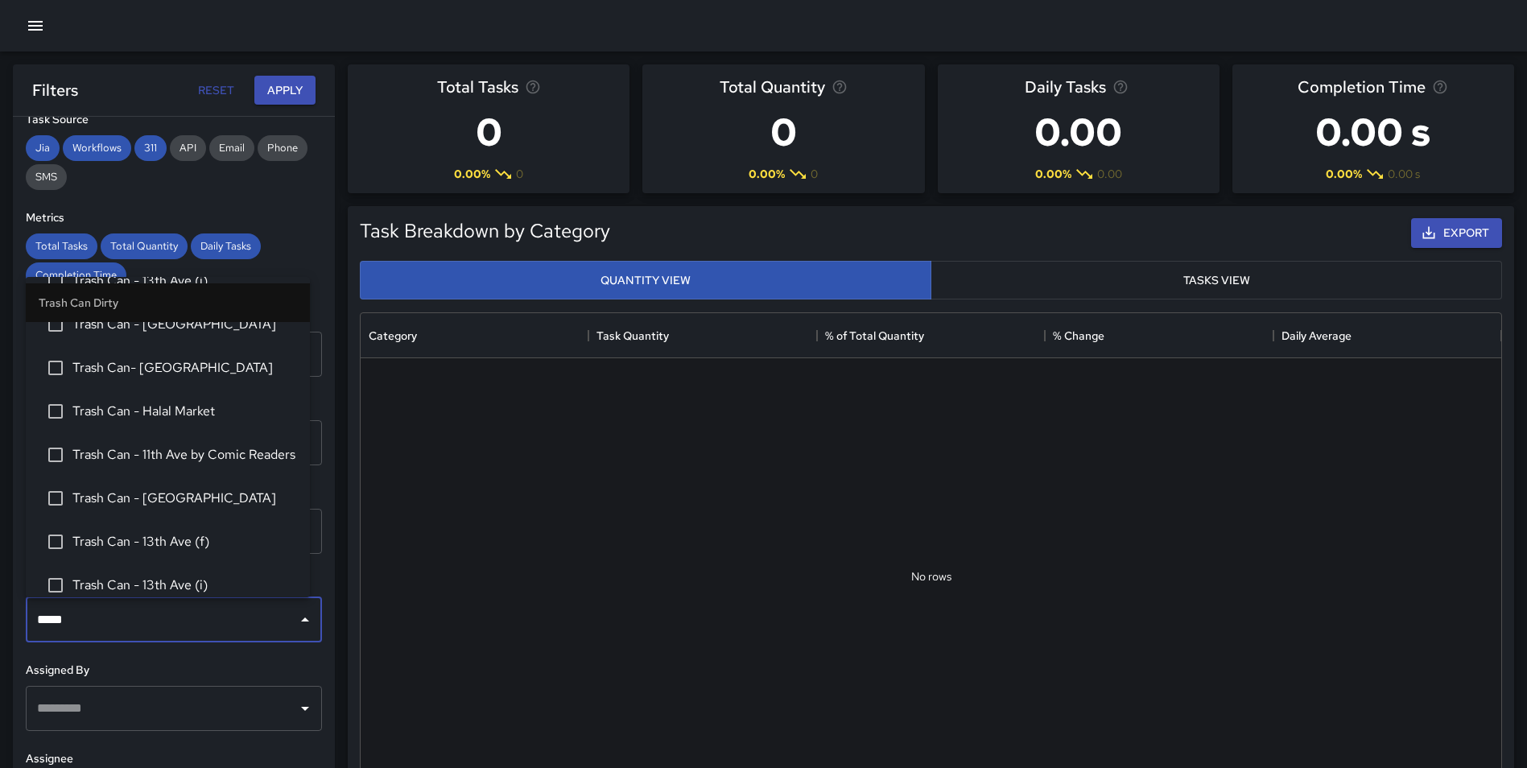
scroll to position [493, 0]
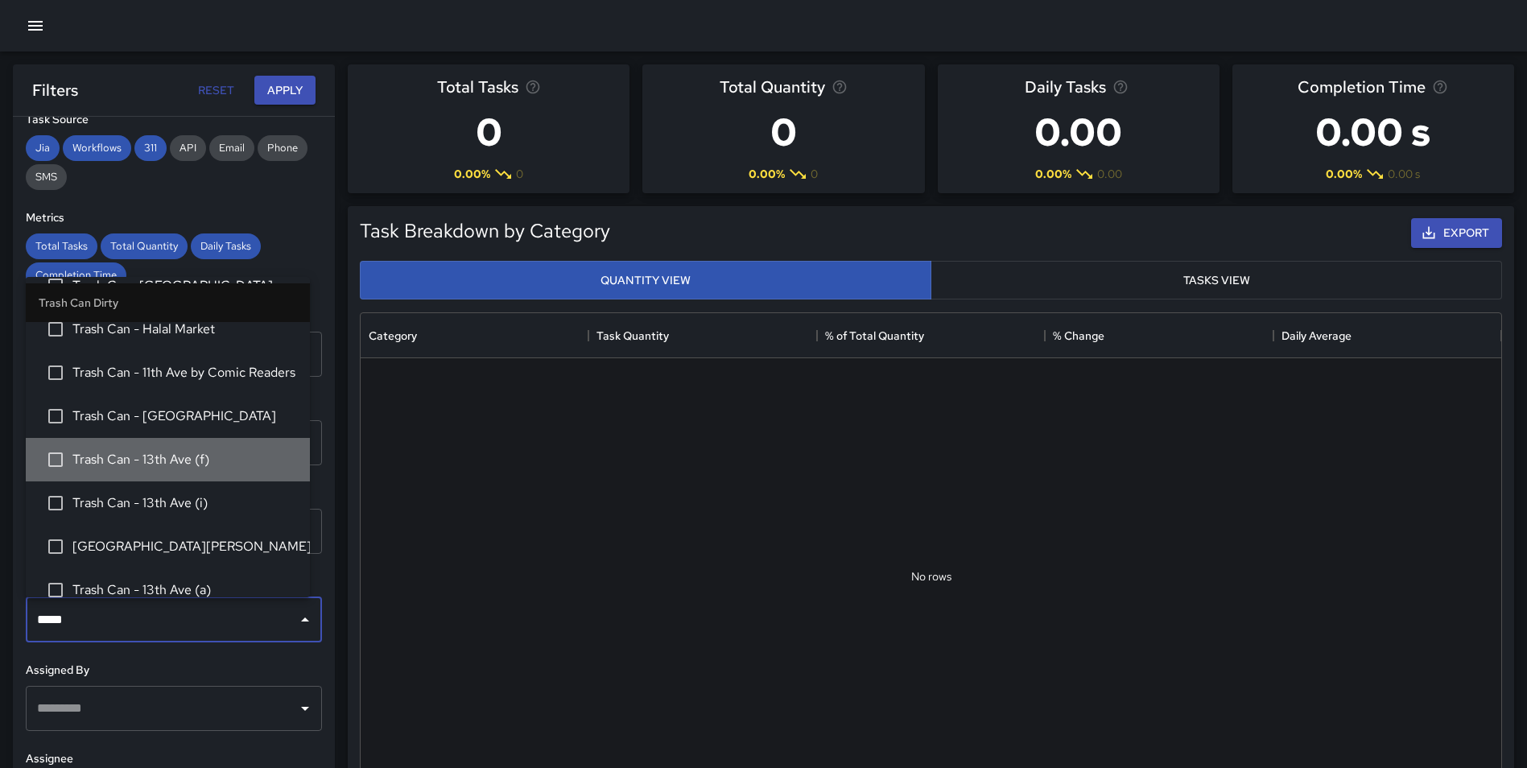
click at [200, 465] on span "Trash Can - 13th Ave (f)" at bounding box center [184, 459] width 225 height 19
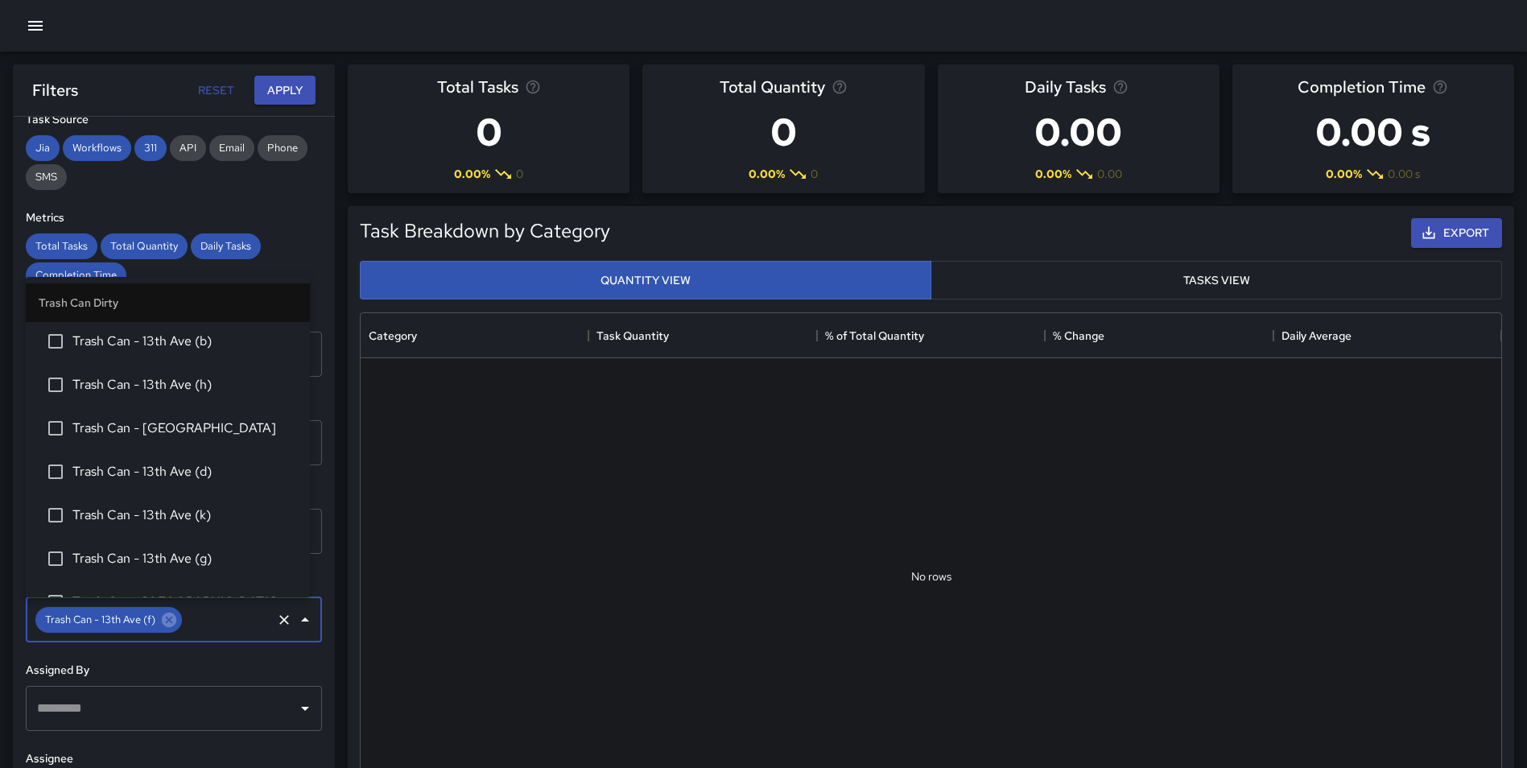
scroll to position [2569, 0]
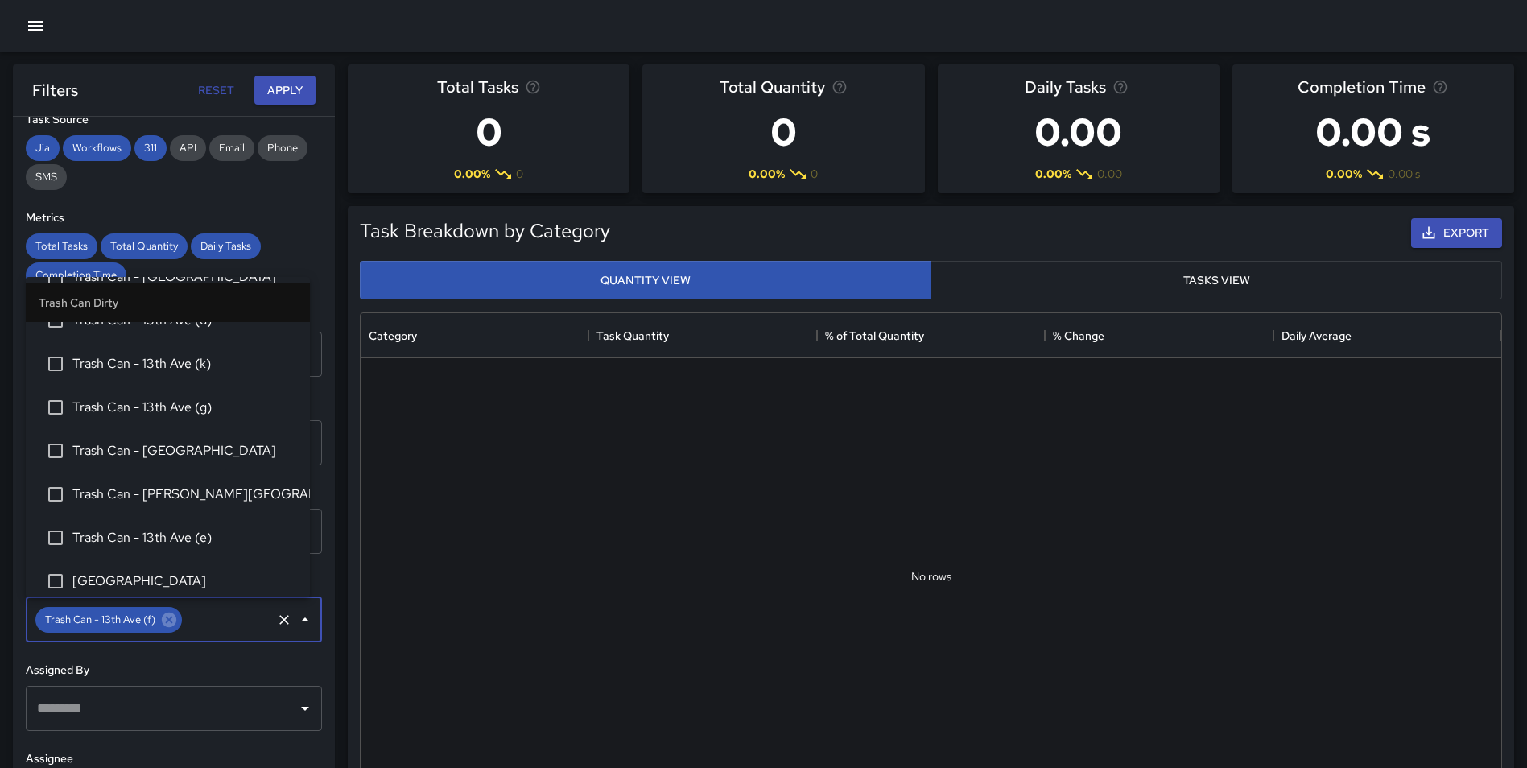
click at [214, 359] on span "Trash Can - 13th Ave (k)" at bounding box center [184, 363] width 225 height 19
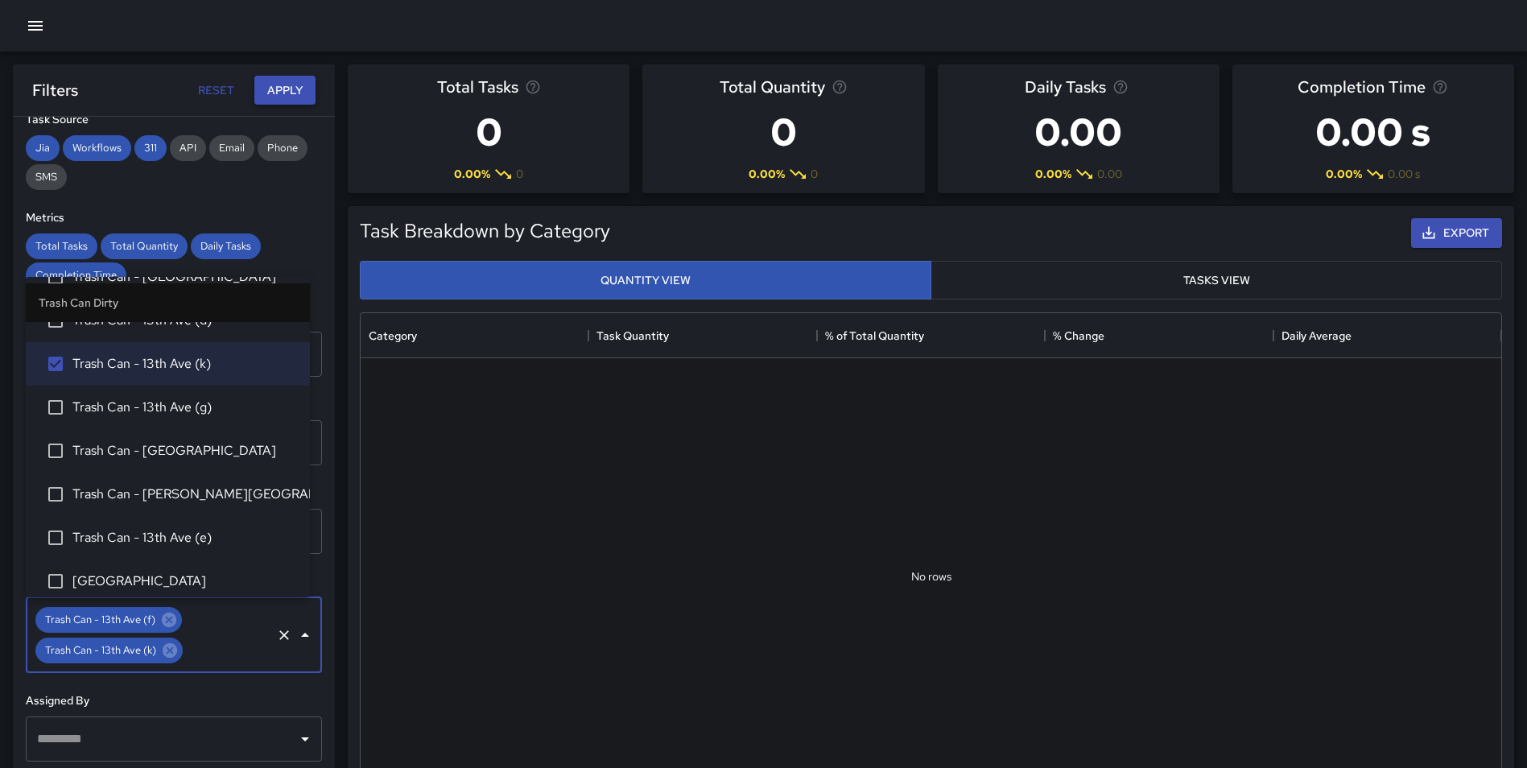
click at [295, 78] on button "Apply" at bounding box center [284, 91] width 61 height 30
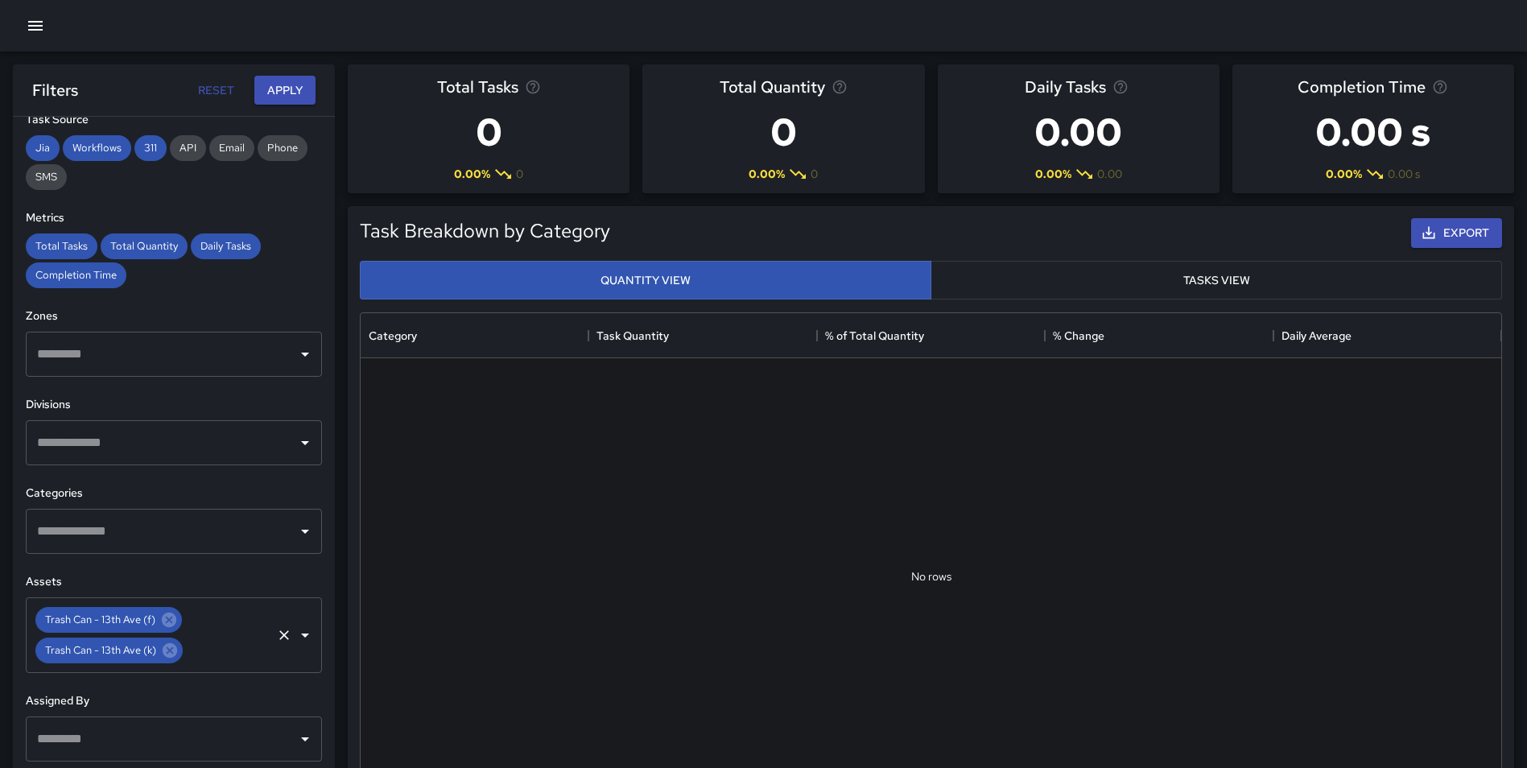
click at [276, 631] on icon "Clear" at bounding box center [284, 635] width 16 height 16
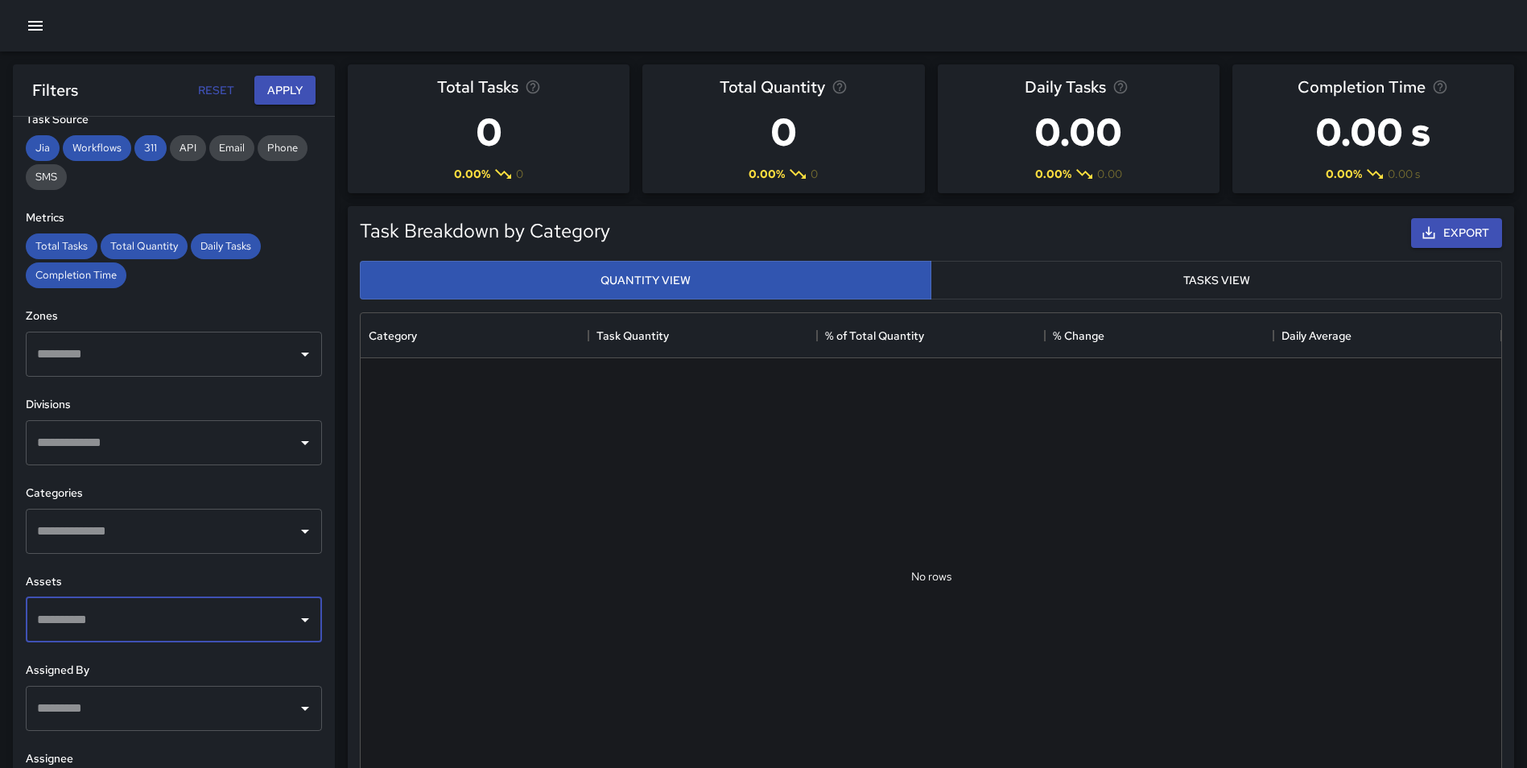
click at [123, 612] on input "text" at bounding box center [162, 620] width 258 height 31
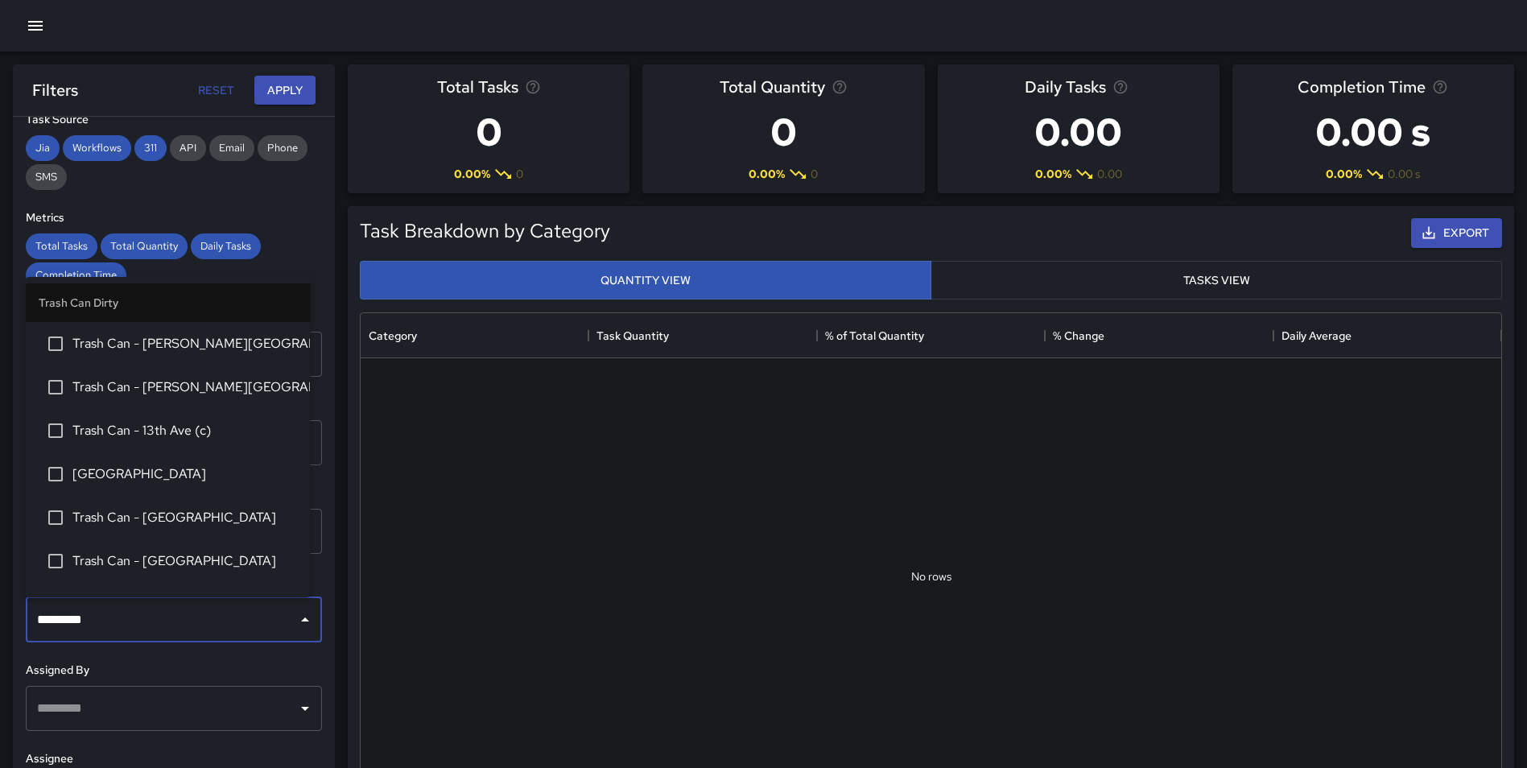
type input "*********"
click at [314, 333] on div "**********" at bounding box center [174, 475] width 322 height 716
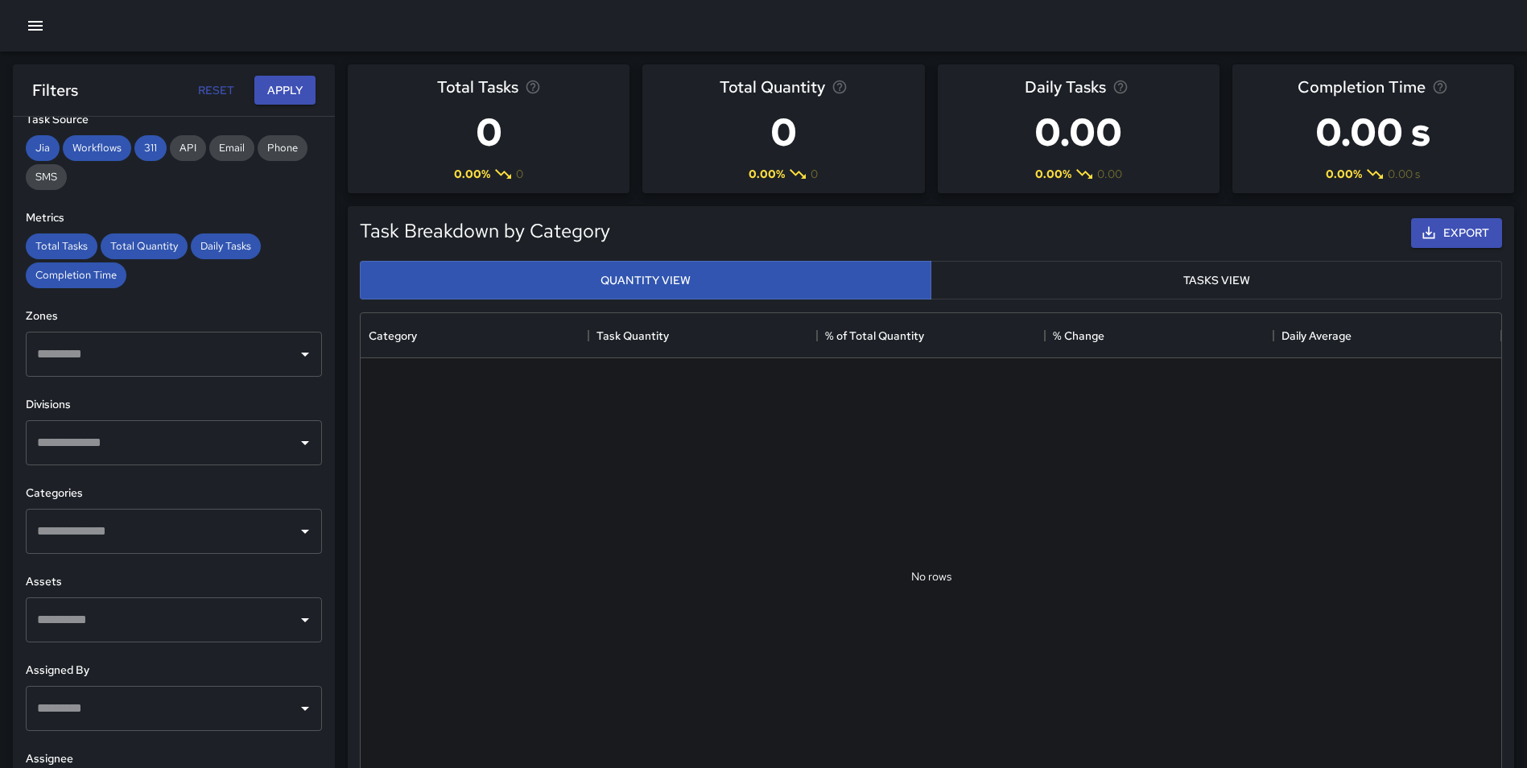
click at [195, 614] on input "text" at bounding box center [162, 620] width 258 height 31
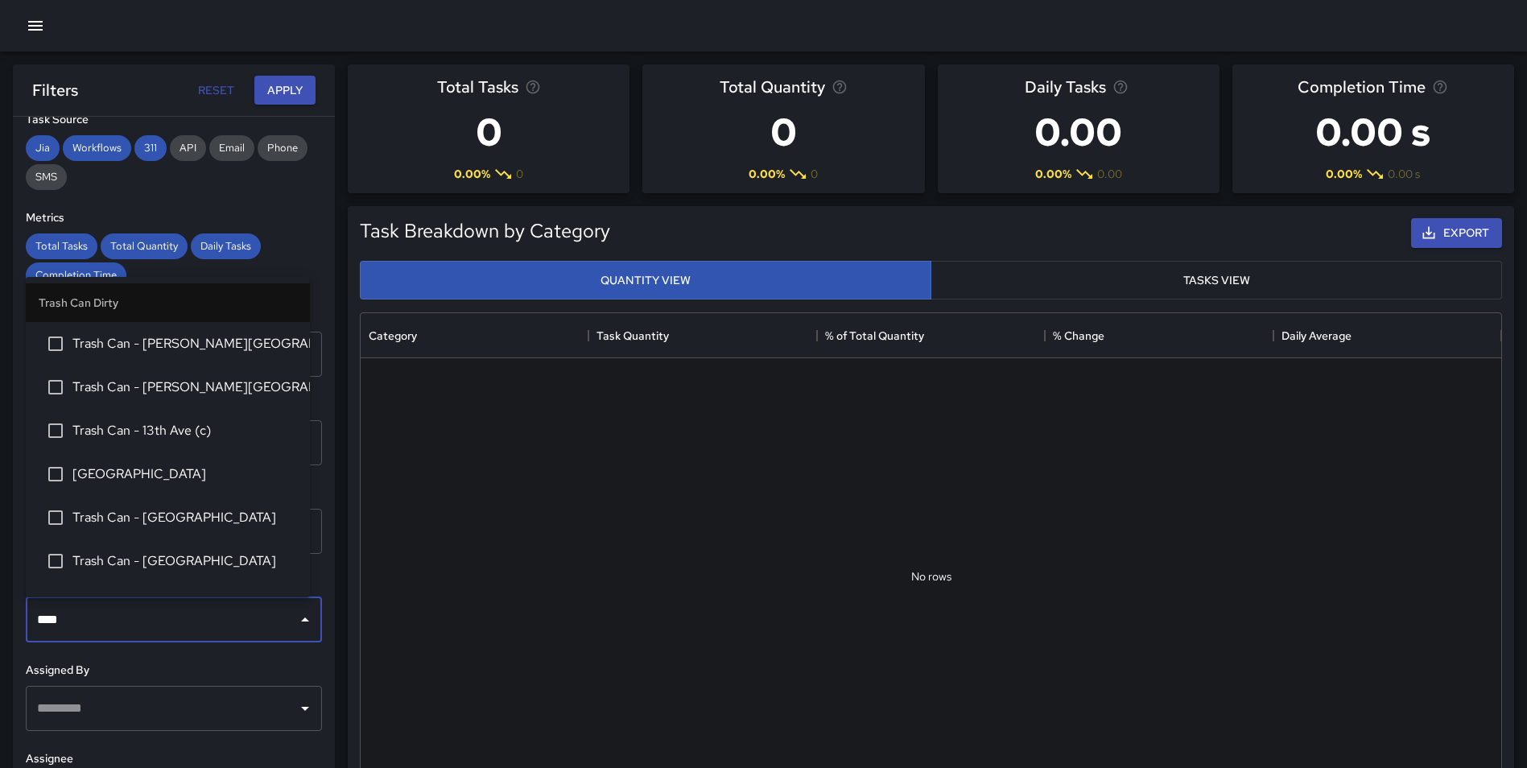
type input "****"
click at [320, 368] on div "**********" at bounding box center [174, 475] width 322 height 716
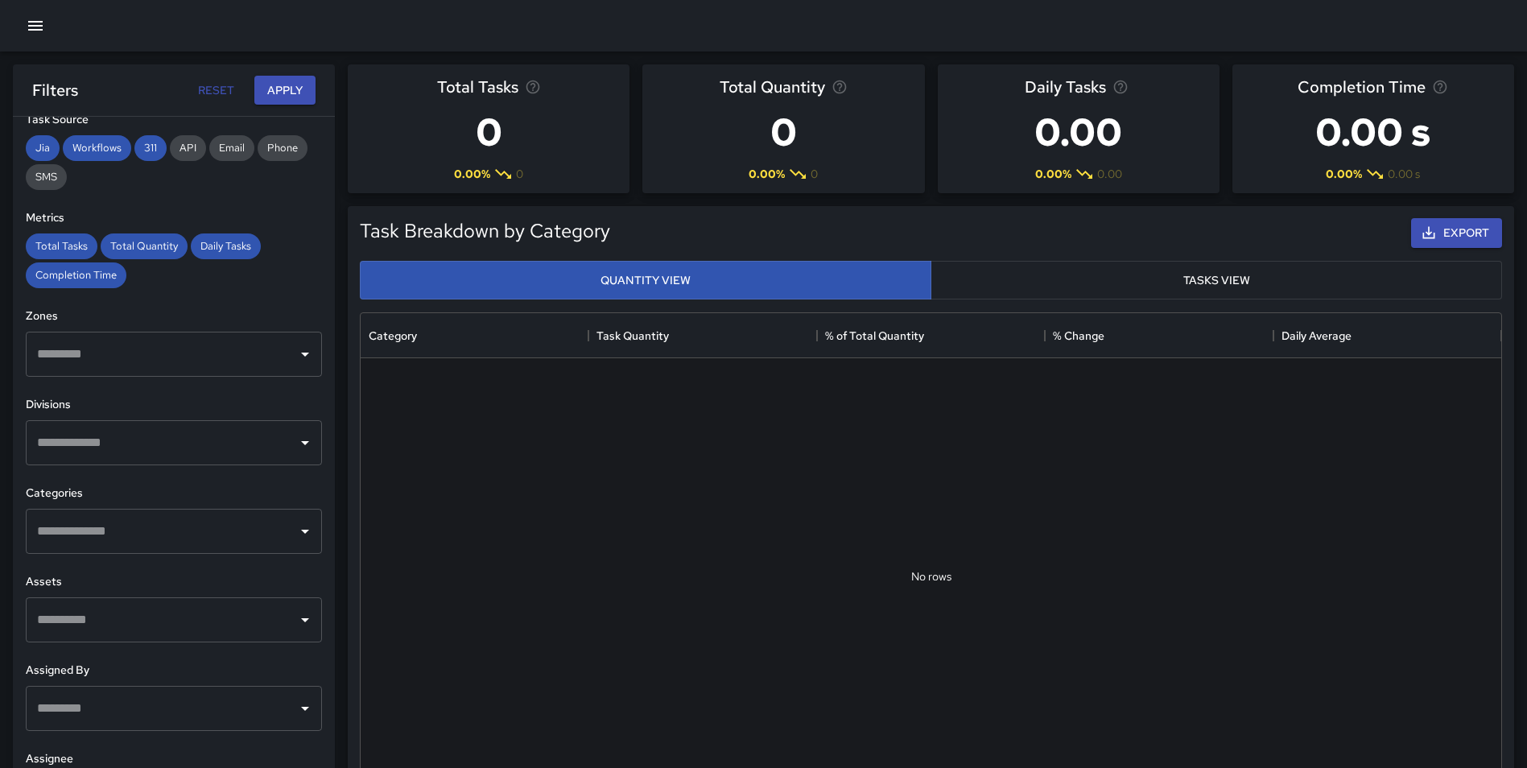
click at [138, 438] on input "text" at bounding box center [162, 443] width 258 height 31
type input "*"
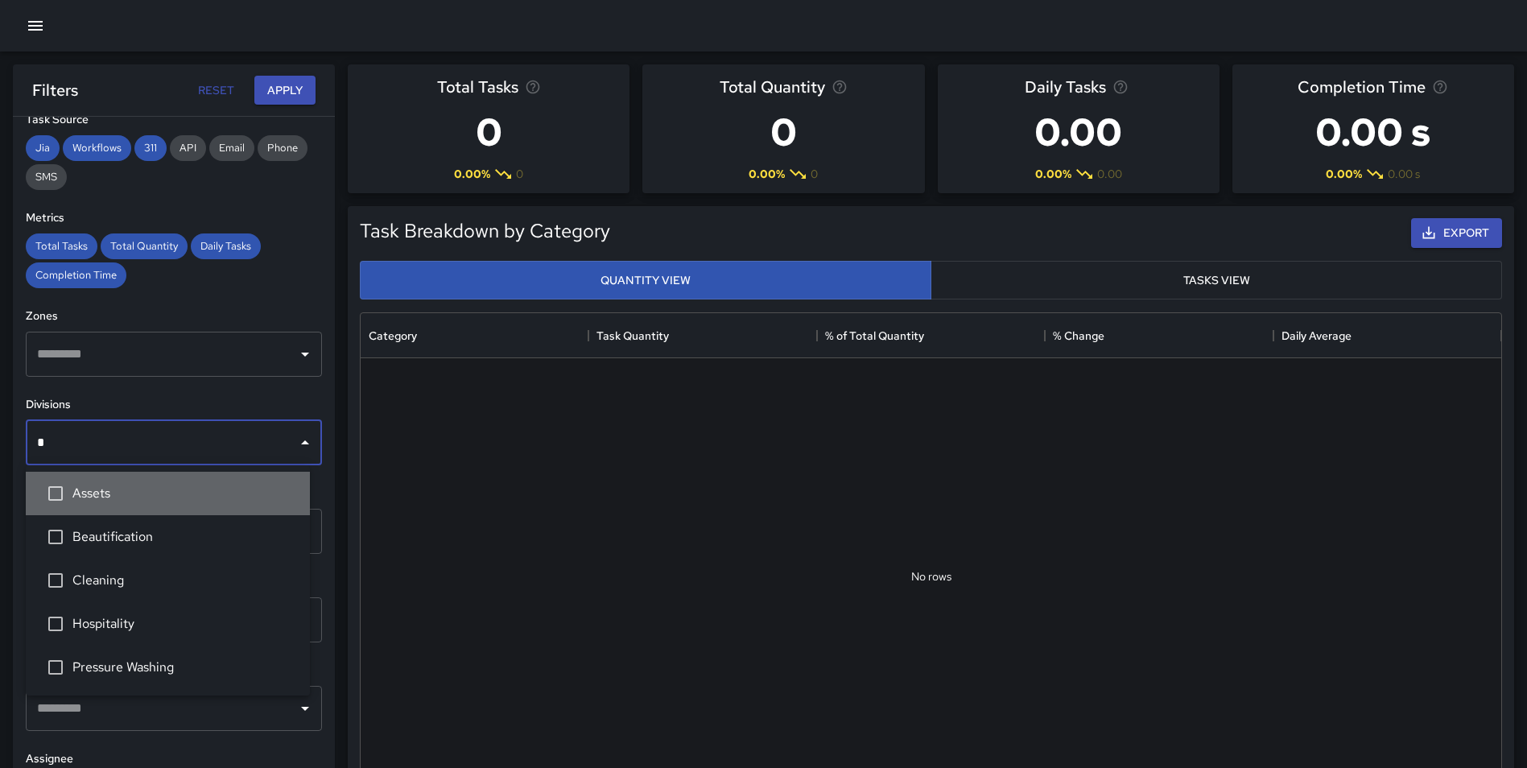
click at [126, 497] on span "Assets" at bounding box center [184, 493] width 225 height 19
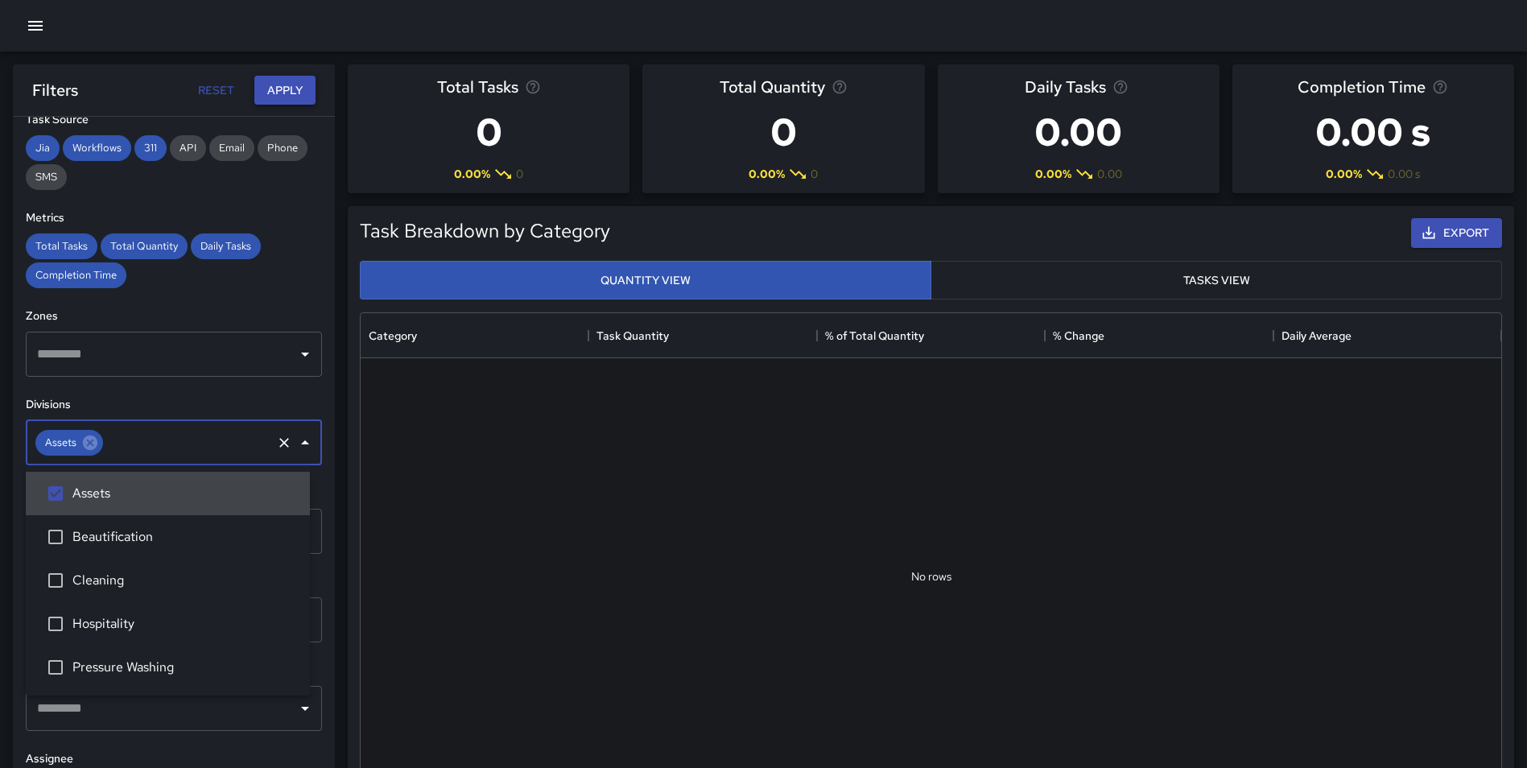
click at [279, 91] on button "Apply" at bounding box center [284, 91] width 61 height 30
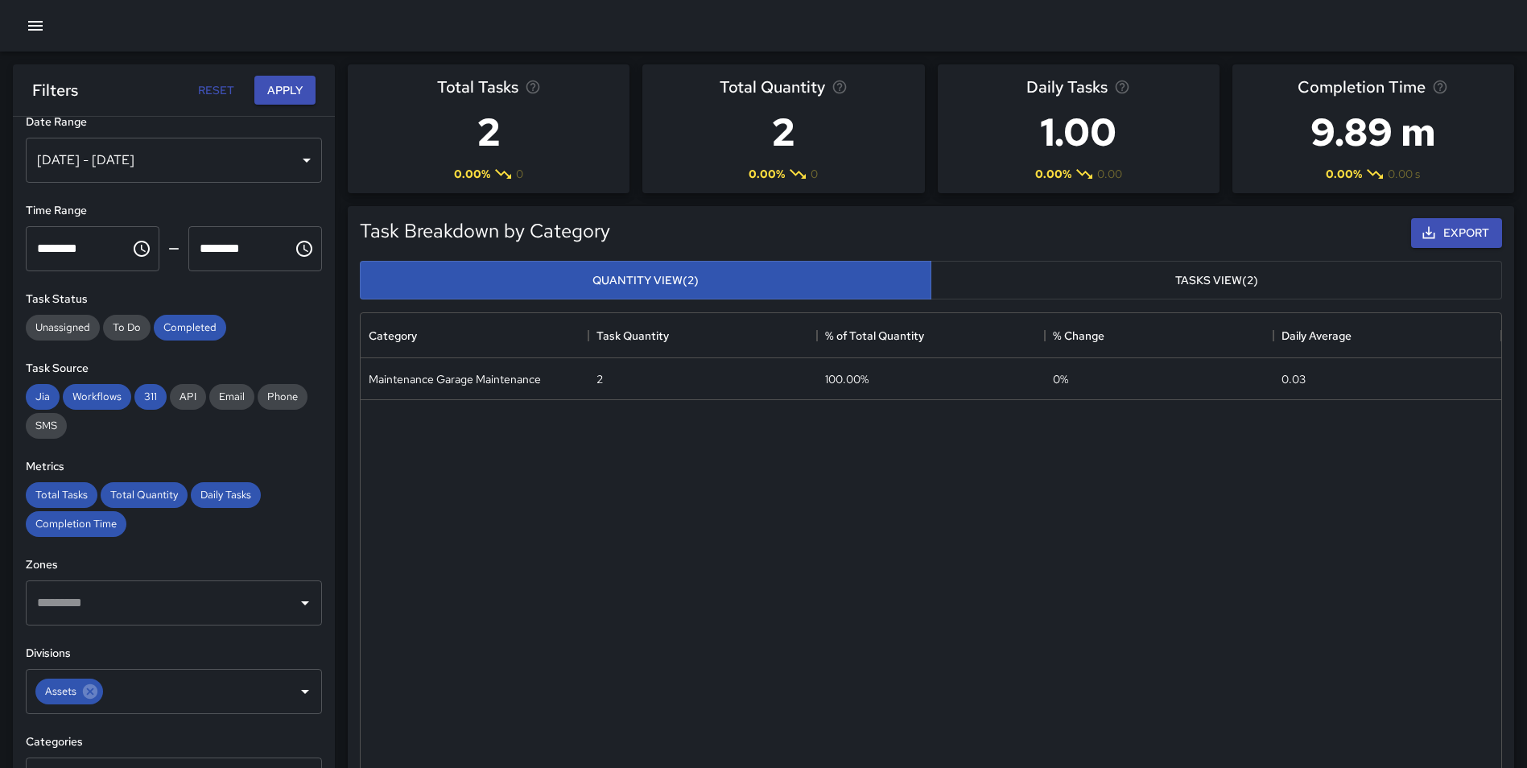
scroll to position [20, 0]
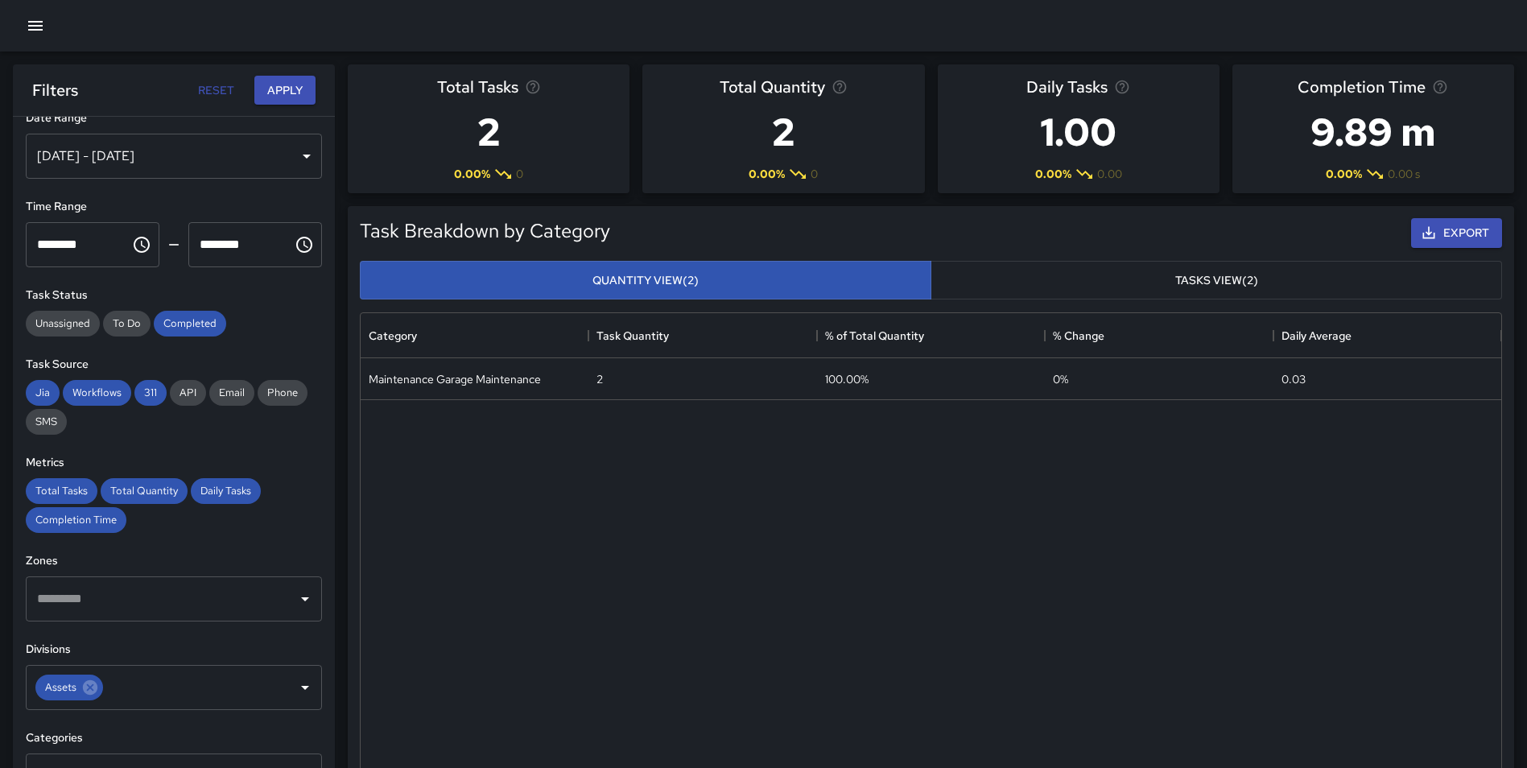
click at [219, 144] on div "[DATE] - [DATE]" at bounding box center [174, 156] width 296 height 45
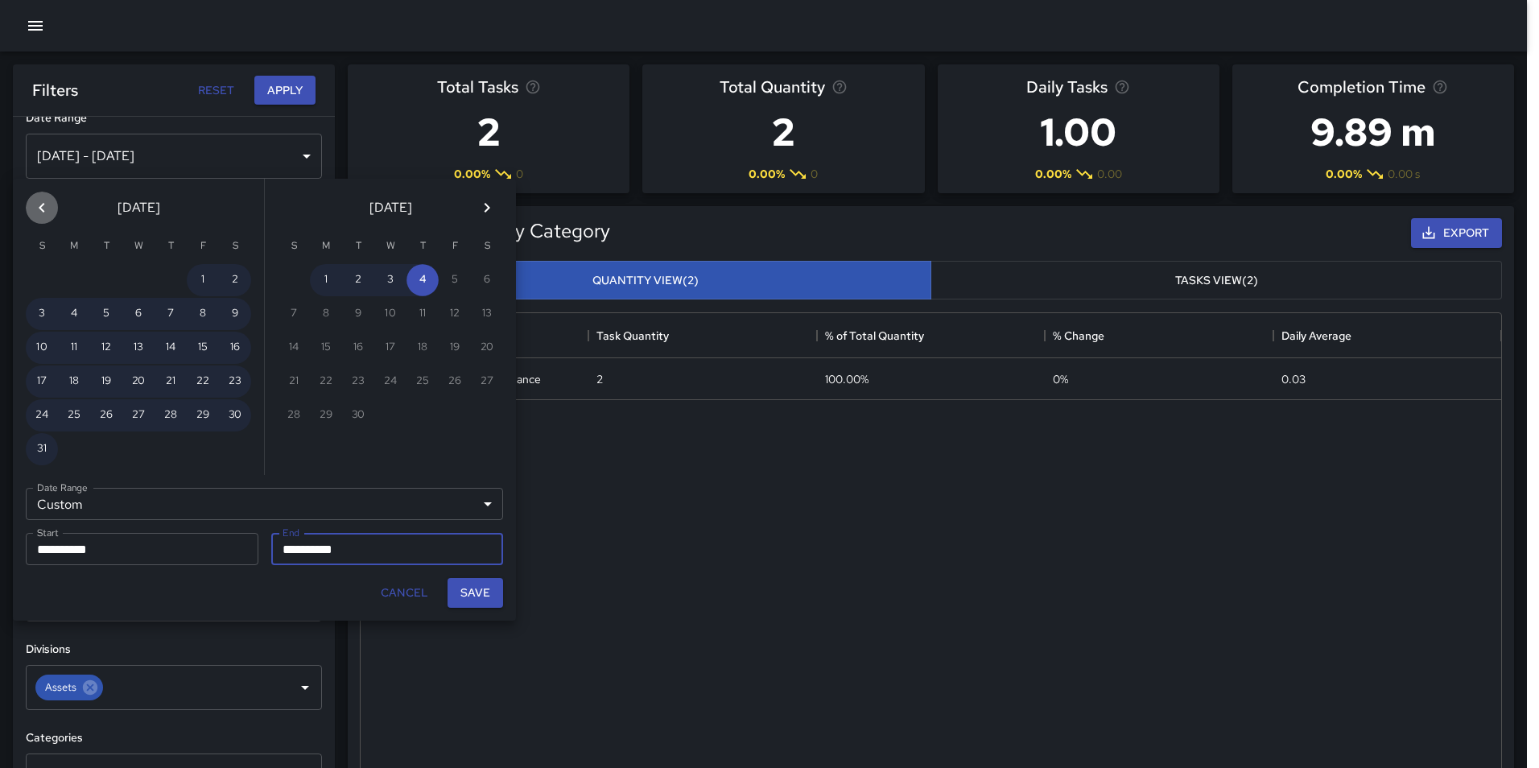
click at [43, 205] on icon "Previous month" at bounding box center [42, 208] width 6 height 10
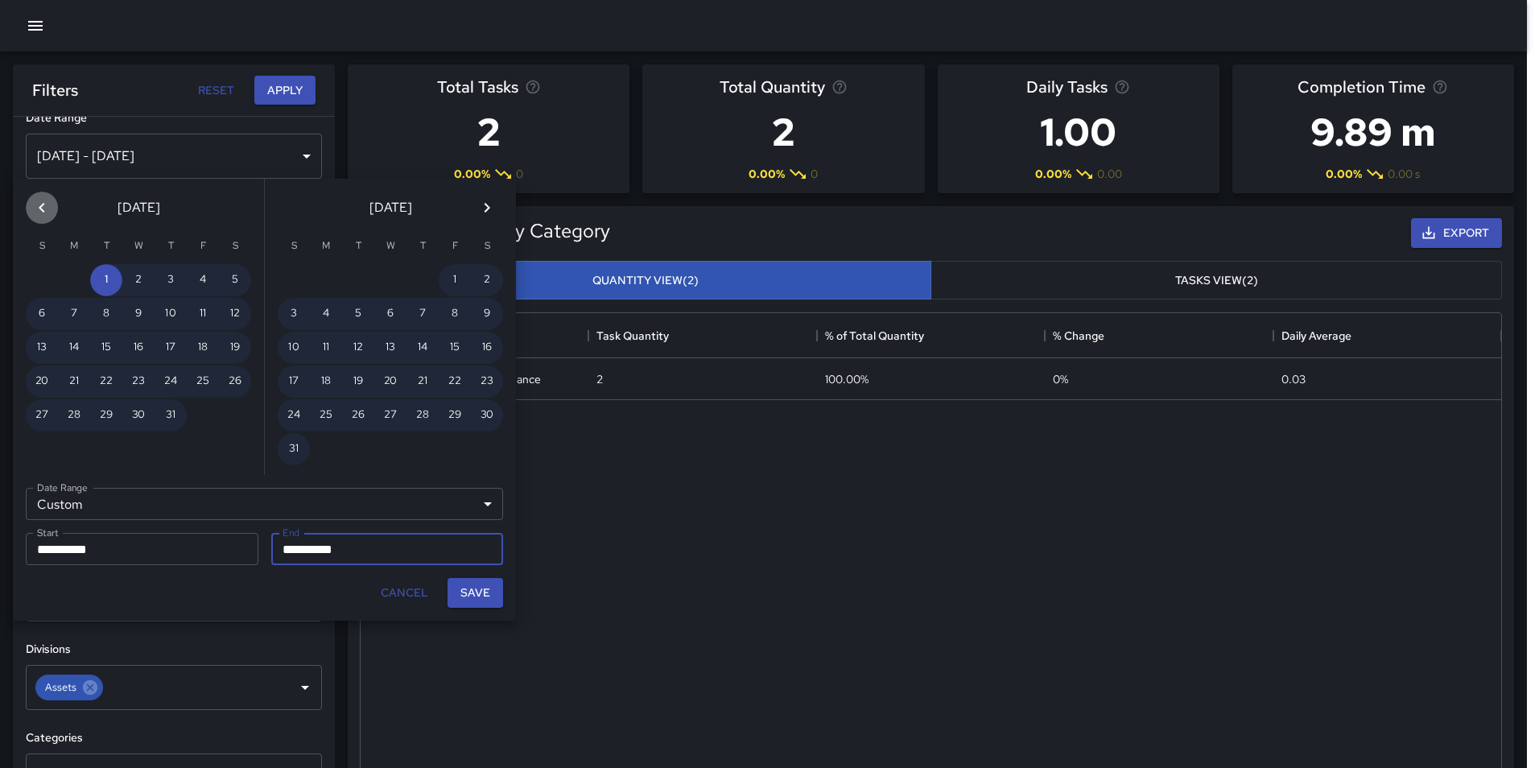
click at [43, 205] on icon "Previous month" at bounding box center [42, 208] width 6 height 10
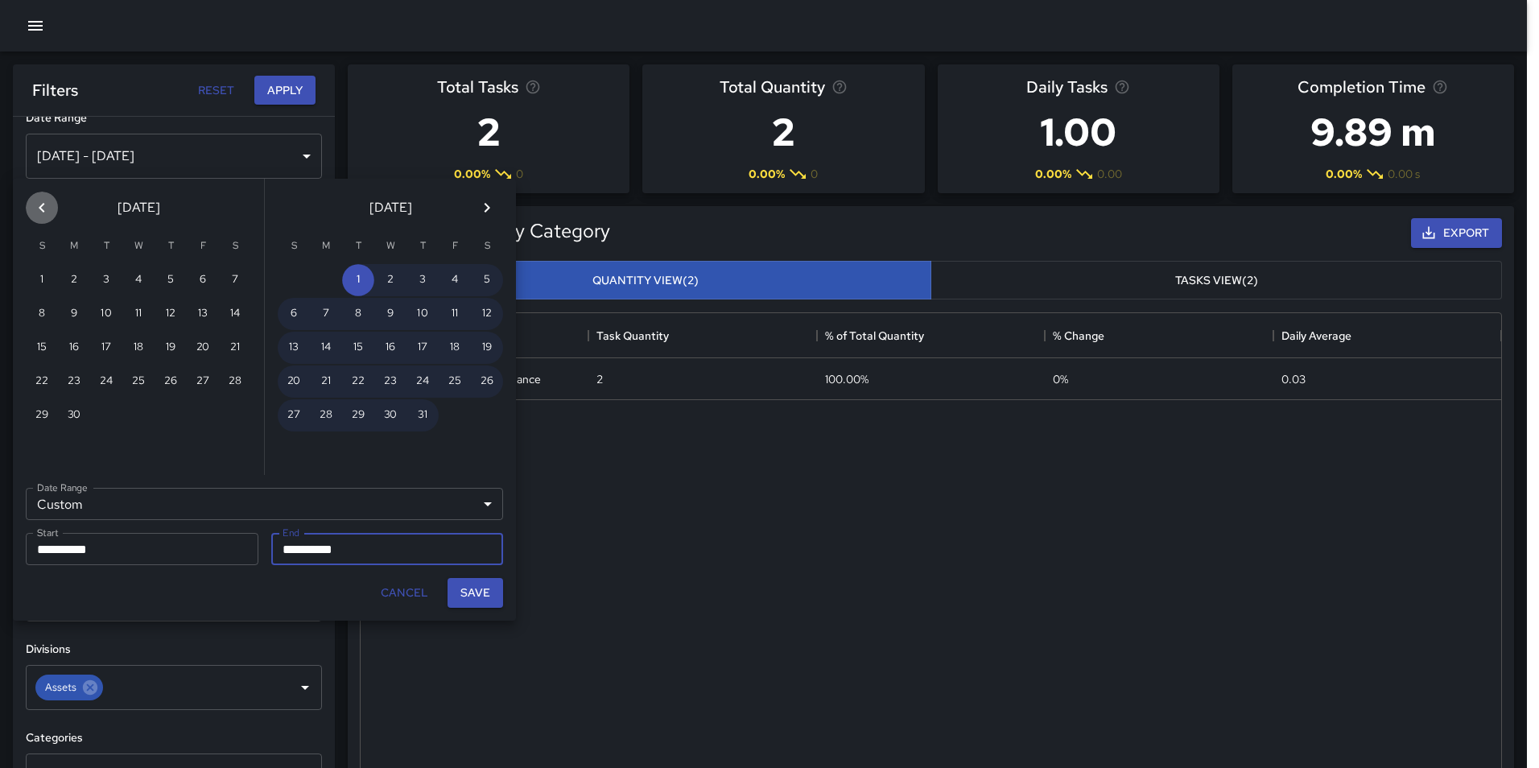
click at [43, 205] on icon "Previous month" at bounding box center [42, 208] width 6 height 10
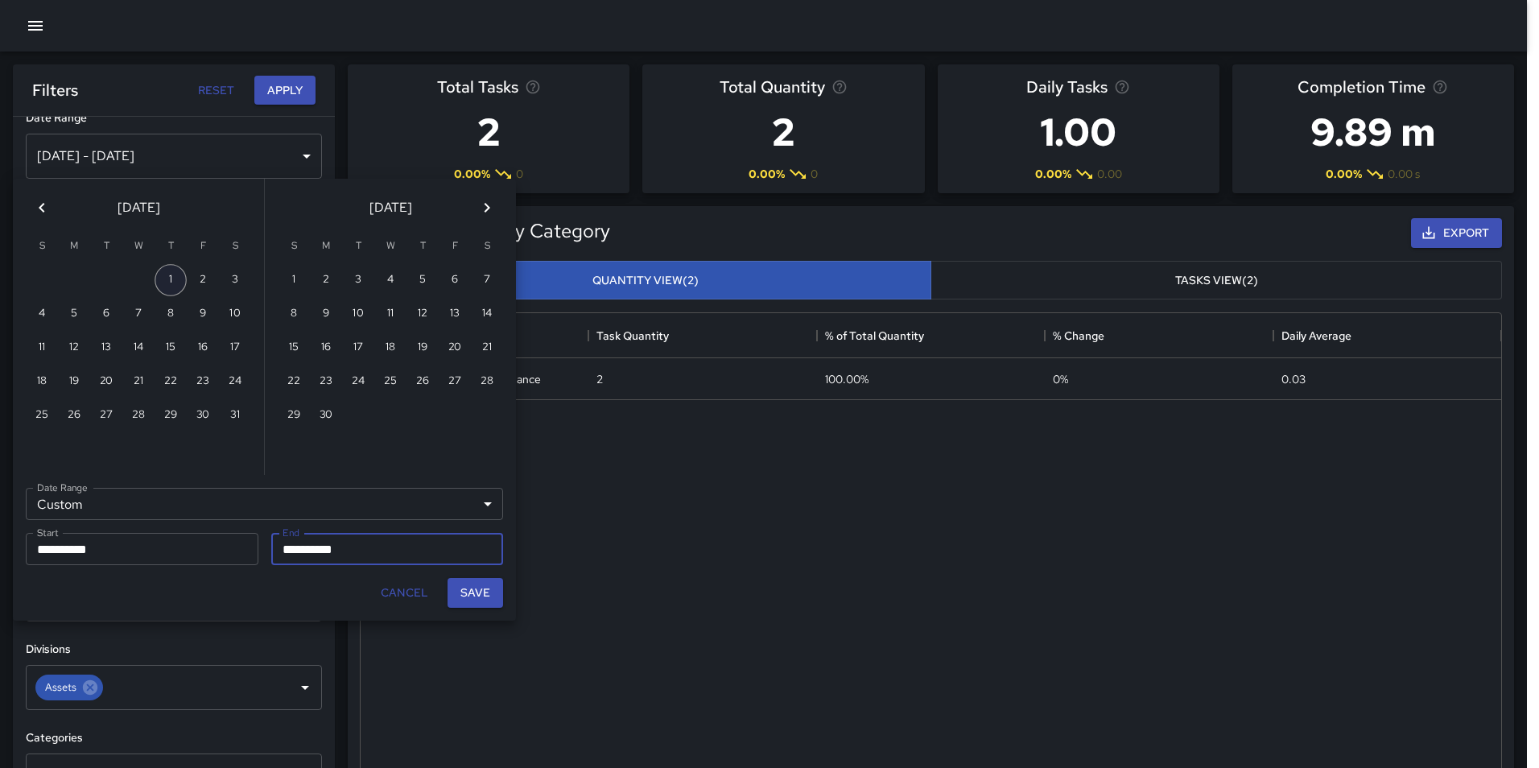
click at [163, 270] on button "1" at bounding box center [171, 280] width 32 height 32
type input "**********"
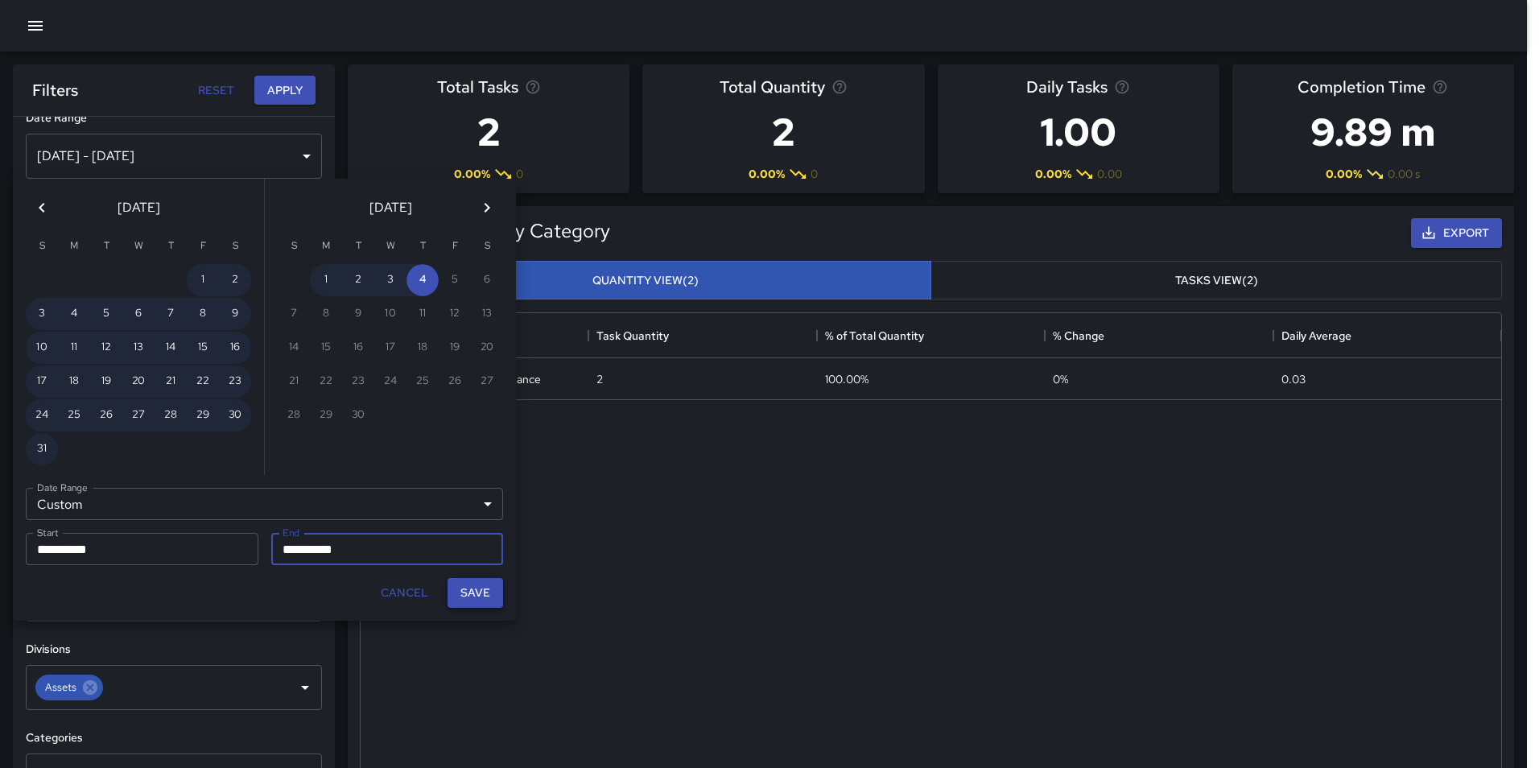
click at [474, 591] on button "Save" at bounding box center [476, 593] width 56 height 30
type input "**********"
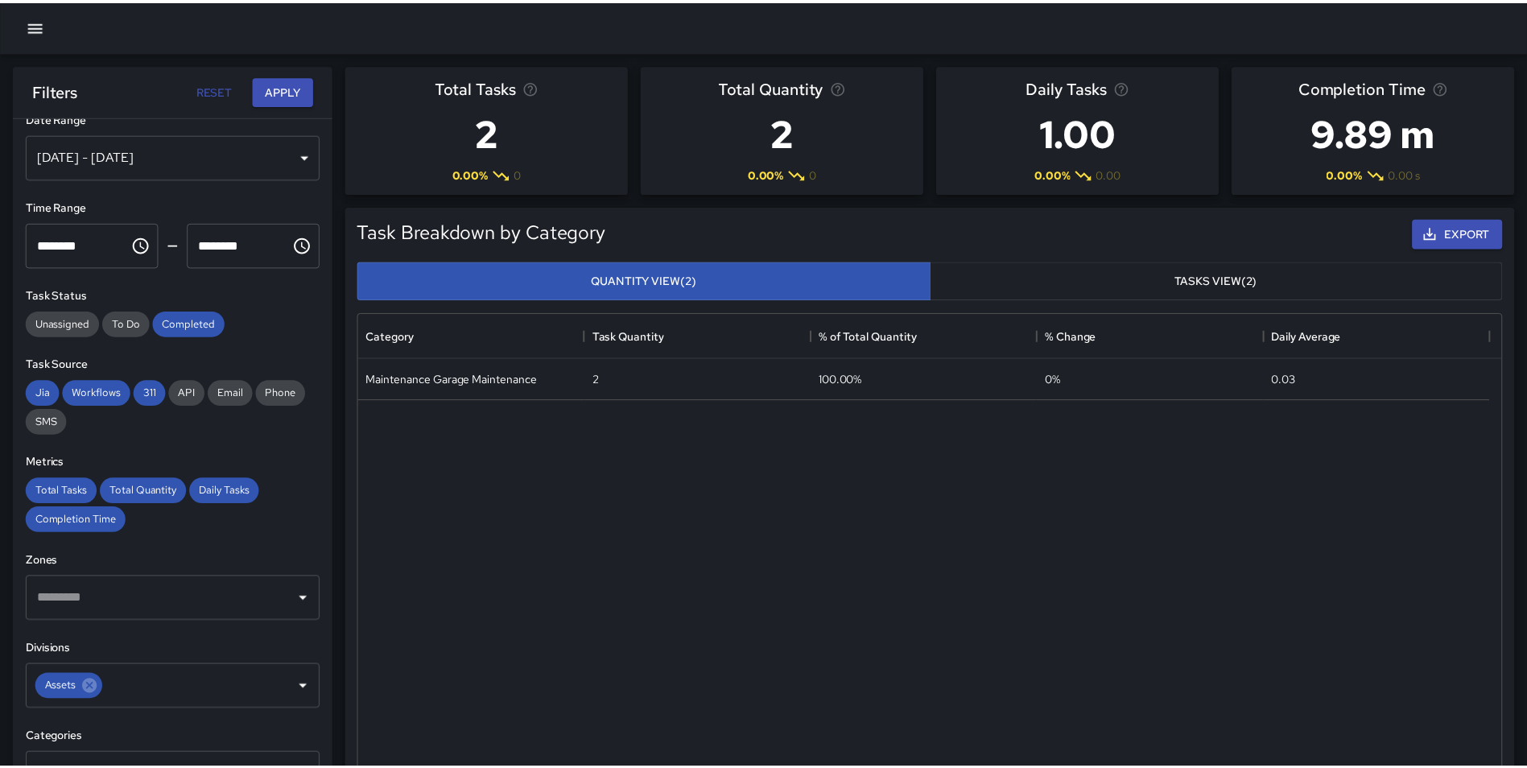
scroll to position [13, 13]
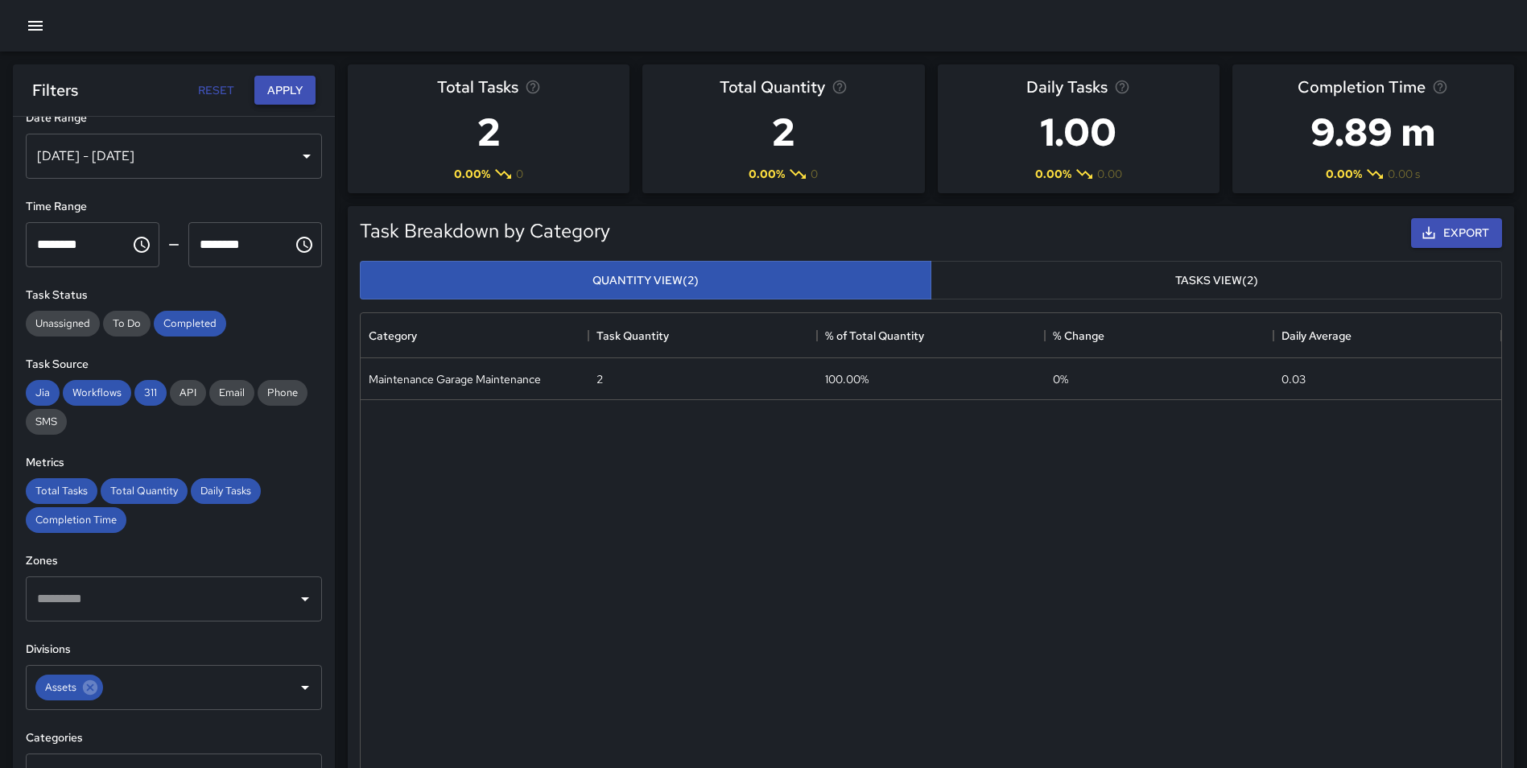
click at [274, 93] on button "Apply" at bounding box center [284, 91] width 61 height 30
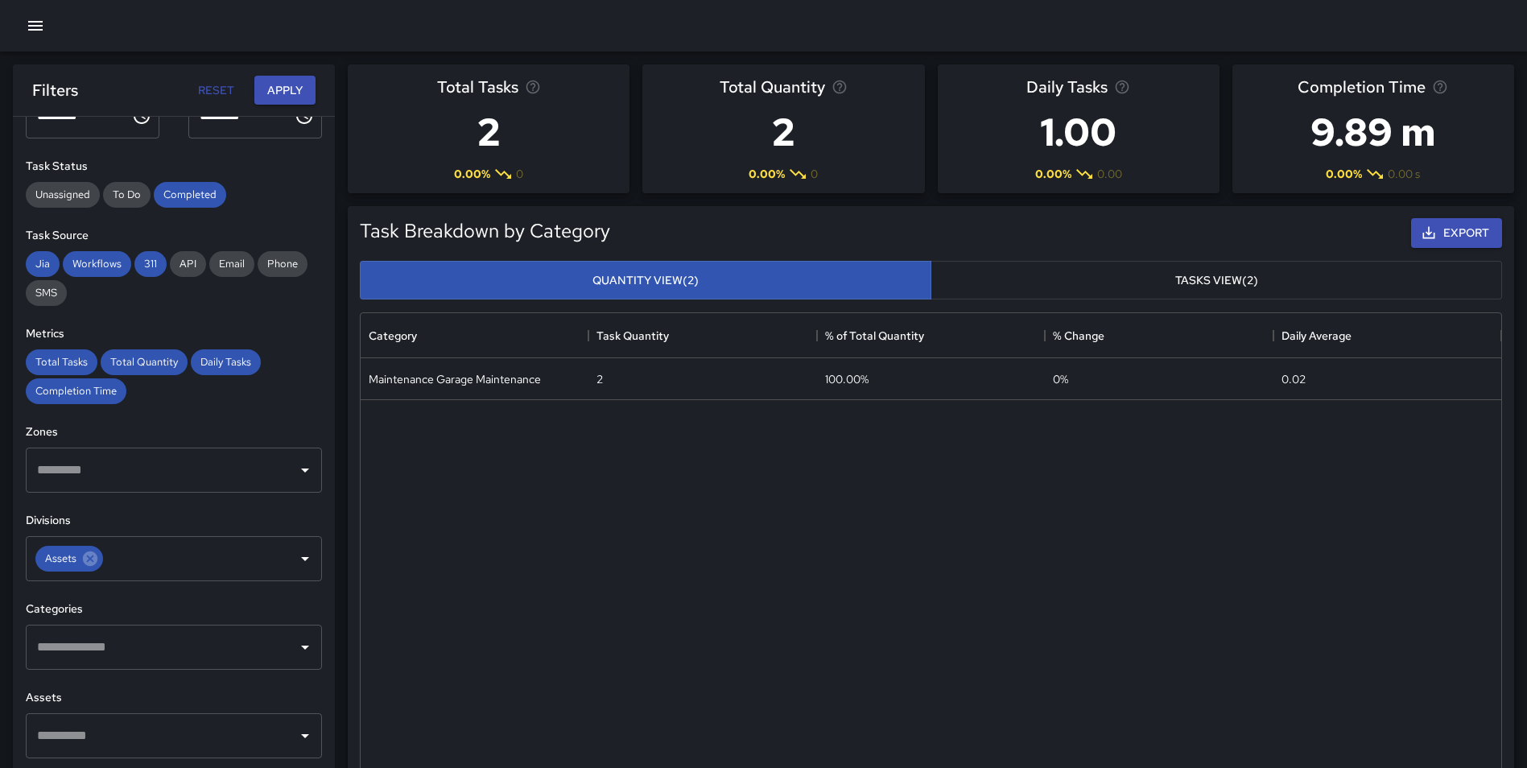
scroll to position [155, 0]
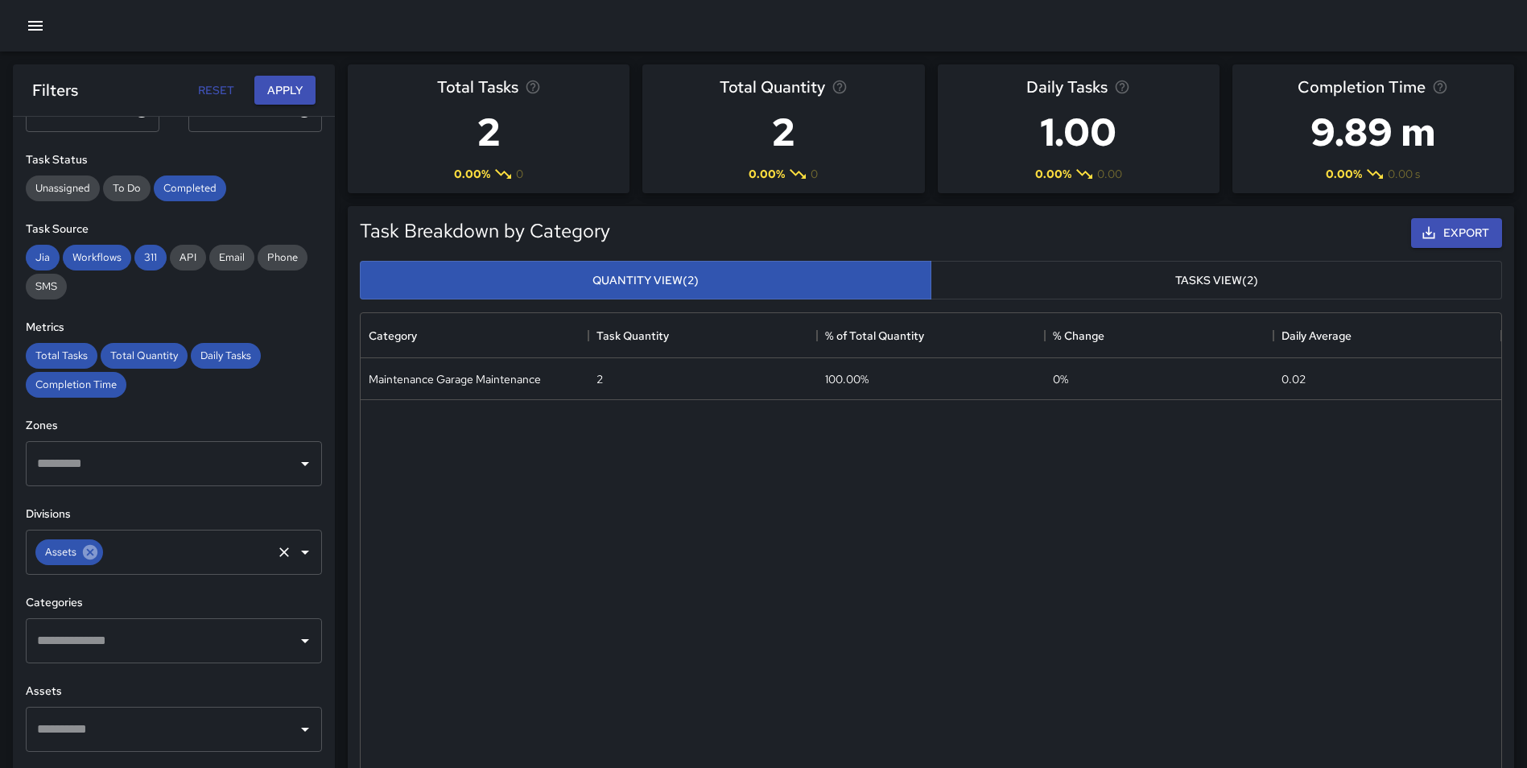
click at [92, 556] on icon at bounding box center [90, 552] width 14 height 14
click at [77, 645] on input "text" at bounding box center [162, 641] width 258 height 31
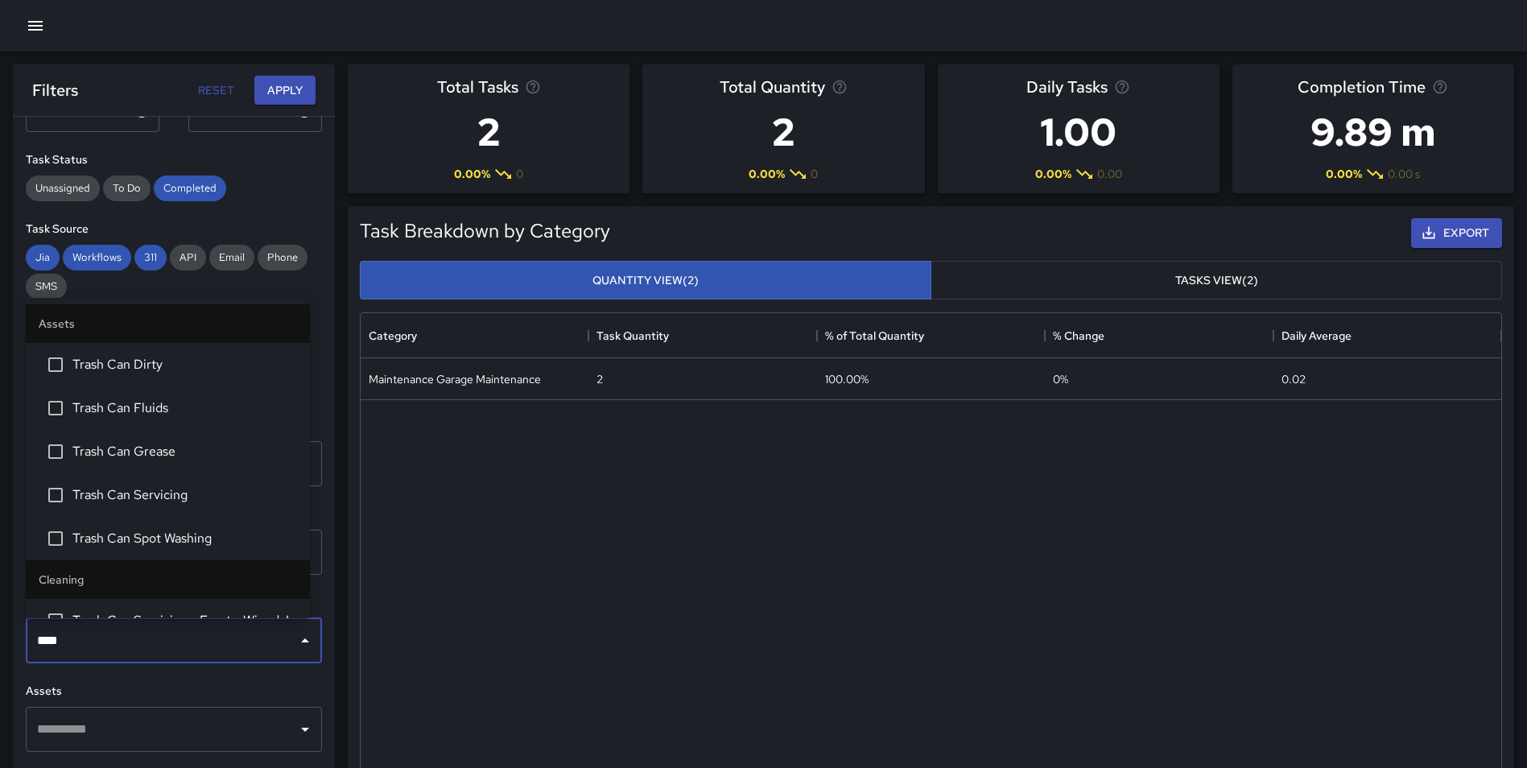
type input "*****"
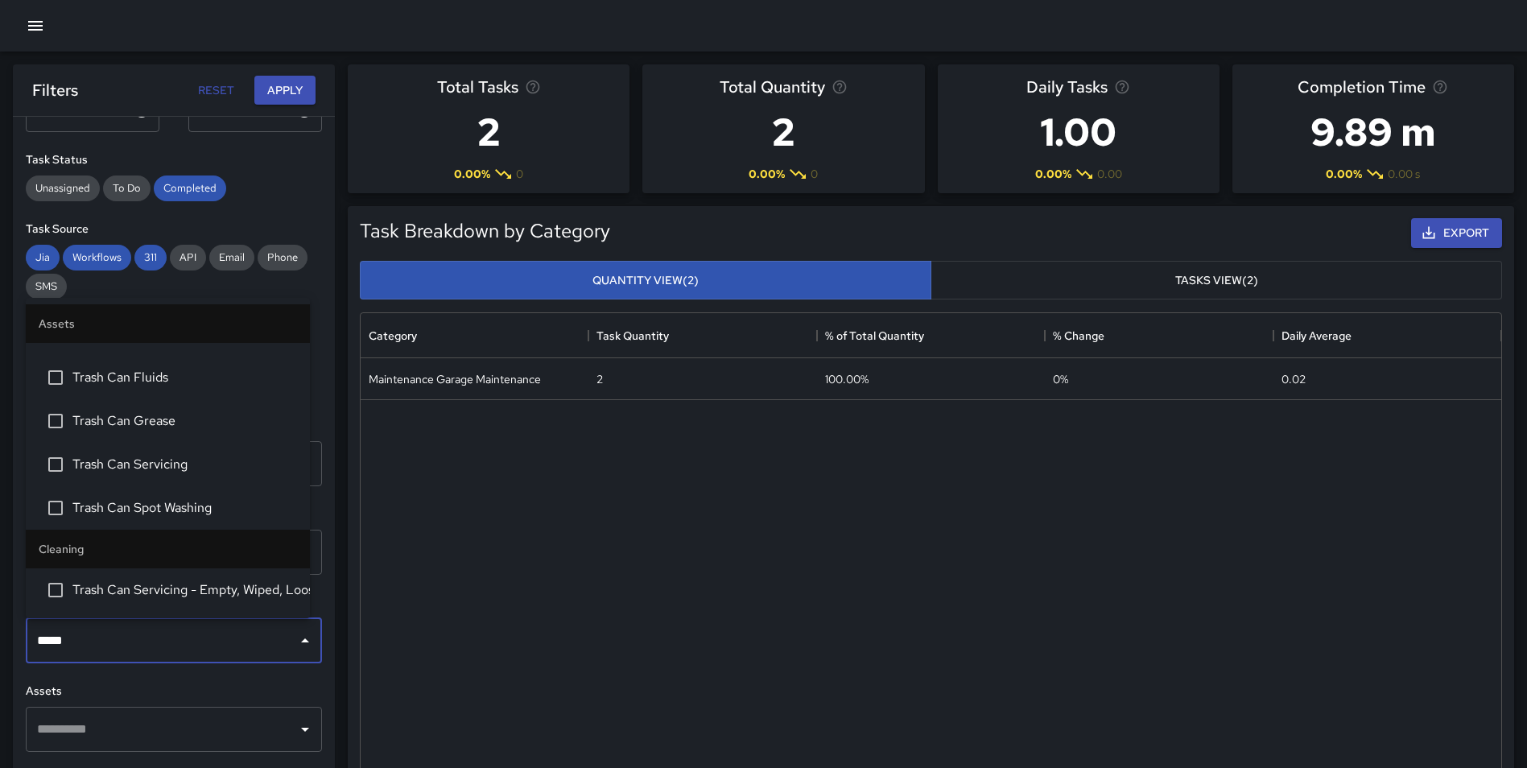
click at [109, 585] on span "Trash Can Servicing - Empty, Wiped, Loose Garabage Check" at bounding box center [184, 590] width 225 height 19
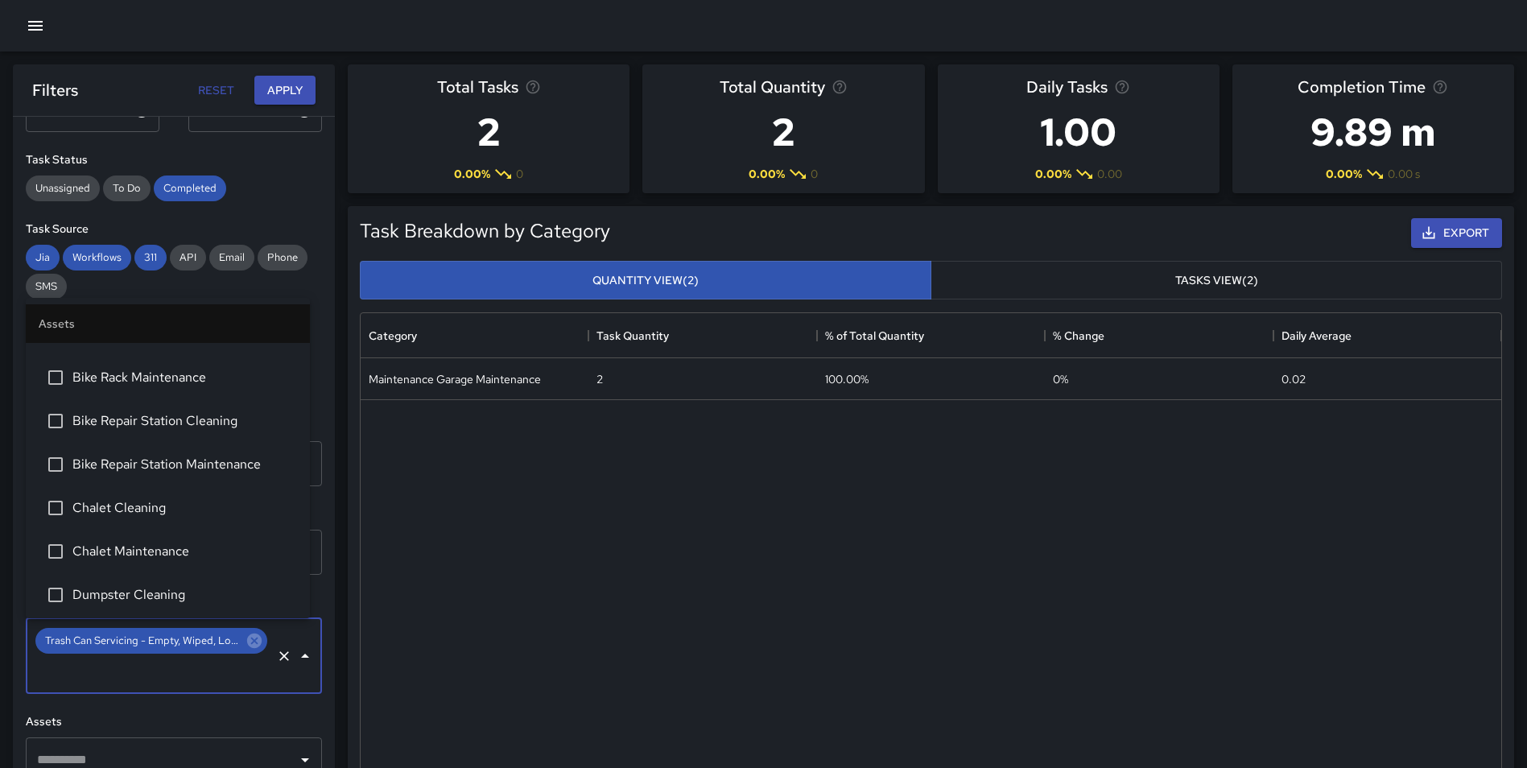
scroll to position [1976, 0]
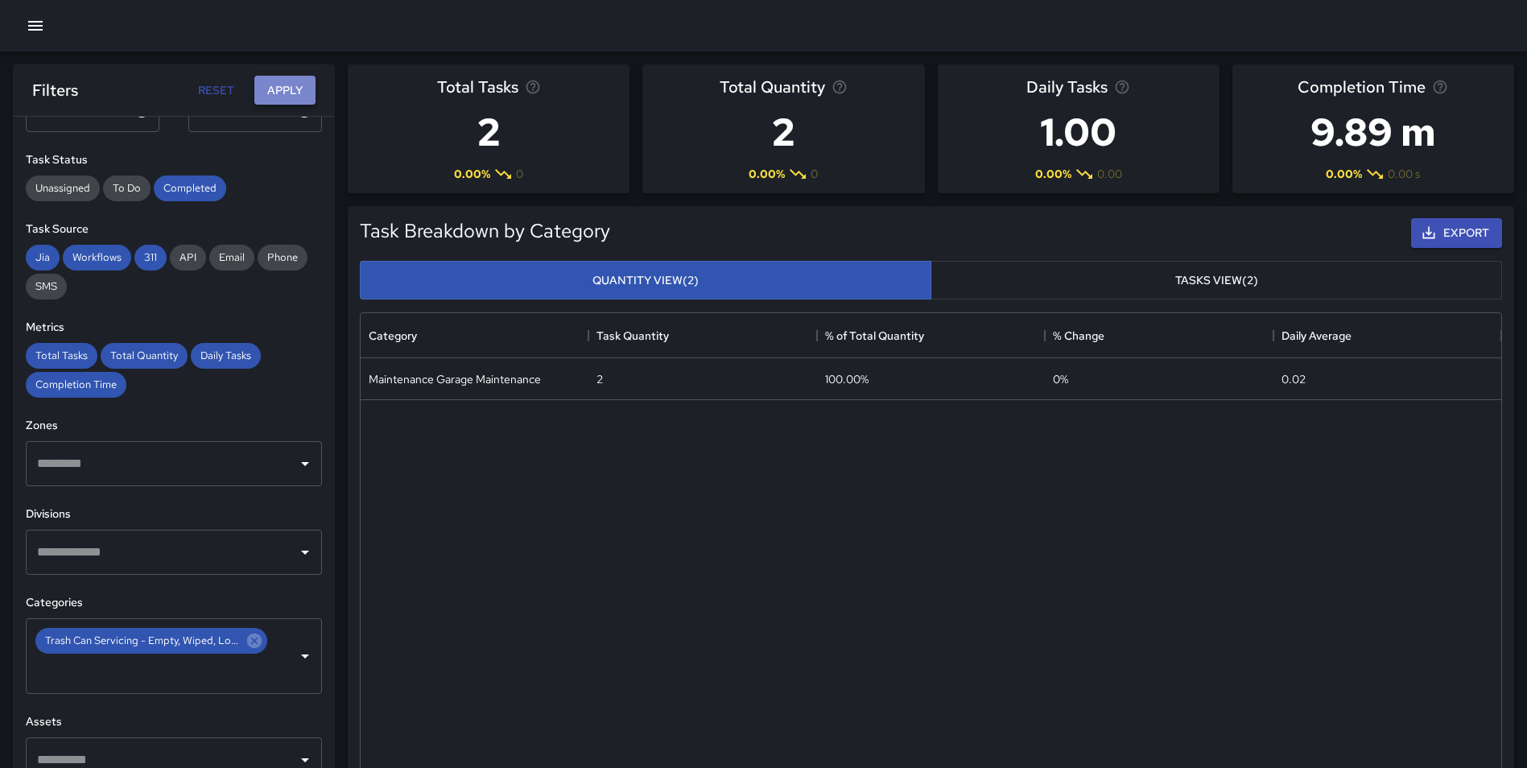
click at [282, 91] on button "Apply" at bounding box center [284, 91] width 61 height 30
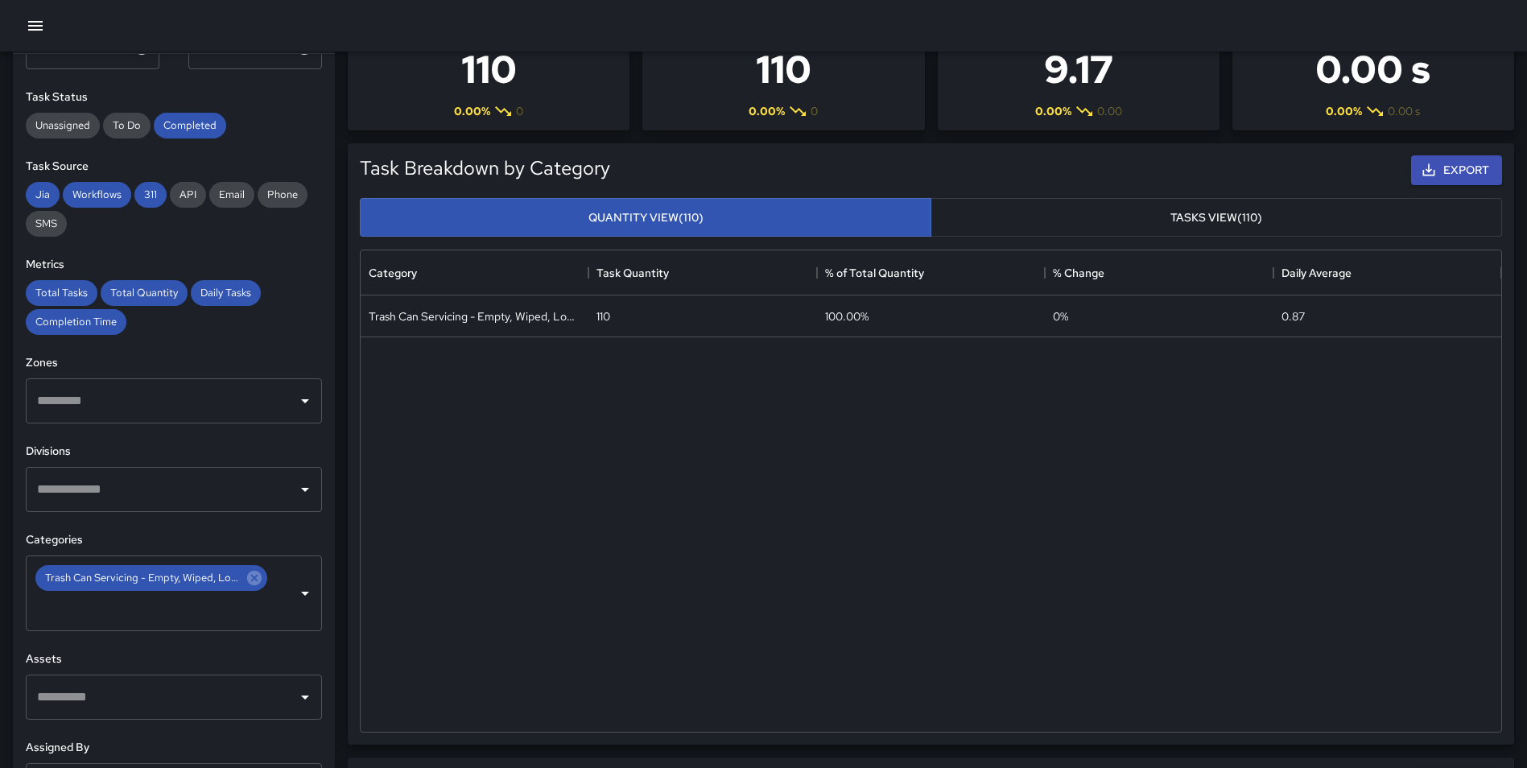
scroll to position [0, 0]
